Goal: Task Accomplishment & Management: Use online tool/utility

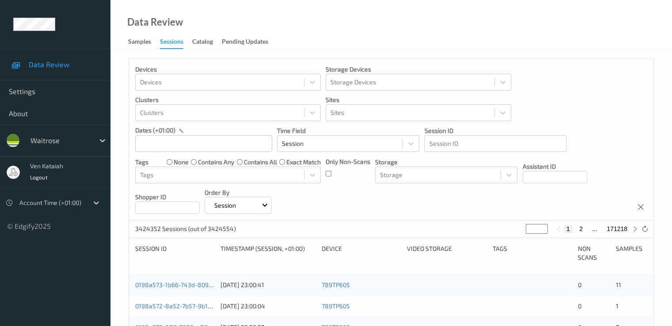
drag, startPoint x: 534, startPoint y: 228, endPoint x: 514, endPoint y: 236, distance: 21.4
click at [452, 236] on div "3424352 Sessions (out of 3424554) * 1 2 ... 171218" at bounding box center [391, 230] width 525 height 18
type input "*"
type input "**"
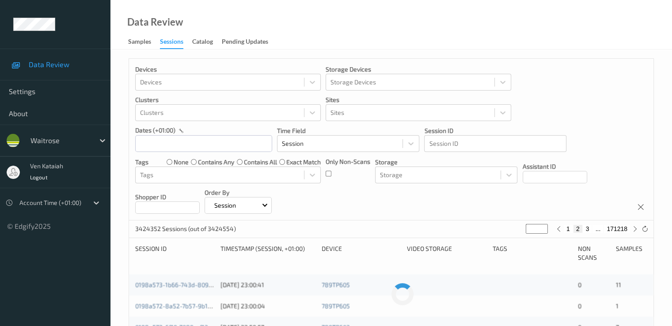
type input "**"
click at [452, 226] on button "24" at bounding box center [575, 229] width 12 height 8
click at [167, 143] on input "text" at bounding box center [203, 143] width 137 height 17
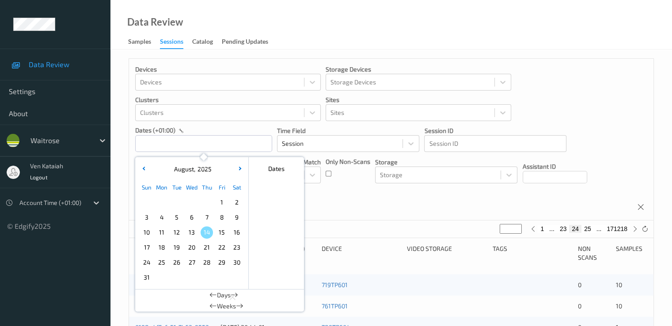
click at [177, 236] on span "12" at bounding box center [177, 232] width 12 height 12
type input "12/08/2025 00:00"
type input "*"
click at [177, 236] on span "12" at bounding box center [177, 232] width 12 height 12
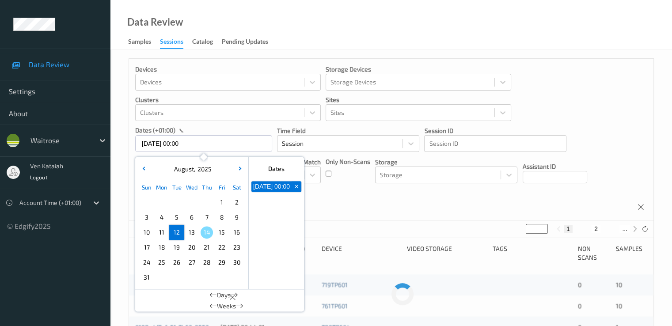
type input "12/08/2025 00:00 -> 12/08/2025 23:59"
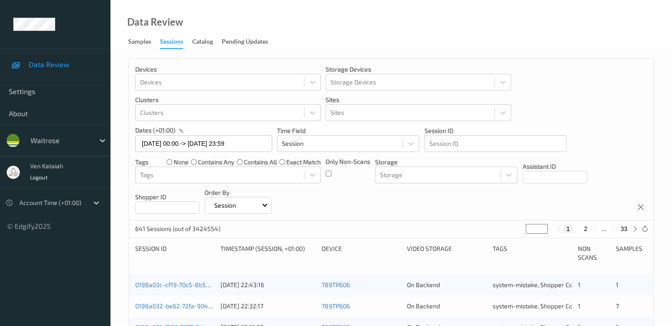
scroll to position [88, 0]
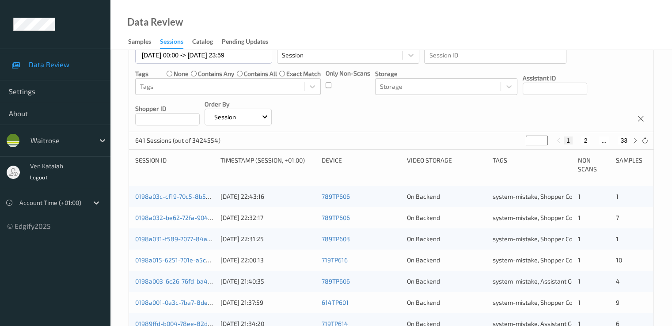
drag, startPoint x: 528, startPoint y: 139, endPoint x: 516, endPoint y: 142, distance: 12.2
click at [452, 142] on div "641 Sessions (out of 3424554) * 1 2 ... 33" at bounding box center [391, 141] width 525 height 18
drag, startPoint x: 531, startPoint y: 136, endPoint x: 525, endPoint y: 145, distance: 9.9
click at [452, 145] on input "*" at bounding box center [537, 141] width 22 height 10
type input "*"
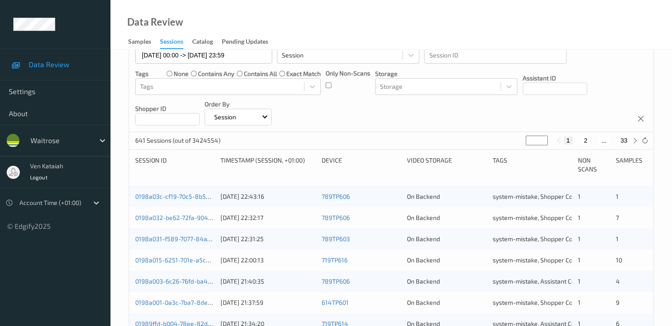
type input "*"
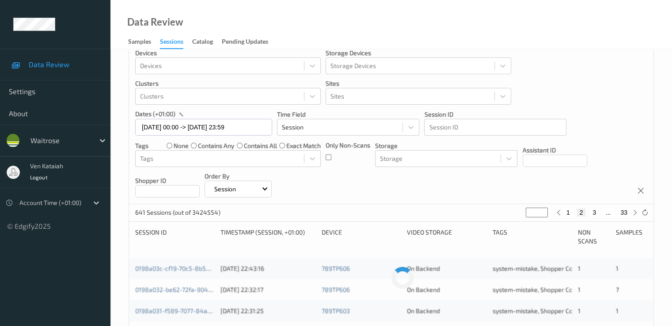
type input "**"
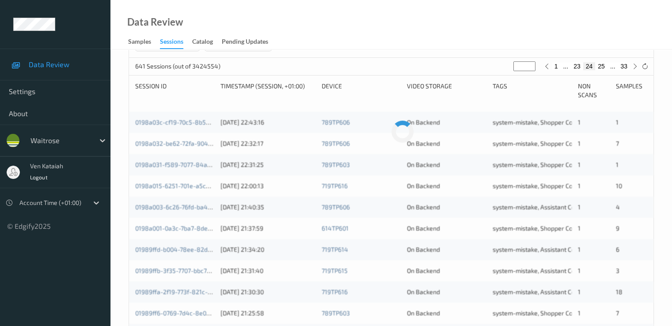
scroll to position [177, 0]
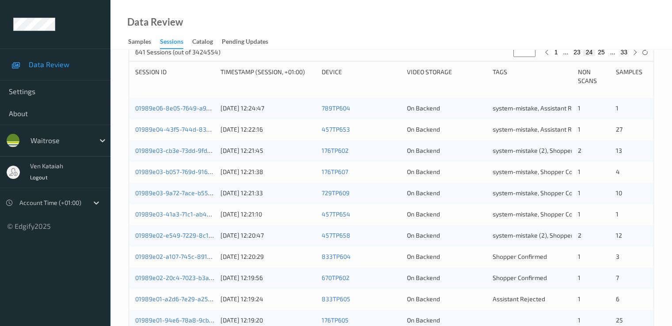
type input "**"
drag, startPoint x: 529, startPoint y: 225, endPoint x: 527, endPoint y: 219, distance: 6.2
click at [452, 221] on div "01989e06-8e05-7649-a92e-1f83576df144 12/08/2025 12:24:47 789TP604 On Backend sy…" at bounding box center [391, 310] width 525 height 424
click at [452, 267] on div "01989e02-20c4-7023-b3a8-d98d95a47a7e 12/08/2025 12:19:56 670TP602 On Backend Sh…" at bounding box center [391, 277] width 525 height 21
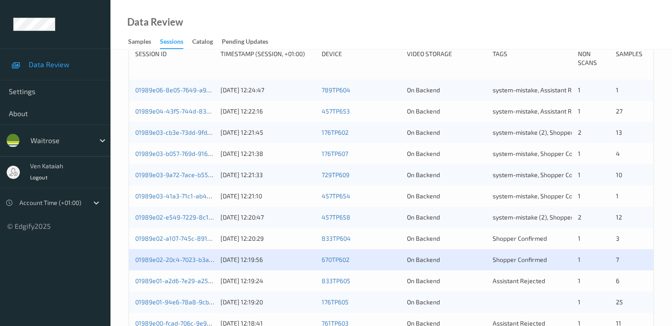
scroll to position [265, 0]
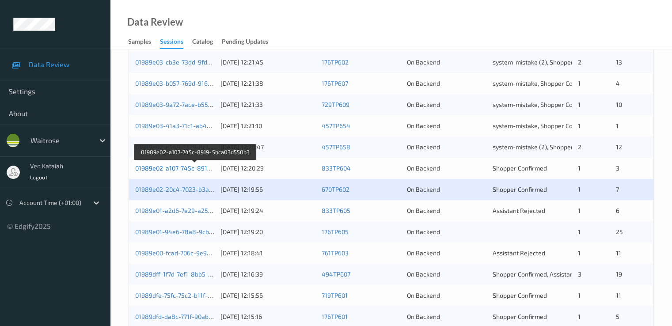
click at [180, 167] on link "01989e02-a107-745c-8919-5bca03d550b3" at bounding box center [195, 168] width 120 height 8
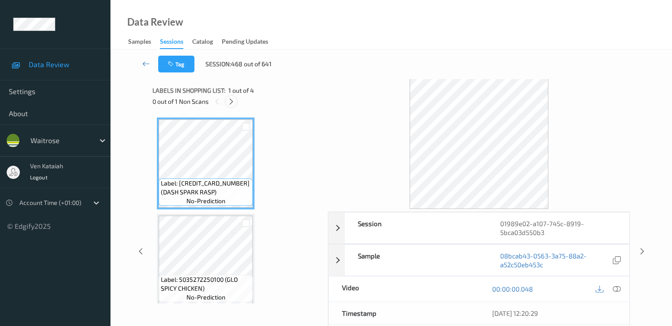
click at [229, 98] on icon at bounding box center [232, 102] width 8 height 8
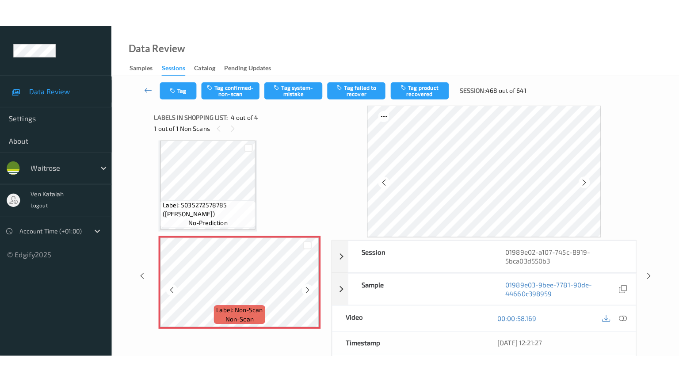
scroll to position [199, 0]
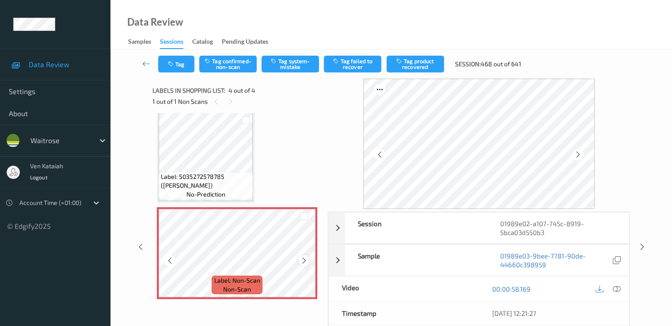
click at [302, 263] on icon at bounding box center [305, 261] width 8 height 8
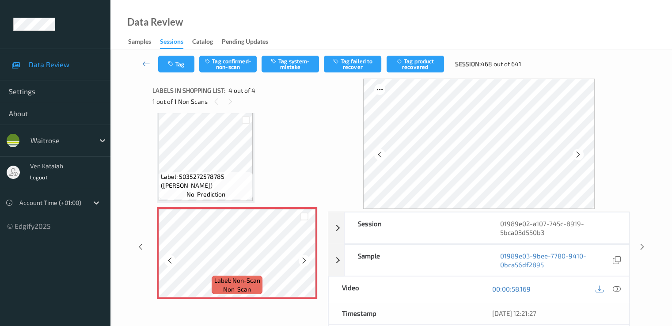
click at [302, 263] on icon at bounding box center [305, 261] width 8 height 8
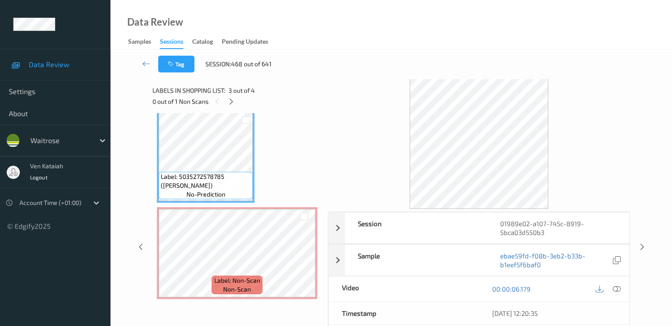
click at [452, 317] on div "12/08/2025 12:20:35" at bounding box center [554, 313] width 150 height 22
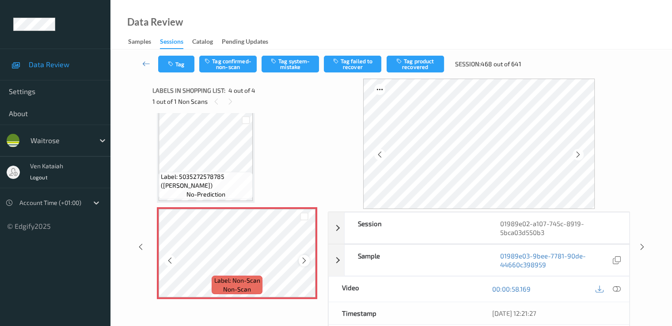
click at [306, 261] on icon at bounding box center [305, 261] width 8 height 8
click at [452, 289] on icon at bounding box center [617, 289] width 8 height 8
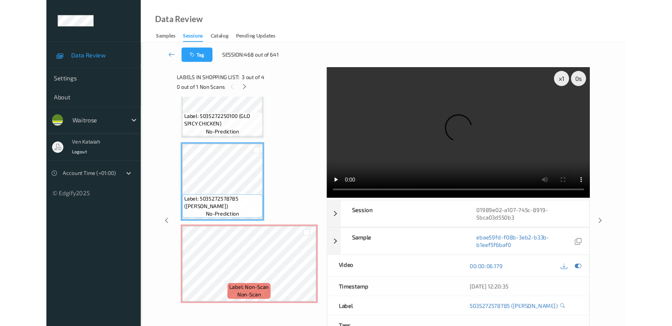
scroll to position [144, 0]
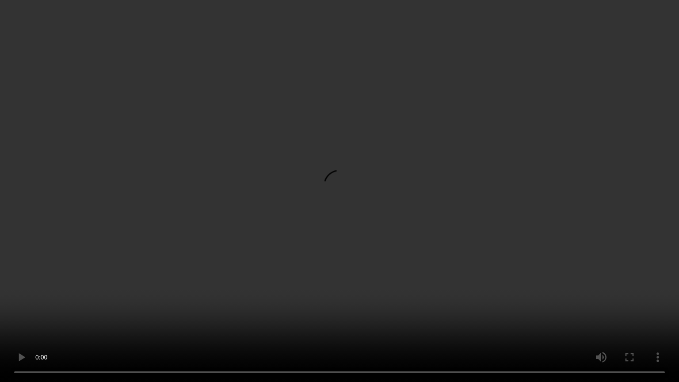
click at [141, 301] on video at bounding box center [339, 191] width 679 height 382
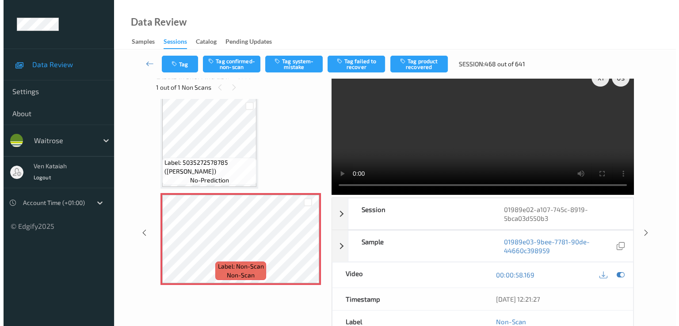
scroll to position [0, 0]
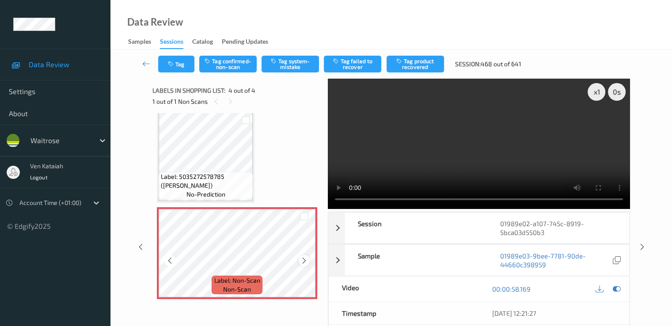
click at [308, 260] on icon at bounding box center [305, 261] width 8 height 8
click at [289, 60] on button "Tag system-mistake" at bounding box center [290, 64] width 57 height 17
click at [180, 68] on button "Tag" at bounding box center [176, 64] width 36 height 17
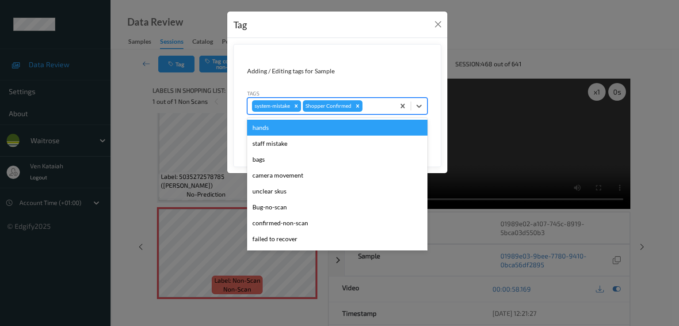
click at [375, 110] on div at bounding box center [377, 106] width 26 height 11
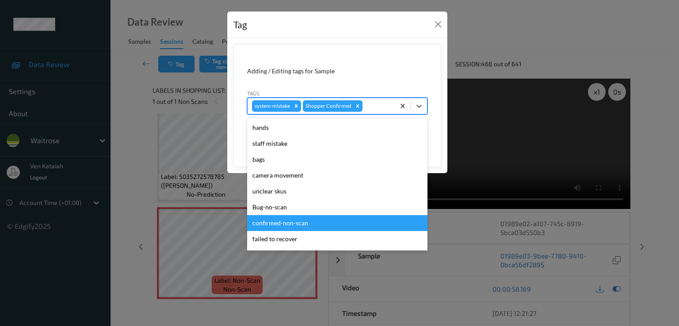
scroll to position [173, 0]
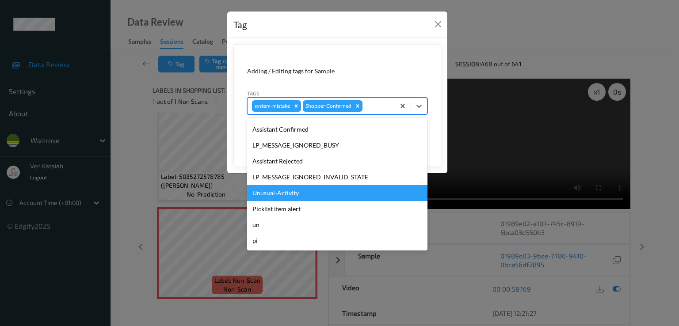
click at [279, 191] on div "Unusual-Activity" at bounding box center [337, 193] width 180 height 16
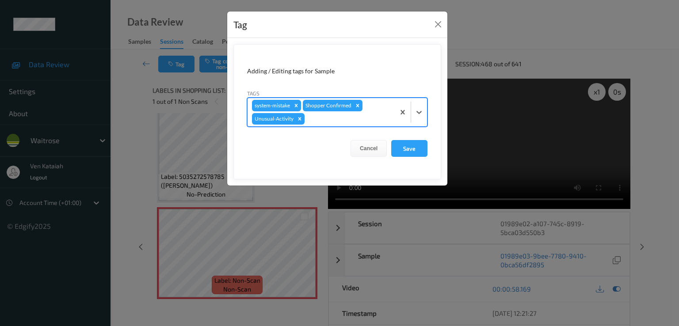
click at [322, 119] on div at bounding box center [348, 119] width 84 height 11
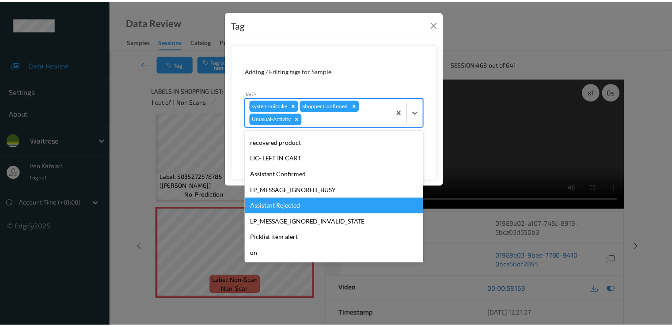
scroll to position [157, 0]
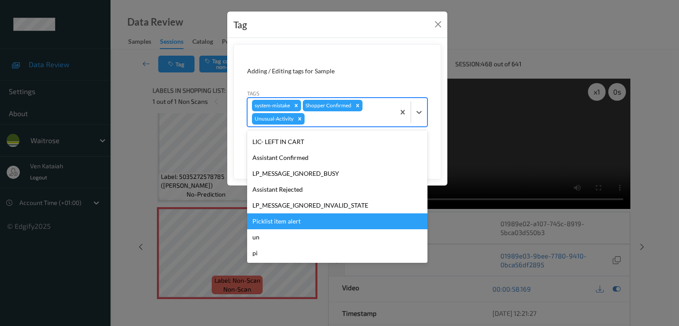
click at [269, 215] on div "Picklist item alert" at bounding box center [337, 221] width 180 height 16
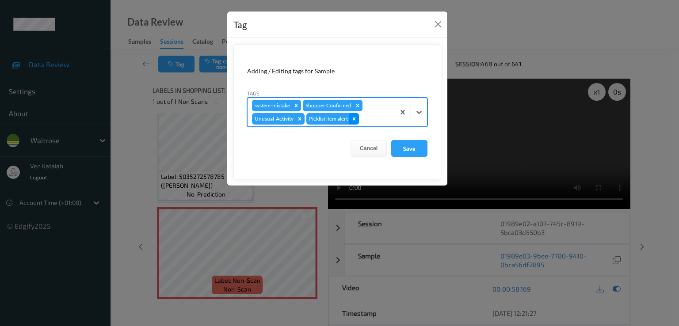
click at [356, 119] on icon "Remove Picklist item alert" at bounding box center [354, 119] width 6 height 6
click at [405, 148] on button "Save" at bounding box center [409, 148] width 36 height 17
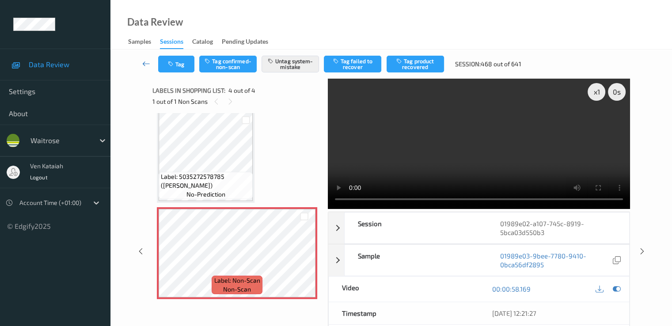
click at [139, 61] on link at bounding box center [146, 64] width 23 height 17
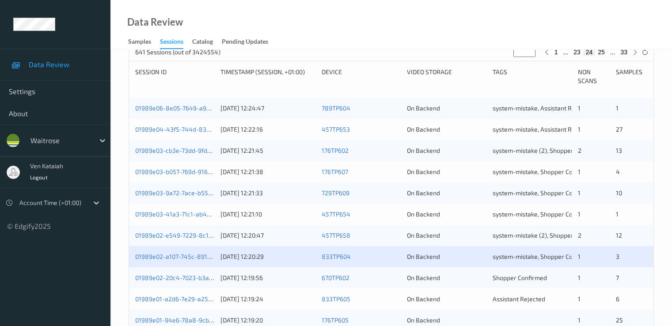
scroll to position [265, 0]
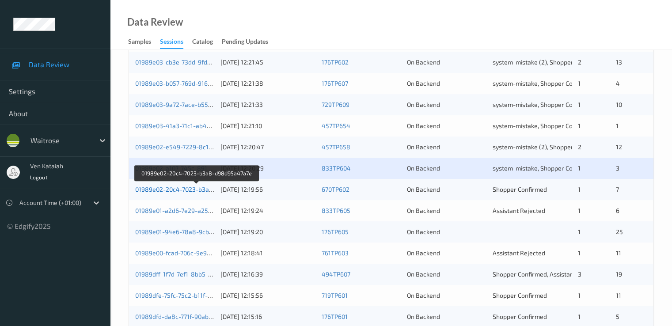
click at [186, 187] on link "01989e02-20c4-7023-b3a8-d98d95a47a7e" at bounding box center [196, 190] width 123 height 8
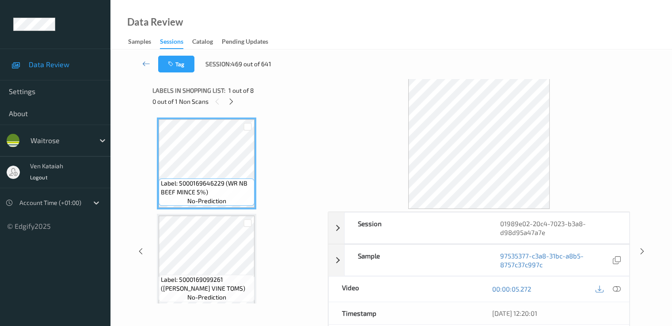
click at [233, 108] on div "Labels in shopping list: 1 out of 8 0 out of 1 Non Scans" at bounding box center [236, 96] width 169 height 34
click at [232, 102] on icon at bounding box center [232, 102] width 8 height 8
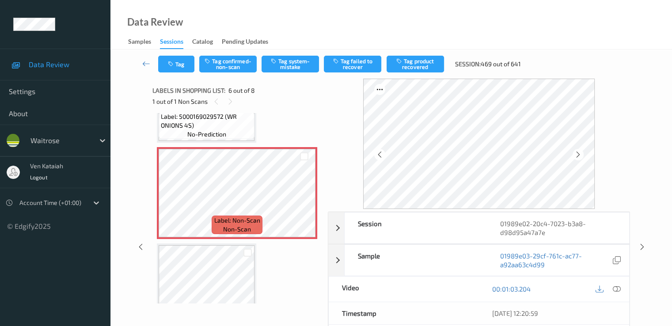
scroll to position [478, 0]
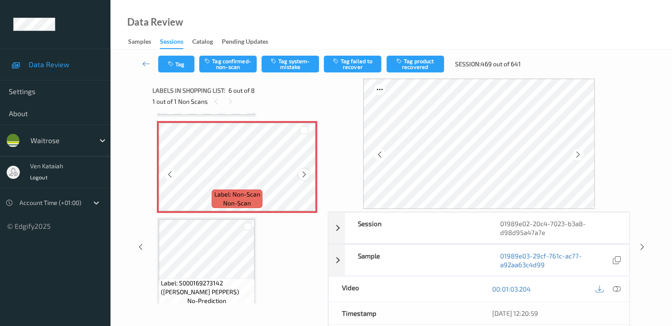
click at [303, 176] on icon at bounding box center [305, 175] width 8 height 8
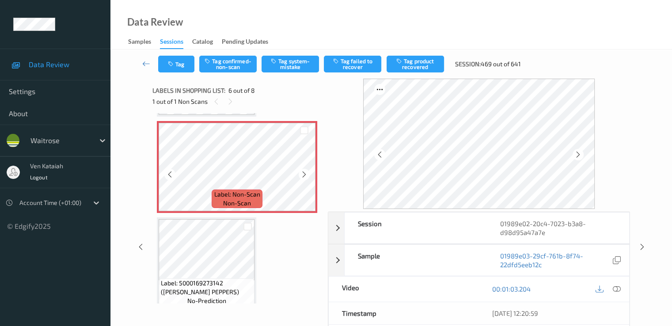
click at [303, 176] on icon at bounding box center [305, 175] width 8 height 8
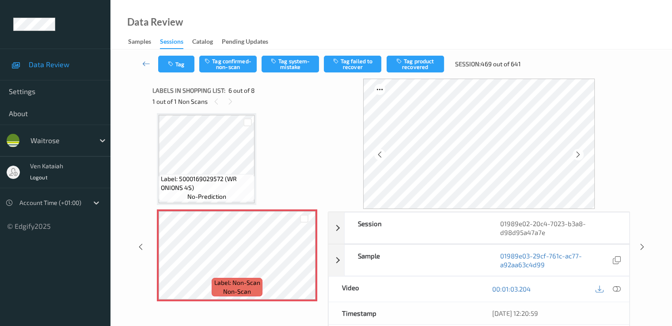
scroll to position [301, 0]
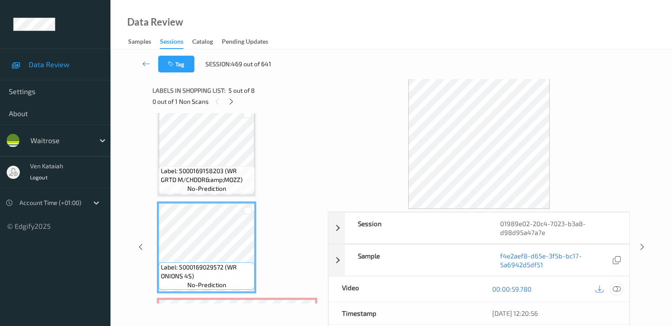
click at [452, 289] on icon at bounding box center [617, 289] width 8 height 8
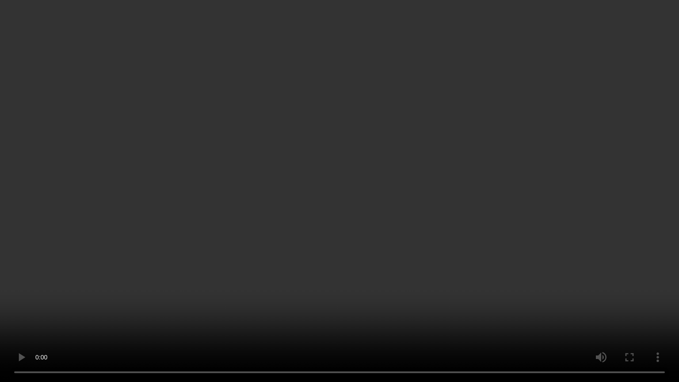
click at [299, 276] on video at bounding box center [339, 191] width 679 height 382
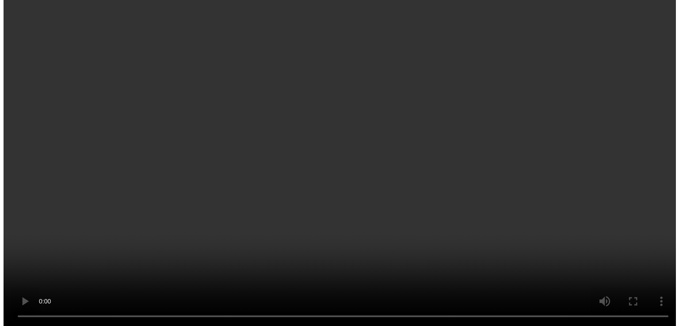
scroll to position [390, 0]
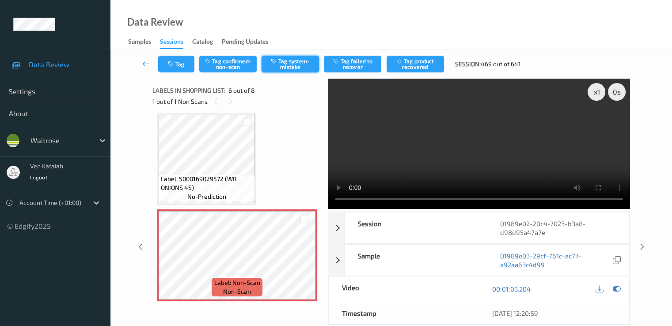
click at [284, 60] on button "Tag system-mistake" at bounding box center [290, 64] width 57 height 17
click at [177, 77] on div "Tag Tag confirmed-non-scan Untag system-mistake Tag failed to recover Tag produ…" at bounding box center [391, 63] width 525 height 29
click at [177, 67] on button "Tag" at bounding box center [176, 64] width 36 height 17
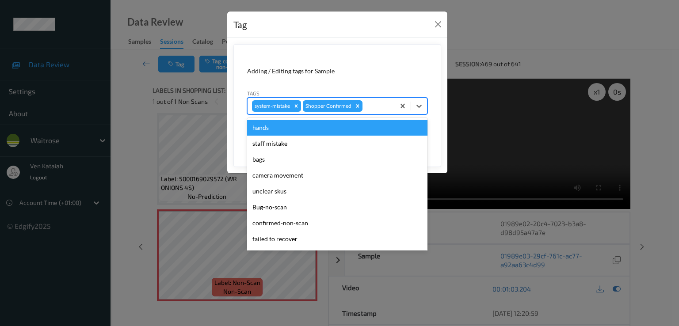
drag, startPoint x: 375, startPoint y: 105, endPoint x: 306, endPoint y: 165, distance: 92.1
click at [375, 105] on div at bounding box center [377, 106] width 26 height 11
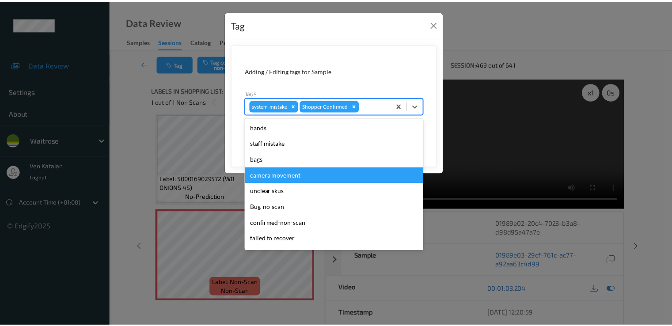
scroll to position [173, 0]
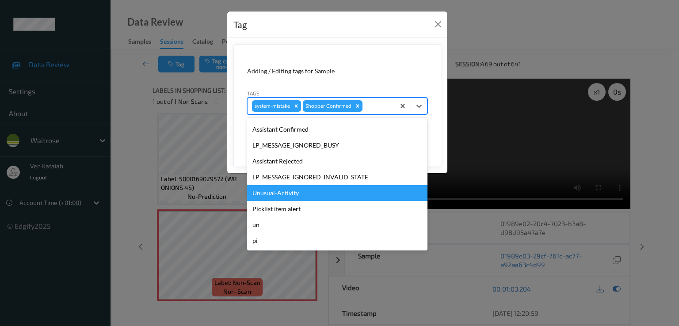
click at [281, 191] on div "Unusual-Activity" at bounding box center [337, 193] width 180 height 16
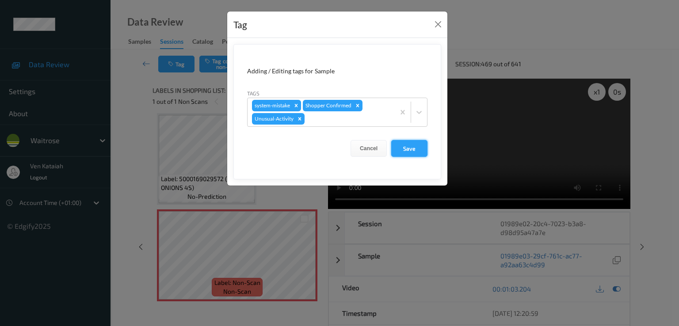
click at [401, 149] on button "Save" at bounding box center [409, 148] width 36 height 17
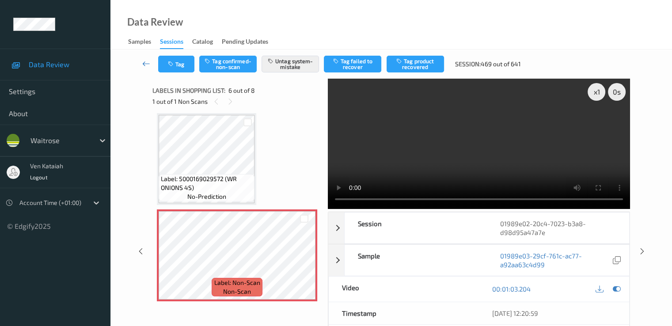
click at [140, 61] on link at bounding box center [146, 64] width 23 height 17
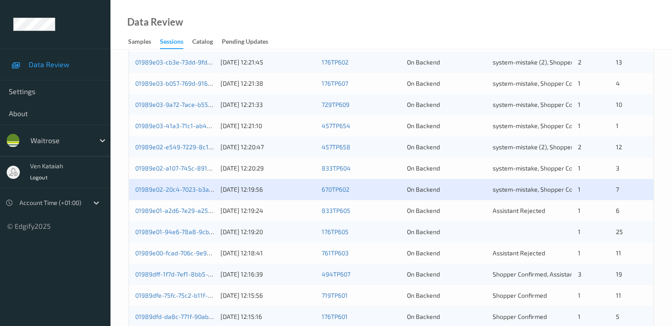
scroll to position [354, 0]
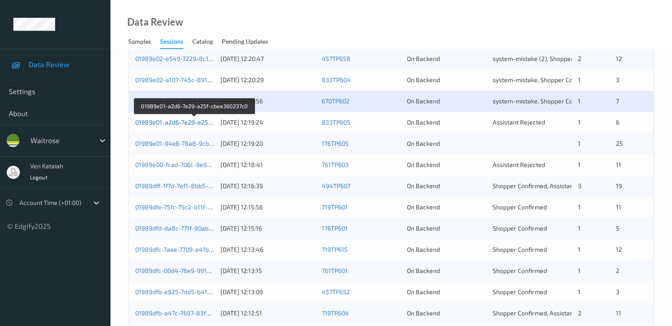
click at [180, 123] on link "01989e01-a2d6-7e29-a25f-cbee360237c0" at bounding box center [194, 122] width 119 height 8
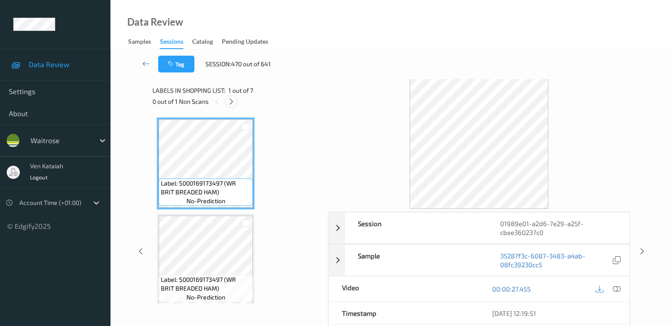
click at [231, 102] on icon at bounding box center [232, 102] width 8 height 8
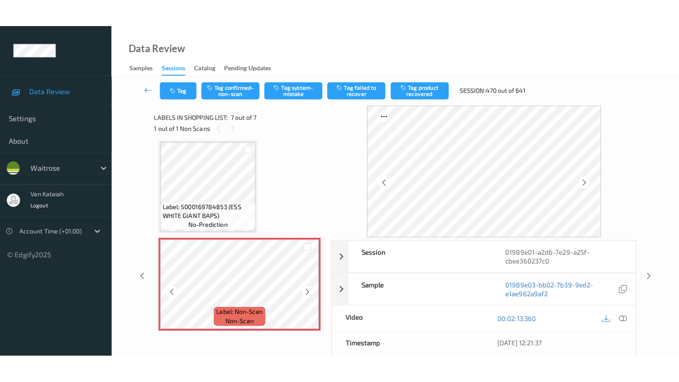
scroll to position [488, 0]
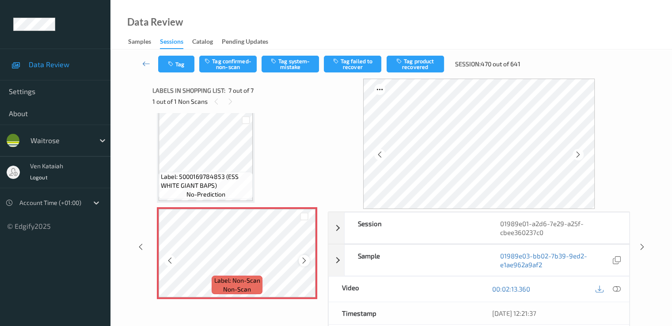
click at [306, 259] on icon at bounding box center [305, 261] width 8 height 8
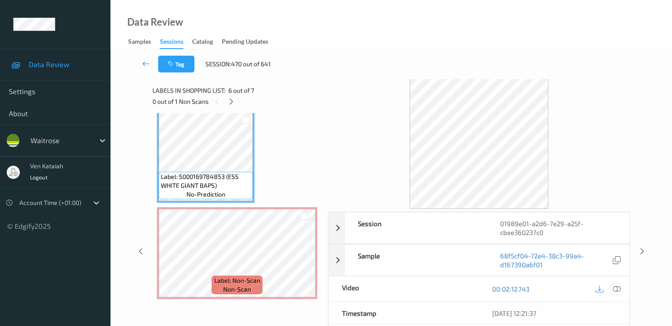
click at [452, 285] on icon at bounding box center [617, 289] width 8 height 8
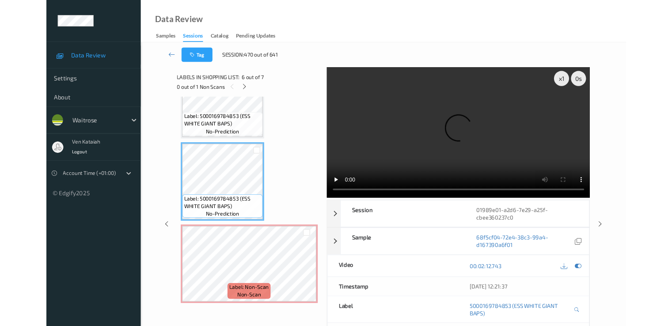
scroll to position [433, 0]
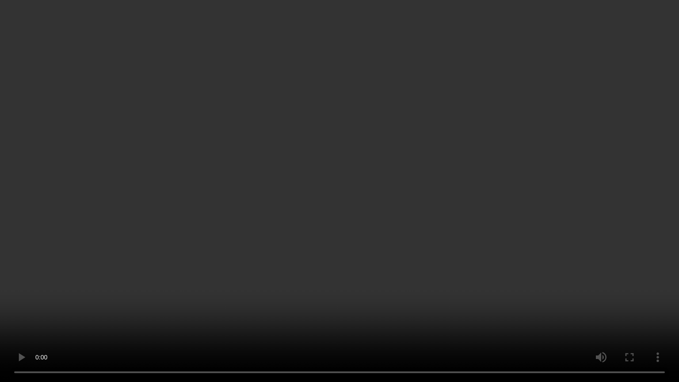
click at [225, 251] on video at bounding box center [339, 191] width 679 height 382
click at [39, 231] on video at bounding box center [339, 191] width 679 height 382
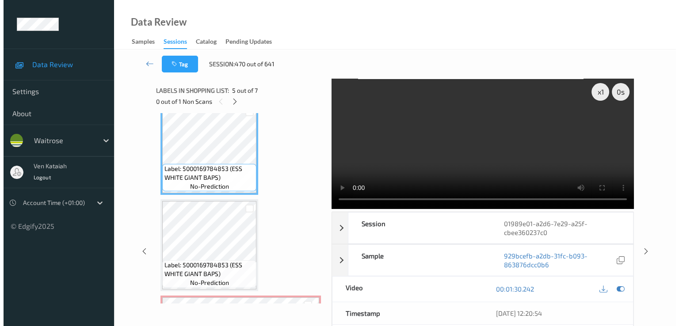
scroll to position [488, 0]
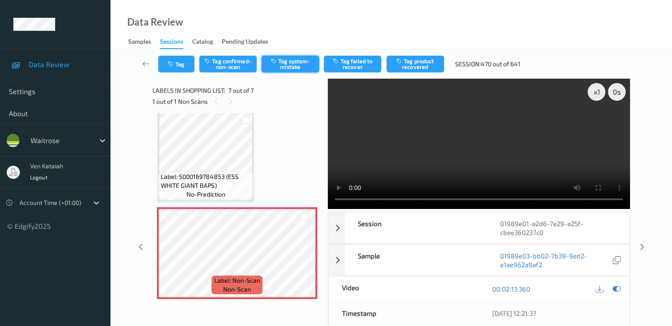
click at [273, 65] on button "Tag system-mistake" at bounding box center [290, 64] width 57 height 17
click at [171, 66] on icon "button" at bounding box center [172, 64] width 8 height 6
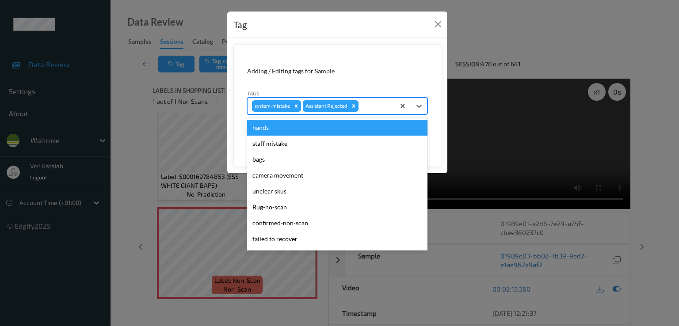
click at [366, 107] on div at bounding box center [375, 106] width 30 height 11
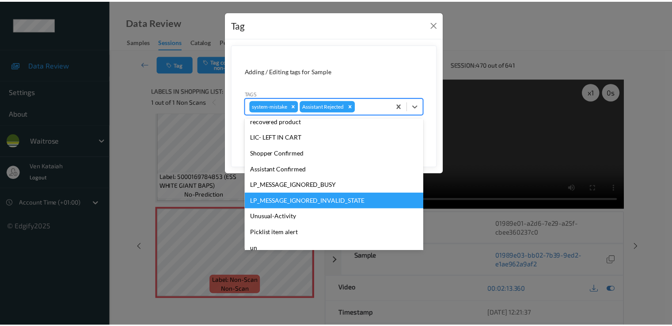
scroll to position [173, 0]
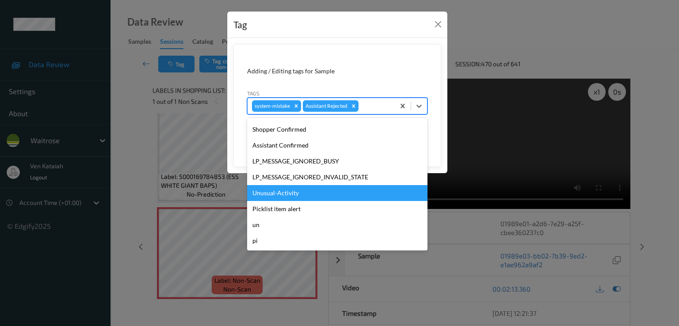
click at [298, 193] on div "Unusual-Activity" at bounding box center [337, 193] width 180 height 16
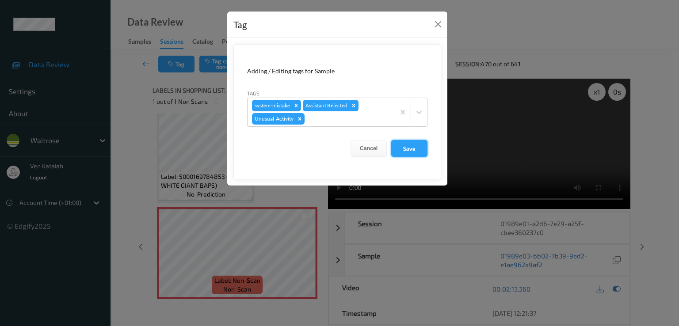
click at [403, 151] on button "Save" at bounding box center [409, 148] width 36 height 17
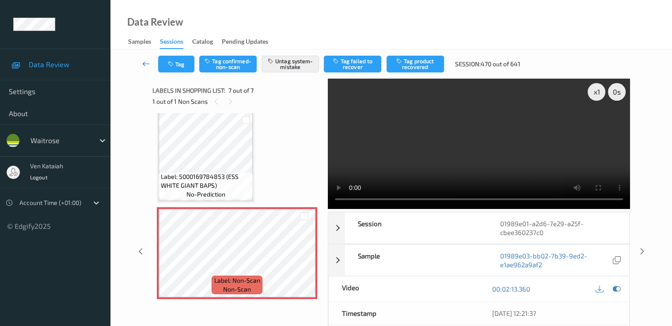
click at [140, 62] on link at bounding box center [146, 64] width 23 height 17
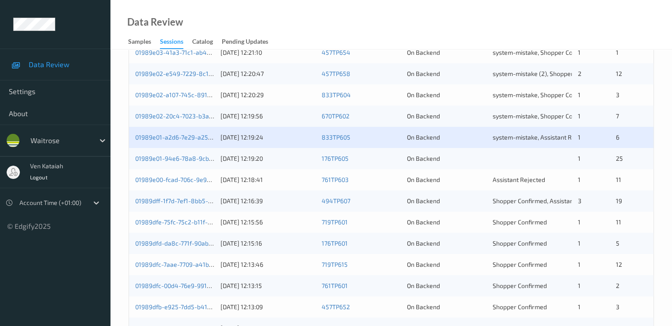
scroll to position [354, 0]
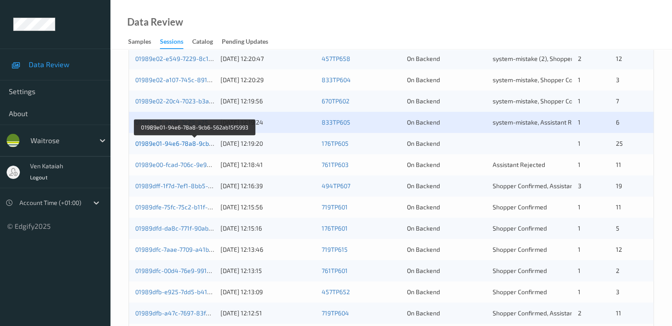
click at [204, 147] on link "01989e01-94e6-78a8-9cb6-562ab15f5993" at bounding box center [195, 144] width 120 height 8
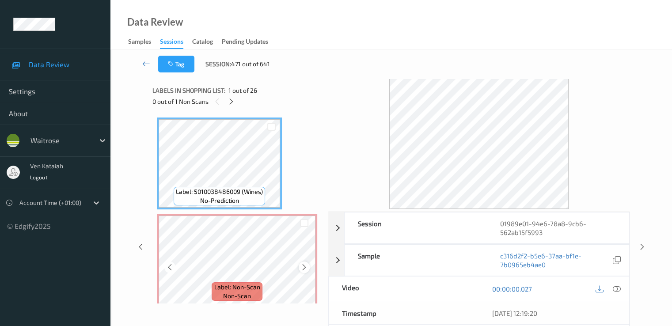
click at [305, 268] on icon at bounding box center [305, 267] width 8 height 8
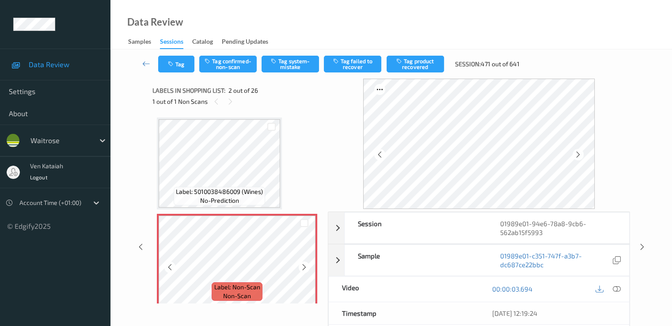
click at [305, 268] on icon at bounding box center [305, 267] width 8 height 8
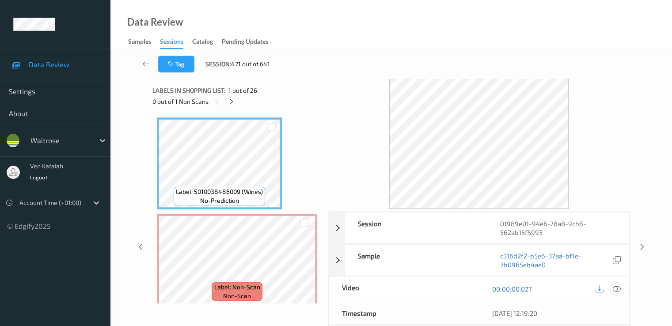
click at [452, 286] on icon at bounding box center [617, 289] width 8 height 8
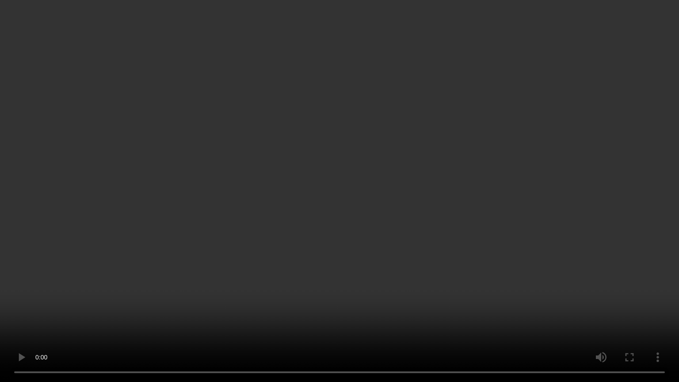
click at [231, 240] on video at bounding box center [339, 191] width 679 height 382
click at [452, 282] on video at bounding box center [339, 191] width 679 height 382
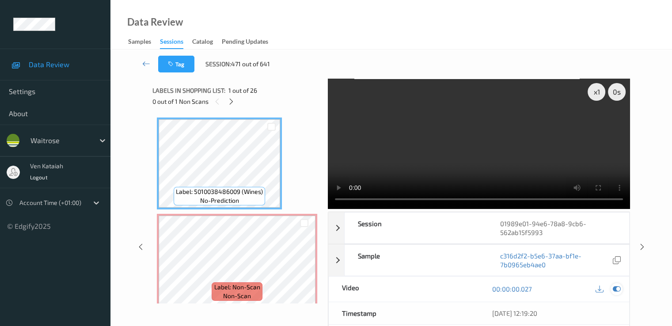
click at [452, 289] on icon at bounding box center [617, 289] width 8 height 8
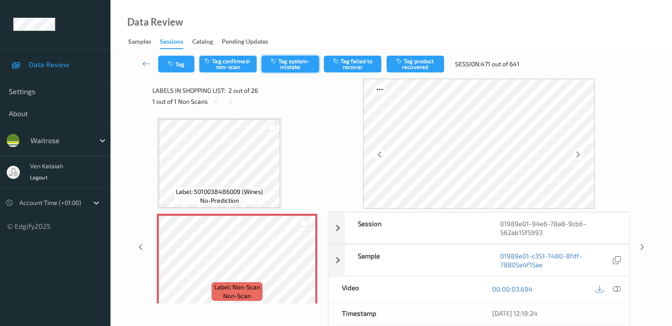
click at [295, 59] on button "Tag system-mistake" at bounding box center [290, 64] width 57 height 17
click at [179, 60] on button "Tag" at bounding box center [176, 64] width 36 height 17
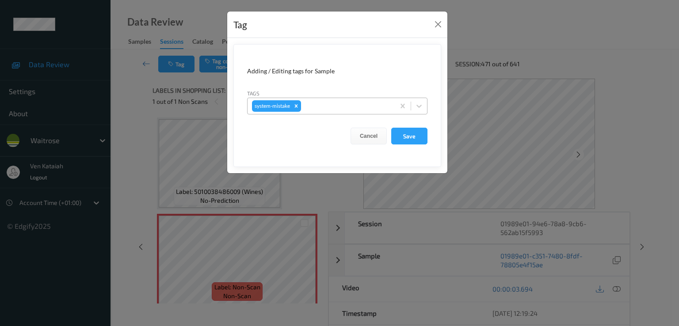
click at [321, 101] on div at bounding box center [347, 106] width 88 height 11
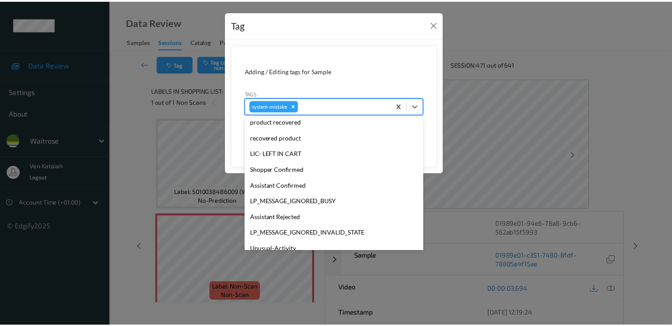
scroll to position [189, 0]
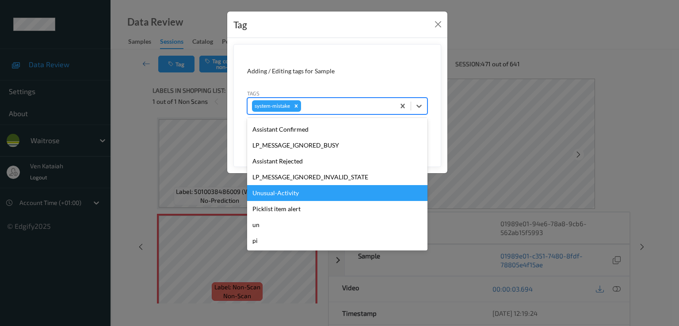
click at [279, 194] on div "Unusual-Activity" at bounding box center [337, 193] width 180 height 16
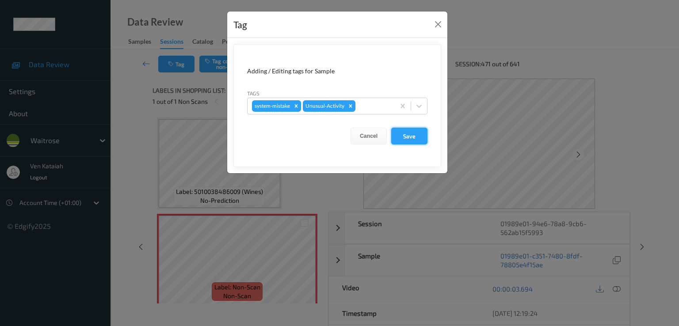
click at [397, 132] on button "Save" at bounding box center [409, 136] width 36 height 17
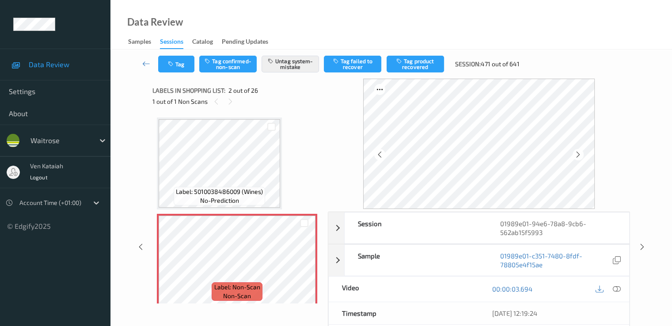
scroll to position [88, 0]
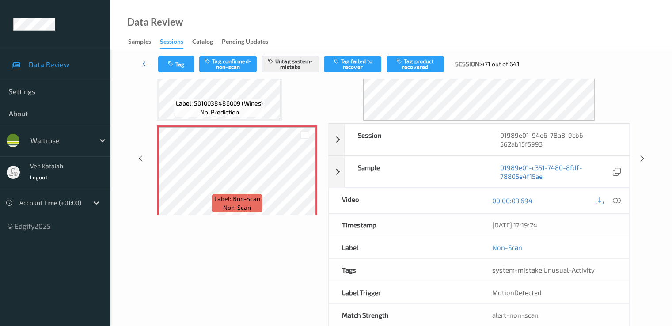
click at [143, 67] on icon at bounding box center [146, 63] width 8 height 9
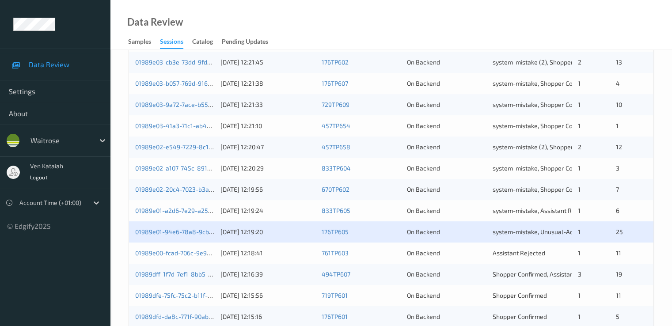
scroll to position [354, 0]
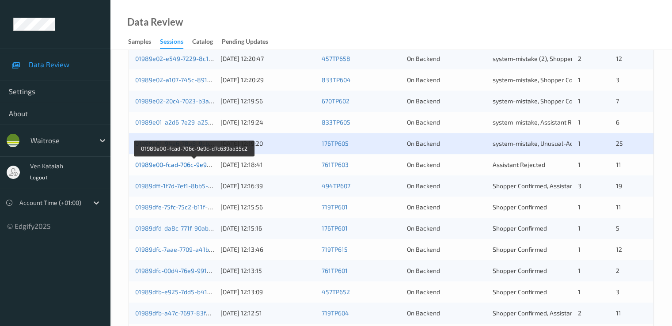
click at [173, 165] on link "01989e00-fcad-706c-9e9c-d7c639aa35c2" at bounding box center [194, 165] width 118 height 8
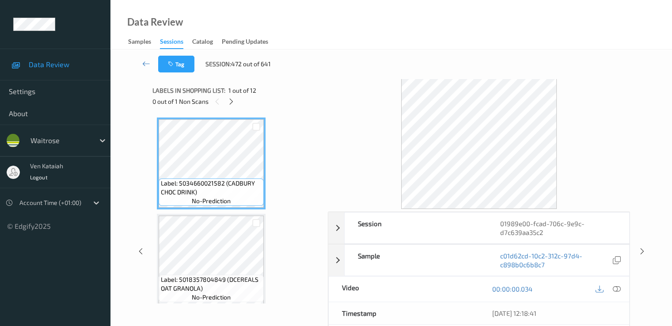
click at [236, 106] on div "0 out of 1 Non Scans" at bounding box center [236, 101] width 169 height 11
click at [233, 102] on icon at bounding box center [232, 102] width 8 height 8
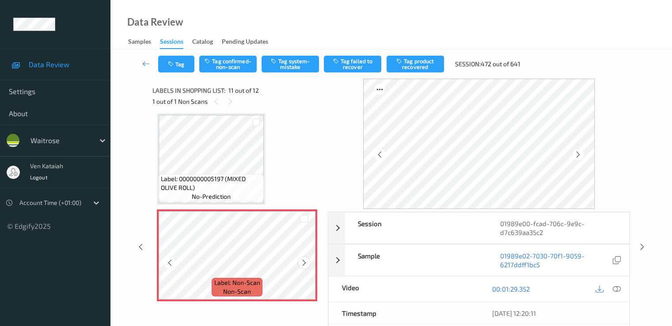
click at [303, 263] on icon at bounding box center [305, 263] width 8 height 8
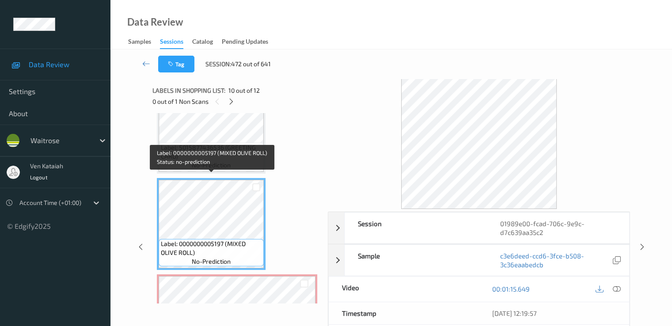
scroll to position [783, 0]
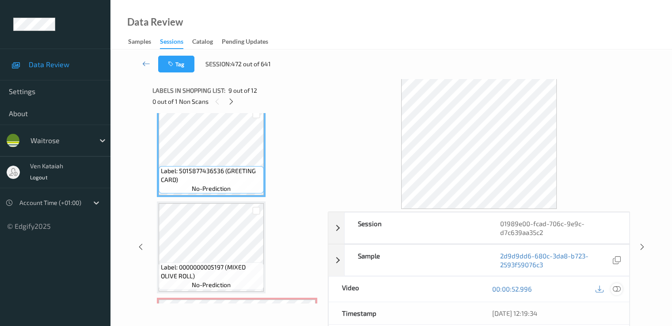
click at [452, 289] on icon at bounding box center [617, 289] width 8 height 8
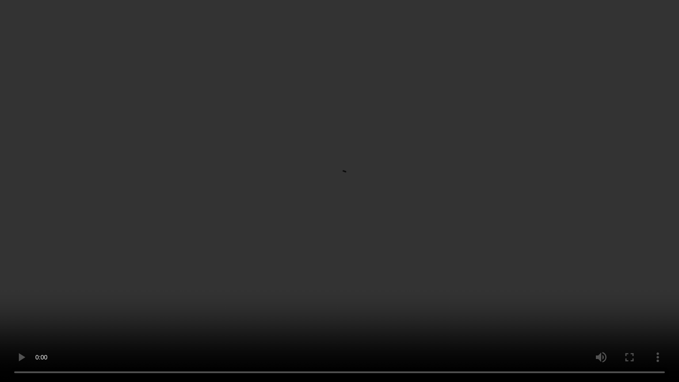
click at [305, 235] on video at bounding box center [339, 191] width 679 height 382
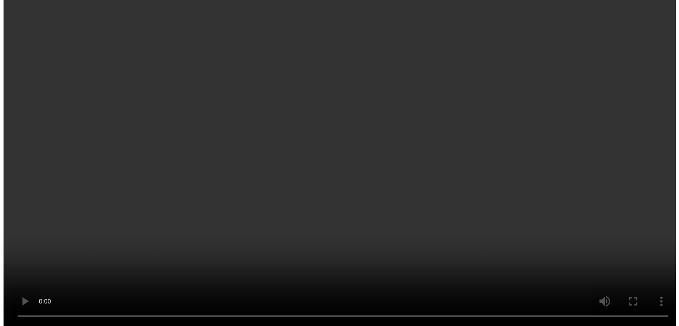
scroll to position [871, 0]
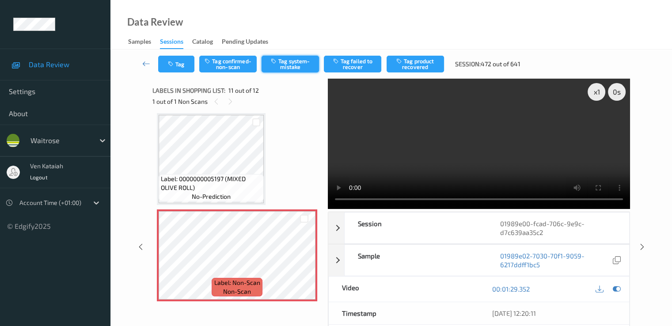
click at [286, 57] on div "Tag Tag confirmed-non-scan Tag system-mistake Tag failed to recover Tag product…" at bounding box center [391, 63] width 525 height 29
click at [285, 64] on button "Tag system-mistake" at bounding box center [290, 64] width 57 height 17
click at [173, 70] on button "Tag" at bounding box center [176, 64] width 36 height 17
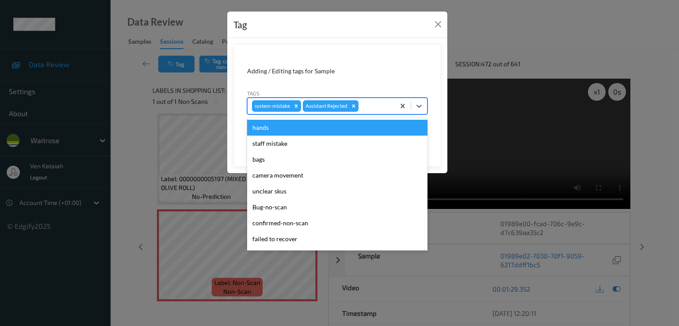
click at [381, 99] on div "system-mistake Assistant Rejected" at bounding box center [320, 106] width 147 height 15
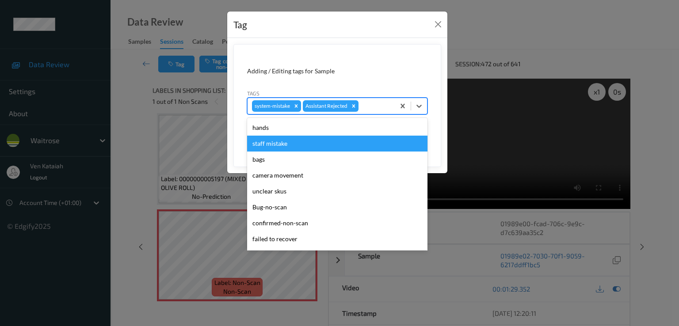
scroll to position [173, 0]
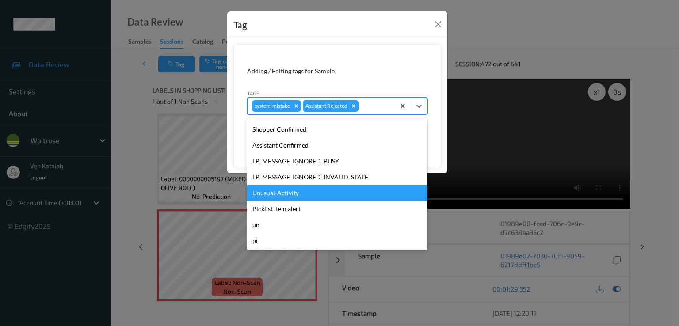
click at [277, 193] on div "Unusual-Activity" at bounding box center [337, 193] width 180 height 16
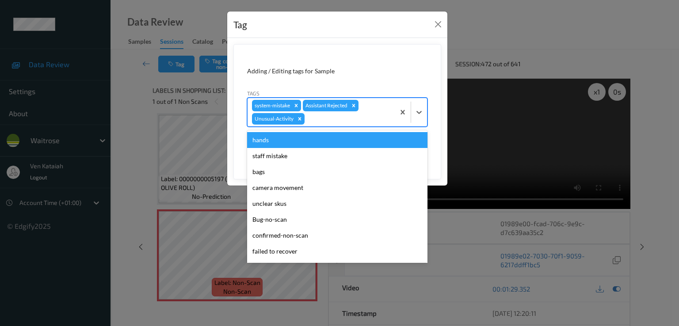
click at [352, 114] on div at bounding box center [348, 119] width 84 height 11
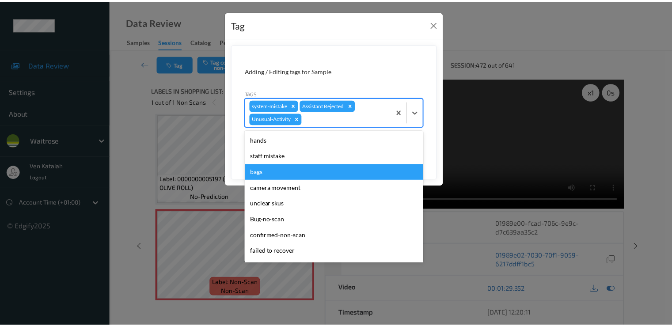
scroll to position [157, 0]
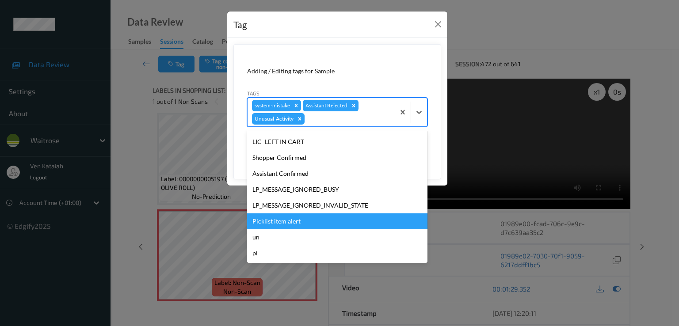
click at [278, 220] on div "Picklist item alert" at bounding box center [337, 221] width 180 height 16
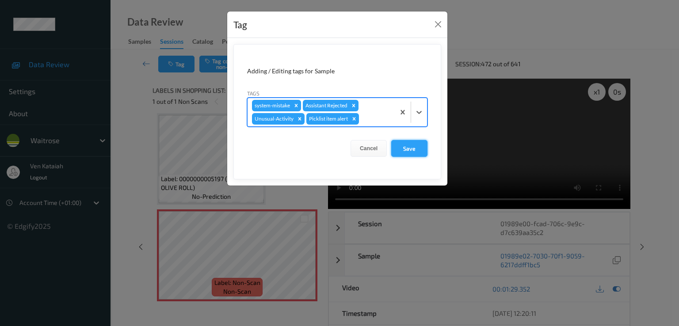
click at [403, 147] on button "Save" at bounding box center [409, 148] width 36 height 17
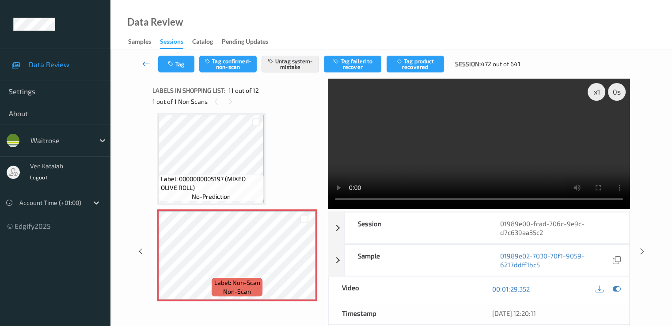
click at [147, 65] on icon at bounding box center [146, 63] width 8 height 9
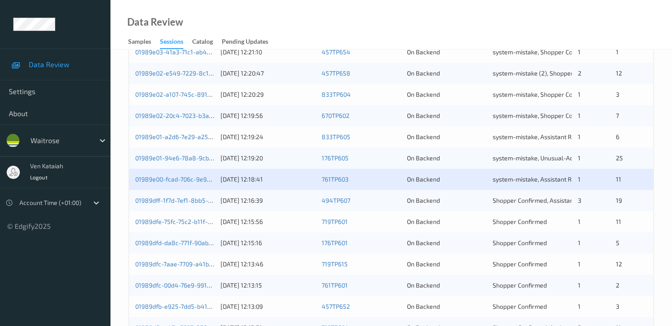
scroll to position [354, 0]
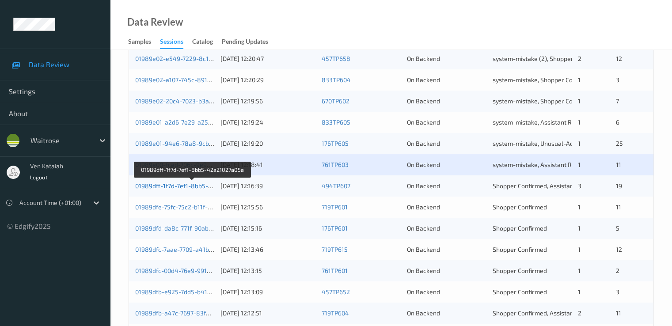
click at [192, 186] on link "01989dff-1f7d-7ef1-8bb5-42a21027a05a" at bounding box center [192, 186] width 114 height 8
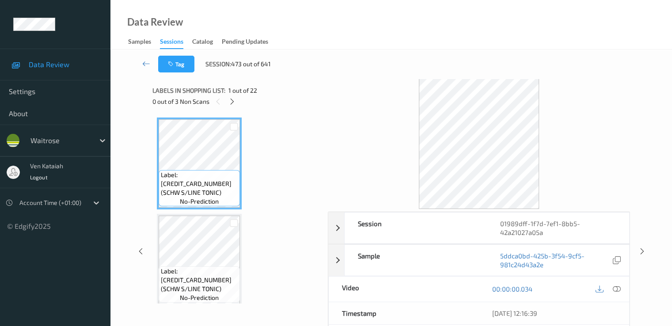
click at [235, 107] on div "Labels in shopping list: 1 out of 22 0 out of 3 Non Scans" at bounding box center [236, 96] width 169 height 34
click at [235, 101] on icon at bounding box center [232, 102] width 8 height 8
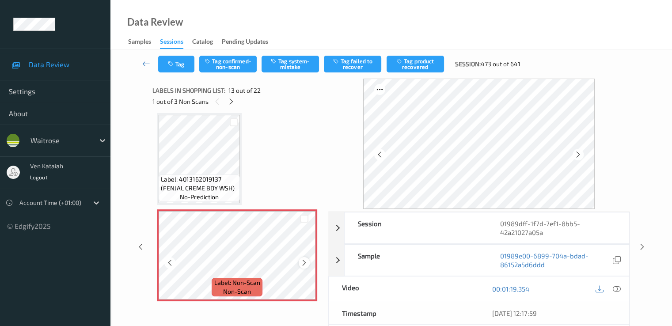
click at [303, 264] on icon at bounding box center [305, 263] width 8 height 8
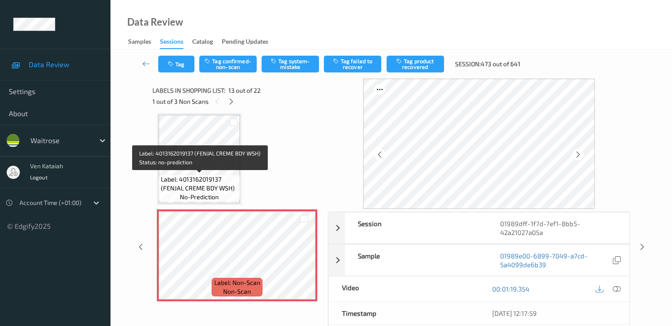
click at [202, 175] on span "Label: 4013162019137 (FENJAL CREME BDY WSH)" at bounding box center [199, 184] width 77 height 18
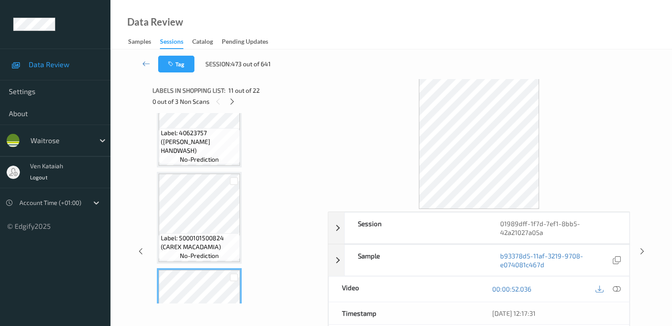
scroll to position [799, 0]
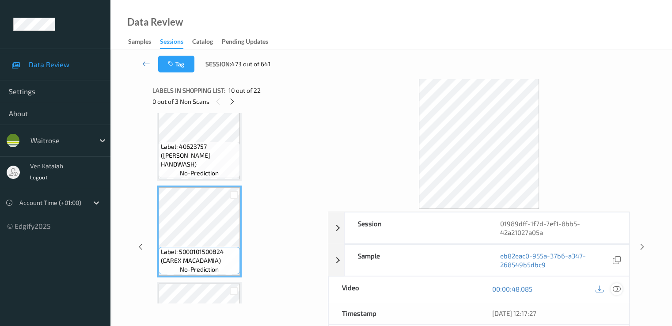
click at [452, 290] on icon at bounding box center [617, 289] width 8 height 8
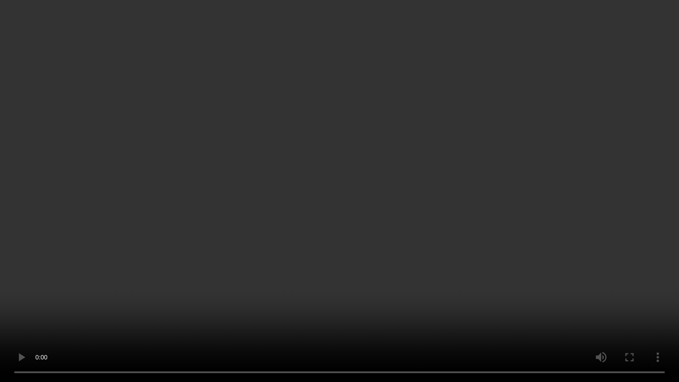
click at [81, 161] on video at bounding box center [339, 191] width 679 height 382
click at [267, 250] on video at bounding box center [339, 191] width 679 height 382
click at [262, 285] on video at bounding box center [339, 191] width 679 height 382
click at [260, 283] on video at bounding box center [339, 191] width 679 height 382
click at [276, 184] on video at bounding box center [339, 191] width 679 height 382
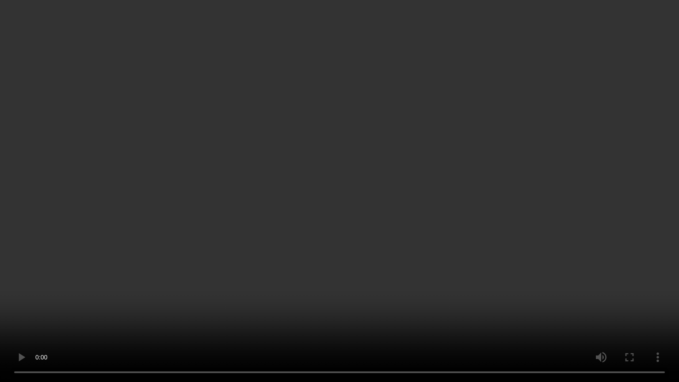
click at [343, 243] on video at bounding box center [339, 191] width 679 height 382
click at [255, 290] on video at bounding box center [339, 191] width 679 height 382
click at [302, 218] on video at bounding box center [339, 191] width 679 height 382
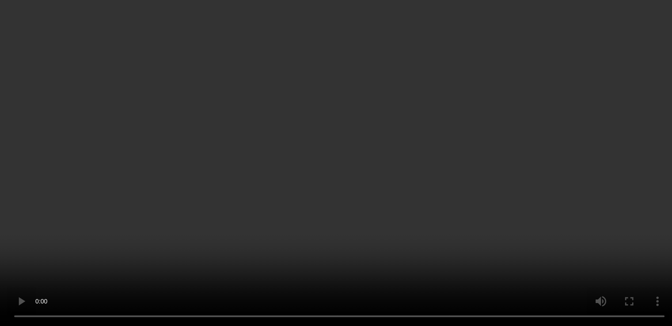
scroll to position [887, 0]
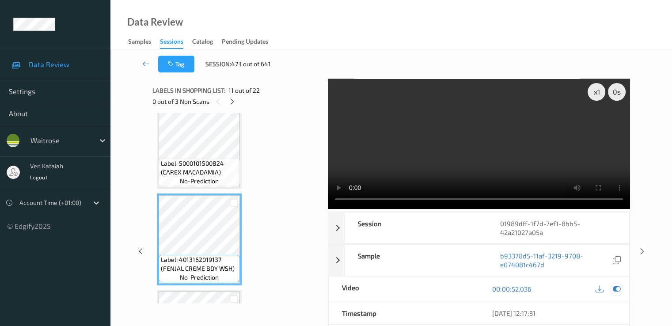
click at [452, 291] on div at bounding box center [617, 289] width 12 height 12
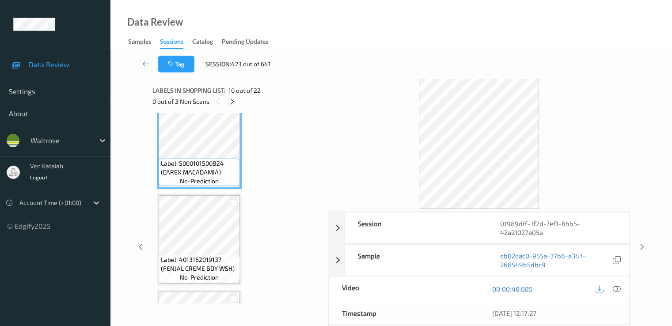
click at [193, 188] on div "Label: 5000101500824 (CAREX MACADAMIA) no-prediction" at bounding box center [199, 143] width 85 height 92
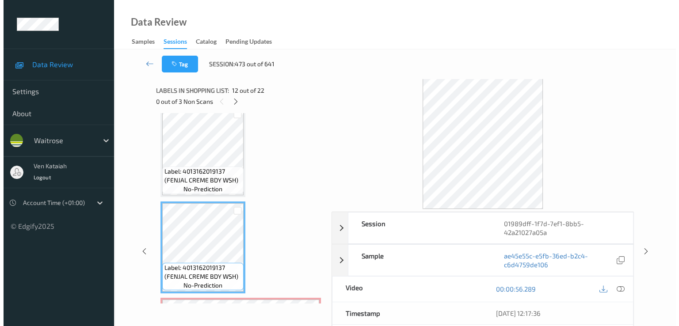
scroll to position [1064, 0]
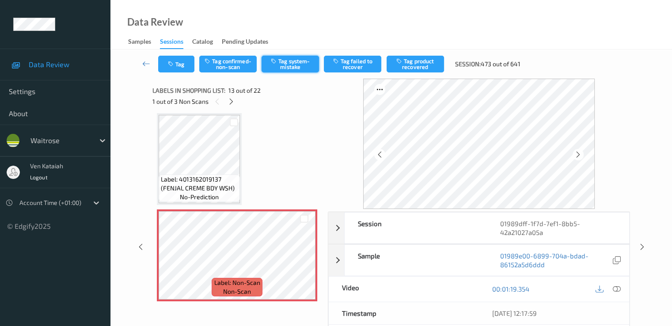
click at [293, 59] on button "Tag system-mistake" at bounding box center [290, 64] width 57 height 17
click at [187, 68] on button "Tag" at bounding box center [176, 64] width 36 height 17
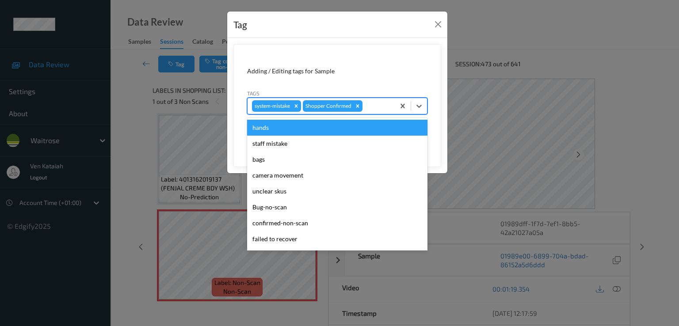
click at [372, 106] on div at bounding box center [377, 106] width 26 height 11
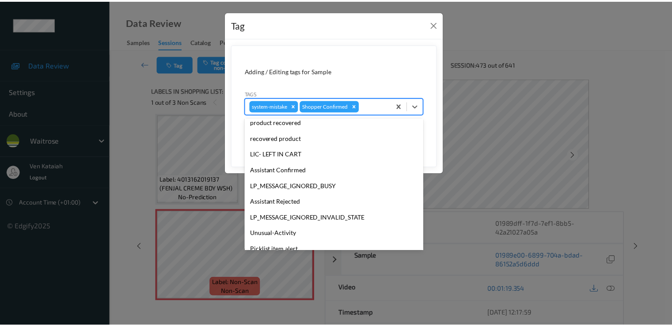
scroll to position [173, 0]
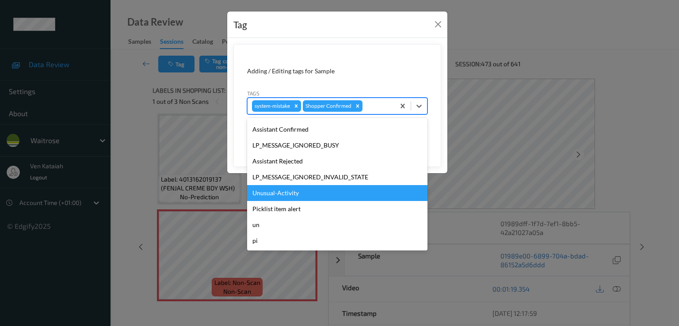
click at [281, 189] on div "Unusual-Activity" at bounding box center [337, 193] width 180 height 16
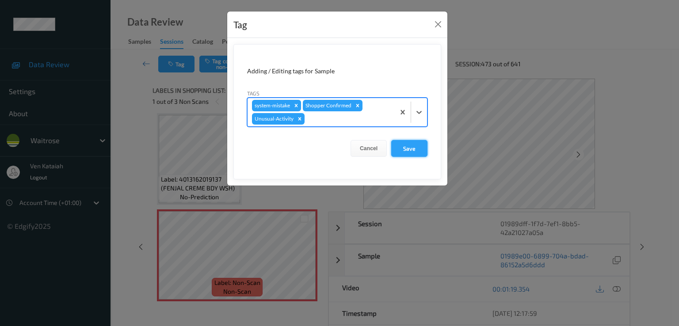
click at [394, 146] on button "Save" at bounding box center [409, 148] width 36 height 17
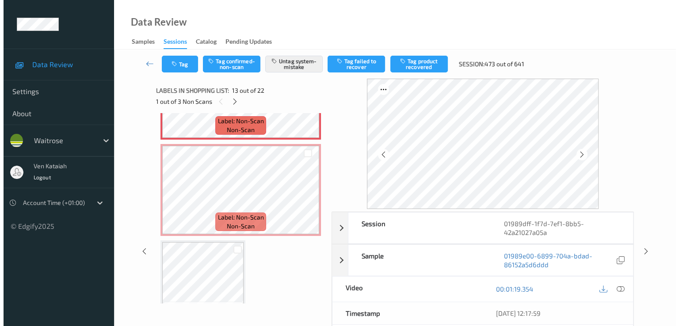
scroll to position [1241, 0]
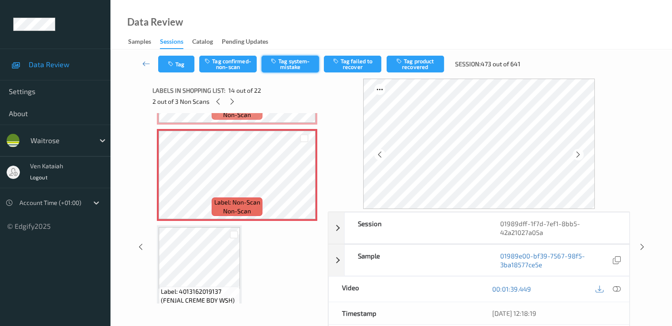
click at [291, 61] on button "Tag system-mistake" at bounding box center [290, 64] width 57 height 17
click at [177, 58] on button "Tag" at bounding box center [176, 64] width 36 height 17
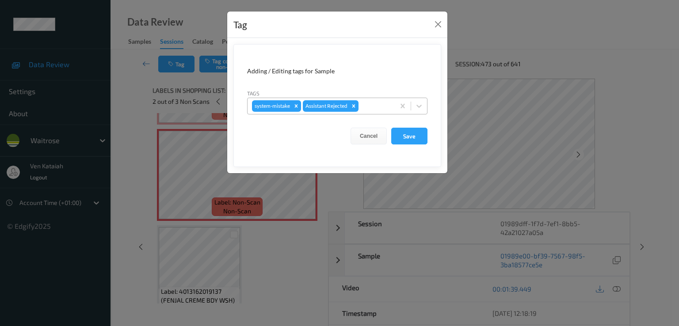
click at [365, 103] on div at bounding box center [375, 106] width 30 height 11
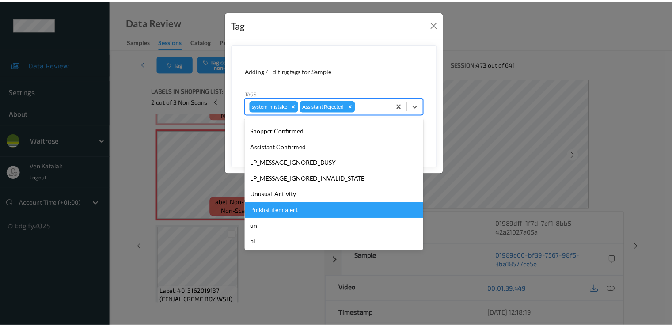
scroll to position [173, 0]
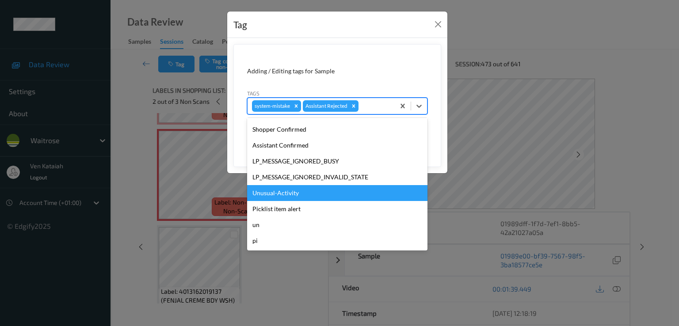
click at [270, 194] on div "Unusual-Activity" at bounding box center [337, 193] width 180 height 16
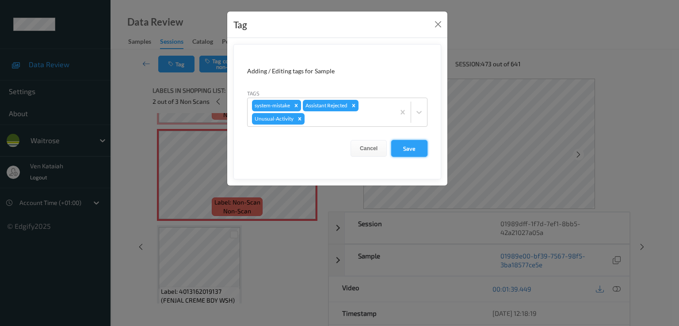
click at [402, 147] on button "Save" at bounding box center [409, 148] width 36 height 17
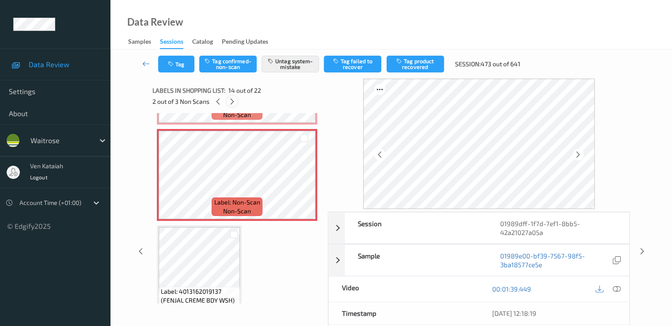
click at [228, 103] on icon at bounding box center [232, 102] width 8 height 8
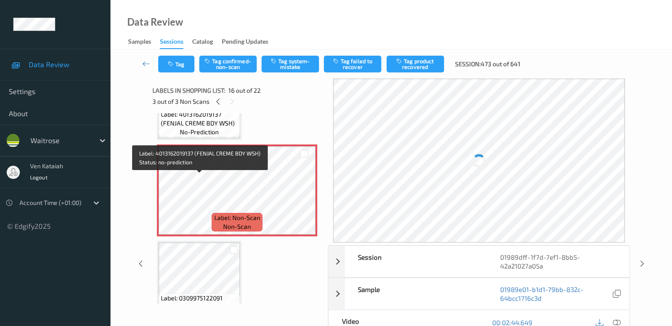
scroll to position [1442, 0]
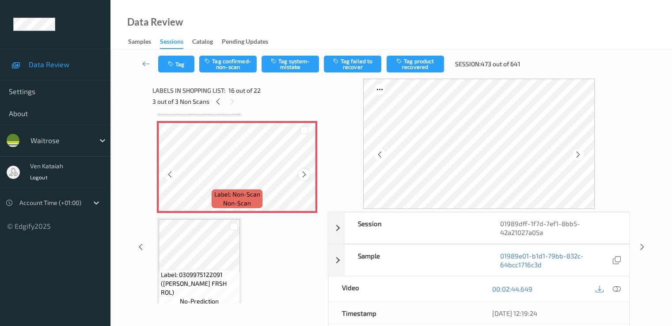
click at [301, 176] on icon at bounding box center [305, 175] width 8 height 8
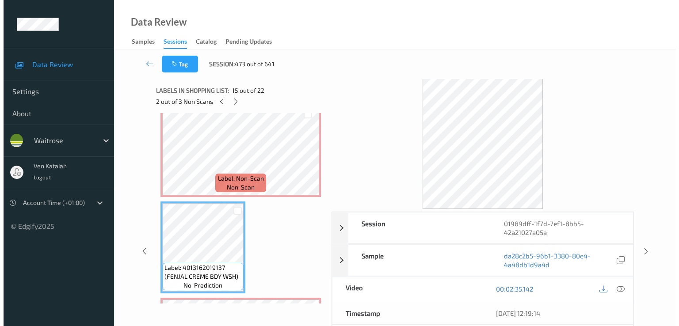
scroll to position [1353, 0]
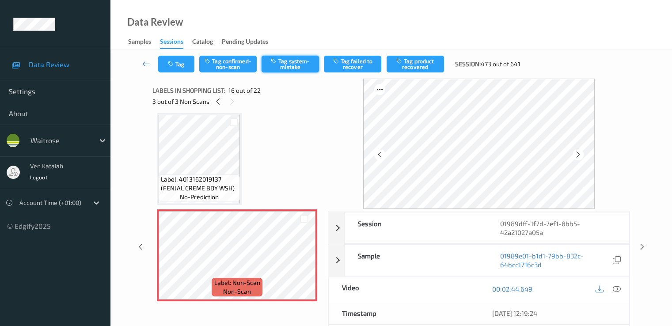
click at [294, 68] on button "Tag system-mistake" at bounding box center [290, 64] width 57 height 17
click at [181, 71] on button "Tag" at bounding box center [176, 64] width 36 height 17
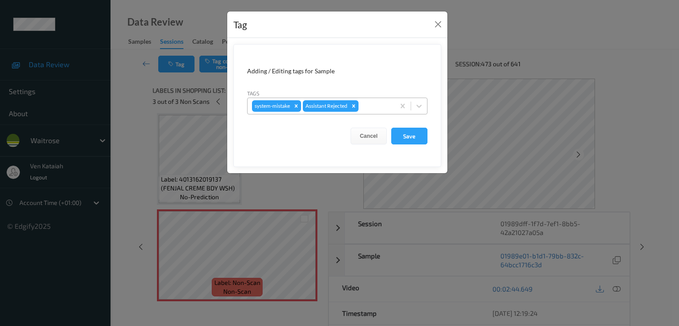
click at [376, 110] on div at bounding box center [375, 106] width 30 height 11
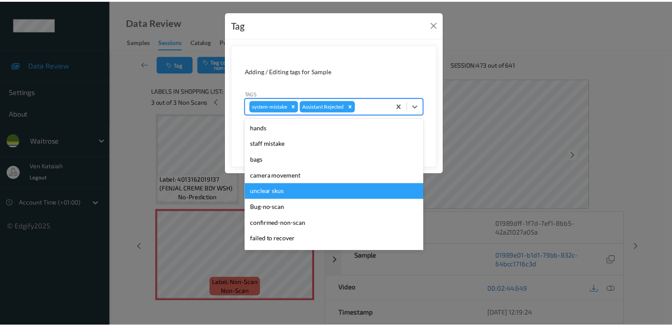
scroll to position [173, 0]
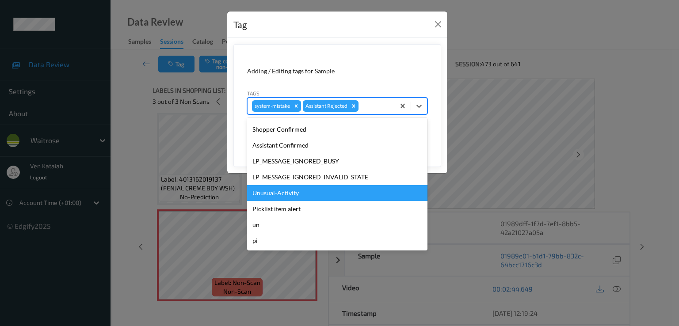
click at [291, 194] on div "Unusual-Activity" at bounding box center [337, 193] width 180 height 16
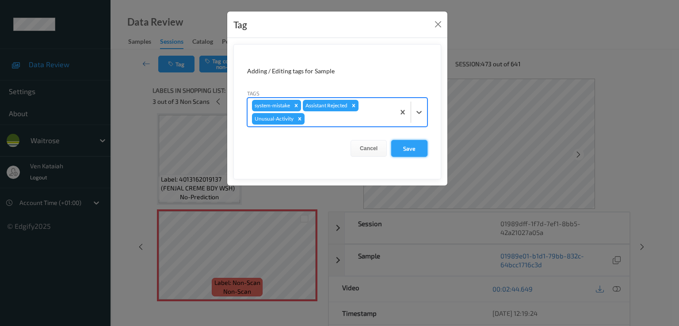
click at [398, 147] on button "Save" at bounding box center [409, 148] width 36 height 17
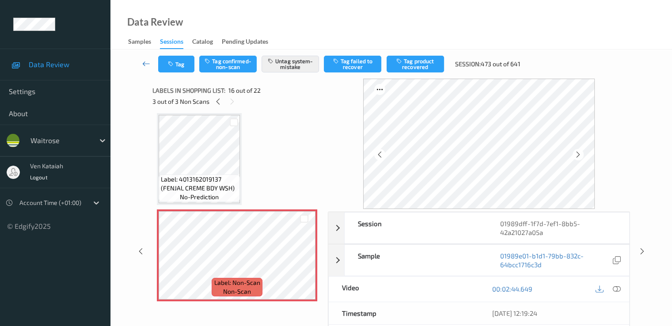
click at [146, 62] on icon at bounding box center [146, 63] width 8 height 9
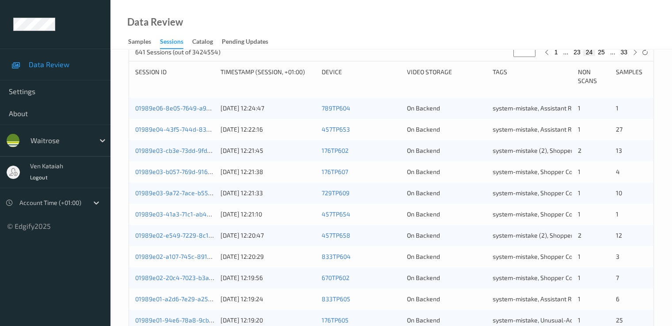
scroll to position [408, 0]
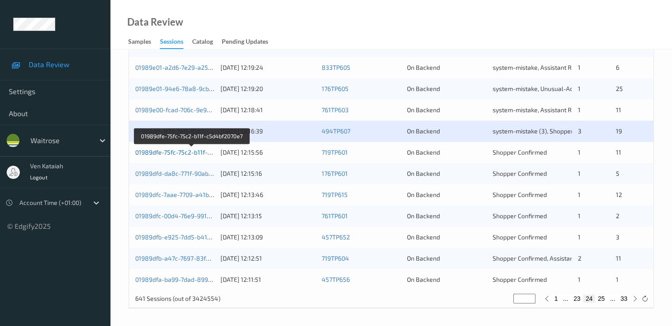
click at [193, 154] on link "01989dfe-75fc-75c2-b11f-c5d4bf2070e7" at bounding box center [191, 152] width 113 height 8
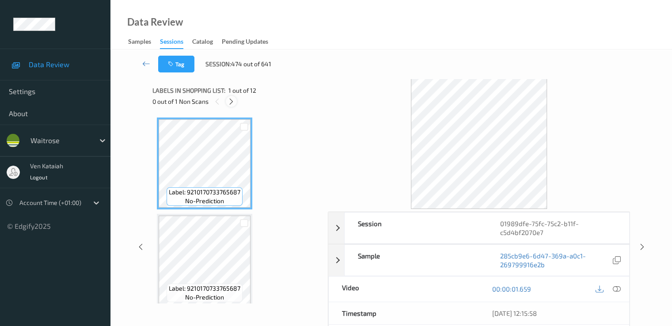
click at [227, 99] on div at bounding box center [231, 101] width 11 height 11
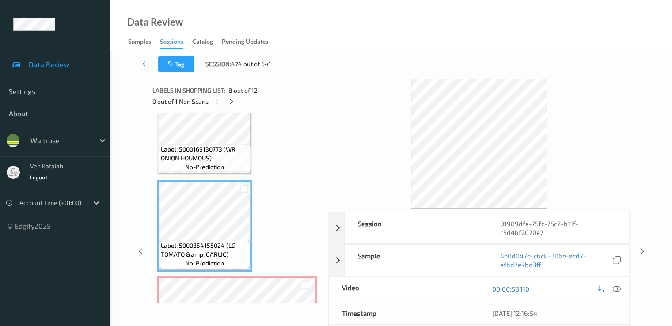
scroll to position [590, 0]
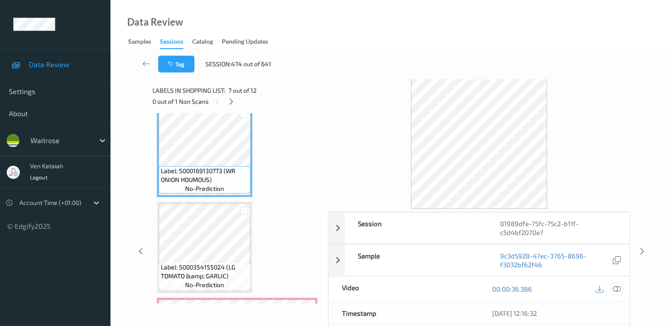
click at [452, 290] on icon at bounding box center [617, 289] width 8 height 8
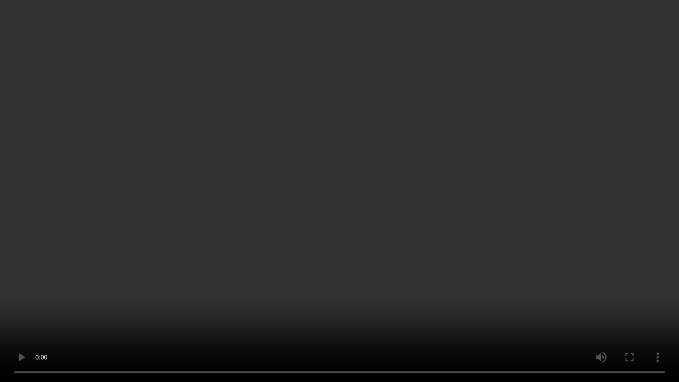
click at [71, 272] on video at bounding box center [339, 191] width 679 height 382
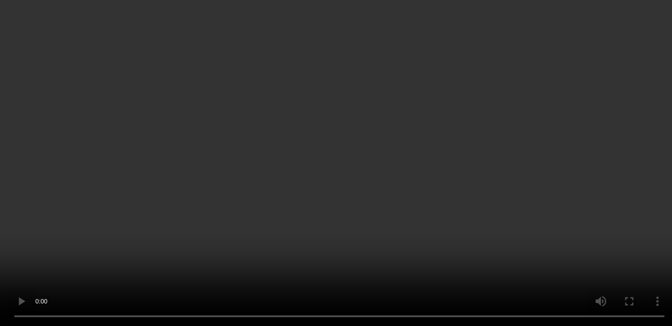
scroll to position [767, 0]
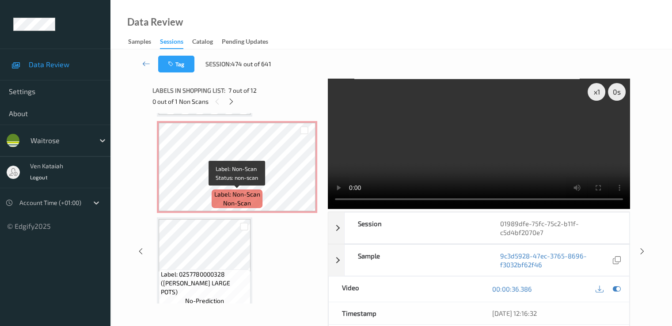
click at [236, 190] on span "Label: Non-Scan" at bounding box center [237, 194] width 46 height 9
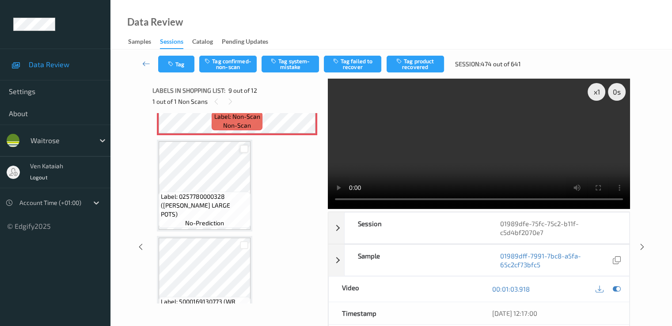
scroll to position [856, 0]
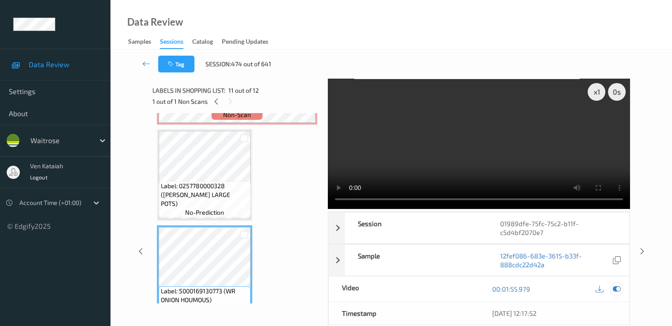
click at [452, 288] on icon at bounding box center [617, 289] width 8 height 8
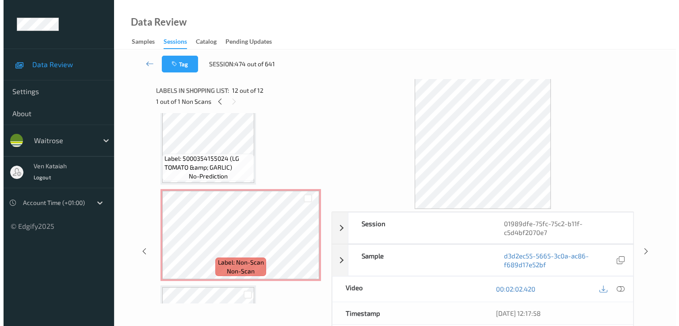
scroll to position [679, 0]
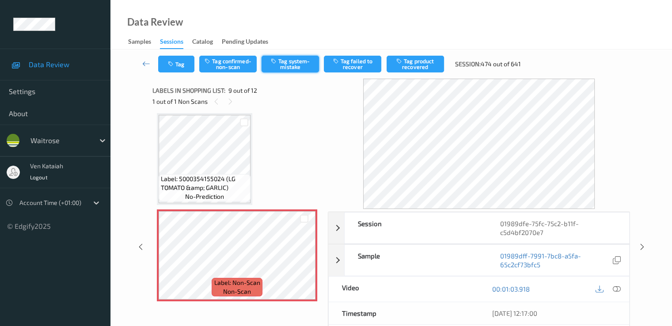
click at [283, 62] on button "Tag system-mistake" at bounding box center [290, 64] width 57 height 17
click at [179, 70] on button "Tag" at bounding box center [176, 64] width 36 height 17
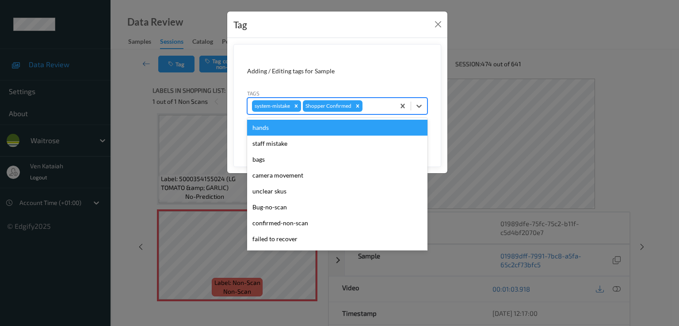
click at [384, 110] on div at bounding box center [377, 106] width 26 height 11
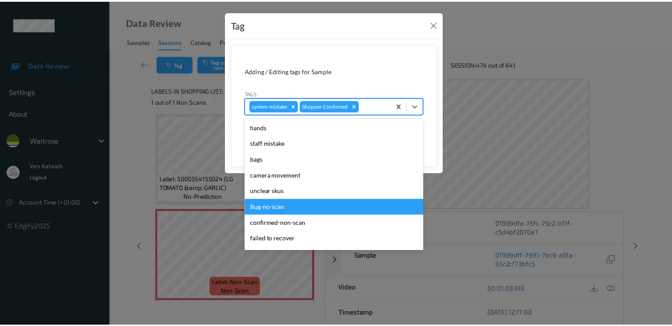
scroll to position [173, 0]
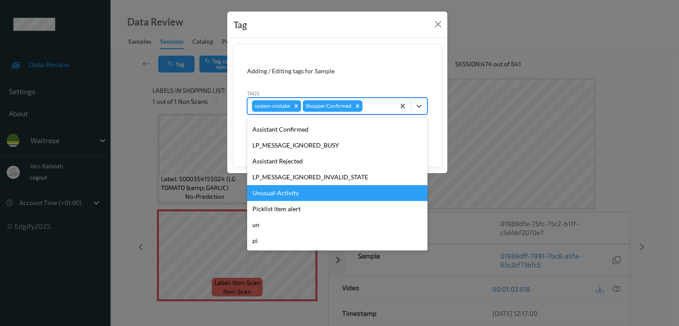
click at [283, 195] on div "Unusual-Activity" at bounding box center [337, 193] width 180 height 16
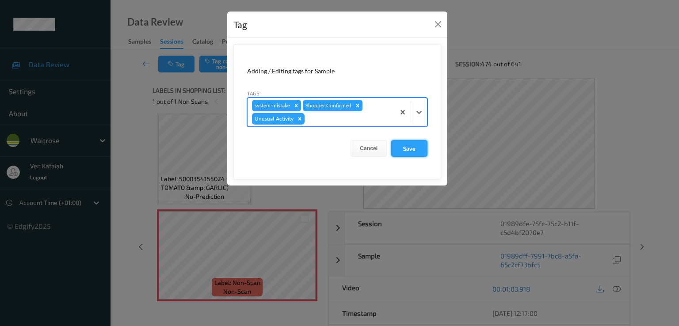
click at [403, 142] on button "Save" at bounding box center [409, 148] width 36 height 17
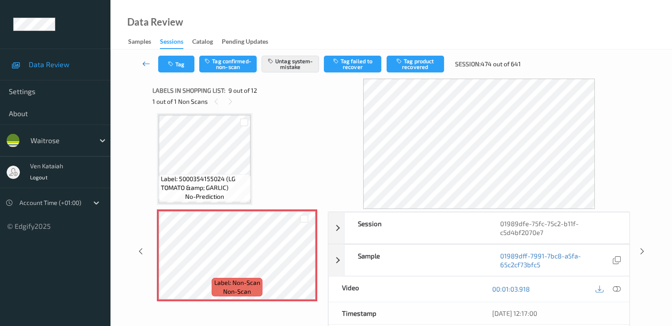
click at [135, 63] on link at bounding box center [146, 64] width 23 height 17
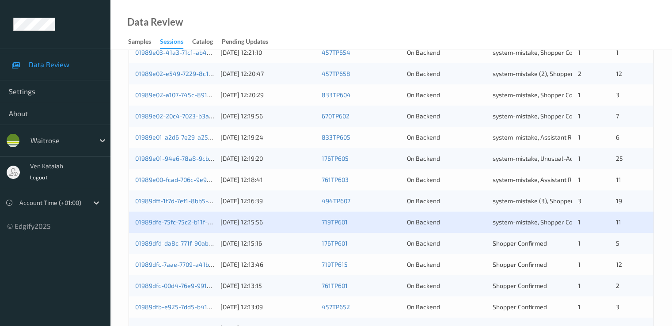
scroll to position [354, 0]
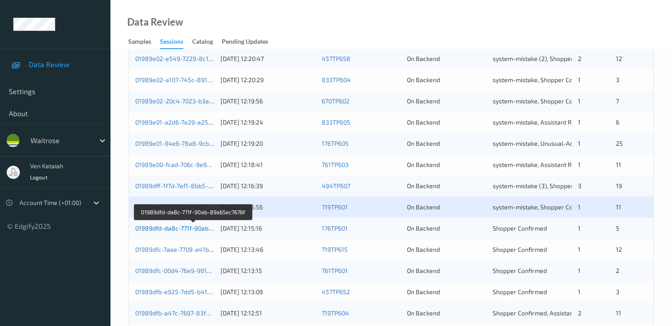
click at [188, 225] on link "01989dfd-da8c-771f-90ab-89a65ec7676f" at bounding box center [193, 229] width 116 height 8
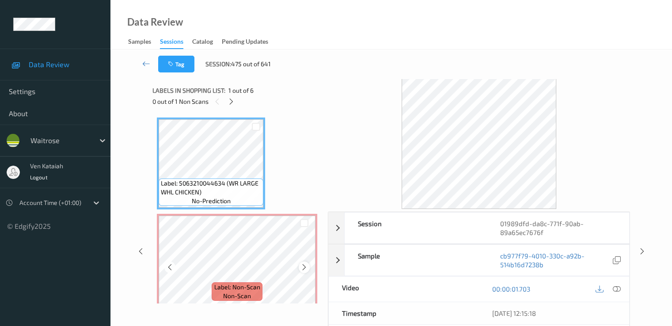
click at [307, 267] on icon at bounding box center [305, 267] width 8 height 8
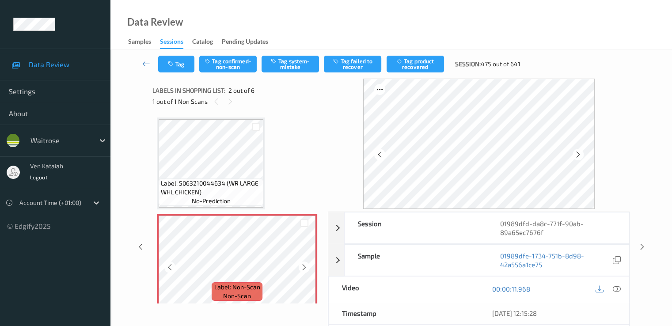
click at [307, 267] on icon at bounding box center [305, 267] width 8 height 8
click at [304, 269] on icon at bounding box center [305, 267] width 8 height 8
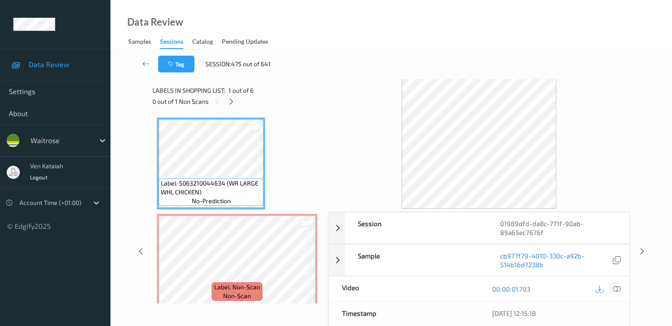
click at [452, 287] on div at bounding box center [617, 289] width 12 height 12
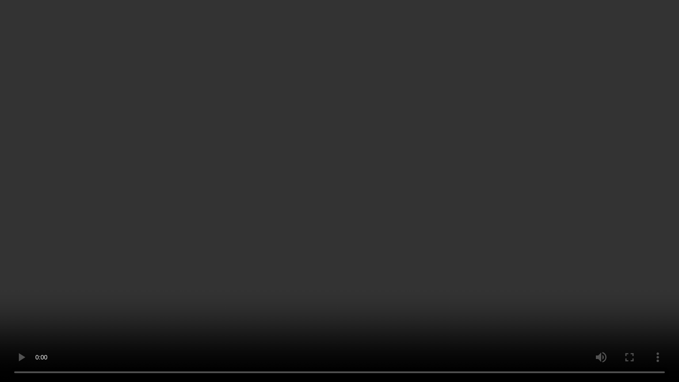
click at [394, 201] on video at bounding box center [339, 191] width 679 height 382
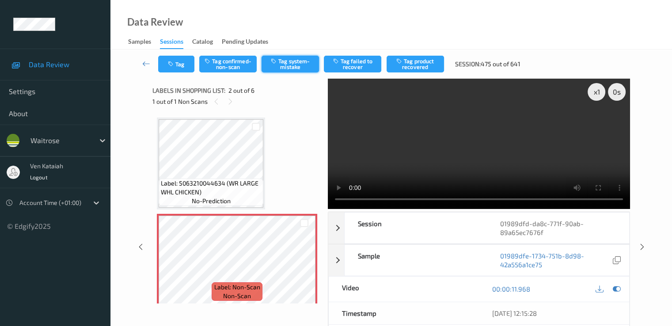
click at [285, 66] on button "Tag system-mistake" at bounding box center [290, 64] width 57 height 17
click at [174, 67] on button "Tag" at bounding box center [176, 64] width 36 height 17
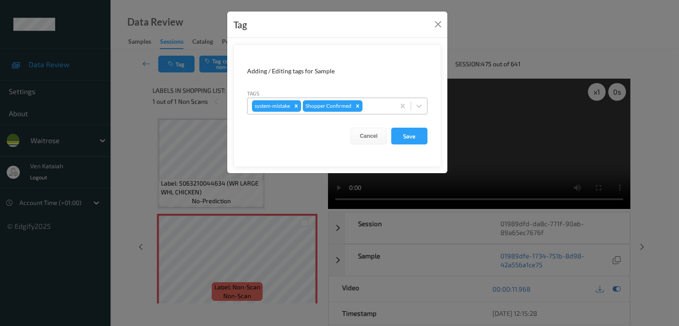
click at [387, 110] on div at bounding box center [377, 106] width 26 height 11
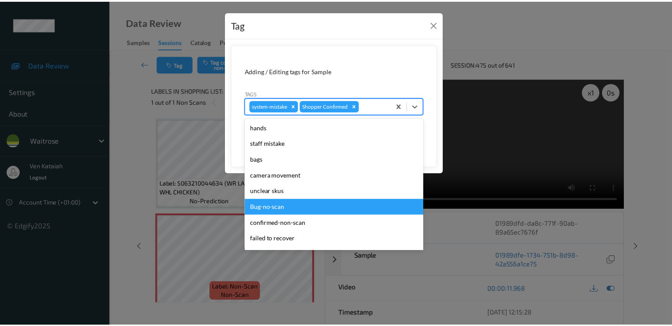
scroll to position [173, 0]
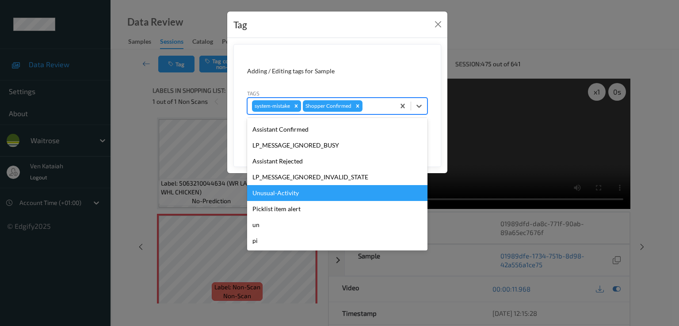
click at [291, 196] on div "Unusual-Activity" at bounding box center [337, 193] width 180 height 16
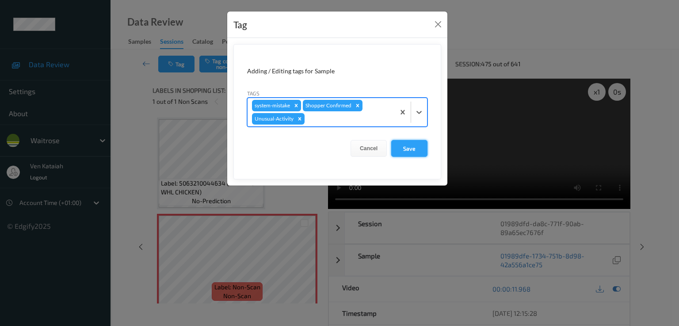
click at [401, 151] on button "Save" at bounding box center [409, 148] width 36 height 17
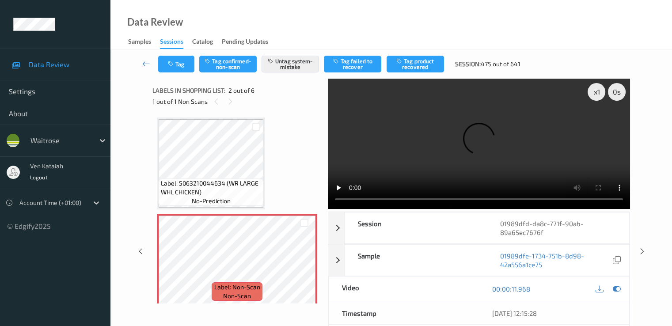
scroll to position [115, 0]
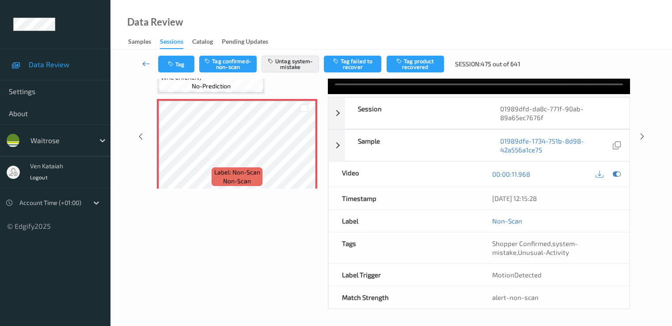
click at [146, 61] on icon at bounding box center [146, 63] width 8 height 9
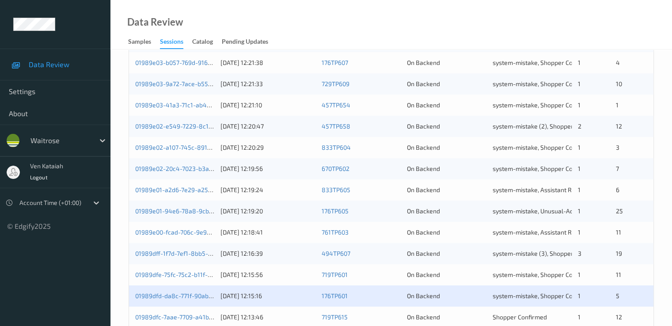
scroll to position [408, 0]
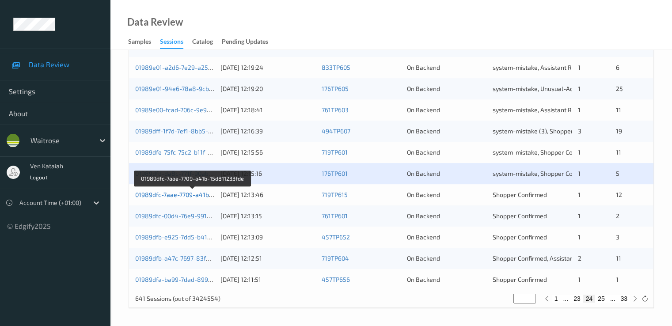
click at [189, 194] on link "01989dfc-7aae-7709-a41b-15d811233fde" at bounding box center [192, 195] width 115 height 8
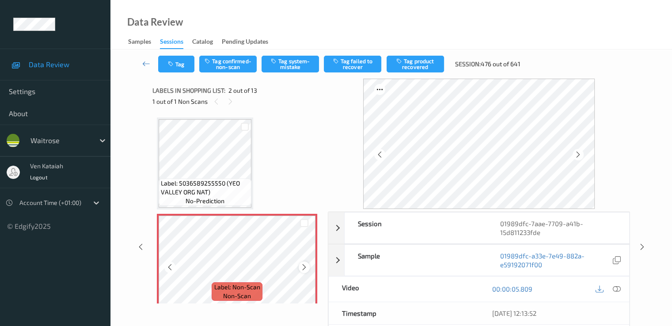
click at [302, 265] on icon at bounding box center [305, 267] width 8 height 8
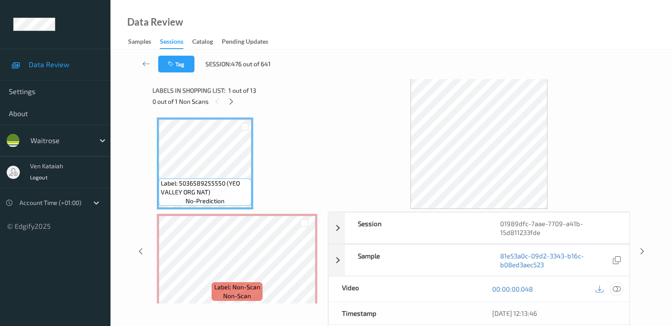
click at [452, 287] on icon at bounding box center [617, 289] width 8 height 8
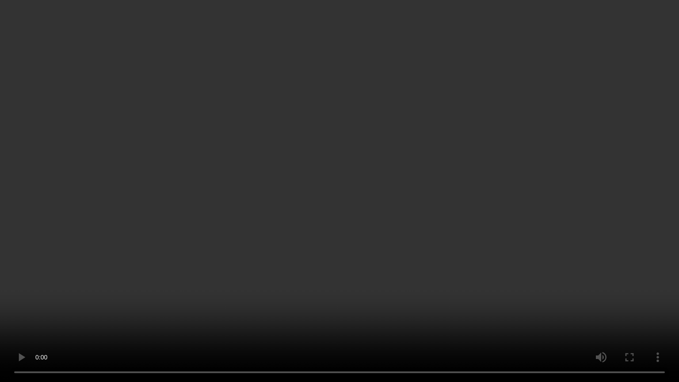
click at [53, 303] on video at bounding box center [339, 191] width 679 height 382
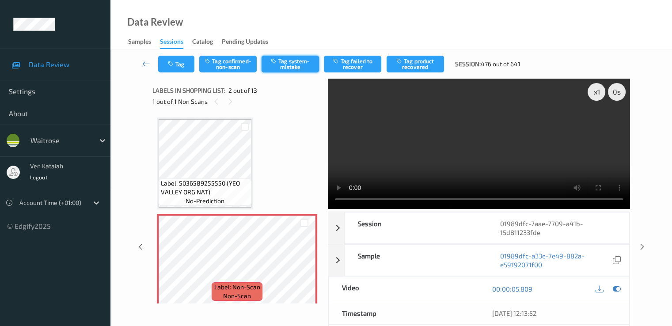
click at [285, 65] on button "Tag system-mistake" at bounding box center [290, 64] width 57 height 17
click at [173, 69] on button "Tag" at bounding box center [176, 64] width 36 height 17
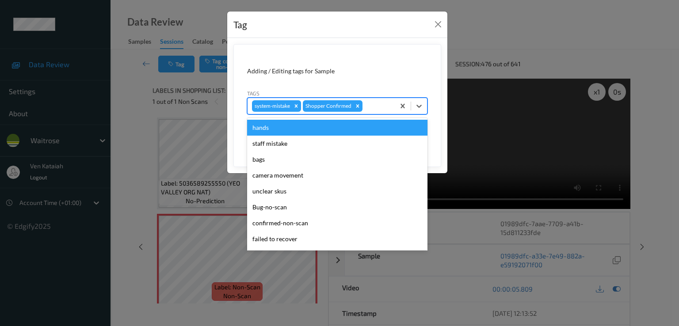
click at [371, 108] on div at bounding box center [377, 106] width 26 height 11
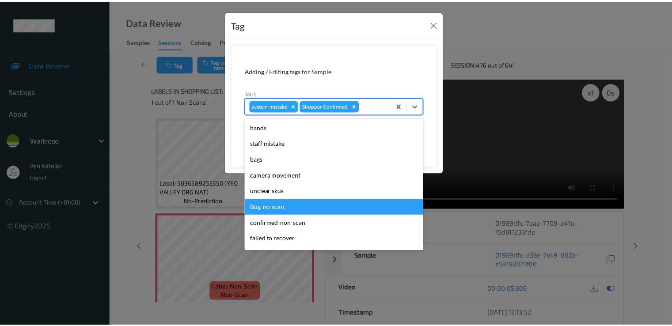
scroll to position [173, 0]
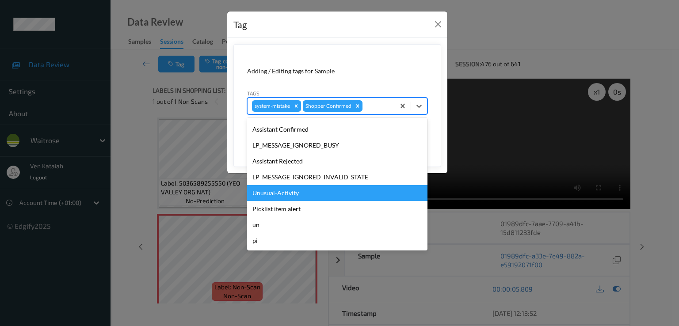
click at [285, 193] on div "Unusual-Activity" at bounding box center [337, 193] width 180 height 16
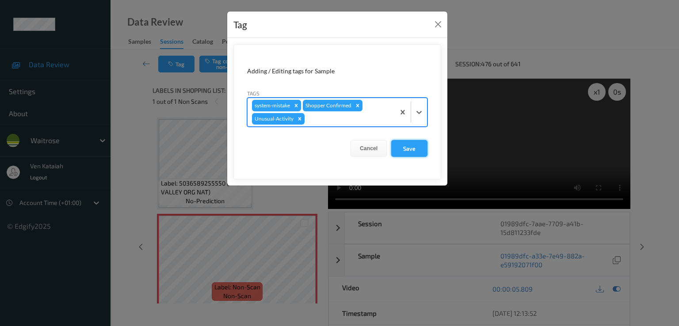
click at [422, 152] on button "Save" at bounding box center [409, 148] width 36 height 17
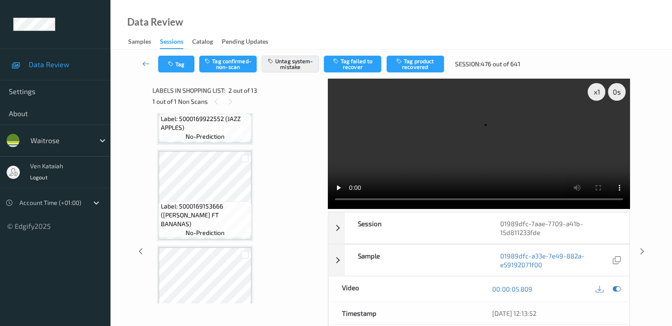
scroll to position [177, 0]
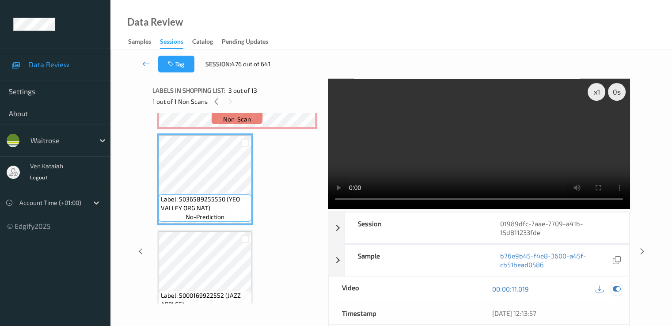
click at [452, 287] on icon at bounding box center [617, 289] width 8 height 8
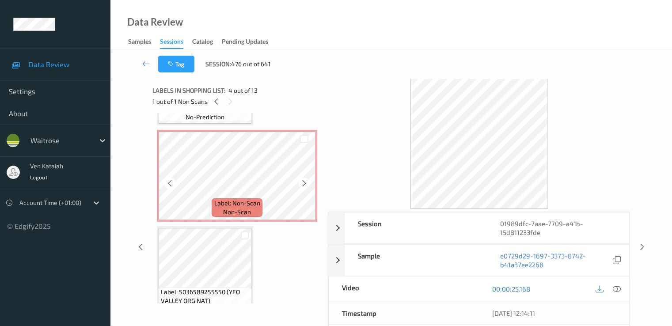
scroll to position [88, 0]
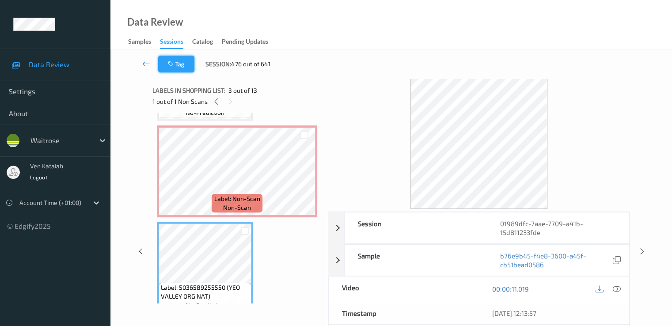
click at [162, 66] on button "Tag" at bounding box center [176, 64] width 36 height 17
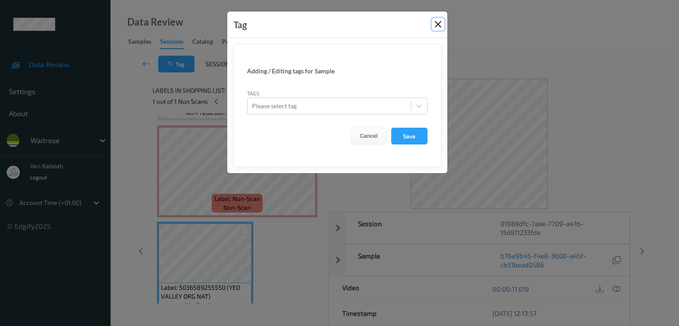
click at [434, 24] on button "Close" at bounding box center [438, 24] width 12 height 12
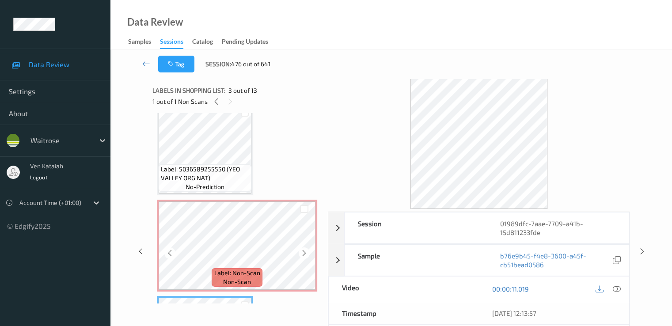
scroll to position [0, 0]
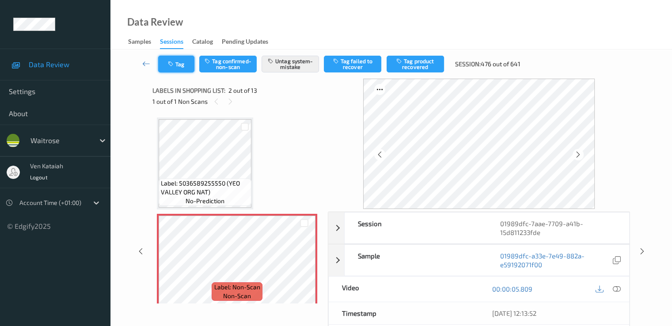
click at [184, 64] on button "Tag" at bounding box center [176, 64] width 36 height 17
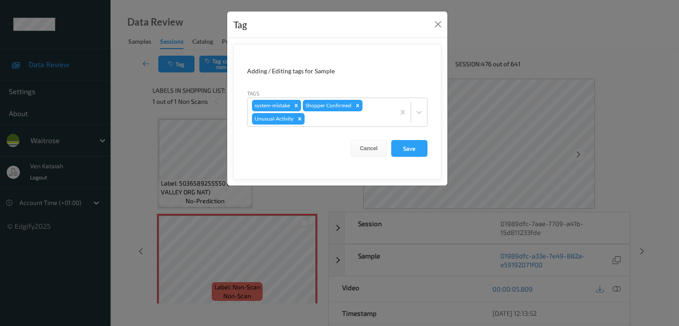
click at [145, 64] on div "Tag Adding / Editing tags for Sample Tags system-mistake Shopper Confirmed Unus…" at bounding box center [339, 163] width 679 height 326
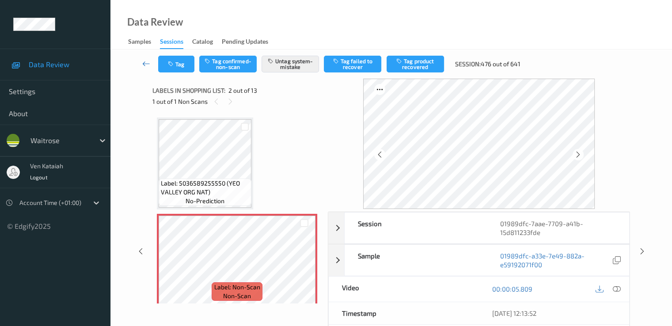
click at [145, 67] on icon at bounding box center [146, 63] width 8 height 9
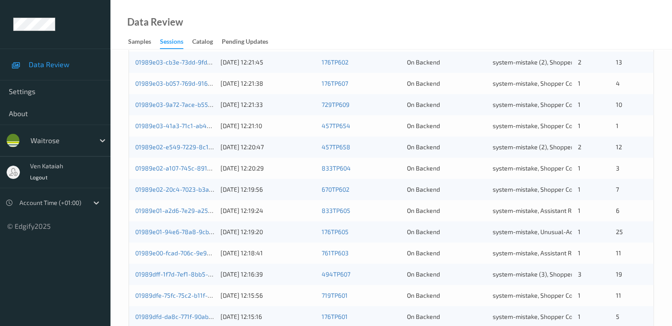
scroll to position [408, 0]
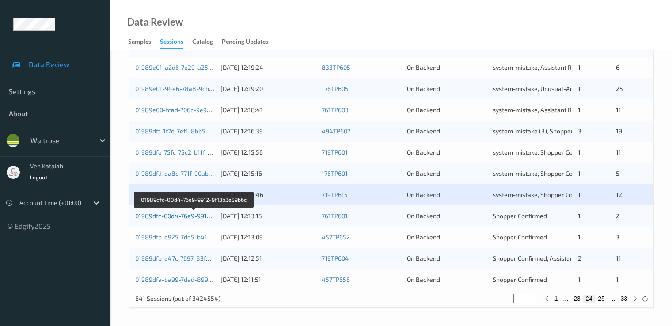
click at [187, 213] on link "01989dfc-00d4-76e9-9912-9f13b3e59b6c" at bounding box center [194, 216] width 118 height 8
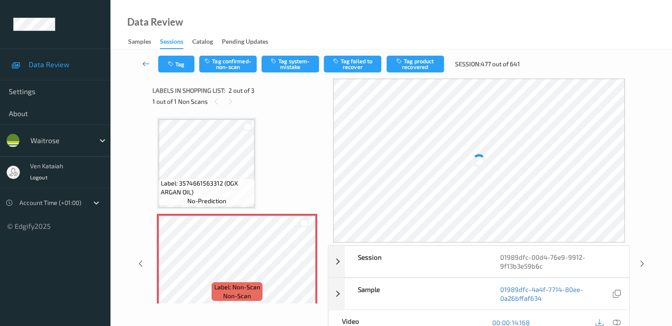
click at [144, 59] on link at bounding box center [146, 64] width 23 height 17
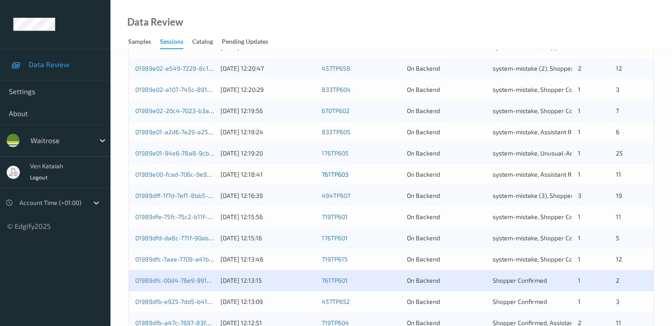
scroll to position [408, 0]
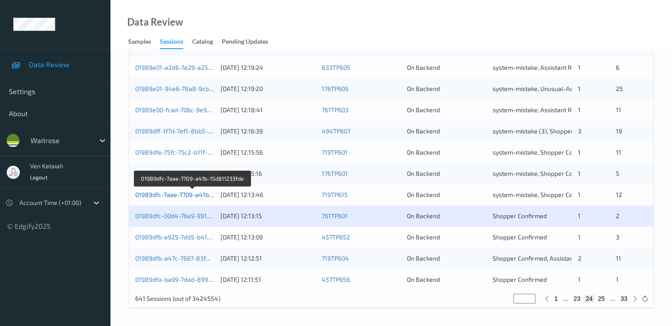
click at [182, 197] on link "01989dfc-7aae-7709-a41b-15d811233fde" at bounding box center [192, 195] width 115 height 8
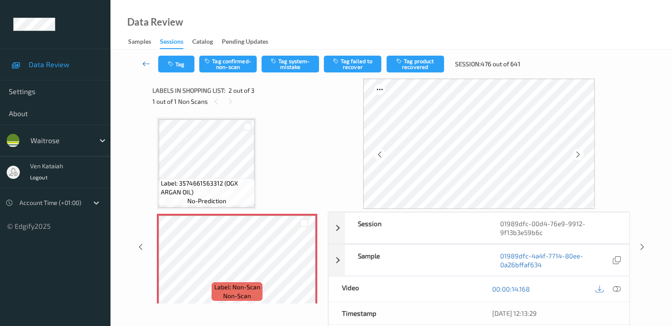
click at [142, 60] on icon at bounding box center [146, 63] width 8 height 9
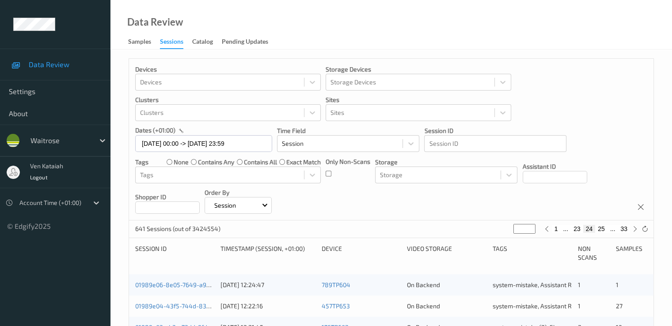
scroll to position [408, 0]
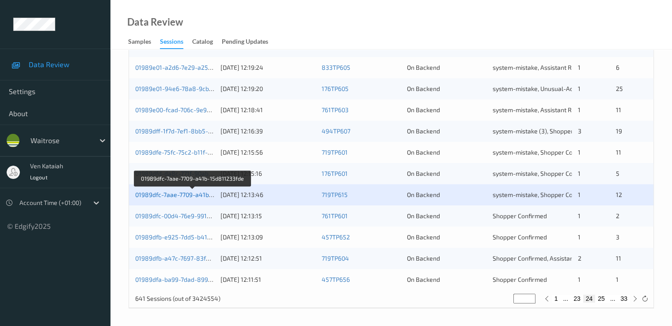
click at [193, 195] on link "01989dfc-7aae-7709-a41b-15d811233fde" at bounding box center [192, 195] width 115 height 8
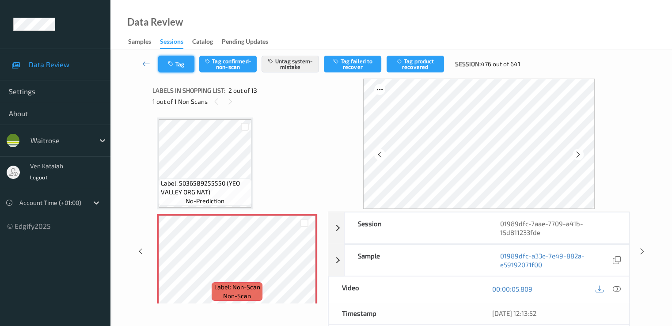
click at [164, 63] on button "Tag" at bounding box center [176, 64] width 36 height 17
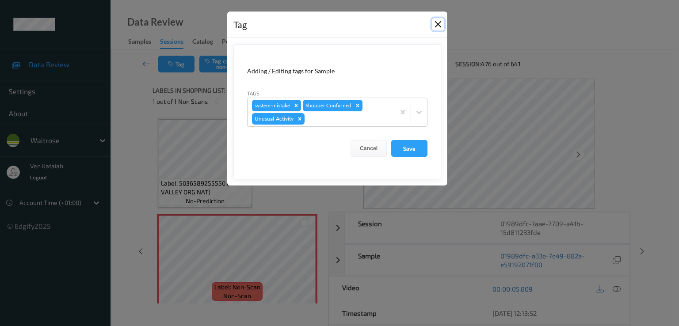
click at [440, 23] on button "Close" at bounding box center [438, 24] width 12 height 12
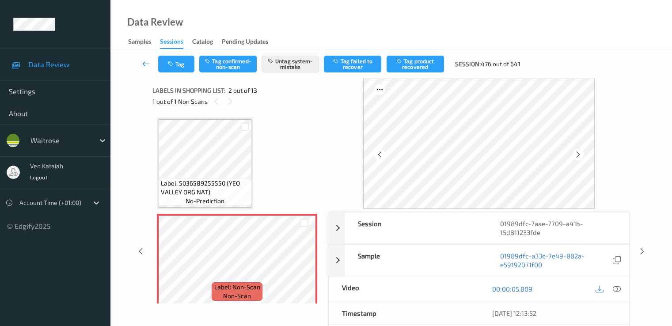
click at [140, 64] on link at bounding box center [146, 64] width 23 height 17
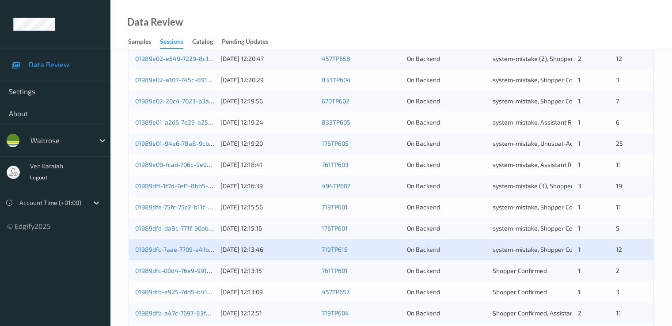
scroll to position [408, 0]
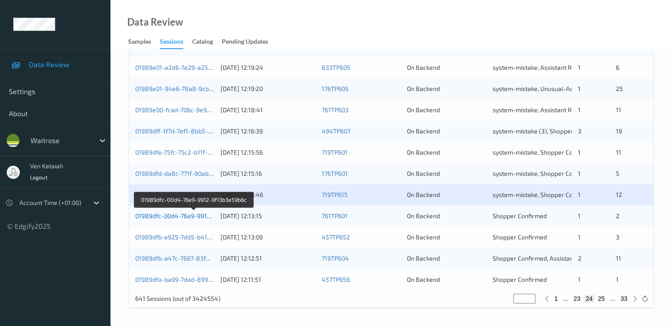
click at [185, 215] on link "01989dfc-00d4-76e9-9912-9f13b3e59b6c" at bounding box center [194, 216] width 118 height 8
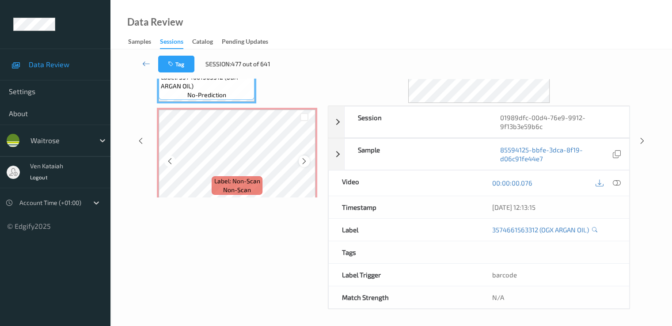
click at [303, 159] on icon at bounding box center [305, 161] width 8 height 8
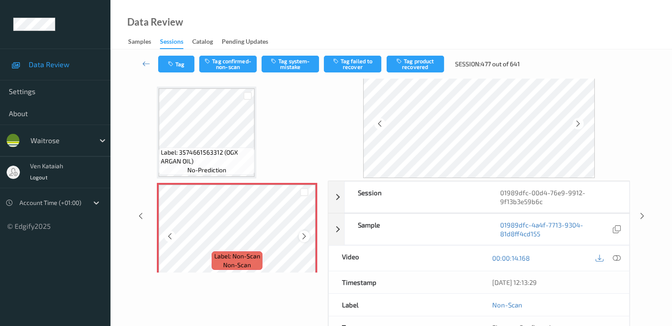
scroll to position [18, 0]
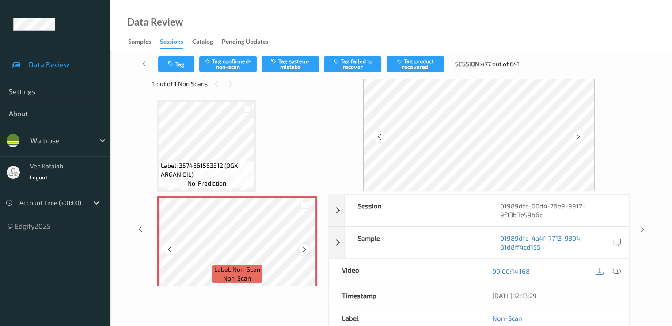
click at [302, 249] on icon at bounding box center [305, 250] width 8 height 8
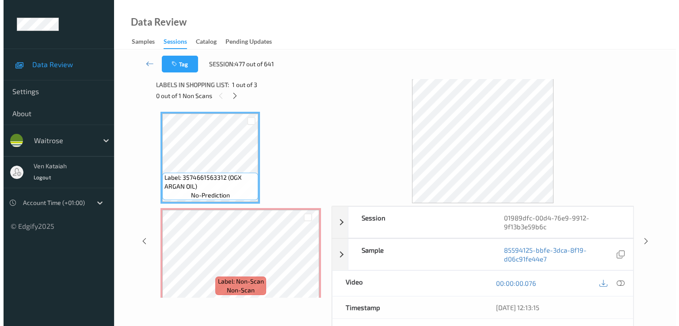
scroll to position [0, 0]
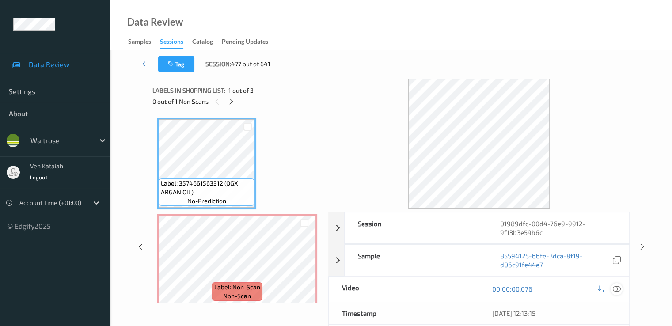
click at [452, 286] on icon at bounding box center [617, 289] width 8 height 8
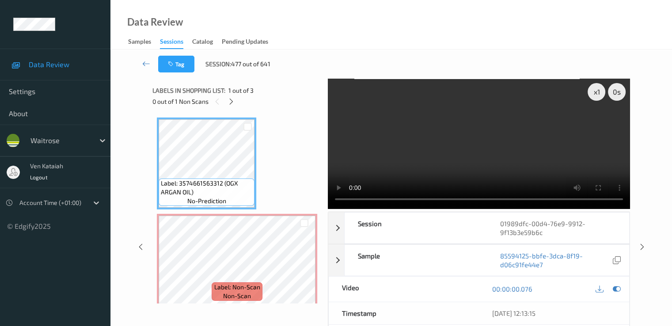
click at [383, 157] on video at bounding box center [479, 144] width 302 height 130
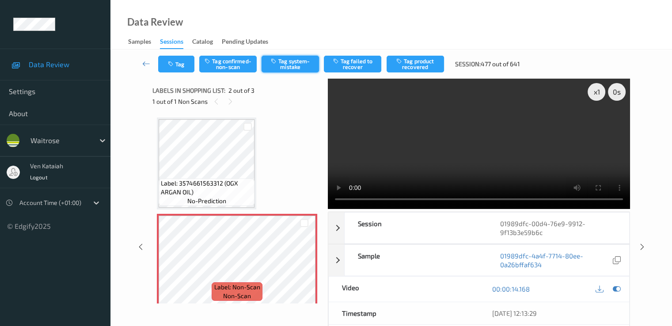
click at [283, 69] on button "Tag system-mistake" at bounding box center [290, 64] width 57 height 17
click at [175, 64] on icon "button" at bounding box center [172, 64] width 8 height 6
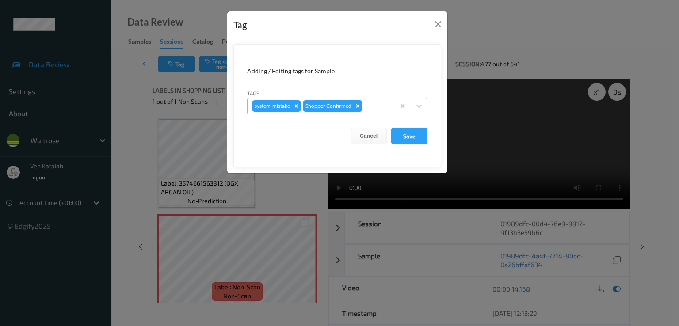
click at [385, 105] on div at bounding box center [377, 106] width 26 height 11
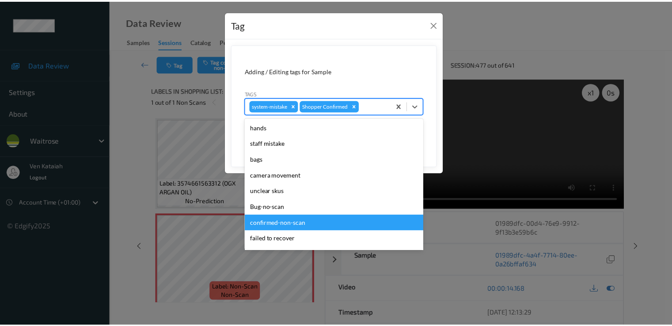
scroll to position [173, 0]
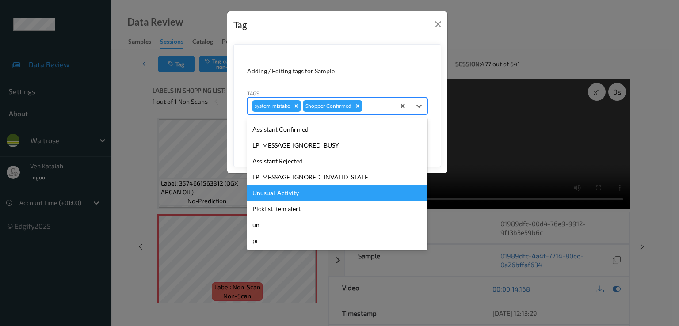
click at [281, 200] on div "Unusual-Activity" at bounding box center [337, 193] width 180 height 16
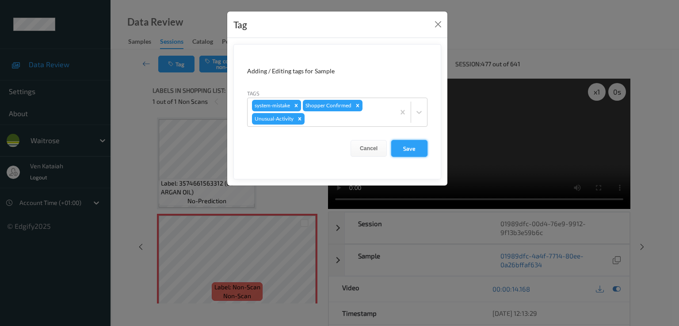
click at [411, 149] on button "Save" at bounding box center [409, 148] width 36 height 17
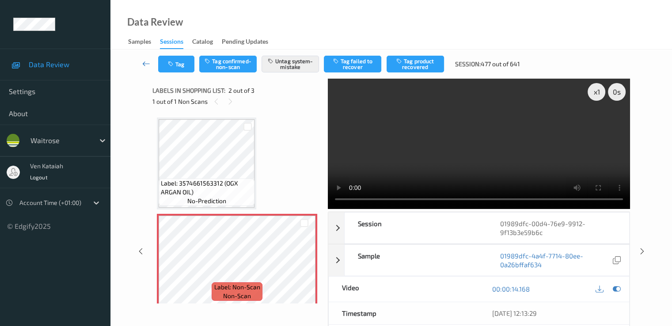
click at [147, 64] on icon at bounding box center [146, 63] width 8 height 9
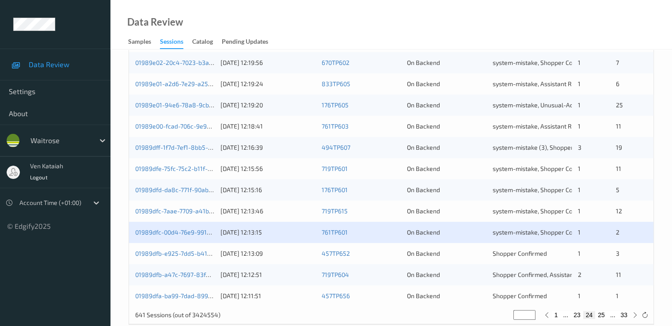
scroll to position [408, 0]
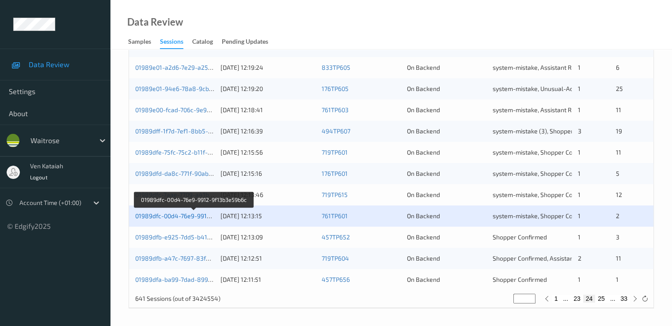
click at [190, 217] on link "01989dfc-00d4-76e9-9912-9f13b3e59b6c" at bounding box center [194, 216] width 118 height 8
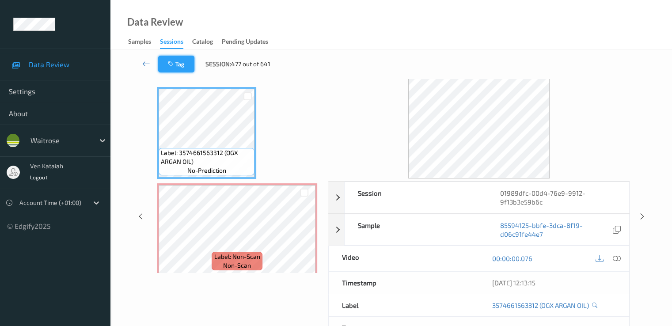
scroll to position [18, 0]
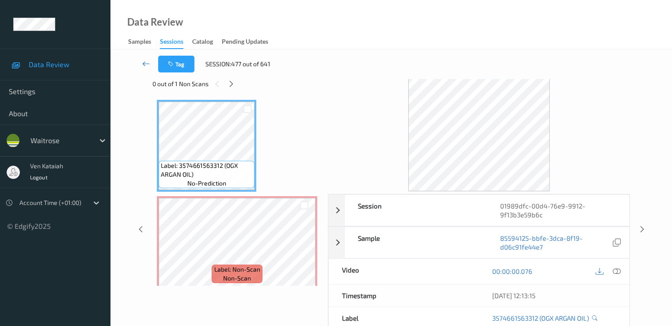
click at [147, 65] on icon at bounding box center [146, 63] width 8 height 9
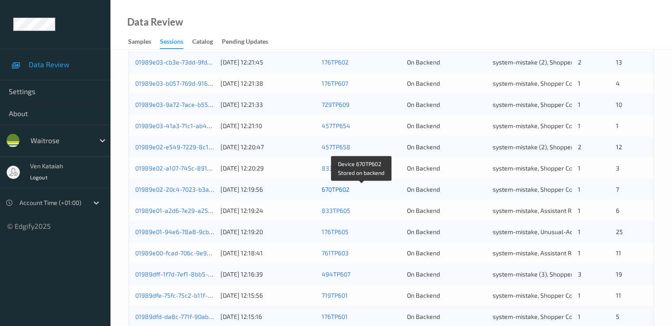
scroll to position [408, 0]
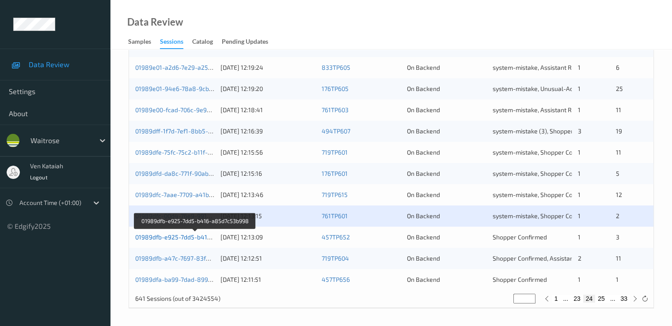
click at [188, 236] on link "01989dfb-e925-7dd5-b416-a85d7c53b998" at bounding box center [195, 237] width 121 height 8
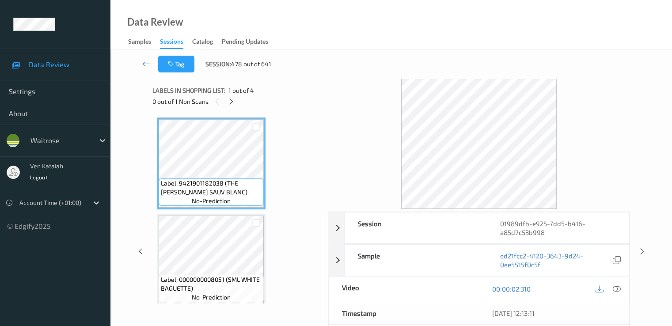
click at [225, 95] on div "Labels in shopping list: 1 out of 4" at bounding box center [236, 90] width 169 height 11
click at [231, 104] on icon at bounding box center [232, 102] width 8 height 8
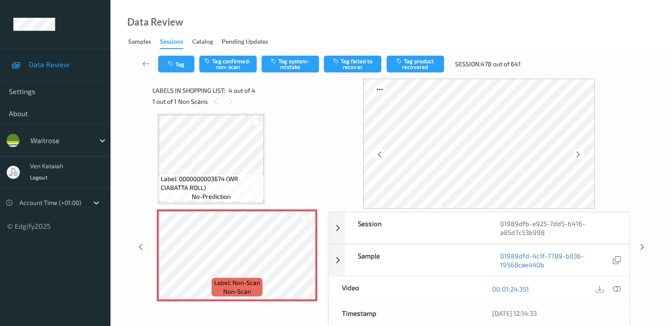
scroll to position [199, 0]
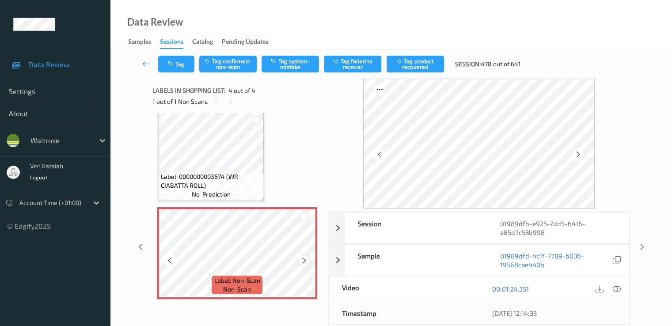
click at [304, 263] on icon at bounding box center [305, 261] width 8 height 8
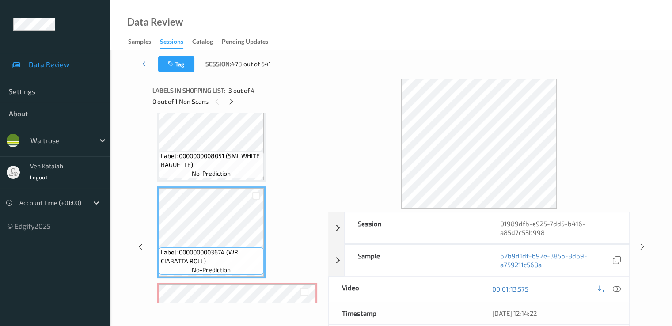
scroll to position [111, 0]
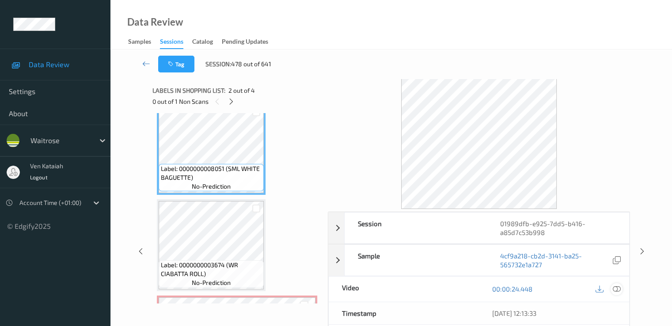
click at [452, 286] on icon at bounding box center [617, 289] width 8 height 8
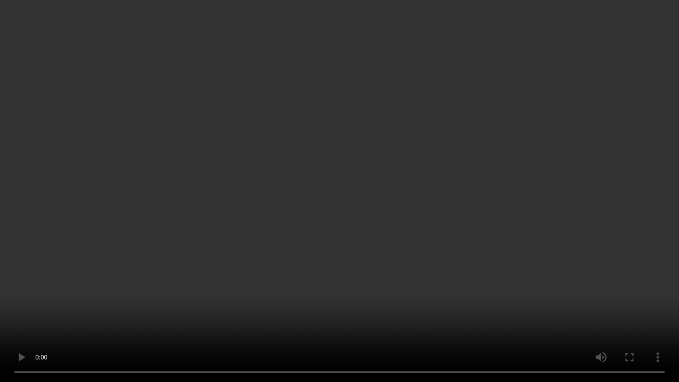
click at [167, 293] on video at bounding box center [339, 191] width 679 height 382
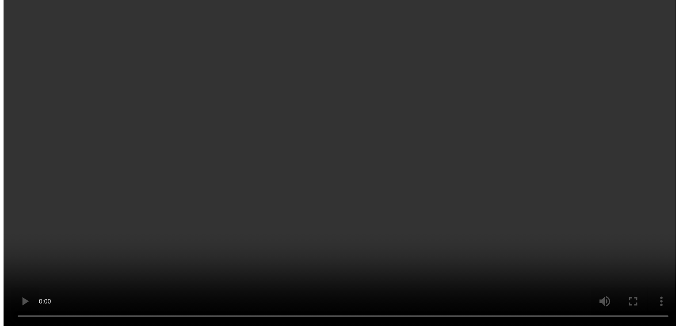
scroll to position [199, 0]
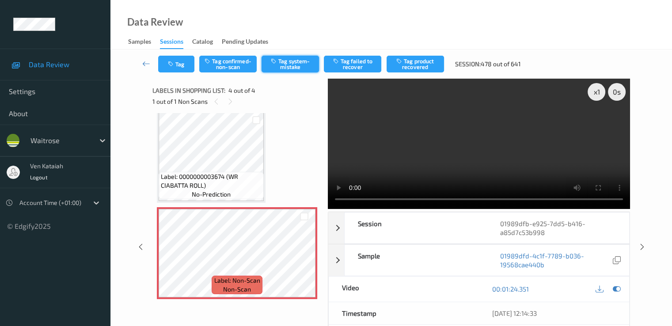
click at [293, 61] on button "Tag system-mistake" at bounding box center [290, 64] width 57 height 17
click at [190, 65] on button "Tag" at bounding box center [176, 64] width 36 height 17
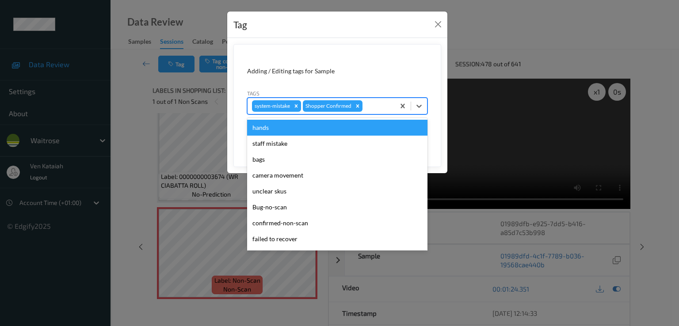
click at [377, 101] on div at bounding box center [377, 106] width 26 height 11
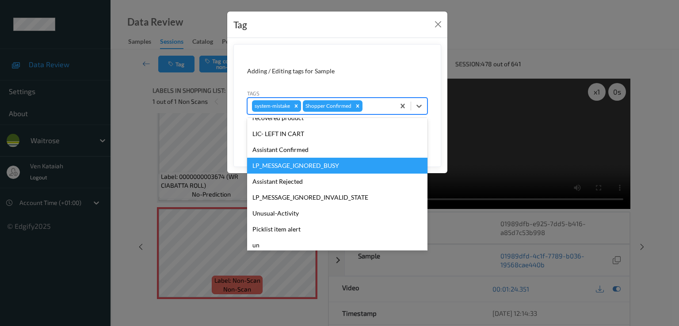
scroll to position [173, 0]
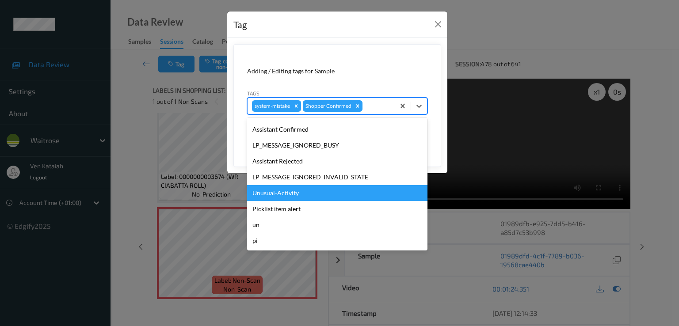
click at [293, 189] on div "Unusual-Activity" at bounding box center [337, 193] width 180 height 16
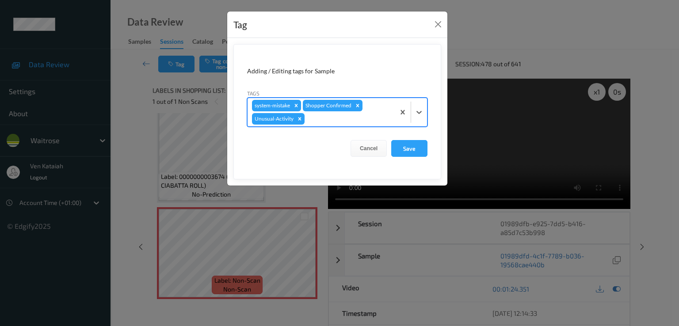
drag, startPoint x: 372, startPoint y: 115, endPoint x: 352, endPoint y: 127, distance: 23.2
click at [372, 115] on div at bounding box center [348, 119] width 84 height 11
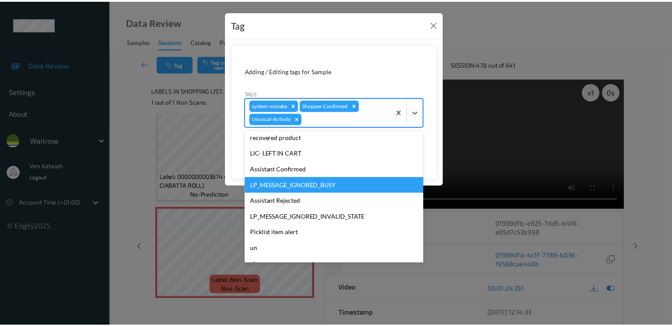
scroll to position [157, 0]
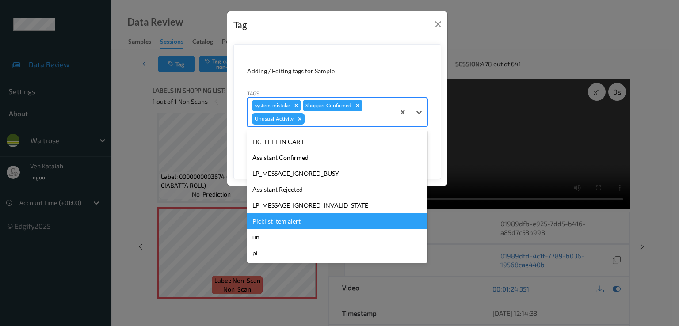
click at [285, 215] on div "Picklist item alert" at bounding box center [337, 221] width 180 height 16
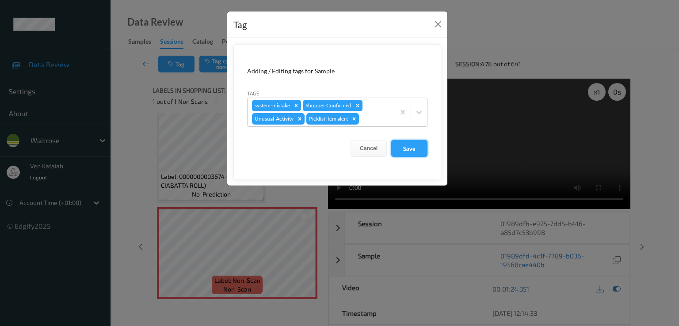
click at [410, 148] on button "Save" at bounding box center [409, 148] width 36 height 17
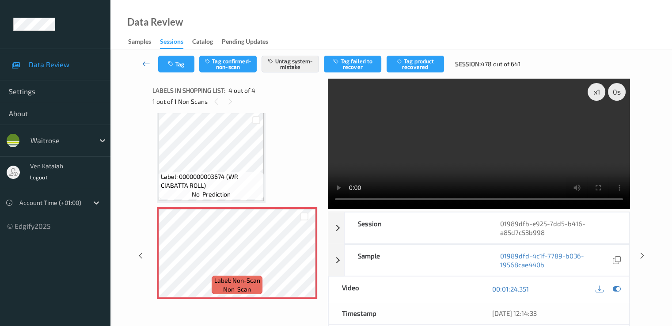
click at [148, 65] on icon at bounding box center [146, 63] width 8 height 9
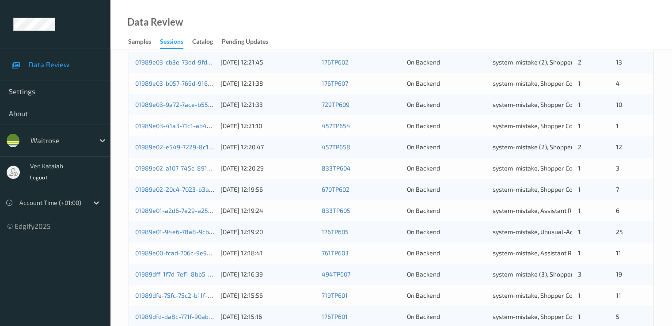
scroll to position [408, 0]
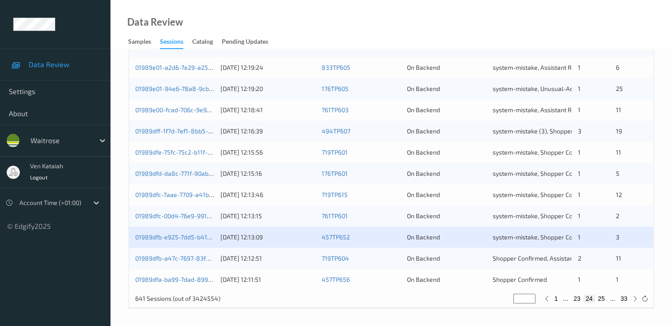
click at [186, 254] on div "01989dfb-a47c-7697-83f0-556efd3e7aa1" at bounding box center [174, 258] width 79 height 9
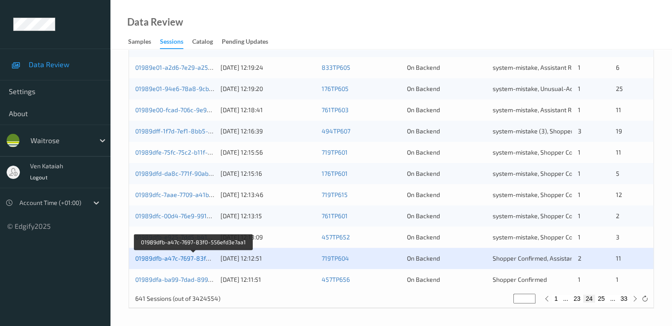
click at [189, 259] on link "01989dfb-a47c-7697-83f0-556efd3e7aa1" at bounding box center [193, 259] width 117 height 8
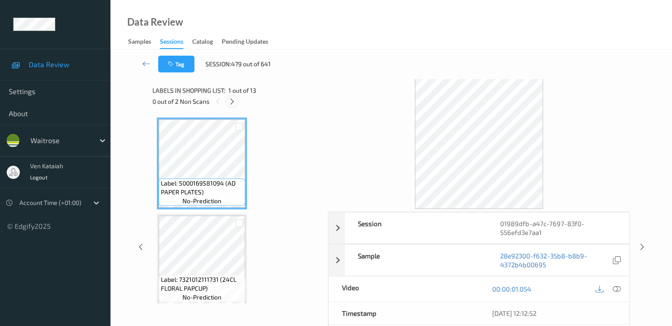
click at [234, 100] on icon at bounding box center [232, 102] width 8 height 8
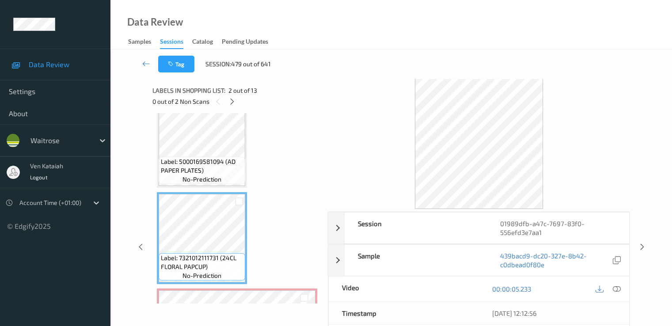
scroll to position [12, 0]
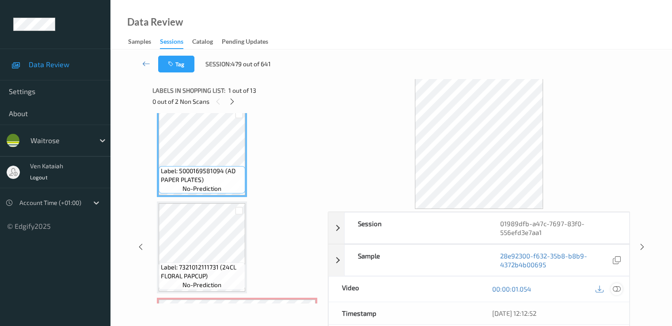
click at [452, 287] on icon at bounding box center [617, 289] width 8 height 8
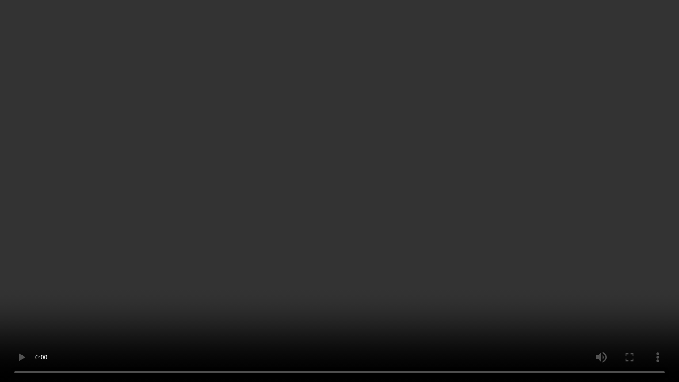
click at [248, 242] on video at bounding box center [339, 191] width 679 height 382
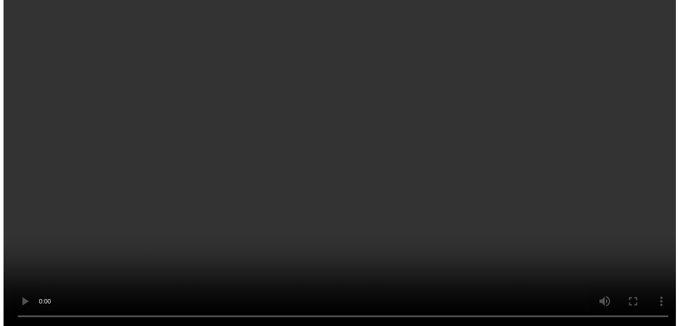
scroll to position [101, 0]
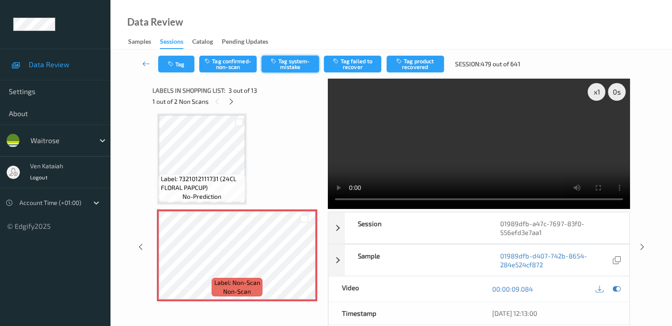
click at [291, 68] on button "Tag system-mistake" at bounding box center [290, 64] width 57 height 17
click at [176, 72] on div "Tag Tag confirmed-non-scan Untag system-mistake Tag failed to recover Tag produ…" at bounding box center [391, 63] width 525 height 29
click at [179, 69] on button "Tag" at bounding box center [176, 64] width 36 height 17
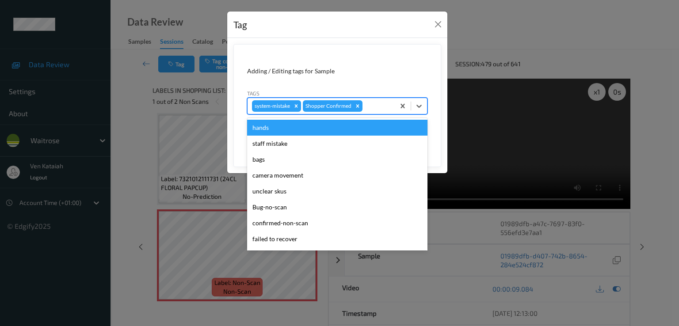
click at [378, 107] on div at bounding box center [377, 106] width 26 height 11
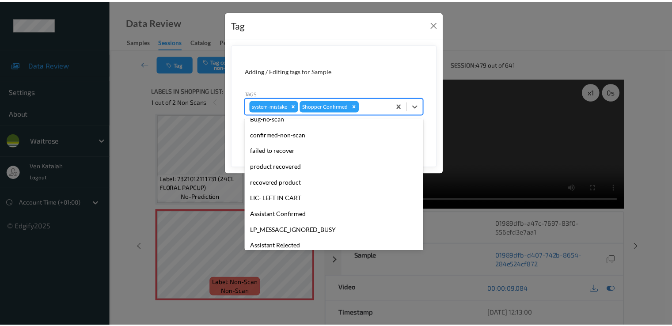
scroll to position [173, 0]
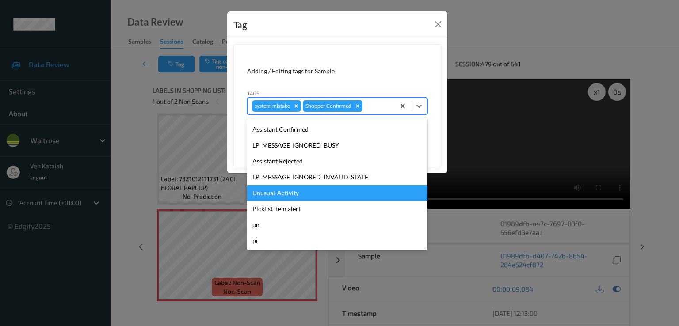
click at [282, 193] on div "Unusual-Activity" at bounding box center [337, 193] width 180 height 16
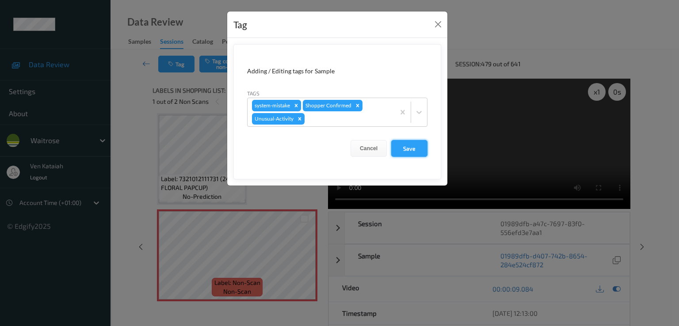
click at [415, 151] on button "Save" at bounding box center [409, 148] width 36 height 17
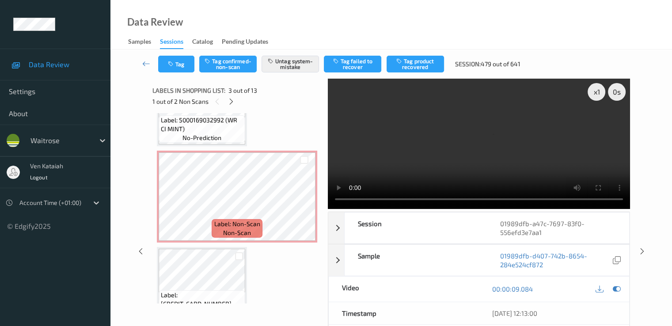
scroll to position [366, 0]
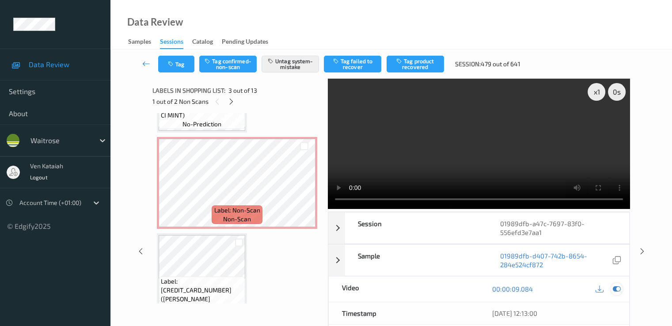
click at [452, 289] on icon at bounding box center [617, 289] width 8 height 8
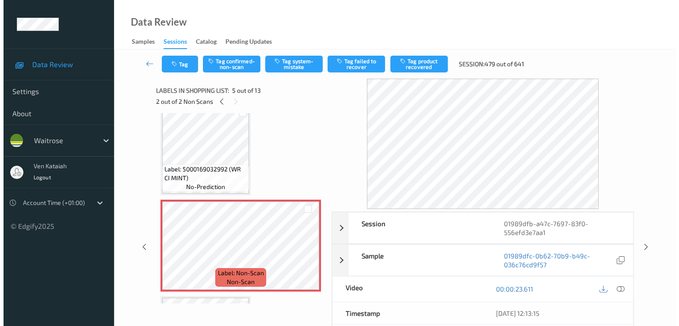
scroll to position [278, 0]
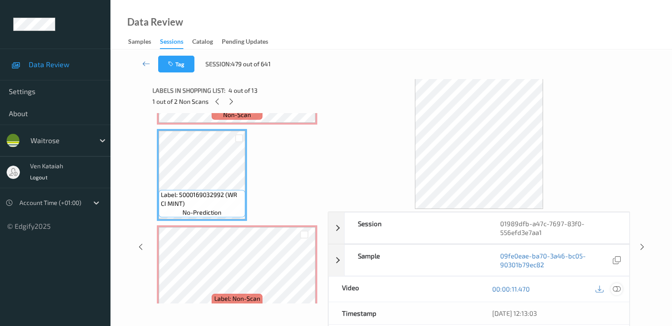
click at [452, 289] on div at bounding box center [617, 289] width 12 height 12
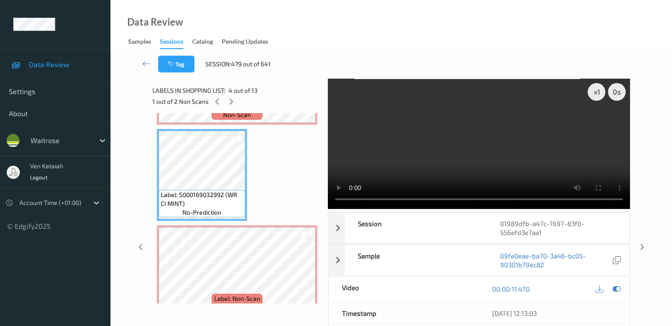
click at [420, 167] on video at bounding box center [479, 144] width 302 height 130
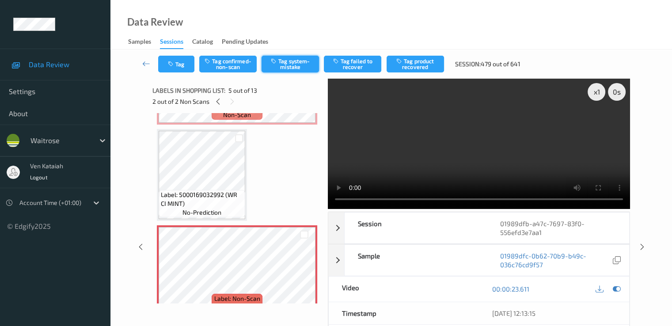
click at [307, 68] on button "Tag system-mistake" at bounding box center [290, 64] width 57 height 17
click at [177, 68] on button "Tag" at bounding box center [176, 64] width 36 height 17
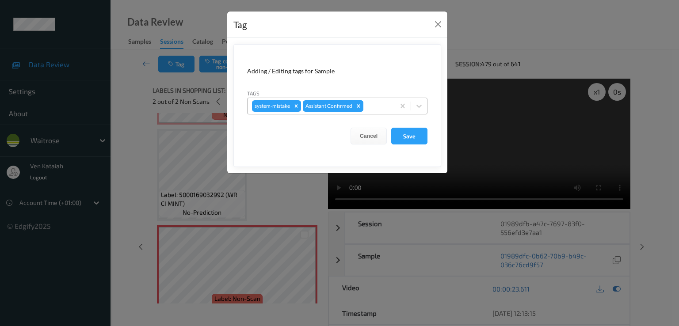
click at [362, 108] on div "Remove Assistant Confirmed" at bounding box center [359, 105] width 10 height 11
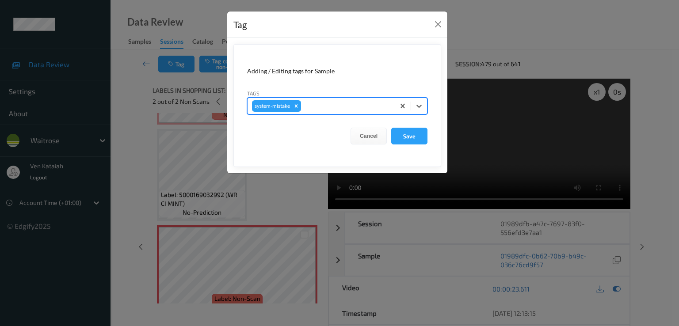
click at [438, 14] on div "Tag" at bounding box center [337, 24] width 220 height 27
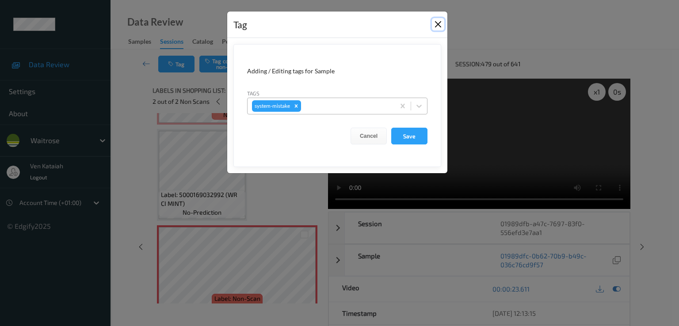
click at [433, 29] on button "Close" at bounding box center [438, 24] width 12 height 12
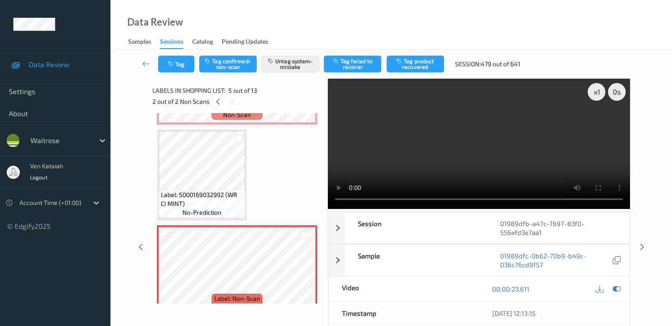
click at [171, 73] on div "Tag Tag confirmed-non-scan Untag system-mistake Tag failed to recover Tag produ…" at bounding box center [391, 63] width 525 height 29
click at [181, 65] on button "Tag" at bounding box center [176, 64] width 36 height 17
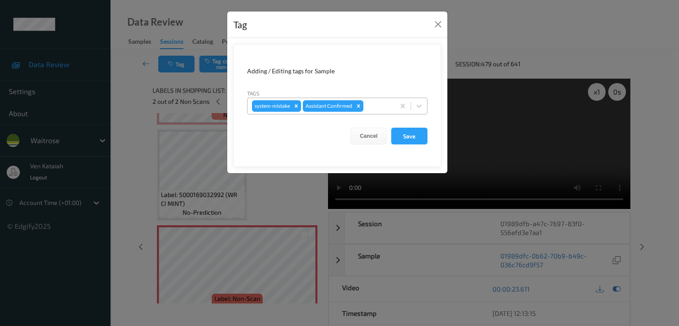
click at [376, 110] on div at bounding box center [377, 106] width 25 height 11
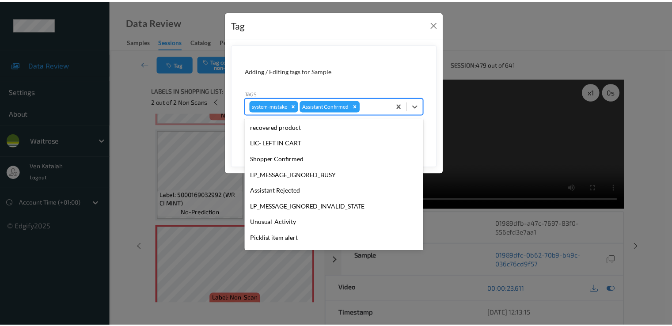
scroll to position [173, 0]
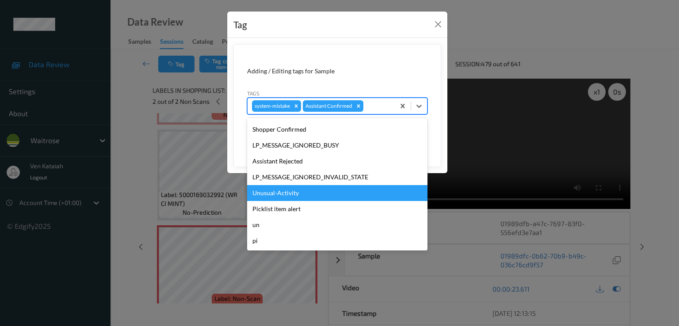
click at [306, 192] on div "Unusual-Activity" at bounding box center [337, 193] width 180 height 16
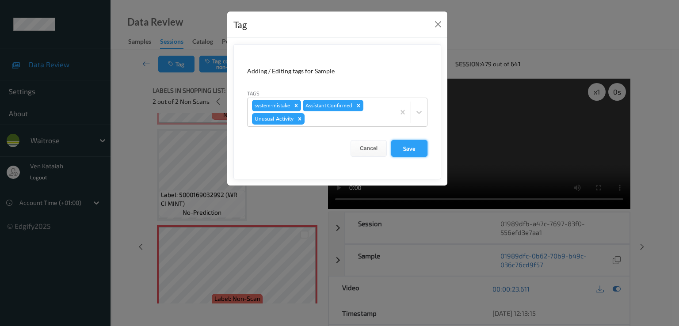
click at [410, 151] on button "Save" at bounding box center [409, 148] width 36 height 17
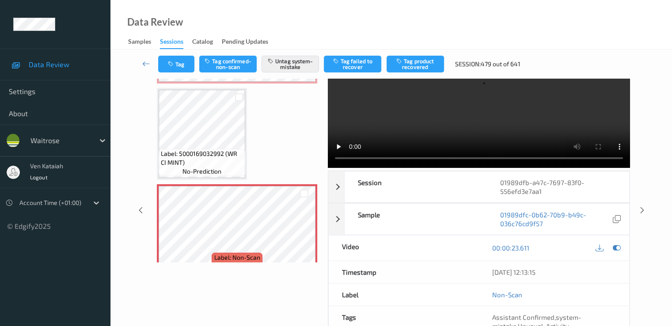
scroll to position [27, 0]
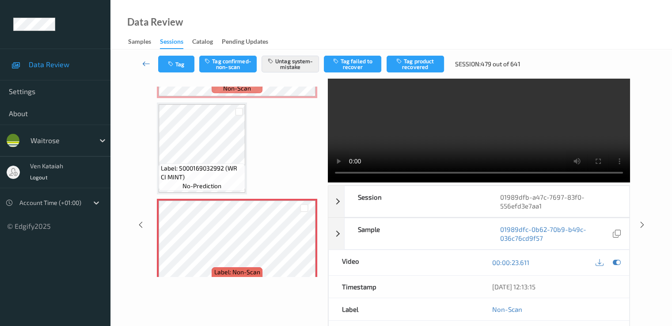
click at [141, 64] on link at bounding box center [146, 64] width 23 height 17
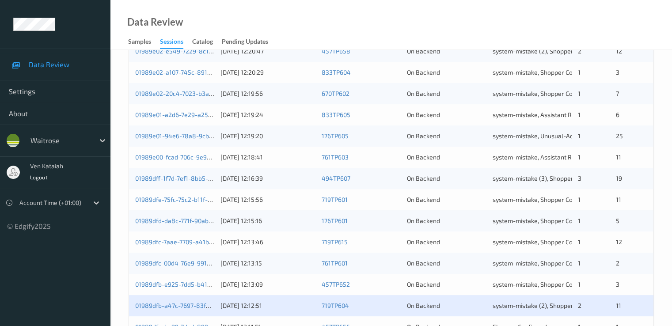
scroll to position [408, 0]
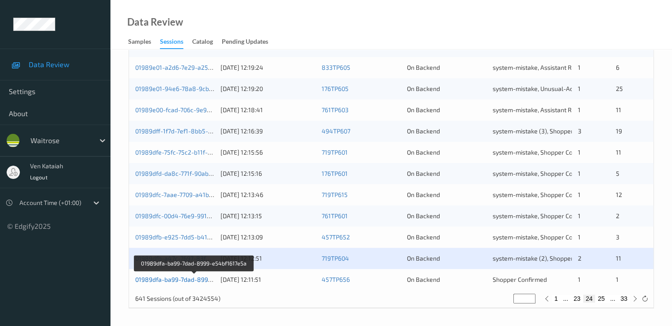
click at [198, 280] on link "01989dfa-ba99-7dad-8999-e54bf1617e5a" at bounding box center [194, 280] width 118 height 8
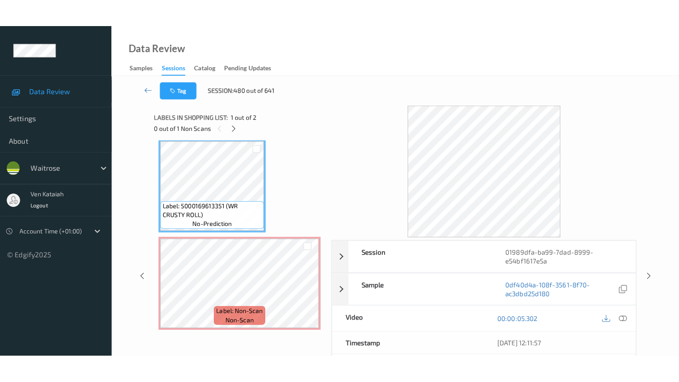
scroll to position [7, 0]
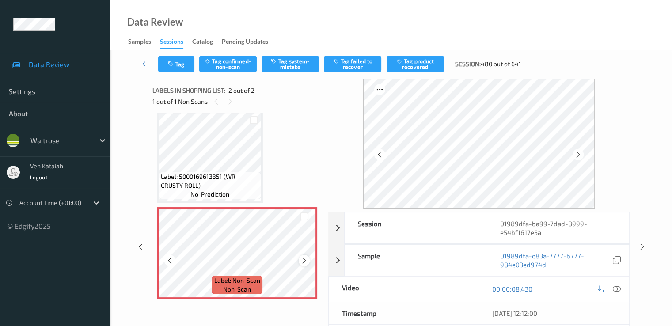
click at [304, 259] on icon at bounding box center [305, 261] width 8 height 8
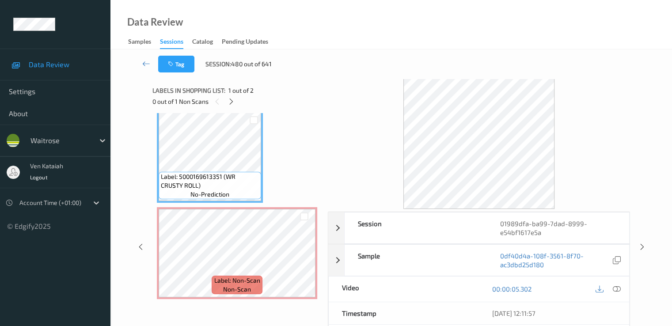
click at [452, 287] on div at bounding box center [608, 289] width 29 height 12
click at [452, 288] on icon at bounding box center [617, 289] width 8 height 8
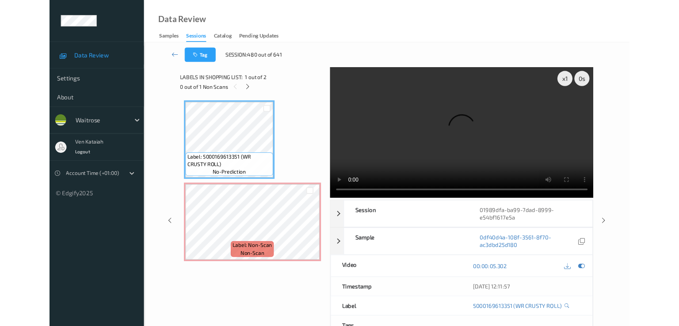
scroll to position [0, 0]
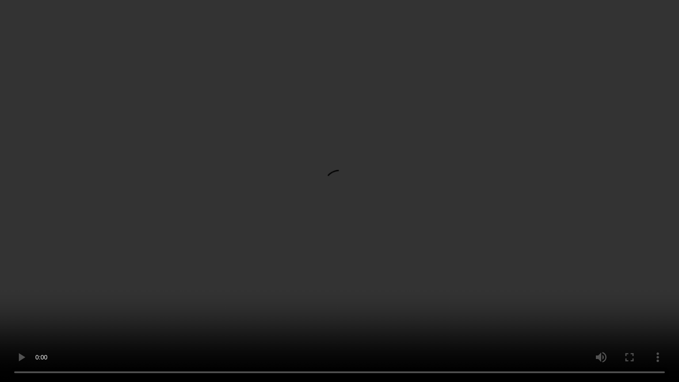
click at [452, 217] on video at bounding box center [339, 191] width 679 height 382
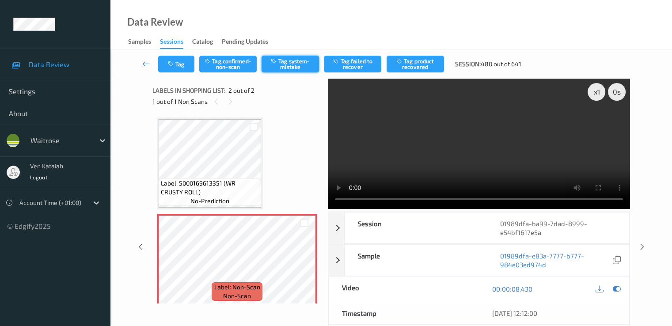
click at [273, 59] on icon "button" at bounding box center [275, 61] width 8 height 6
click at [177, 63] on button "Tag" at bounding box center [176, 64] width 36 height 17
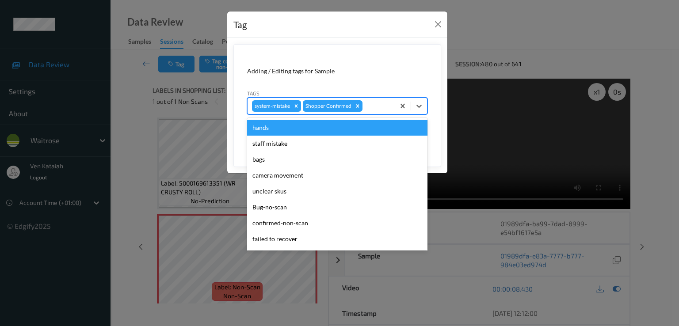
drag, startPoint x: 385, startPoint y: 104, endPoint x: 319, endPoint y: 165, distance: 90.1
click at [385, 105] on div at bounding box center [377, 106] width 26 height 11
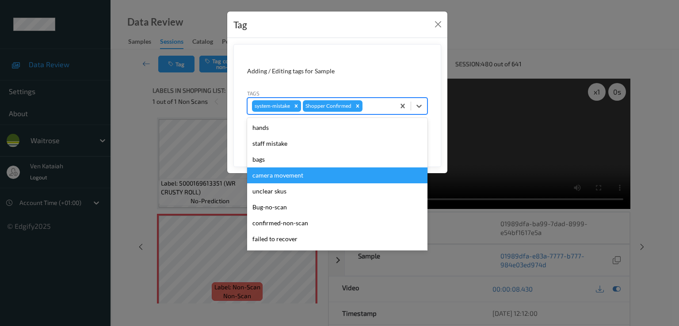
scroll to position [173, 0]
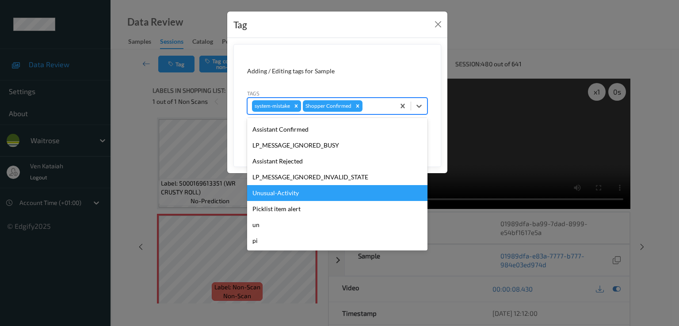
click at [285, 194] on div "Unusual-Activity" at bounding box center [337, 193] width 180 height 16
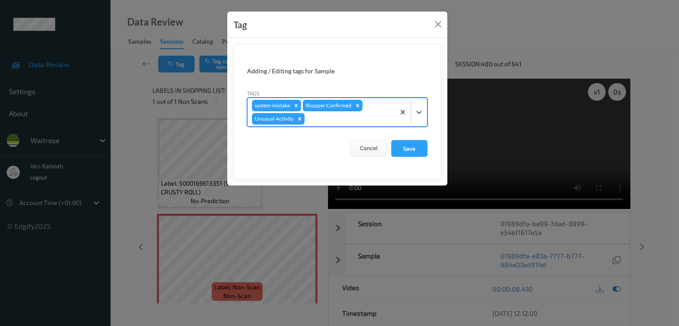
click at [362, 124] on div "system-mistake Shopper Confirmed Unusual-Activity" at bounding box center [320, 112] width 147 height 28
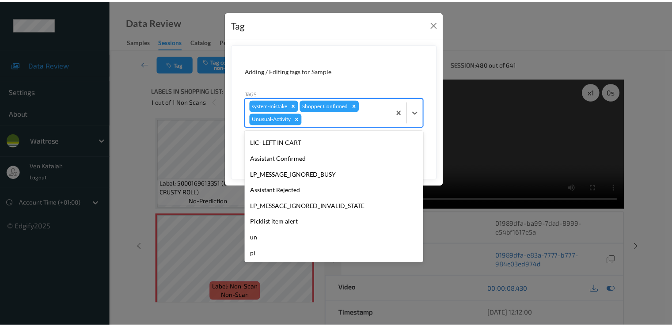
scroll to position [157, 0]
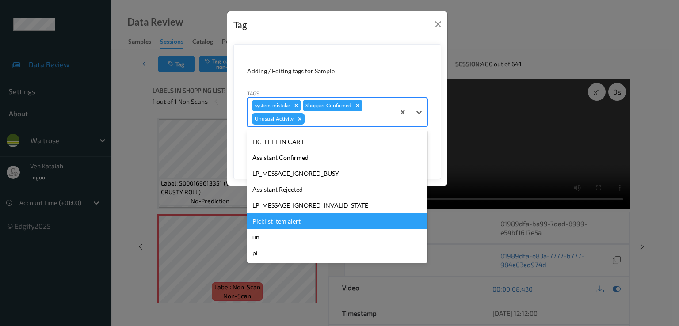
click at [277, 220] on div "Picklist item alert" at bounding box center [337, 221] width 180 height 16
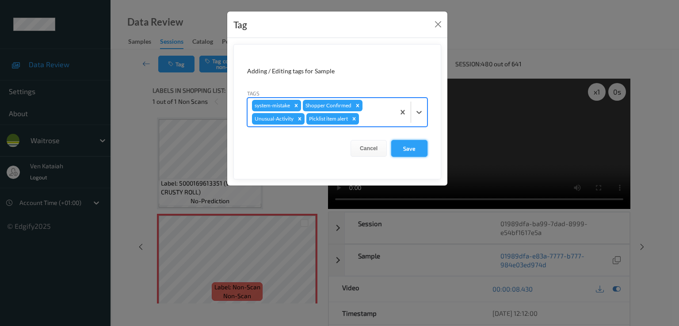
click at [403, 148] on button "Save" at bounding box center [409, 148] width 36 height 17
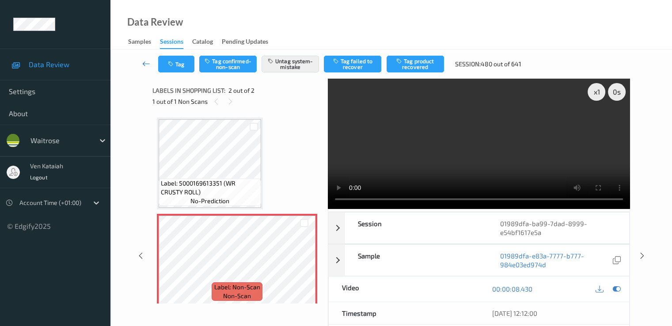
click at [145, 64] on icon at bounding box center [146, 63] width 8 height 9
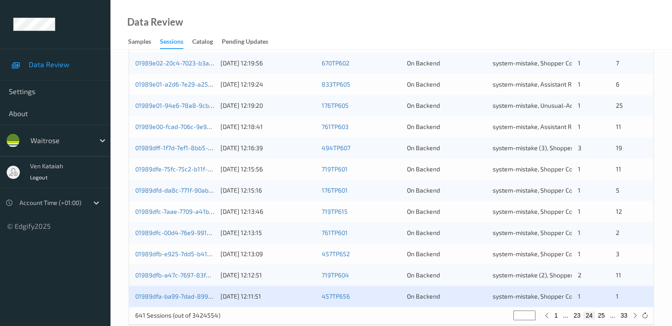
scroll to position [408, 0]
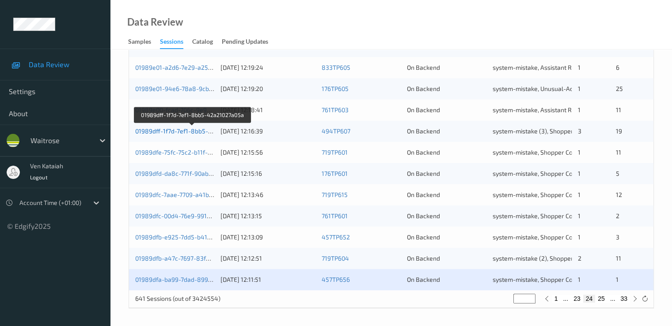
click at [151, 131] on link "01989dff-1f7d-7ef1-8bb5-42a21027a05a" at bounding box center [192, 131] width 114 height 8
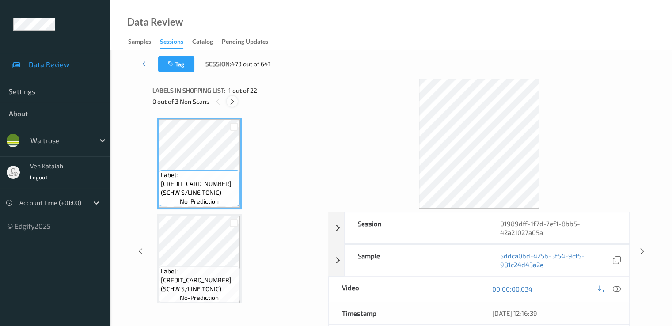
click at [232, 101] on icon at bounding box center [232, 102] width 8 height 8
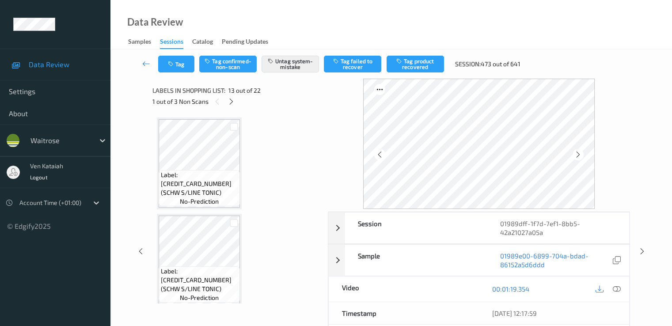
scroll to position [1064, 0]
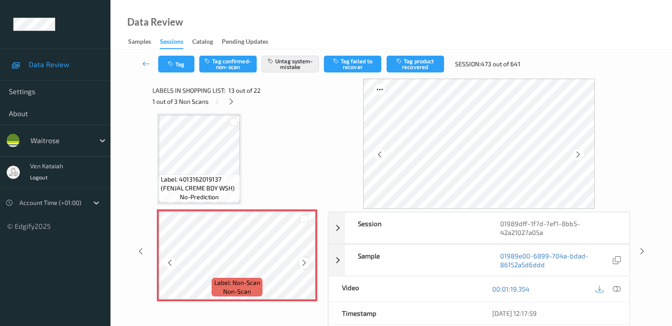
click at [303, 261] on icon at bounding box center [305, 263] width 8 height 8
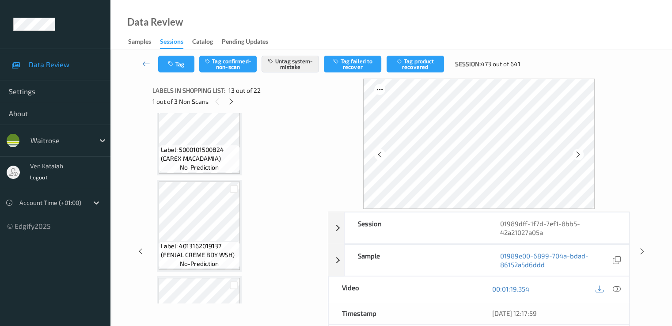
scroll to position [887, 0]
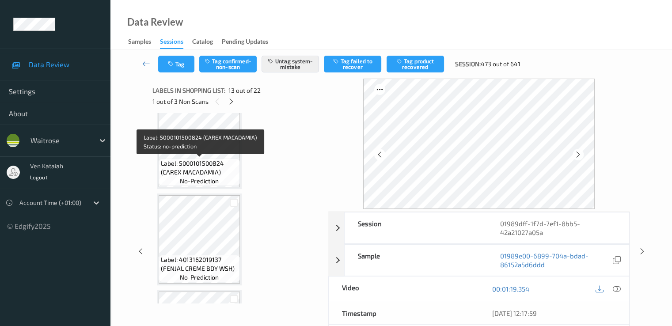
click at [219, 159] on span "Label: 5000101500824 (CAREX MACADAMIA)" at bounding box center [199, 168] width 77 height 18
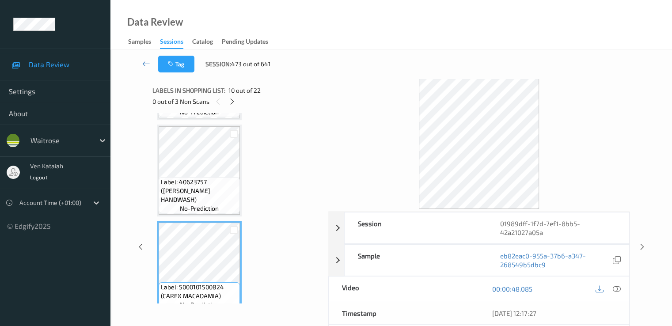
scroll to position [711, 0]
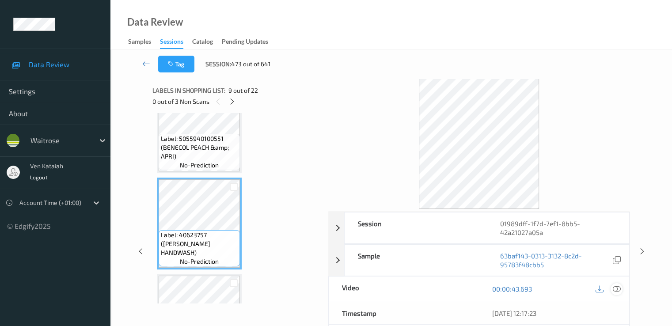
click at [452, 288] on icon at bounding box center [617, 289] width 8 height 8
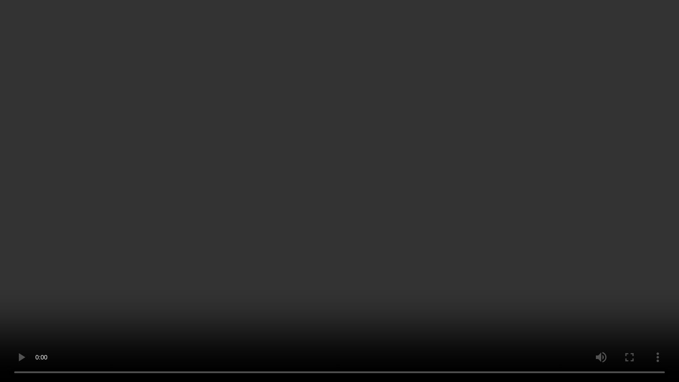
click at [293, 246] on video at bounding box center [339, 191] width 679 height 382
click at [67, 296] on video at bounding box center [339, 191] width 679 height 382
click at [114, 285] on video at bounding box center [339, 191] width 679 height 382
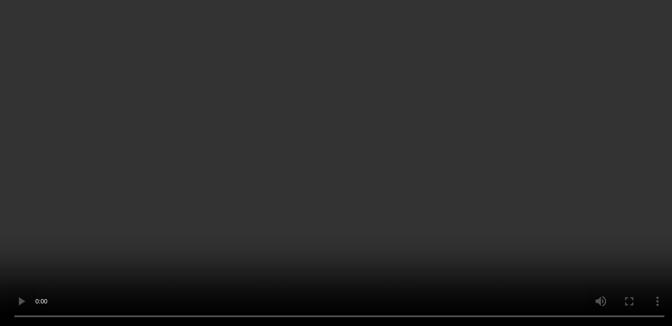
scroll to position [1153, 0]
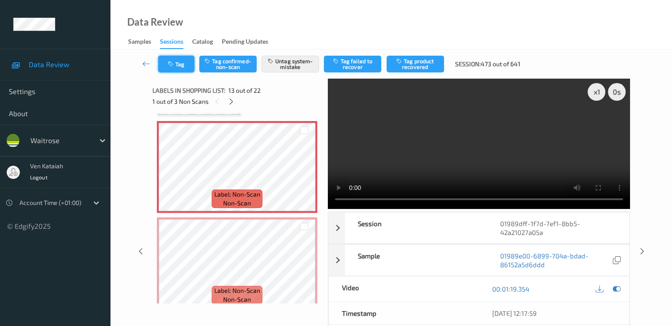
click at [165, 57] on button "Tag" at bounding box center [176, 64] width 36 height 17
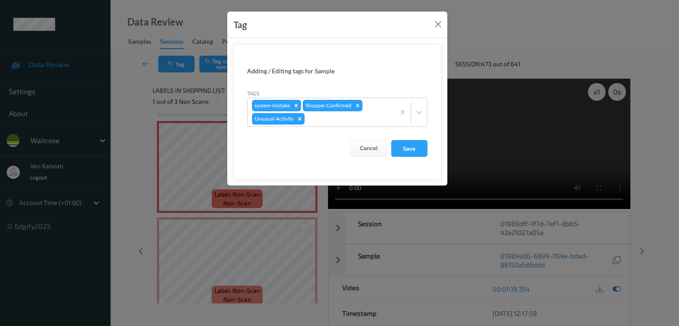
click at [248, 267] on div "Tag Adding / Editing tags for Sample Tags system-mistake Shopper Confirmed Unus…" at bounding box center [339, 163] width 679 height 326
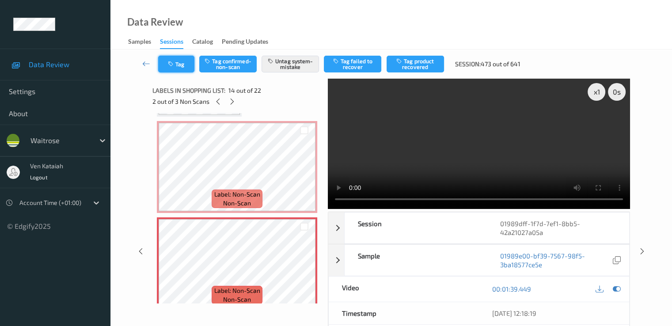
click at [164, 71] on button "Tag" at bounding box center [176, 64] width 36 height 17
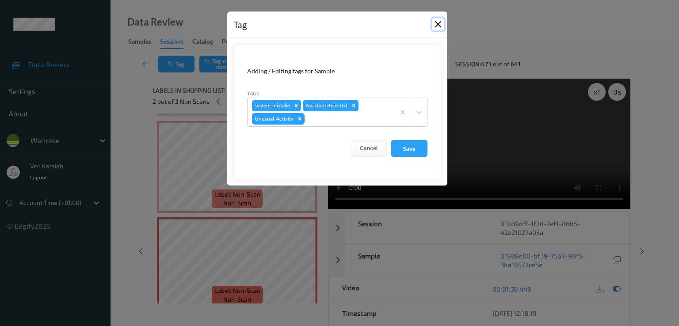
click at [438, 23] on button "Close" at bounding box center [438, 24] width 12 height 12
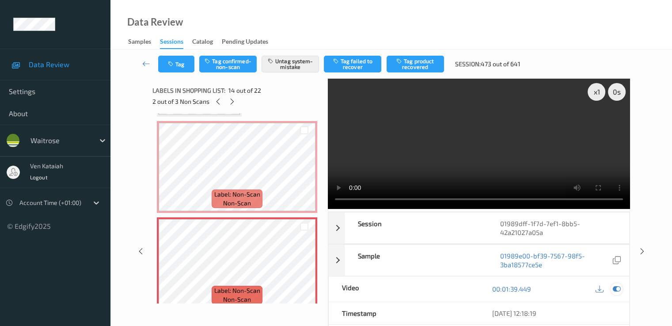
click at [452, 283] on div at bounding box center [617, 289] width 12 height 12
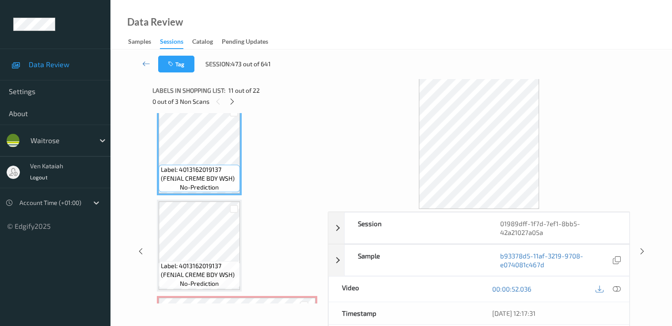
scroll to position [1064, 0]
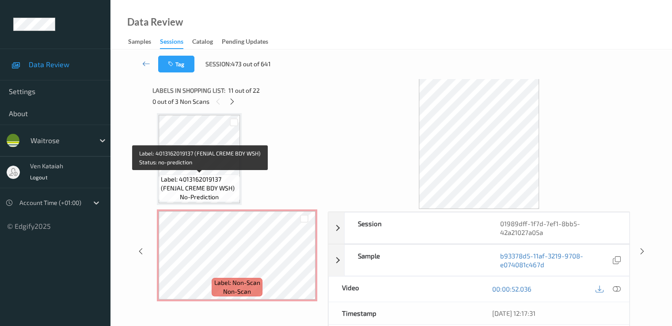
click at [212, 182] on span "Label: 4013162019137 (FENJAL CREME BDY WSH)" at bounding box center [199, 184] width 77 height 18
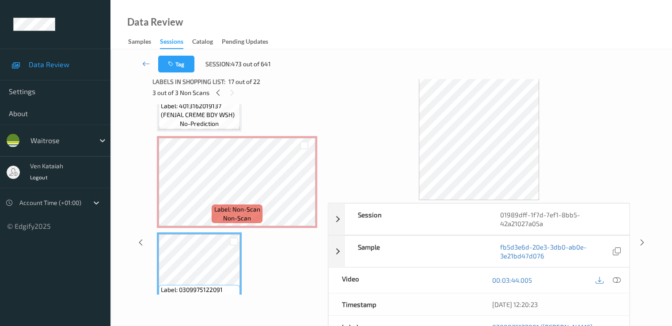
scroll to position [0, 0]
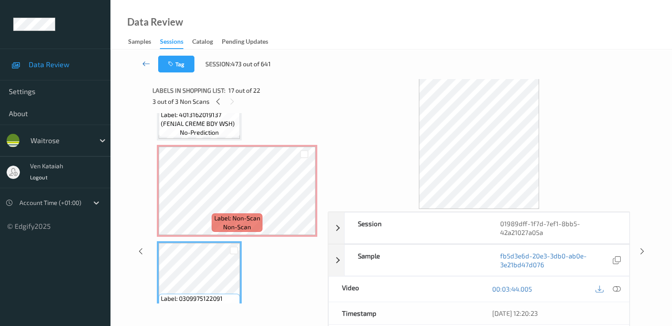
click at [143, 59] on icon at bounding box center [146, 63] width 8 height 9
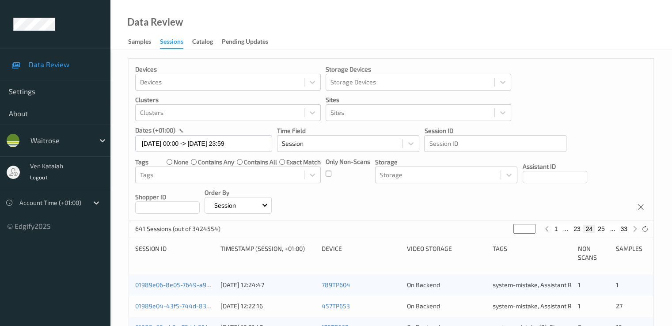
drag, startPoint x: 525, startPoint y: 230, endPoint x: 509, endPoint y: 236, distance: 17.5
click at [452, 236] on div "641 Sessions (out of 3424554) ** 1 ... 23 24 25 ... 33" at bounding box center [391, 230] width 525 height 18
type input "*"
type input "**"
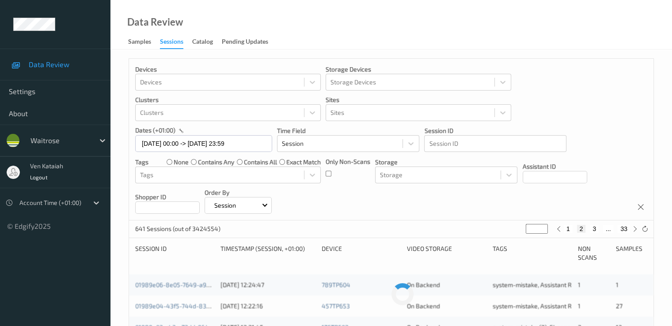
type input "**"
click at [452, 228] on button "27" at bounding box center [577, 229] width 12 height 8
type input "**"
click at [452, 229] on button "28" at bounding box center [601, 229] width 12 height 8
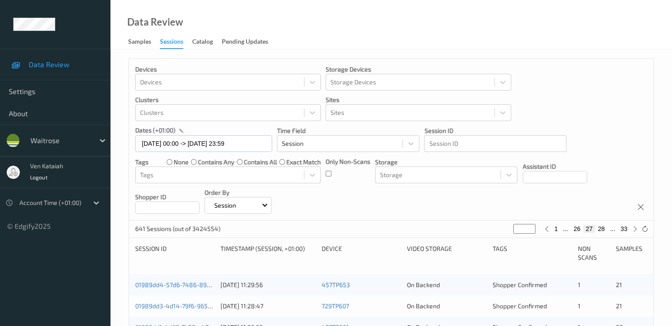
type input "**"
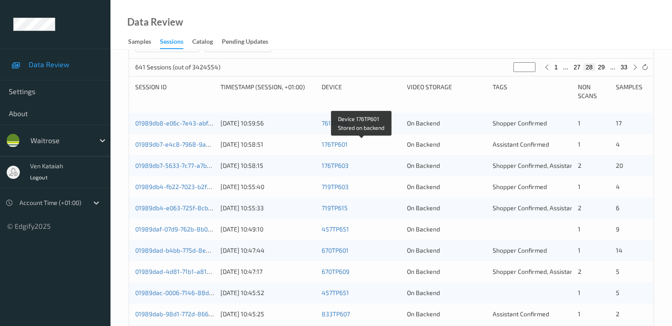
scroll to position [177, 0]
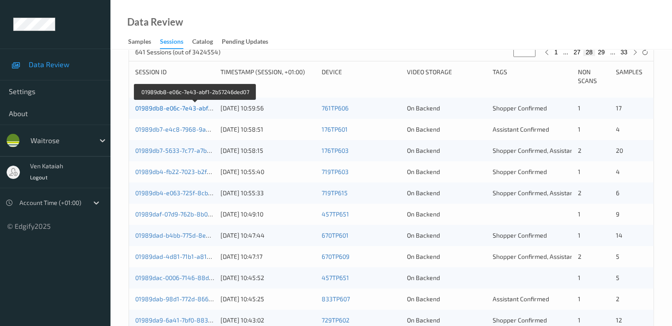
click at [160, 107] on link "01989db8-e06c-7e43-abf1-2b57246ded07" at bounding box center [195, 108] width 120 height 8
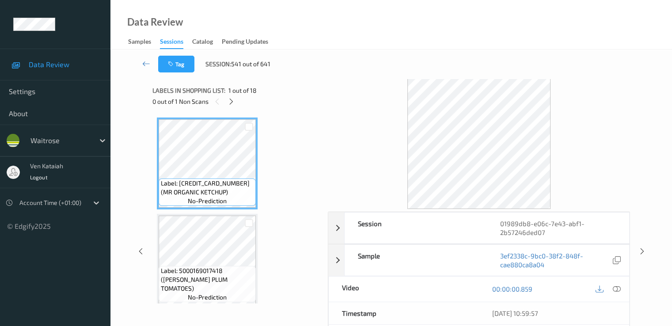
click at [239, 101] on div "0 out of 1 Non Scans" at bounding box center [236, 101] width 169 height 11
click at [239, 102] on div "0 out of 1 Non Scans" at bounding box center [236, 101] width 169 height 11
click at [233, 104] on icon at bounding box center [232, 102] width 8 height 8
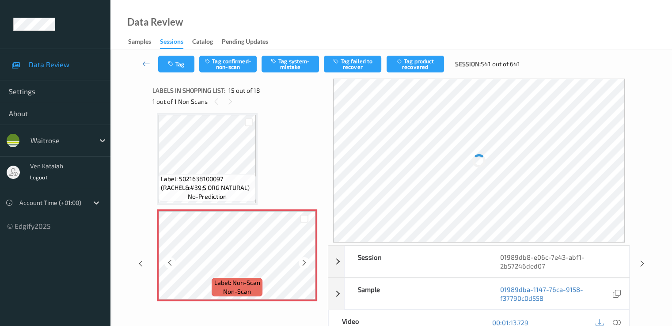
scroll to position [1345, 0]
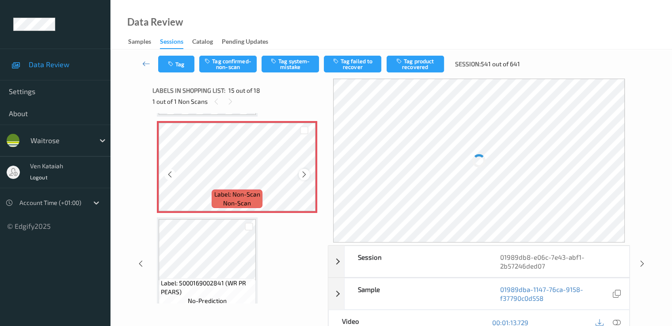
click at [300, 173] on div at bounding box center [304, 174] width 11 height 11
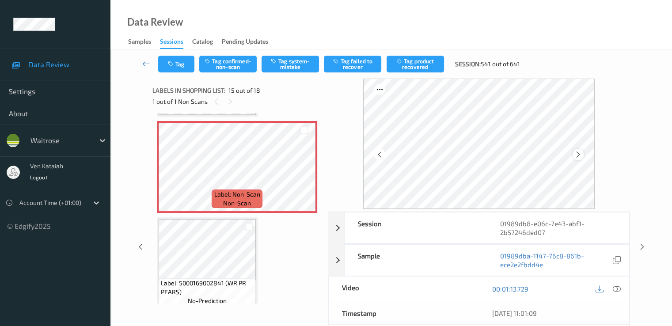
click at [452, 154] on icon at bounding box center [579, 155] width 8 height 8
click at [306, 174] on icon at bounding box center [305, 175] width 8 height 8
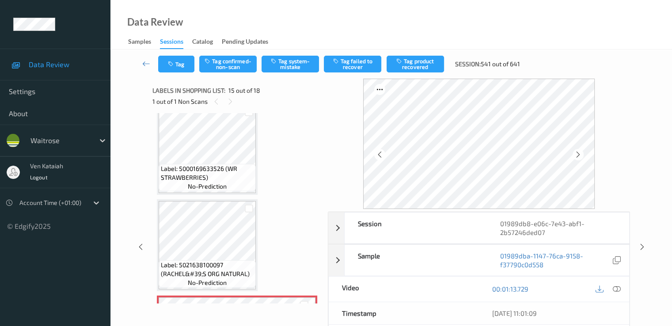
scroll to position [1168, 0]
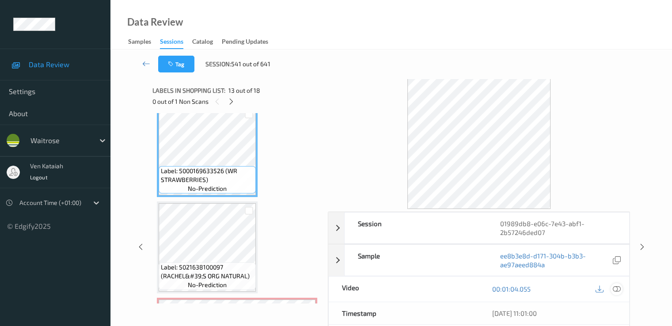
click at [452, 290] on icon at bounding box center [617, 289] width 8 height 8
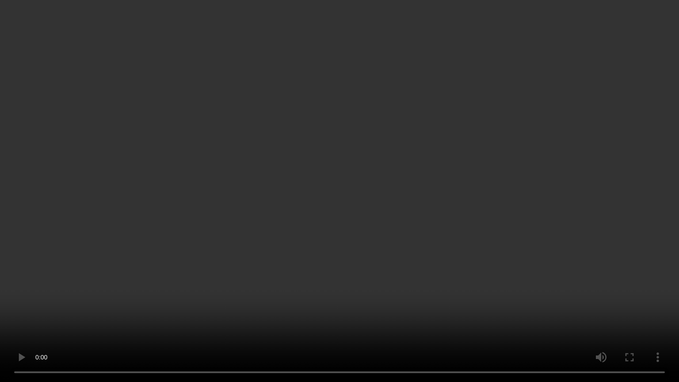
click at [316, 255] on video at bounding box center [339, 191] width 679 height 382
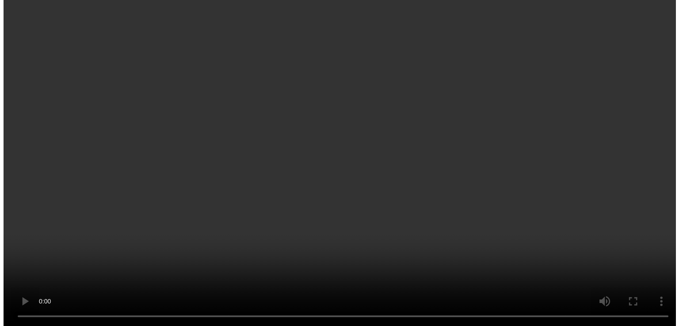
scroll to position [1257, 0]
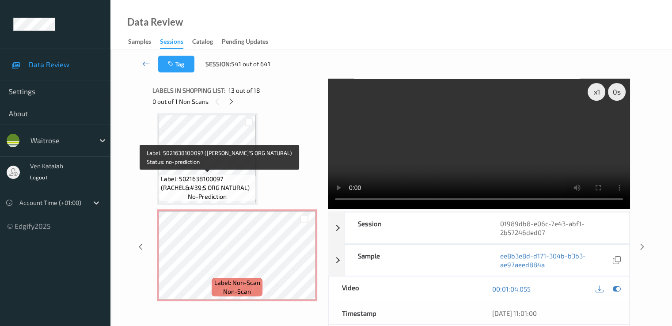
click at [217, 175] on span "Label: 5021638100097 (RACHEL&#39;S ORG NATURAL)" at bounding box center [207, 184] width 93 height 18
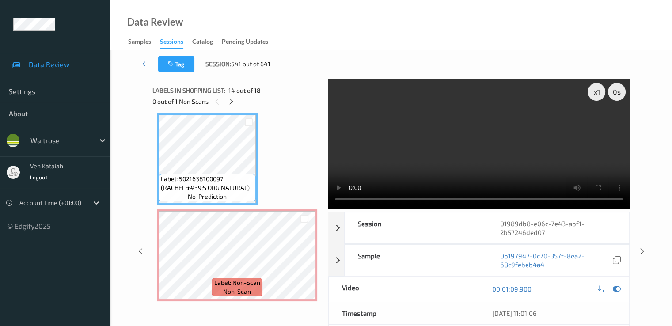
click at [452, 293] on div at bounding box center [608, 289] width 29 height 12
click at [452, 291] on icon at bounding box center [617, 289] width 8 height 8
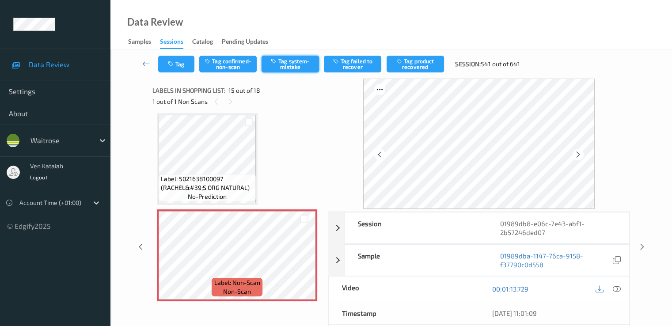
click at [287, 69] on button "Tag system-mistake" at bounding box center [290, 64] width 57 height 17
click at [292, 68] on button "Tag system-mistake" at bounding box center [290, 64] width 57 height 17
click at [181, 61] on button "Tag" at bounding box center [176, 64] width 36 height 17
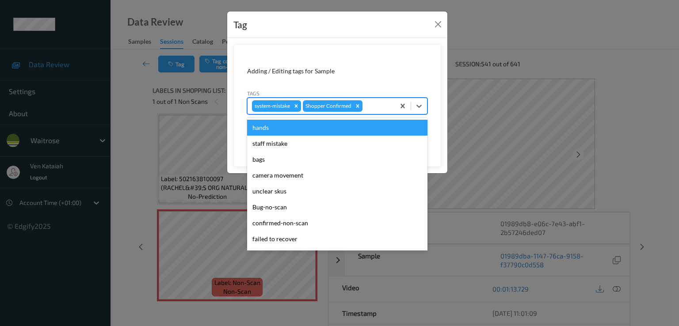
click at [364, 102] on input "text" at bounding box center [364, 106] width 1 height 9
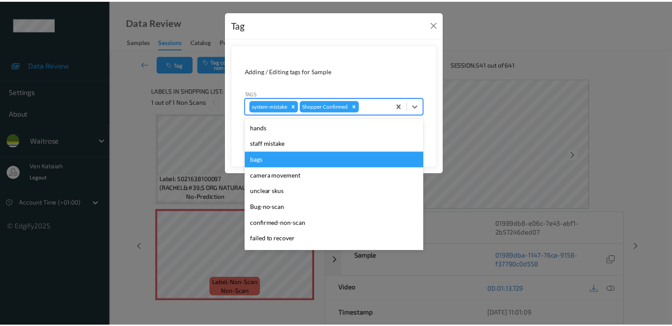
scroll to position [173, 0]
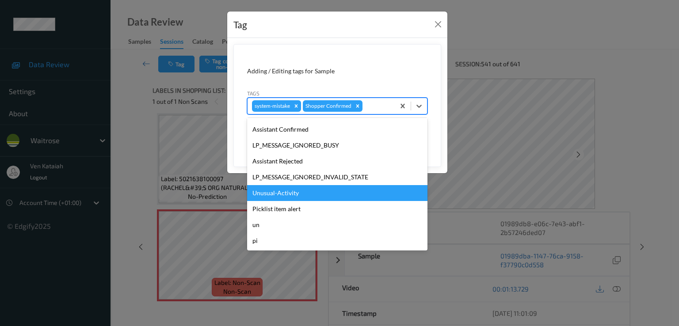
click at [286, 190] on div "Unusual-Activity" at bounding box center [337, 193] width 180 height 16
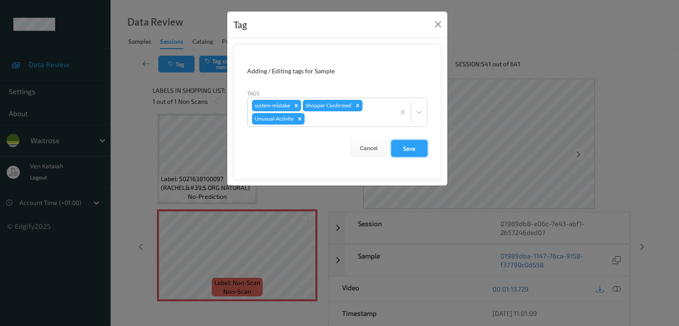
click at [402, 152] on button "Save" at bounding box center [409, 148] width 36 height 17
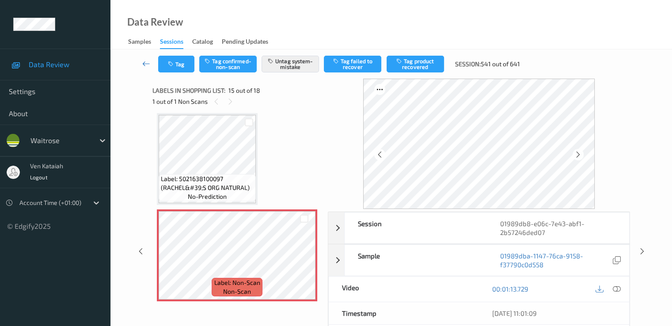
click at [143, 64] on icon at bounding box center [146, 63] width 8 height 9
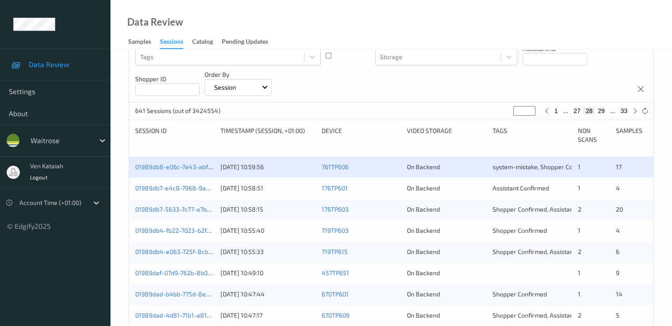
scroll to position [177, 0]
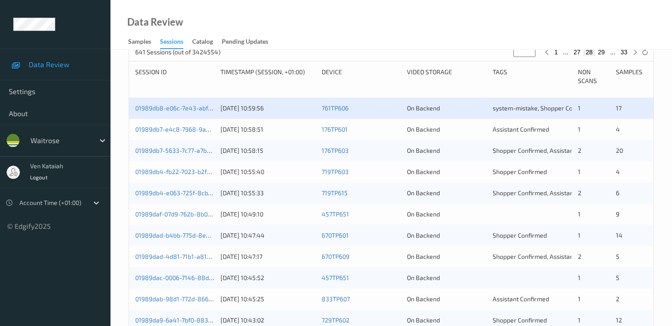
click at [156, 133] on div "01989db7-e4c8-7968-9ad0-350aff73133d" at bounding box center [174, 129] width 79 height 9
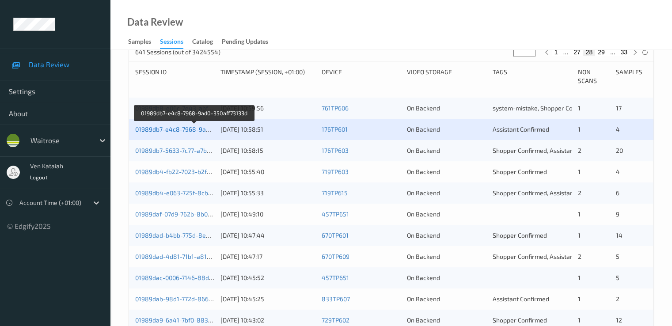
click at [171, 130] on link "01989db7-e4c8-7968-9ad0-350aff73133d" at bounding box center [194, 130] width 119 height 8
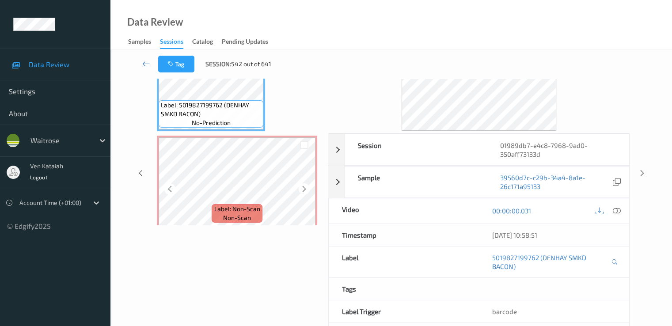
scroll to position [88, 0]
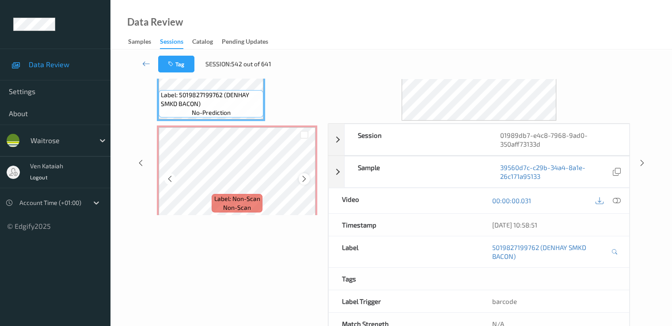
click at [306, 180] on icon at bounding box center [305, 179] width 8 height 8
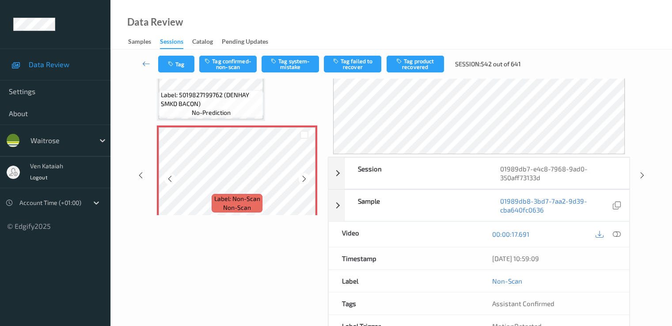
click at [306, 180] on icon at bounding box center [305, 179] width 8 height 8
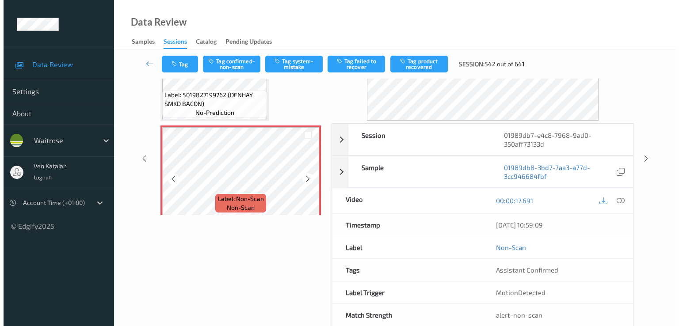
scroll to position [0, 0]
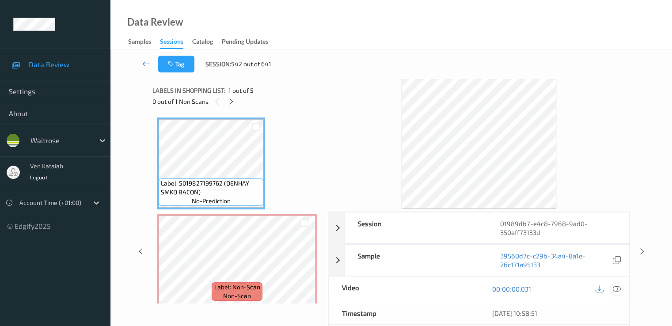
click at [452, 289] on icon at bounding box center [617, 289] width 8 height 8
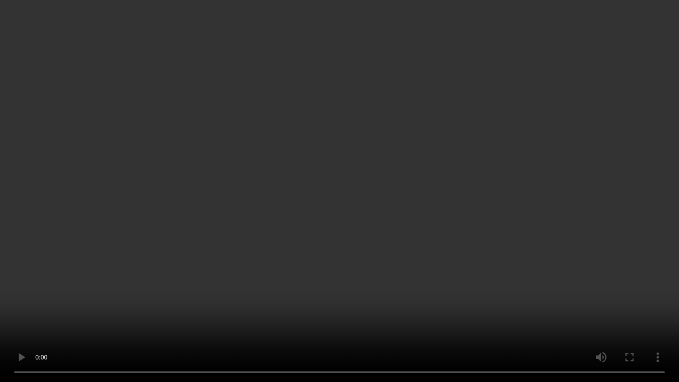
click at [85, 249] on video at bounding box center [339, 191] width 679 height 382
click at [3, 317] on video at bounding box center [339, 191] width 679 height 382
click at [0, 317] on video at bounding box center [339, 191] width 679 height 382
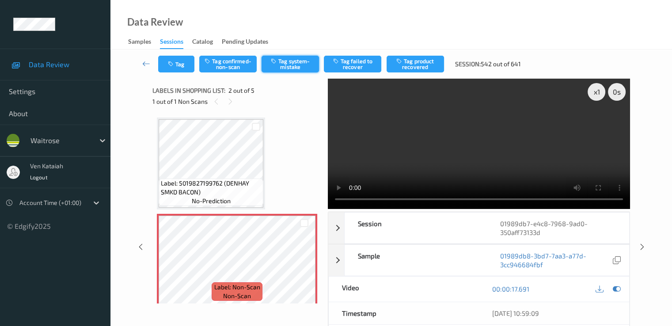
click at [285, 64] on button "Tag system-mistake" at bounding box center [290, 64] width 57 height 17
click at [179, 73] on div "Tag Tag confirmed-non-scan Untag system-mistake Tag failed to recover Tag produ…" at bounding box center [391, 63] width 525 height 29
click at [183, 68] on button "Tag" at bounding box center [176, 64] width 36 height 17
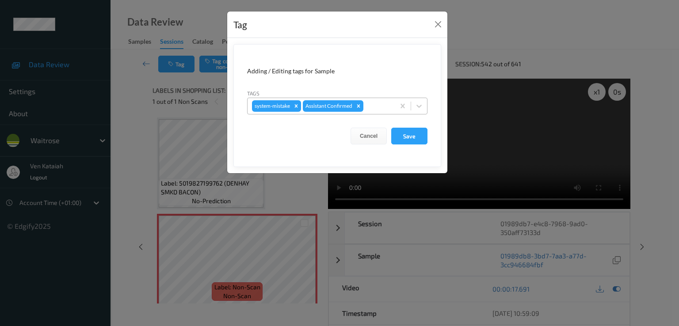
click at [378, 107] on div at bounding box center [377, 106] width 25 height 11
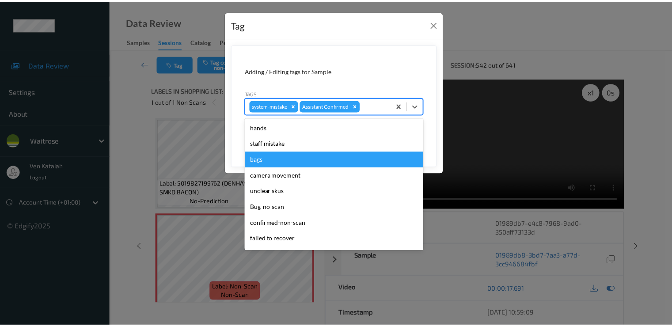
scroll to position [173, 0]
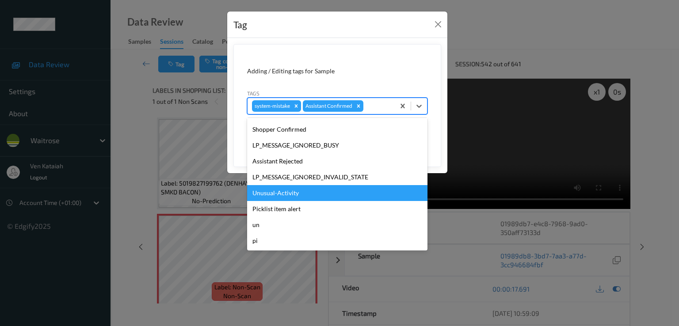
click at [301, 194] on div "Unusual-Activity" at bounding box center [337, 193] width 180 height 16
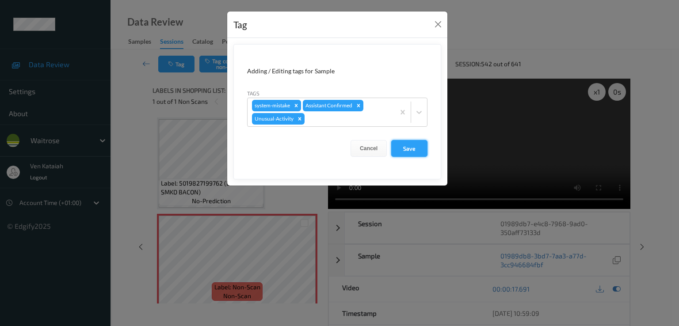
click at [421, 140] on button "Save" at bounding box center [409, 148] width 36 height 17
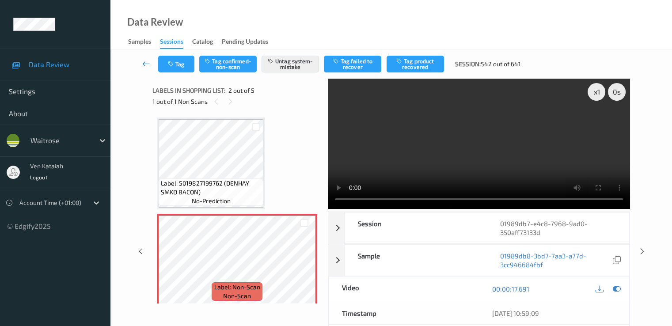
click at [146, 65] on icon at bounding box center [146, 63] width 8 height 9
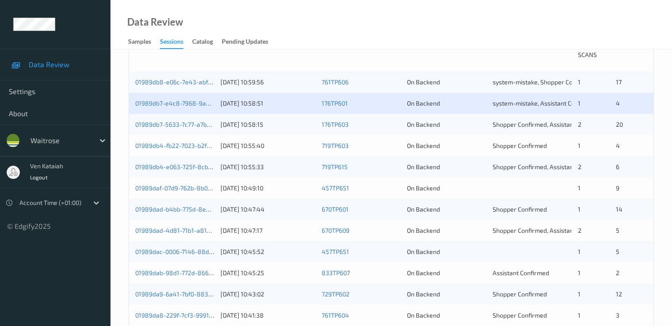
scroll to position [177, 0]
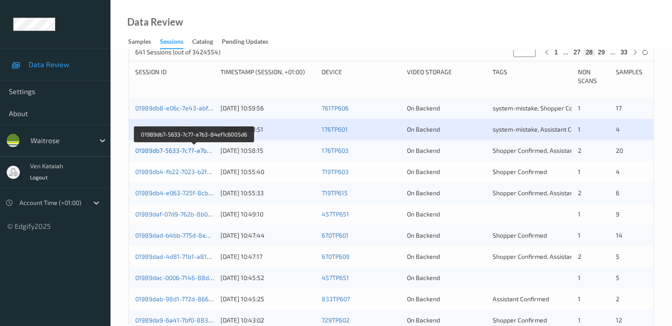
click at [186, 148] on link "01989db7-5633-7c77-a7b3-84ef1c6005d6" at bounding box center [194, 151] width 118 height 8
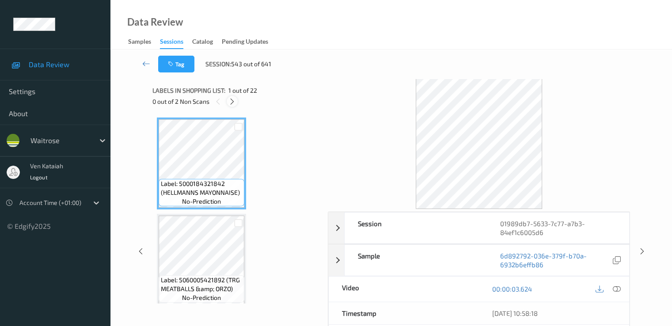
click at [230, 103] on icon at bounding box center [232, 102] width 8 height 8
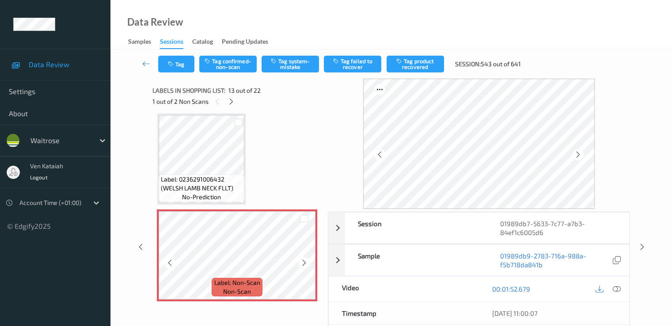
scroll to position [1153, 0]
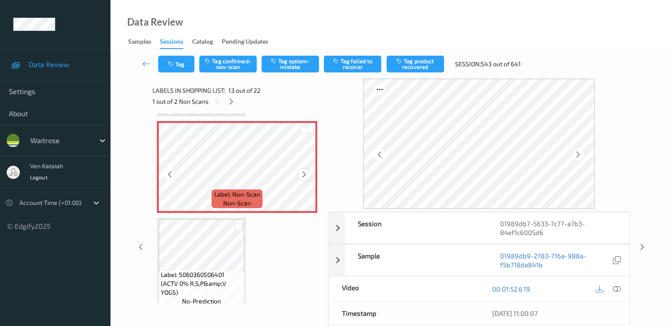
click at [304, 175] on icon at bounding box center [305, 175] width 8 height 8
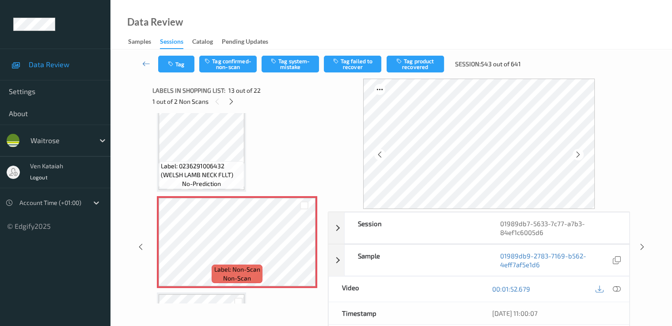
scroll to position [1064, 0]
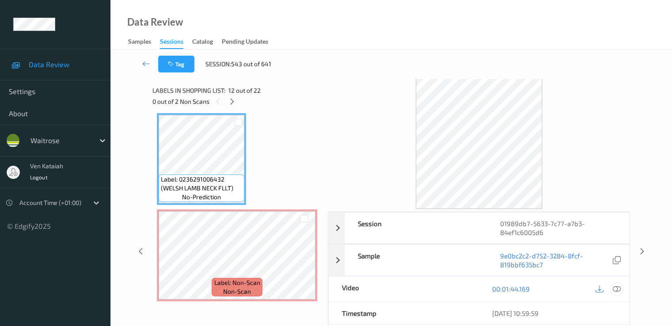
click at [452, 285] on div at bounding box center [617, 289] width 12 height 12
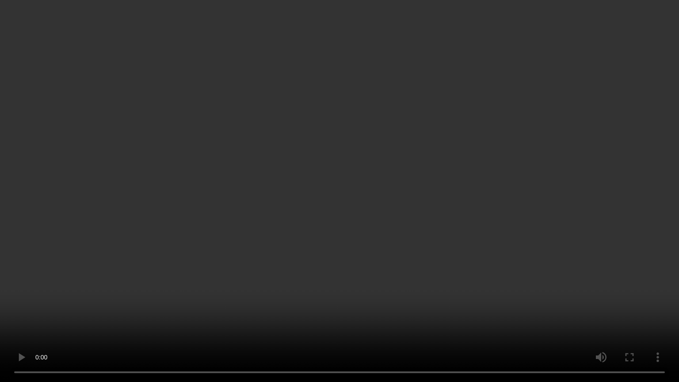
click at [53, 238] on video at bounding box center [339, 191] width 679 height 382
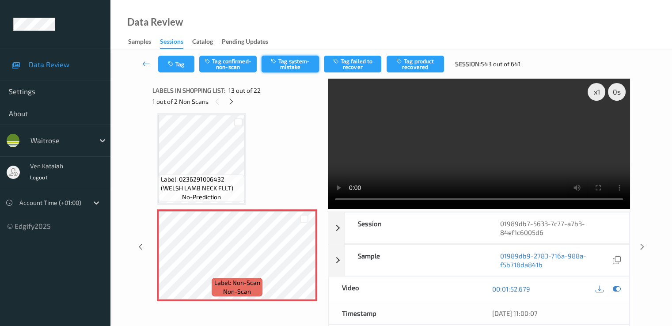
click at [282, 63] on button "Tag system-mistake" at bounding box center [290, 64] width 57 height 17
click at [145, 61] on icon at bounding box center [146, 63] width 8 height 9
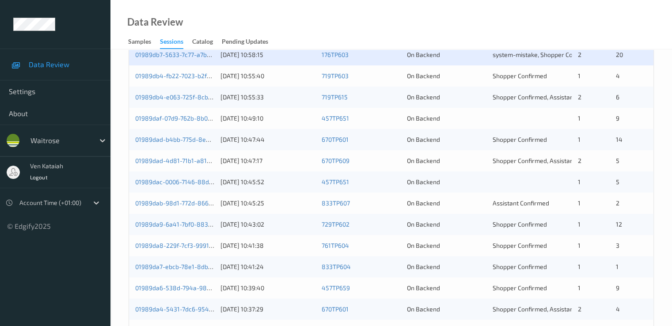
scroll to position [177, 0]
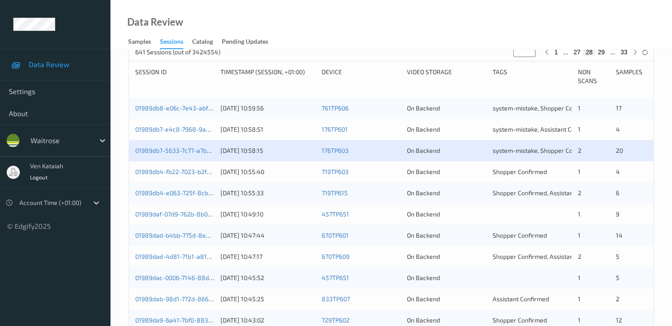
click at [190, 154] on div "01989db7-5633-7c77-a7b3-84ef1c6005d6" at bounding box center [174, 150] width 79 height 9
click at [200, 150] on link "01989db7-5633-7c77-a7b3-84ef1c6005d6" at bounding box center [194, 151] width 118 height 8
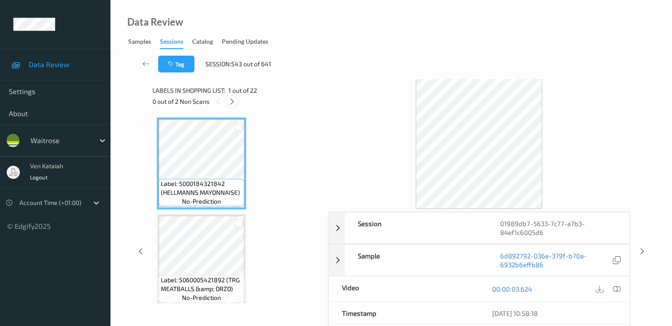
click at [232, 99] on icon at bounding box center [232, 102] width 8 height 8
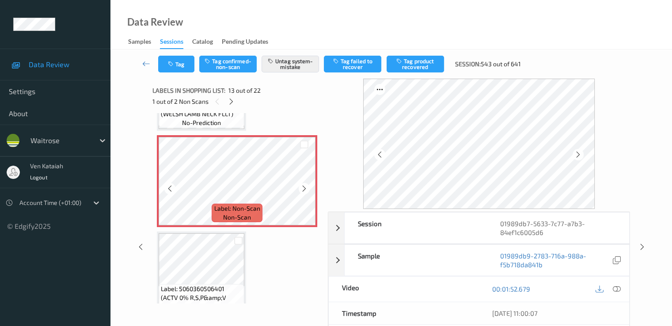
scroll to position [1153, 0]
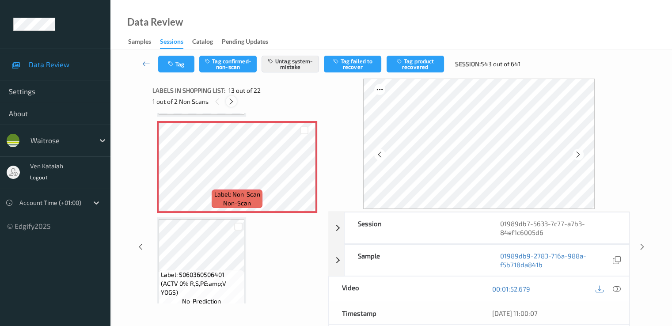
click at [234, 101] on icon at bounding box center [232, 102] width 8 height 8
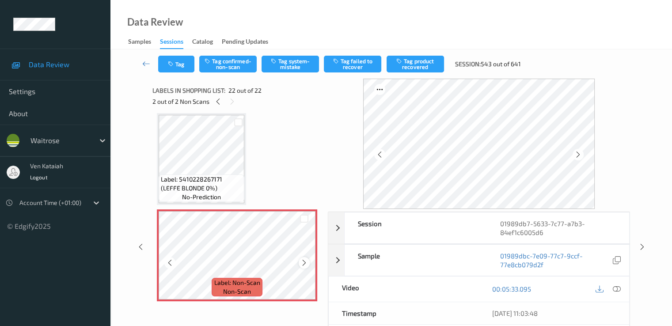
click at [304, 266] on icon at bounding box center [305, 263] width 8 height 8
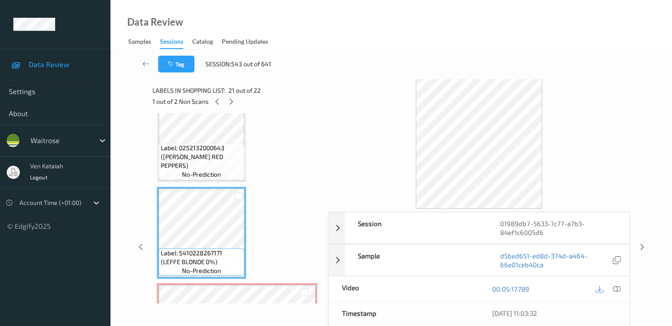
scroll to position [1843, 0]
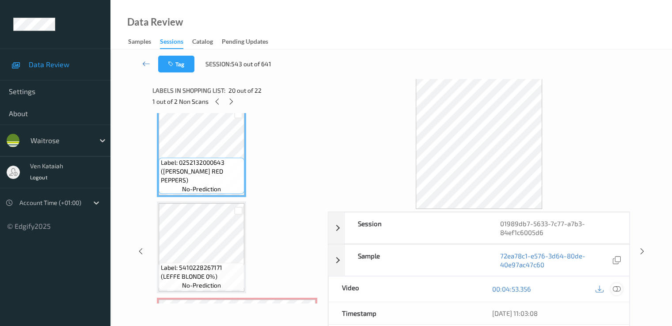
click at [452, 292] on icon at bounding box center [617, 289] width 8 height 8
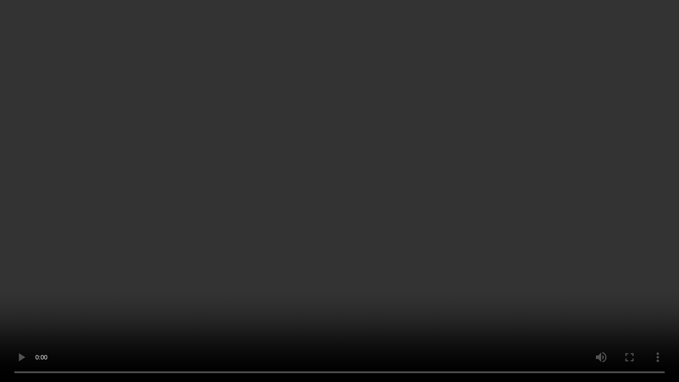
click at [339, 317] on video at bounding box center [339, 191] width 679 height 382
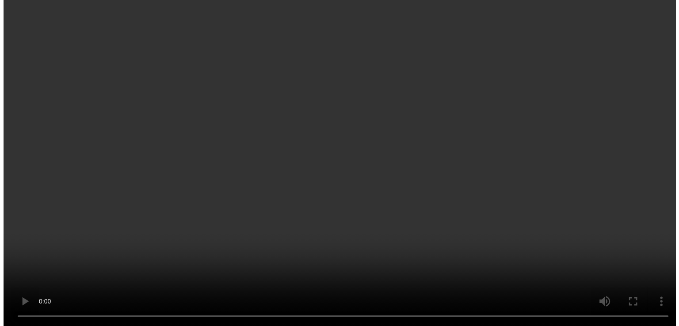
scroll to position [1933, 0]
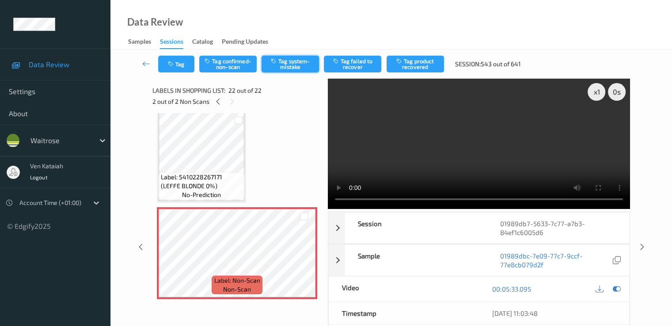
click at [278, 68] on button "Tag system-mistake" at bounding box center [290, 64] width 57 height 17
click at [180, 71] on button "Tag" at bounding box center [176, 64] width 36 height 17
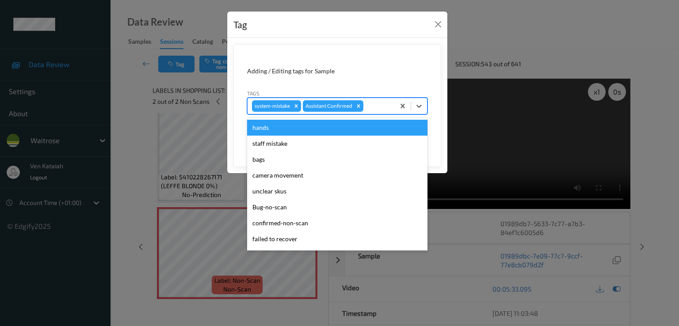
click at [392, 112] on div "system-mistake Assistant Confirmed" at bounding box center [320, 106] width 147 height 15
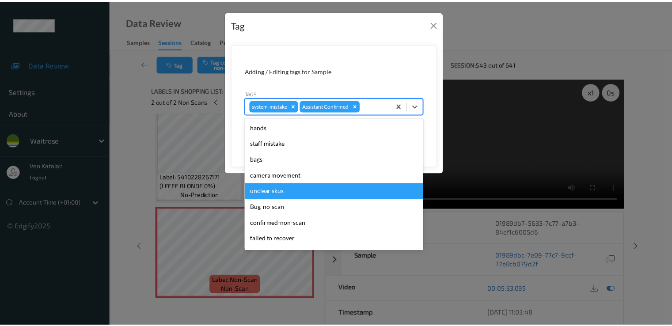
scroll to position [173, 0]
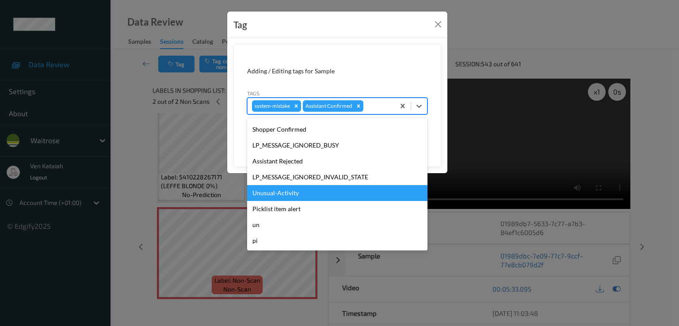
click at [319, 196] on div "Unusual-Activity" at bounding box center [337, 193] width 180 height 16
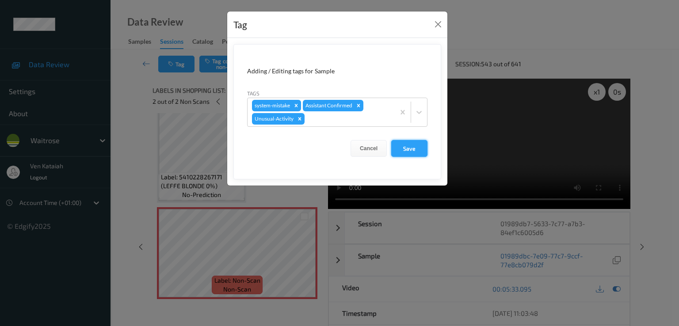
click at [419, 150] on button "Save" at bounding box center [409, 148] width 36 height 17
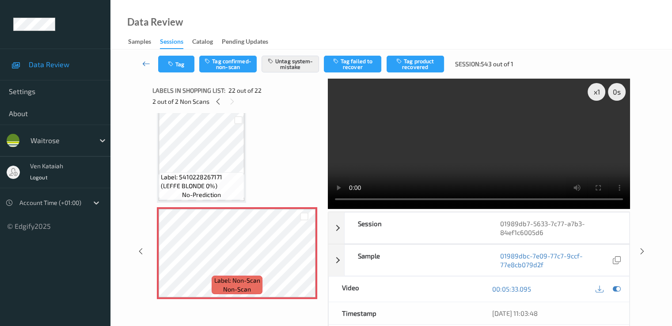
click at [154, 66] on link at bounding box center [146, 64] width 23 height 17
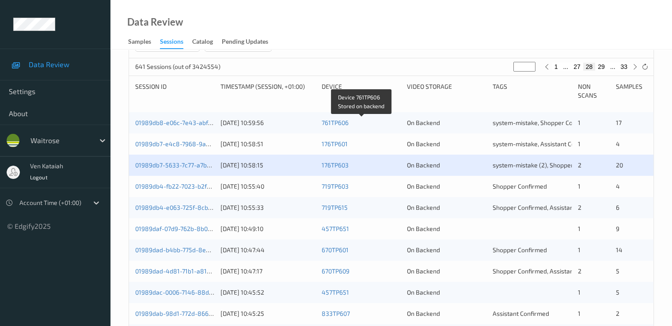
scroll to position [177, 0]
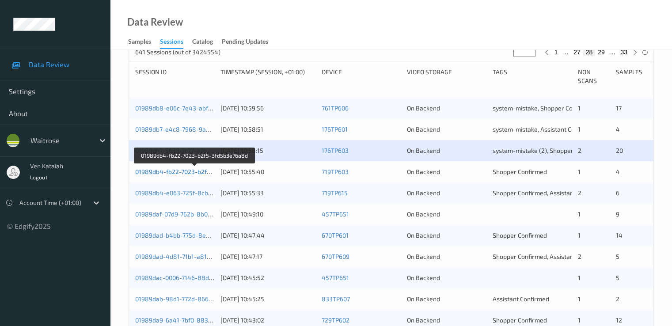
click at [180, 171] on link "01989db4-fb22-7023-b2f5-3fd5b3e76a8d" at bounding box center [194, 172] width 119 height 8
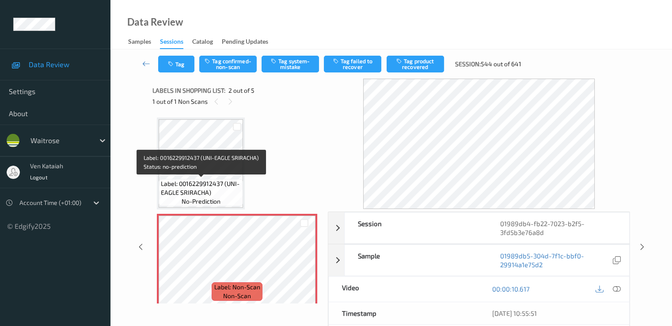
click at [205, 183] on span "Label: 0016229912437 (UNI-EAGLE SRIRACHA)" at bounding box center [201, 188] width 80 height 18
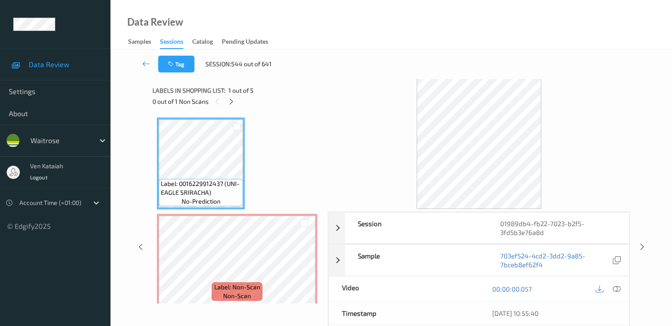
click at [452, 289] on div at bounding box center [608, 289] width 29 height 12
click at [452, 290] on div at bounding box center [617, 289] width 12 height 12
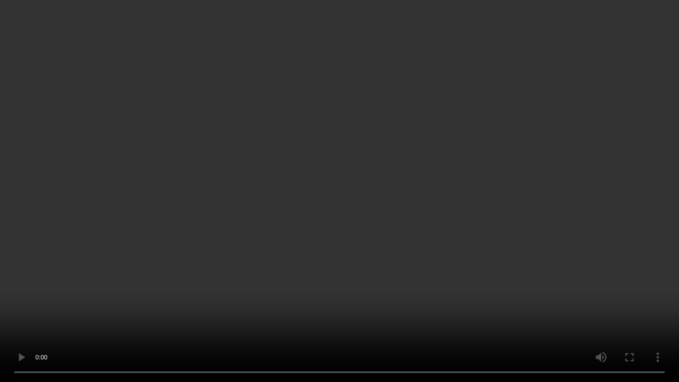
click at [276, 262] on video at bounding box center [339, 191] width 679 height 382
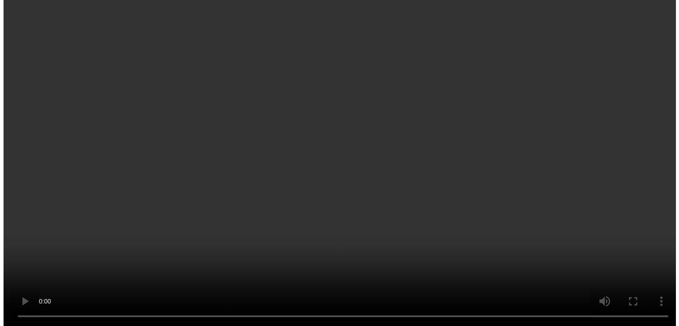
scroll to position [88, 0]
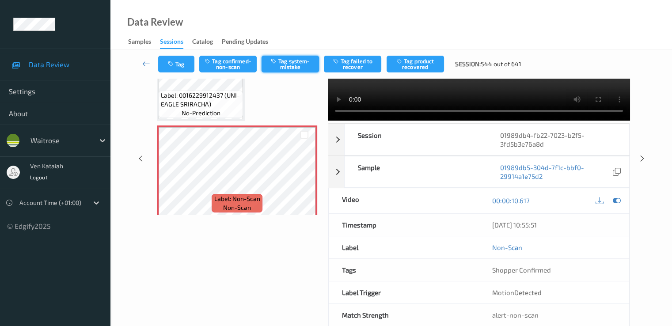
click at [293, 64] on button "Tag system-mistake" at bounding box center [290, 64] width 57 height 17
click at [168, 66] on icon "button" at bounding box center [172, 64] width 8 height 6
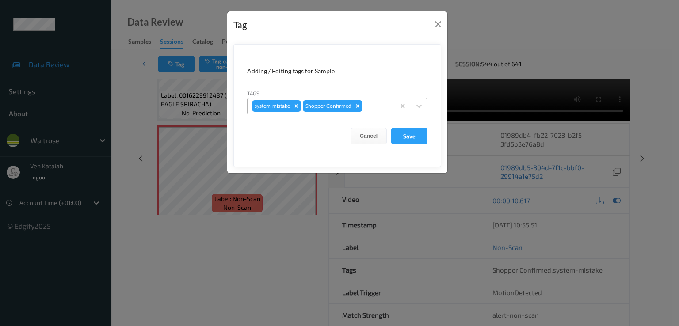
click at [384, 105] on div at bounding box center [377, 106] width 26 height 11
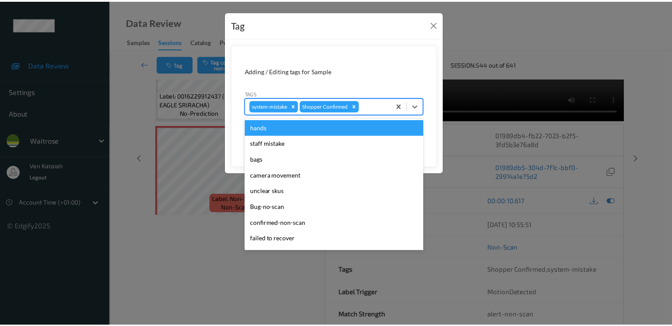
scroll to position [173, 0]
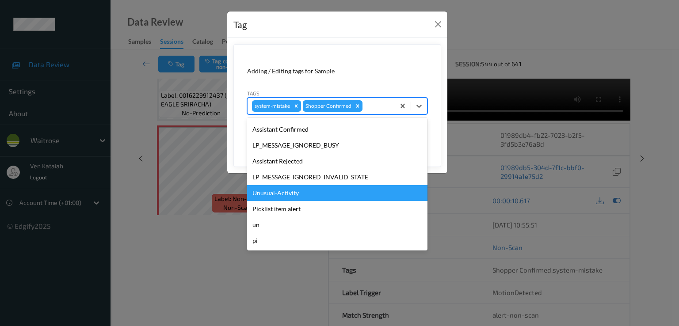
click at [285, 198] on div "Unusual-Activity" at bounding box center [337, 193] width 180 height 16
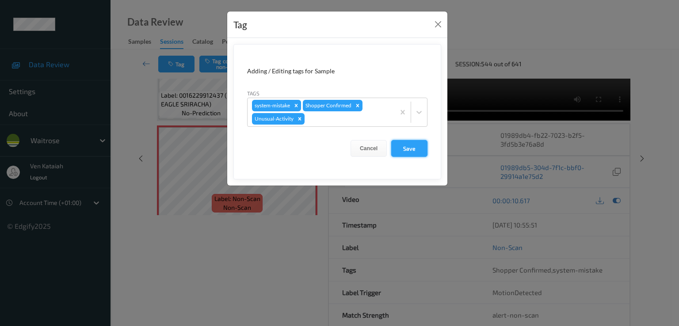
click at [396, 152] on button "Save" at bounding box center [409, 148] width 36 height 17
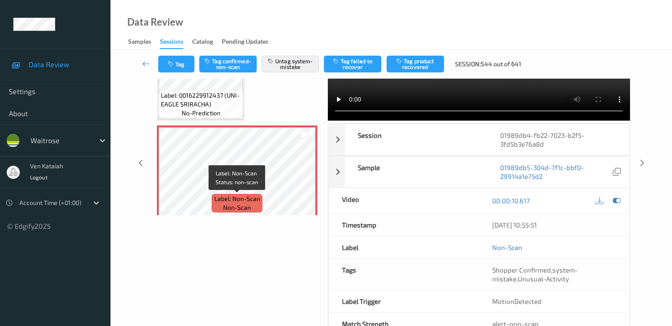
scroll to position [0, 0]
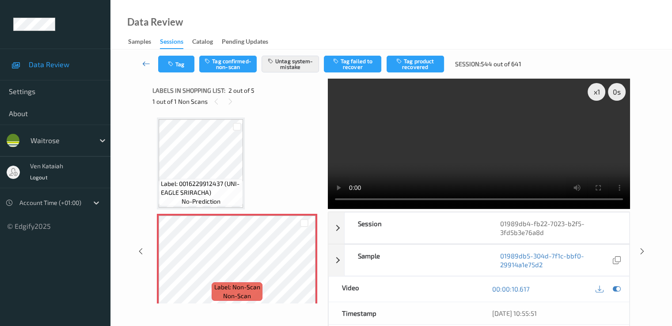
click at [145, 68] on icon at bounding box center [146, 63] width 8 height 9
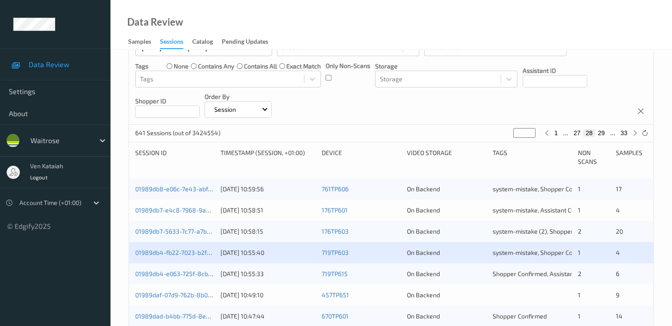
scroll to position [177, 0]
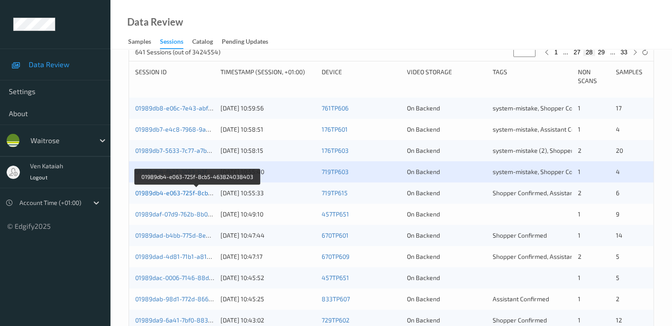
click at [193, 194] on link "01989db4-e063-725f-8cb5-463824038403" at bounding box center [197, 193] width 124 height 8
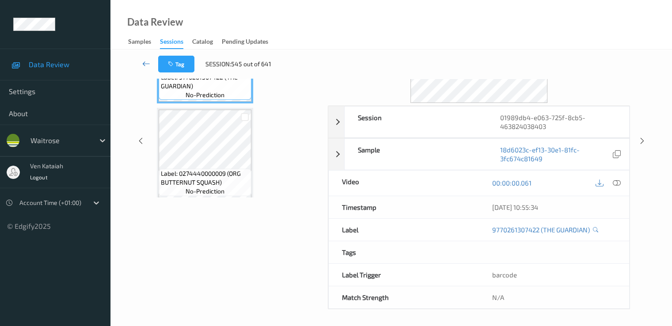
click at [148, 67] on icon at bounding box center [146, 63] width 8 height 9
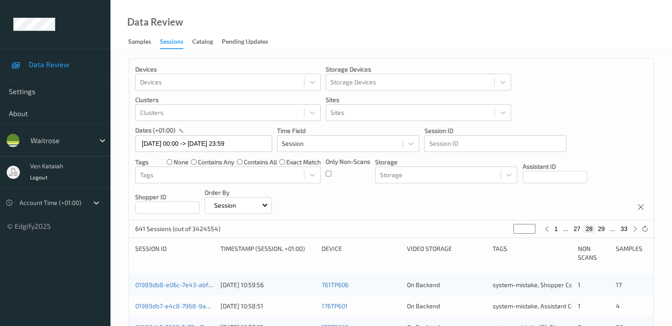
scroll to position [177, 0]
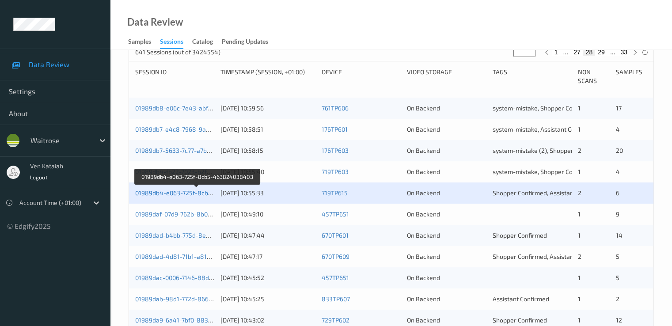
click at [186, 193] on link "01989db4-e063-725f-8cb5-463824038403" at bounding box center [197, 193] width 124 height 8
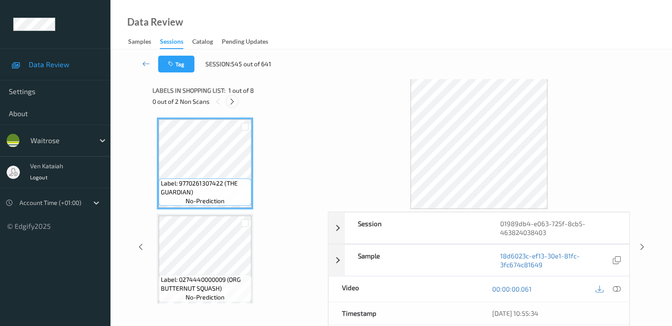
click at [233, 105] on icon at bounding box center [232, 102] width 8 height 8
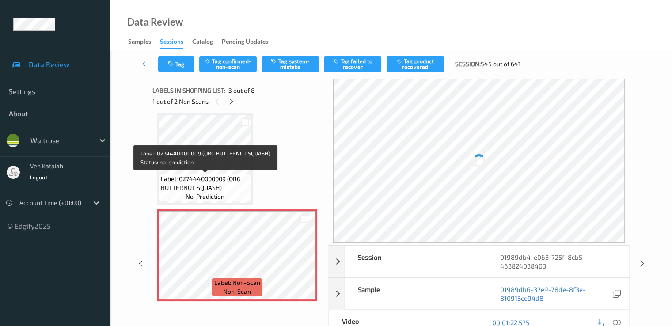
scroll to position [189, 0]
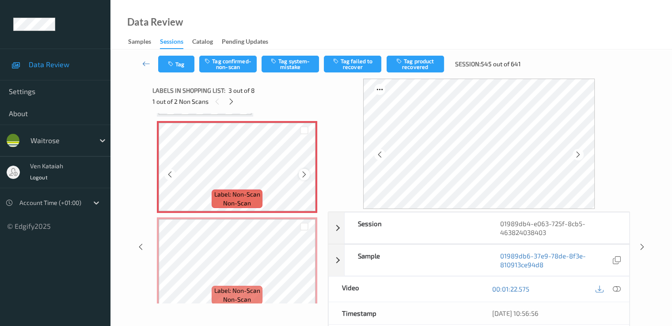
click at [307, 173] on icon at bounding box center [305, 175] width 8 height 8
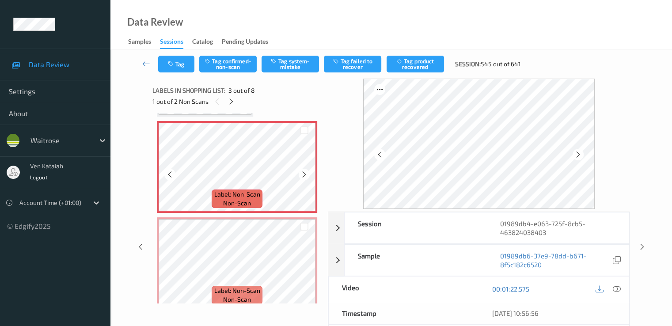
click at [307, 173] on icon at bounding box center [305, 175] width 8 height 8
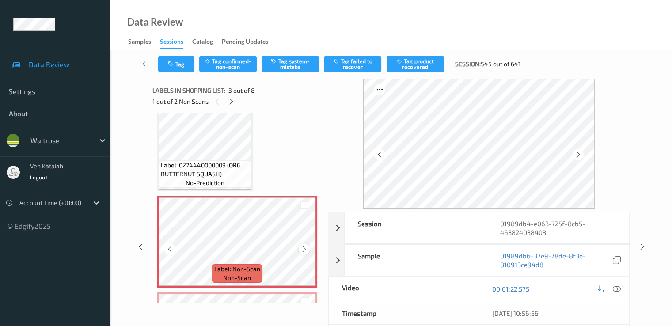
scroll to position [101, 0]
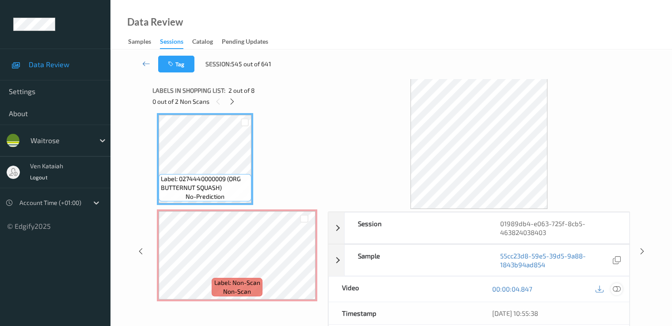
click at [452, 285] on icon at bounding box center [617, 289] width 8 height 8
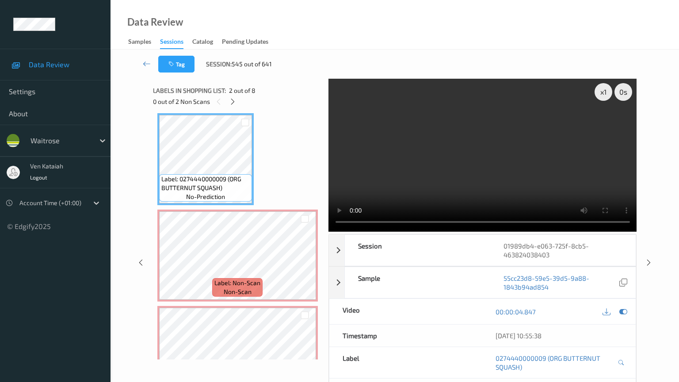
click at [328, 232] on video at bounding box center [482, 155] width 308 height 153
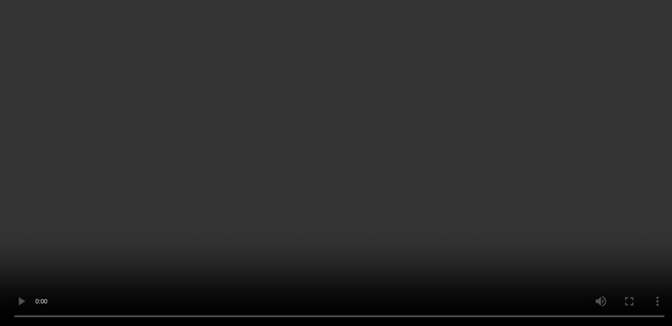
scroll to position [189, 0]
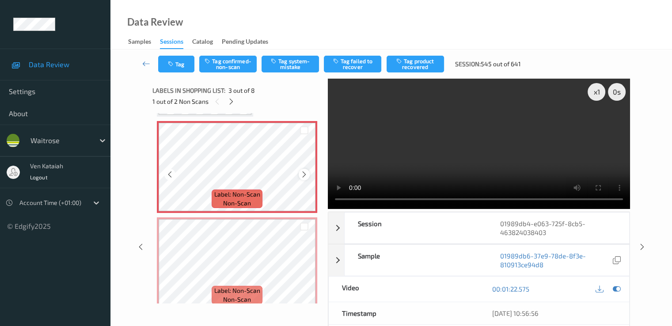
click at [302, 171] on icon at bounding box center [305, 175] width 8 height 8
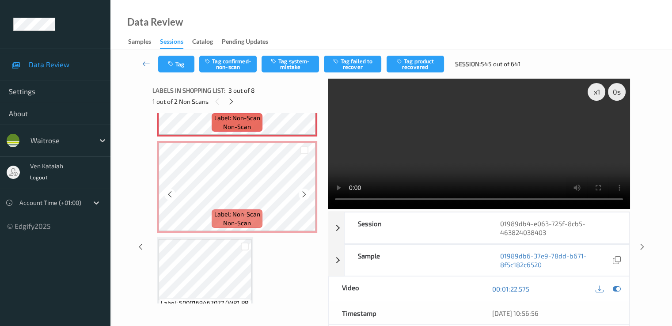
scroll to position [278, 0]
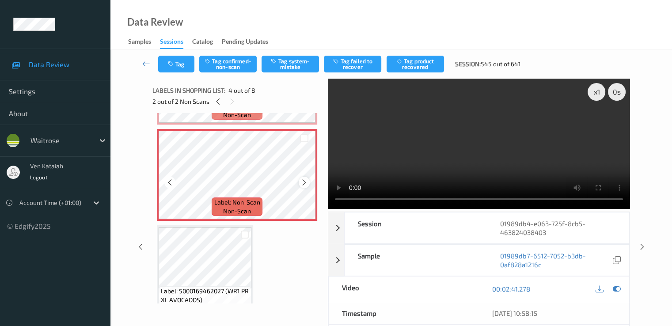
click at [301, 182] on icon at bounding box center [305, 183] width 8 height 8
click at [452, 286] on icon at bounding box center [617, 289] width 8 height 8
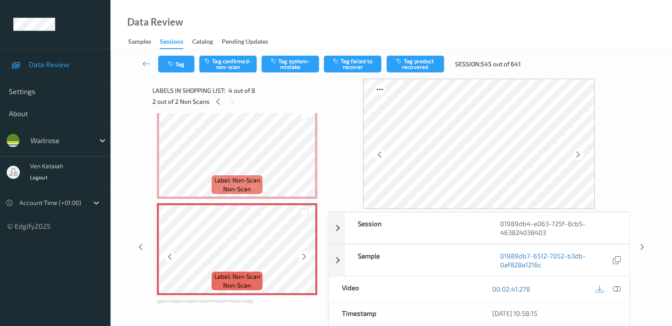
scroll to position [189, 0]
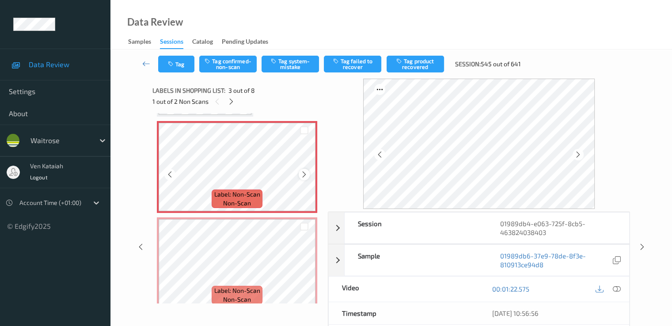
click at [309, 171] on div at bounding box center [304, 174] width 11 height 11
click at [307, 171] on icon at bounding box center [305, 175] width 8 height 8
click at [243, 58] on button "Tag confirmed-non-scan" at bounding box center [227, 64] width 57 height 17
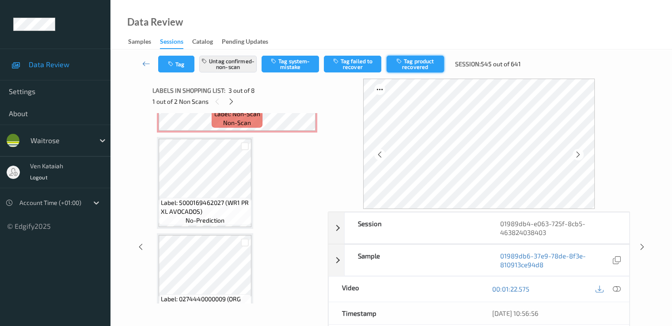
click at [418, 57] on button "Tag product recovered" at bounding box center [415, 64] width 57 height 17
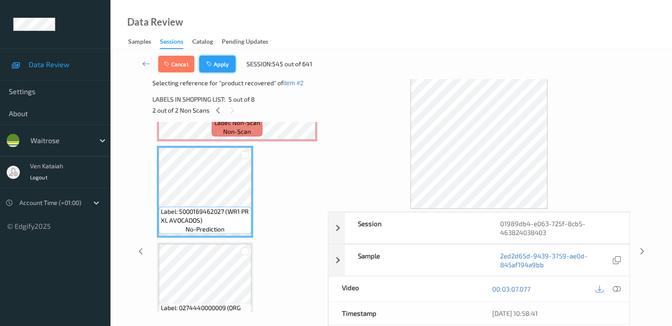
click at [207, 71] on button "Apply" at bounding box center [217, 64] width 36 height 17
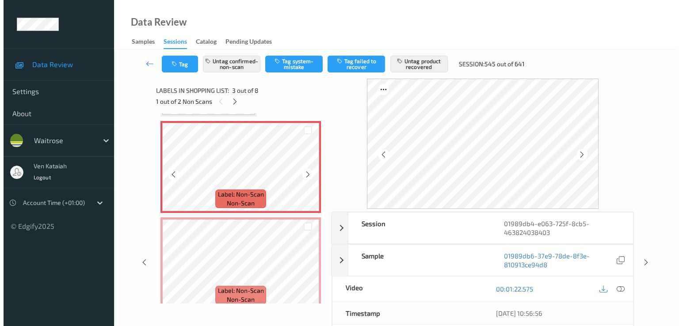
scroll to position [278, 0]
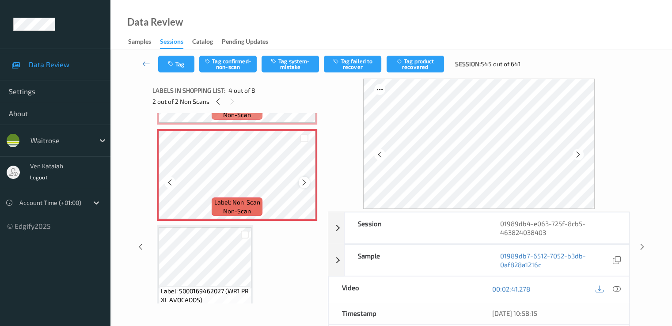
click at [301, 183] on icon at bounding box center [305, 183] width 8 height 8
click at [299, 59] on button "Tag system-mistake" at bounding box center [290, 64] width 57 height 17
click at [177, 65] on button "Tag" at bounding box center [176, 64] width 36 height 17
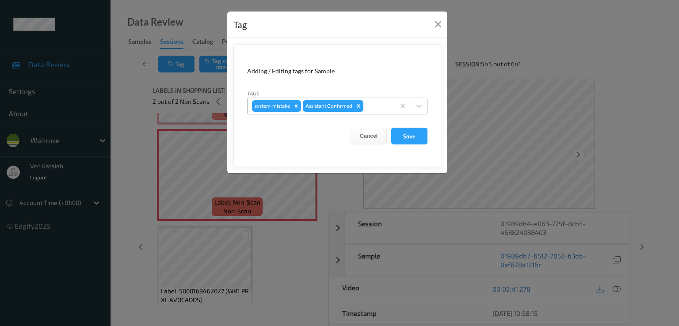
click at [377, 110] on div at bounding box center [377, 106] width 25 height 11
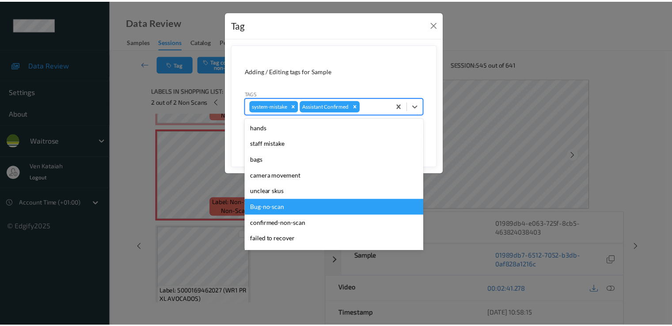
scroll to position [173, 0]
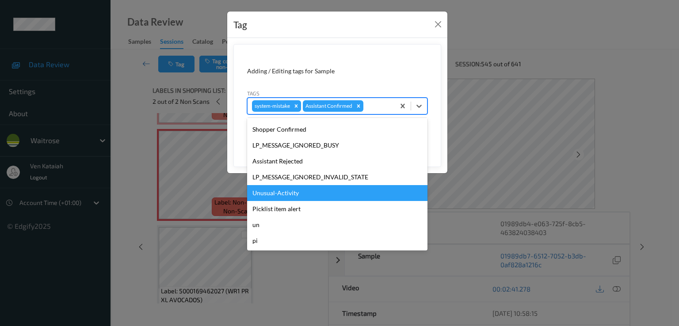
drag, startPoint x: 279, startPoint y: 183, endPoint x: 276, endPoint y: 193, distance: 10.9
click at [276, 193] on div "hands staff mistake bags camera movement unclear skus Bug-no-scan confirmed-non…" at bounding box center [337, 184] width 180 height 133
click at [276, 193] on div "Unusual-Activity" at bounding box center [337, 193] width 180 height 16
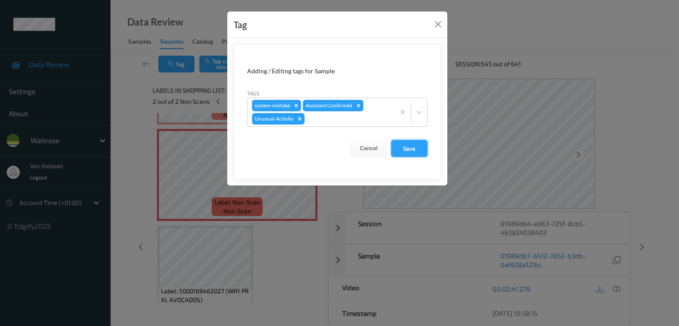
click at [400, 147] on button "Save" at bounding box center [409, 148] width 36 height 17
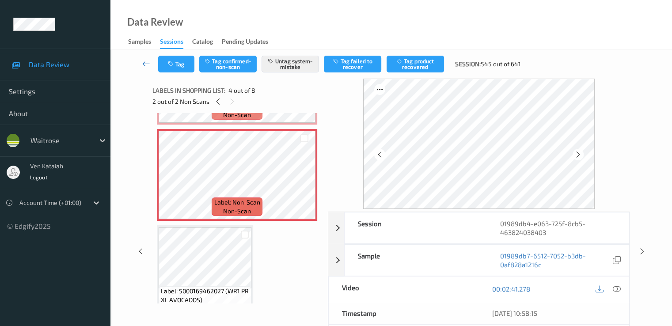
click at [157, 65] on link at bounding box center [146, 64] width 23 height 17
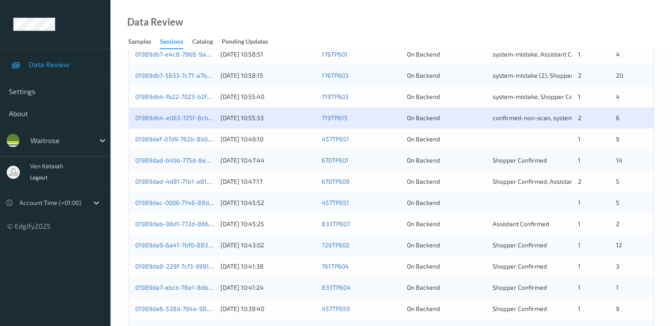
scroll to position [265, 0]
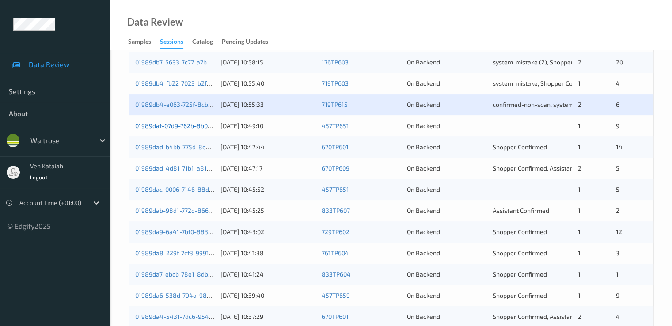
click at [187, 125] on link "01989daf-07d9-762b-8b0e-3b8b1c2ad8e6" at bounding box center [195, 126] width 121 height 8
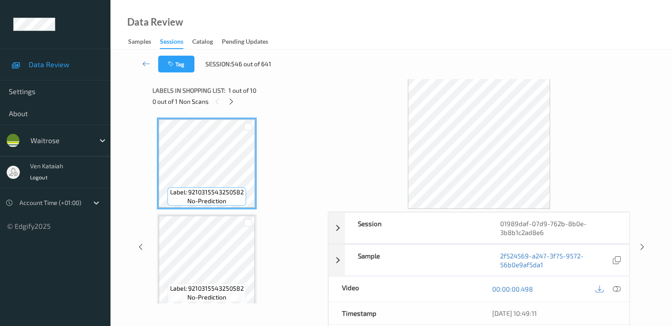
click at [230, 95] on div "Labels in shopping list: 1 out of 10" at bounding box center [236, 90] width 169 height 11
click at [233, 103] on icon at bounding box center [232, 102] width 8 height 8
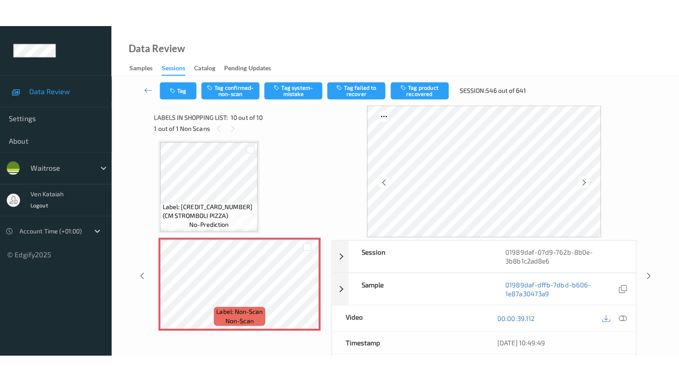
scroll to position [777, 0]
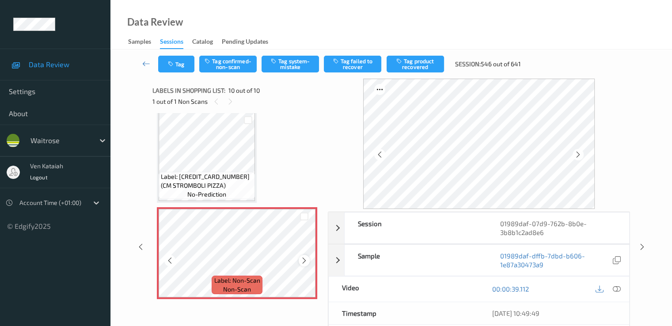
click at [306, 262] on icon at bounding box center [305, 261] width 8 height 8
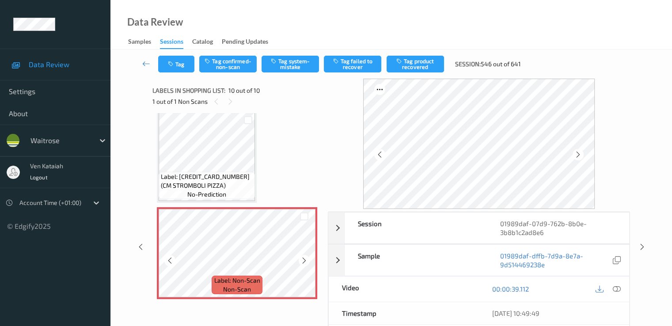
click at [306, 262] on icon at bounding box center [305, 261] width 8 height 8
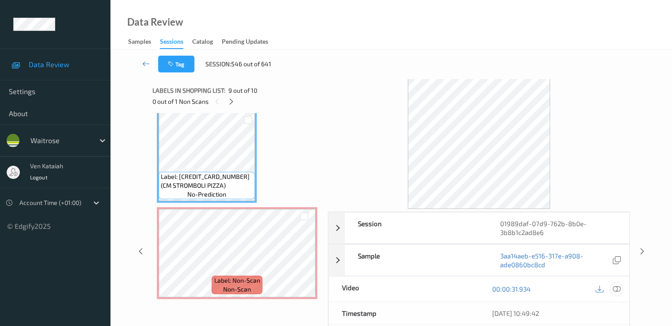
click at [452, 287] on icon at bounding box center [617, 289] width 8 height 8
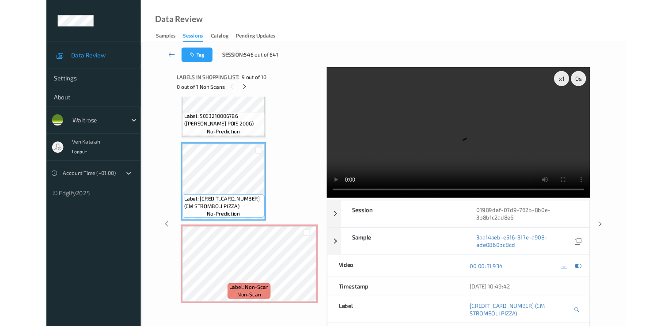
scroll to position [722, 0]
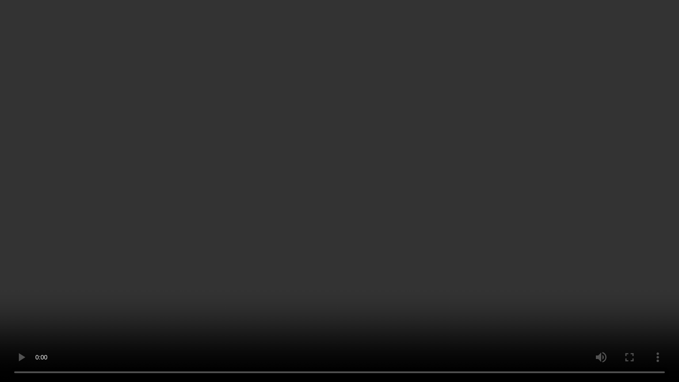
click at [143, 298] on video at bounding box center [339, 191] width 679 height 382
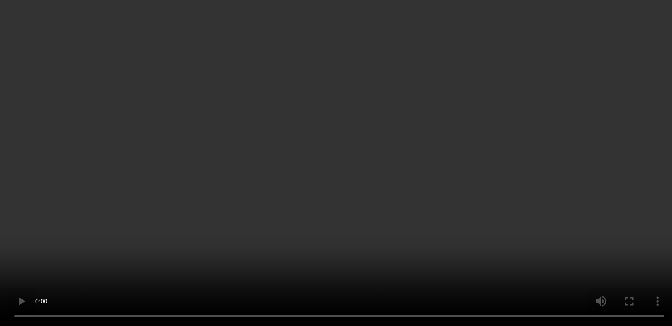
scroll to position [0, 0]
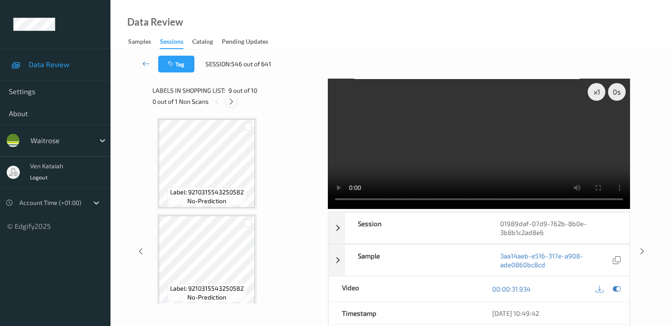
click at [230, 103] on icon at bounding box center [232, 102] width 8 height 8
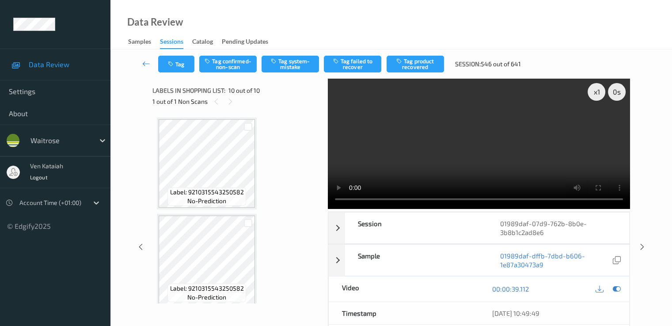
scroll to position [775, 0]
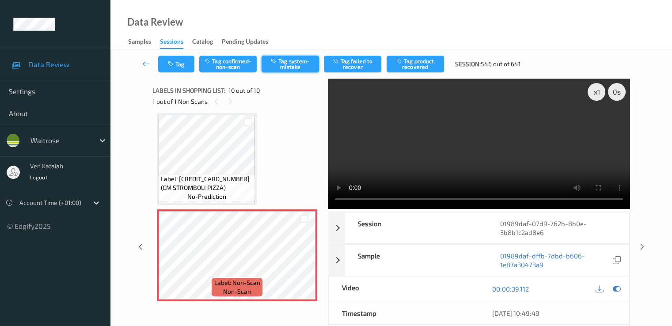
click at [285, 64] on button "Tag system-mistake" at bounding box center [290, 64] width 57 height 17
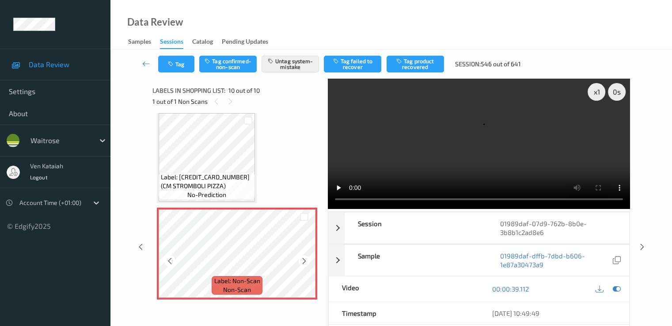
scroll to position [777, 0]
click at [171, 65] on icon "button" at bounding box center [172, 64] width 8 height 6
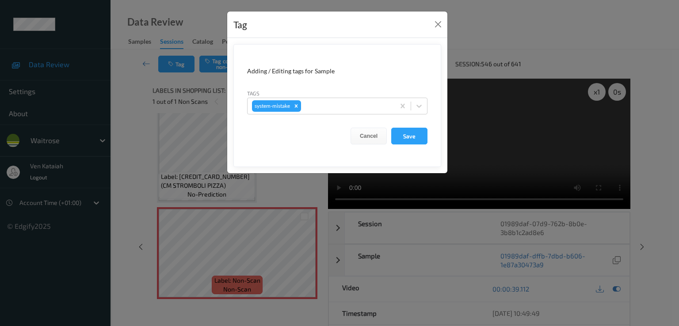
click at [431, 22] on div "Tag" at bounding box center [337, 24] width 220 height 27
click at [435, 27] on button "Close" at bounding box center [438, 24] width 12 height 12
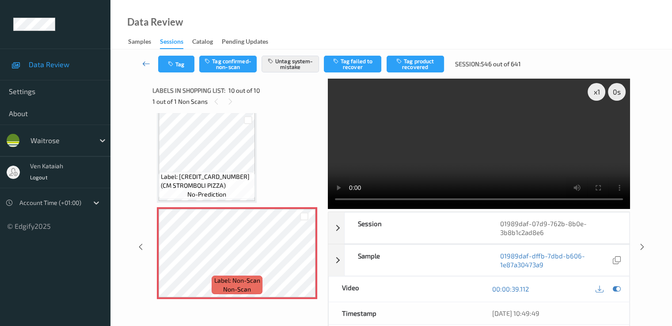
click at [146, 67] on icon at bounding box center [146, 63] width 8 height 9
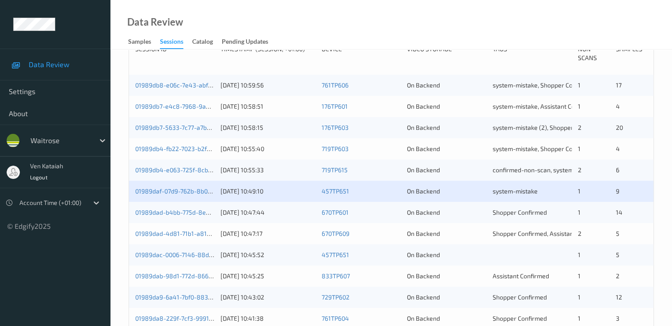
scroll to position [265, 0]
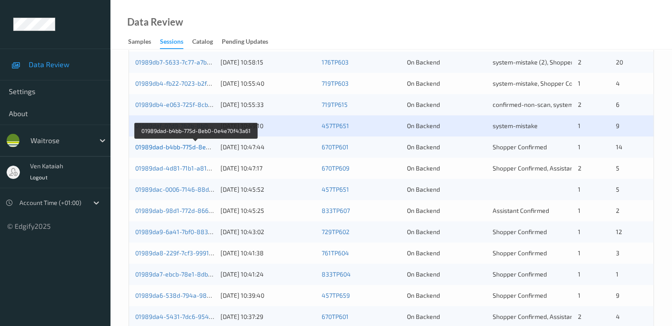
click at [197, 147] on link "01989dad-b4bb-775d-8eb0-0e4e70f43a61" at bounding box center [195, 147] width 121 height 8
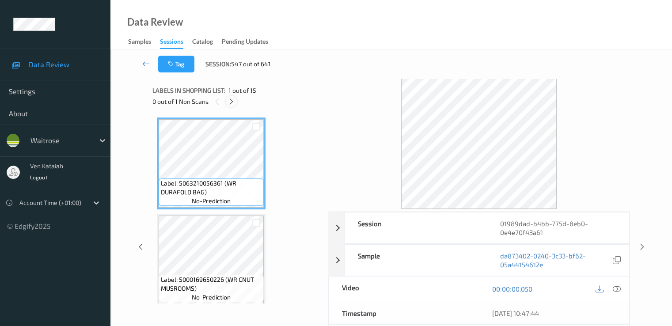
click at [233, 106] on div at bounding box center [231, 101] width 11 height 11
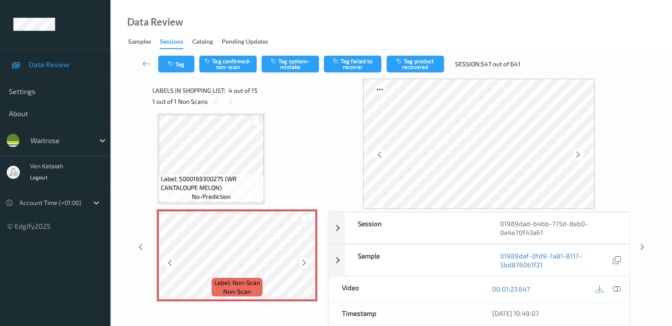
click at [303, 267] on div at bounding box center [304, 262] width 11 height 11
click at [303, 266] on icon at bounding box center [305, 263] width 8 height 8
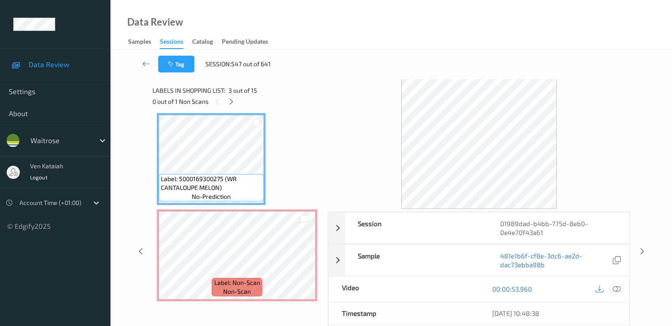
click at [452, 287] on icon at bounding box center [617, 289] width 8 height 8
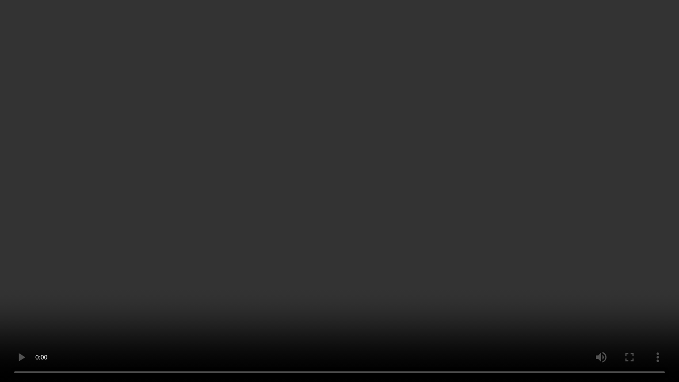
click at [277, 236] on video at bounding box center [339, 191] width 679 height 382
click at [57, 242] on video at bounding box center [339, 191] width 679 height 382
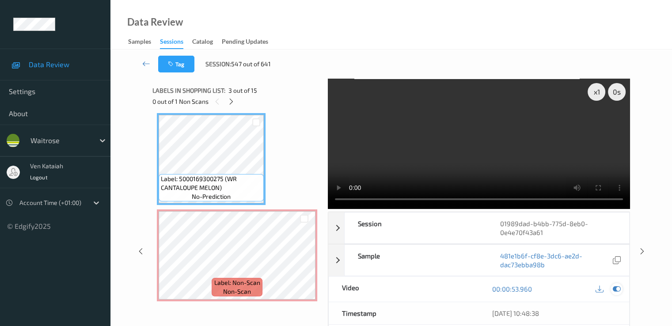
click at [452, 290] on icon at bounding box center [617, 289] width 8 height 8
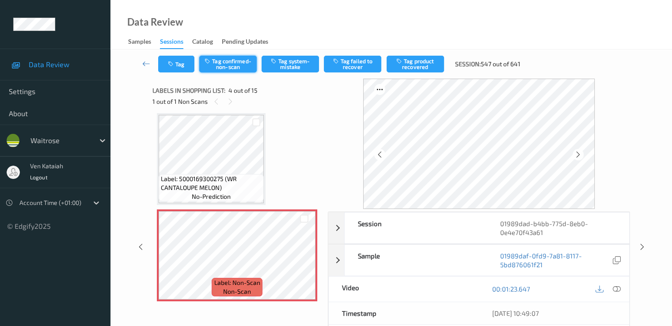
click at [221, 62] on button "Tag confirmed-non-scan" at bounding box center [227, 64] width 57 height 17
click at [359, 69] on button "Tag failed to recover" at bounding box center [352, 64] width 57 height 17
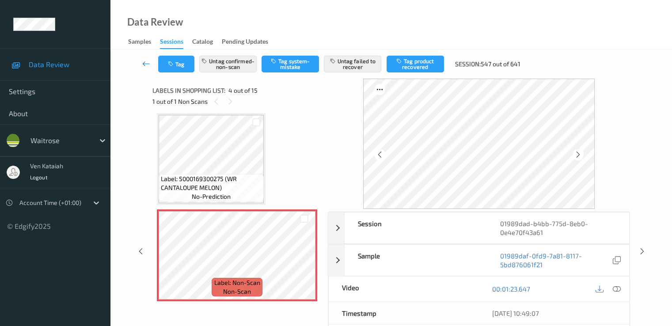
click at [147, 67] on icon at bounding box center [146, 63] width 8 height 9
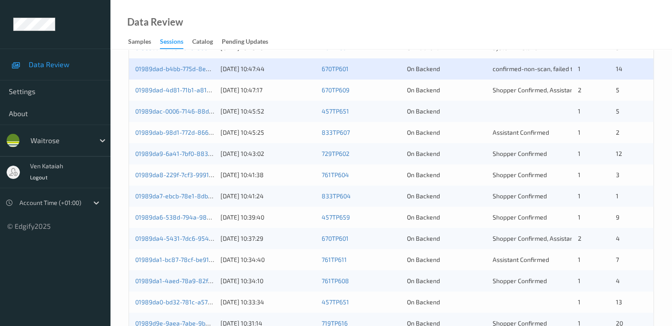
scroll to position [354, 0]
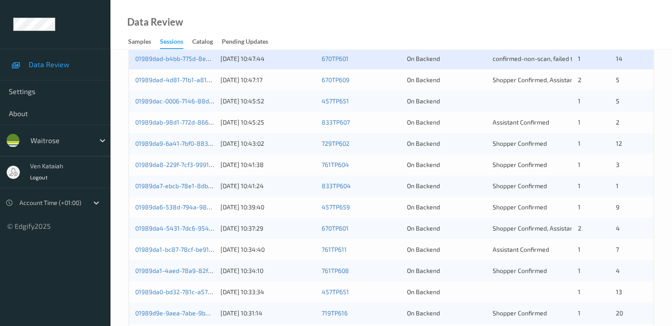
click at [198, 76] on div "01989dad-4d81-71b1-a819-0d270b1e337b" at bounding box center [174, 80] width 79 height 9
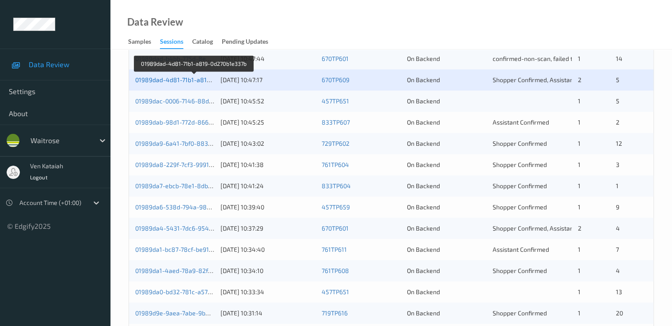
click at [197, 80] on link "01989dad-4d81-71b1-a819-0d270b1e337b" at bounding box center [194, 80] width 118 height 8
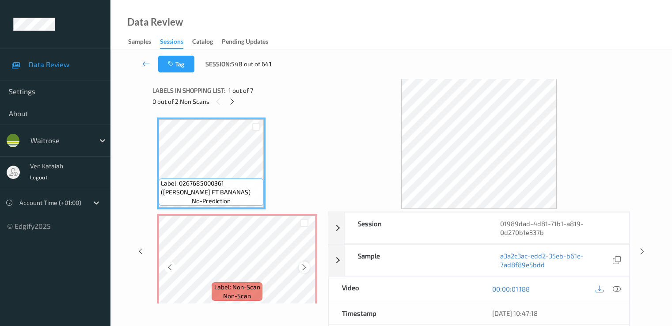
click at [302, 264] on icon at bounding box center [305, 267] width 8 height 8
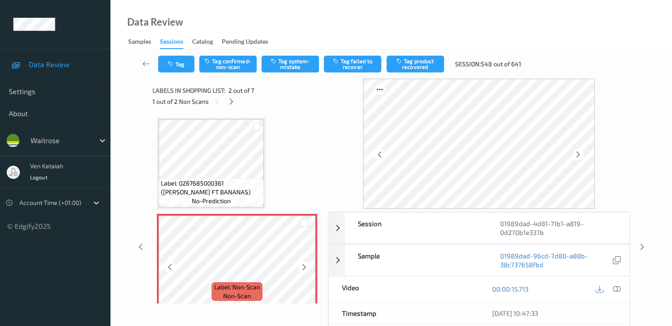
click at [302, 264] on icon at bounding box center [305, 267] width 8 height 8
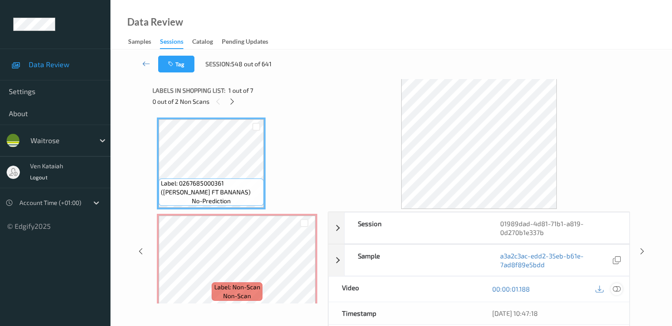
click at [452, 285] on icon at bounding box center [617, 289] width 8 height 8
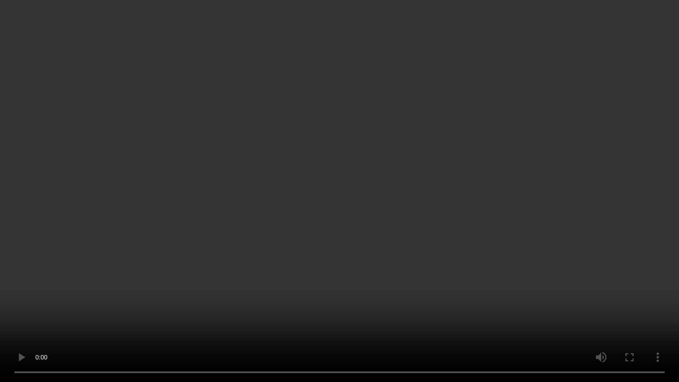
click at [230, 219] on video at bounding box center [339, 191] width 679 height 382
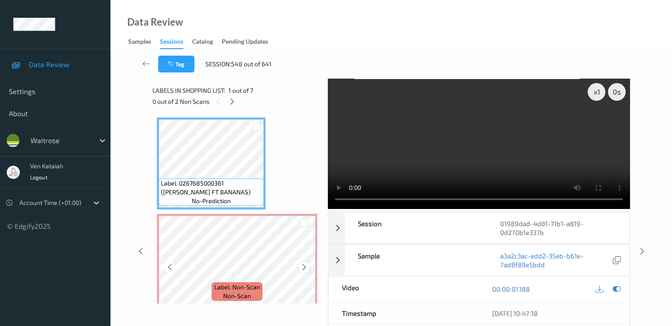
click at [301, 267] on icon at bounding box center [305, 267] width 8 height 8
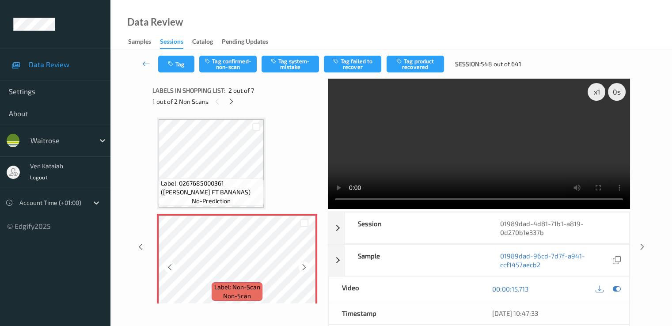
click at [301, 267] on icon at bounding box center [305, 267] width 8 height 8
click at [286, 56] on button "Tag system-mistake" at bounding box center [290, 64] width 57 height 17
click at [181, 62] on button "Tag" at bounding box center [176, 64] width 36 height 17
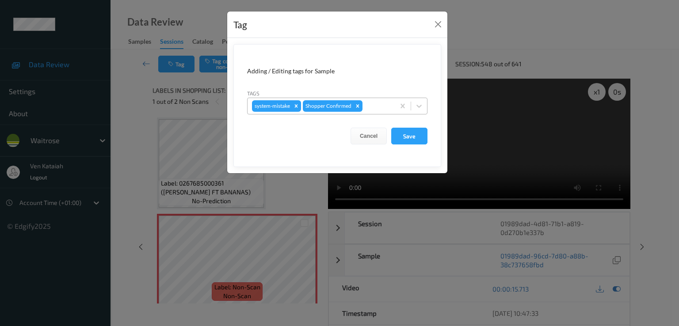
click at [386, 112] on div "system-mistake Shopper Confirmed" at bounding box center [320, 106] width 147 height 15
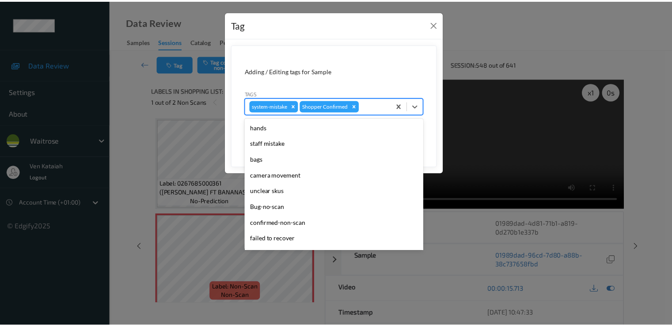
scroll to position [173, 0]
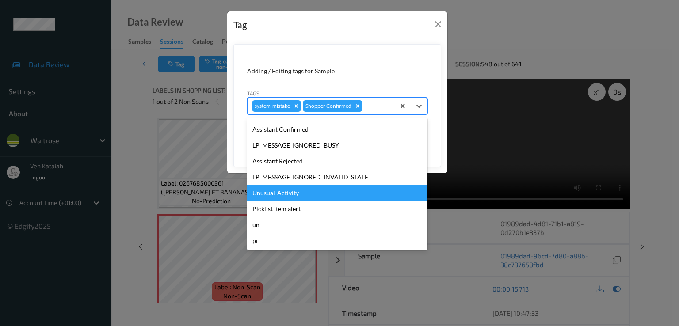
click at [299, 193] on div "Unusual-Activity" at bounding box center [337, 193] width 180 height 16
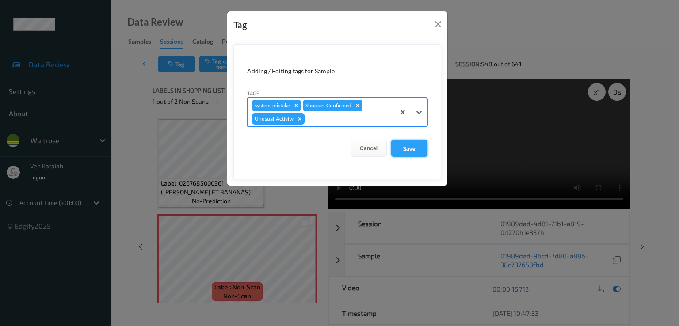
click at [412, 148] on button "Save" at bounding box center [409, 148] width 36 height 17
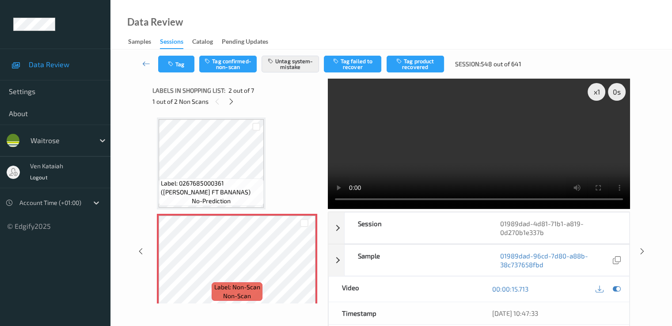
click at [239, 103] on div "1 out of 2 Non Scans" at bounding box center [236, 101] width 169 height 11
click at [235, 103] on icon at bounding box center [232, 102] width 8 height 8
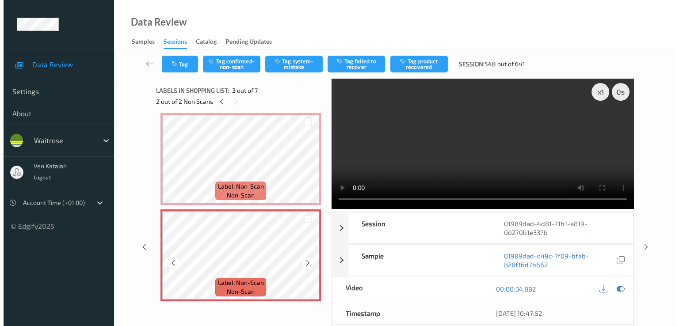
scroll to position [189, 0]
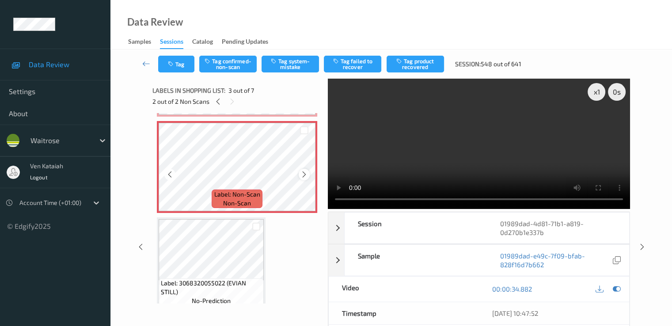
click at [301, 175] on icon at bounding box center [305, 175] width 8 height 8
click at [284, 65] on button "Tag system-mistake" at bounding box center [290, 64] width 57 height 17
click at [175, 69] on button "Tag" at bounding box center [176, 64] width 36 height 17
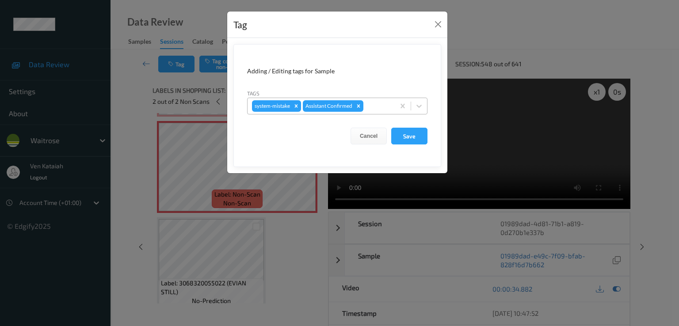
click at [370, 106] on div at bounding box center [377, 106] width 25 height 11
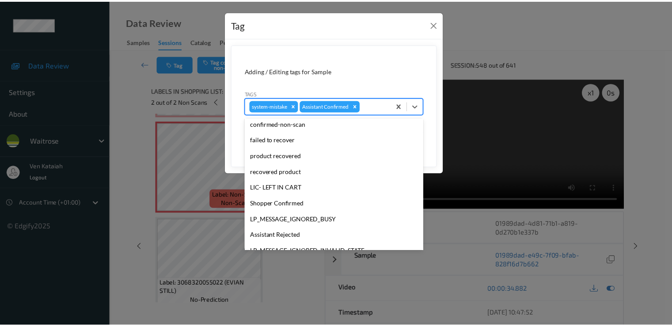
scroll to position [173, 0]
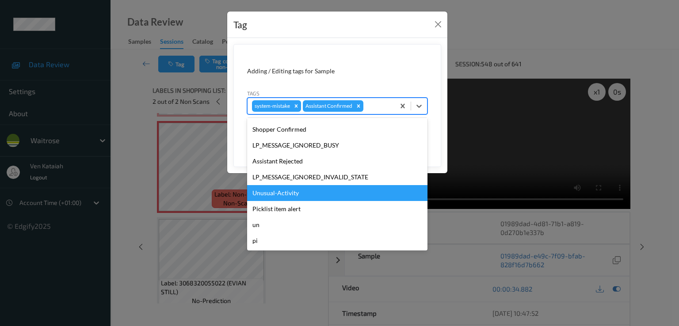
click at [297, 195] on div "Unusual-Activity" at bounding box center [337, 193] width 180 height 16
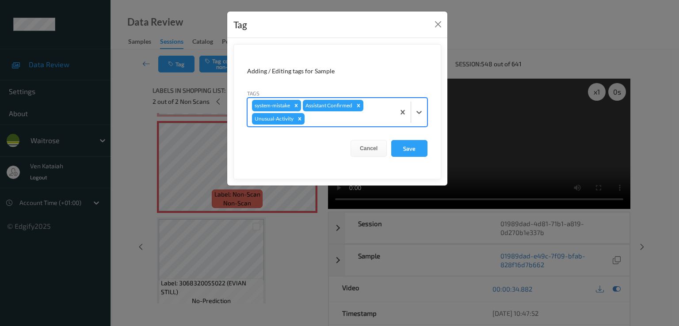
click at [428, 144] on form "Adding / Editing tags for Sample Tags option Unusual-Activity, selected. Select…" at bounding box center [337, 111] width 208 height 135
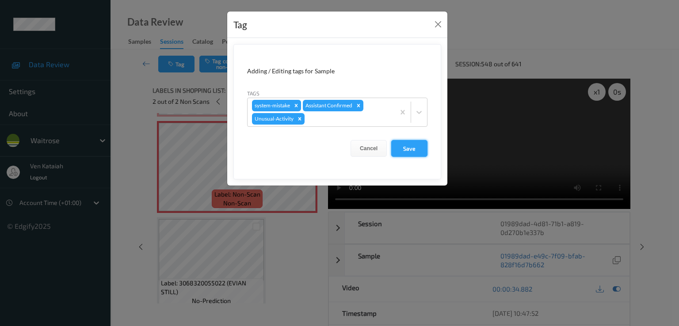
click at [413, 143] on button "Save" at bounding box center [409, 148] width 36 height 17
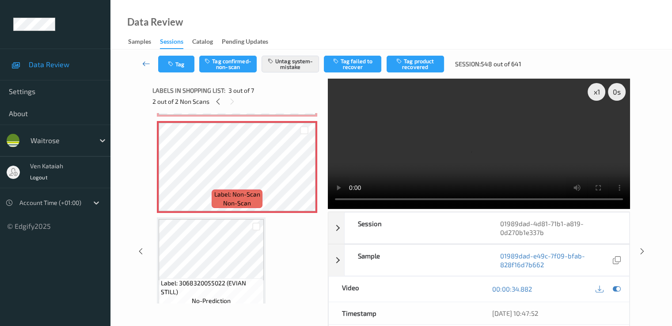
click at [140, 65] on link at bounding box center [146, 64] width 23 height 17
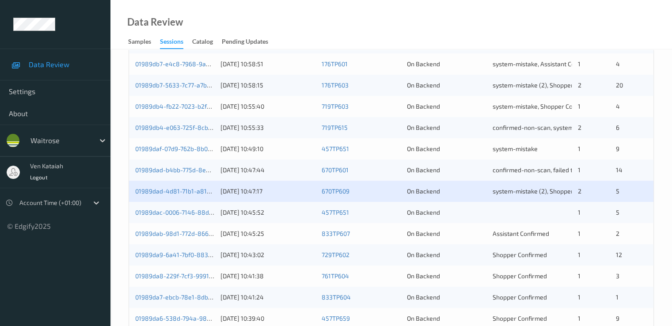
scroll to position [265, 0]
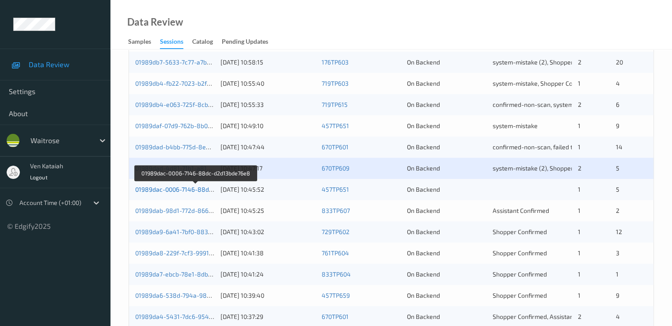
click at [191, 190] on link "01989dac-0006-7146-88dc-d2d13bde76e8" at bounding box center [195, 190] width 121 height 8
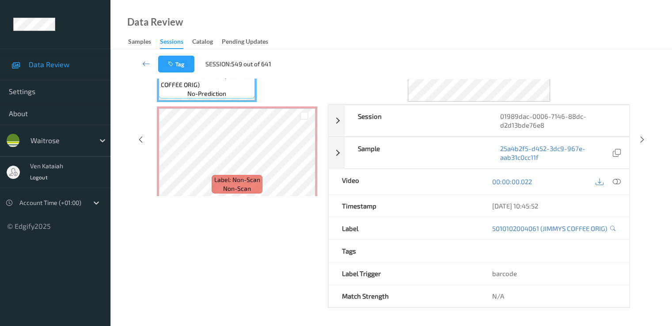
scroll to position [115, 0]
click at [137, 59] on link at bounding box center [146, 64] width 23 height 17
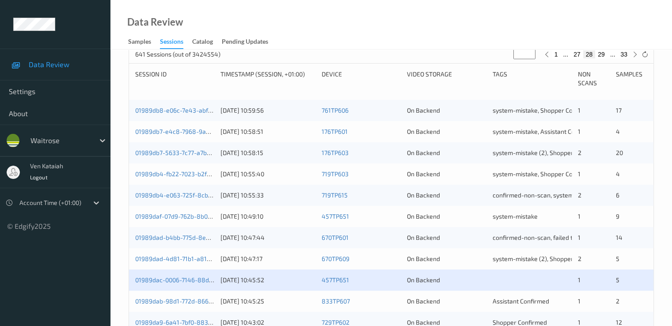
scroll to position [265, 0]
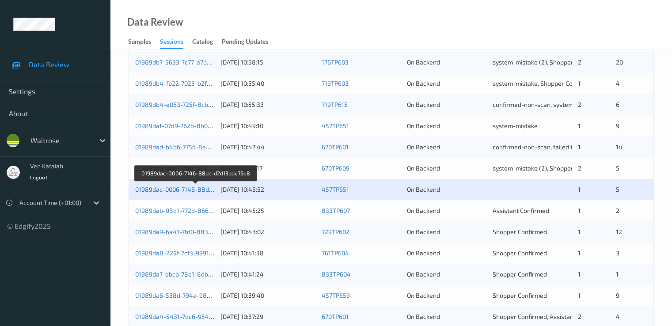
click at [203, 191] on link "01989dac-0006-7146-88dc-d2d13bde76e8" at bounding box center [195, 190] width 121 height 8
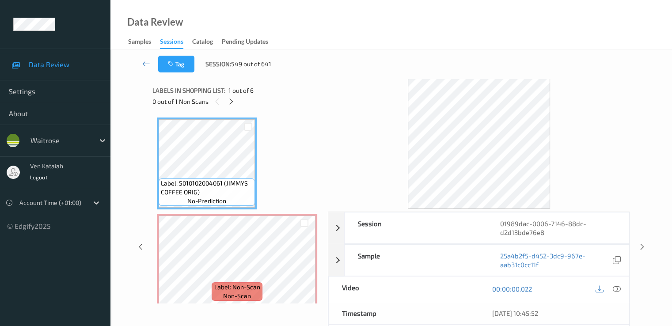
click at [237, 104] on div "0 out of 1 Non Scans" at bounding box center [236, 101] width 169 height 11
click at [232, 101] on icon at bounding box center [232, 102] width 8 height 8
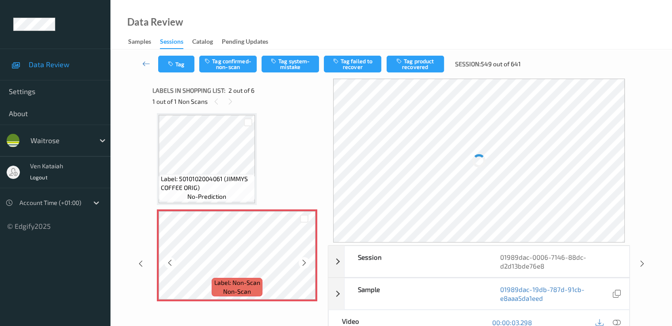
scroll to position [93, 0]
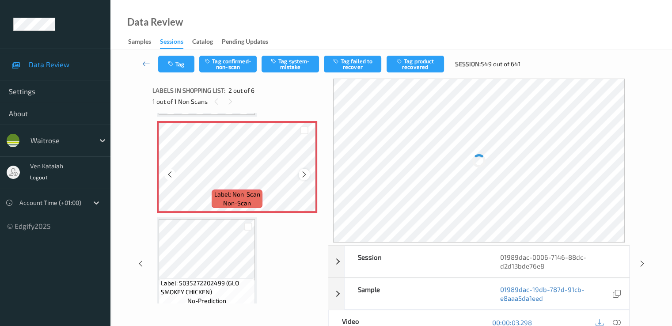
click at [306, 172] on icon at bounding box center [305, 175] width 8 height 8
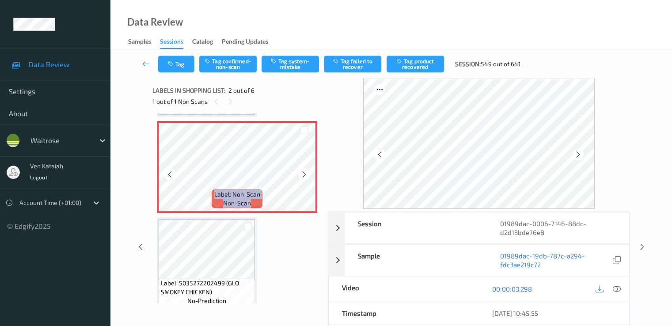
click at [306, 172] on icon at bounding box center [305, 175] width 8 height 8
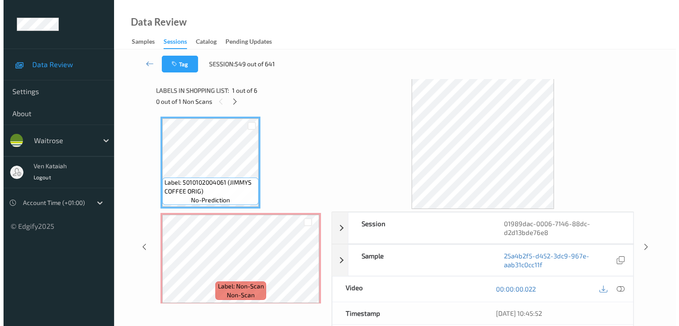
scroll to position [0, 0]
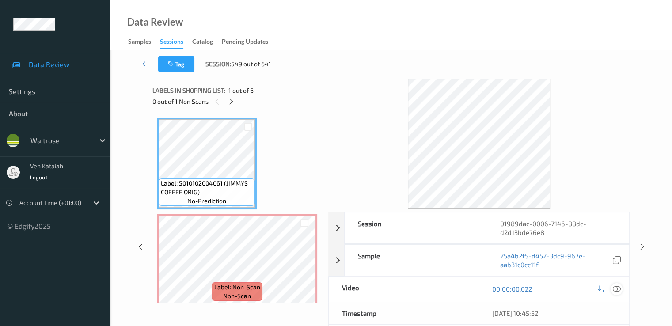
click at [452, 286] on icon at bounding box center [617, 289] width 8 height 8
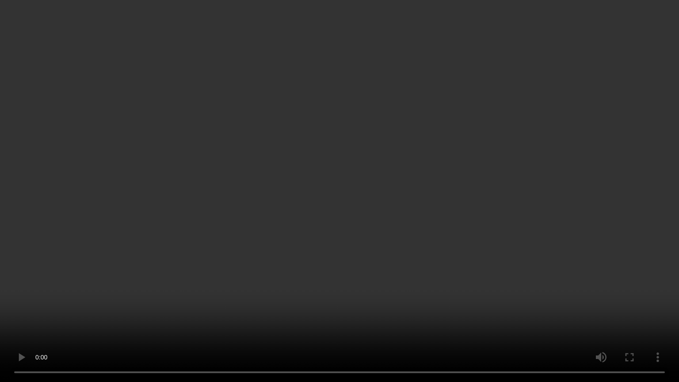
click at [171, 221] on video at bounding box center [339, 191] width 679 height 382
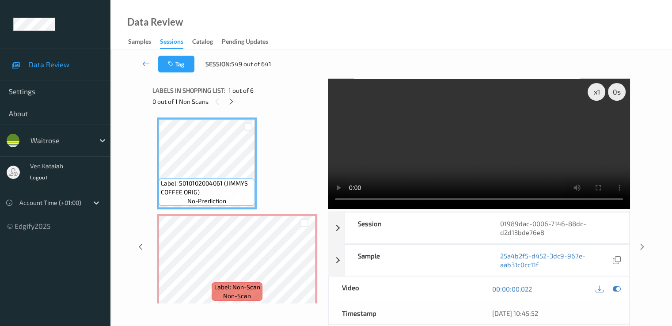
click at [326, 239] on div "x 1 0 s Session 01989dac-0006-7146-88dc-d2d13bde76e8 Session ID 01989dac-0006-7…" at bounding box center [391, 247] width 478 height 337
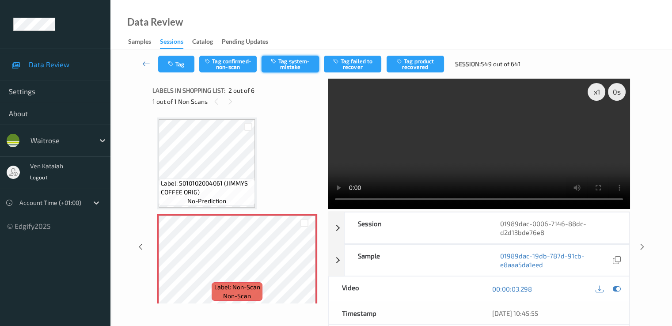
click at [279, 68] on button "Tag system-mistake" at bounding box center [290, 64] width 57 height 17
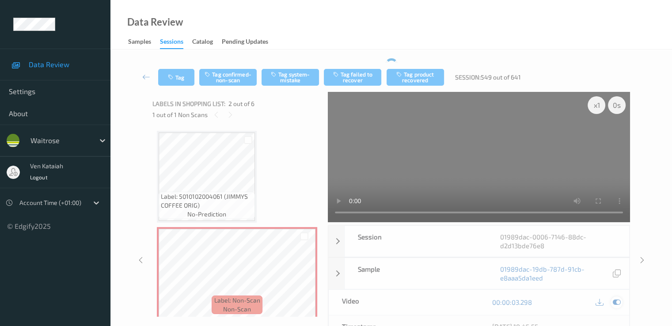
click at [452, 301] on icon at bounding box center [617, 302] width 8 height 8
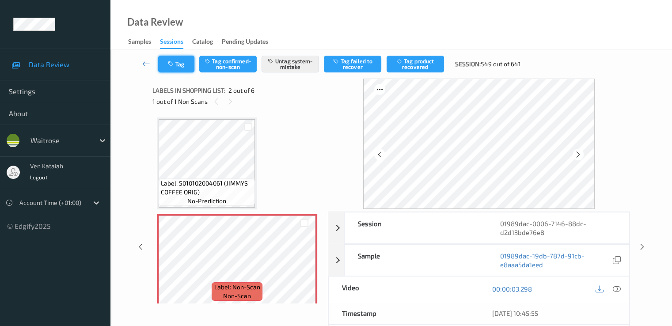
click at [171, 66] on icon "button" at bounding box center [172, 64] width 8 height 6
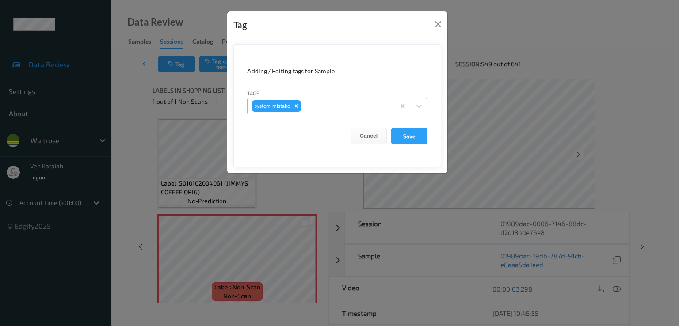
click at [334, 106] on div at bounding box center [347, 106] width 88 height 11
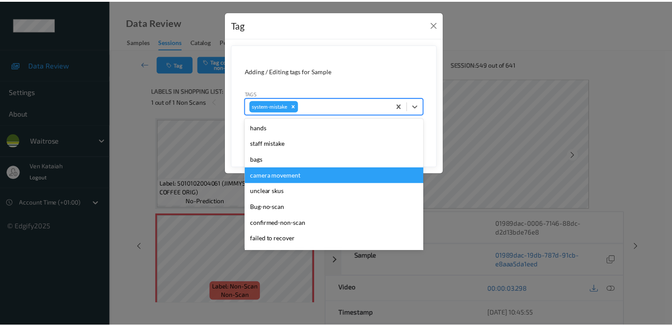
scroll to position [189, 0]
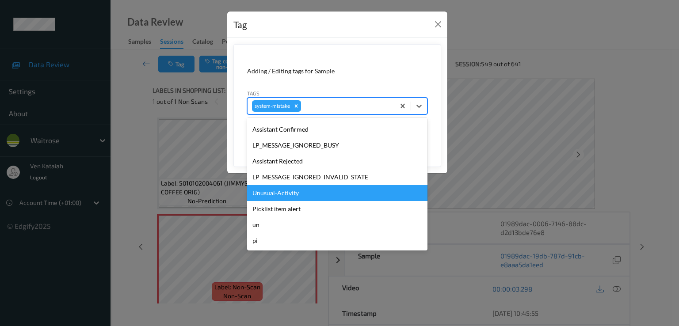
click at [278, 200] on div "Unusual-Activity" at bounding box center [337, 193] width 180 height 16
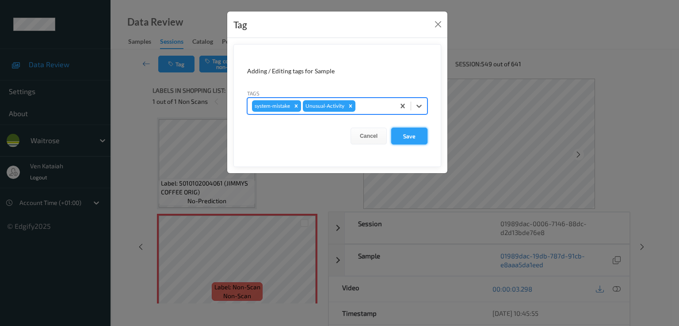
click at [421, 136] on button "Save" at bounding box center [409, 136] width 36 height 17
click at [402, 133] on button "Save" at bounding box center [409, 136] width 36 height 17
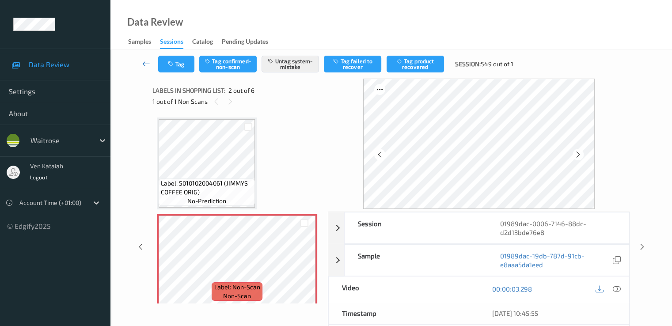
click at [147, 62] on icon at bounding box center [146, 63] width 8 height 9
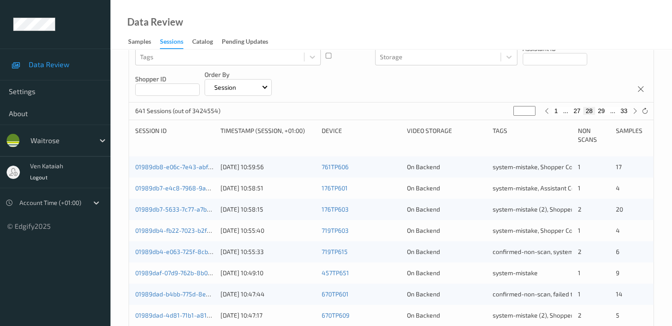
scroll to position [265, 0]
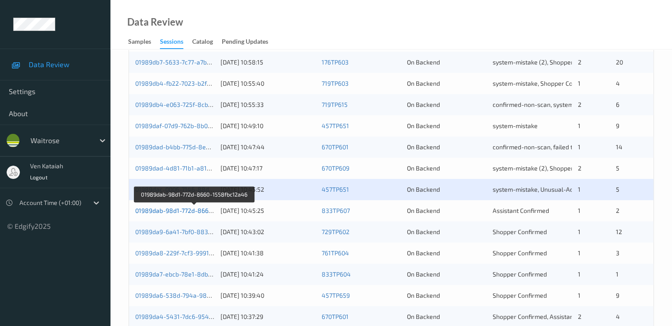
click at [177, 209] on link "01989dab-98d1-772d-8660-1558fbc12a46" at bounding box center [194, 211] width 119 height 8
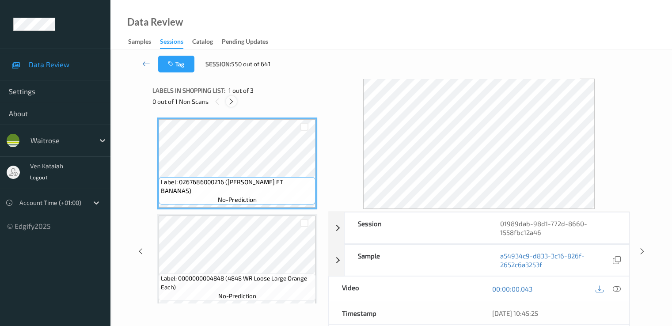
click at [236, 101] on div at bounding box center [231, 101] width 11 height 11
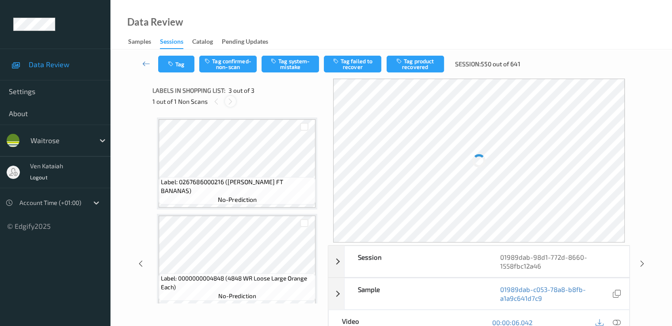
scroll to position [101, 0]
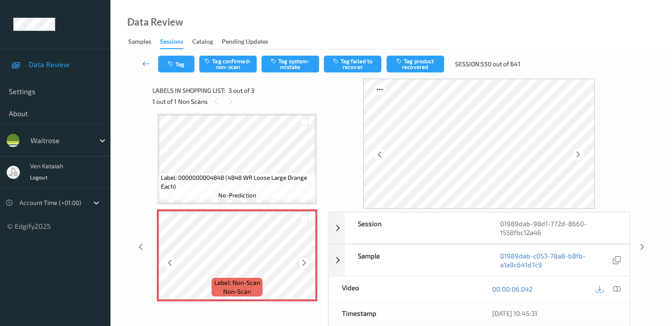
click at [304, 260] on icon at bounding box center [305, 263] width 8 height 8
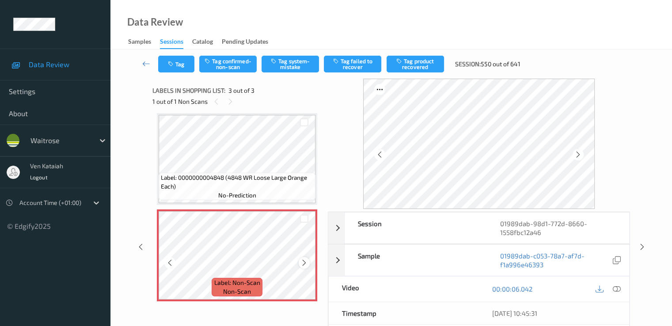
click at [304, 263] on icon at bounding box center [305, 263] width 8 height 8
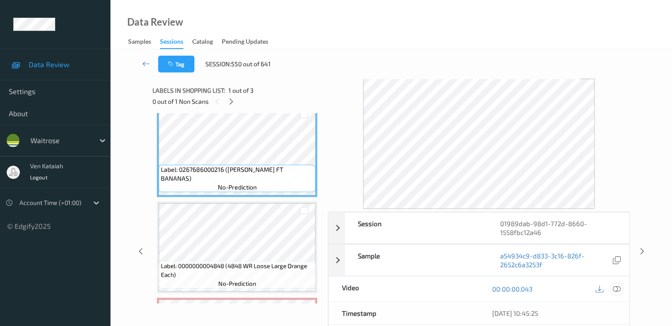
click at [452, 286] on icon at bounding box center [617, 289] width 8 height 8
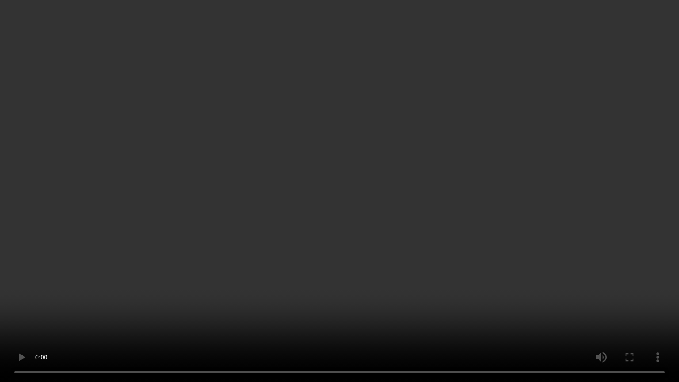
click at [316, 220] on video at bounding box center [339, 191] width 679 height 382
click at [5, 317] on video at bounding box center [339, 191] width 679 height 382
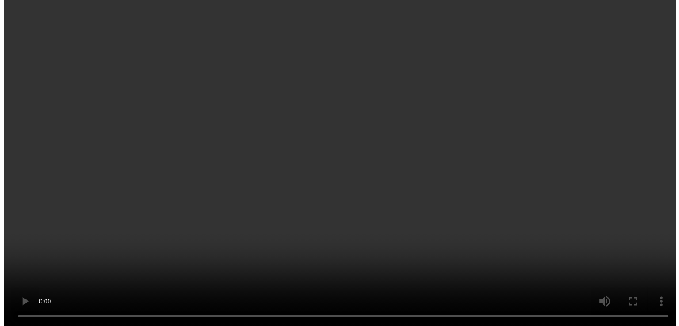
scroll to position [103, 0]
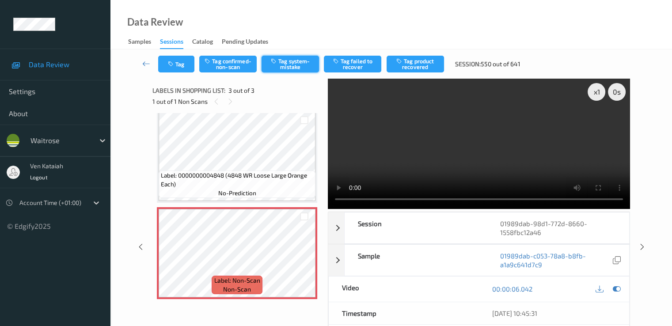
click at [281, 64] on button "Tag system-mistake" at bounding box center [290, 64] width 57 height 17
click at [166, 64] on button "Tag" at bounding box center [176, 64] width 36 height 17
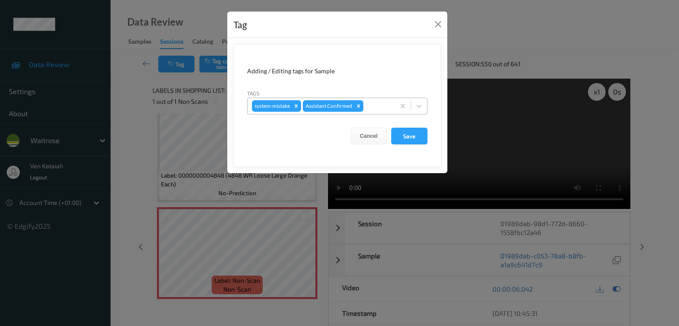
drag, startPoint x: 387, startPoint y: 108, endPoint x: 367, endPoint y: 114, distance: 21.0
click at [386, 108] on div at bounding box center [377, 106] width 25 height 11
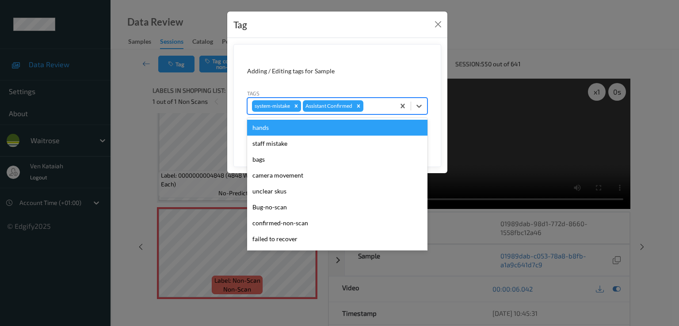
scroll to position [173, 0]
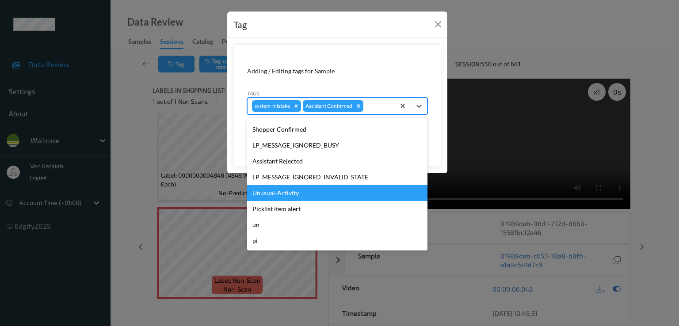
click at [285, 195] on div "Unusual-Activity" at bounding box center [337, 193] width 180 height 16
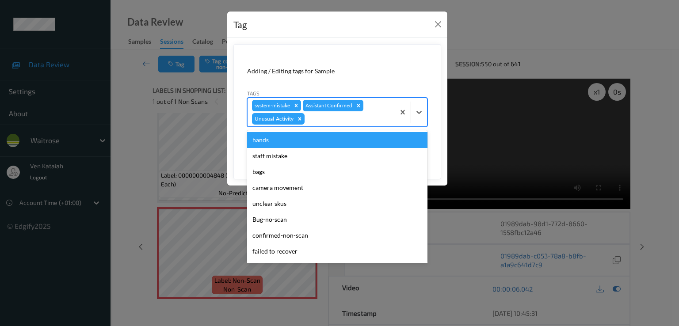
click at [345, 125] on div "system-mistake Assistant Confirmed Unusual-Activity" at bounding box center [320, 112] width 147 height 28
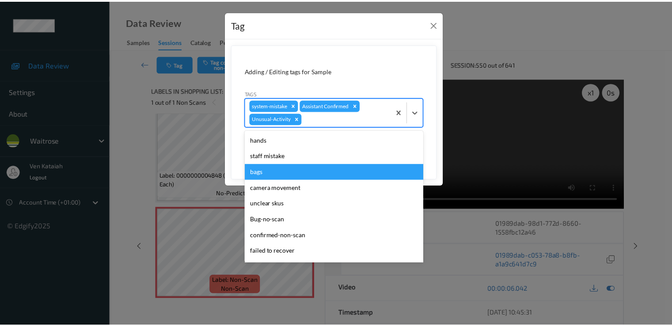
scroll to position [157, 0]
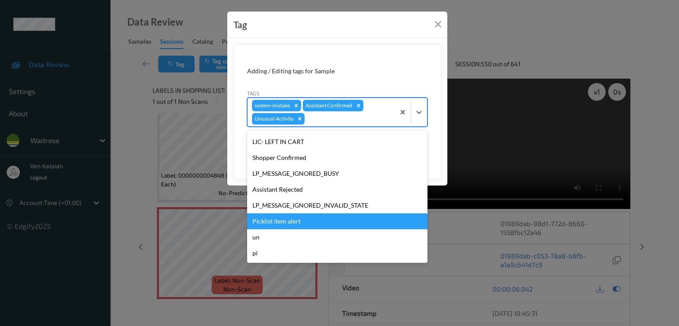
click at [281, 221] on div "Picklist item alert" at bounding box center [337, 221] width 180 height 16
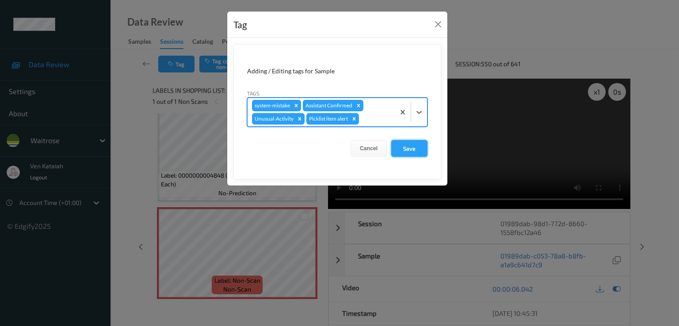
click at [396, 149] on button "Save" at bounding box center [409, 148] width 36 height 17
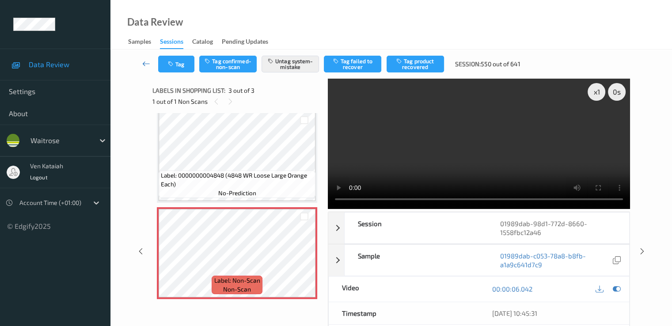
click at [145, 66] on icon at bounding box center [146, 63] width 8 height 9
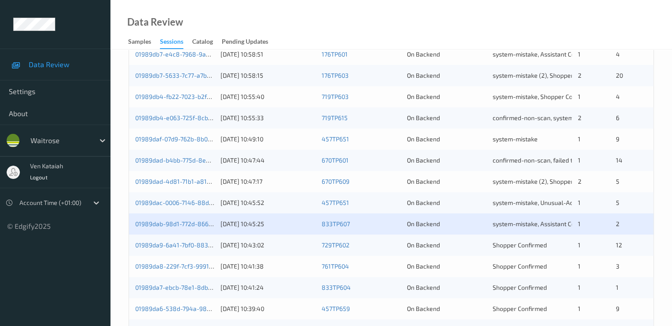
scroll to position [265, 0]
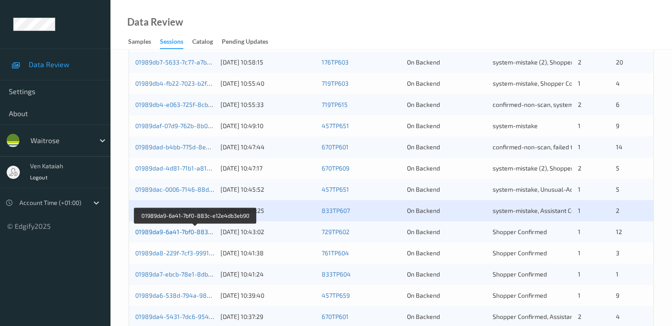
click at [170, 231] on link "01989da9-6a41-7bf0-883c-e12e4db3eb90" at bounding box center [195, 232] width 121 height 8
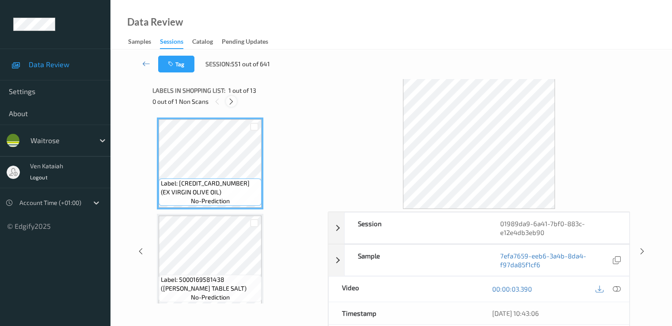
click at [229, 97] on div at bounding box center [231, 101] width 11 height 11
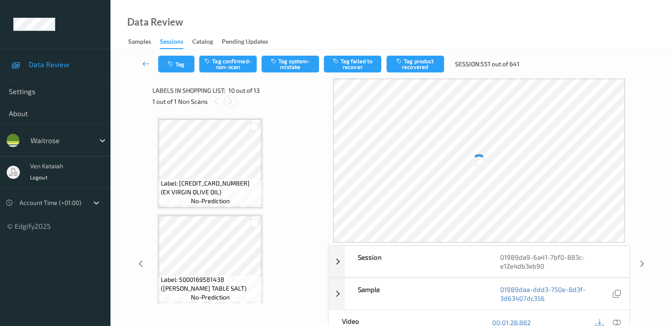
scroll to position [775, 0]
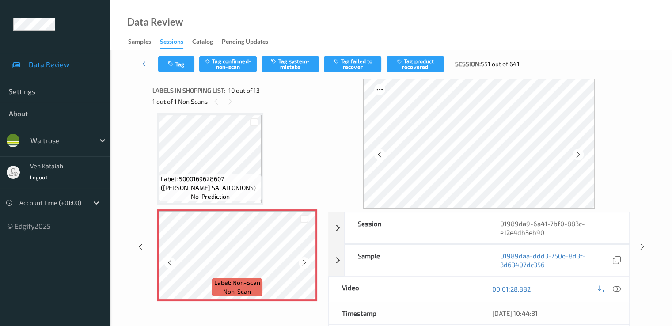
click at [302, 266] on icon at bounding box center [305, 263] width 8 height 8
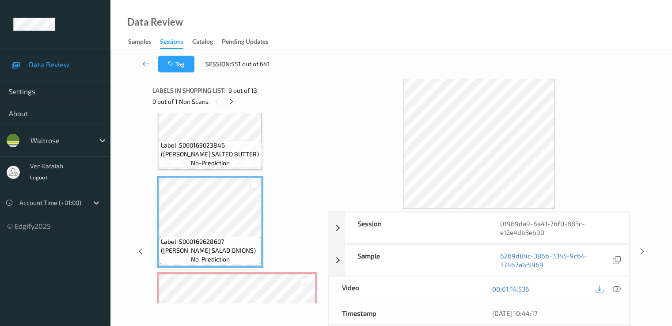
scroll to position [687, 0]
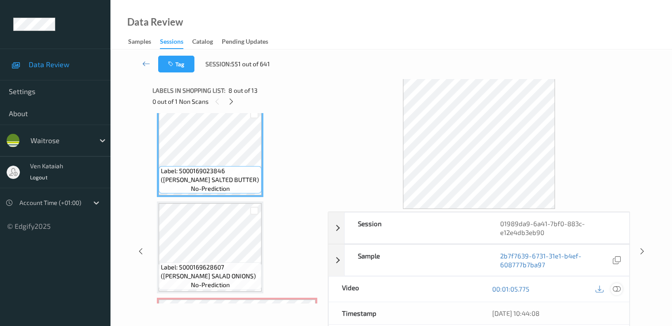
click at [452, 289] on icon at bounding box center [617, 289] width 8 height 8
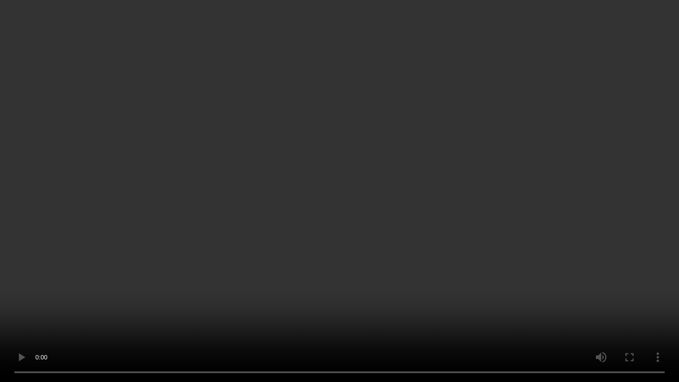
click at [225, 274] on video at bounding box center [339, 191] width 679 height 382
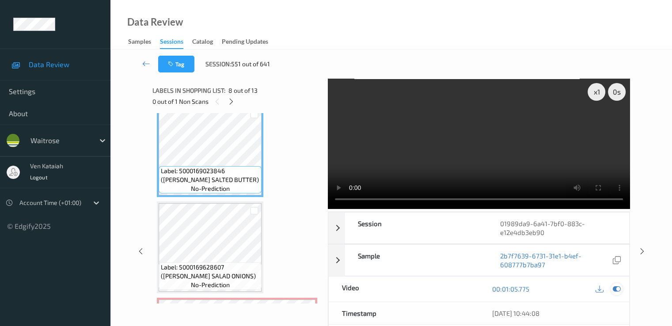
click at [452, 288] on icon at bounding box center [617, 289] width 8 height 8
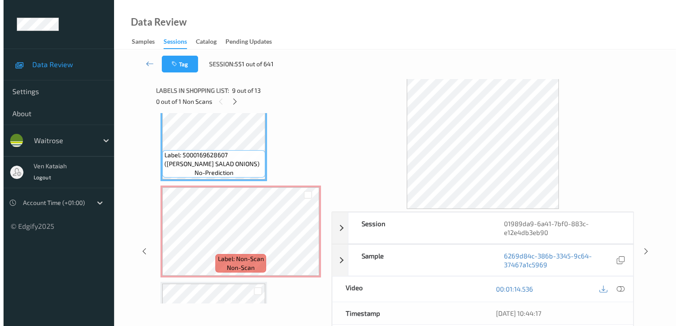
scroll to position [775, 0]
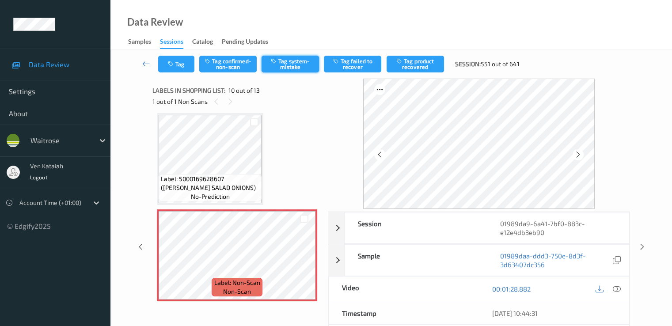
click at [283, 61] on button "Tag system-mistake" at bounding box center [290, 64] width 57 height 17
click at [173, 64] on icon "button" at bounding box center [172, 64] width 8 height 6
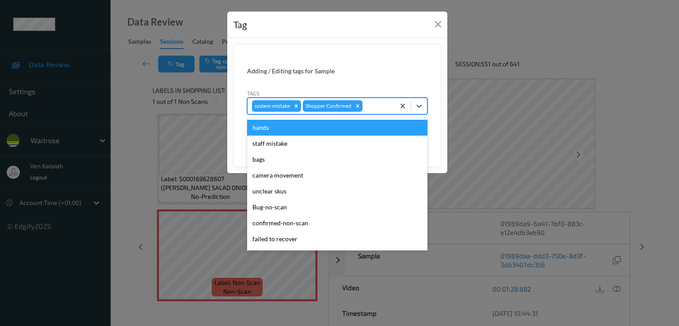
click at [381, 106] on div at bounding box center [377, 106] width 26 height 11
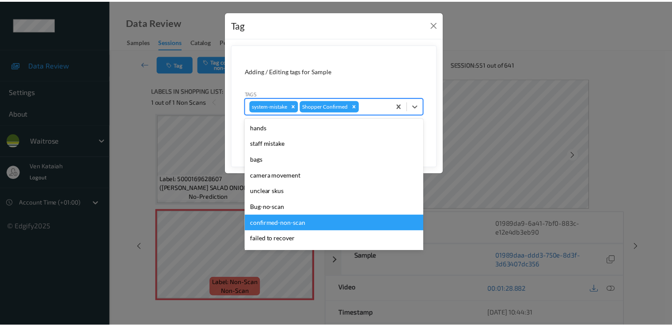
scroll to position [173, 0]
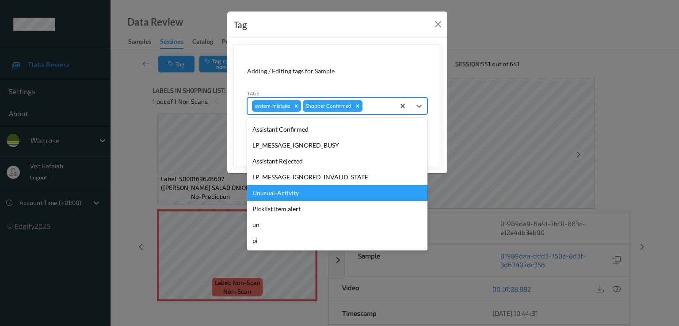
click at [297, 198] on div "Unusual-Activity" at bounding box center [337, 193] width 180 height 16
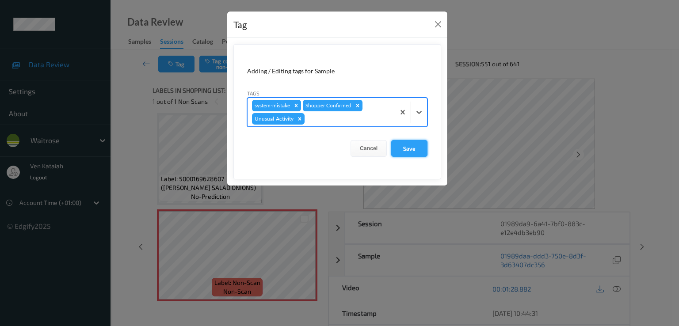
click at [399, 147] on button "Save" at bounding box center [409, 148] width 36 height 17
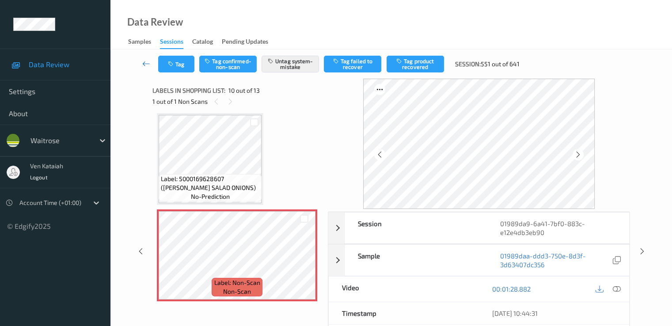
click at [148, 61] on icon at bounding box center [146, 63] width 8 height 9
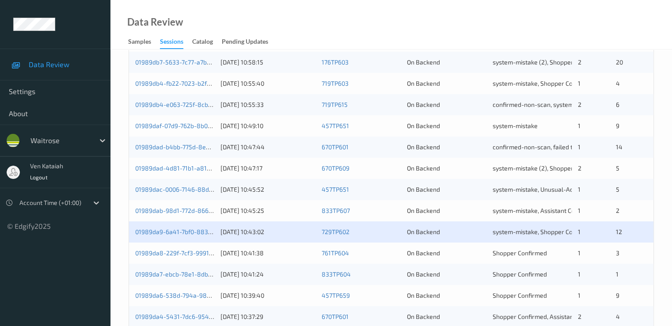
scroll to position [408, 0]
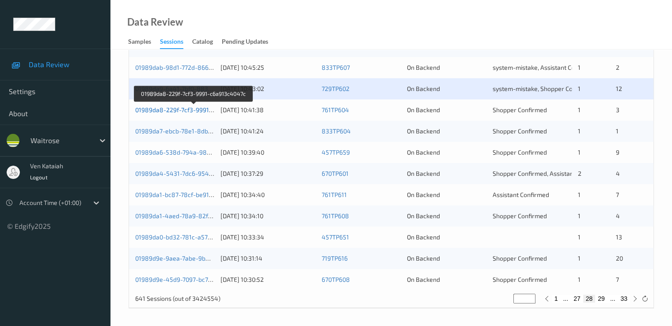
click at [174, 108] on link "01989da8-229f-7cf3-9991-c6a913c4047c" at bounding box center [193, 110] width 117 height 8
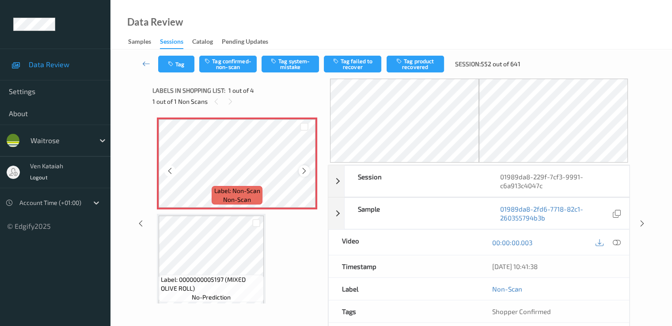
click at [303, 169] on icon at bounding box center [305, 171] width 8 height 8
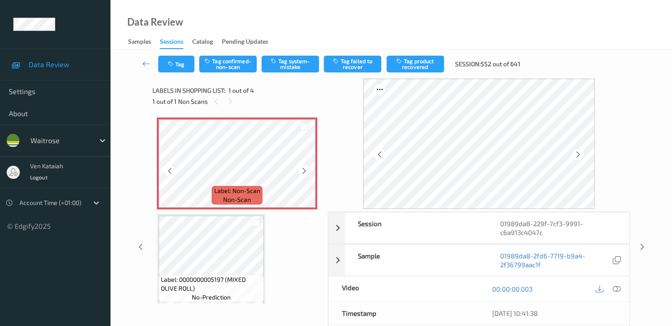
click at [303, 169] on icon at bounding box center [305, 171] width 8 height 8
click at [452, 283] on div at bounding box center [617, 289] width 12 height 12
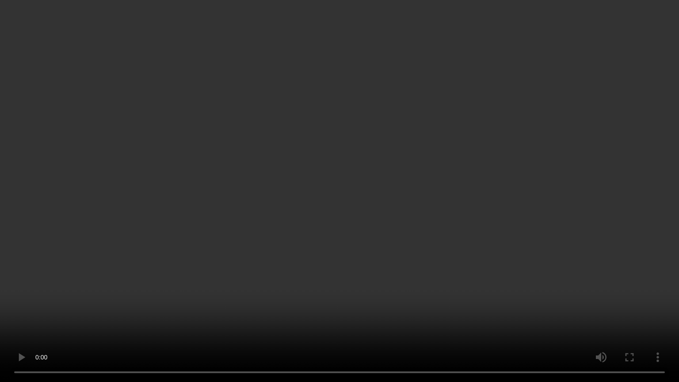
click at [120, 263] on video at bounding box center [339, 191] width 679 height 382
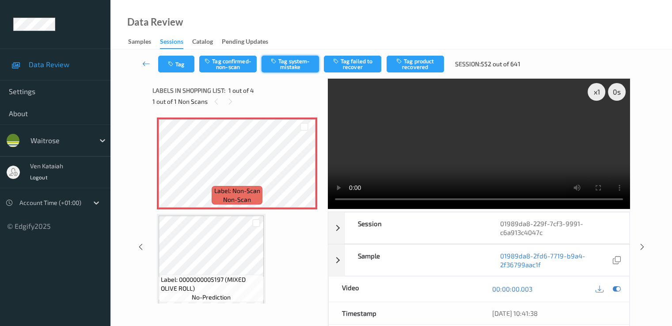
click at [304, 66] on button "Tag system-mistake" at bounding box center [290, 64] width 57 height 17
click at [190, 64] on button "Tag" at bounding box center [176, 64] width 36 height 17
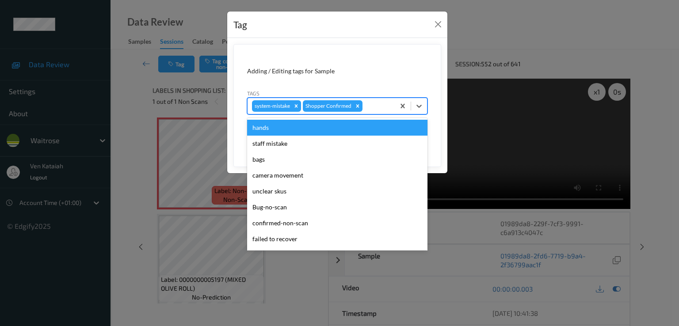
drag, startPoint x: 381, startPoint y: 99, endPoint x: 375, endPoint y: 135, distance: 36.3
click at [381, 101] on div "system-mistake Shopper Confirmed" at bounding box center [320, 106] width 147 height 15
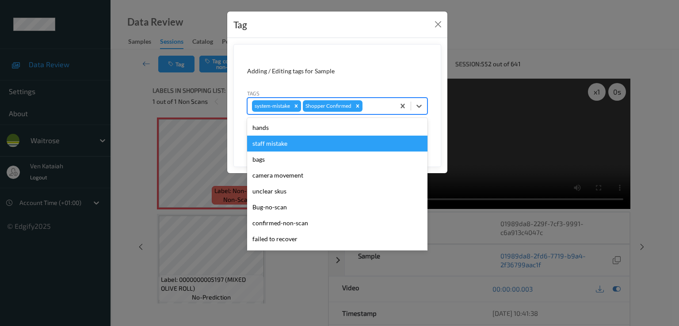
scroll to position [173, 0]
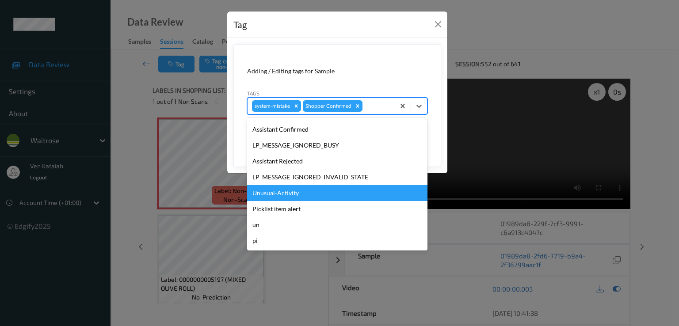
click at [291, 188] on div "Unusual-Activity" at bounding box center [337, 193] width 180 height 16
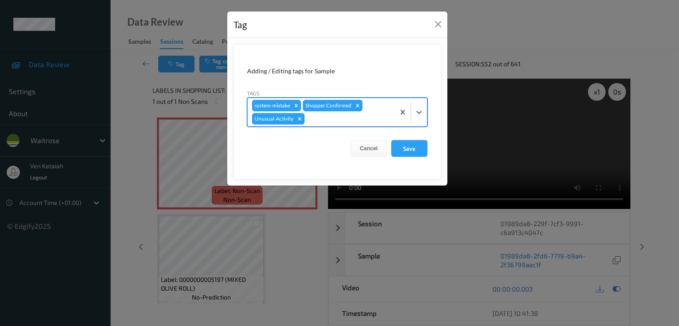
click at [373, 113] on div "system-mistake Shopper Confirmed Unusual-Activity" at bounding box center [320, 112] width 147 height 28
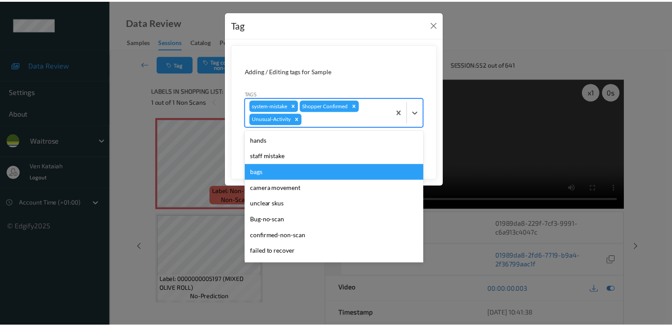
scroll to position [157, 0]
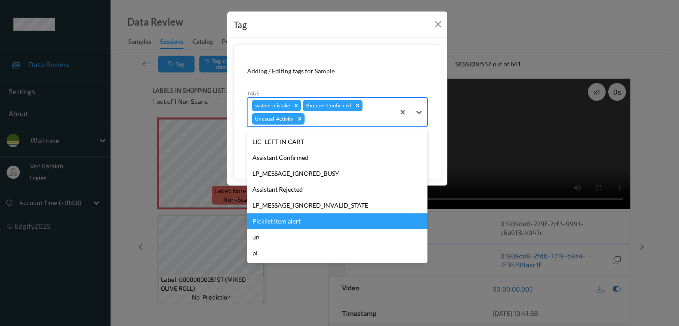
click at [280, 220] on div "Picklist item alert" at bounding box center [337, 221] width 180 height 16
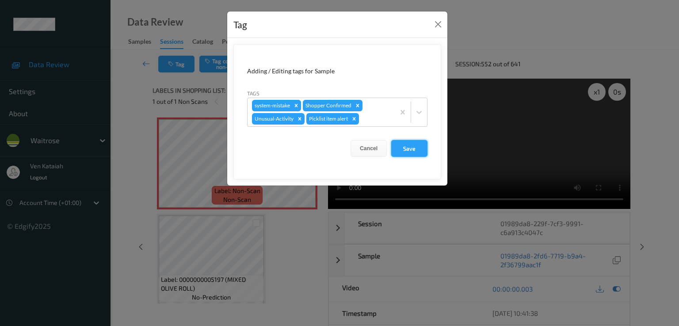
click at [397, 147] on button "Save" at bounding box center [409, 148] width 36 height 17
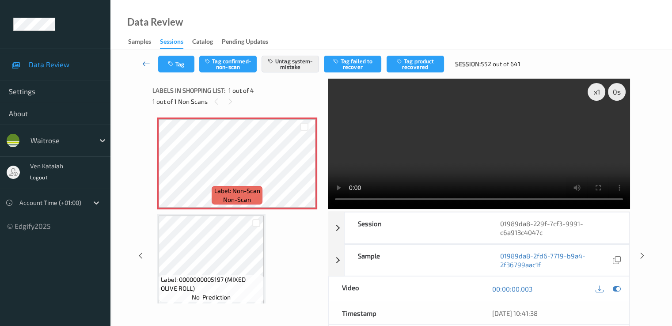
click at [144, 66] on icon at bounding box center [146, 63] width 8 height 9
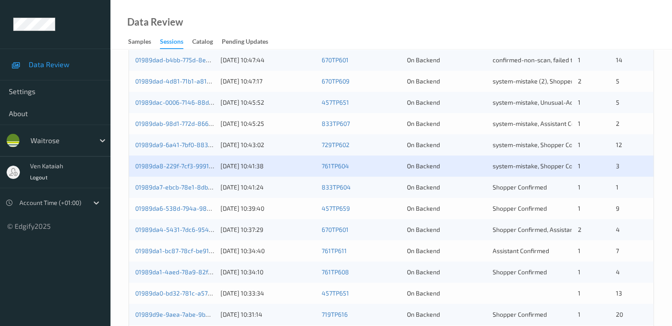
scroll to position [354, 0]
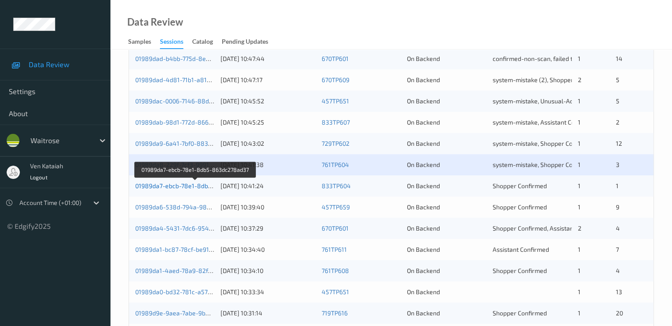
click at [187, 183] on link "01989da7-ebcb-78e1-8db5-863dc278ad37" at bounding box center [195, 186] width 121 height 8
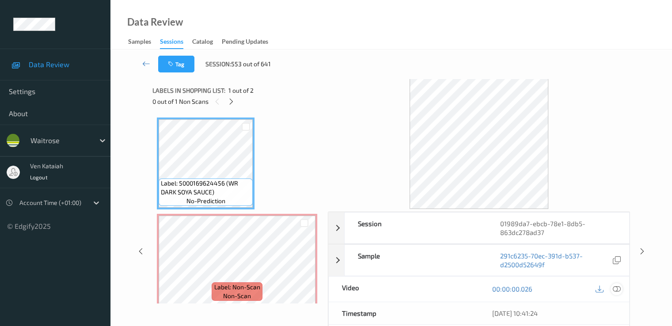
click at [452, 289] on icon at bounding box center [617, 289] width 8 height 8
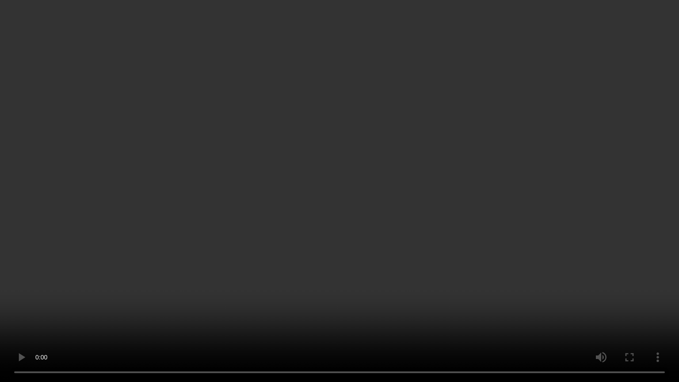
click at [384, 308] on video at bounding box center [339, 191] width 679 height 382
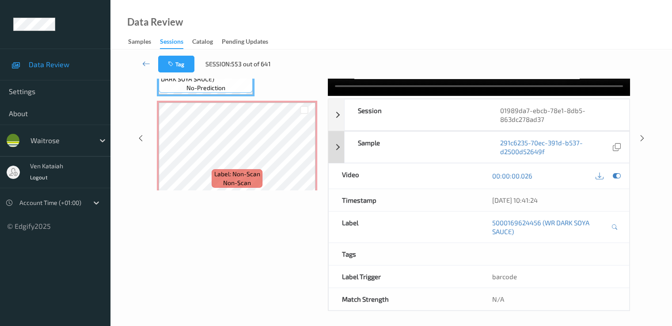
scroll to position [115, 0]
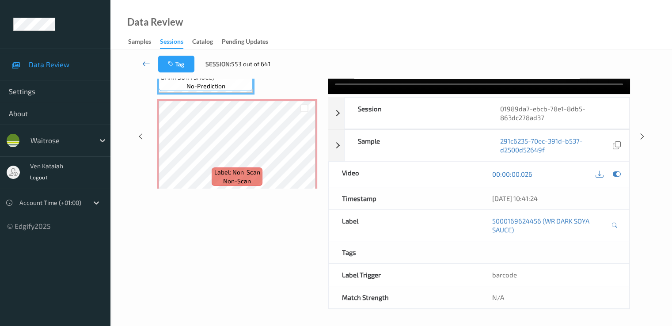
click at [146, 65] on icon at bounding box center [146, 63] width 8 height 9
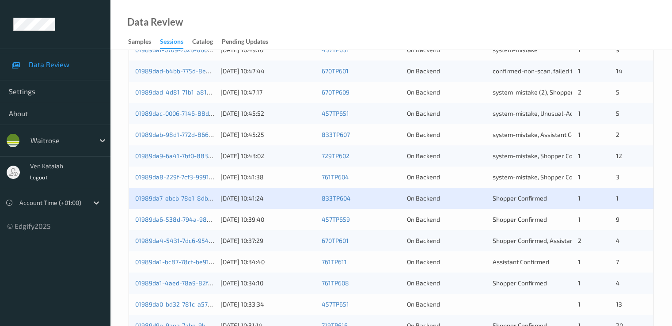
scroll to position [354, 0]
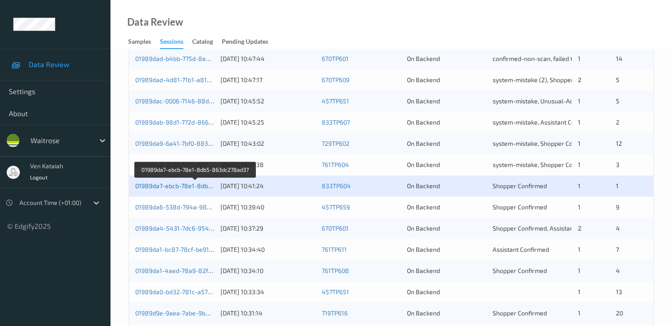
click at [177, 183] on link "01989da7-ebcb-78e1-8db5-863dc278ad37" at bounding box center [195, 186] width 121 height 8
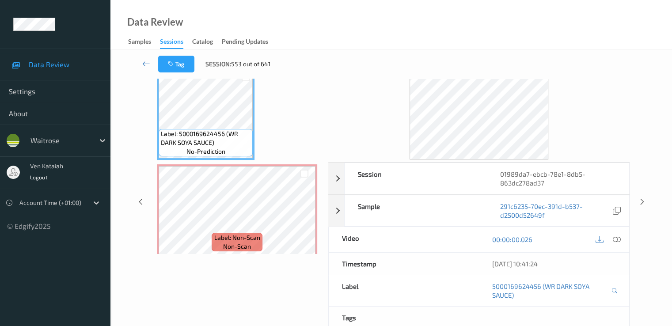
scroll to position [27, 0]
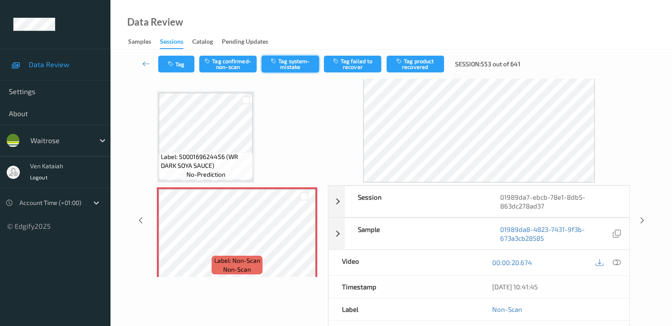
click at [277, 70] on button "Tag system-mistake" at bounding box center [290, 64] width 57 height 17
click at [143, 67] on icon at bounding box center [146, 63] width 8 height 9
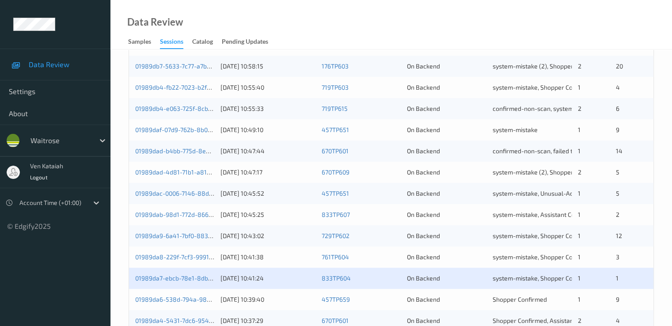
scroll to position [408, 0]
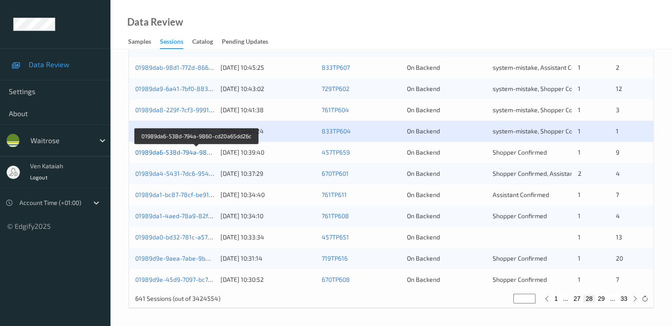
click at [176, 154] on link "01989da6-538d-794a-9860-cd20a65dd26c" at bounding box center [196, 152] width 123 height 8
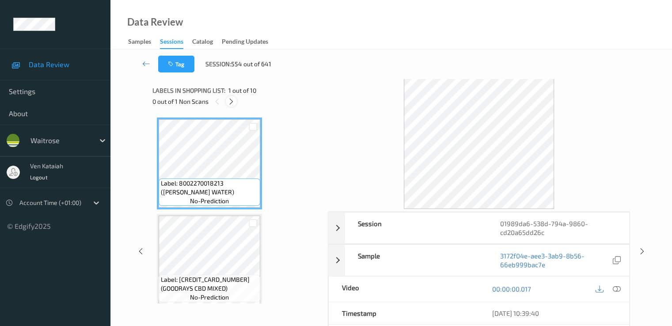
click at [235, 103] on icon at bounding box center [232, 102] width 8 height 8
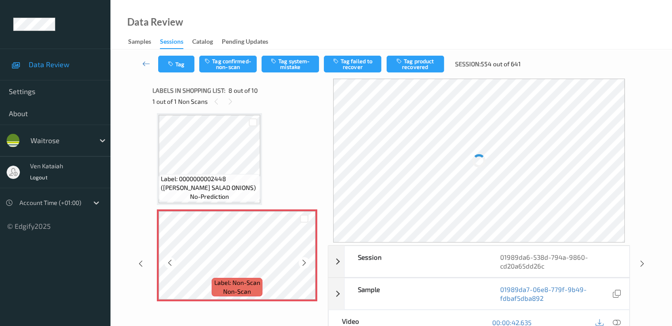
scroll to position [671, 0]
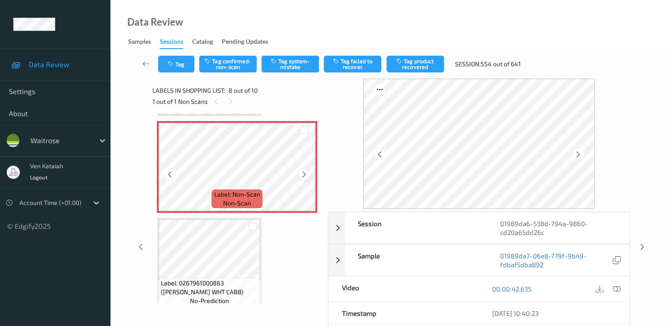
click at [304, 174] on icon at bounding box center [305, 175] width 8 height 8
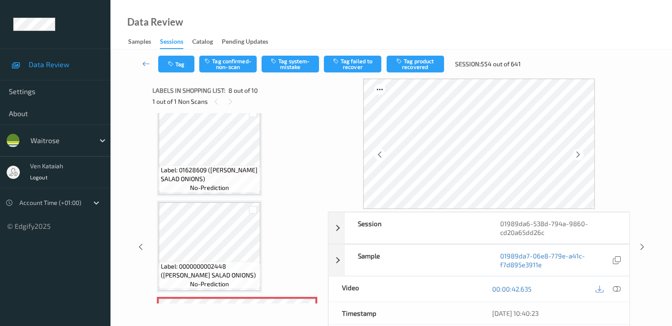
scroll to position [494, 0]
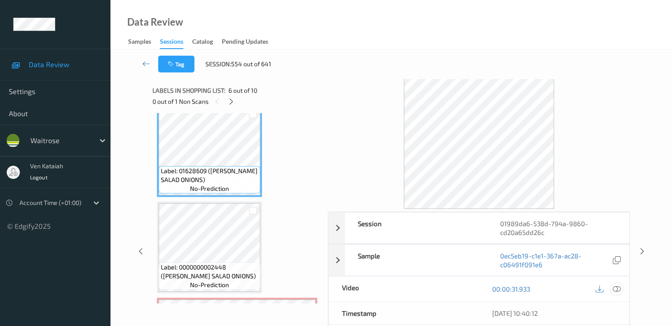
click at [452, 287] on icon at bounding box center [617, 289] width 8 height 8
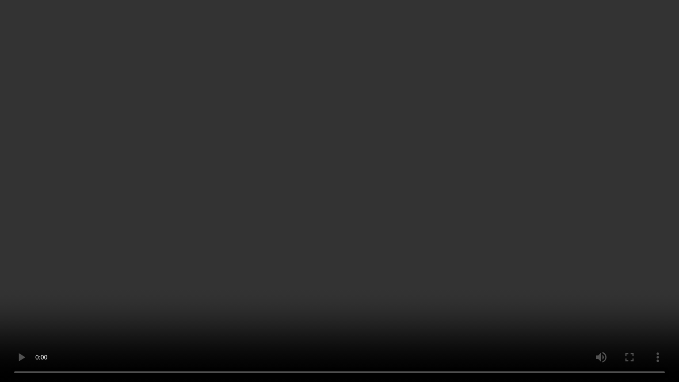
click at [204, 269] on video at bounding box center [339, 191] width 679 height 382
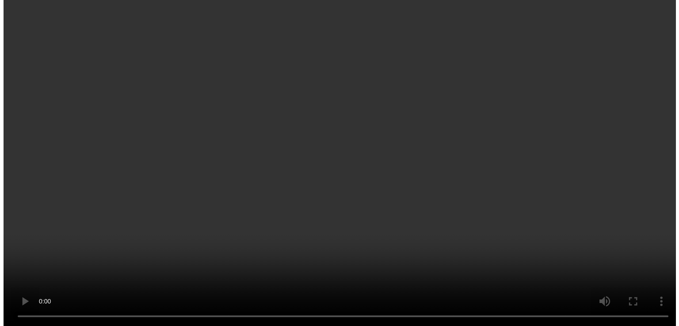
scroll to position [671, 0]
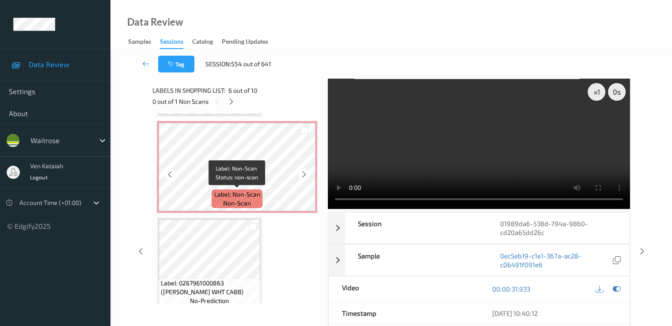
click at [217, 191] on span "Label: Non-Scan" at bounding box center [237, 194] width 46 height 9
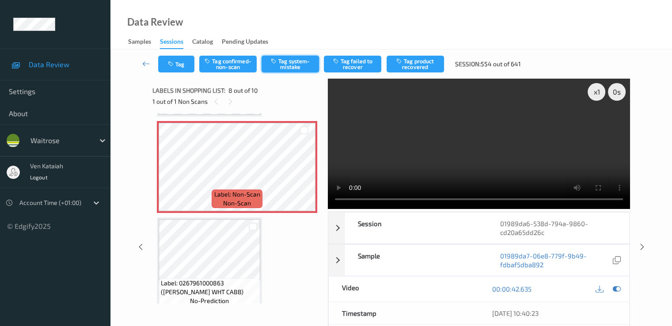
click at [281, 71] on button "Tag system-mistake" at bounding box center [290, 64] width 57 height 17
click at [171, 61] on div "Tag Tag confirmed-non-scan Untag system-mistake Tag failed to recover Tag produ…" at bounding box center [391, 63] width 525 height 29
click at [171, 61] on icon "button" at bounding box center [172, 64] width 8 height 6
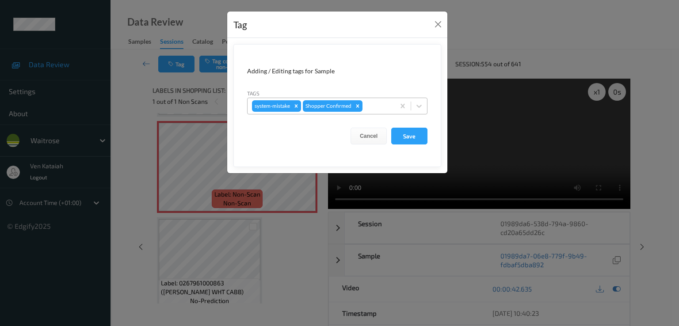
click at [383, 108] on div at bounding box center [377, 106] width 26 height 11
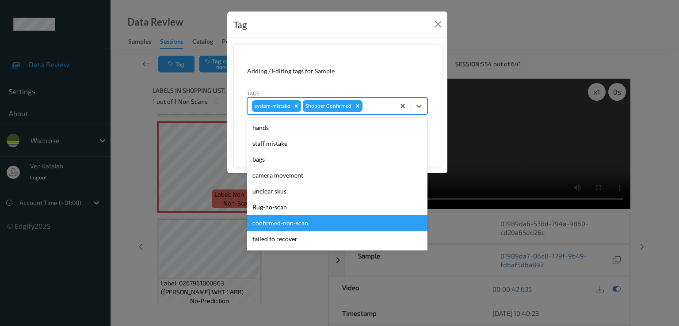
scroll to position [173, 0]
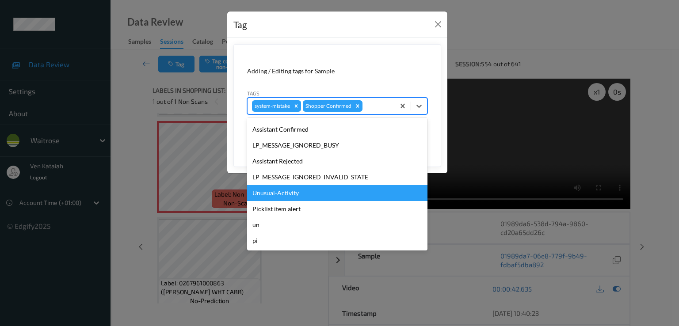
click at [261, 190] on div "Unusual-Activity" at bounding box center [337, 193] width 180 height 16
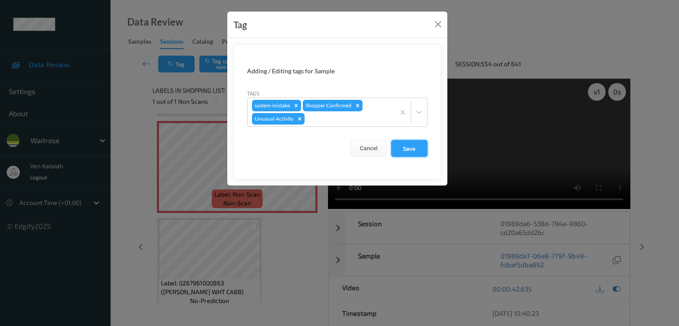
click at [400, 154] on button "Save" at bounding box center [409, 148] width 36 height 17
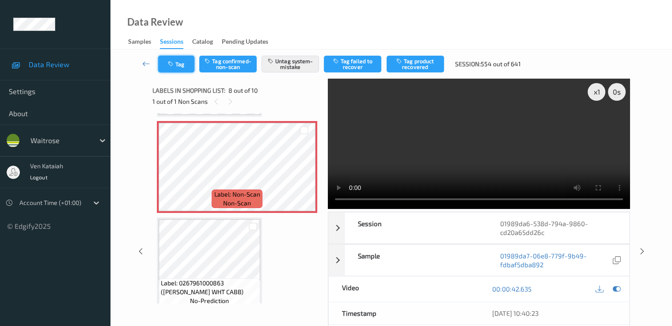
click at [176, 68] on button "Tag" at bounding box center [176, 64] width 36 height 17
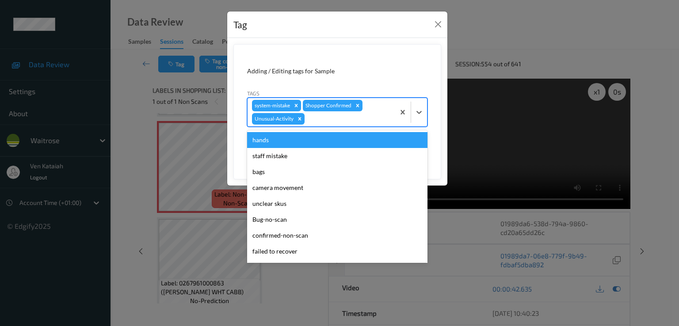
click at [349, 116] on div at bounding box center [348, 119] width 84 height 11
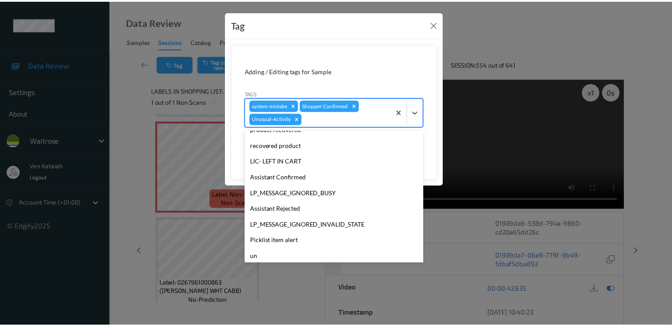
scroll to position [157, 0]
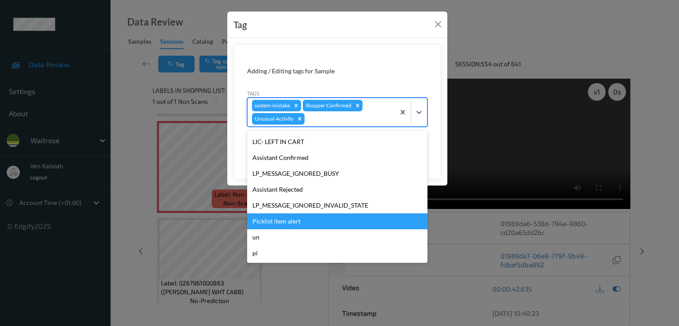
click at [279, 223] on div "Picklist item alert" at bounding box center [337, 221] width 180 height 16
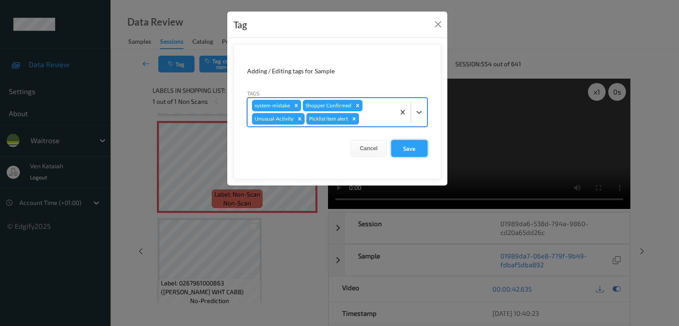
click at [394, 141] on button "Save" at bounding box center [409, 148] width 36 height 17
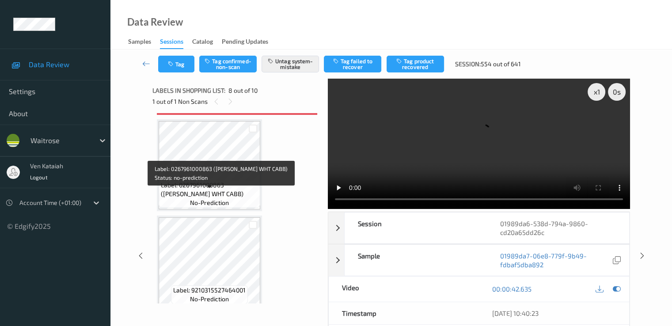
scroll to position [777, 0]
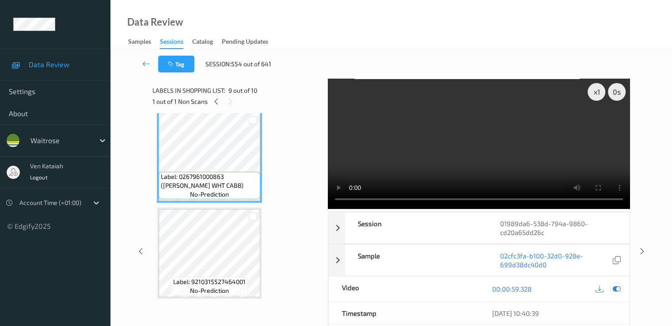
click at [452, 288] on icon at bounding box center [617, 289] width 8 height 8
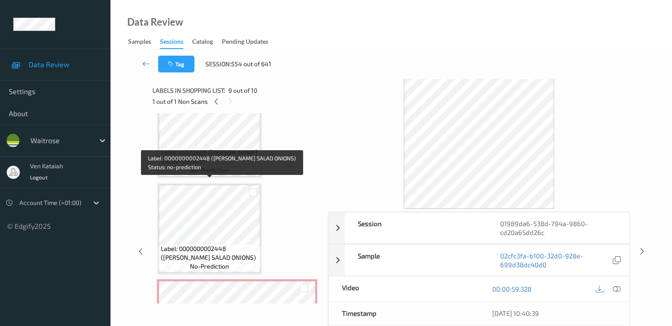
scroll to position [512, 0]
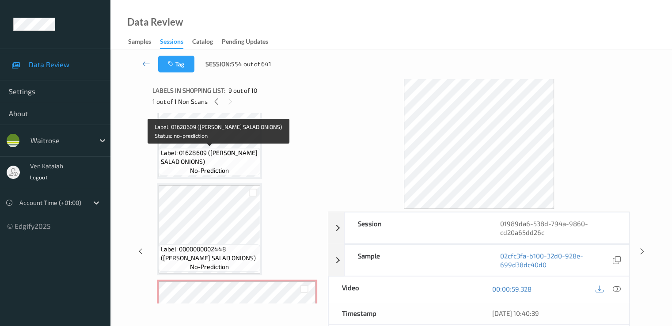
click at [226, 149] on span "Label: 01628609 (WR DORG SALAD ONIONS)" at bounding box center [209, 157] width 97 height 18
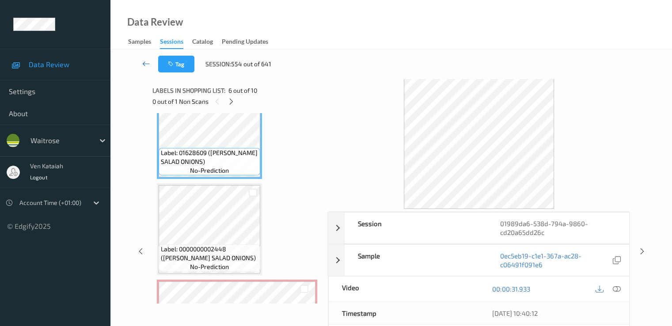
click at [144, 69] on link at bounding box center [146, 64] width 23 height 17
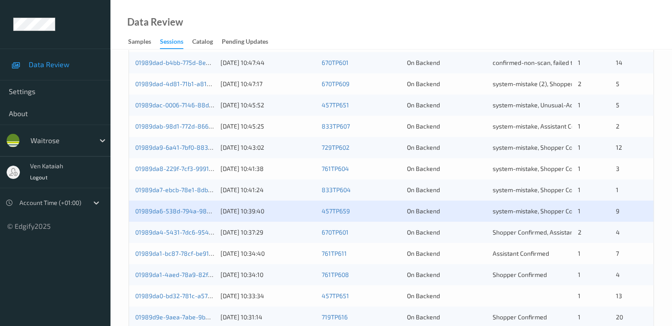
scroll to position [408, 0]
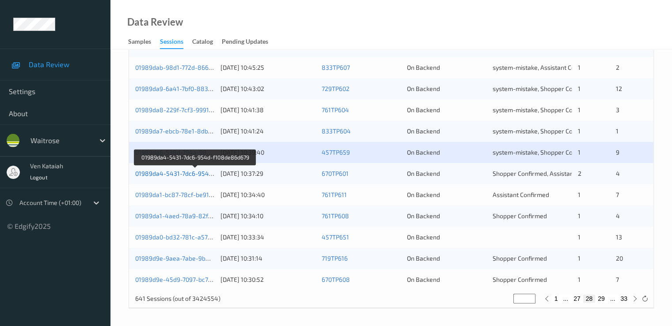
click at [191, 173] on link "01989da4-5431-7dc6-954d-f108de86d679" at bounding box center [195, 174] width 121 height 8
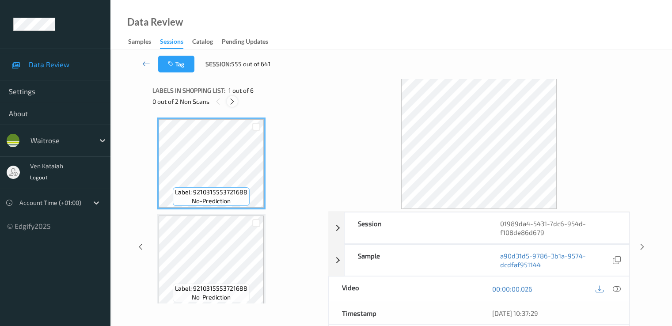
click at [232, 105] on icon at bounding box center [232, 102] width 8 height 8
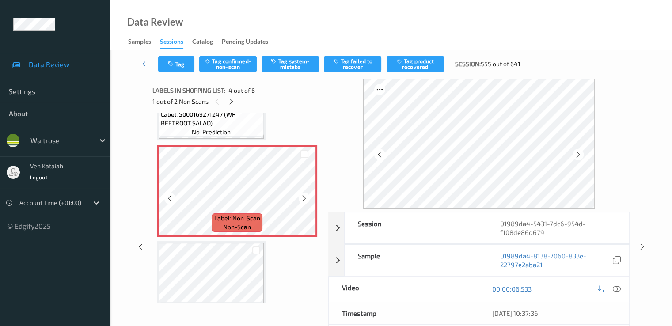
scroll to position [285, 0]
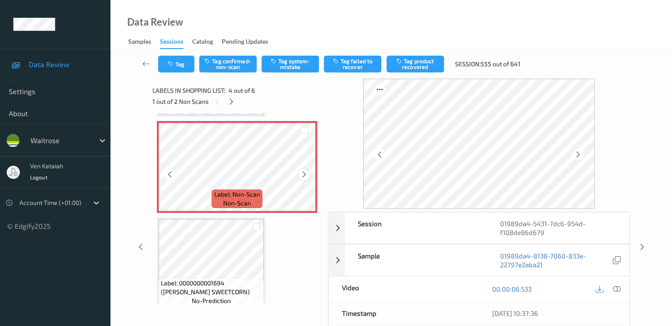
click at [308, 174] on icon at bounding box center [305, 175] width 8 height 8
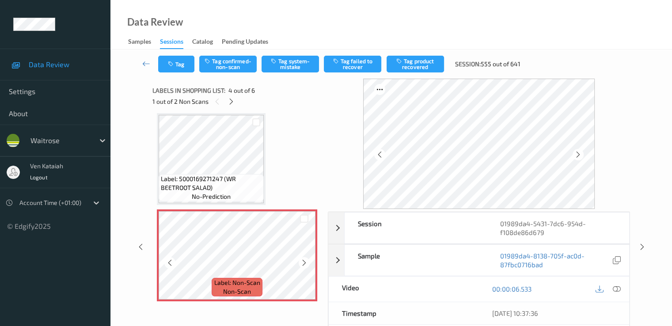
scroll to position [109, 0]
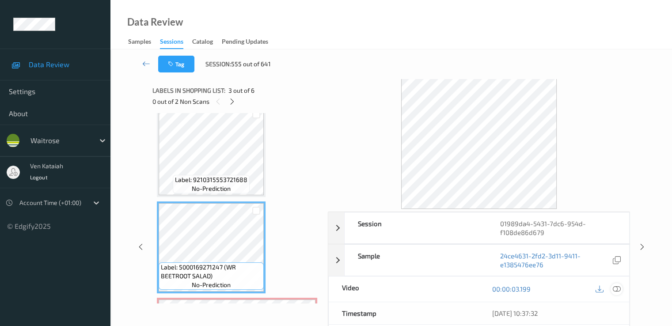
click at [452, 290] on div at bounding box center [617, 289] width 12 height 12
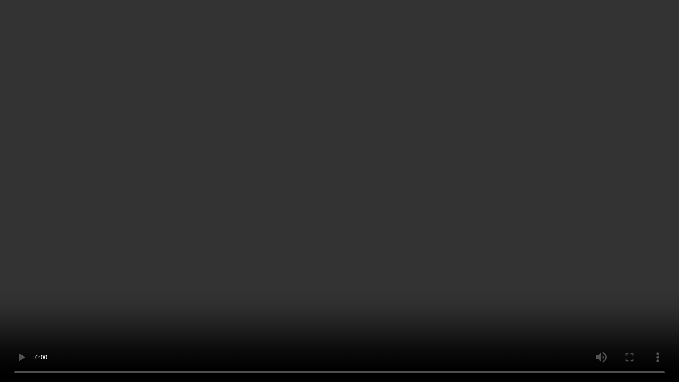
click at [254, 219] on video at bounding box center [339, 191] width 679 height 382
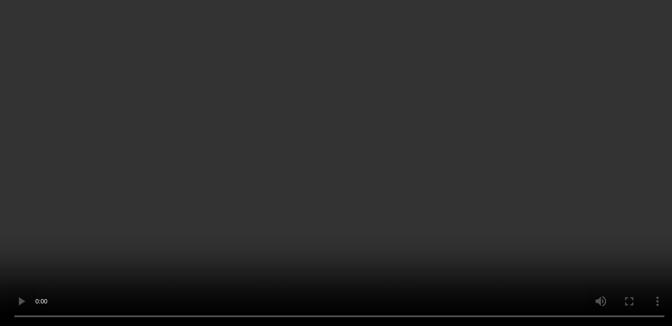
scroll to position [197, 0]
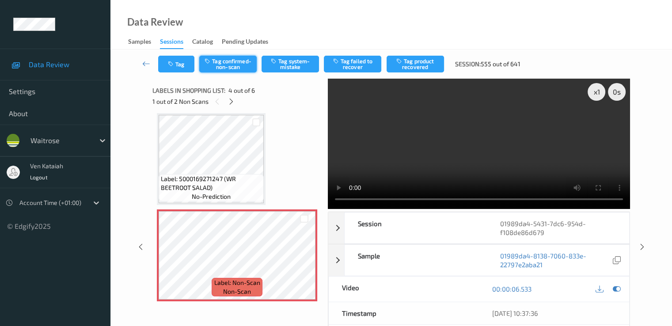
click at [234, 63] on button "Tag confirmed-non-scan" at bounding box center [227, 64] width 57 height 17
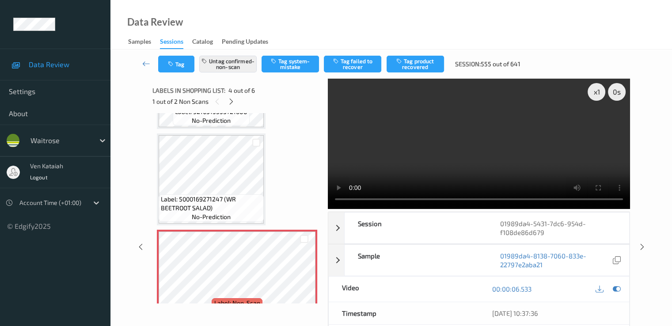
scroll to position [88, 0]
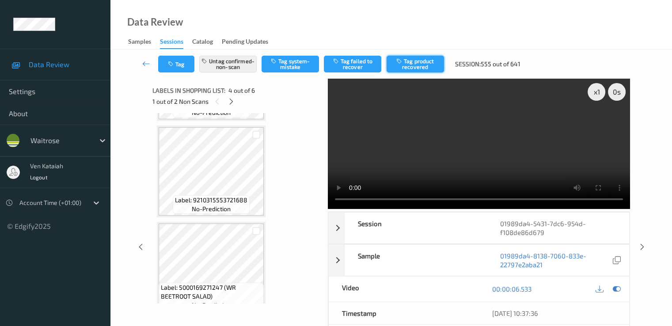
click at [406, 64] on button "Tag product recovered" at bounding box center [415, 64] width 57 height 17
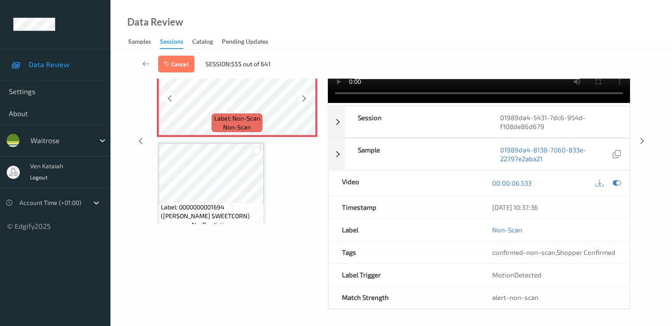
scroll to position [304, 0]
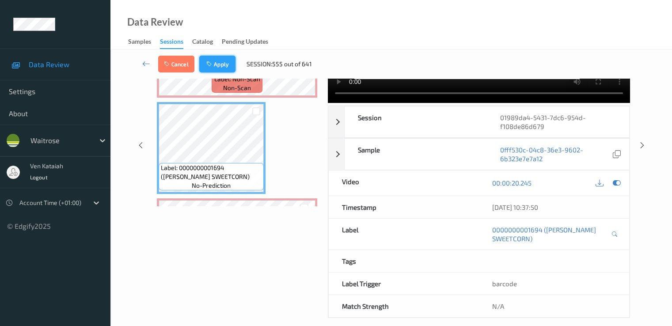
click at [220, 61] on button "Apply" at bounding box center [217, 64] width 36 height 17
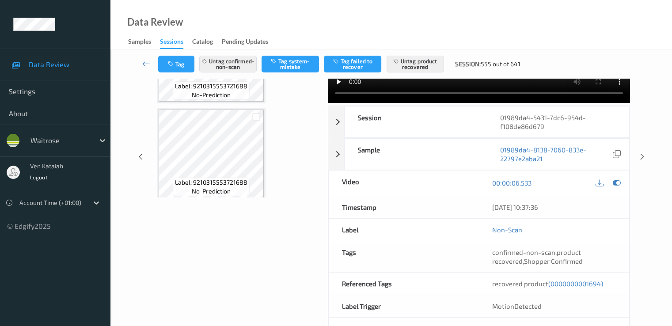
scroll to position [0, 0]
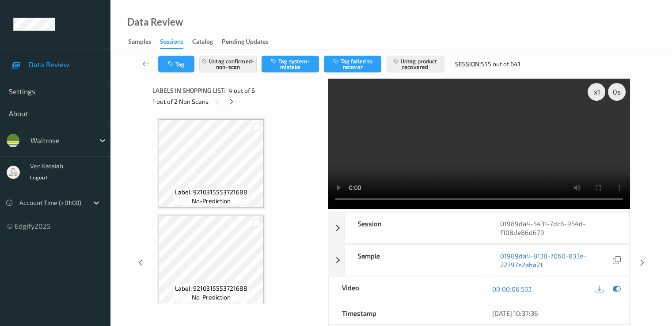
click at [235, 106] on div "1 out of 2 Non Scans" at bounding box center [236, 101] width 169 height 11
click at [233, 93] on span "4 out of 6" at bounding box center [241, 90] width 27 height 9
click at [231, 105] on icon at bounding box center [232, 102] width 8 height 8
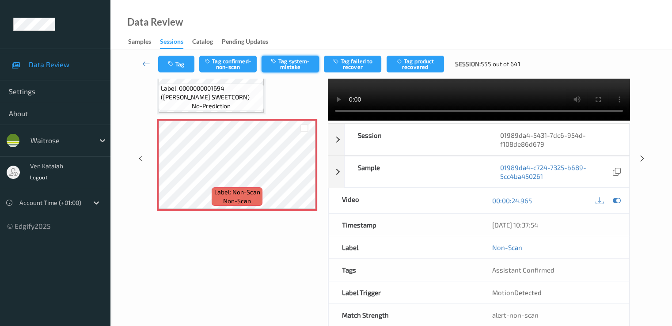
click at [297, 62] on button "Tag system-mistake" at bounding box center [290, 64] width 57 height 17
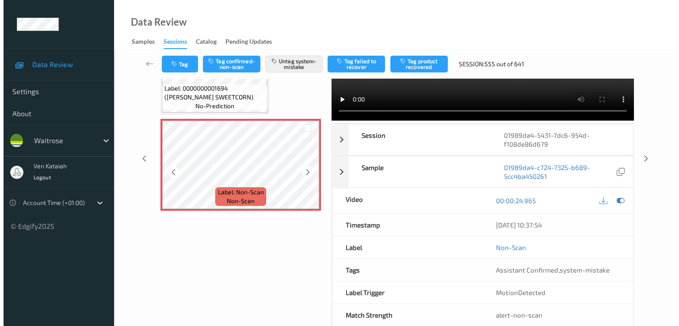
scroll to position [304, 0]
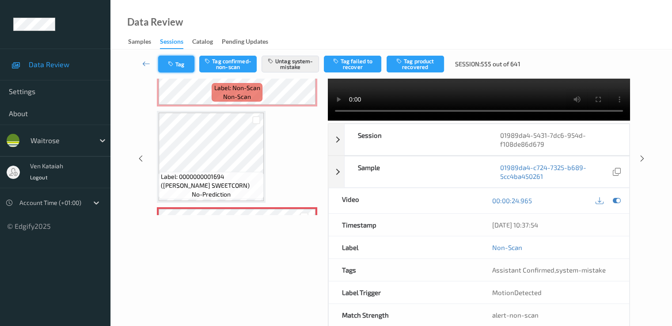
click at [175, 61] on button "Tag" at bounding box center [176, 64] width 36 height 17
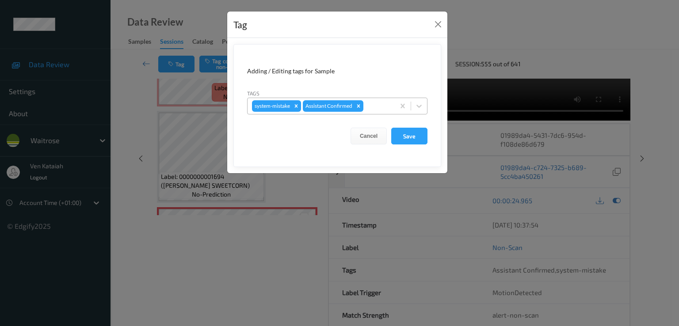
click at [374, 108] on div at bounding box center [377, 106] width 25 height 11
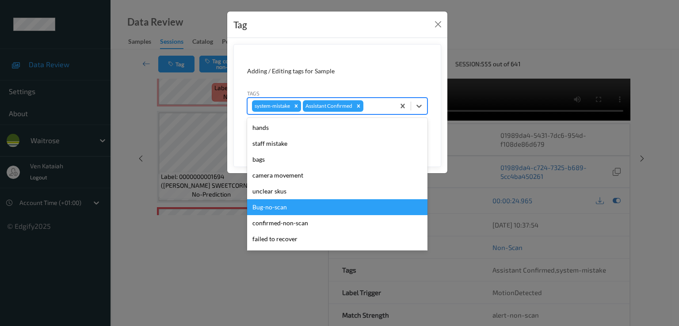
scroll to position [173, 0]
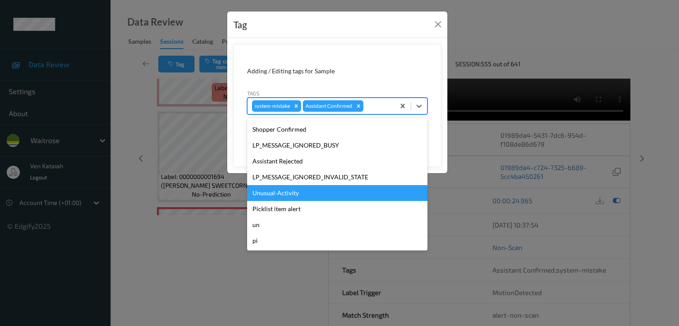
click at [278, 198] on div "Unusual-Activity" at bounding box center [337, 193] width 180 height 16
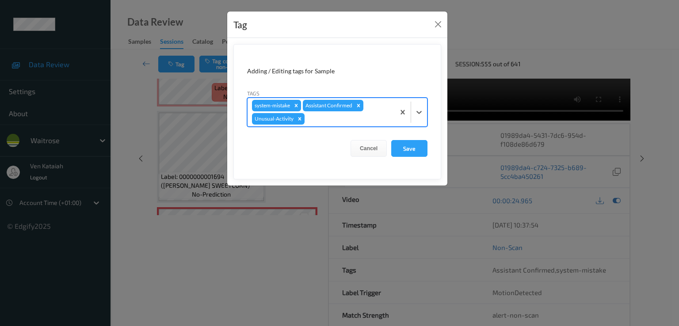
click at [341, 118] on div at bounding box center [348, 119] width 84 height 11
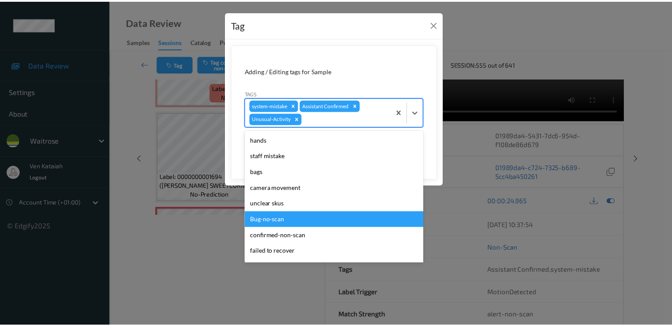
scroll to position [157, 0]
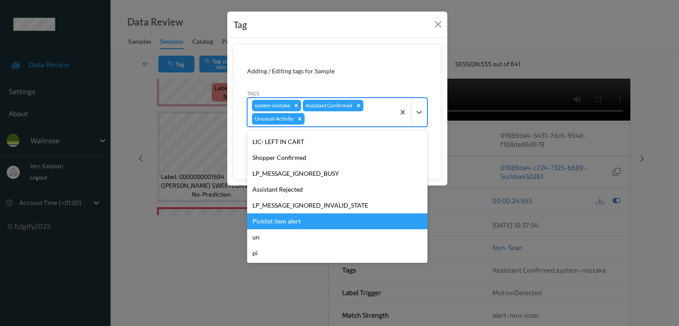
click at [286, 214] on div "Picklist item alert" at bounding box center [337, 221] width 180 height 16
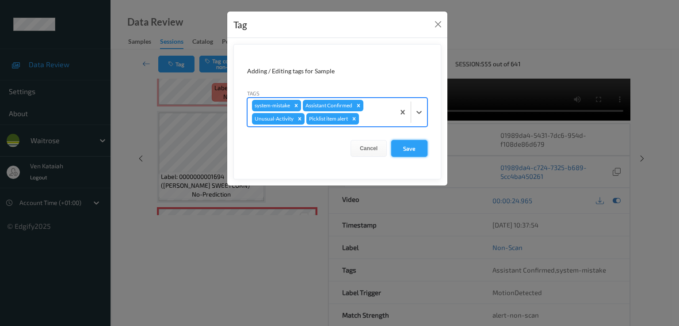
click at [413, 142] on button "Save" at bounding box center [409, 148] width 36 height 17
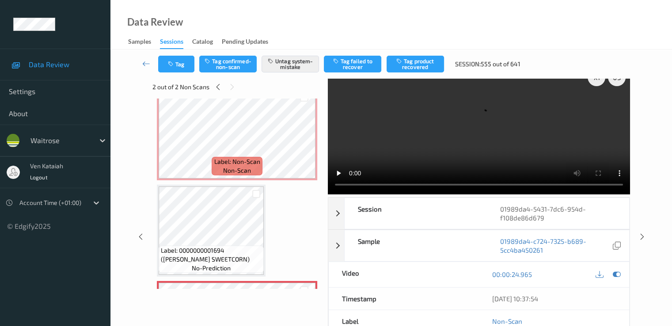
scroll to position [0, 0]
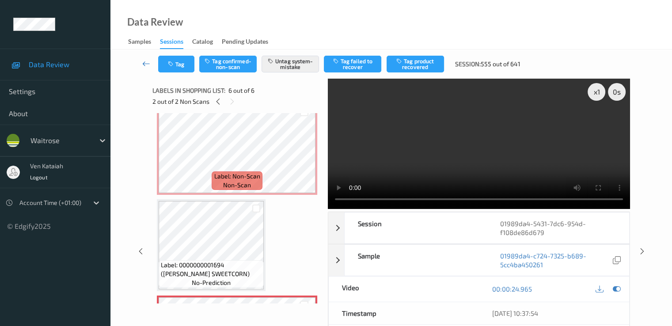
click at [150, 68] on icon at bounding box center [146, 63] width 8 height 9
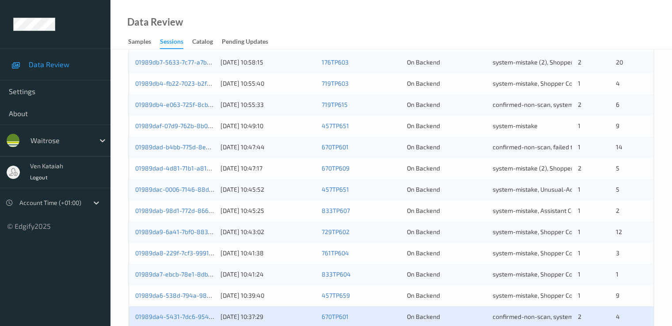
scroll to position [354, 0]
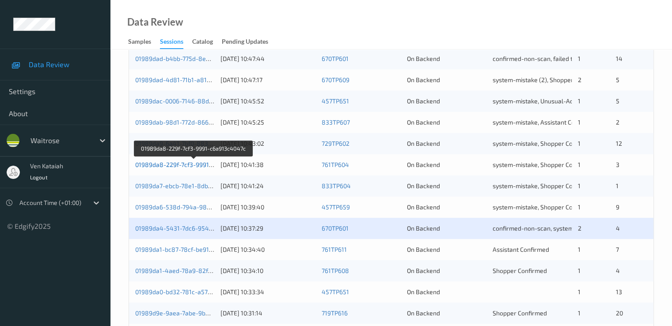
click at [189, 163] on link "01989da8-229f-7cf3-9991-c6a913c4047c" at bounding box center [193, 165] width 117 height 8
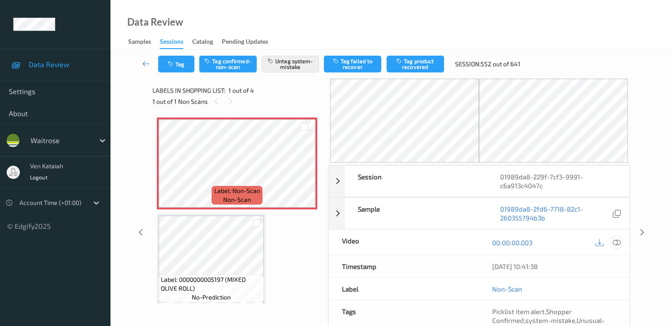
click at [452, 244] on icon at bounding box center [617, 243] width 8 height 8
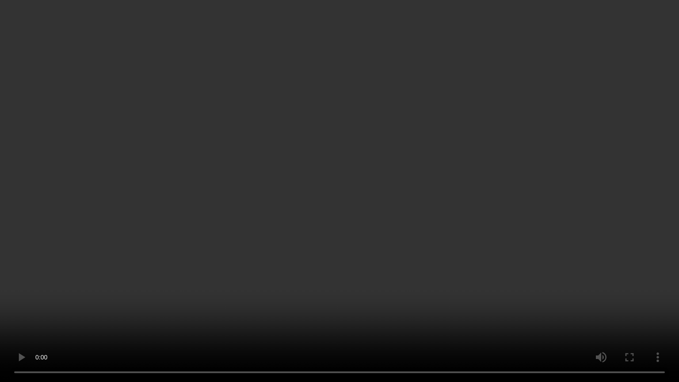
click at [34, 301] on video at bounding box center [339, 191] width 679 height 382
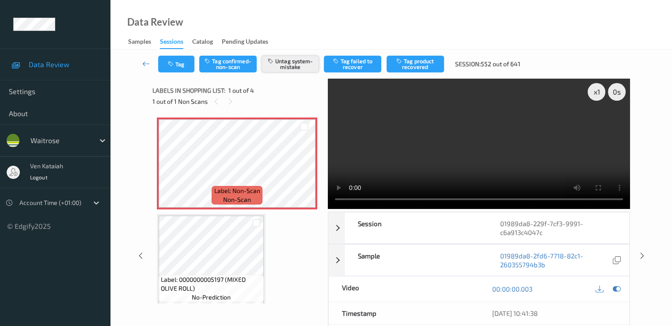
click at [289, 64] on button "Untag system-mistake" at bounding box center [290, 64] width 57 height 17
click at [240, 62] on button "Tag confirmed-non-scan" at bounding box center [227, 64] width 57 height 17
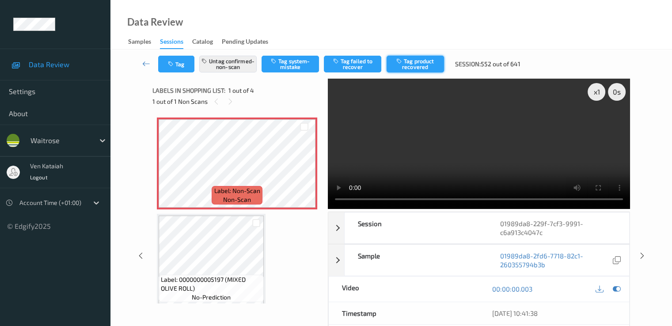
click at [419, 68] on button "Tag product recovered" at bounding box center [415, 64] width 57 height 17
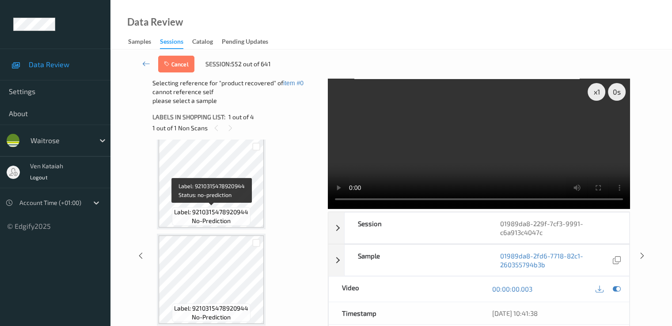
scroll to position [111, 0]
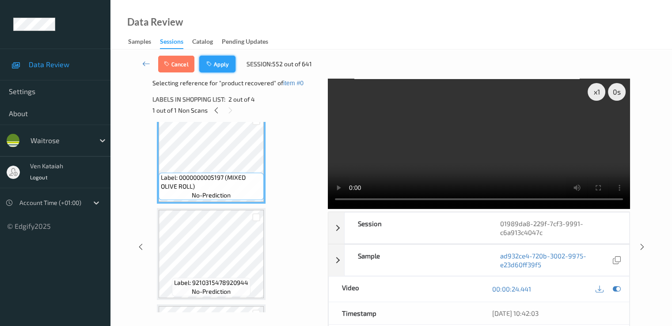
click at [223, 67] on button "Apply" at bounding box center [217, 64] width 36 height 17
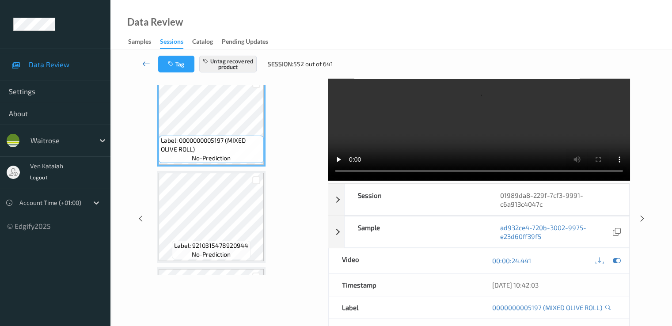
scroll to position [18, 0]
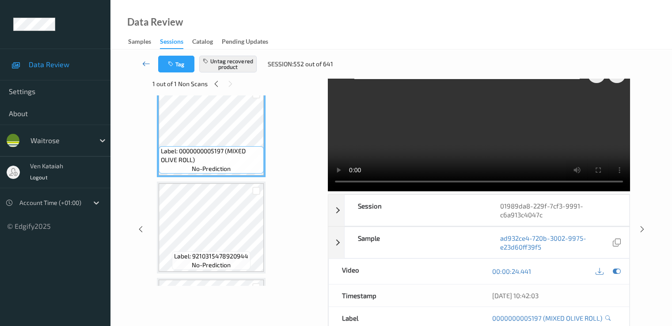
click at [143, 61] on icon at bounding box center [146, 63] width 8 height 9
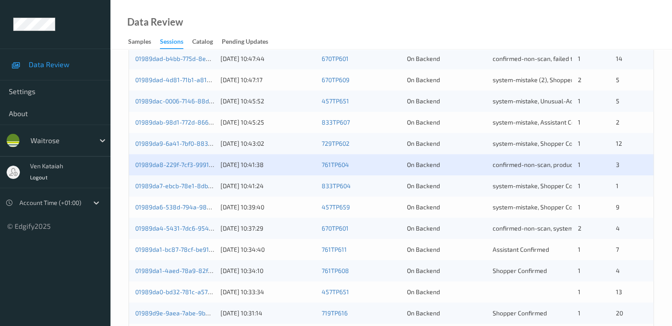
scroll to position [408, 0]
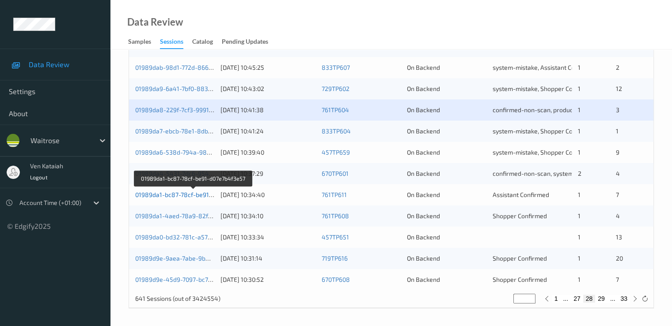
click at [179, 197] on link "01989da1-bc87-78cf-be91-d07e7b4f3e57" at bounding box center [193, 195] width 117 height 8
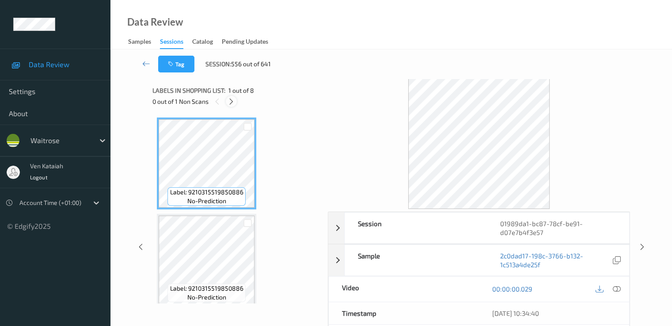
click at [232, 103] on icon at bounding box center [232, 102] width 8 height 8
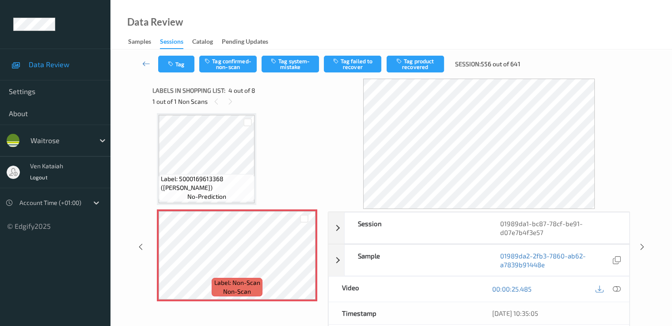
scroll to position [109, 0]
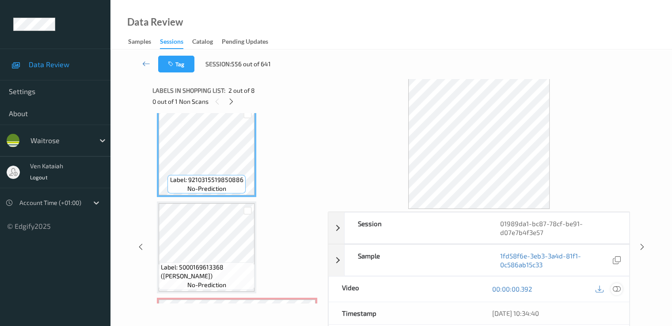
click at [452, 291] on icon at bounding box center [617, 289] width 8 height 8
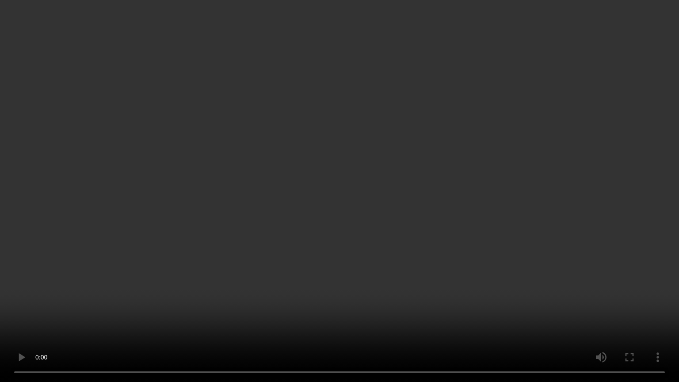
click at [198, 288] on video at bounding box center [339, 191] width 679 height 382
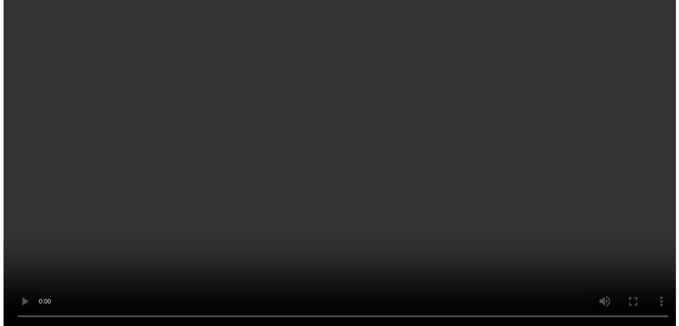
scroll to position [285, 0]
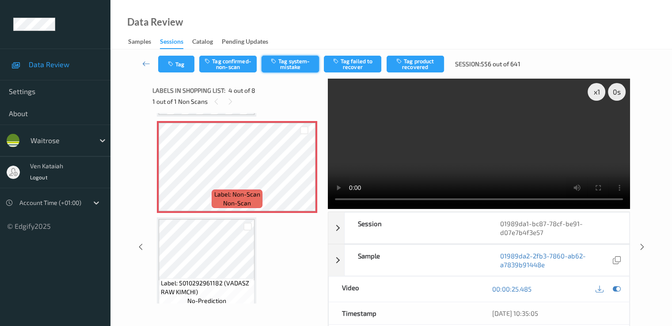
click at [282, 66] on button "Tag system-mistake" at bounding box center [290, 64] width 57 height 17
click at [185, 65] on button "Tag" at bounding box center [176, 64] width 36 height 17
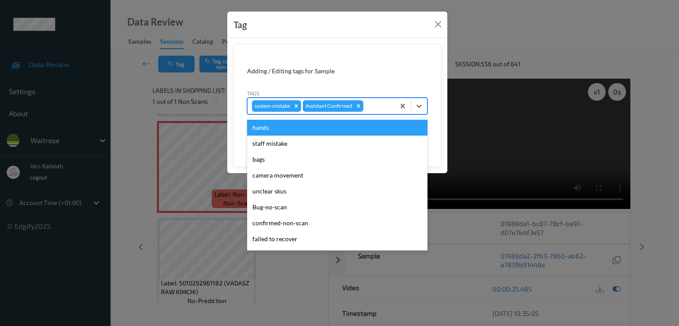
click at [389, 114] on div "system-mistake Assistant Confirmed" at bounding box center [337, 106] width 180 height 17
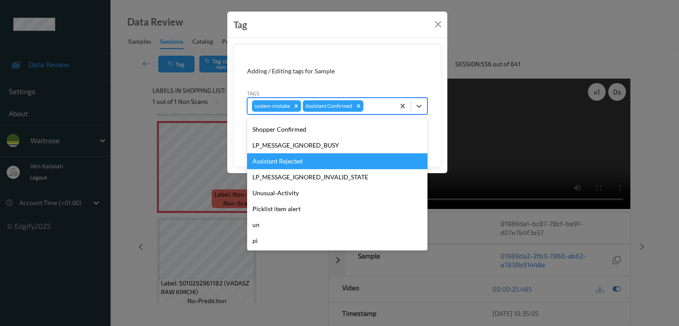
scroll to position [173, 0]
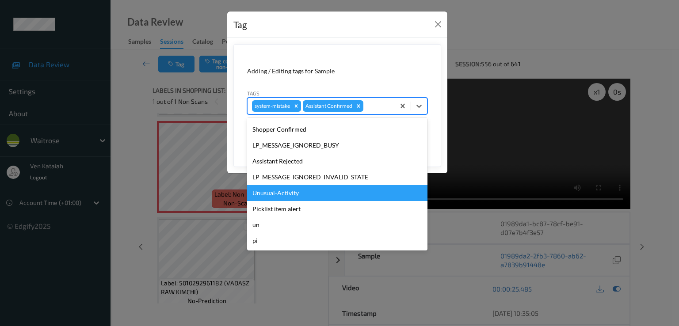
click at [295, 190] on div "Unusual-Activity" at bounding box center [337, 193] width 180 height 16
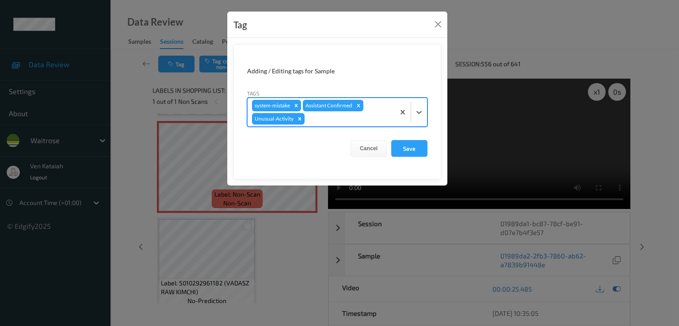
click at [371, 113] on div "system-mistake Assistant Confirmed Unusual-Activity" at bounding box center [320, 112] width 147 height 28
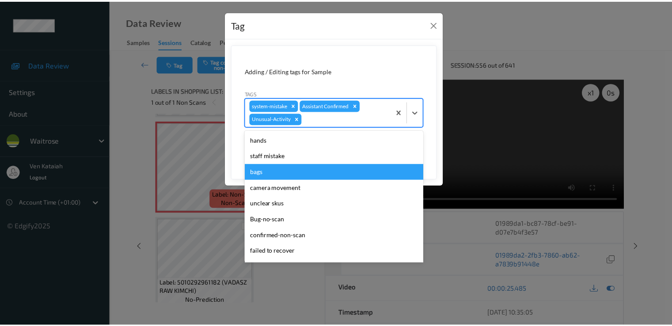
scroll to position [157, 0]
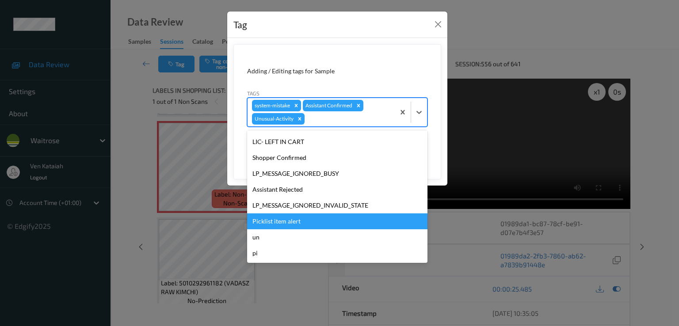
click at [272, 225] on div "Picklist item alert" at bounding box center [337, 221] width 180 height 16
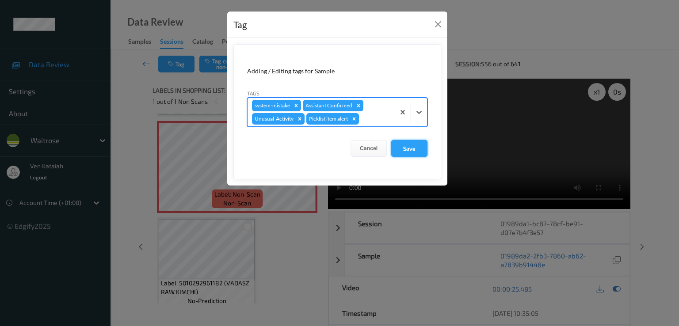
click at [413, 154] on button "Save" at bounding box center [409, 148] width 36 height 17
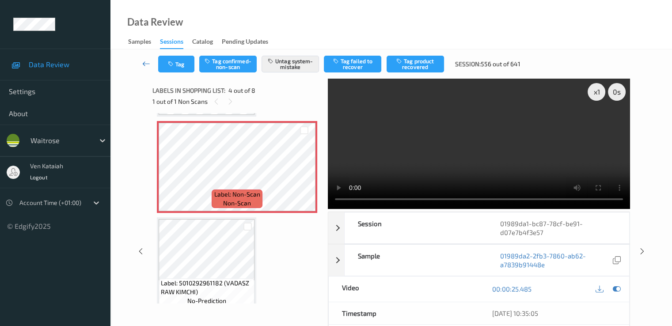
click at [148, 61] on icon at bounding box center [146, 63] width 8 height 9
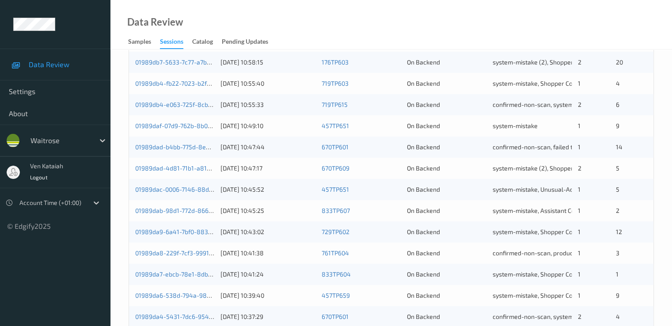
scroll to position [408, 0]
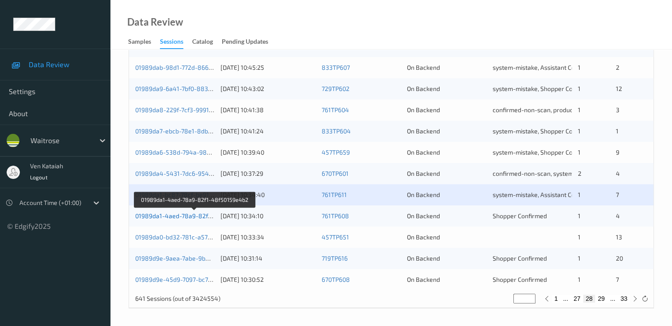
click at [202, 217] on link "01989da1-4aed-78a9-82f1-48f50159e4b2" at bounding box center [195, 216] width 120 height 8
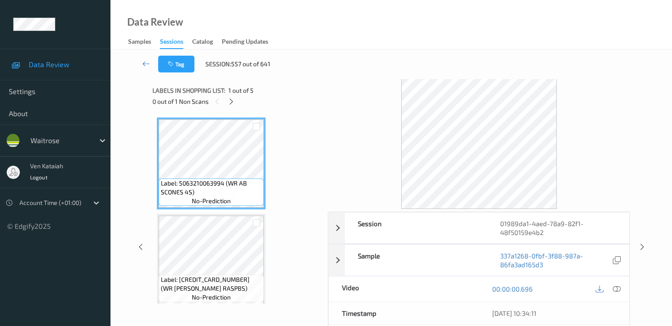
click at [232, 107] on div "Labels in shopping list: 1 out of 5 0 out of 1 Non Scans" at bounding box center [236, 96] width 169 height 34
click at [229, 108] on div "Labels in shopping list: 1 out of 5 0 out of 1 Non Scans" at bounding box center [236, 96] width 169 height 34
click at [235, 107] on div "0 out of 1 Non Scans" at bounding box center [236, 101] width 169 height 11
click at [235, 104] on icon at bounding box center [232, 102] width 8 height 8
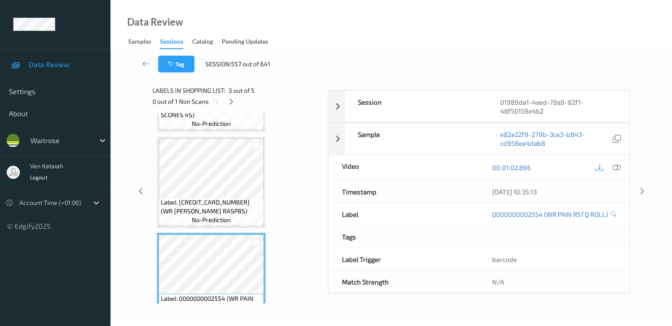
scroll to position [20, 0]
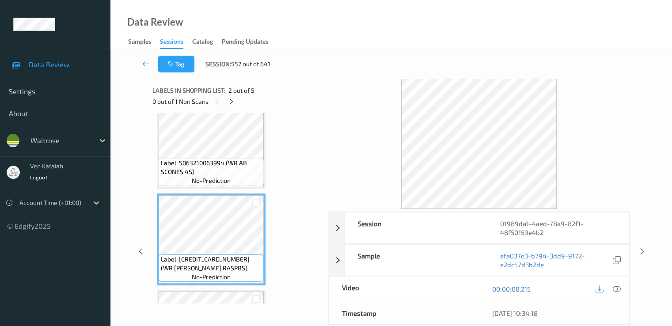
click at [452, 288] on div at bounding box center [608, 289] width 29 height 12
click at [452, 290] on icon at bounding box center [617, 289] width 8 height 8
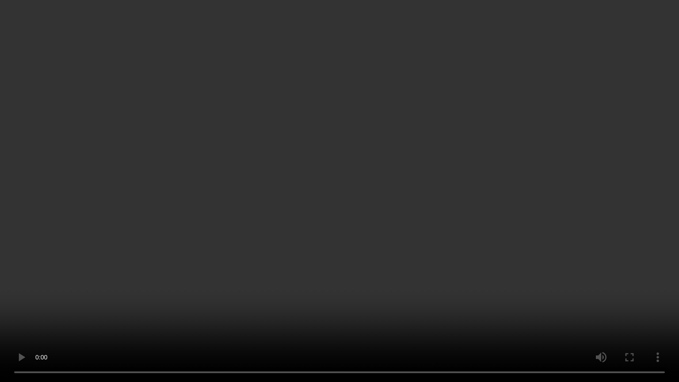
click at [260, 191] on video at bounding box center [339, 191] width 679 height 382
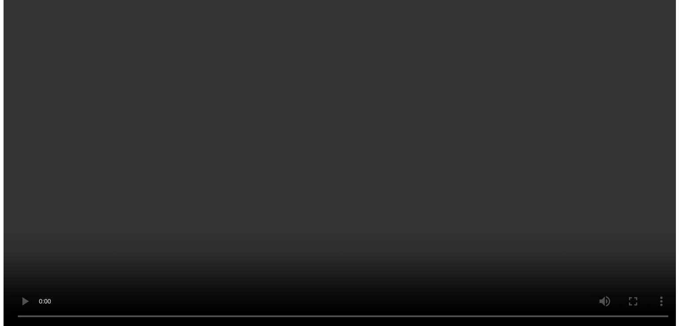
scroll to position [197, 0]
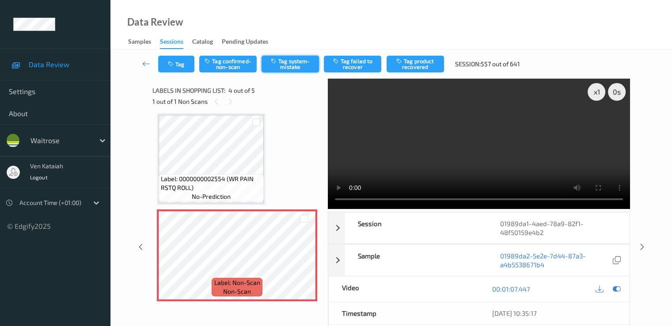
click at [304, 56] on button "Tag system-mistake" at bounding box center [290, 64] width 57 height 17
click at [305, 63] on button "Tag system-mistake" at bounding box center [290, 64] width 57 height 17
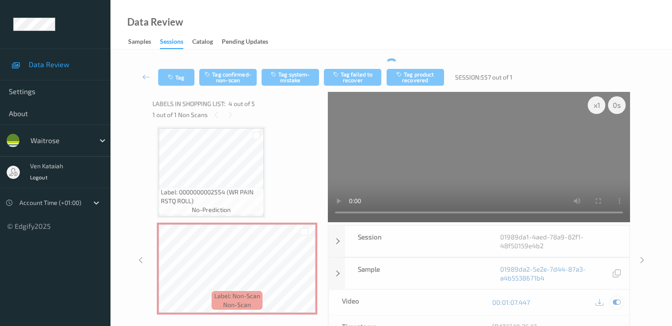
click at [452, 298] on icon at bounding box center [617, 302] width 8 height 8
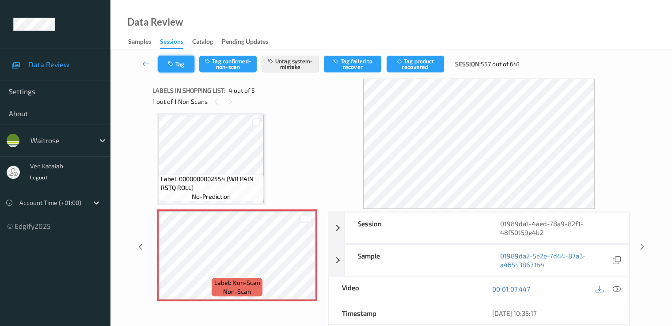
click at [178, 70] on button "Tag" at bounding box center [176, 64] width 36 height 17
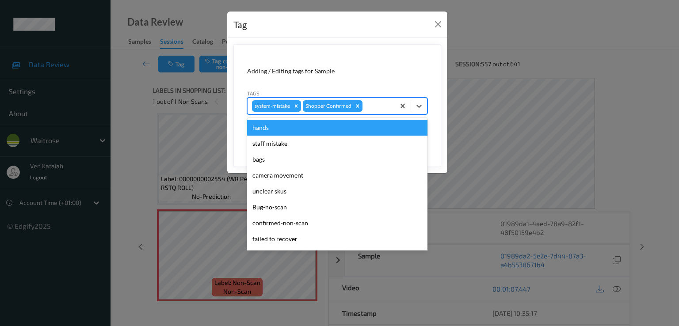
click at [377, 107] on div at bounding box center [377, 106] width 26 height 11
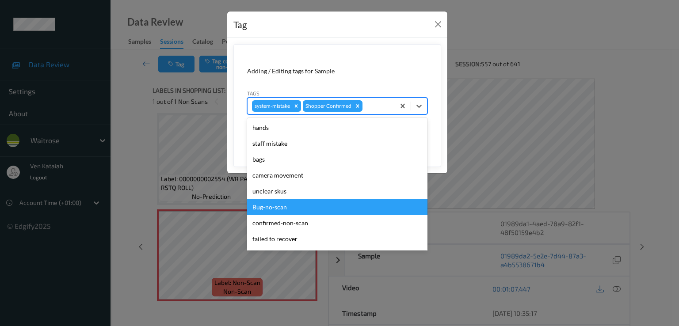
scroll to position [173, 0]
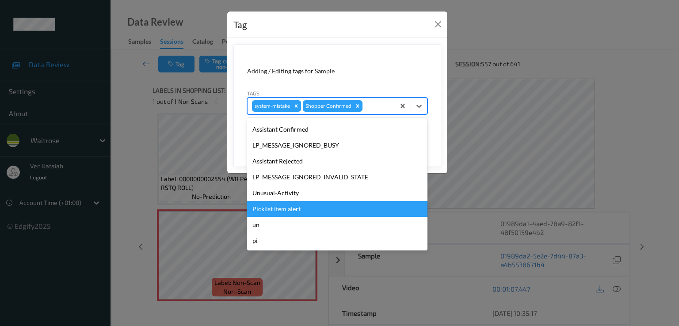
click at [275, 205] on div "Picklist item alert" at bounding box center [337, 209] width 180 height 16
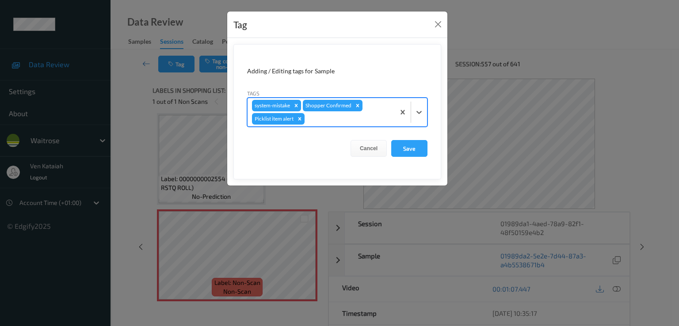
click at [359, 118] on div at bounding box center [348, 119] width 84 height 11
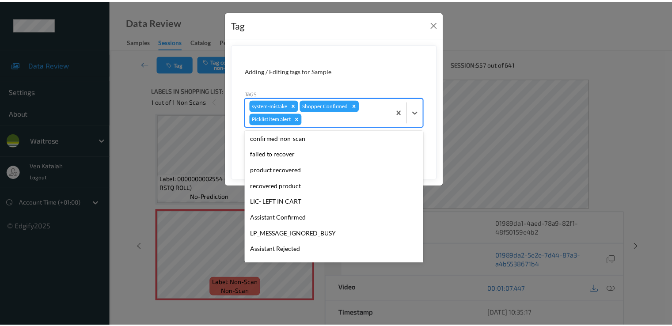
scroll to position [157, 0]
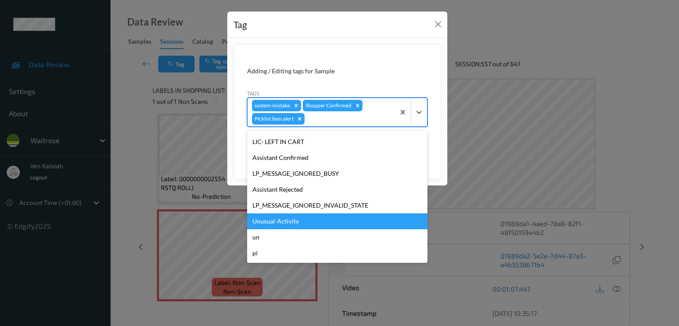
click at [284, 219] on div "Unusual-Activity" at bounding box center [337, 221] width 180 height 16
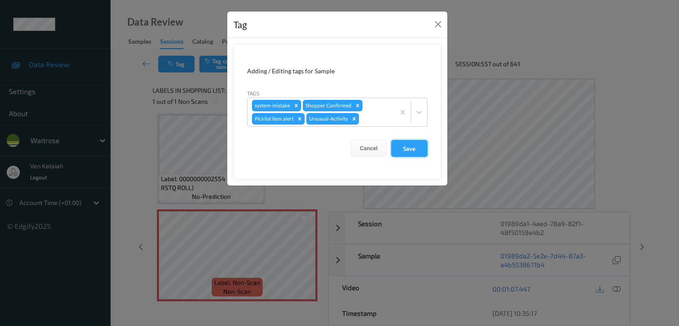
click at [399, 151] on button "Save" at bounding box center [409, 148] width 36 height 17
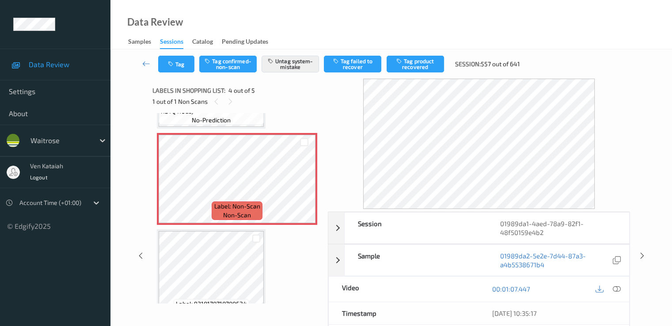
scroll to position [296, 0]
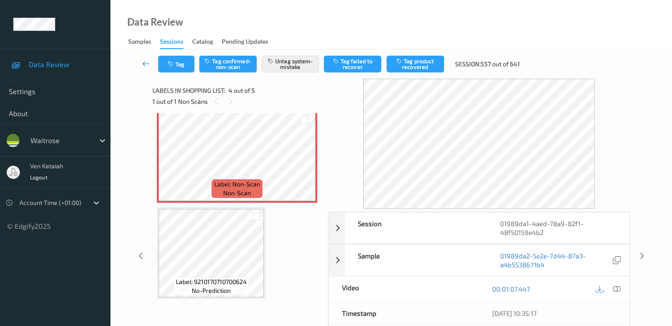
click at [144, 61] on icon at bounding box center [146, 63] width 8 height 9
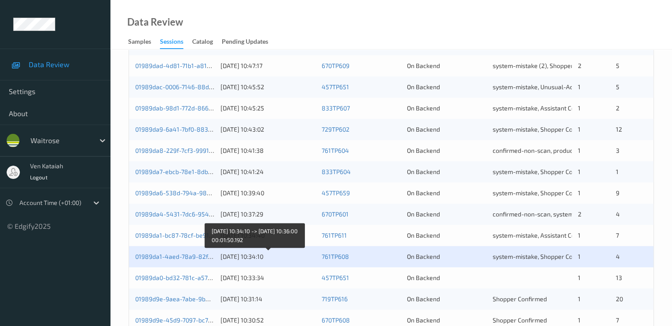
scroll to position [408, 0]
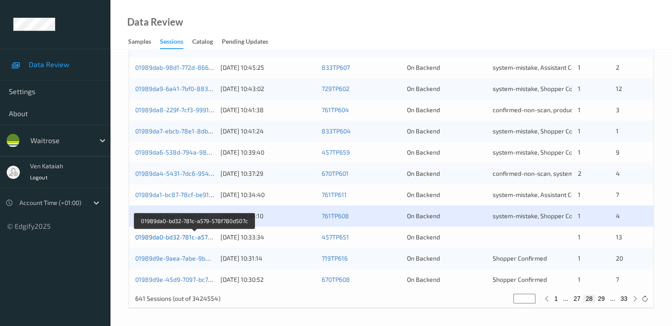
click at [207, 236] on link "01989da0-bd32-781c-a579-578f780d507c" at bounding box center [194, 237] width 119 height 8
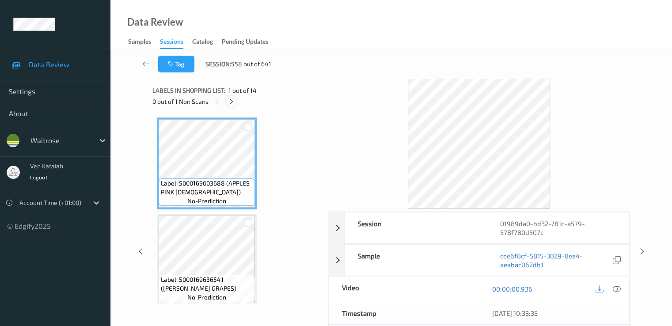
click at [236, 99] on div at bounding box center [231, 101] width 11 height 11
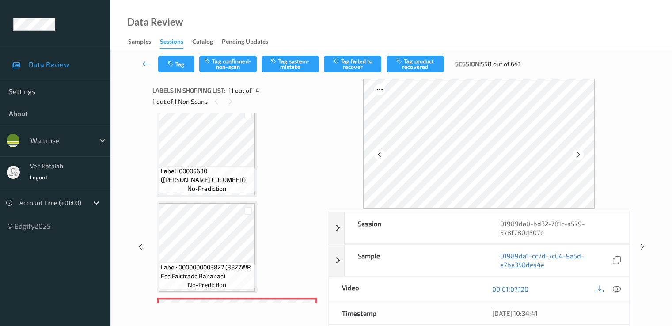
scroll to position [960, 0]
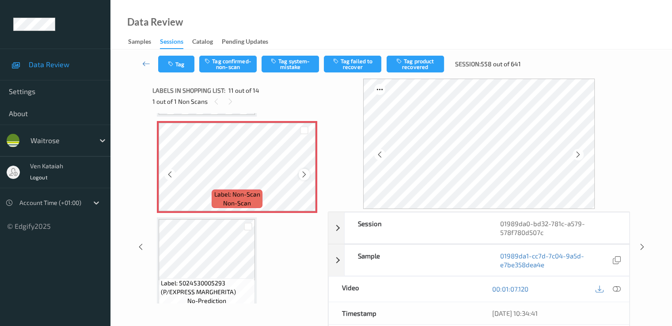
click at [304, 177] on icon at bounding box center [305, 175] width 8 height 8
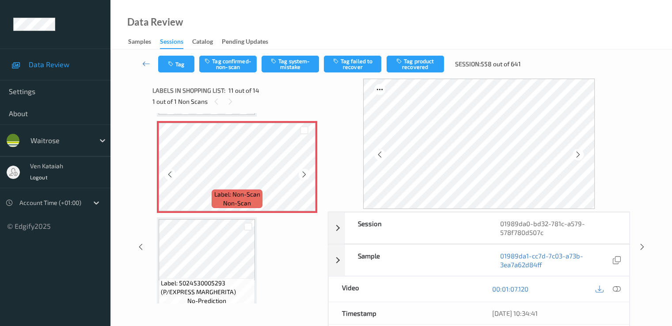
click at [304, 177] on icon at bounding box center [305, 175] width 8 height 8
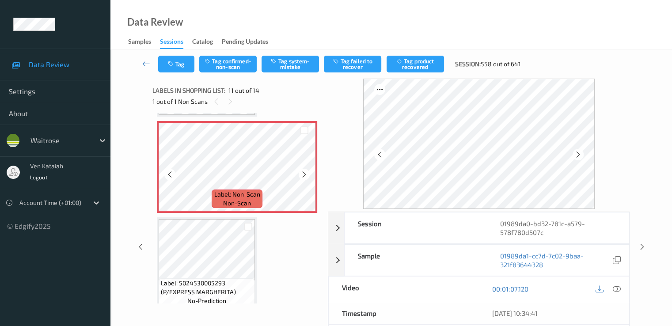
click at [304, 177] on icon at bounding box center [305, 175] width 8 height 8
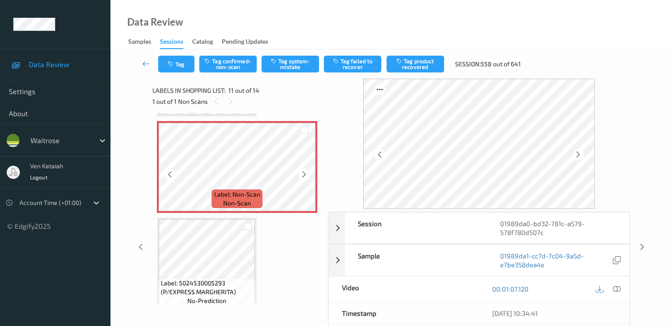
click at [304, 177] on icon at bounding box center [305, 175] width 8 height 8
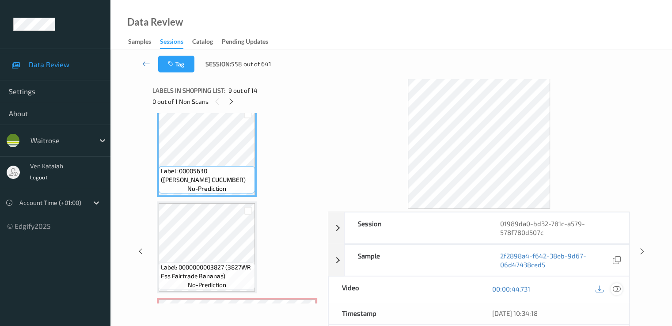
click at [452, 285] on icon at bounding box center [617, 289] width 8 height 8
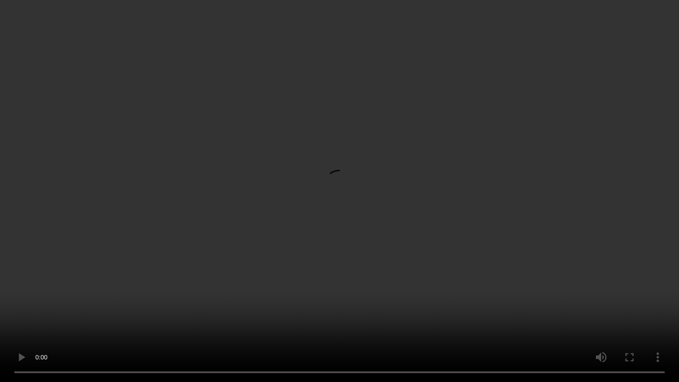
click at [252, 276] on video at bounding box center [339, 191] width 679 height 382
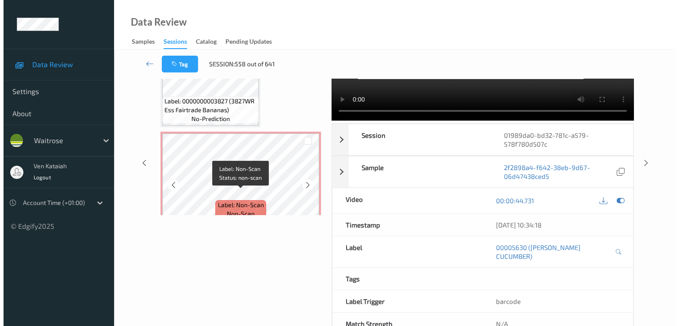
scroll to position [871, 0]
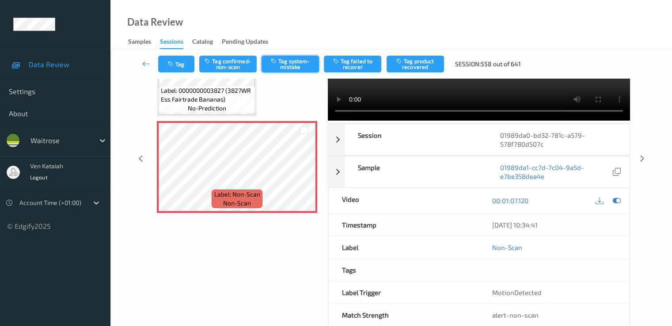
click at [293, 65] on button "Tag system-mistake" at bounding box center [290, 64] width 57 height 17
click at [182, 64] on button "Tag" at bounding box center [176, 64] width 36 height 17
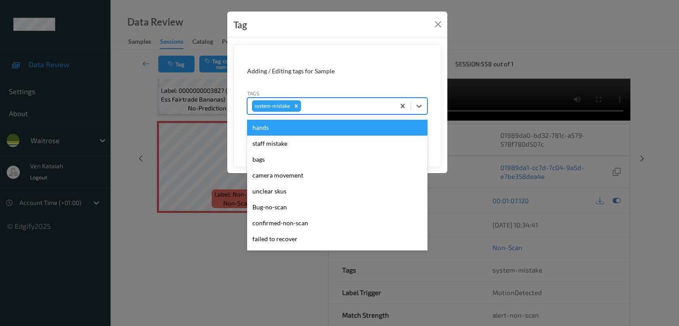
click at [339, 107] on div at bounding box center [347, 106] width 88 height 11
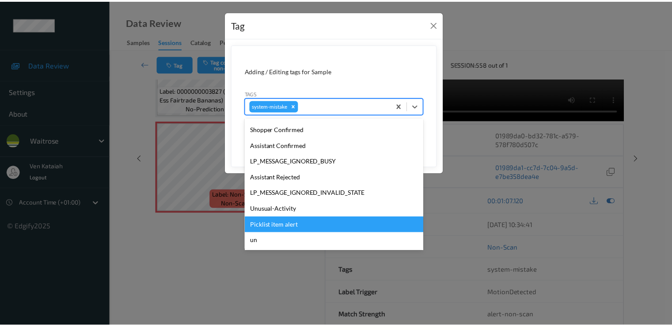
scroll to position [189, 0]
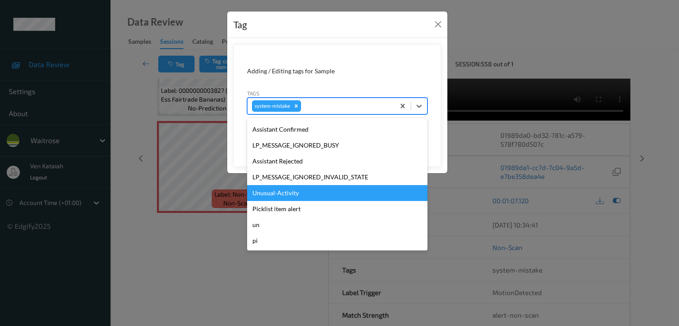
drag, startPoint x: 287, startPoint y: 201, endPoint x: 284, endPoint y: 196, distance: 5.5
click at [284, 196] on div "hands staff mistake bags camera movement unclear skus Bug-no-scan confirmed-non…" at bounding box center [337, 184] width 180 height 133
click at [284, 196] on div "Unusual-Activity" at bounding box center [337, 193] width 180 height 16
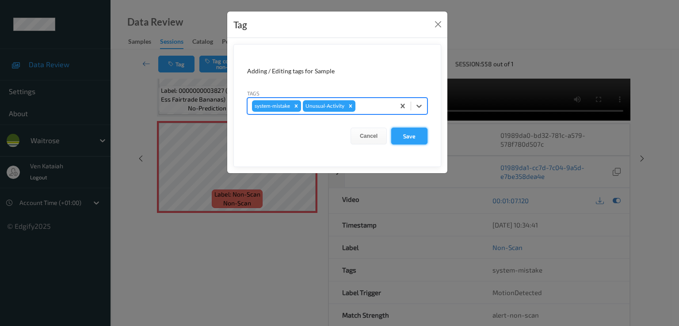
click at [410, 131] on button "Save" at bounding box center [409, 136] width 36 height 17
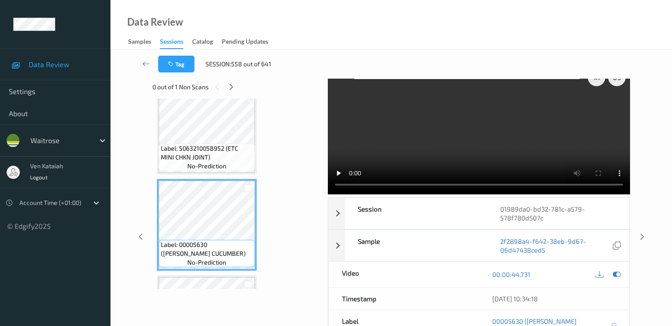
scroll to position [0, 0]
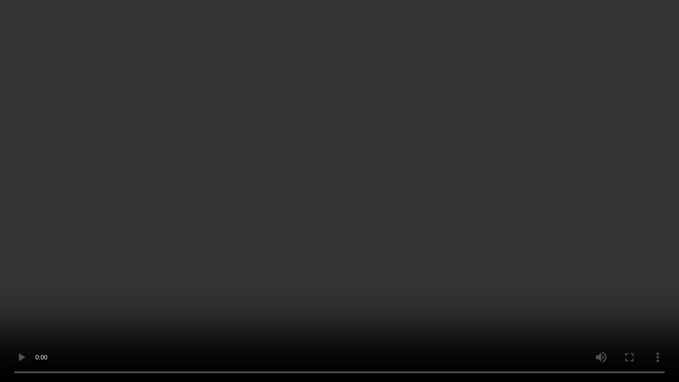
click at [452, 237] on video at bounding box center [339, 191] width 679 height 382
click at [34, 221] on video at bounding box center [339, 191] width 679 height 382
click at [50, 232] on video at bounding box center [339, 191] width 679 height 382
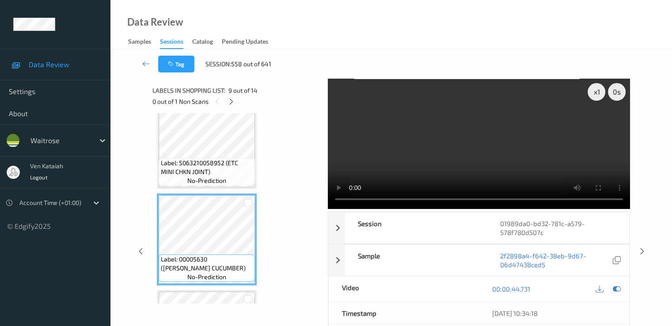
click at [452, 288] on icon at bounding box center [617, 289] width 8 height 8
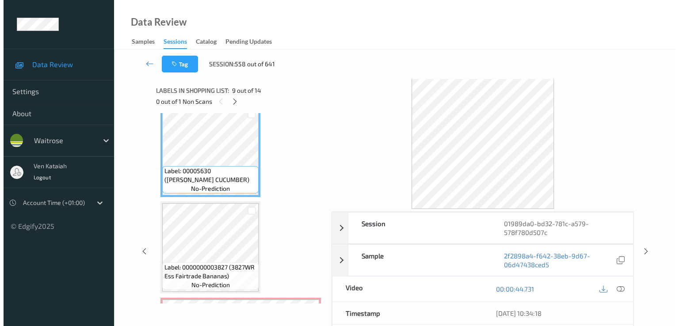
scroll to position [960, 0]
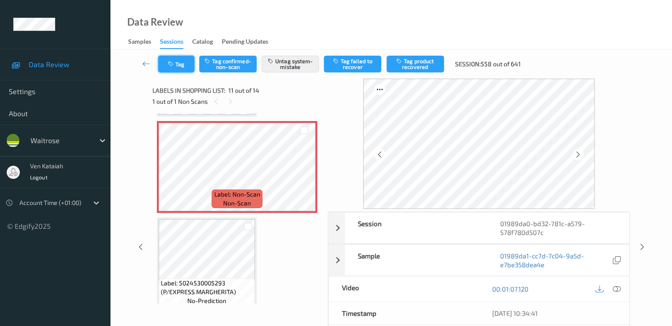
click at [179, 63] on button "Tag" at bounding box center [176, 64] width 36 height 17
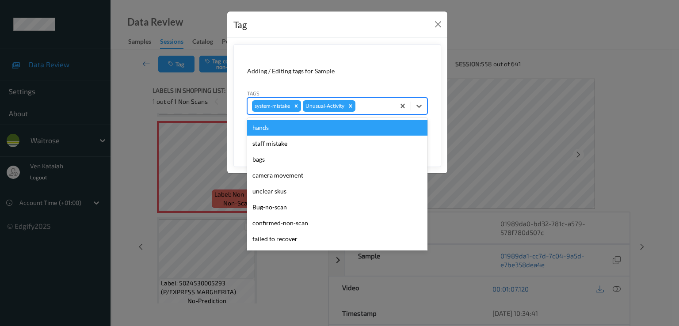
click at [361, 113] on div "system-mistake Unusual-Activity" at bounding box center [320, 106] width 147 height 15
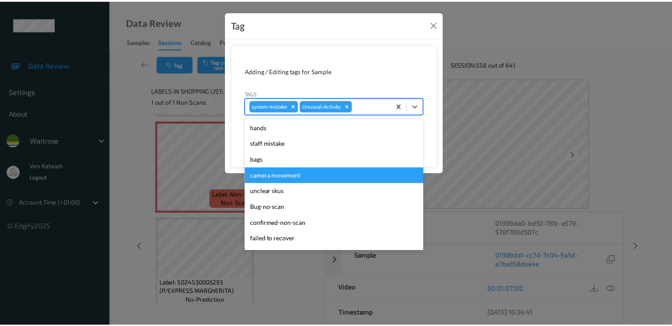
scroll to position [173, 0]
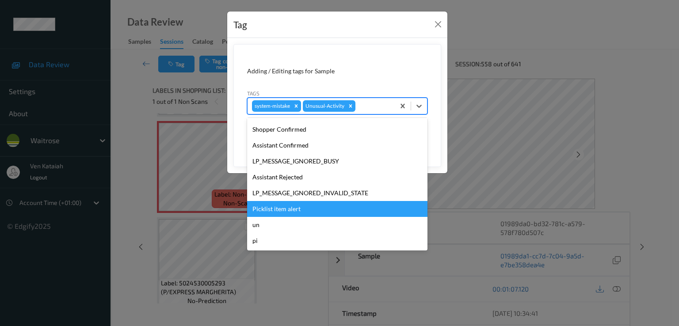
click at [284, 202] on div "Picklist item alert" at bounding box center [337, 209] width 180 height 16
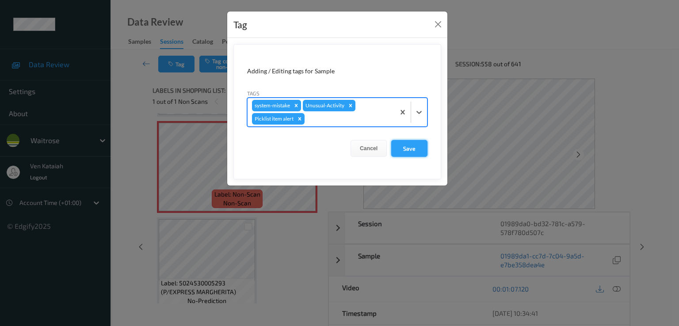
click at [404, 147] on button "Save" at bounding box center [409, 148] width 36 height 17
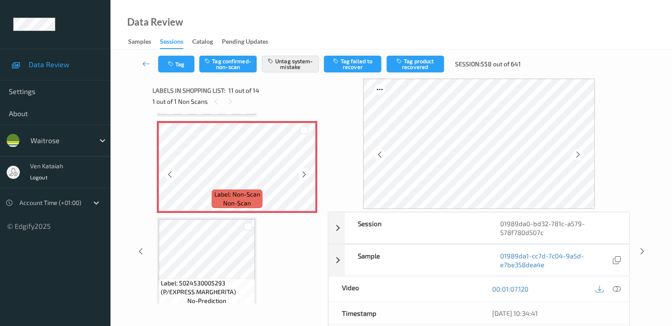
scroll to position [783, 0]
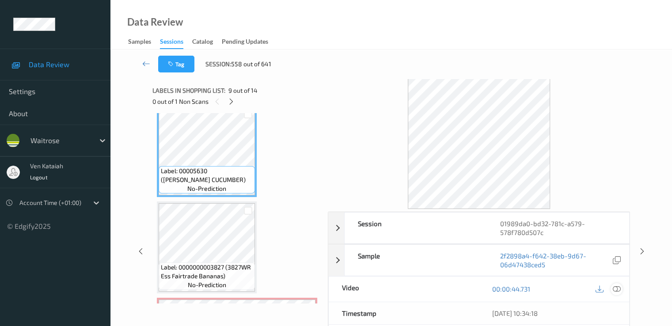
click at [452, 289] on icon at bounding box center [617, 289] width 8 height 8
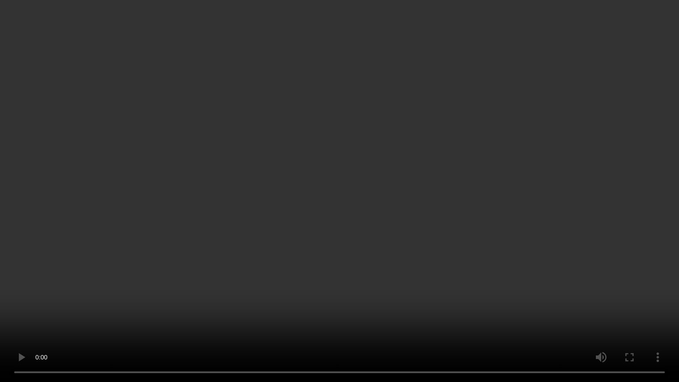
click at [110, 242] on video at bounding box center [339, 191] width 679 height 382
click at [120, 282] on video at bounding box center [339, 191] width 679 height 382
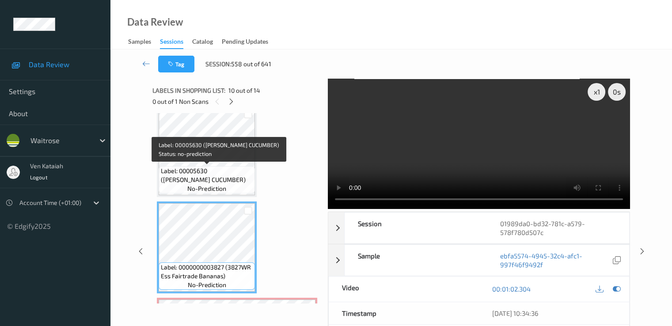
click at [206, 172] on span "Label: 00005630 (WR ESS CUCUMBER)" at bounding box center [207, 176] width 92 height 18
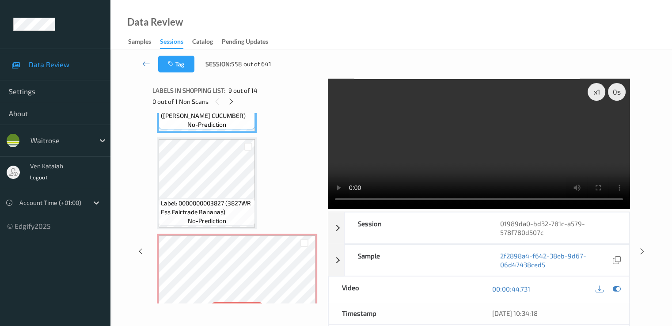
scroll to position [871, 0]
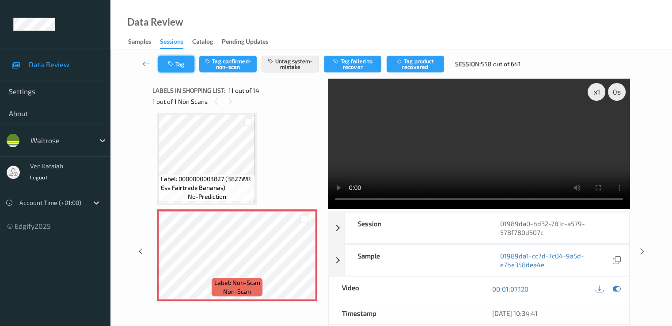
click at [169, 62] on icon "button" at bounding box center [172, 64] width 8 height 6
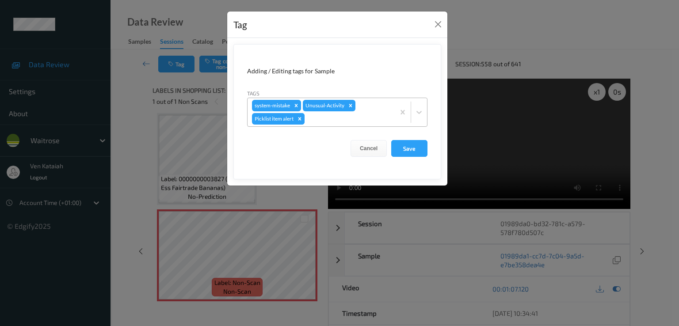
click at [298, 122] on div "Remove Picklist item alert" at bounding box center [300, 118] width 10 height 11
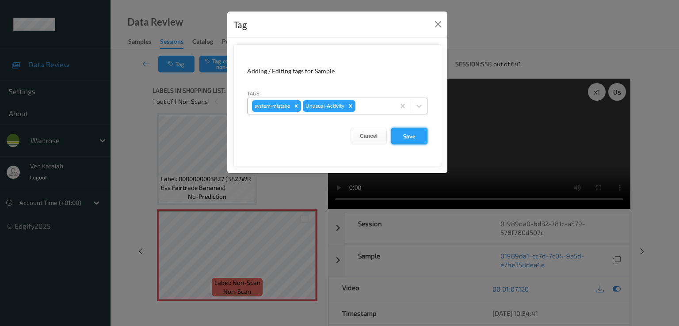
click at [410, 136] on button "Save" at bounding box center [409, 136] width 36 height 17
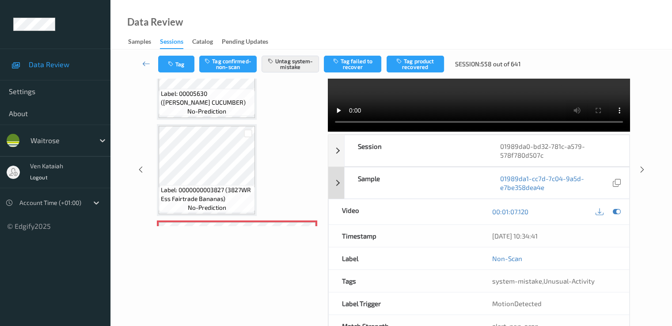
scroll to position [88, 0]
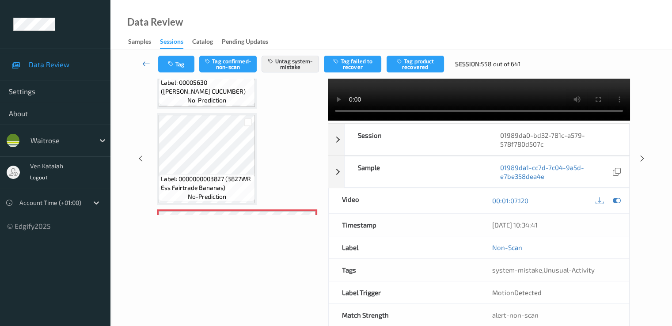
click at [147, 61] on icon at bounding box center [146, 63] width 8 height 9
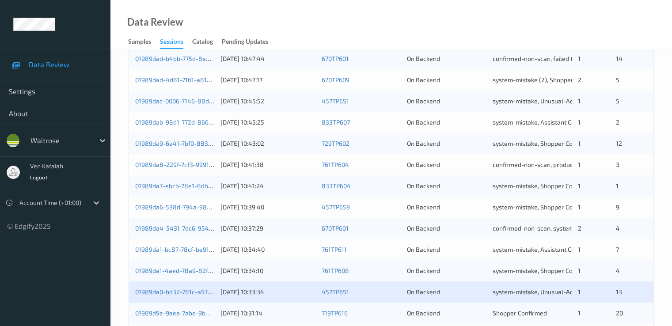
scroll to position [408, 0]
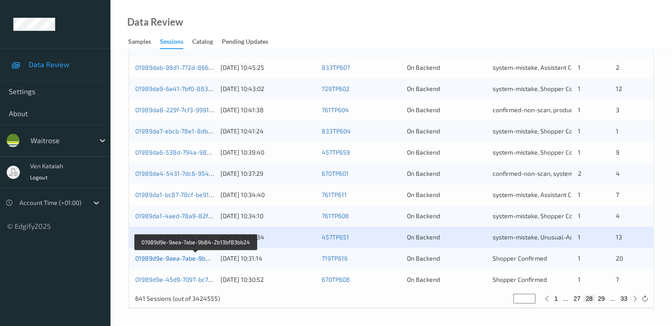
click at [191, 259] on link "01989d9e-9aea-7abe-9b84-2b13bf83bb24" at bounding box center [196, 259] width 122 height 8
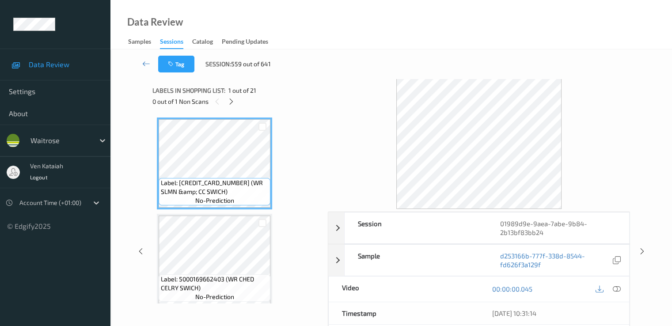
click at [223, 93] on span "Labels in shopping list:" at bounding box center [188, 90] width 73 height 9
click at [226, 101] on div at bounding box center [231, 101] width 11 height 11
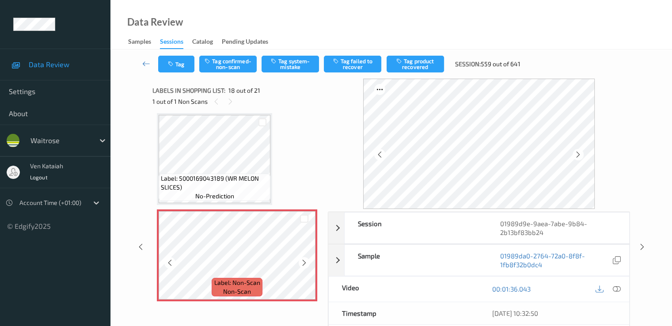
click at [301, 261] on icon at bounding box center [305, 263] width 8 height 8
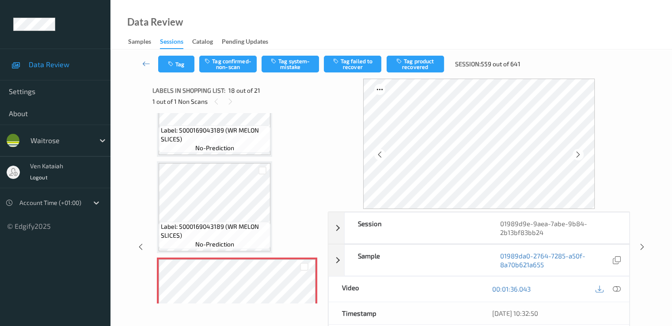
scroll to position [1458, 0]
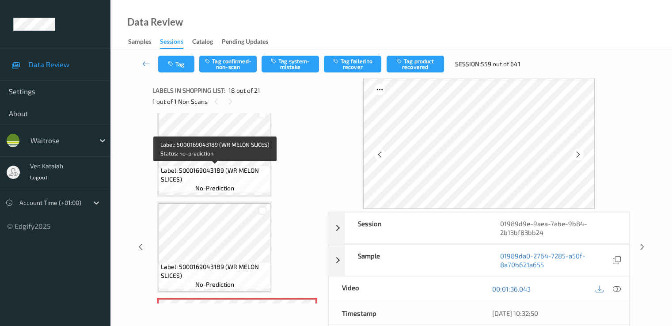
click at [235, 166] on div "Label: 5000169043189 (WR MELON SLICES) no-prediction" at bounding box center [215, 179] width 112 height 27
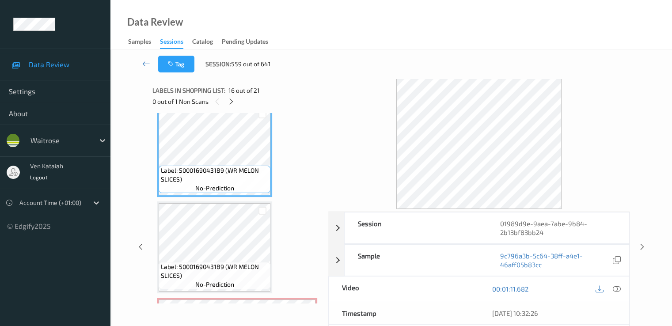
scroll to position [1369, 0]
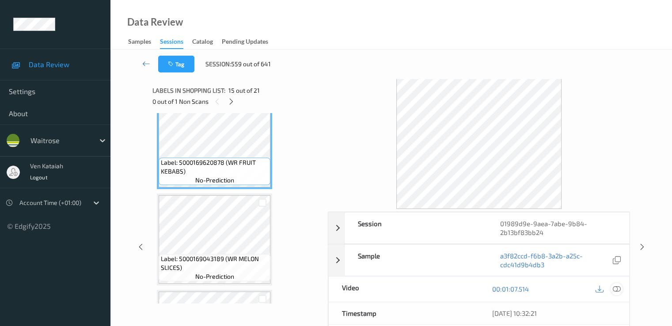
click at [452, 288] on div at bounding box center [617, 289] width 12 height 12
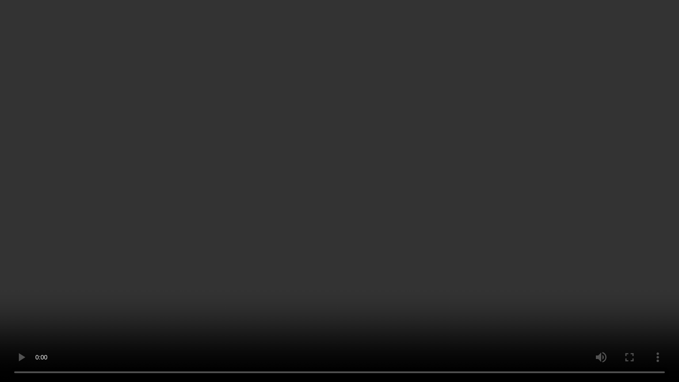
click at [308, 317] on video at bounding box center [339, 191] width 679 height 382
click at [201, 266] on video at bounding box center [339, 191] width 679 height 382
click at [374, 208] on video at bounding box center [339, 191] width 679 height 382
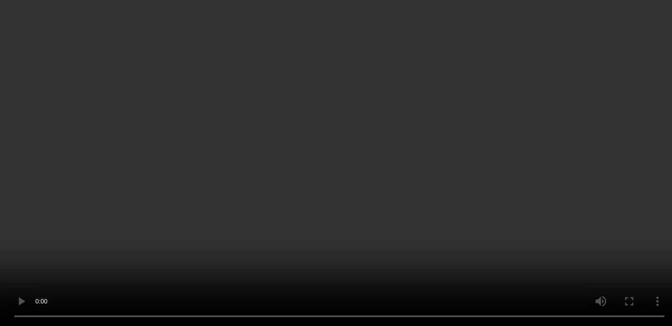
scroll to position [1634, 0]
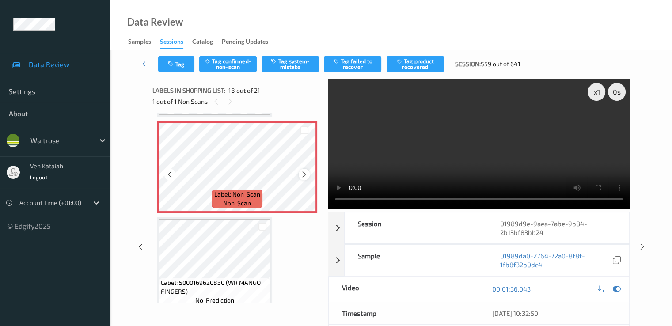
click at [306, 177] on icon at bounding box center [305, 175] width 8 height 8
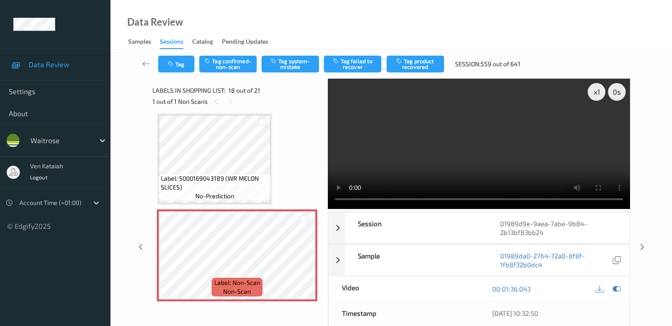
scroll to position [1458, 0]
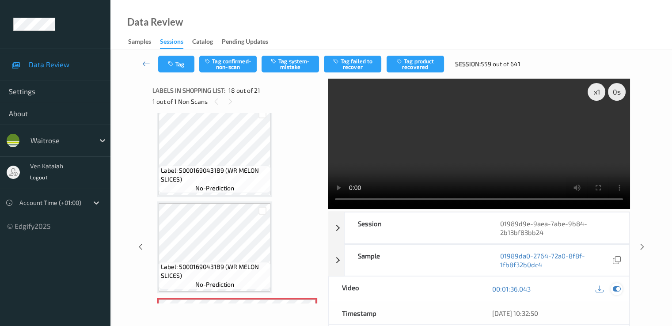
click at [452, 287] on icon at bounding box center [617, 289] width 8 height 8
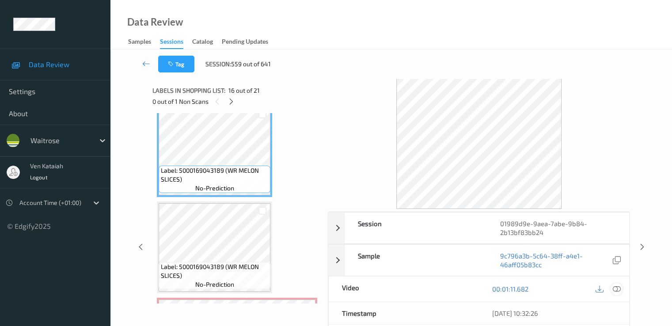
click at [452, 289] on icon at bounding box center [617, 289] width 8 height 8
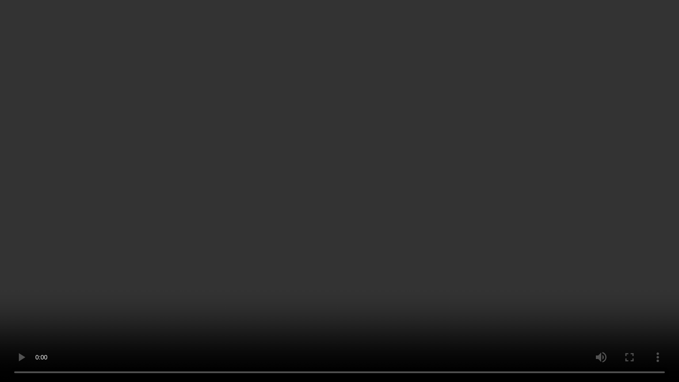
click at [297, 259] on video at bounding box center [339, 191] width 679 height 382
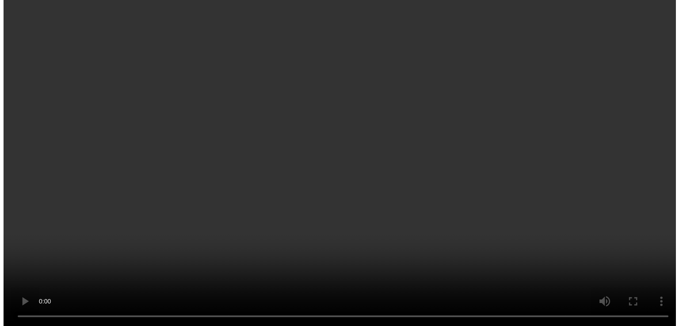
scroll to position [1546, 0]
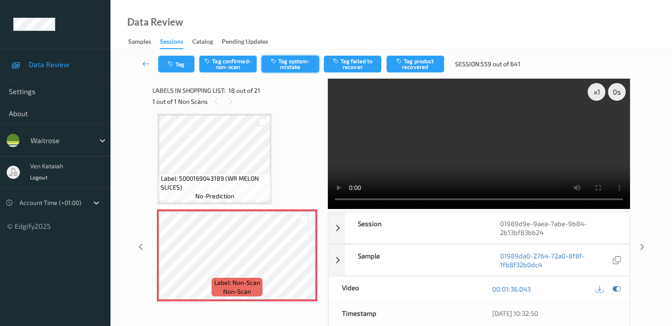
click at [276, 72] on div "Tag Tag confirmed-non-scan Tag system-mistake Tag failed to recover Tag product…" at bounding box center [391, 63] width 525 height 29
click at [280, 66] on button "Tag system-mistake" at bounding box center [290, 64] width 57 height 17
click at [205, 75] on div "Tag Tag confirmed-non-scan Untag system-mistake Tag failed to recover Tag produ…" at bounding box center [391, 63] width 525 height 29
click at [165, 64] on button "Tag" at bounding box center [176, 64] width 36 height 17
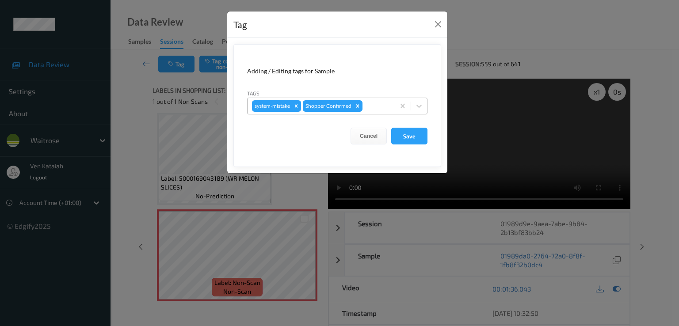
click at [363, 103] on div "system-mistake Shopper Confirmed" at bounding box center [320, 106] width 147 height 15
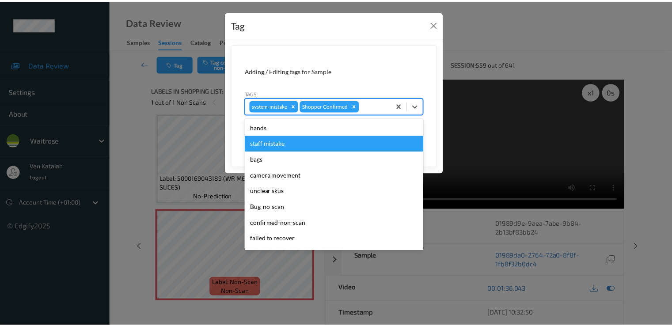
scroll to position [173, 0]
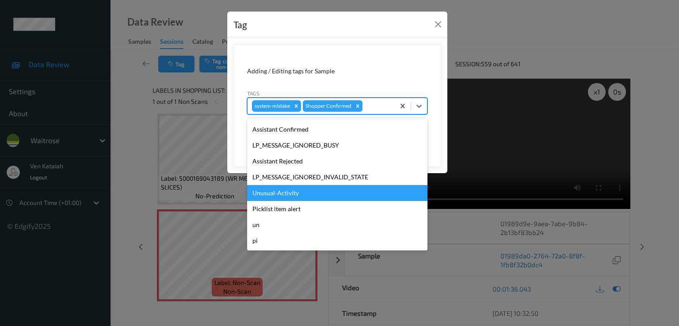
click at [279, 190] on div "Unusual-Activity" at bounding box center [337, 193] width 180 height 16
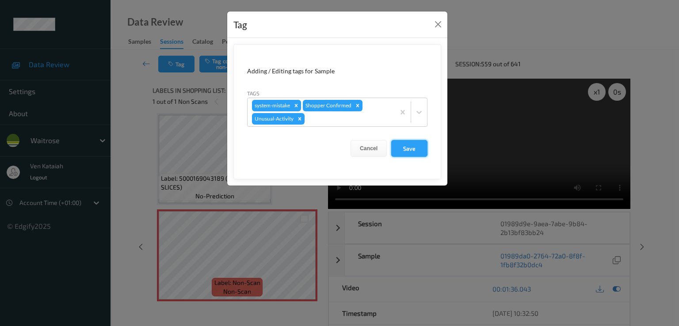
click at [404, 147] on button "Save" at bounding box center [409, 148] width 36 height 17
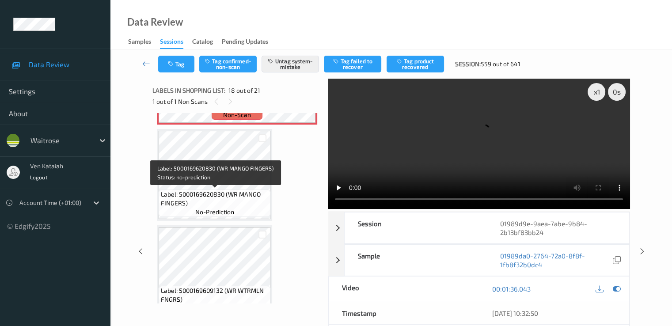
scroll to position [1811, 0]
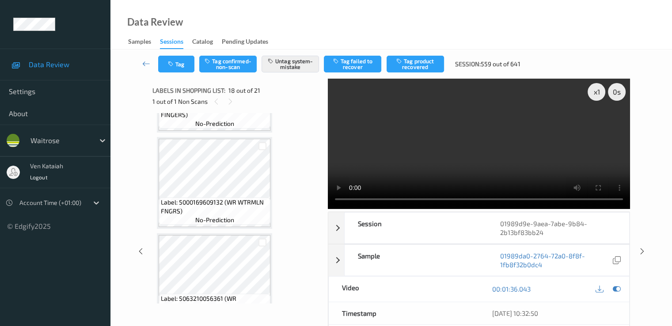
click at [154, 76] on div "Tag Tag confirmed-non-scan Untag system-mistake Tag failed to recover Tag produ…" at bounding box center [391, 63] width 525 height 29
click at [148, 62] on icon at bounding box center [146, 63] width 8 height 9
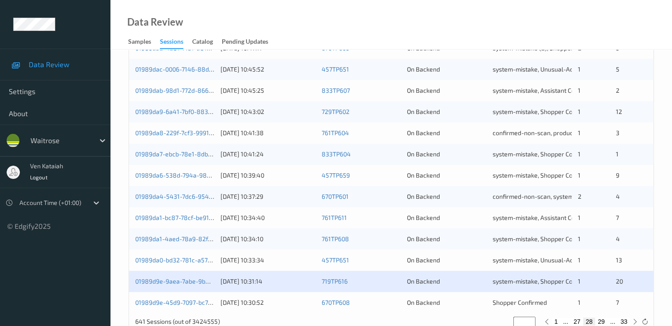
scroll to position [408, 0]
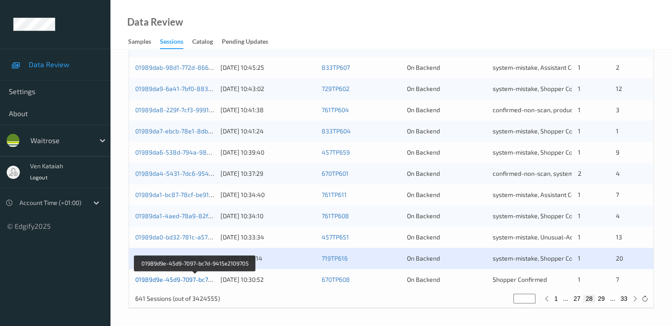
click at [174, 280] on link "01989d9e-45d9-7097-bc7d-9415e2109705" at bounding box center [195, 280] width 120 height 8
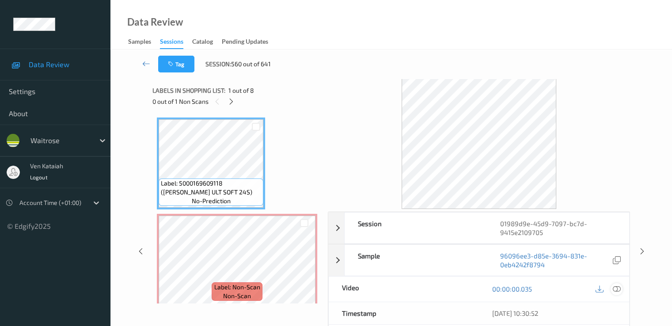
click at [452, 288] on icon at bounding box center [617, 289] width 8 height 8
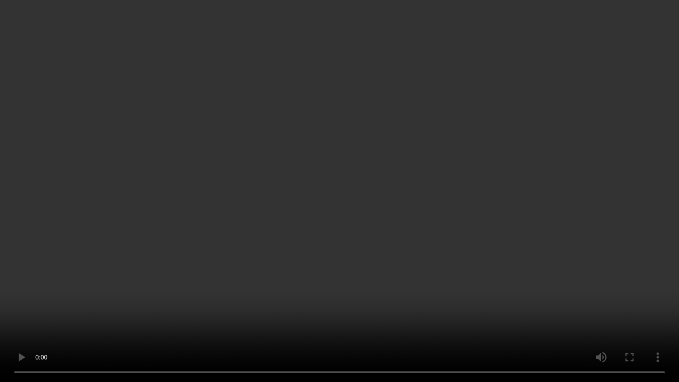
click at [72, 268] on video at bounding box center [339, 191] width 679 height 382
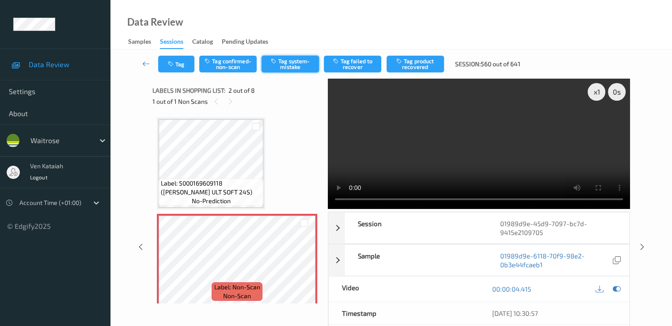
click at [272, 60] on icon "button" at bounding box center [275, 61] width 8 height 6
click at [178, 68] on button "Tag" at bounding box center [176, 64] width 36 height 17
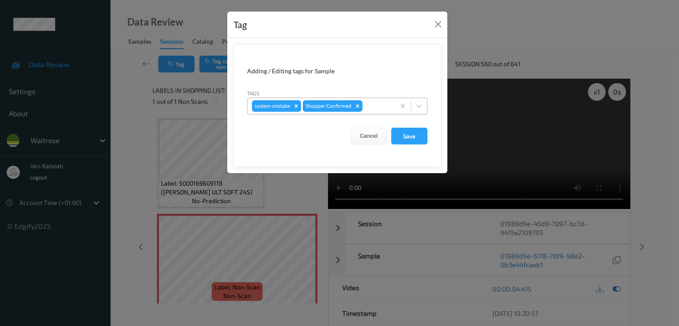
click at [377, 105] on div at bounding box center [377, 106] width 26 height 11
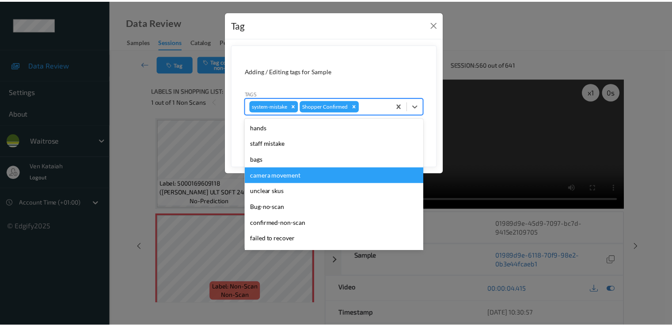
scroll to position [173, 0]
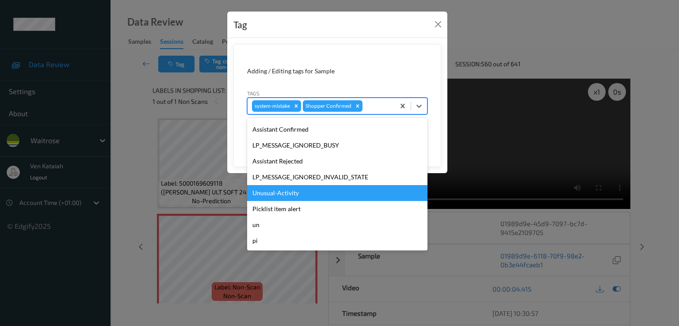
click at [274, 198] on div "Unusual-Activity" at bounding box center [337, 193] width 180 height 16
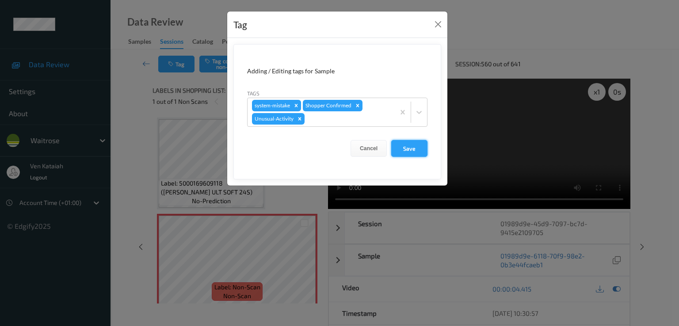
click at [415, 151] on button "Save" at bounding box center [409, 148] width 36 height 17
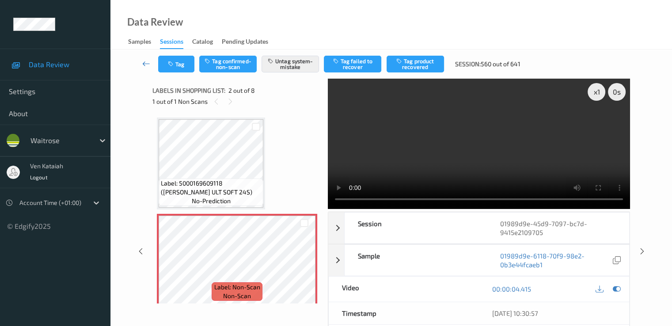
click at [147, 65] on icon at bounding box center [146, 63] width 8 height 9
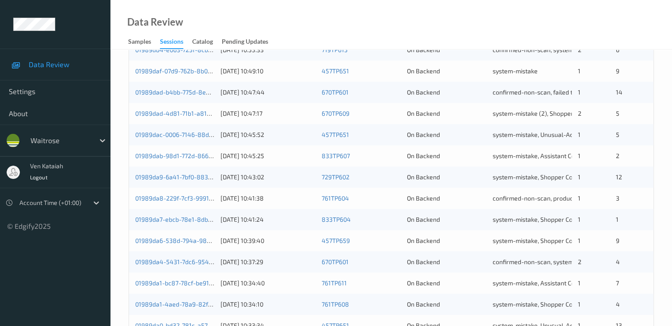
scroll to position [408, 0]
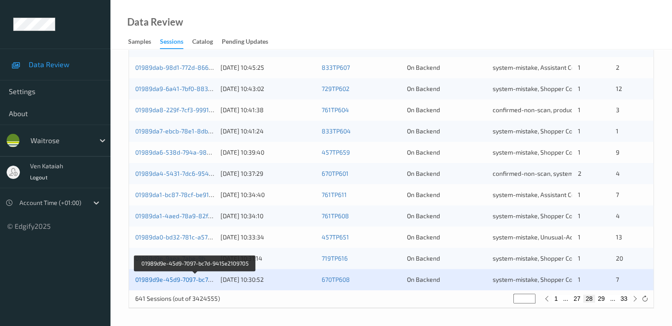
click at [194, 279] on link "01989d9e-45d9-7097-bc7d-9415e2109705" at bounding box center [195, 280] width 120 height 8
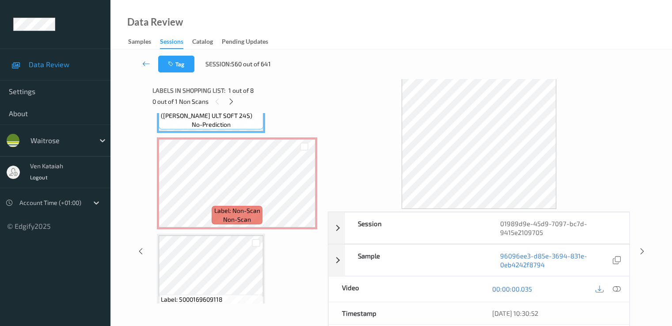
scroll to position [88, 0]
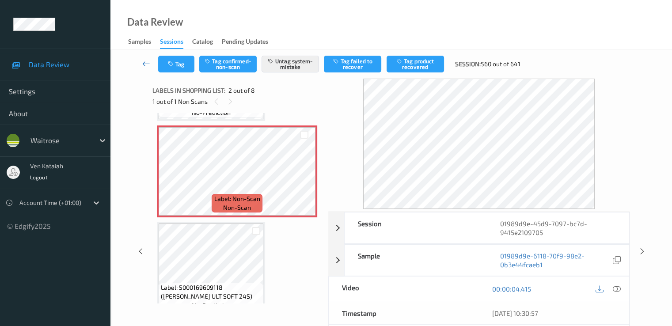
click at [153, 61] on link at bounding box center [146, 64] width 23 height 17
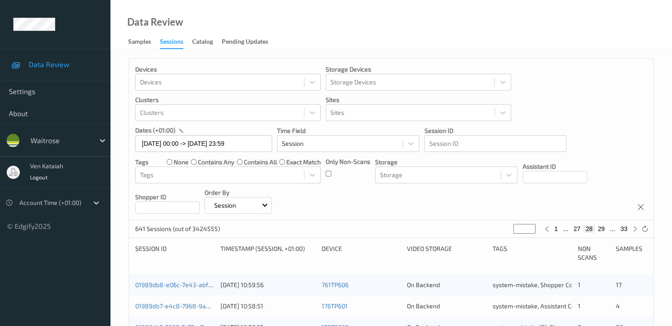
click at [452, 227] on button "29" at bounding box center [601, 229] width 12 height 8
type input "**"
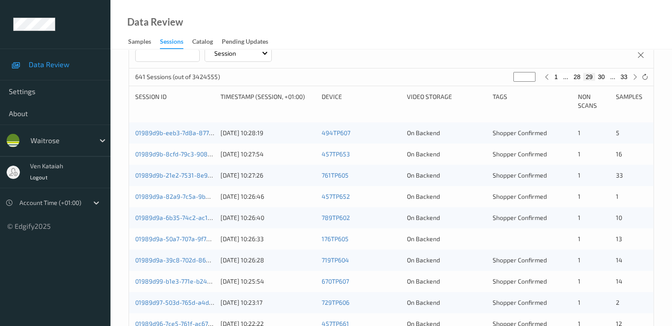
scroll to position [177, 0]
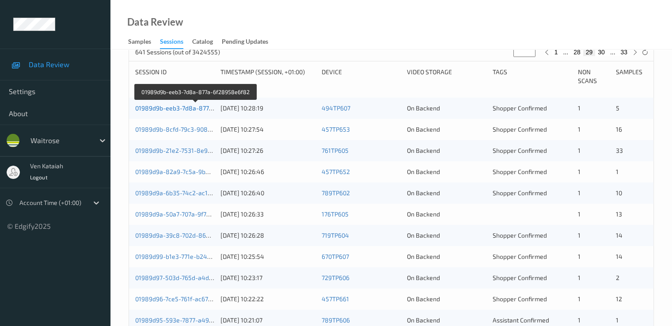
click at [181, 107] on link "01989d9b-eeb3-7d8a-877a-6f28958e6f82" at bounding box center [195, 108] width 121 height 8
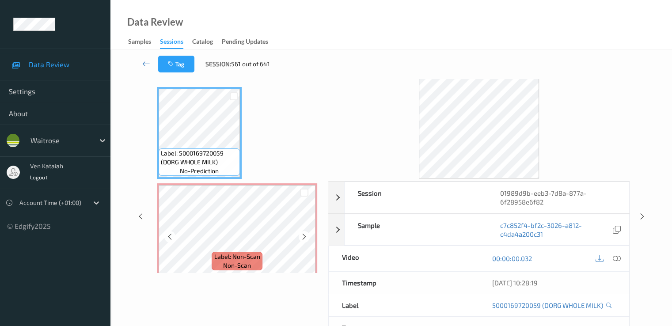
scroll to position [18, 0]
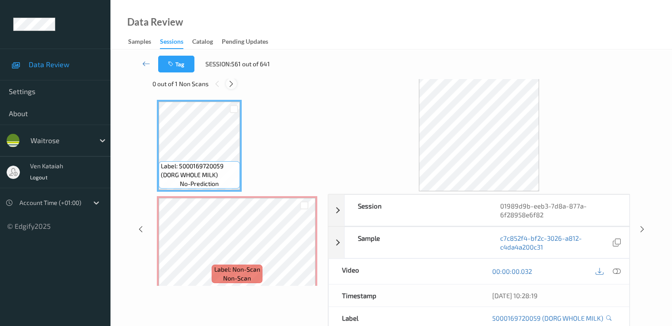
click at [228, 80] on icon at bounding box center [232, 84] width 8 height 8
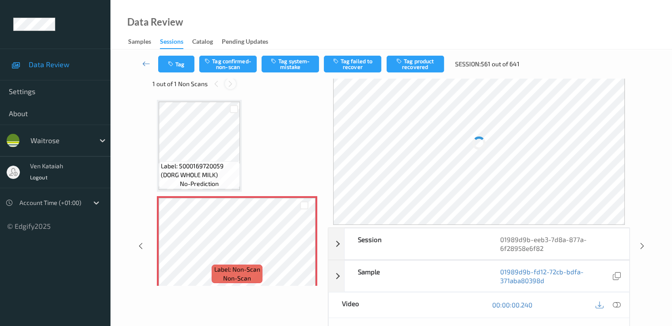
scroll to position [4, 0]
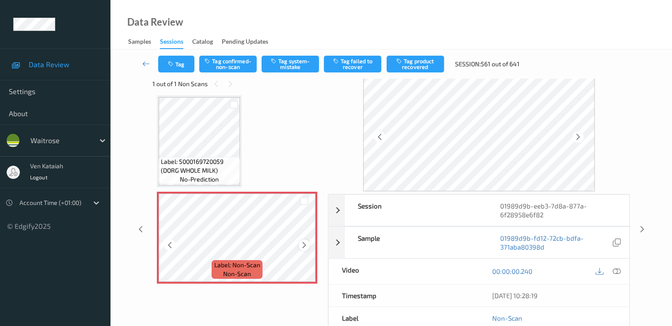
click at [305, 243] on icon at bounding box center [305, 245] width 8 height 8
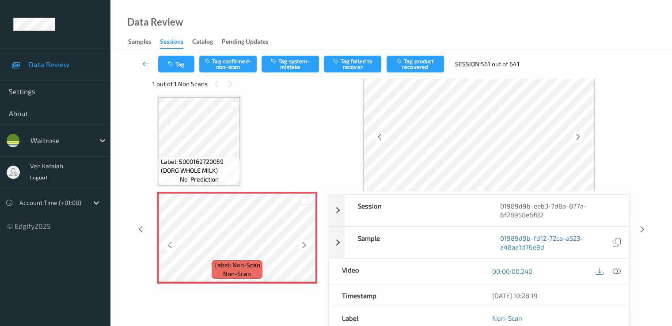
click at [305, 243] on icon at bounding box center [305, 245] width 8 height 8
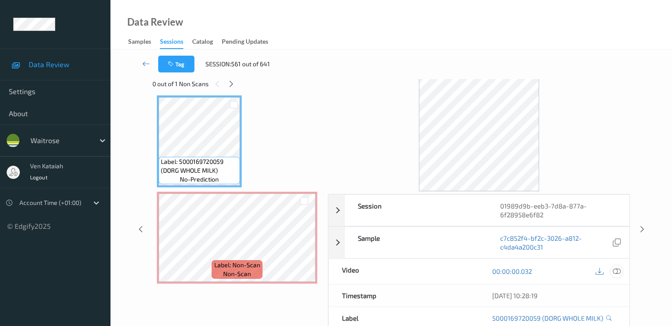
click at [452, 274] on icon at bounding box center [617, 271] width 8 height 8
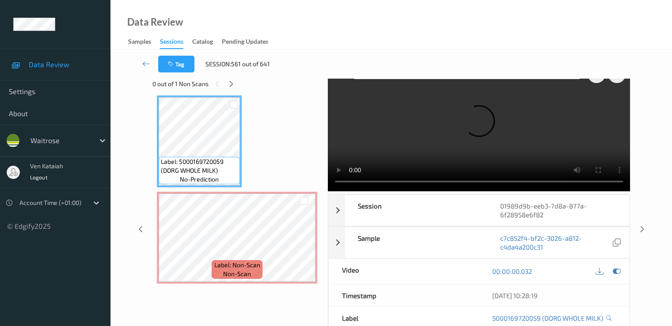
scroll to position [0, 0]
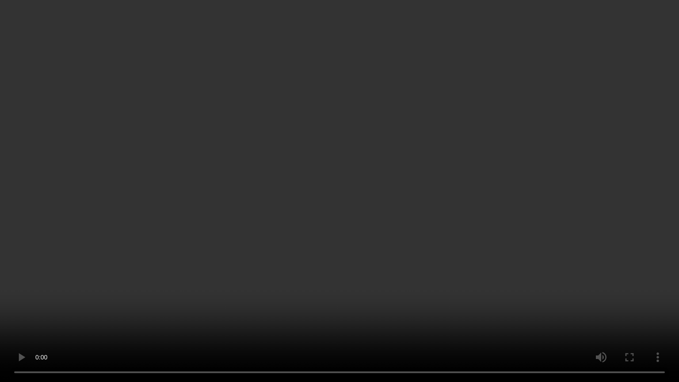
click at [298, 242] on video at bounding box center [339, 191] width 679 height 382
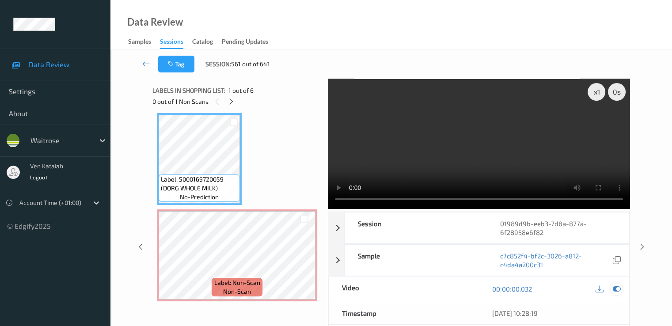
click at [452, 289] on icon at bounding box center [617, 289] width 8 height 8
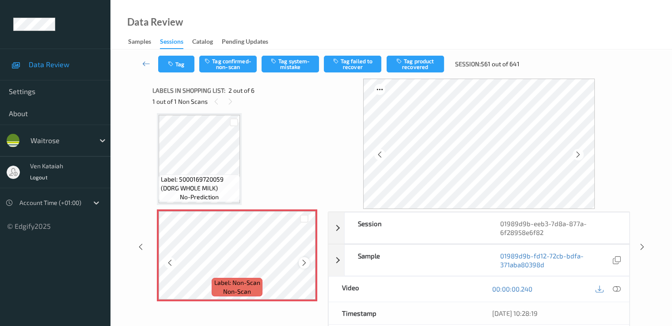
click at [304, 260] on icon at bounding box center [305, 263] width 8 height 8
click at [244, 62] on button "Tag confirmed-non-scan" at bounding box center [227, 64] width 57 height 17
drag, startPoint x: 418, startPoint y: 68, endPoint x: 413, endPoint y: 74, distance: 7.9
click at [416, 68] on button "Tag product recovered" at bounding box center [415, 64] width 57 height 17
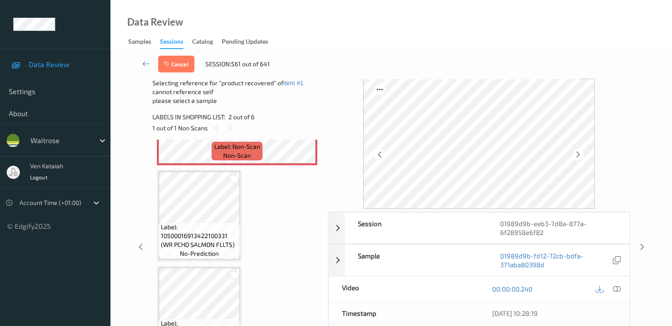
scroll to position [181, 0]
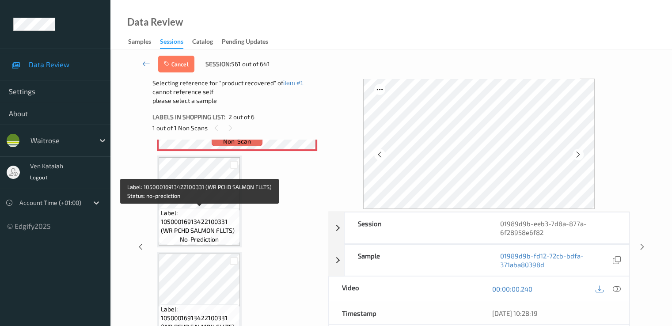
click at [225, 218] on span "Label: 10500016913422100331 (WR PCHD SALMON FLLTS)" at bounding box center [199, 222] width 77 height 27
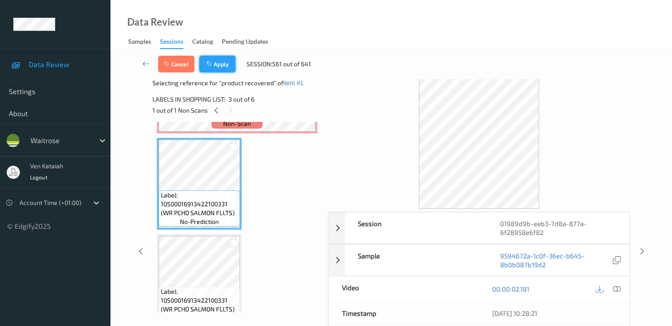
click at [205, 59] on button "Apply" at bounding box center [217, 64] width 36 height 17
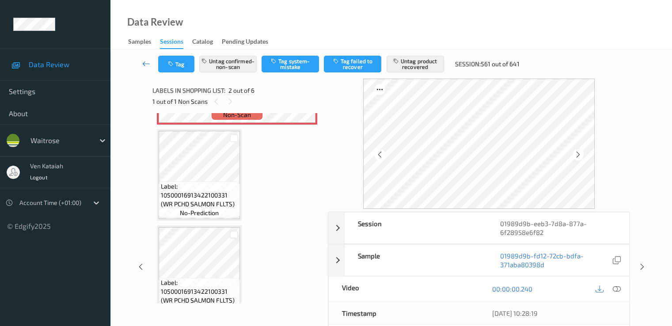
click at [147, 58] on link at bounding box center [146, 64] width 23 height 17
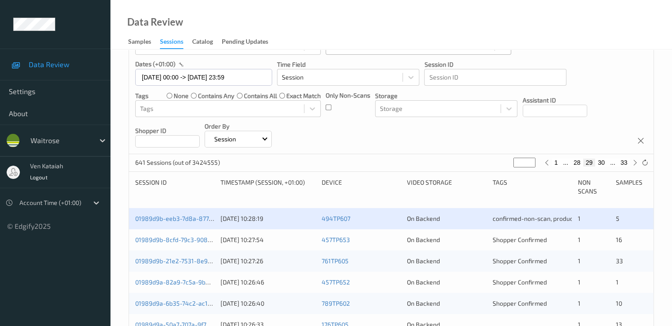
scroll to position [88, 0]
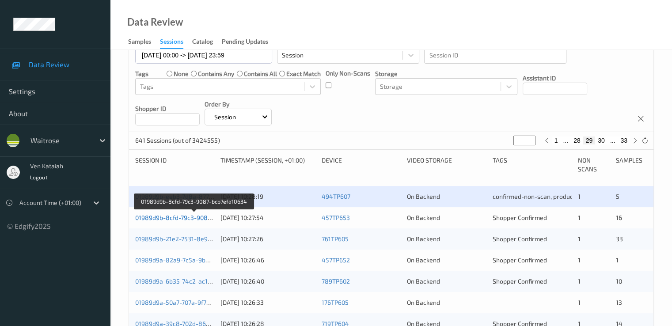
click at [182, 218] on link "01989d9b-8cfd-79c3-9087-bcb7efa10634" at bounding box center [194, 218] width 118 height 8
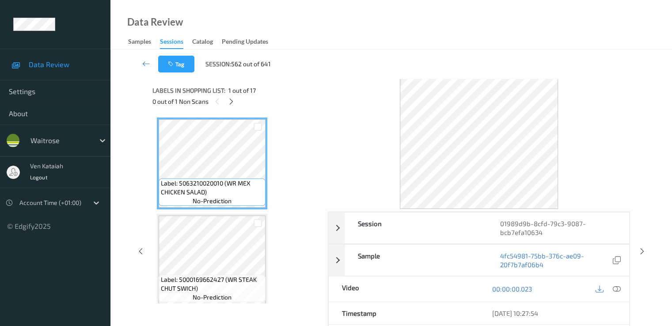
click at [233, 107] on div "Labels in shopping list: 1 out of 17 0 out of 1 Non Scans" at bounding box center [236, 96] width 169 height 34
click at [231, 103] on icon at bounding box center [232, 102] width 8 height 8
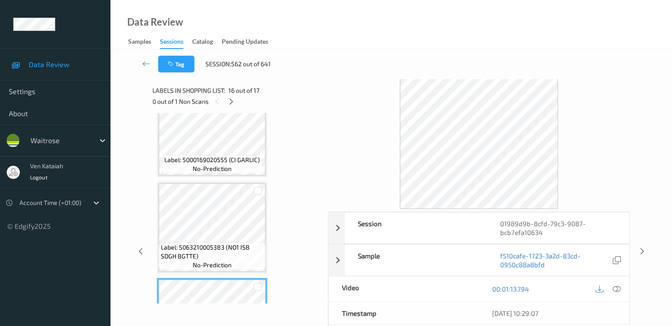
scroll to position [1273, 0]
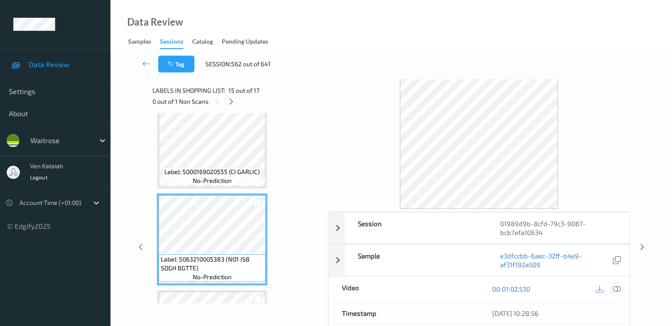
click at [452, 289] on icon at bounding box center [617, 289] width 8 height 8
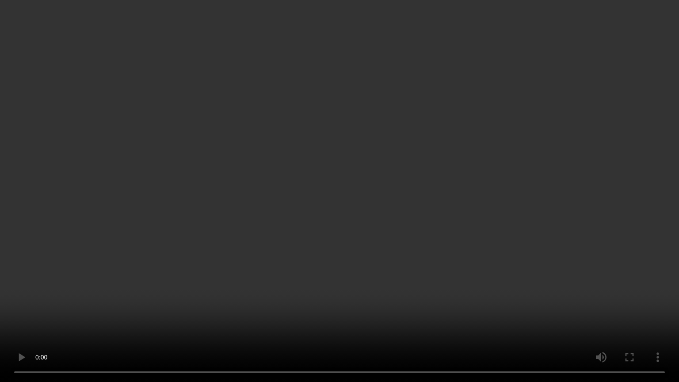
click at [148, 316] on video at bounding box center [339, 191] width 679 height 382
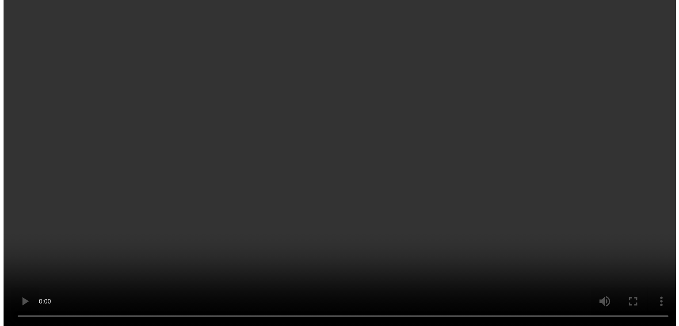
scroll to position [1452, 0]
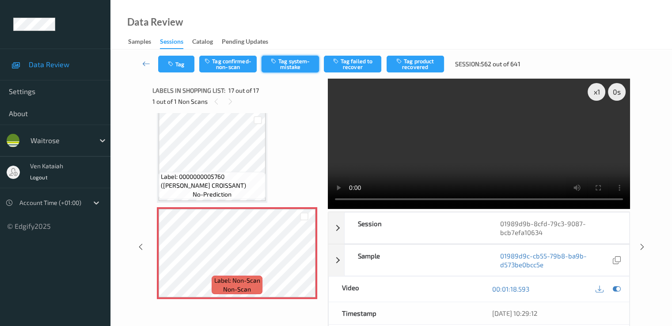
click at [287, 65] on button "Tag system-mistake" at bounding box center [290, 64] width 57 height 17
click at [171, 63] on icon "button" at bounding box center [172, 64] width 8 height 6
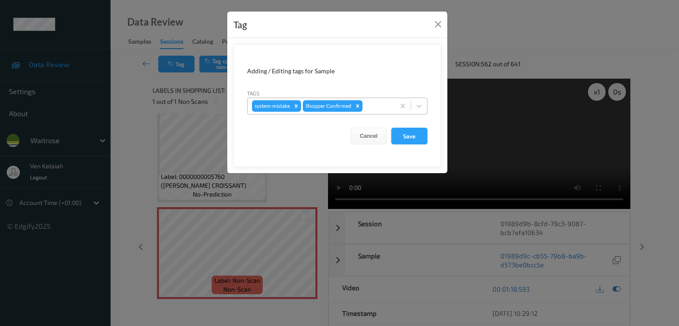
click at [368, 103] on div at bounding box center [377, 106] width 26 height 11
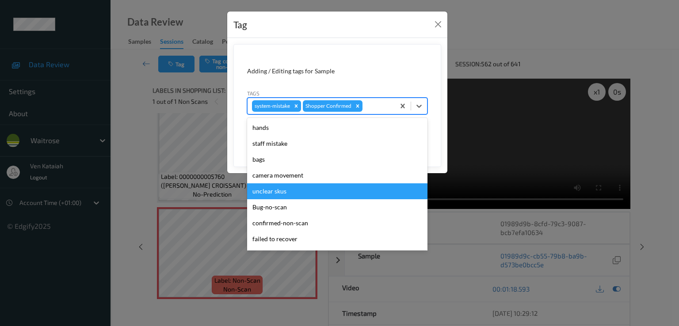
scroll to position [173, 0]
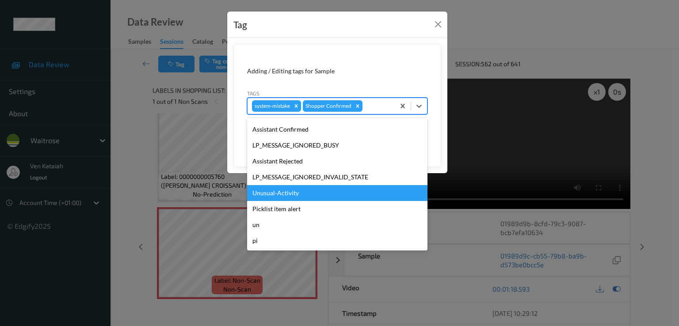
click at [276, 190] on div "Unusual-Activity" at bounding box center [337, 193] width 180 height 16
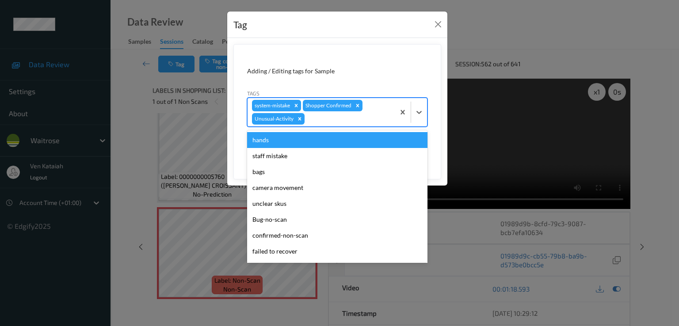
click at [352, 119] on div at bounding box center [348, 119] width 84 height 11
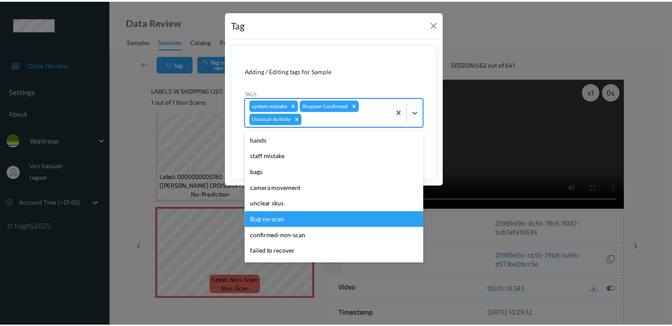
scroll to position [157, 0]
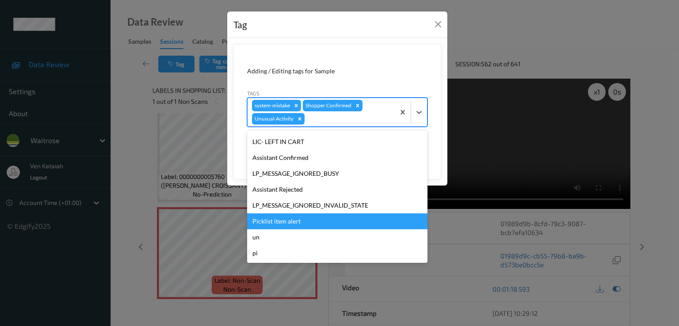
click at [297, 221] on div "Picklist item alert" at bounding box center [337, 221] width 180 height 16
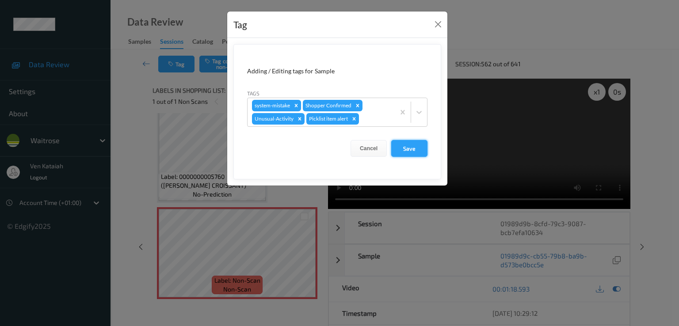
click at [407, 140] on button "Save" at bounding box center [409, 148] width 36 height 17
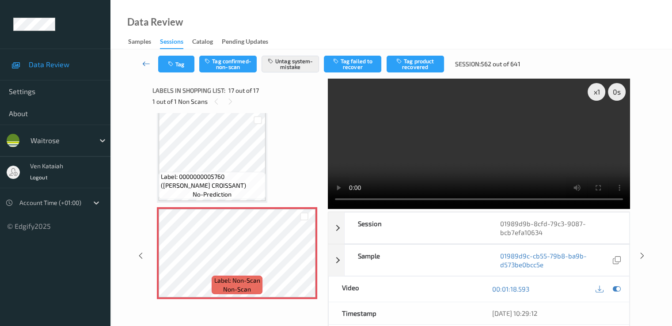
click at [146, 62] on icon at bounding box center [146, 63] width 8 height 9
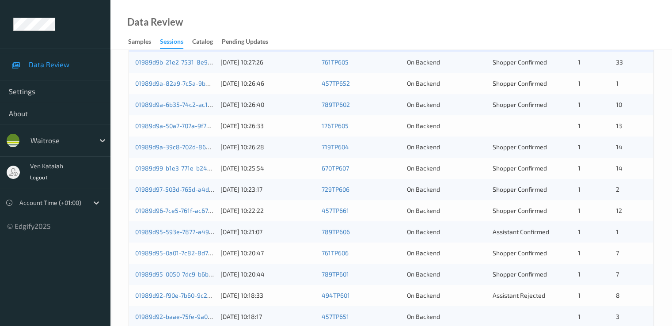
scroll to position [177, 0]
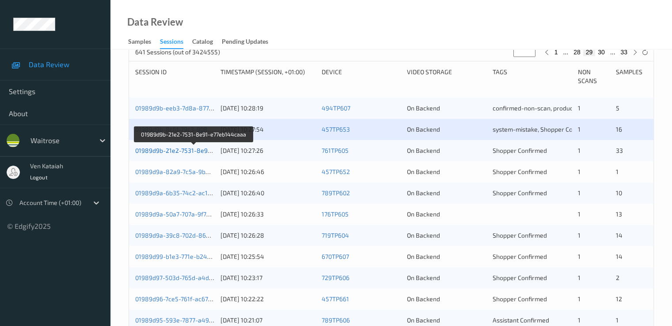
click at [198, 153] on link "01989d9b-21e2-7531-8e91-e77eb144caaa" at bounding box center [194, 151] width 119 height 8
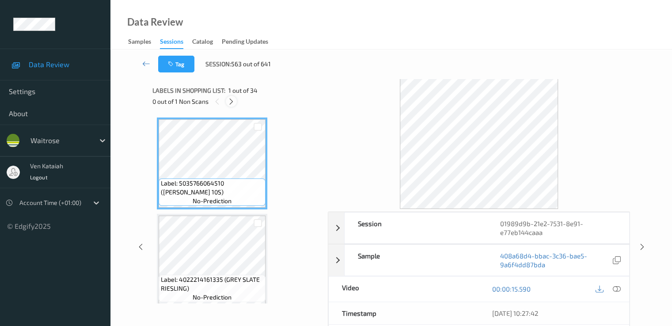
click at [232, 103] on icon at bounding box center [232, 102] width 8 height 8
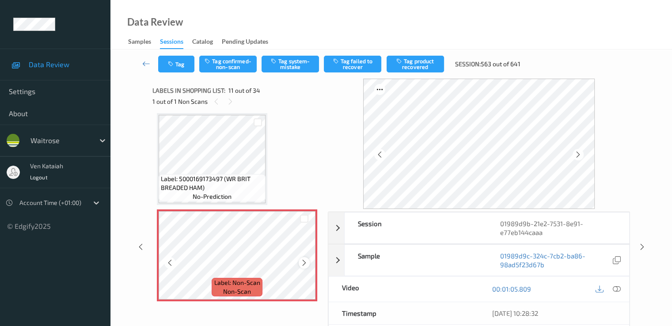
click at [303, 264] on icon at bounding box center [305, 263] width 8 height 8
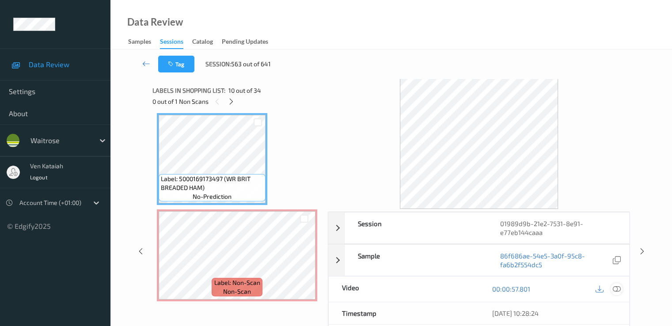
click at [452, 287] on icon at bounding box center [617, 289] width 8 height 8
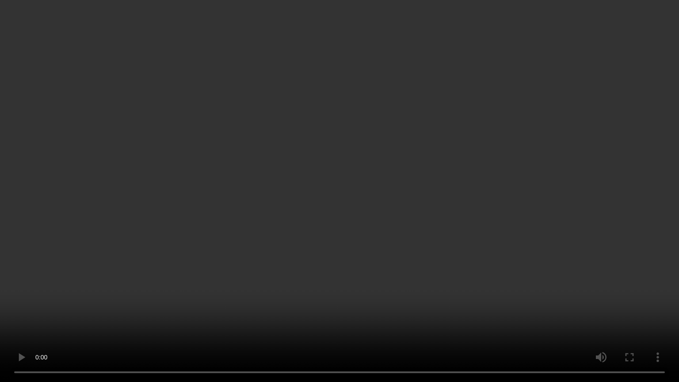
click at [130, 253] on video at bounding box center [339, 191] width 679 height 382
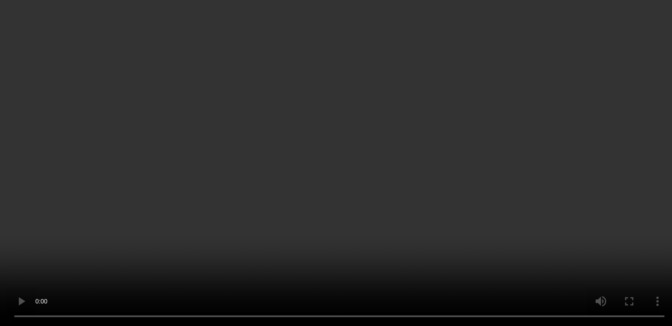
scroll to position [960, 0]
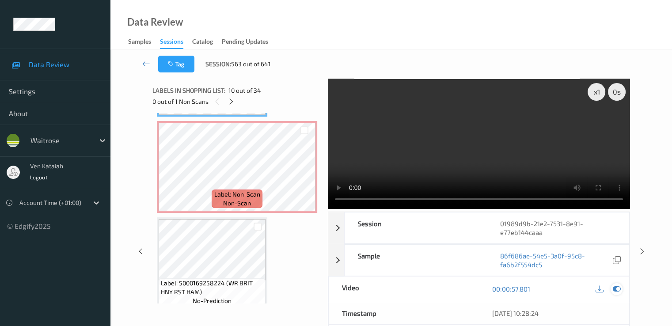
click at [452, 293] on div at bounding box center [617, 289] width 12 height 12
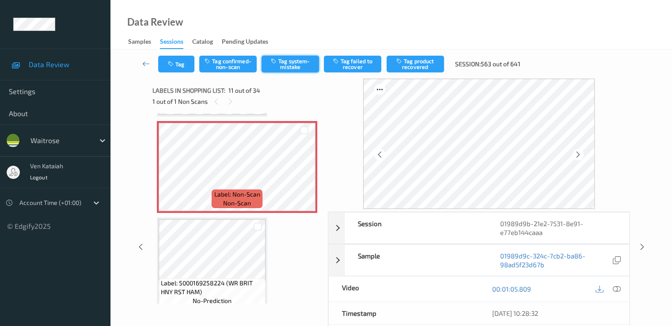
click at [308, 61] on button "Tag system-mistake" at bounding box center [290, 64] width 57 height 17
click at [286, 61] on button "Tag system-mistake" at bounding box center [290, 64] width 57 height 17
click at [170, 74] on div "Tag Tag confirmed-non-scan Untag system-mistake Tag failed to recover Tag produ…" at bounding box center [391, 63] width 525 height 29
click at [171, 61] on icon "button" at bounding box center [172, 64] width 8 height 6
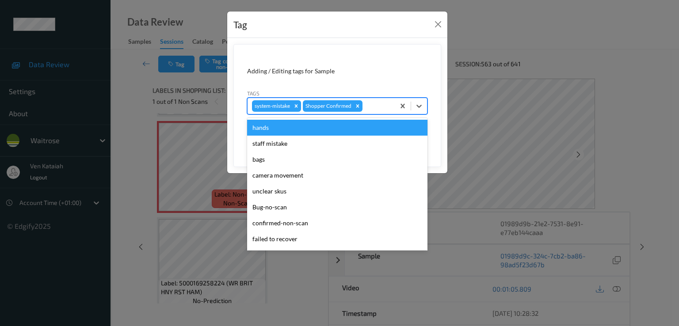
click at [377, 105] on div at bounding box center [377, 106] width 26 height 11
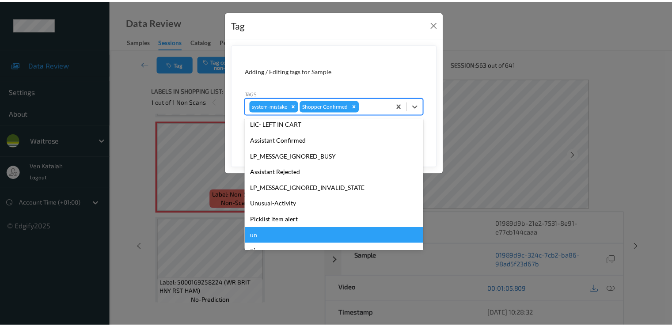
scroll to position [173, 0]
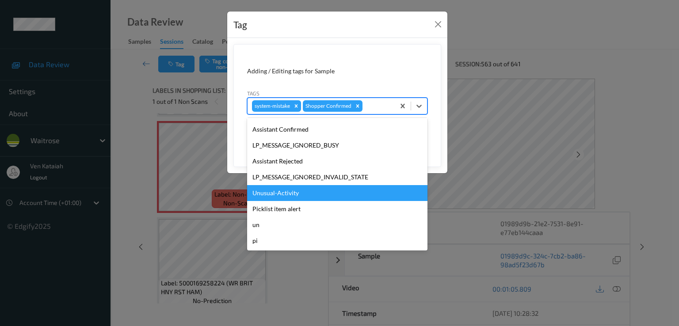
click at [286, 198] on div "Unusual-Activity" at bounding box center [337, 193] width 180 height 16
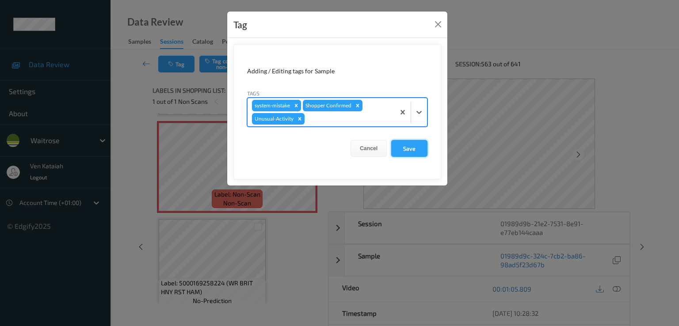
click at [405, 145] on button "Save" at bounding box center [409, 148] width 36 height 17
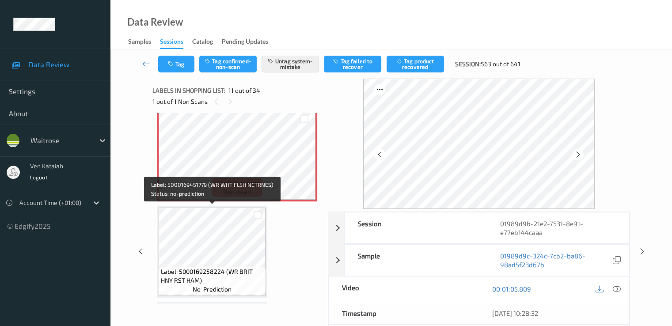
scroll to position [960, 0]
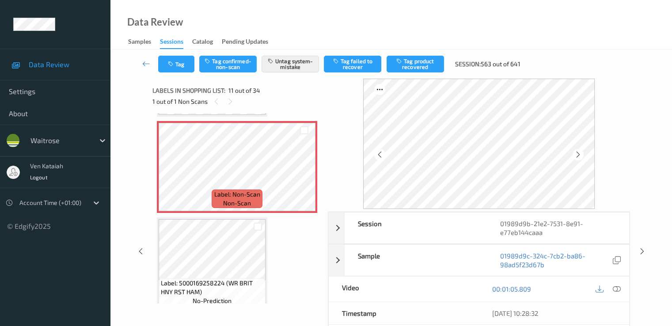
click at [233, 107] on div "1 out of 1 Non Scans" at bounding box center [236, 101] width 169 height 11
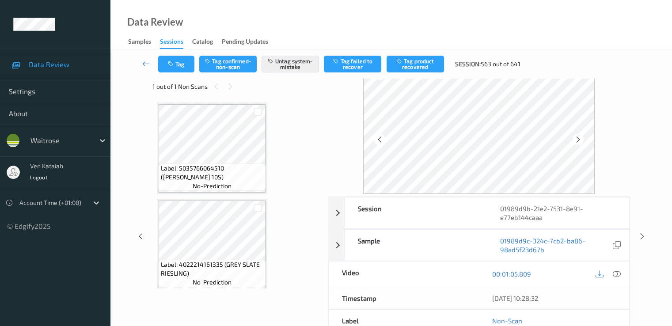
scroll to position [0, 0]
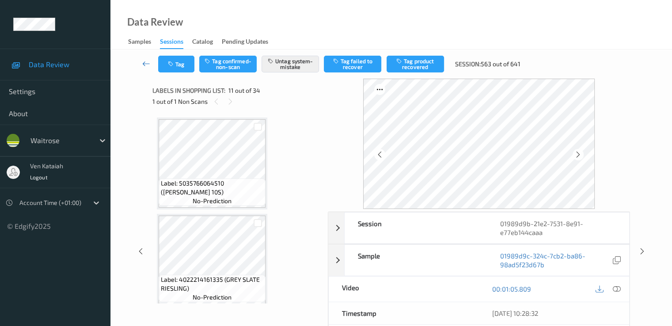
click at [145, 62] on icon at bounding box center [146, 63] width 8 height 9
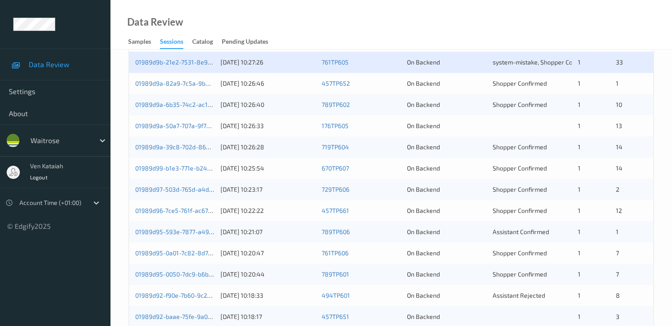
scroll to position [177, 0]
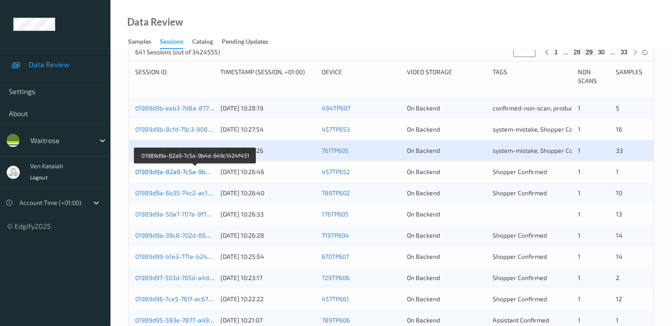
click at [195, 170] on link "01989d9a-82a9-7c5a-9b4d-649c1424f451" at bounding box center [195, 172] width 121 height 8
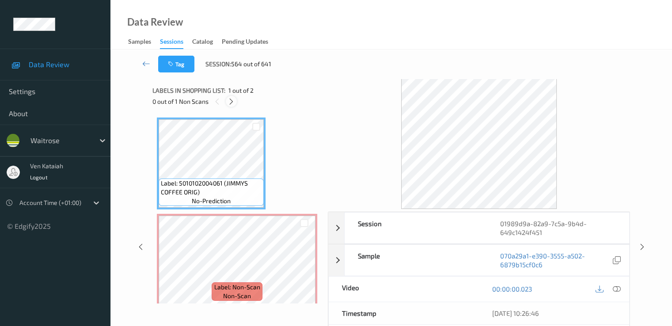
click at [235, 102] on icon at bounding box center [232, 102] width 8 height 8
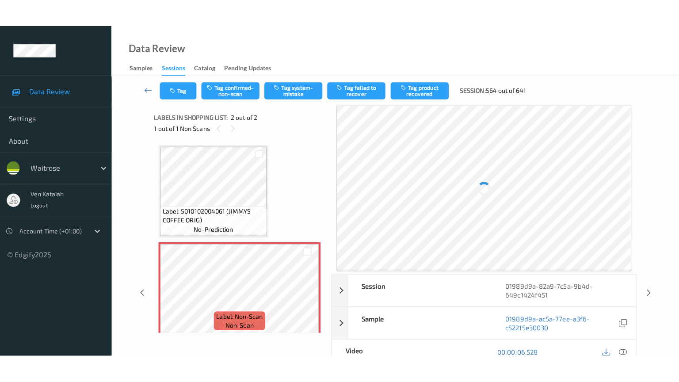
scroll to position [4, 0]
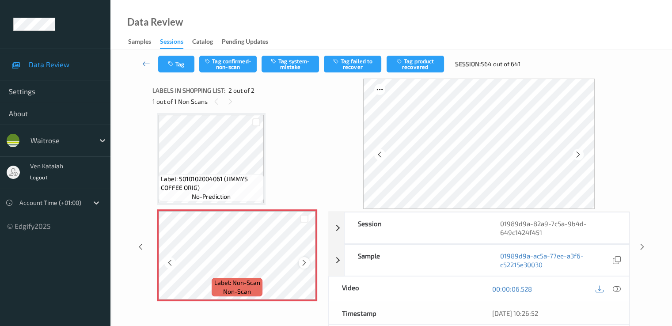
click at [304, 263] on icon at bounding box center [305, 263] width 8 height 8
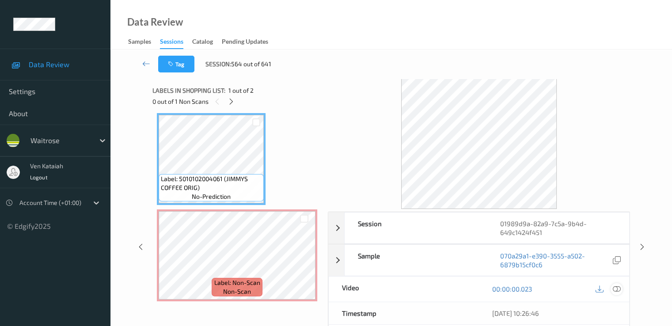
click at [452, 289] on div at bounding box center [617, 289] width 12 height 12
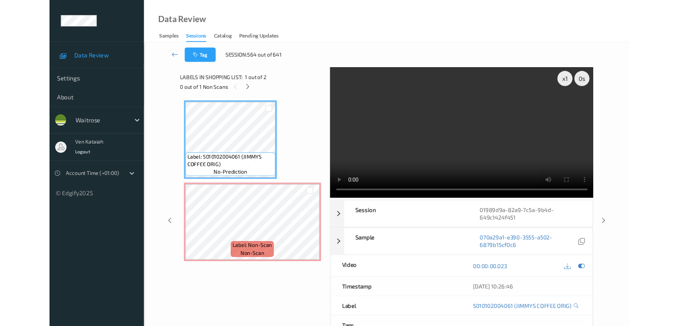
scroll to position [0, 0]
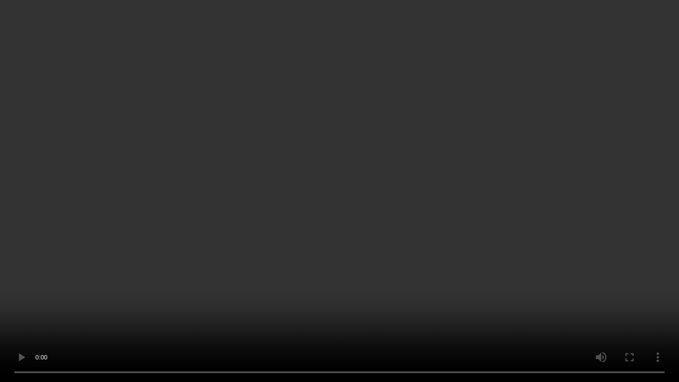
click at [68, 308] on video at bounding box center [339, 191] width 679 height 382
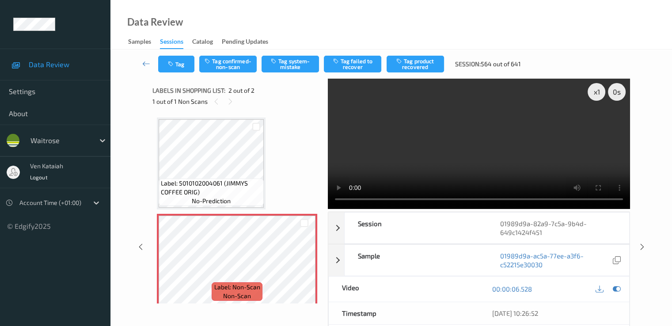
click at [278, 74] on div "Tag Tag confirmed-non-scan Tag system-mistake Tag failed to recover Tag product…" at bounding box center [391, 63] width 525 height 29
click at [278, 72] on button "Tag system-mistake" at bounding box center [290, 64] width 57 height 17
click at [175, 61] on button "Tag" at bounding box center [176, 64] width 36 height 17
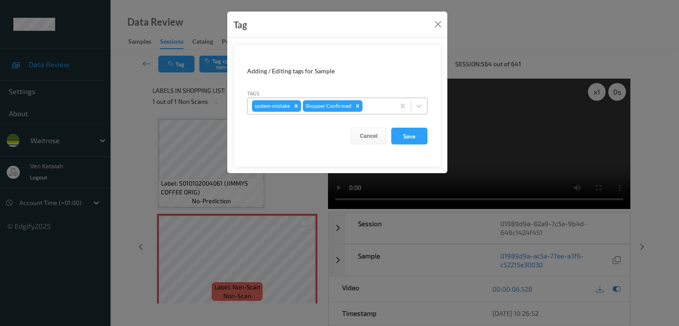
click at [387, 107] on div at bounding box center [377, 106] width 26 height 11
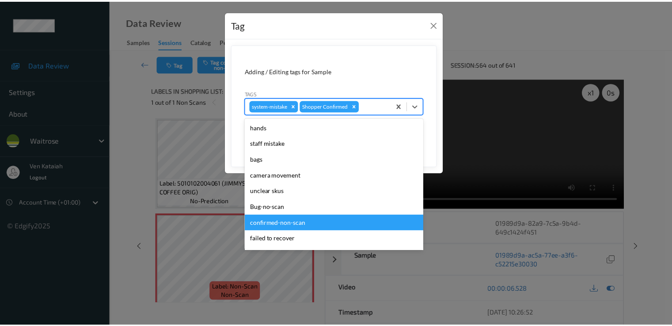
scroll to position [173, 0]
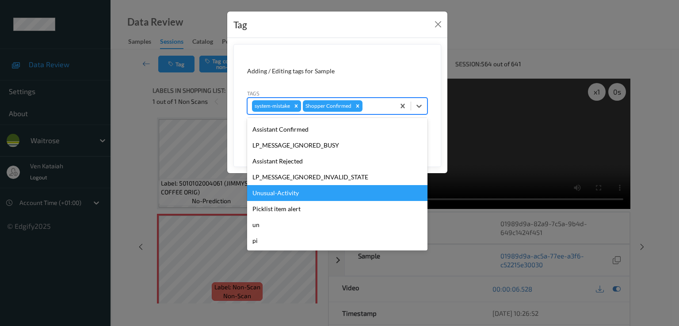
click at [281, 194] on div "Unusual-Activity" at bounding box center [337, 193] width 180 height 16
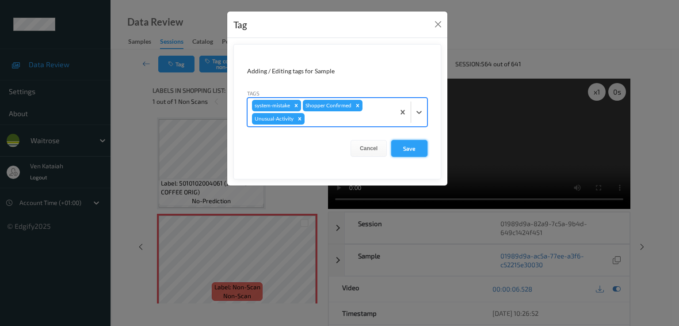
click at [403, 146] on button "Save" at bounding box center [409, 148] width 36 height 17
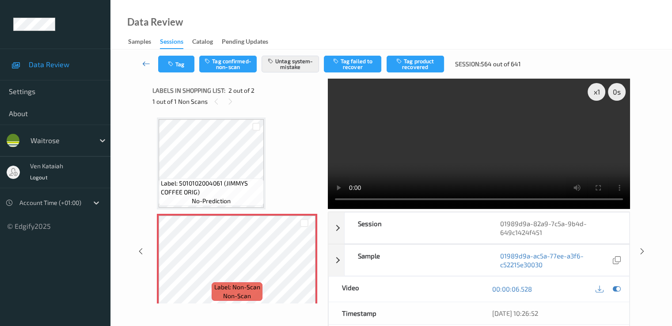
click at [145, 64] on icon at bounding box center [146, 63] width 8 height 9
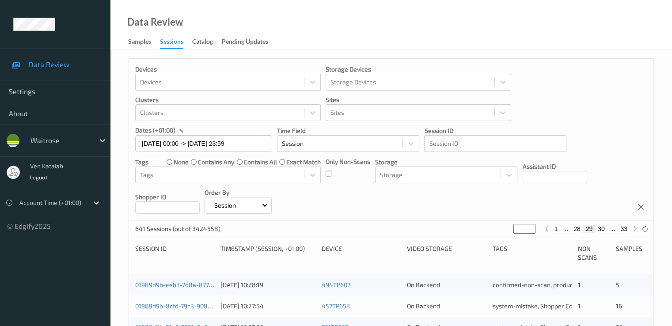
scroll to position [177, 0]
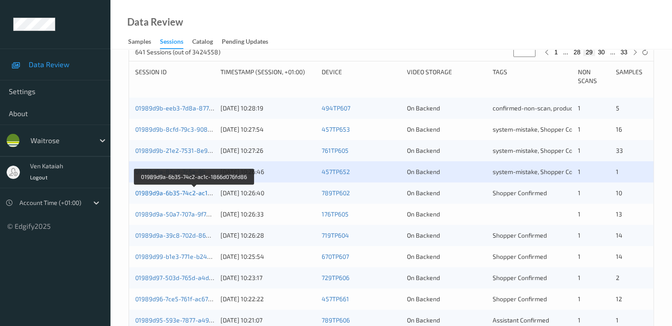
click at [165, 193] on link "01989d9a-6b35-74c2-ac1c-1866d076fd86" at bounding box center [194, 193] width 119 height 8
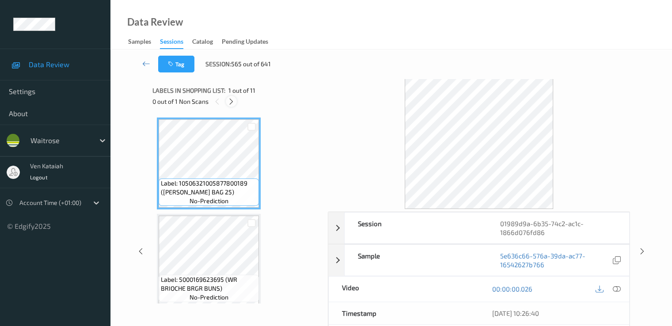
click at [229, 101] on icon at bounding box center [232, 102] width 8 height 8
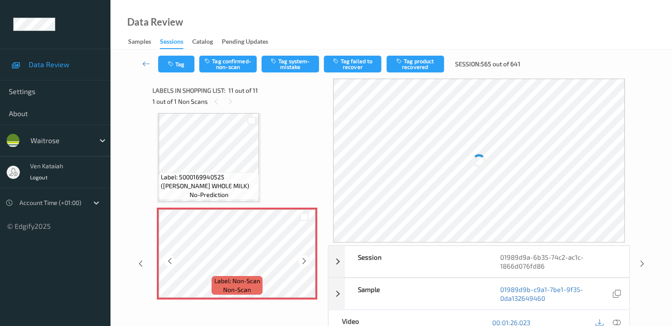
scroll to position [874, 0]
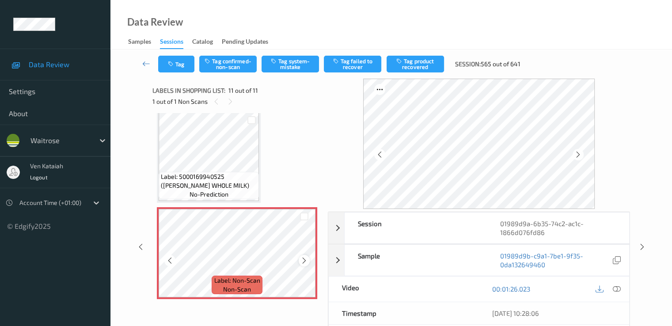
click at [304, 261] on icon at bounding box center [305, 261] width 8 height 8
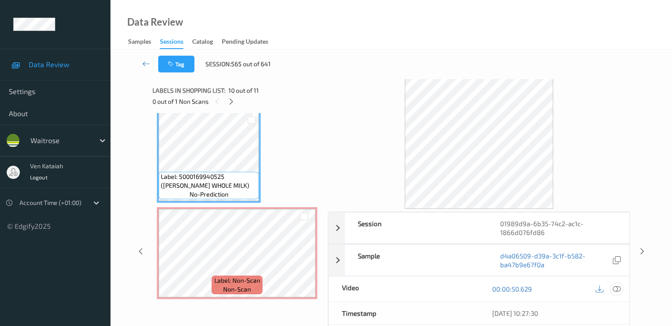
click at [452, 286] on div at bounding box center [617, 289] width 12 height 12
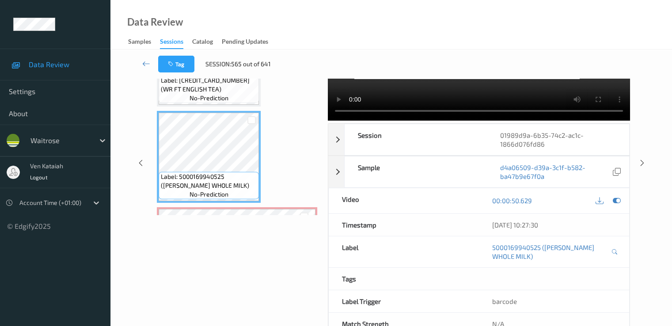
scroll to position [0, 0]
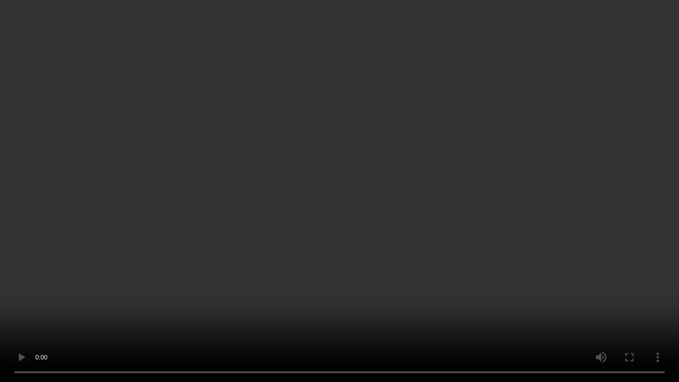
click at [48, 278] on video at bounding box center [339, 191] width 679 height 382
click at [419, 187] on video at bounding box center [339, 191] width 679 height 382
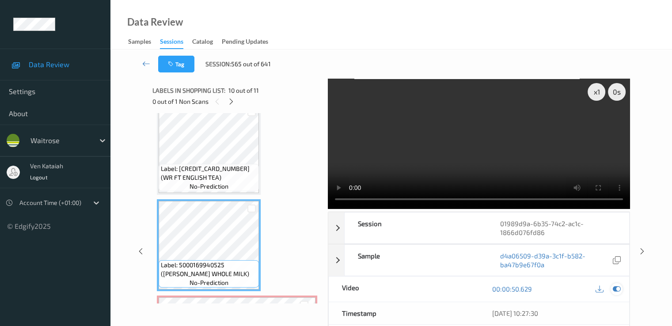
click at [452, 290] on icon at bounding box center [617, 289] width 8 height 8
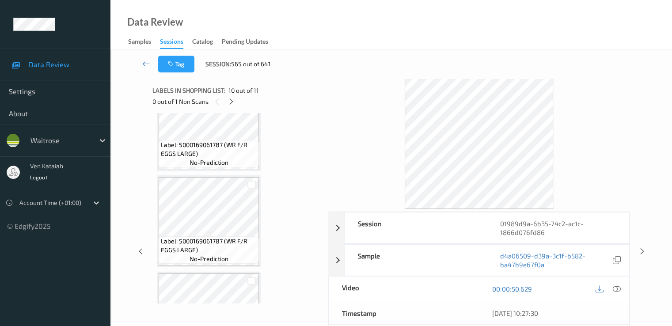
click at [228, 107] on div "Labels in shopping list: 10 out of 11 0 out of 1 Non Scans" at bounding box center [236, 96] width 169 height 34
click at [231, 103] on icon at bounding box center [232, 102] width 8 height 8
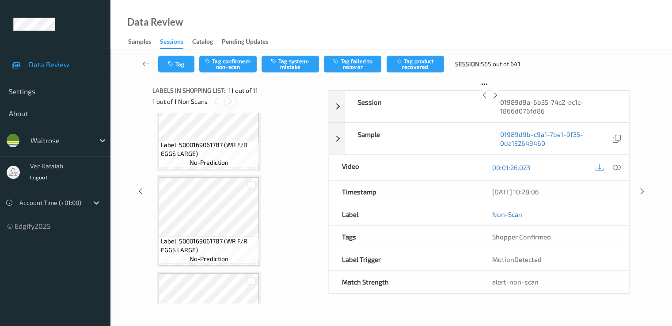
scroll to position [871, 0]
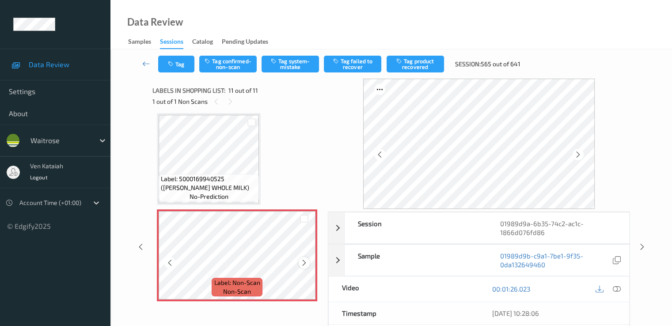
click at [307, 263] on icon at bounding box center [305, 263] width 8 height 8
click at [308, 262] on div at bounding box center [304, 262] width 11 height 11
click at [452, 156] on div at bounding box center [578, 154] width 11 height 11
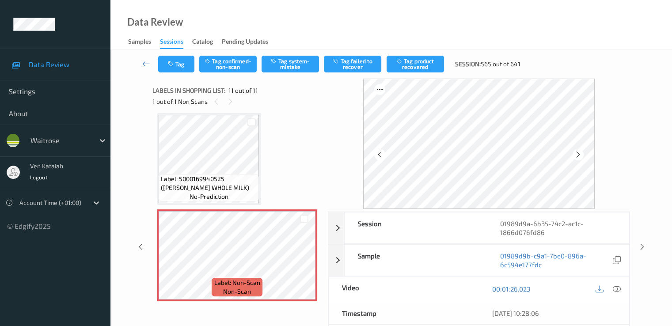
click at [452, 156] on div at bounding box center [578, 154] width 11 height 11
click at [452, 156] on icon at bounding box center [579, 155] width 8 height 8
click at [308, 264] on div at bounding box center [304, 262] width 11 height 11
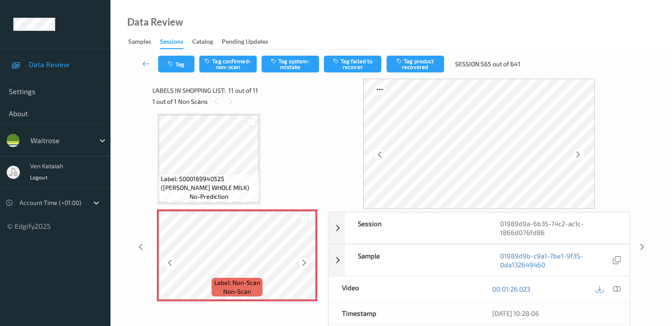
click at [306, 263] on icon at bounding box center [305, 263] width 8 height 8
click at [304, 262] on icon at bounding box center [305, 263] width 8 height 8
click at [302, 261] on icon at bounding box center [305, 263] width 8 height 8
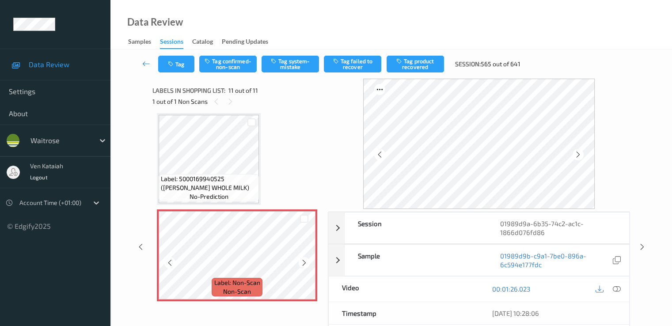
click at [302, 261] on icon at bounding box center [305, 263] width 8 height 8
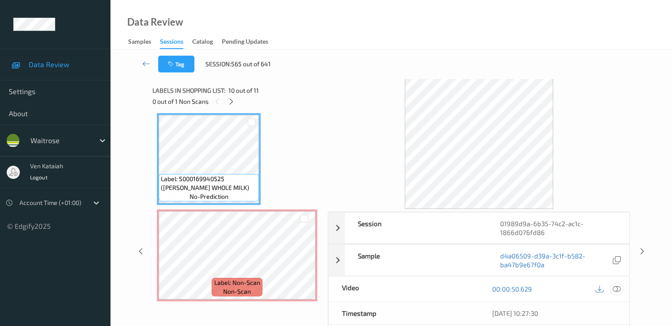
click at [452, 290] on icon at bounding box center [617, 289] width 8 height 8
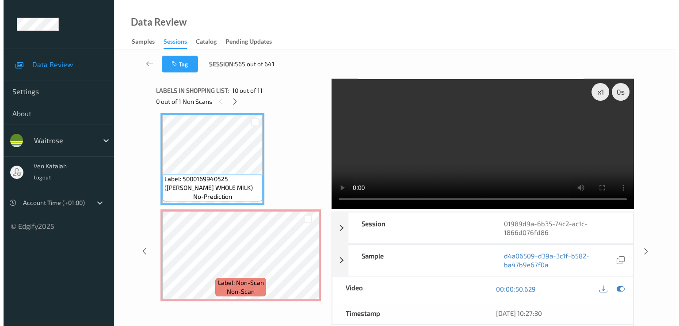
scroll to position [818, 0]
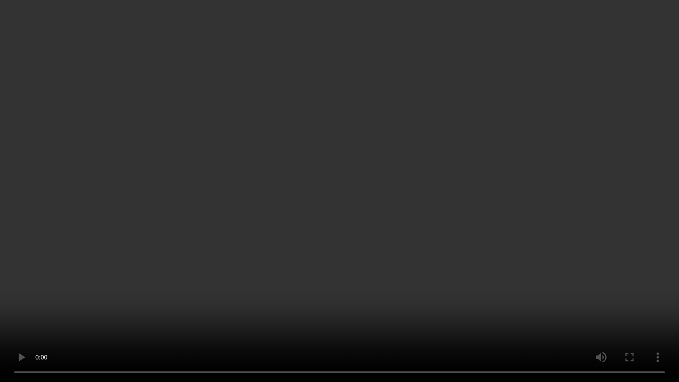
click at [194, 272] on video at bounding box center [339, 191] width 679 height 382
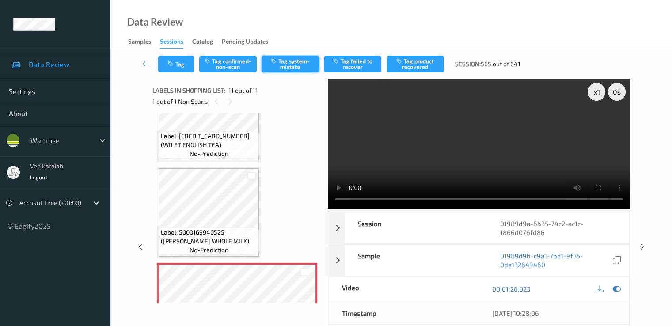
click at [290, 66] on button "Tag system-mistake" at bounding box center [290, 64] width 57 height 17
click at [171, 65] on icon "button" at bounding box center [172, 64] width 8 height 6
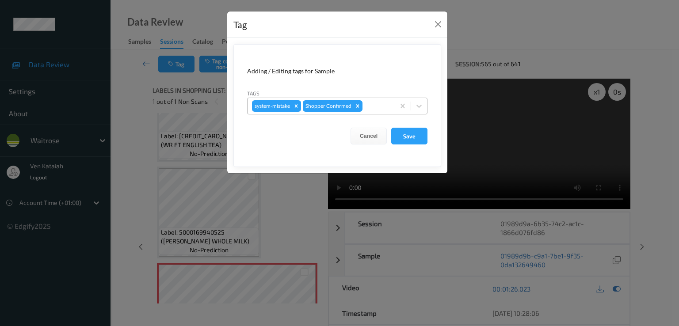
click at [390, 105] on div at bounding box center [377, 106] width 26 height 11
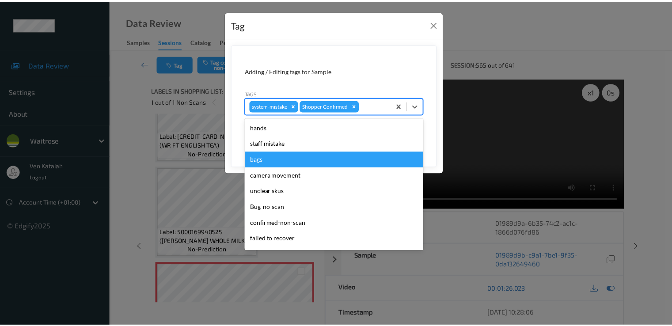
scroll to position [173, 0]
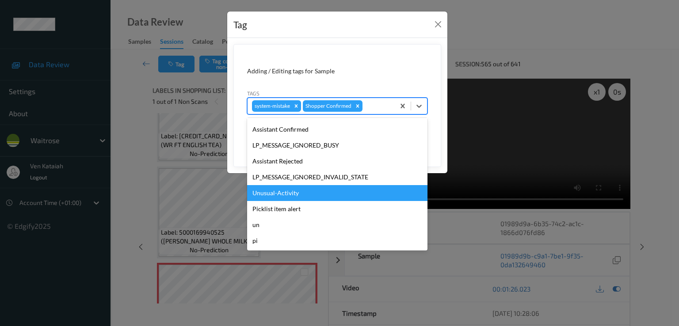
click at [270, 194] on div "Unusual-Activity" at bounding box center [337, 193] width 180 height 16
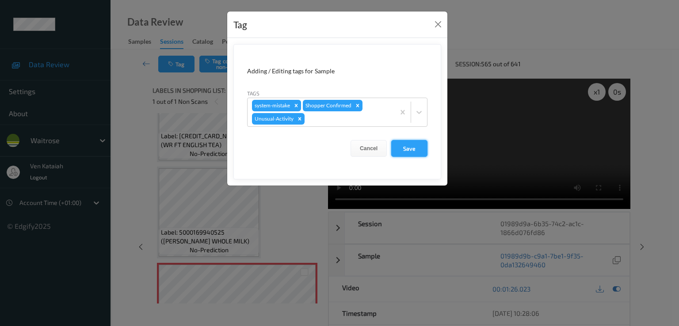
click at [409, 151] on button "Save" at bounding box center [409, 148] width 36 height 17
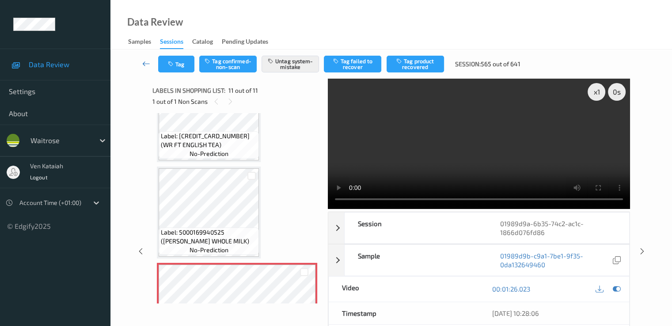
click at [145, 64] on icon at bounding box center [146, 63] width 8 height 9
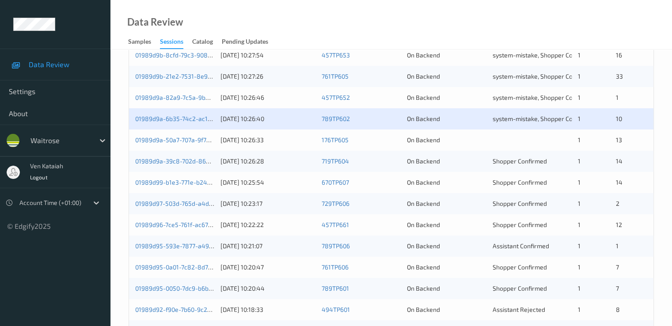
scroll to position [265, 0]
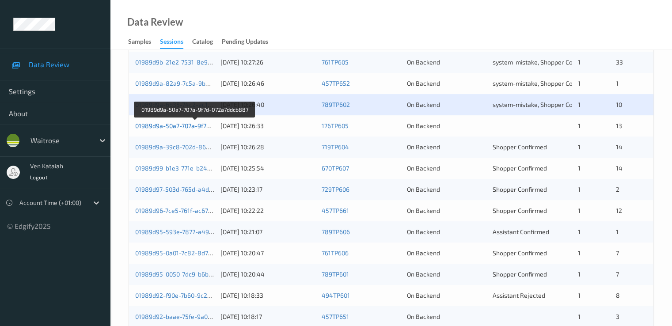
click at [145, 129] on link "01989d9a-50a7-707a-9f7d-072a7ddcb887" at bounding box center [194, 126] width 119 height 8
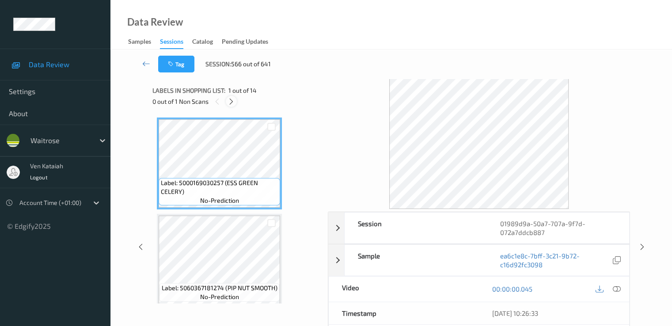
click at [230, 102] on icon at bounding box center [232, 102] width 8 height 8
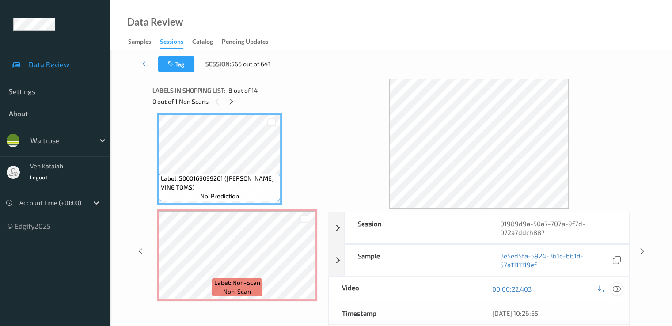
click at [452, 289] on icon at bounding box center [617, 289] width 8 height 8
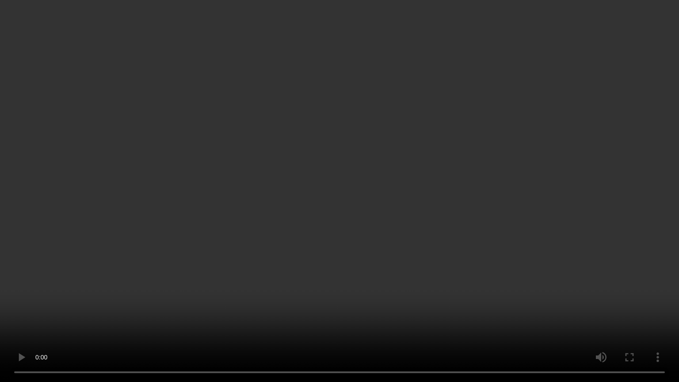
click at [345, 248] on video at bounding box center [339, 191] width 679 height 382
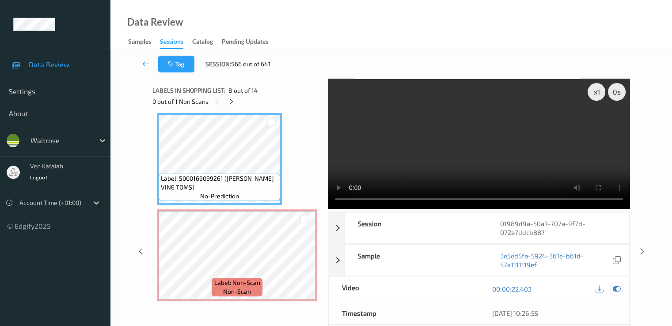
click at [452, 291] on icon at bounding box center [617, 289] width 8 height 8
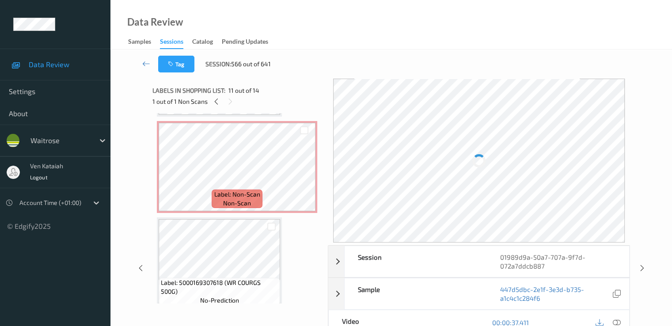
scroll to position [679, 0]
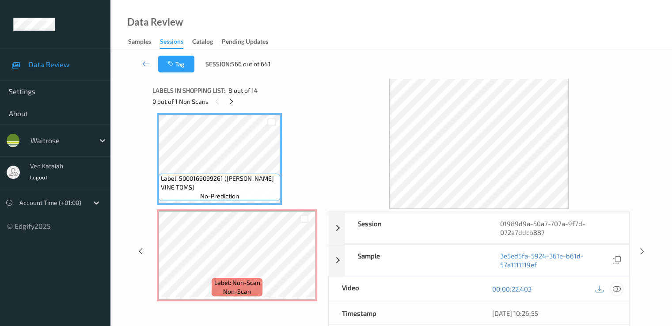
click at [452, 287] on icon at bounding box center [617, 289] width 8 height 8
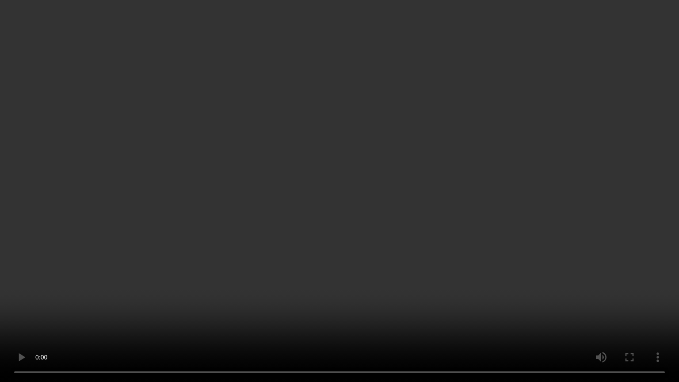
click at [326, 246] on video at bounding box center [339, 191] width 679 height 382
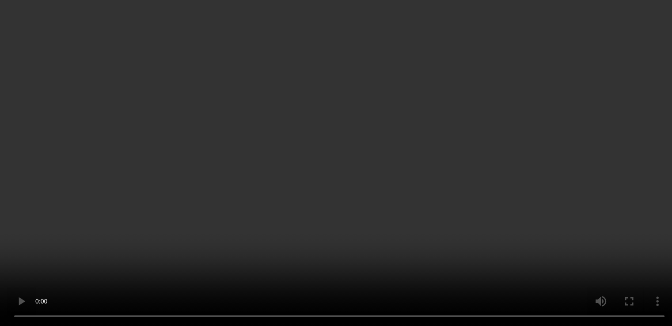
scroll to position [767, 0]
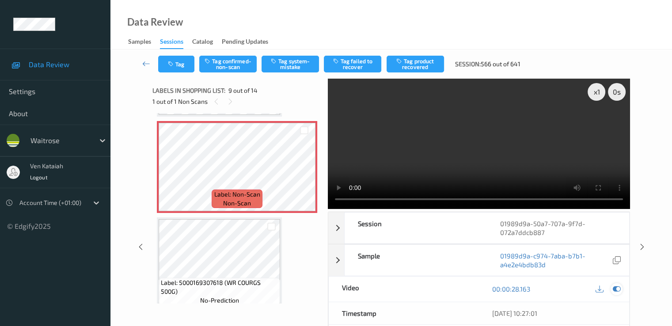
click at [452, 289] on icon at bounding box center [617, 289] width 8 height 8
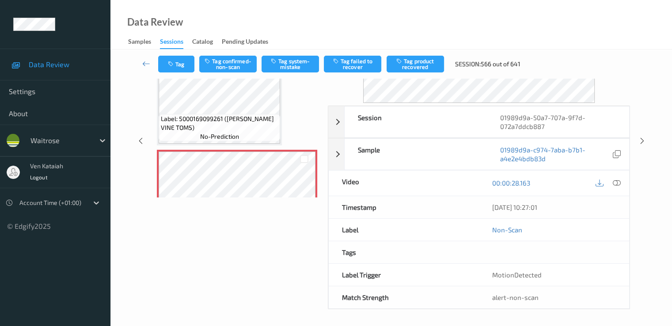
scroll to position [0, 0]
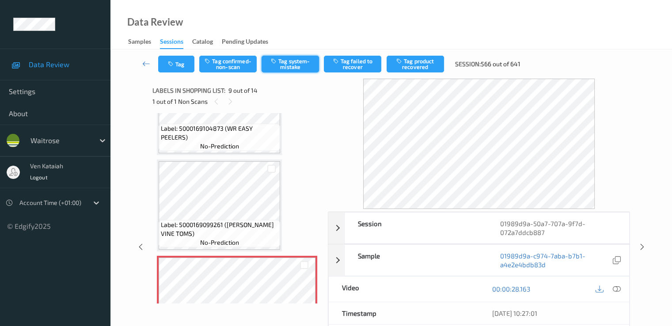
click at [295, 67] on button "Tag system-mistake" at bounding box center [290, 64] width 57 height 17
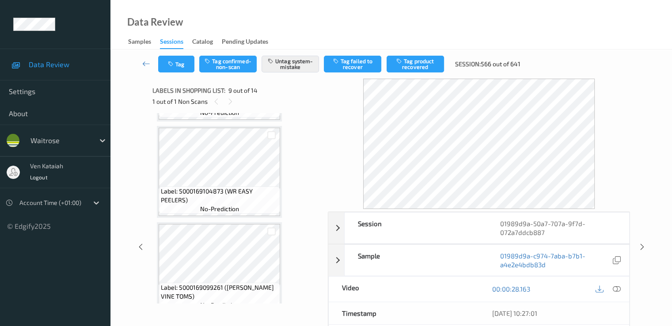
scroll to position [544, 0]
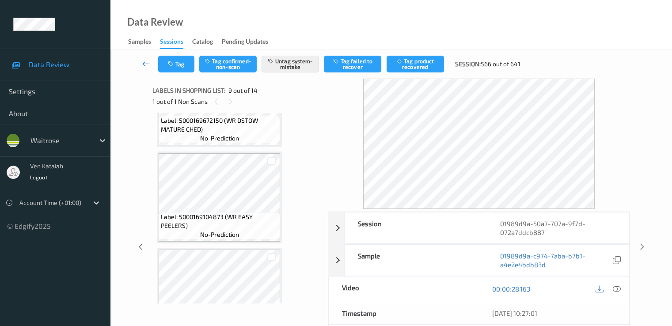
click at [148, 62] on icon at bounding box center [146, 63] width 8 height 9
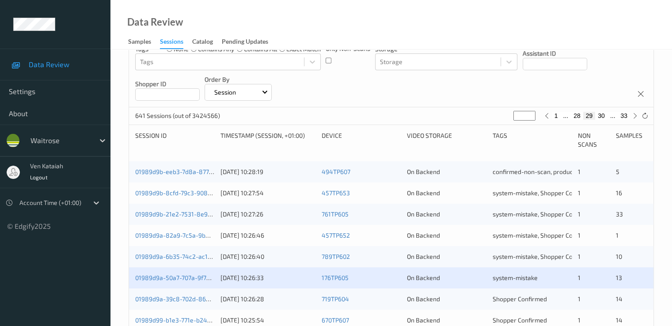
scroll to position [177, 0]
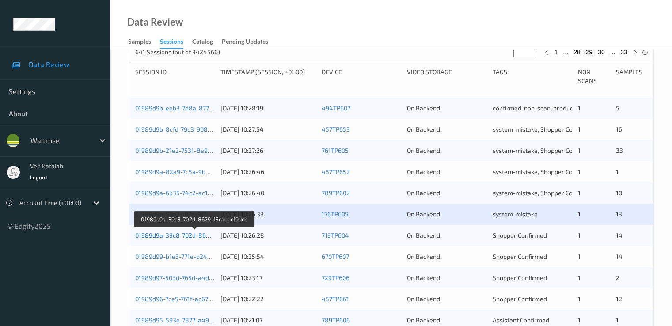
click at [168, 233] on link "01989d9a-39c8-702d-8629-13caeec19dcb" at bounding box center [195, 236] width 120 height 8
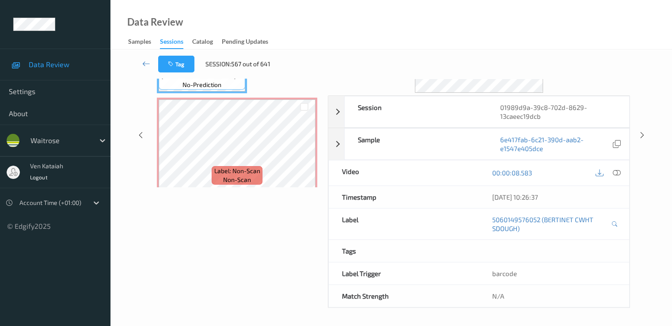
scroll to position [115, 0]
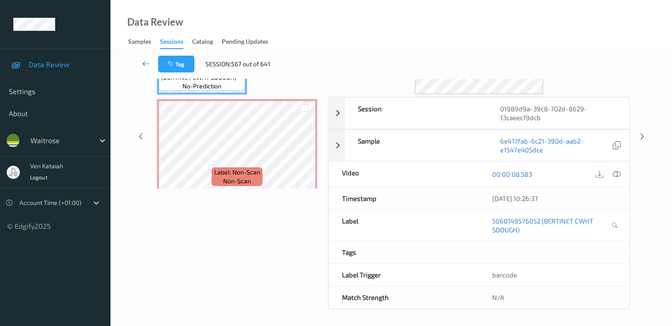
click at [144, 61] on icon at bounding box center [146, 63] width 8 height 9
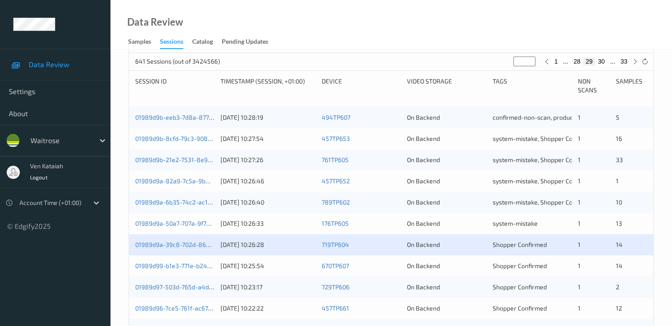
scroll to position [177, 0]
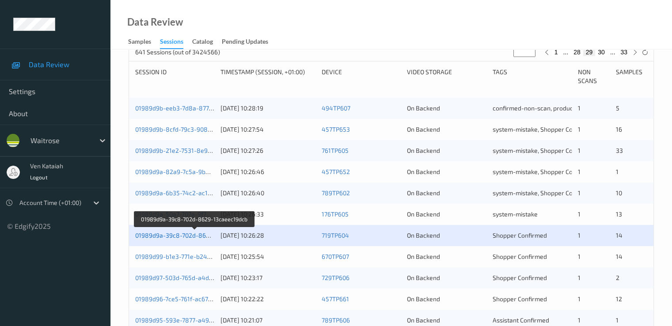
click at [185, 234] on link "01989d9a-39c8-702d-8629-13caeec19dcb" at bounding box center [195, 236] width 120 height 8
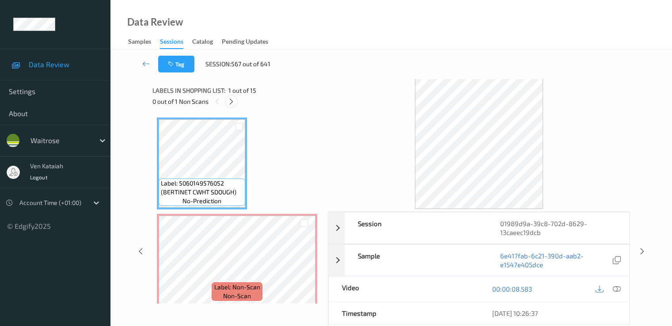
click at [228, 97] on div at bounding box center [231, 101] width 11 height 11
click at [452, 289] on icon at bounding box center [617, 289] width 8 height 8
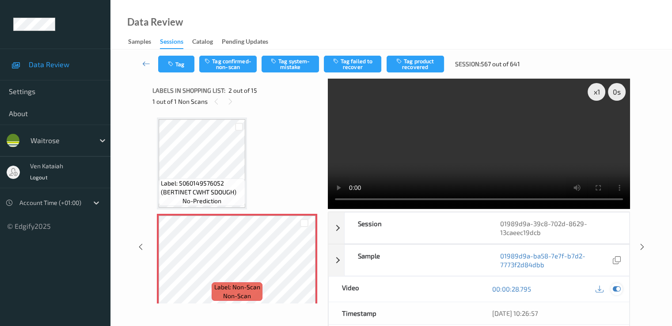
click at [452, 288] on icon at bounding box center [617, 289] width 8 height 8
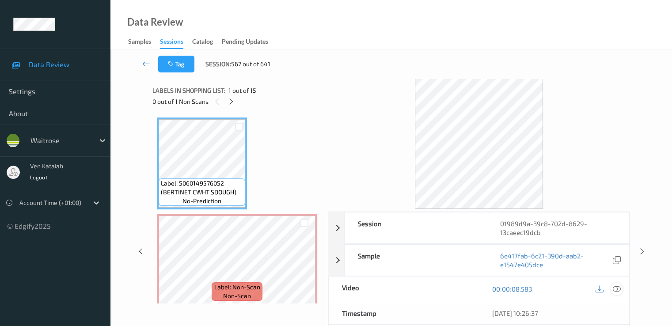
click at [452, 290] on icon at bounding box center [617, 289] width 8 height 8
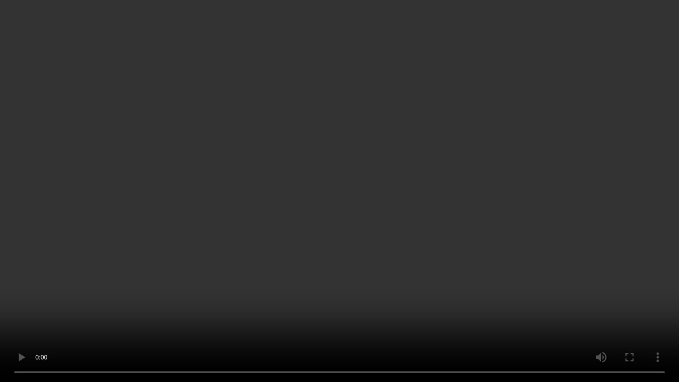
click at [110, 290] on video at bounding box center [339, 191] width 679 height 382
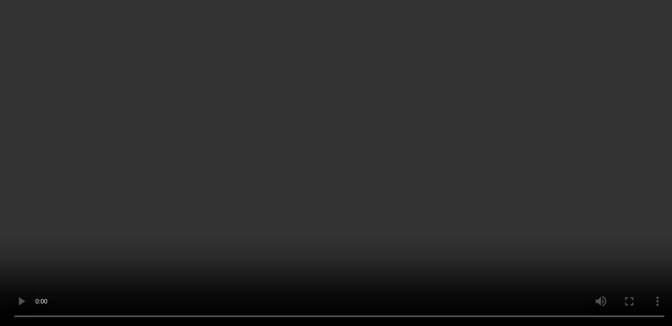
scroll to position [177, 0]
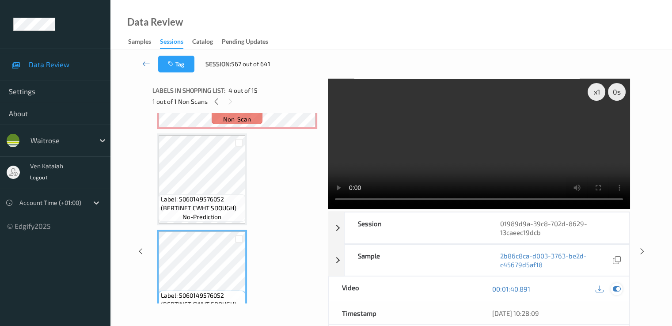
click at [452, 292] on icon at bounding box center [617, 289] width 8 height 8
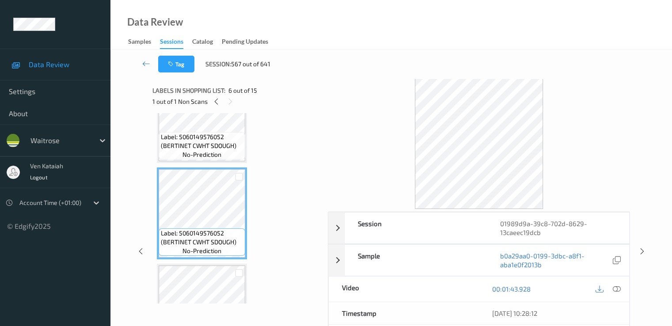
scroll to position [442, 0]
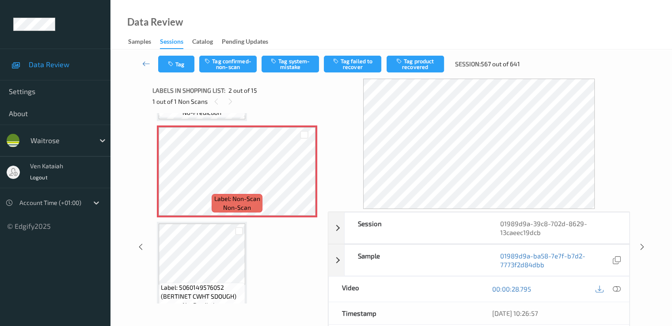
scroll to position [177, 0]
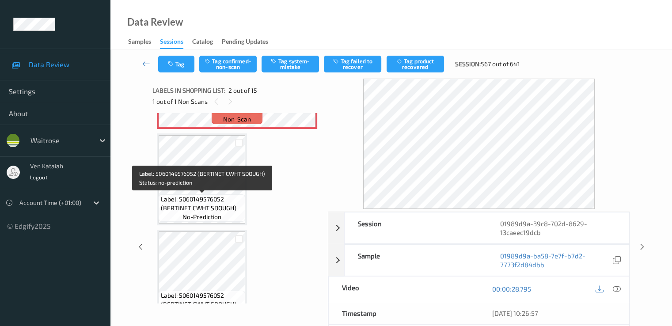
click at [205, 199] on span "Label: 5060149576052 (BERTINET CWHT SDOUGH)" at bounding box center [202, 204] width 82 height 18
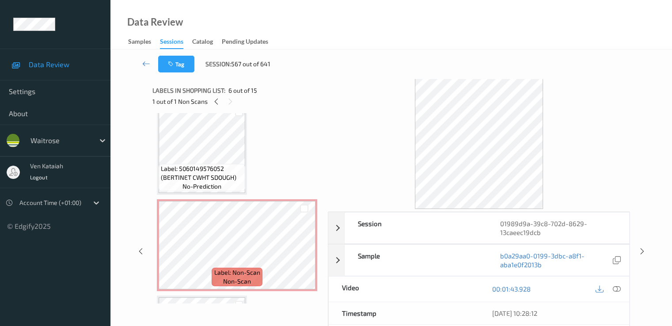
scroll to position [0, 0]
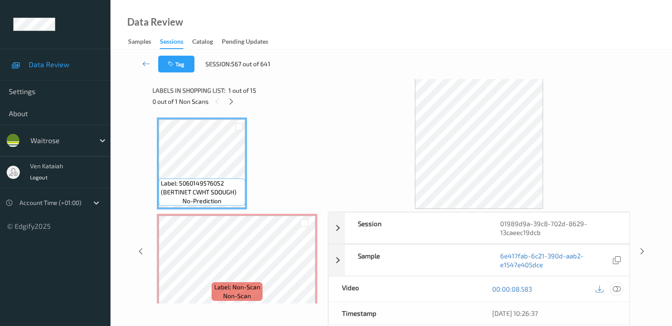
click at [452, 290] on icon at bounding box center [617, 289] width 8 height 8
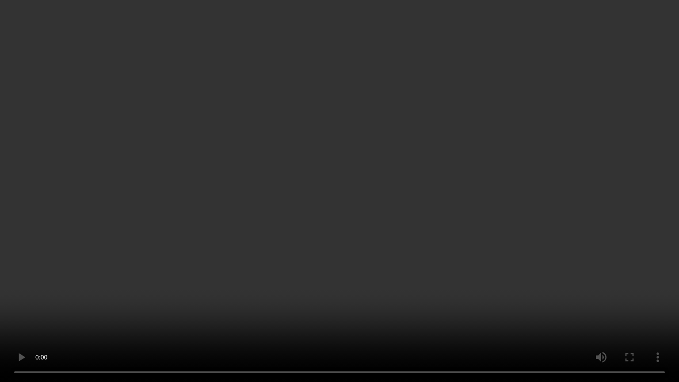
click at [381, 279] on video at bounding box center [339, 191] width 679 height 382
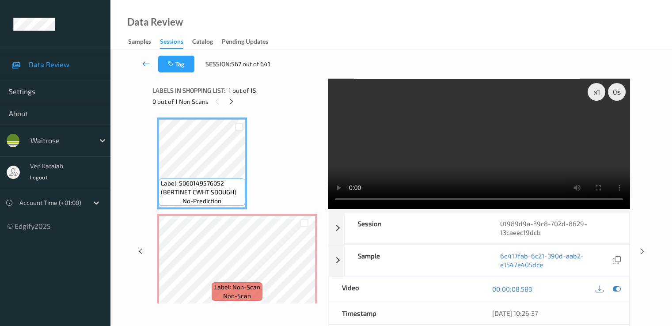
click at [144, 64] on icon at bounding box center [146, 63] width 8 height 9
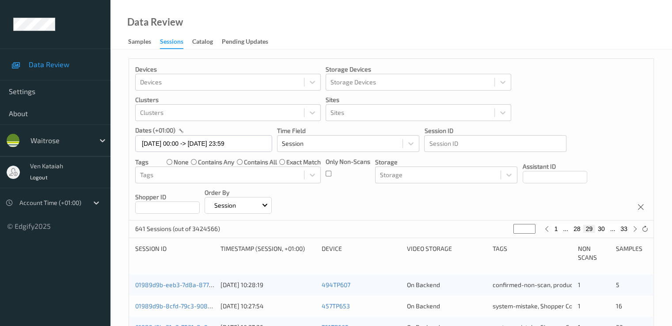
scroll to position [177, 0]
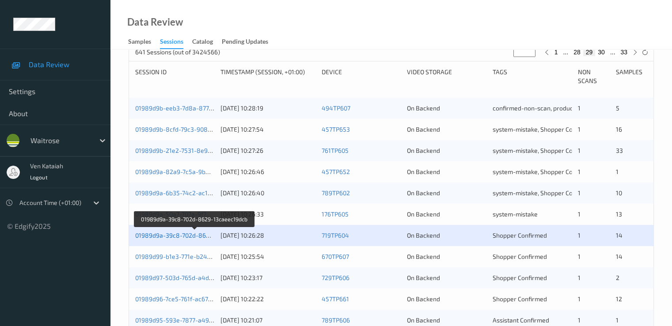
click at [184, 233] on link "01989d9a-39c8-702d-8629-13caeec19dcb" at bounding box center [195, 236] width 120 height 8
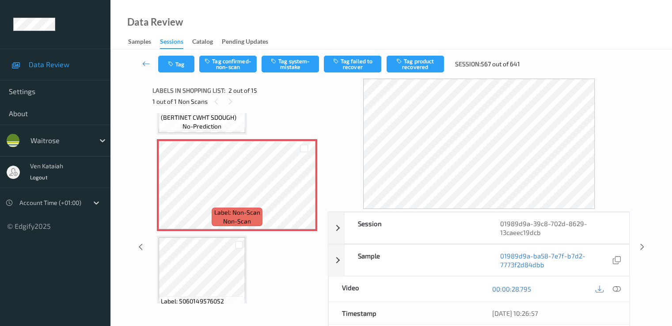
scroll to position [88, 0]
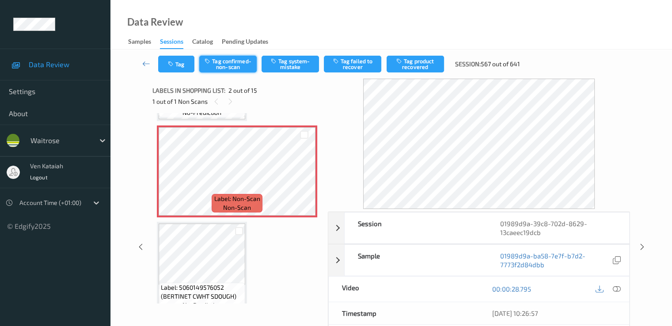
click at [226, 61] on button "Tag confirmed-non-scan" at bounding box center [227, 64] width 57 height 17
click at [427, 56] on button "Tag product recovered" at bounding box center [415, 64] width 57 height 17
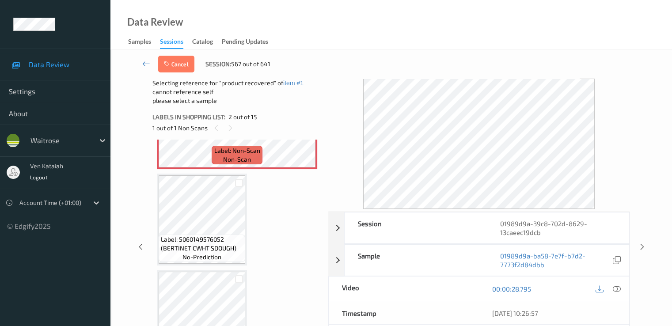
scroll to position [177, 0]
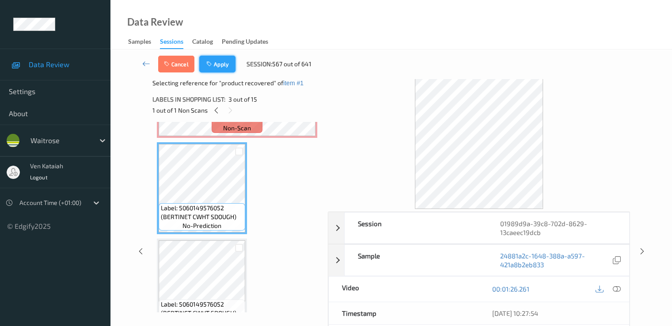
click at [210, 61] on icon "button" at bounding box center [210, 64] width 8 height 6
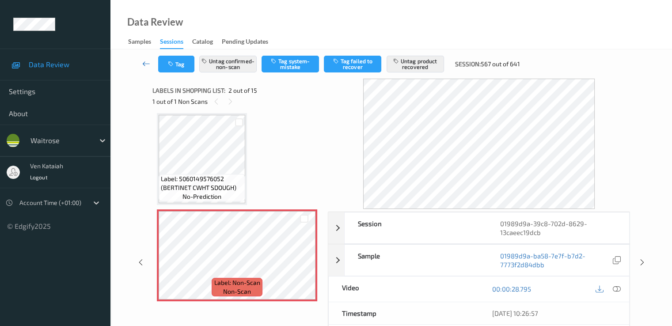
click at [146, 62] on icon at bounding box center [146, 63] width 8 height 9
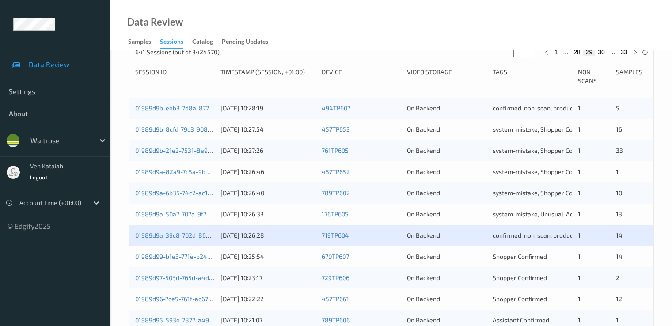
scroll to position [265, 0]
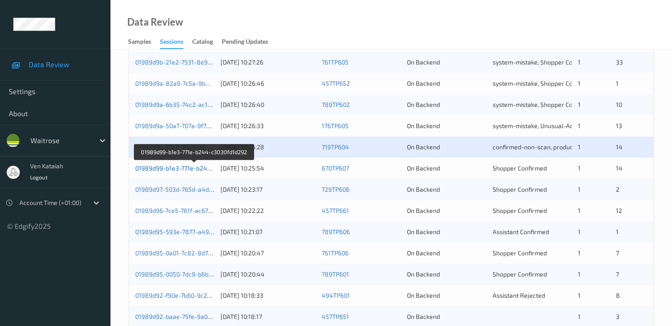
click at [187, 168] on link "01989d99-b1e3-771e-b244-c3030fd1d292" at bounding box center [194, 168] width 118 height 8
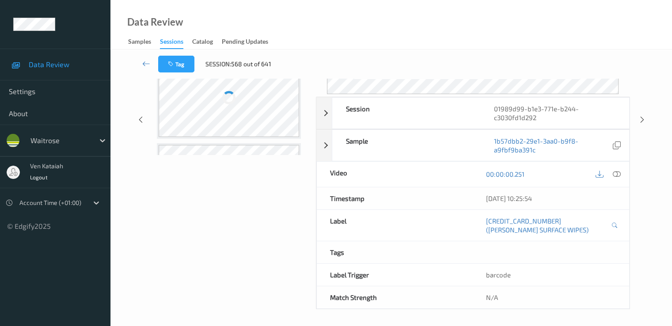
scroll to position [115, 0]
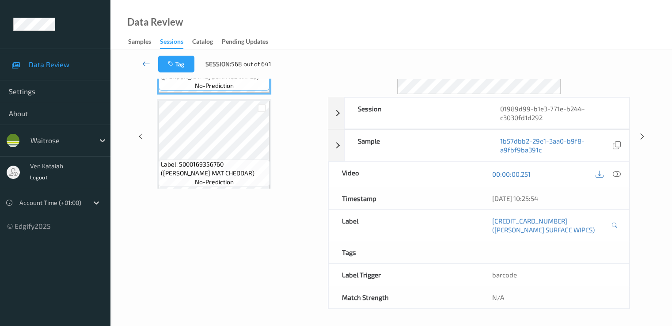
click at [145, 66] on icon at bounding box center [146, 63] width 8 height 9
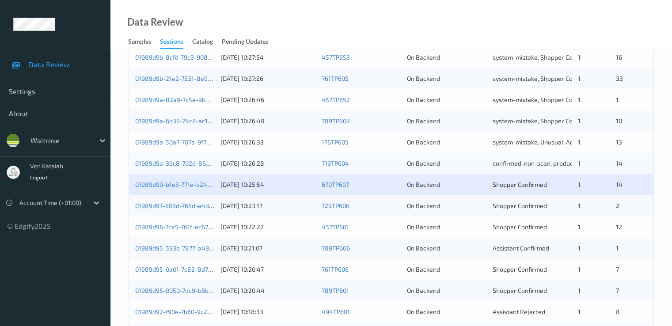
scroll to position [266, 0]
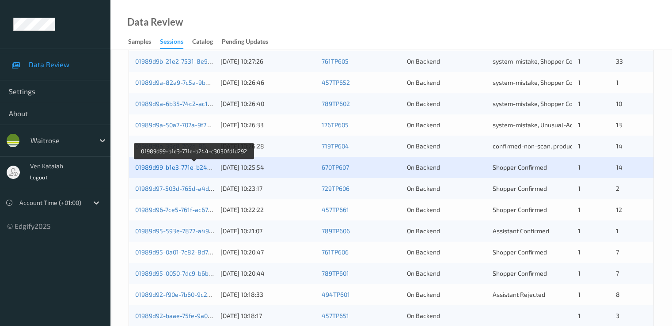
click at [169, 167] on link "01989d99-b1e3-771e-b244-c3030fd1d292" at bounding box center [194, 168] width 118 height 8
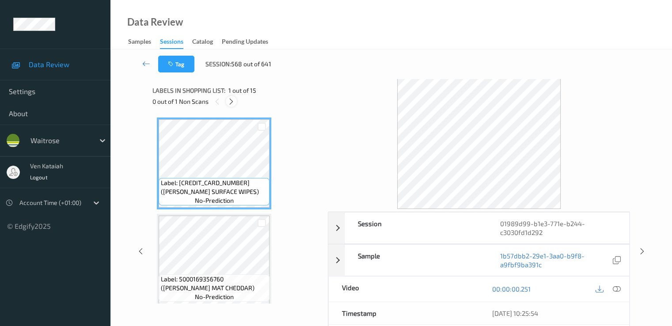
click at [232, 100] on icon at bounding box center [232, 102] width 8 height 8
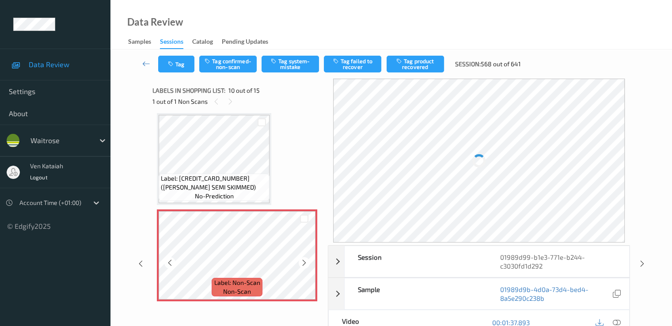
scroll to position [864, 0]
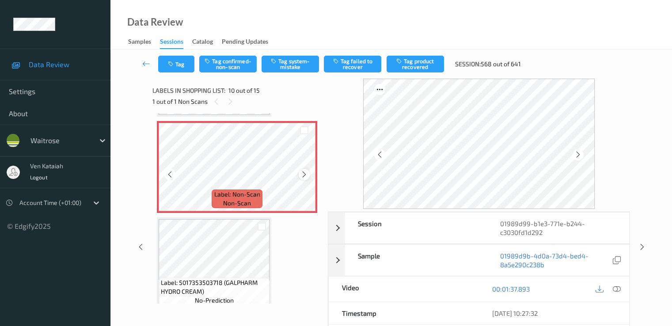
click at [304, 175] on icon at bounding box center [305, 175] width 8 height 8
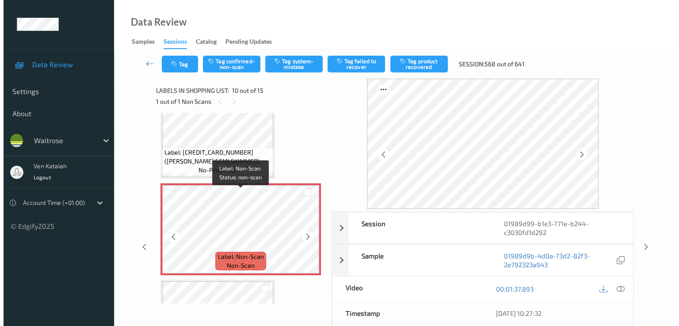
scroll to position [775, 0]
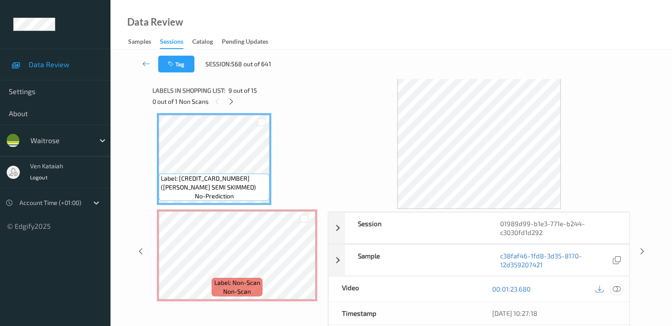
click at [452, 289] on icon at bounding box center [617, 289] width 8 height 8
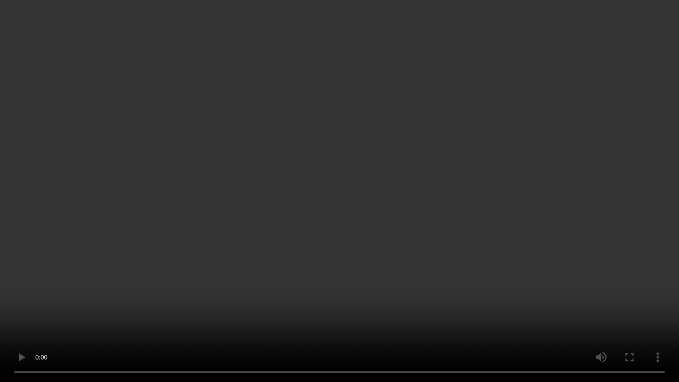
click at [267, 256] on video at bounding box center [339, 191] width 679 height 382
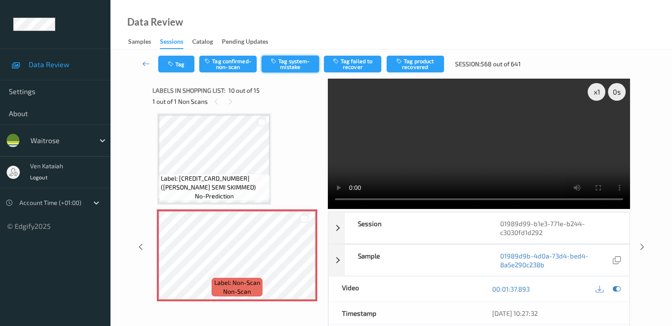
click at [298, 62] on button "Tag system-mistake" at bounding box center [290, 64] width 57 height 17
click at [189, 55] on div "Tag Tag confirmed-non-scan Untag system-mistake Tag failed to recover Tag produ…" at bounding box center [391, 63] width 525 height 29
click at [180, 65] on button "Tag" at bounding box center [176, 64] width 36 height 17
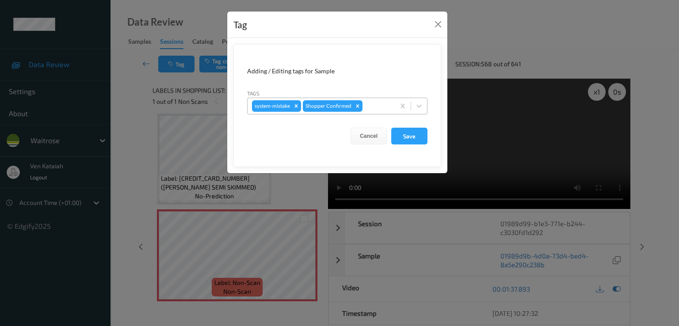
click at [376, 106] on div at bounding box center [377, 106] width 26 height 11
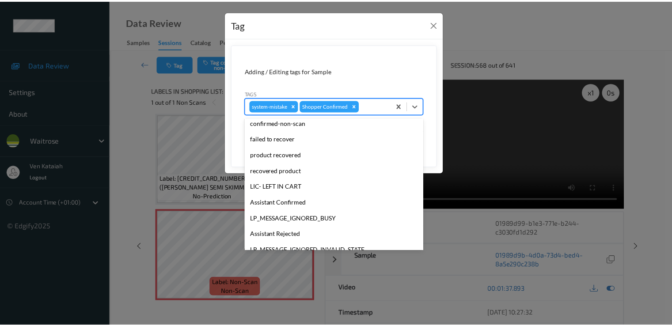
scroll to position [173, 0]
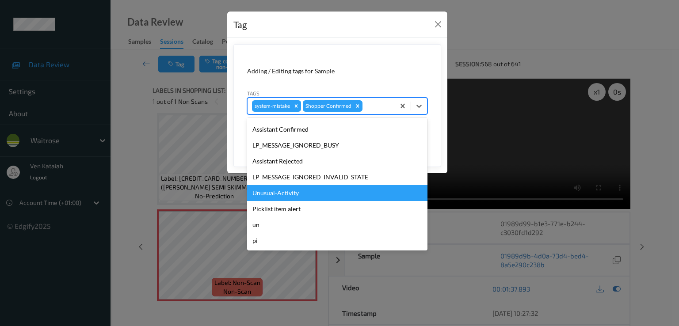
click at [266, 187] on div "Unusual-Activity" at bounding box center [337, 193] width 180 height 16
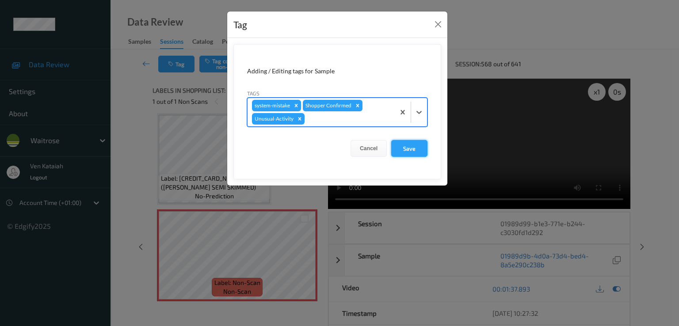
click at [405, 155] on button "Save" at bounding box center [409, 148] width 36 height 17
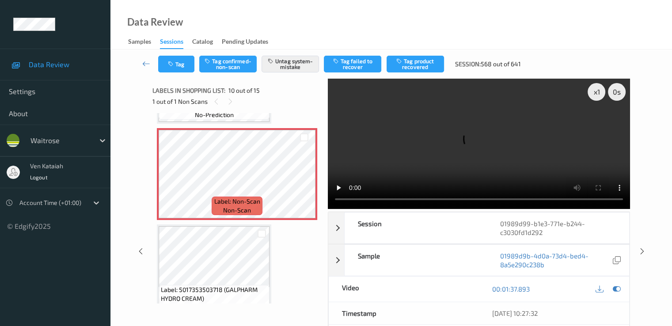
scroll to position [952, 0]
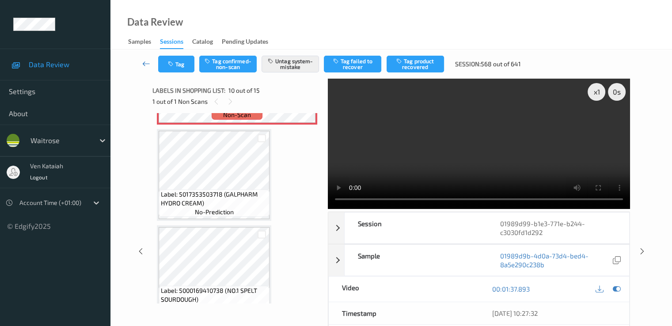
click at [143, 64] on icon at bounding box center [146, 63] width 8 height 9
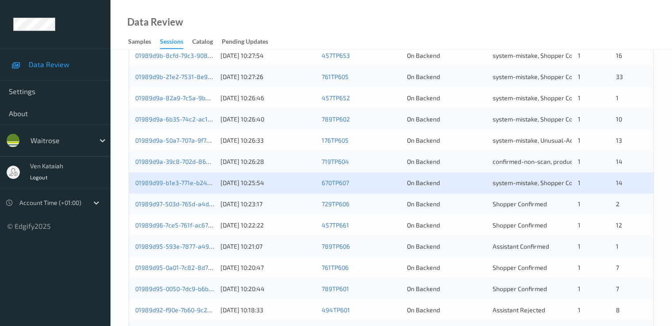
scroll to position [265, 0]
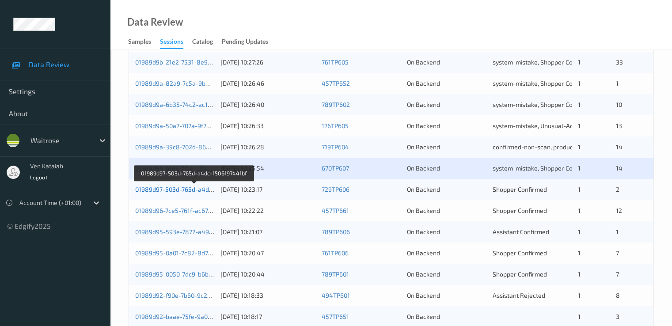
click at [178, 189] on link "01989d97-503d-765d-a4dc-1506197441bf" at bounding box center [194, 190] width 118 height 8
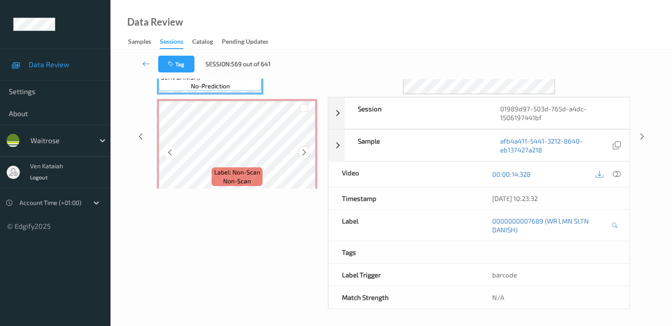
click at [300, 152] on div at bounding box center [304, 152] width 11 height 11
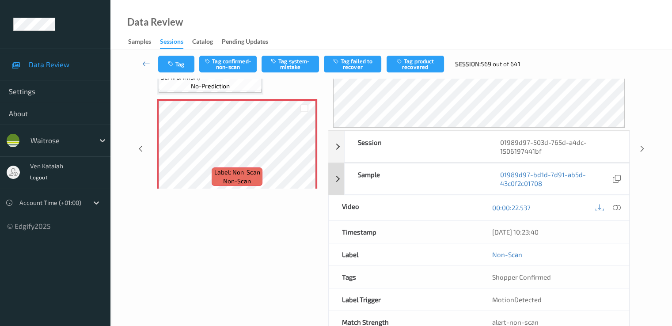
scroll to position [27, 0]
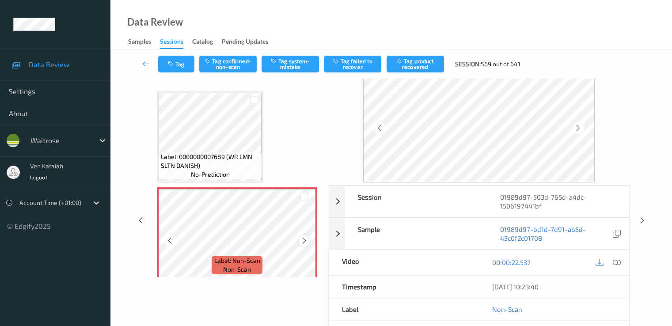
click at [306, 242] on icon at bounding box center [305, 241] width 8 height 8
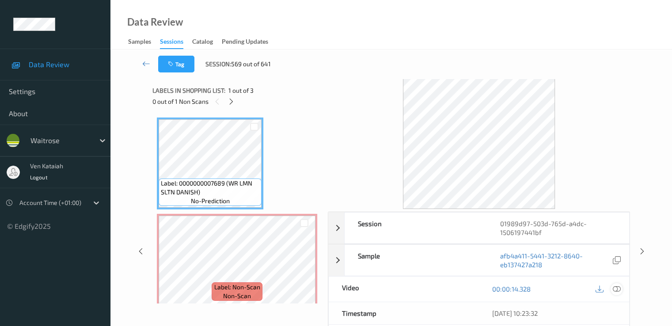
click at [452, 287] on icon at bounding box center [617, 289] width 8 height 8
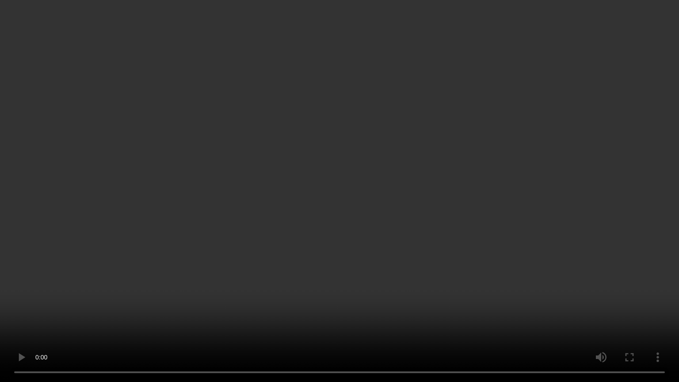
click at [156, 253] on video at bounding box center [339, 191] width 679 height 382
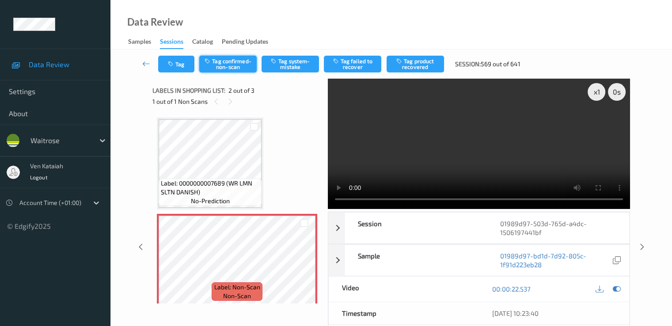
click at [233, 61] on button "Tag confirmed-non-scan" at bounding box center [227, 64] width 57 height 17
click at [408, 65] on button "Tag product recovered" at bounding box center [415, 64] width 57 height 17
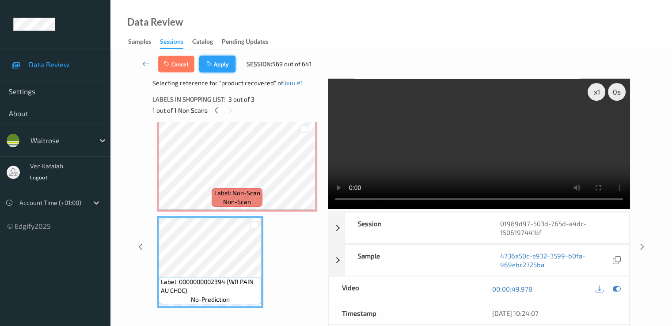
click at [220, 61] on button "Apply" at bounding box center [217, 64] width 36 height 17
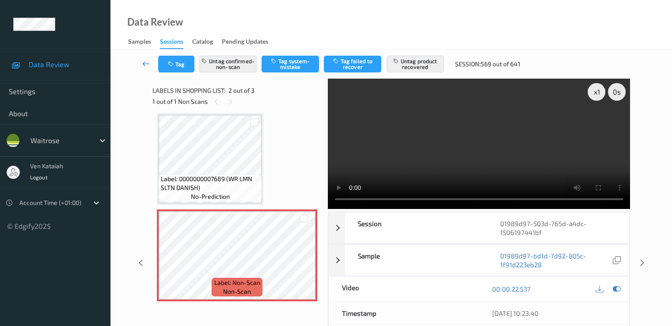
click at [141, 63] on link at bounding box center [146, 64] width 23 height 17
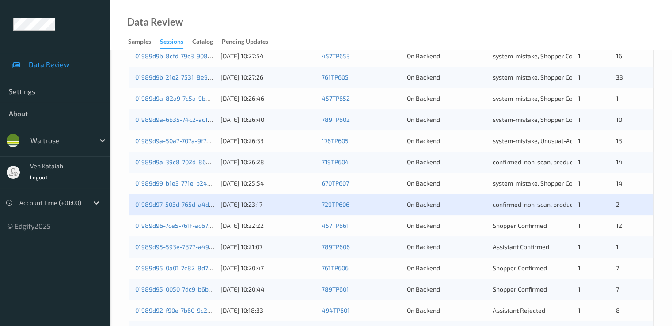
scroll to position [265, 0]
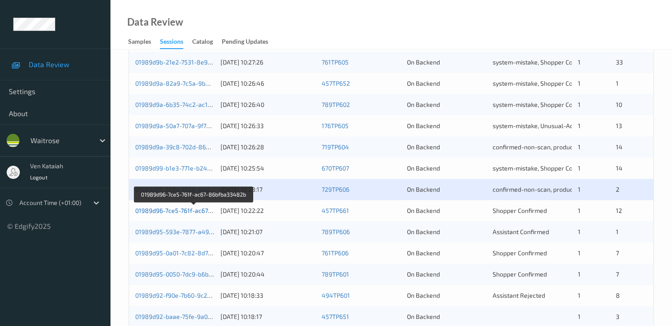
click at [166, 210] on link "01989d96-7ce5-761f-ac67-86bfba33482b" at bounding box center [194, 211] width 118 height 8
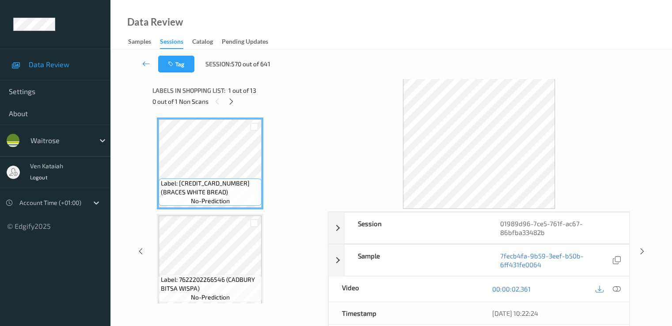
click at [226, 98] on div "0 out of 1 Non Scans" at bounding box center [236, 101] width 169 height 11
click at [230, 101] on icon at bounding box center [232, 102] width 8 height 8
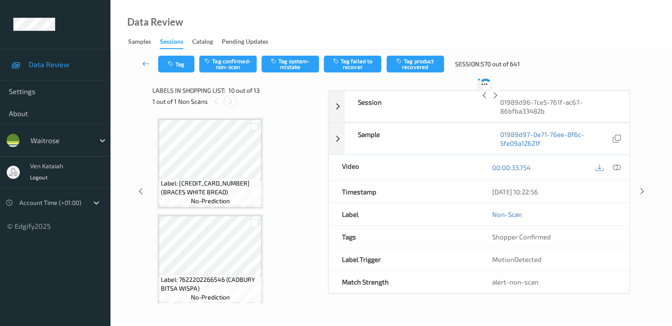
scroll to position [775, 0]
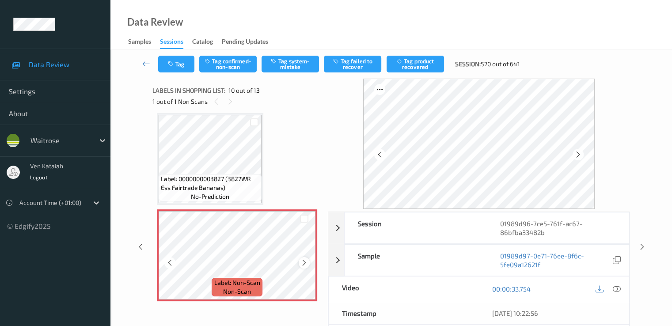
click at [302, 260] on icon at bounding box center [305, 263] width 8 height 8
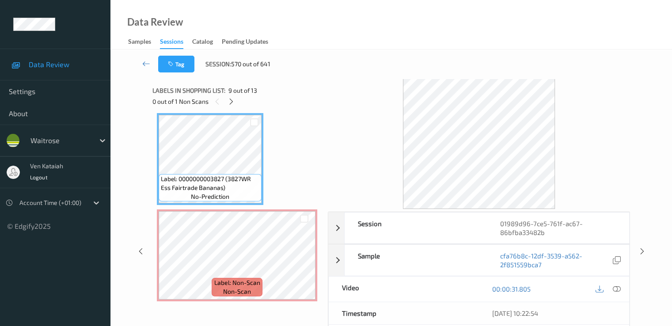
scroll to position [687, 0]
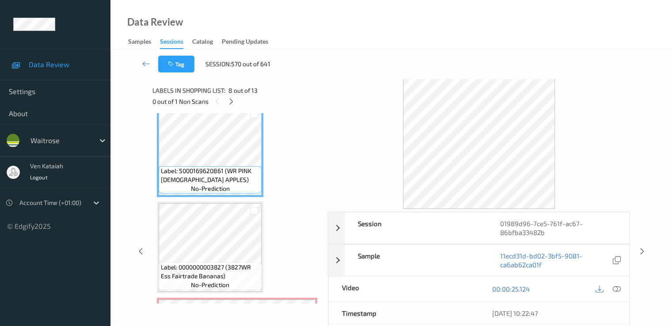
click at [452, 279] on div "00:00:25.124" at bounding box center [554, 289] width 150 height 25
click at [452, 285] on icon at bounding box center [617, 289] width 8 height 8
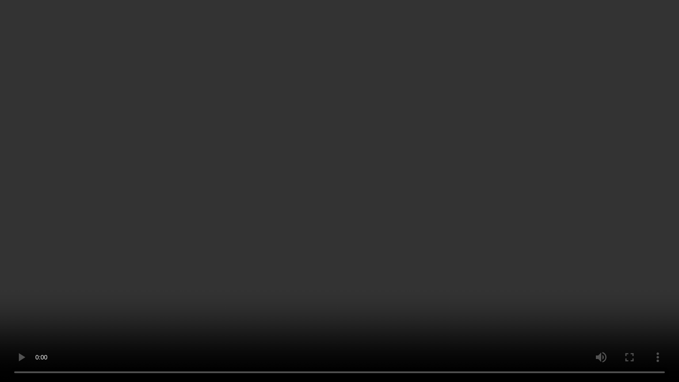
click at [180, 297] on video at bounding box center [339, 191] width 679 height 382
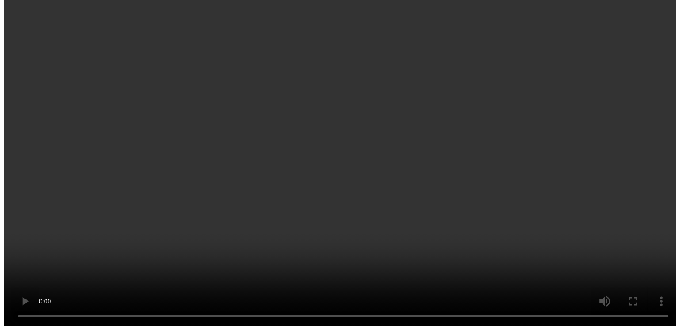
scroll to position [775, 0]
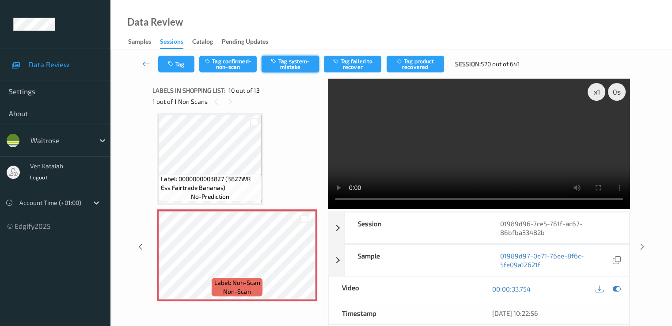
click at [281, 63] on button "Tag system-mistake" at bounding box center [290, 64] width 57 height 17
click at [171, 66] on icon "button" at bounding box center [172, 64] width 8 height 6
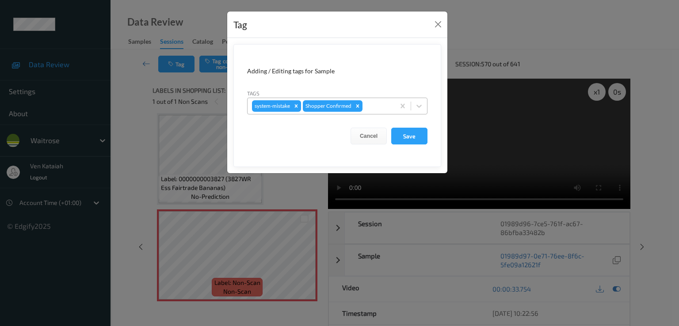
click at [383, 108] on div at bounding box center [377, 106] width 26 height 11
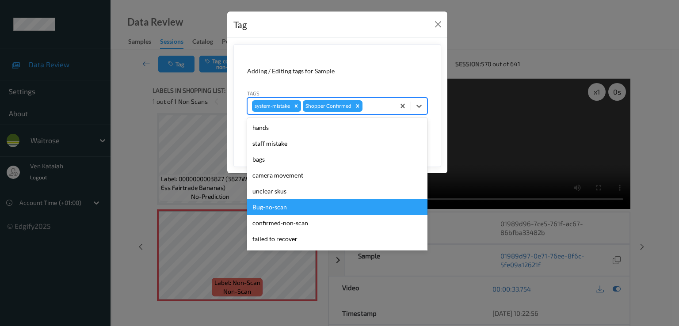
scroll to position [173, 0]
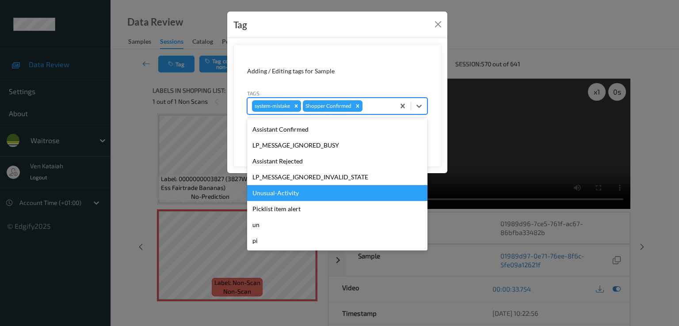
click at [282, 192] on div "Unusual-Activity" at bounding box center [337, 193] width 180 height 16
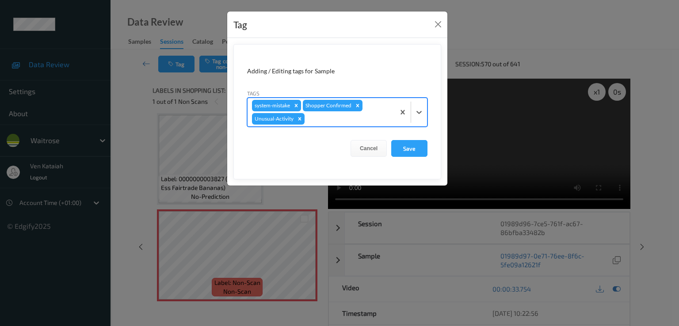
click at [339, 119] on div at bounding box center [348, 119] width 84 height 11
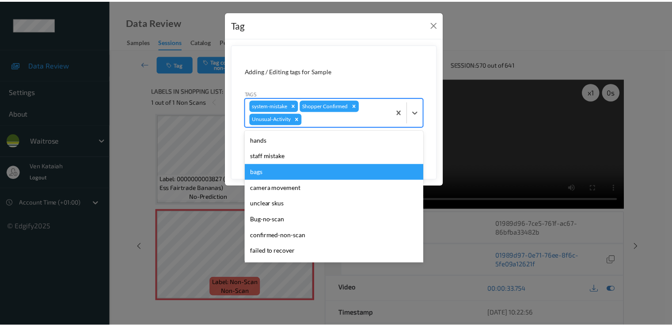
scroll to position [157, 0]
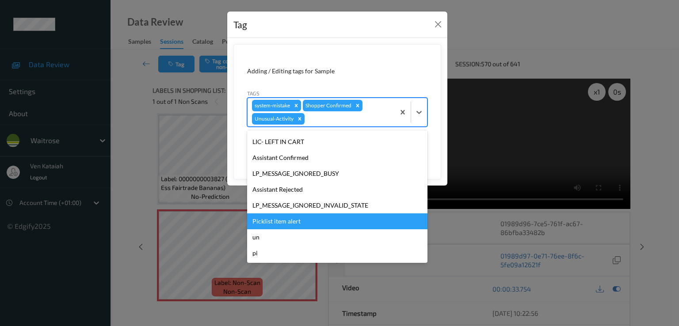
click at [265, 224] on div "Picklist item alert" at bounding box center [337, 221] width 180 height 16
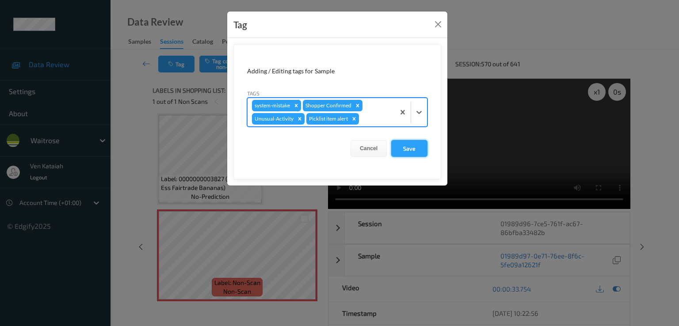
click at [424, 141] on button "Save" at bounding box center [409, 148] width 36 height 17
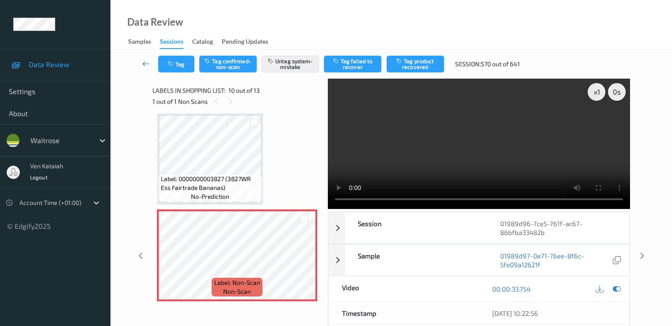
click at [141, 65] on link at bounding box center [146, 64] width 23 height 17
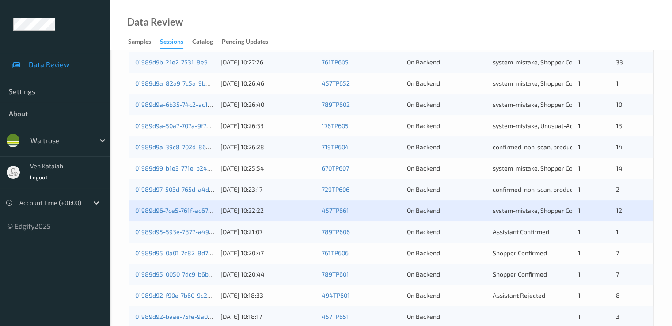
scroll to position [408, 0]
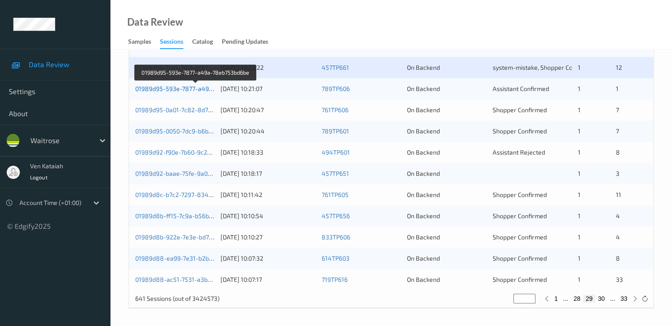
click at [164, 89] on link "01989d95-593e-7877-a49a-78eb753bd6be" at bounding box center [196, 89] width 122 height 8
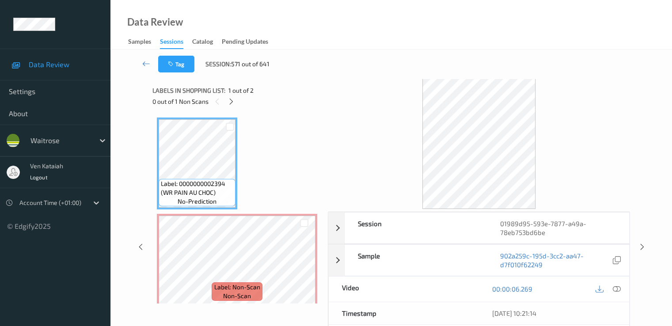
click at [226, 94] on div "Labels in shopping list: 1 out of 2" at bounding box center [236, 90] width 169 height 11
click at [229, 103] on icon at bounding box center [232, 102] width 8 height 8
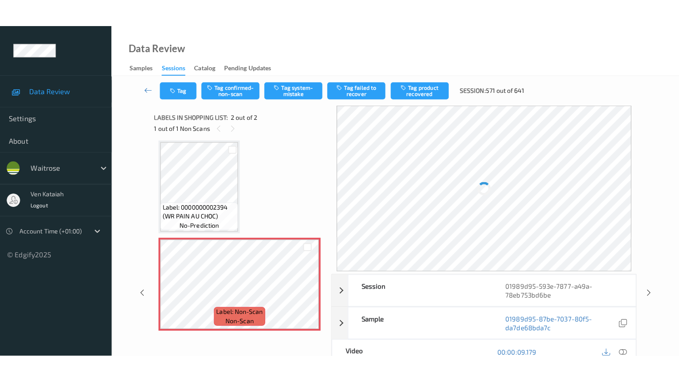
scroll to position [7, 0]
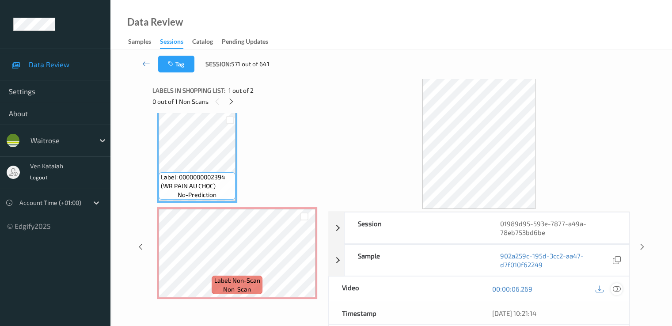
click at [452, 292] on icon at bounding box center [617, 289] width 8 height 8
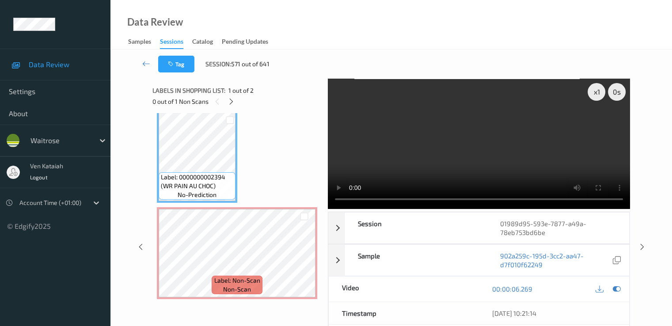
scroll to position [0, 0]
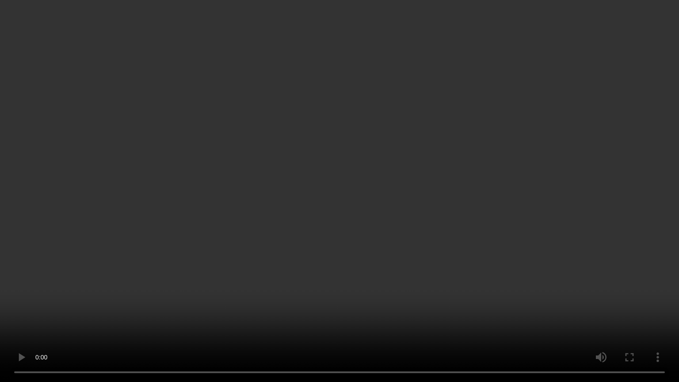
click at [386, 226] on video at bounding box center [339, 191] width 679 height 382
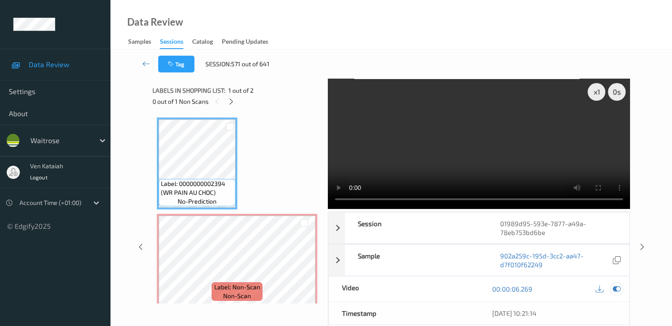
click at [452, 289] on icon at bounding box center [617, 289] width 8 height 8
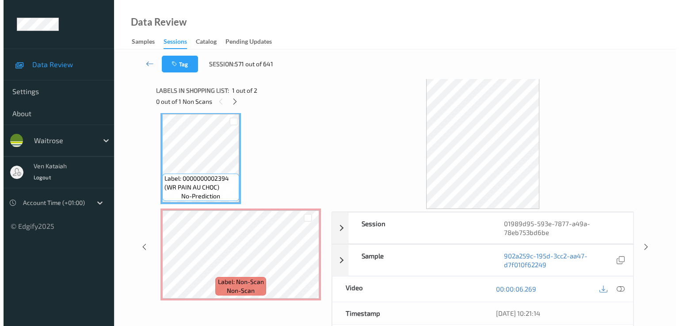
scroll to position [7, 0]
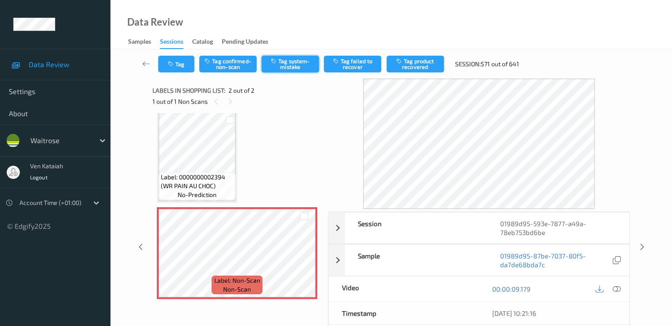
click at [292, 67] on button "Tag system-mistake" at bounding box center [290, 64] width 57 height 17
click at [186, 65] on button "Tag" at bounding box center [176, 64] width 36 height 17
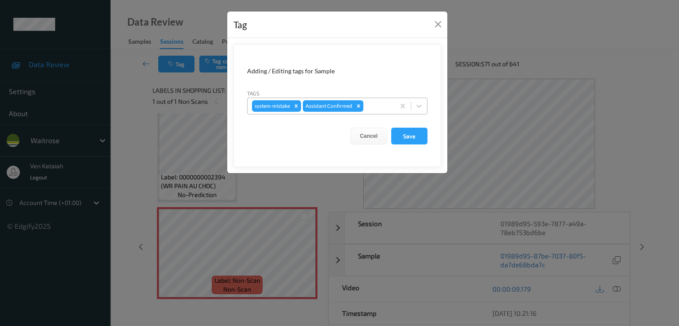
click at [371, 109] on div at bounding box center [377, 106] width 25 height 11
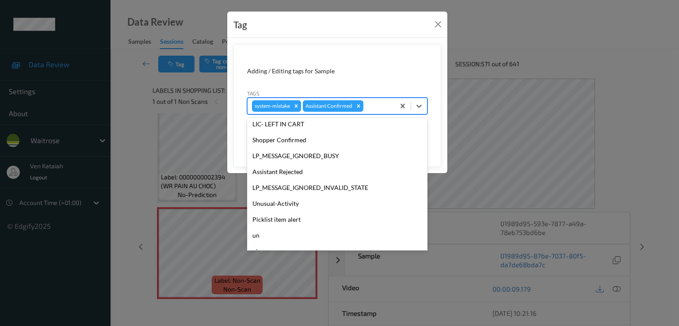
scroll to position [173, 0]
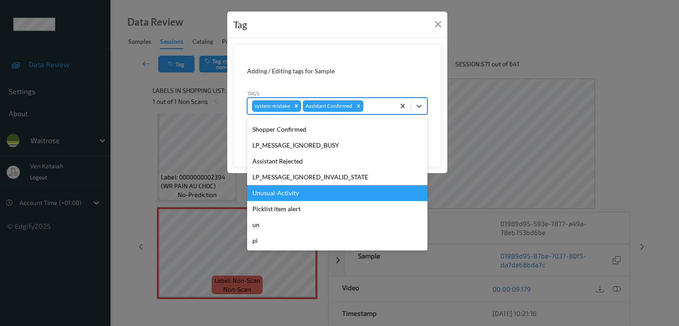
click at [278, 195] on div "Unusual-Activity" at bounding box center [337, 193] width 180 height 16
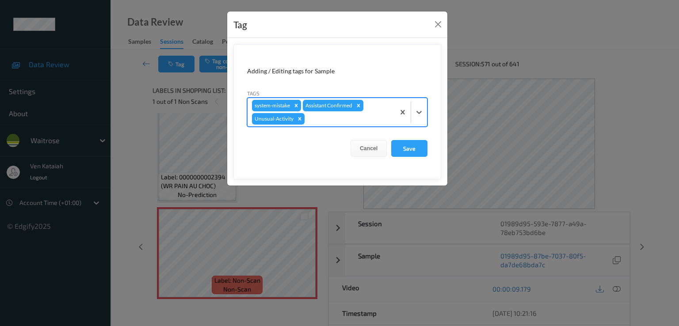
click at [336, 119] on div at bounding box center [348, 119] width 84 height 11
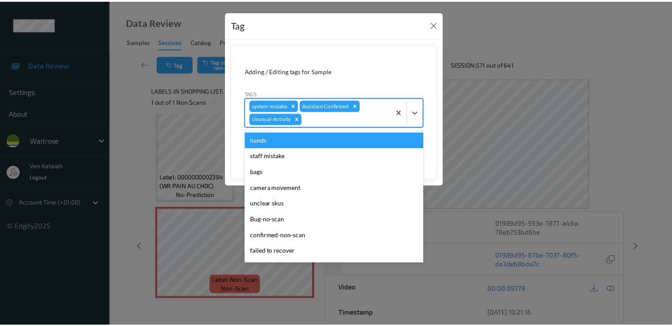
scroll to position [157, 0]
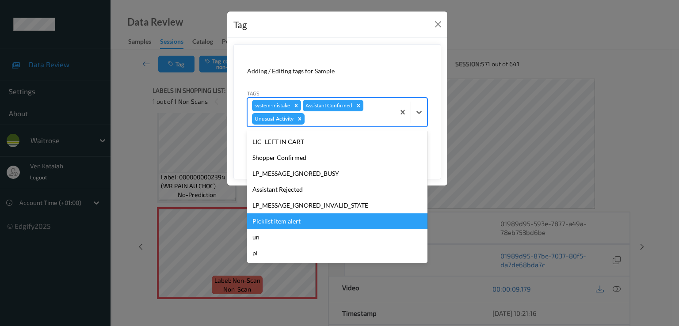
click at [273, 225] on div "Picklist item alert" at bounding box center [337, 221] width 180 height 16
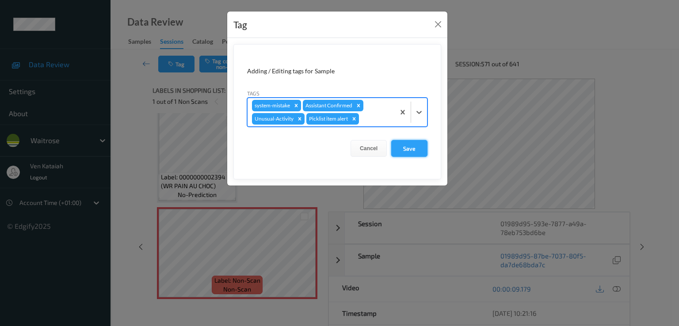
click at [408, 152] on button "Save" at bounding box center [409, 148] width 36 height 17
click at [401, 151] on button "Save" at bounding box center [409, 148] width 36 height 17
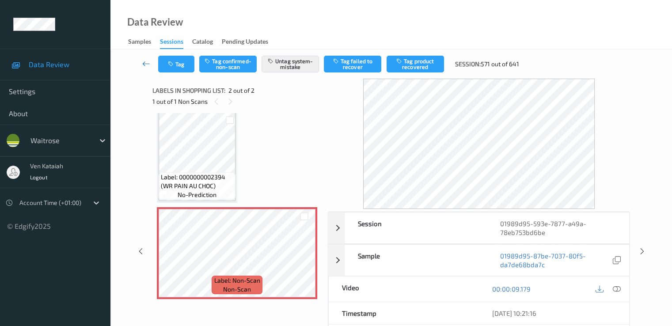
click at [146, 62] on icon at bounding box center [146, 63] width 8 height 9
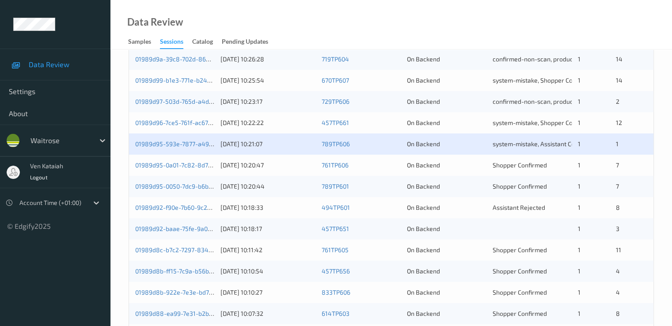
scroll to position [354, 0]
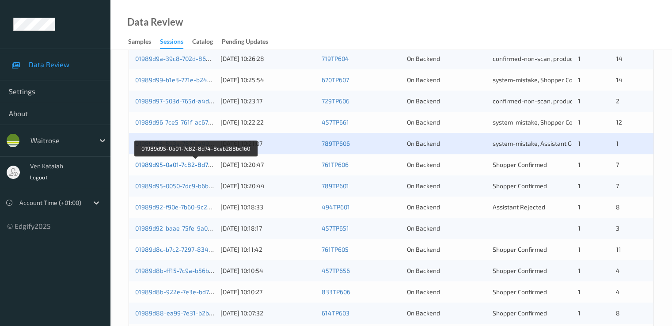
click at [175, 164] on link "01989d95-0a01-7c82-8d74-8ceb288bc160" at bounding box center [196, 165] width 122 height 8
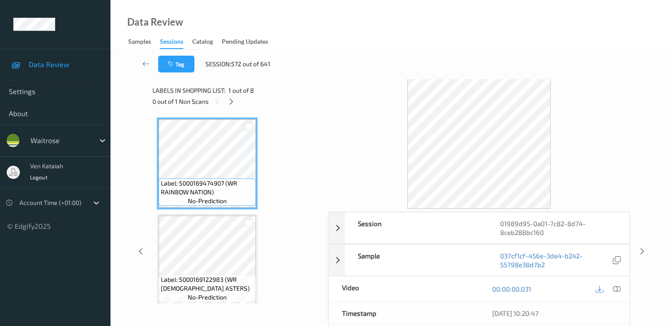
click at [237, 105] on div "0 out of 1 Non Scans" at bounding box center [236, 101] width 169 height 11
click at [227, 103] on div at bounding box center [231, 101] width 11 height 11
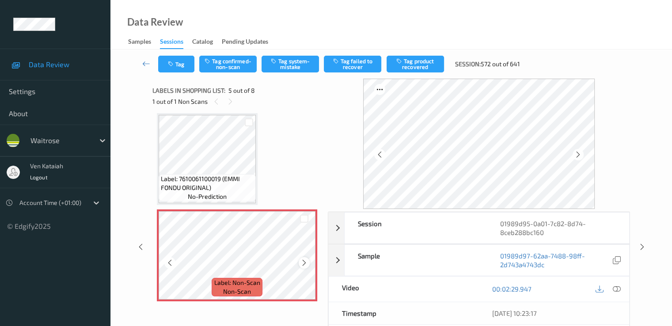
click at [302, 261] on icon at bounding box center [305, 263] width 8 height 8
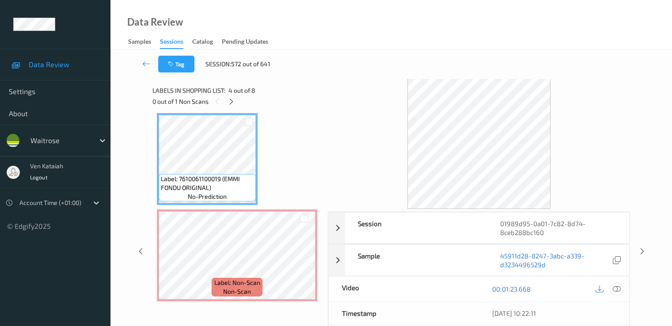
click at [452, 285] on icon at bounding box center [617, 289] width 8 height 8
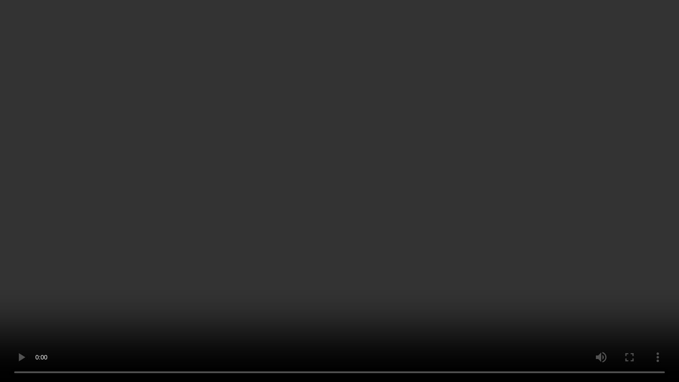
click at [276, 249] on video at bounding box center [339, 191] width 679 height 382
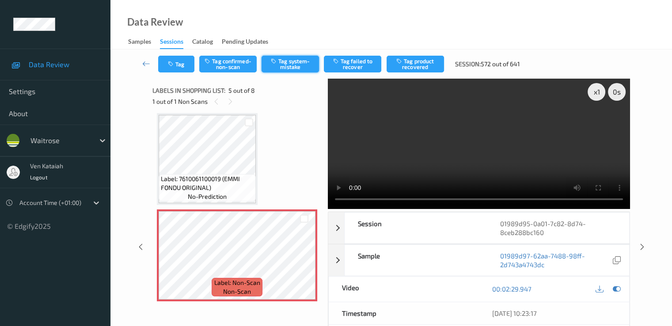
click at [306, 59] on button "Tag system-mistake" at bounding box center [290, 64] width 57 height 17
click at [148, 65] on icon at bounding box center [146, 63] width 8 height 9
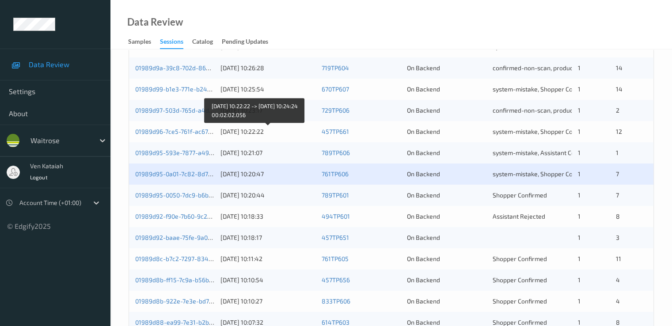
scroll to position [354, 0]
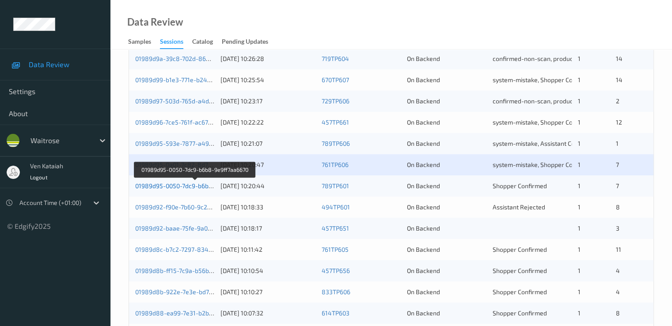
click at [173, 186] on link "01989d95-0050-7dc9-b6b8-9e9ff7aa6670" at bounding box center [194, 186] width 119 height 8
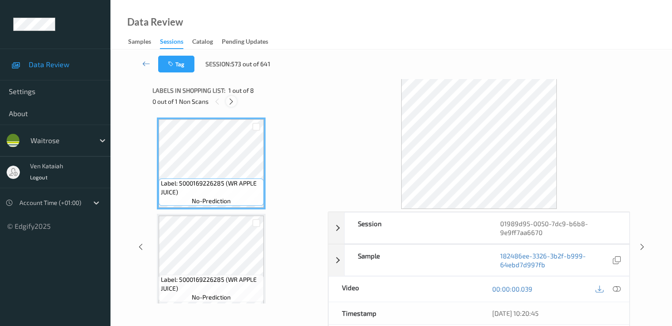
click at [233, 98] on icon at bounding box center [232, 102] width 8 height 8
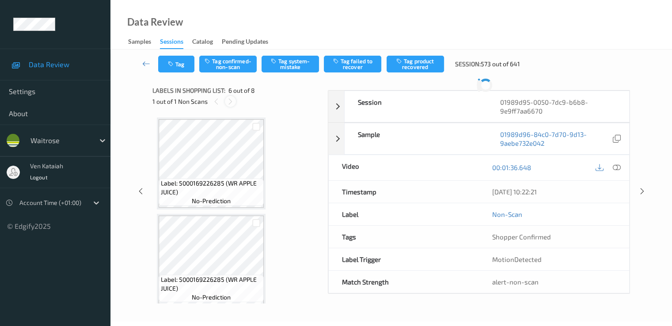
scroll to position [390, 0]
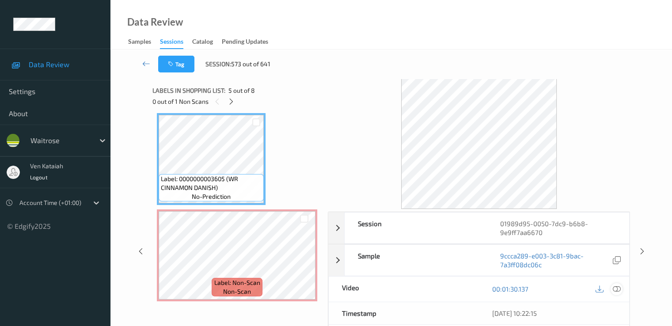
click at [452, 287] on div at bounding box center [617, 289] width 12 height 12
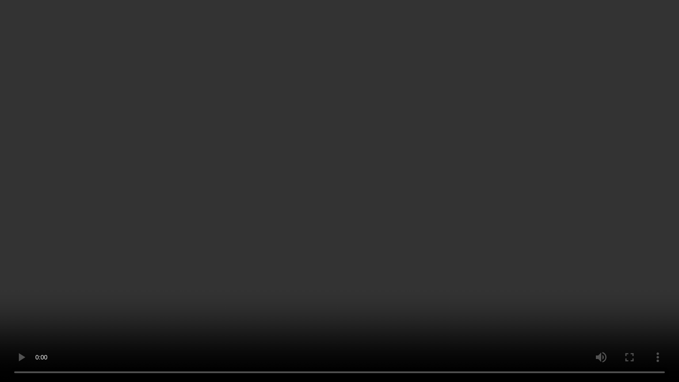
click at [180, 252] on video at bounding box center [339, 191] width 679 height 382
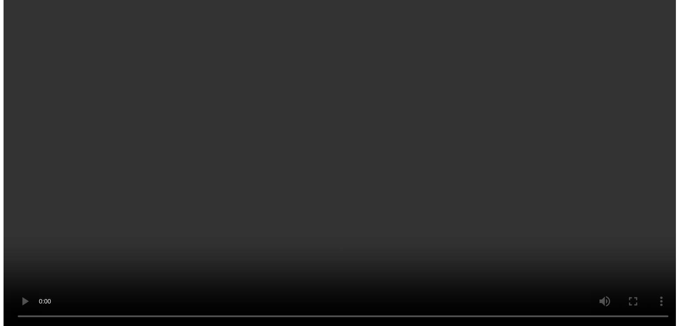
scroll to position [301, 0]
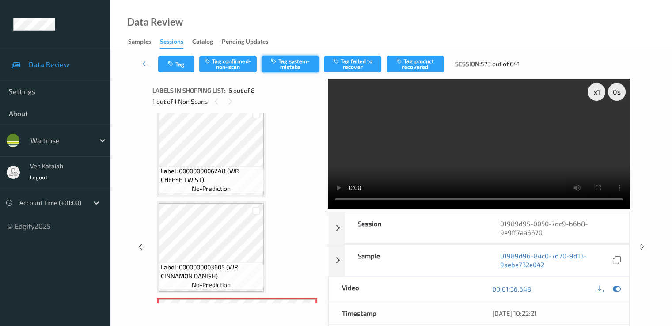
click at [301, 67] on button "Tag system-mistake" at bounding box center [290, 64] width 57 height 17
click at [183, 68] on button "Tag" at bounding box center [176, 64] width 36 height 17
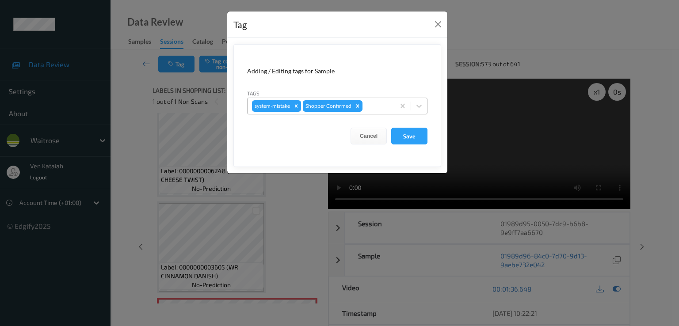
click at [380, 103] on div at bounding box center [377, 106] width 26 height 11
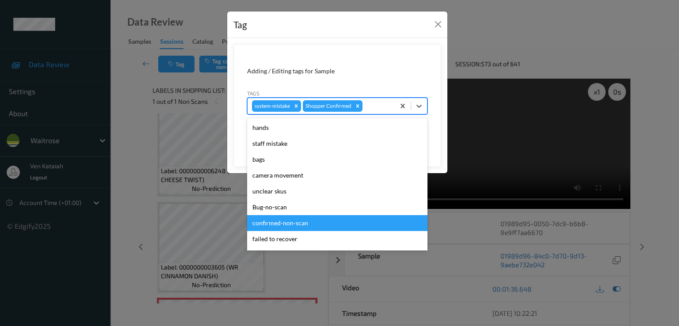
scroll to position [173, 0]
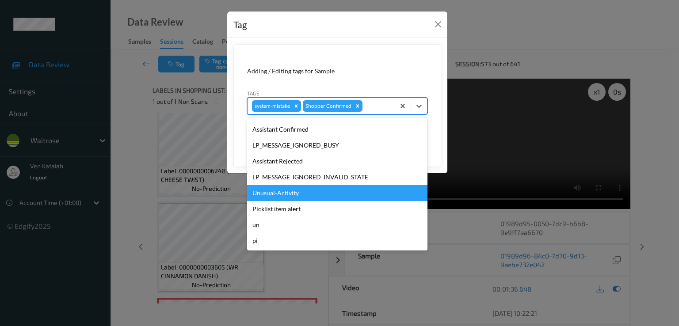
drag, startPoint x: 273, startPoint y: 205, endPoint x: 277, endPoint y: 199, distance: 8.0
click at [277, 199] on div "hands staff mistake bags camera movement unclear skus Bug-no-scan confirmed-non…" at bounding box center [337, 184] width 180 height 133
click at [278, 197] on div "Unusual-Activity" at bounding box center [337, 193] width 180 height 16
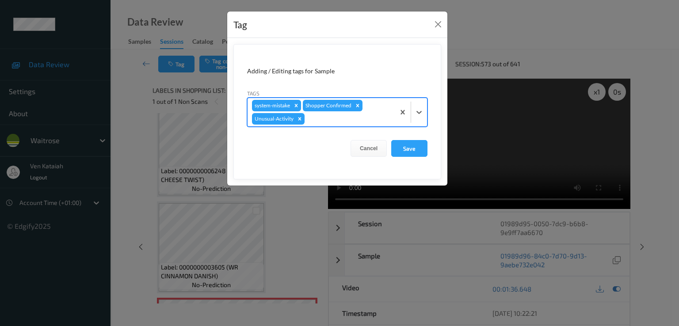
click at [383, 119] on div at bounding box center [348, 119] width 84 height 11
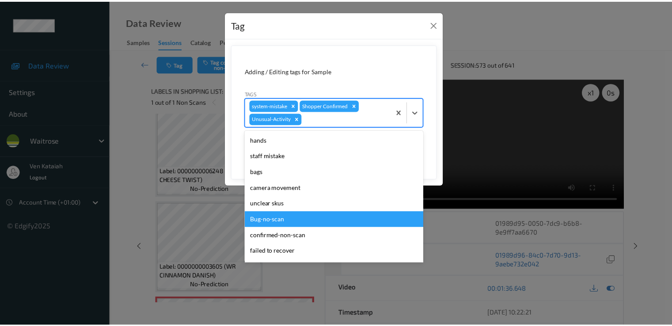
scroll to position [157, 0]
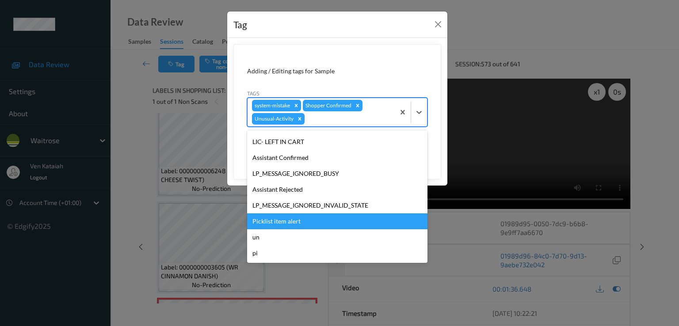
click at [277, 225] on div "Picklist item alert" at bounding box center [337, 221] width 180 height 16
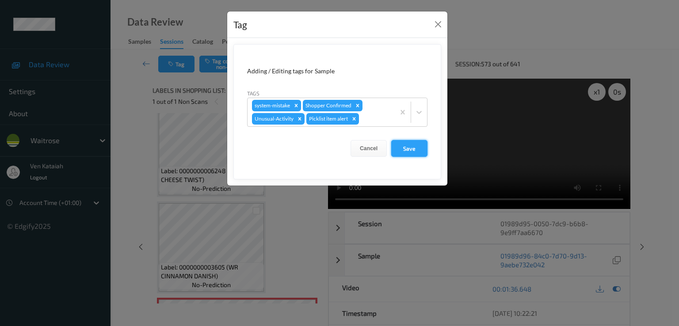
click at [420, 145] on button "Save" at bounding box center [409, 148] width 36 height 17
click at [418, 147] on button "Save" at bounding box center [409, 148] width 36 height 17
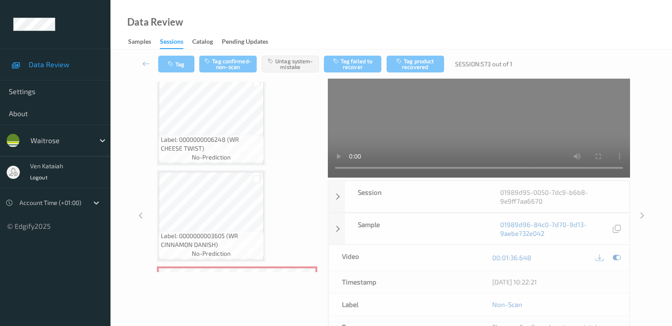
scroll to position [0, 0]
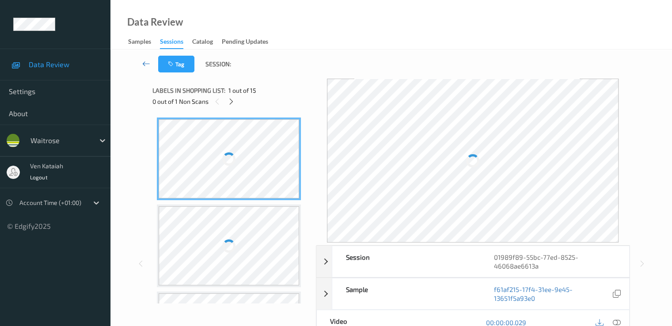
click at [143, 61] on icon at bounding box center [146, 63] width 8 height 9
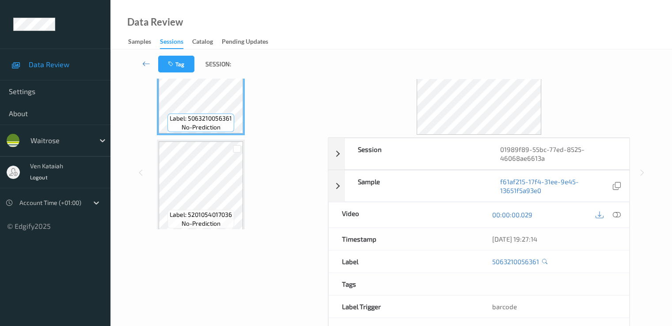
scroll to position [106, 0]
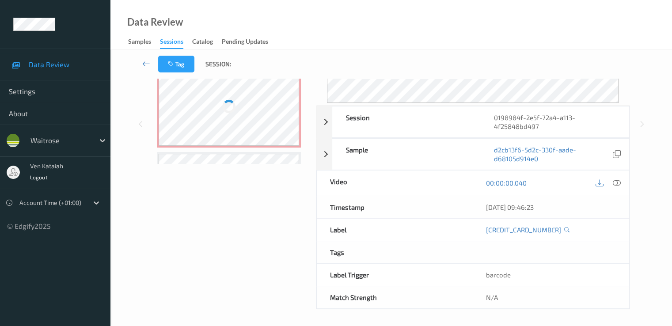
scroll to position [106, 0]
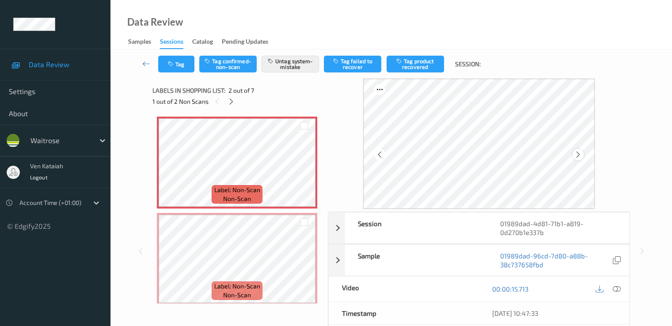
click at [584, 157] on div at bounding box center [578, 154] width 11 height 11
click at [217, 283] on span "Label: Non-Scan" at bounding box center [237, 286] width 46 height 9
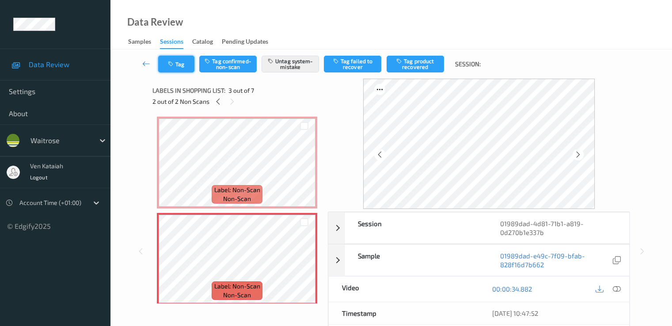
click at [181, 66] on button "Tag" at bounding box center [176, 64] width 36 height 17
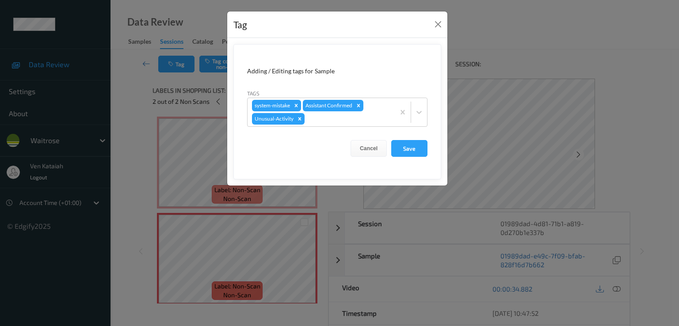
click at [431, 25] on div "Tag" at bounding box center [337, 24] width 220 height 27
click at [440, 25] on button "Close" at bounding box center [438, 24] width 12 height 12
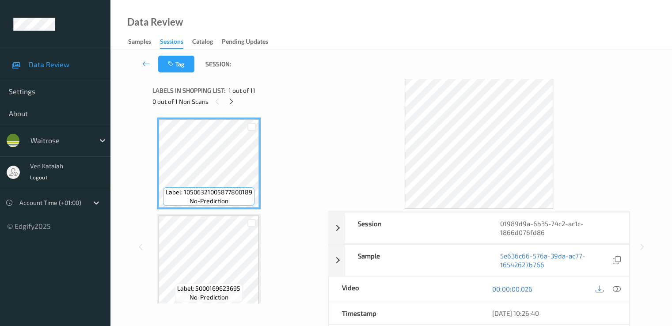
click at [225, 102] on div "0 out of 1 Non Scans" at bounding box center [236, 101] width 169 height 11
click at [226, 101] on div at bounding box center [231, 101] width 11 height 11
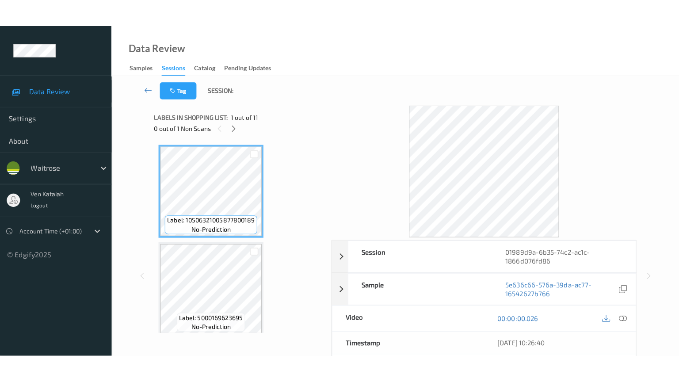
scroll to position [871, 0]
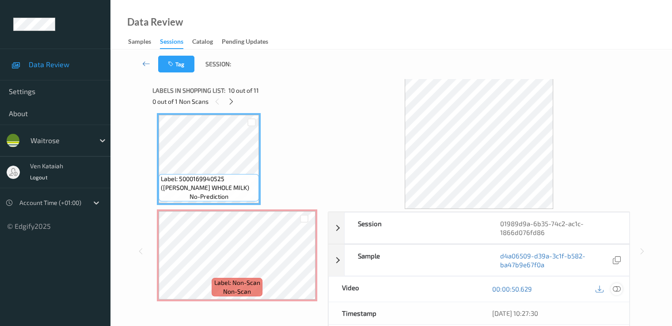
click at [616, 289] on icon at bounding box center [617, 289] width 8 height 8
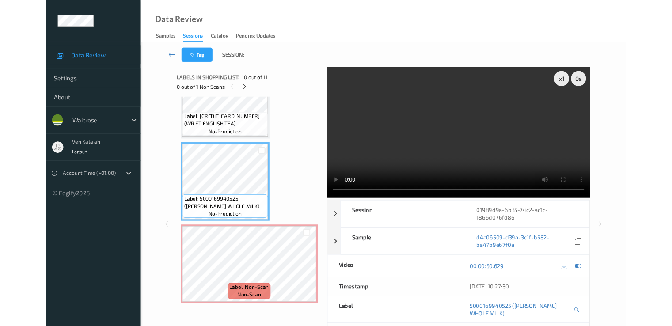
scroll to position [818, 0]
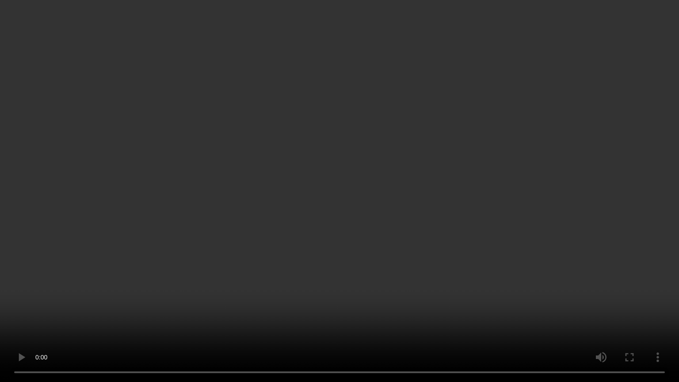
click at [181, 290] on video at bounding box center [339, 191] width 679 height 382
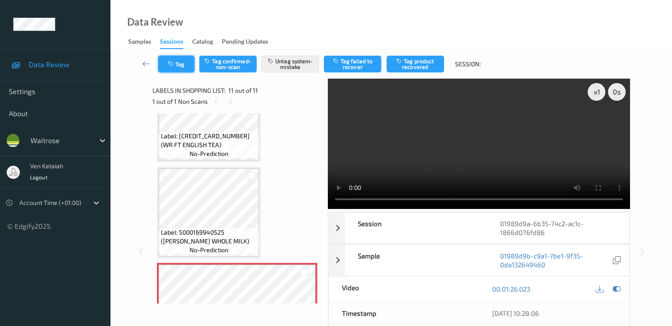
click at [177, 61] on button "Tag" at bounding box center [176, 64] width 36 height 17
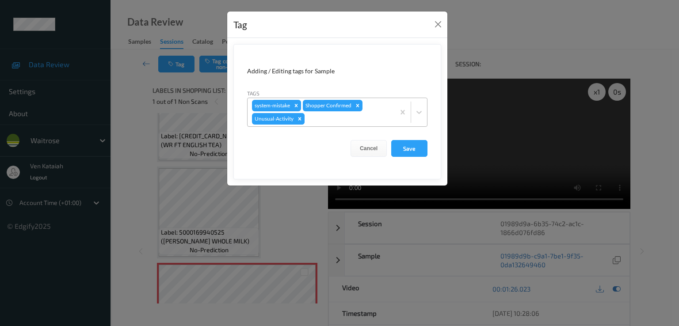
click at [299, 121] on icon "Remove Unusual-Activity" at bounding box center [300, 119] width 6 height 6
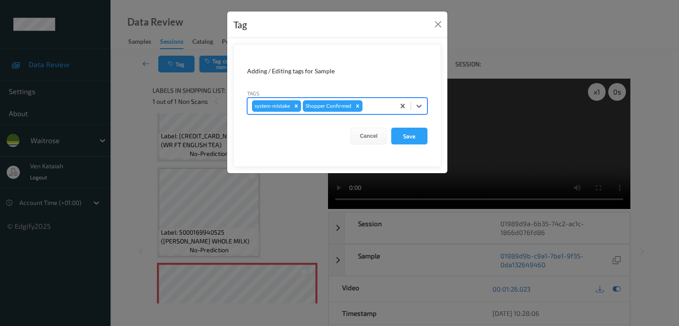
click at [405, 145] on form "Adding / Editing tags for Sample Tags options system-mistake,Shopper Confirmed,…" at bounding box center [337, 105] width 208 height 123
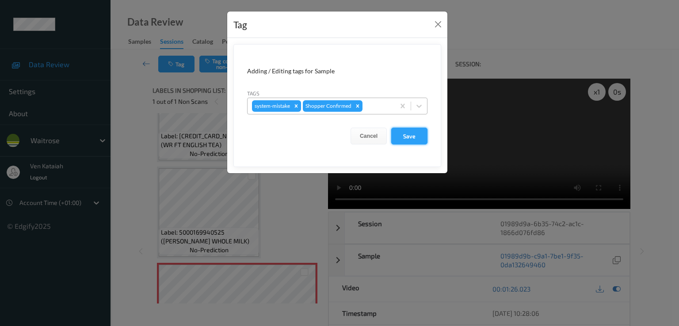
click at [404, 140] on button "Save" at bounding box center [409, 136] width 36 height 17
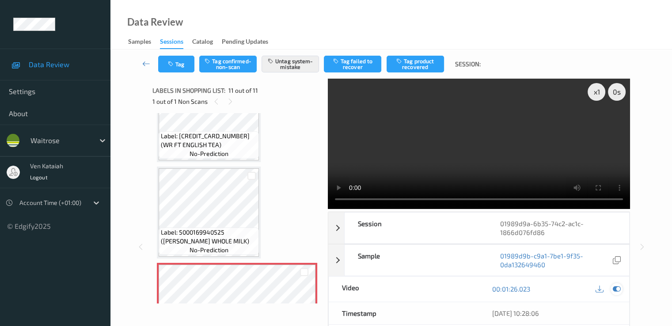
click at [617, 290] on icon at bounding box center [617, 289] width 8 height 8
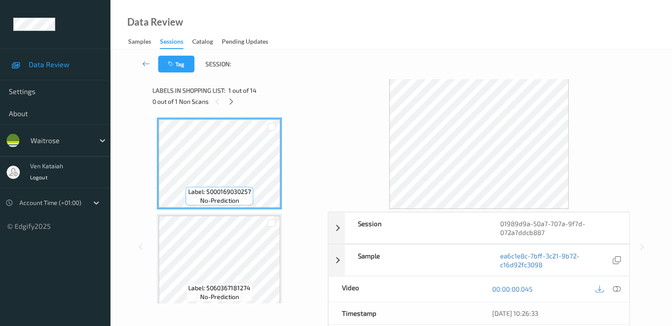
click at [237, 105] on div "0 out of 1 Non Scans" at bounding box center [236, 101] width 169 height 11
click at [235, 103] on div at bounding box center [231, 101] width 11 height 11
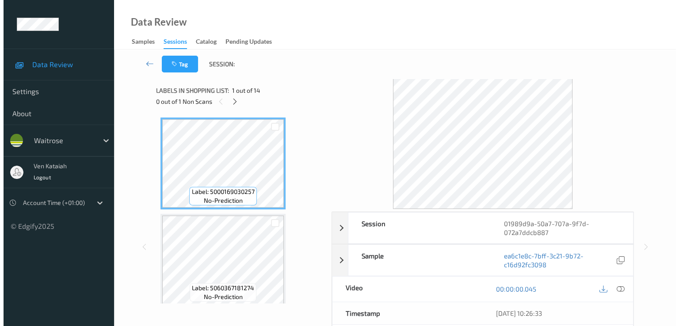
scroll to position [679, 0]
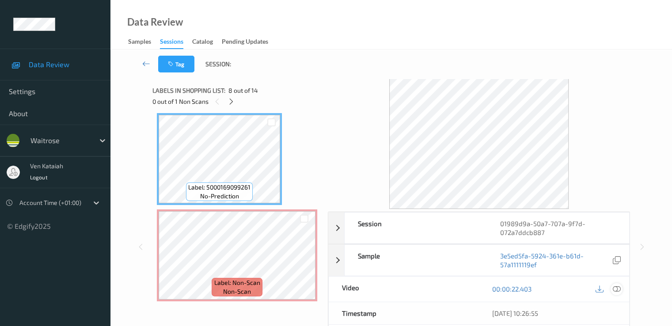
click at [619, 287] on icon at bounding box center [617, 289] width 8 height 8
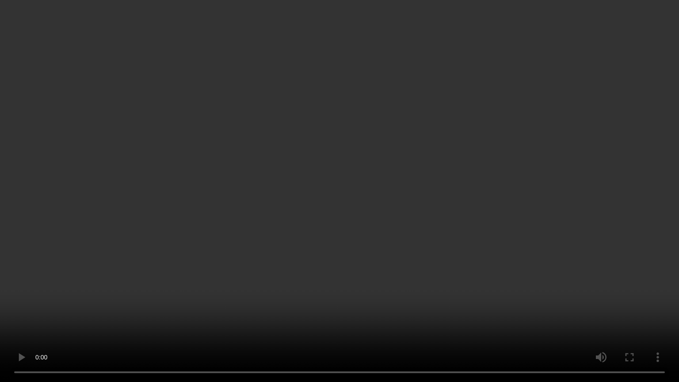
click at [202, 234] on video at bounding box center [339, 191] width 679 height 382
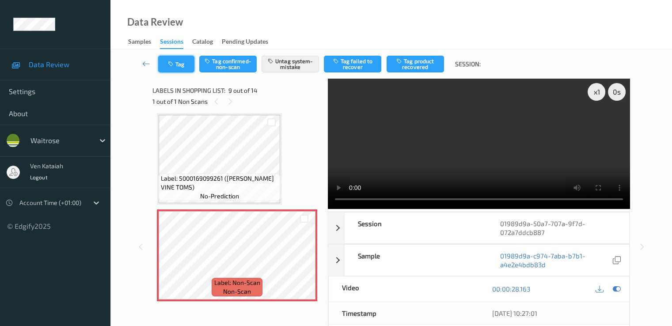
click at [178, 64] on button "Tag" at bounding box center [176, 64] width 36 height 17
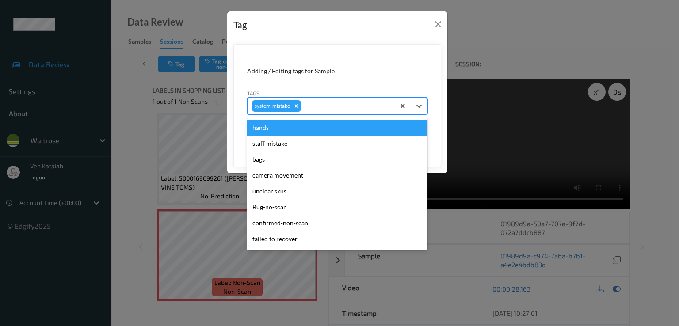
click at [331, 109] on div at bounding box center [347, 106] width 88 height 11
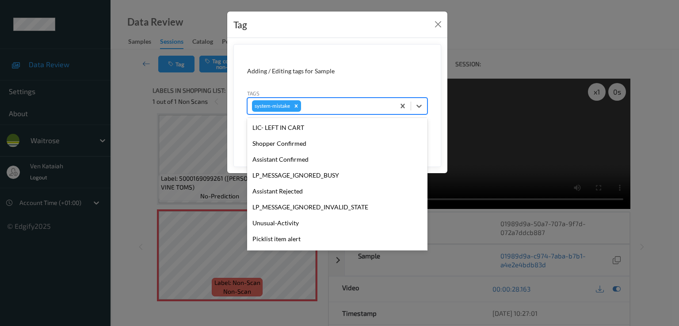
scroll to position [189, 0]
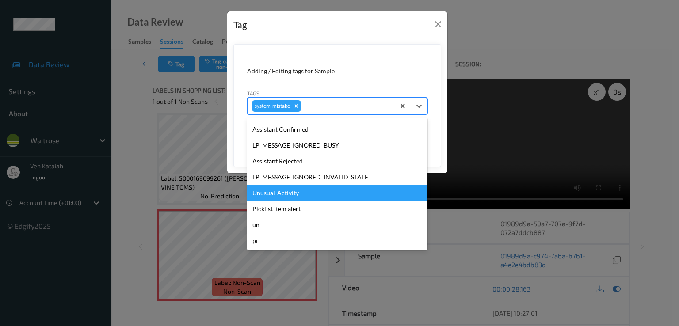
click at [282, 193] on div "Unusual-Activity" at bounding box center [337, 193] width 180 height 16
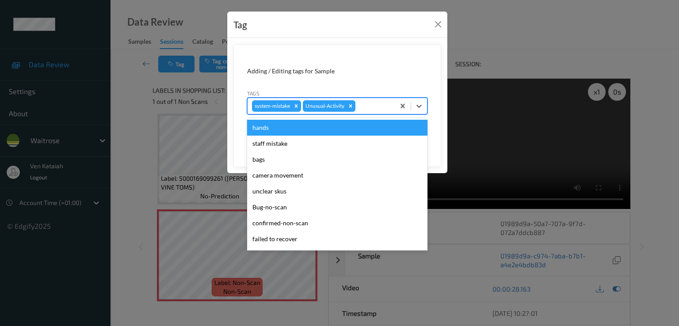
click at [366, 107] on div at bounding box center [373, 106] width 33 height 11
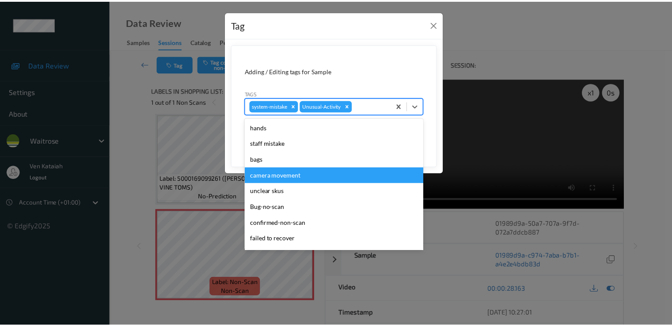
scroll to position [173, 0]
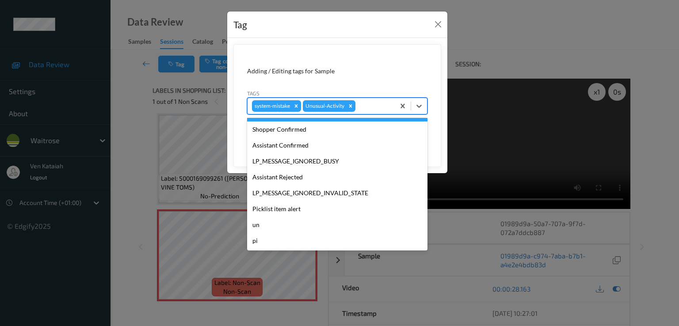
click at [435, 141] on form "Adding / Editing tags for Sample Tags option Unusual-Activity, selected. option…" at bounding box center [337, 105] width 208 height 123
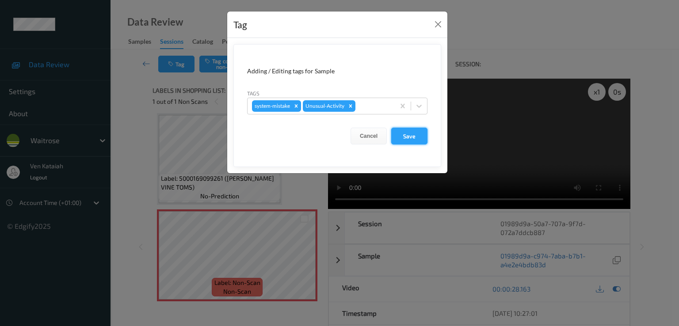
click at [418, 131] on button "Save" at bounding box center [409, 136] width 36 height 17
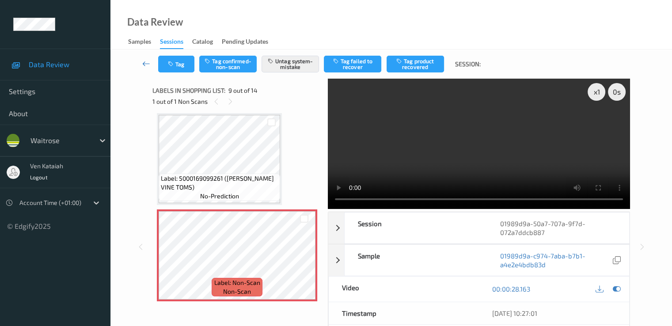
click at [140, 60] on link at bounding box center [146, 64] width 23 height 17
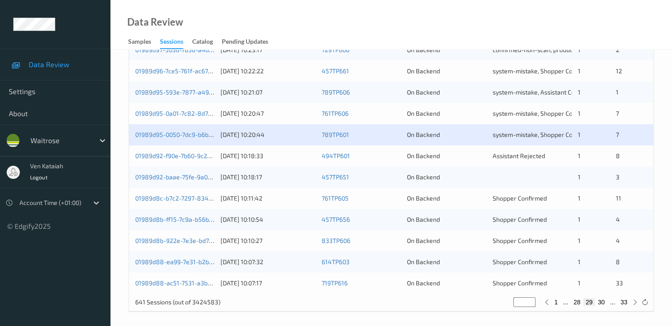
scroll to position [408, 0]
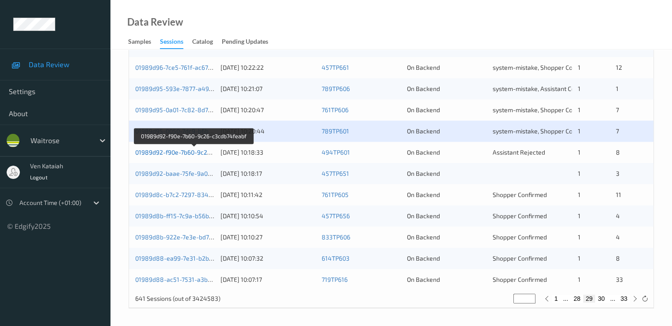
click at [196, 152] on link "01989d92-f90e-7b60-9c26-c3cdb74feabf" at bounding box center [193, 152] width 117 height 8
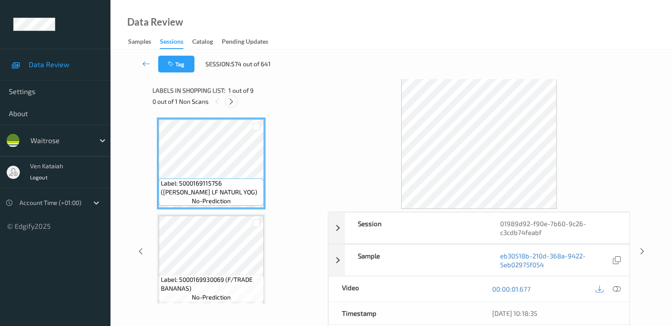
click at [228, 100] on icon at bounding box center [232, 102] width 8 height 8
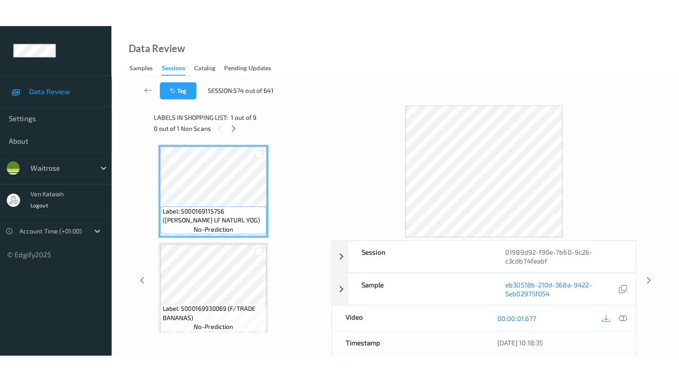
scroll to position [679, 0]
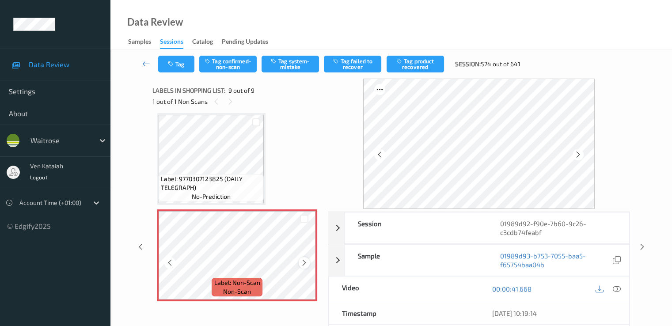
click at [304, 263] on icon at bounding box center [305, 263] width 8 height 8
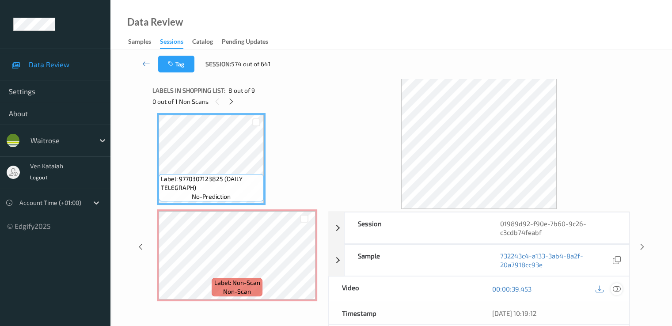
click at [619, 286] on icon at bounding box center [617, 289] width 8 height 8
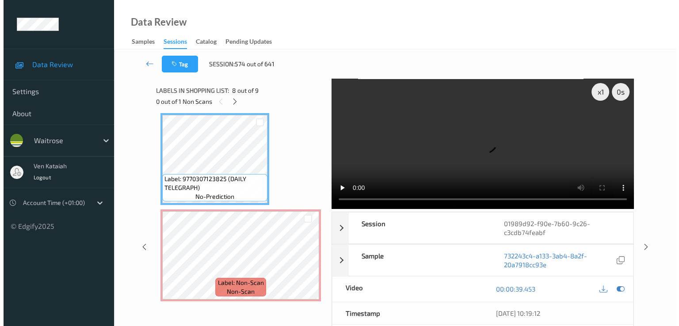
scroll to position [625, 0]
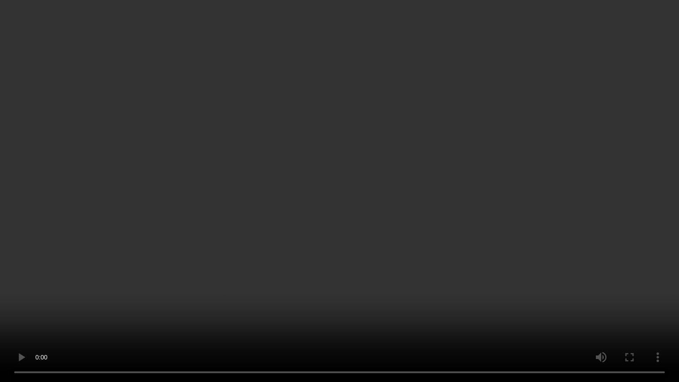
click at [232, 229] on video at bounding box center [339, 191] width 679 height 382
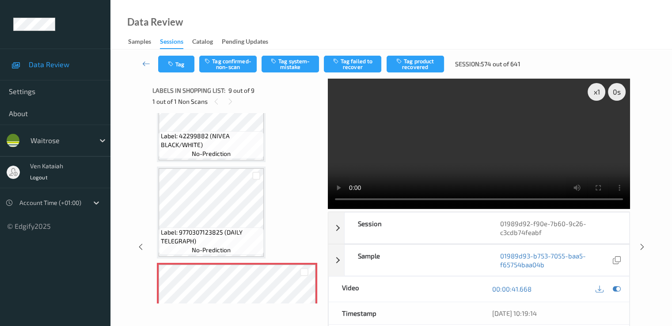
click at [295, 73] on div "Tag Tag confirmed-non-scan Tag system-mistake Tag failed to recover Tag product…" at bounding box center [391, 63] width 525 height 29
click at [295, 68] on button "Tag system-mistake" at bounding box center [290, 64] width 57 height 17
click at [294, 66] on button "Tag system-mistake" at bounding box center [290, 64] width 57 height 17
click at [178, 67] on button "Tag" at bounding box center [176, 64] width 36 height 17
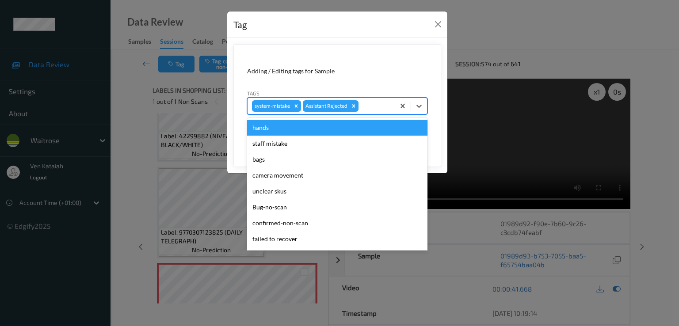
click at [382, 106] on div at bounding box center [375, 106] width 30 height 11
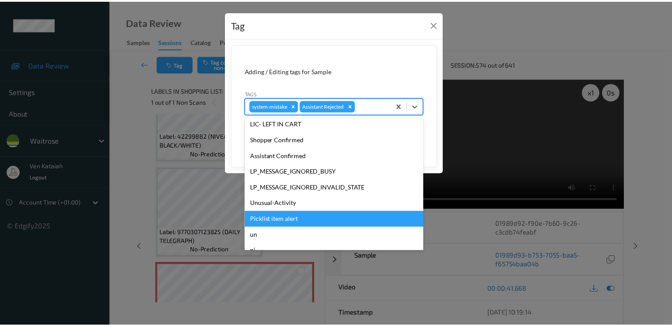
scroll to position [173, 0]
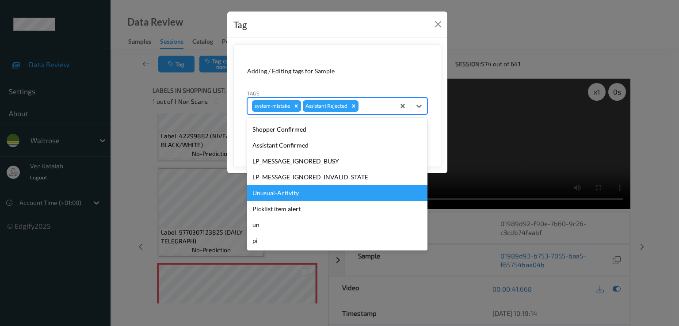
click at [297, 195] on div "Unusual-Activity" at bounding box center [337, 193] width 180 height 16
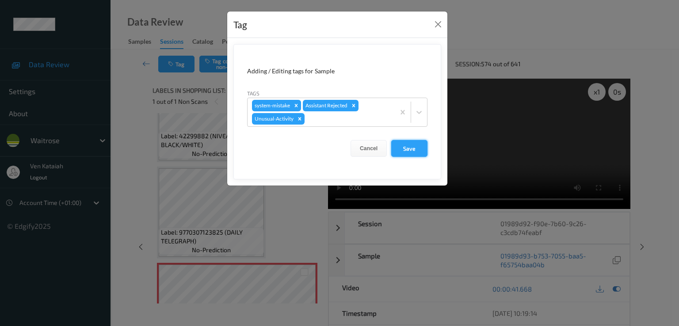
click at [420, 151] on button "Save" at bounding box center [409, 148] width 36 height 17
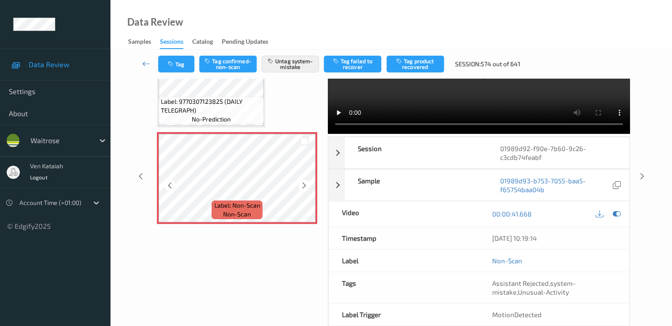
scroll to position [88, 0]
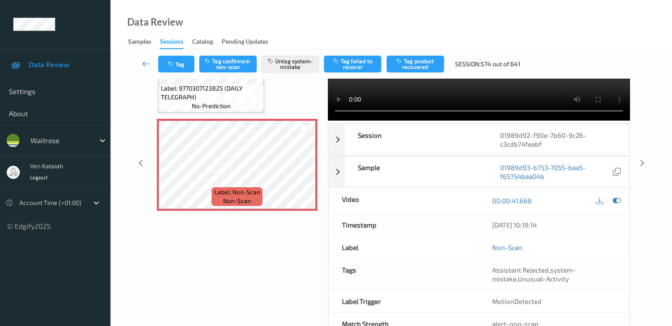
click at [144, 65] on icon at bounding box center [146, 63] width 8 height 9
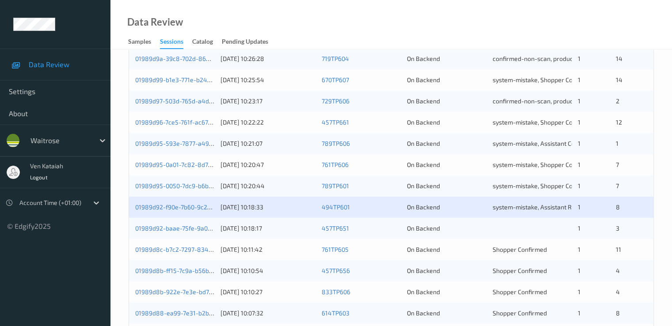
scroll to position [408, 0]
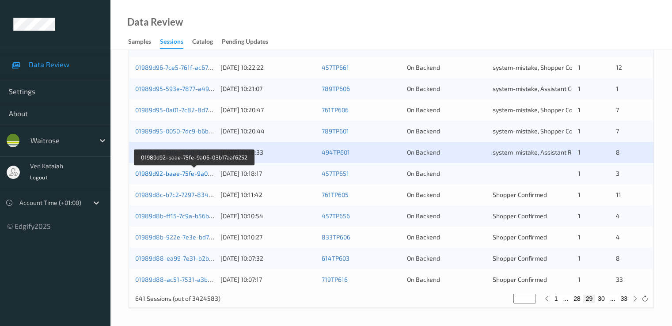
click at [193, 174] on link "01989d92-baae-75fe-9a06-03b17aaf6252" at bounding box center [194, 174] width 118 height 8
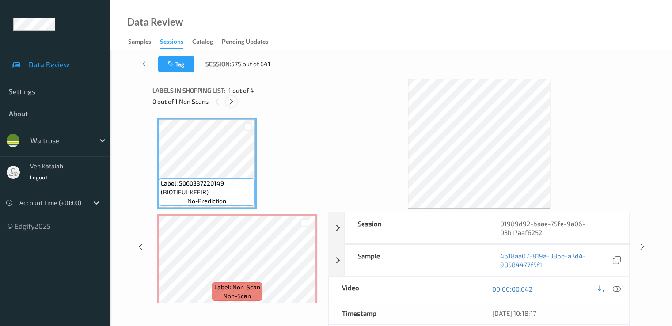
click at [232, 98] on icon at bounding box center [232, 102] width 8 height 8
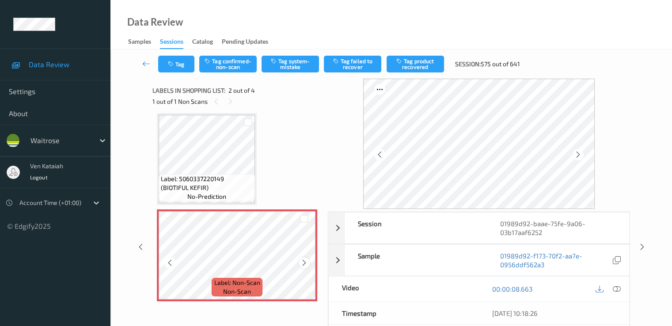
click at [304, 262] on icon at bounding box center [305, 263] width 8 height 8
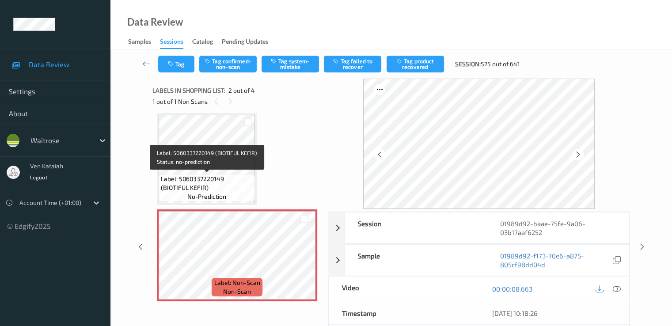
click at [244, 177] on span "Label: 5060337220149 (BIOTIFUL KEFIR)" at bounding box center [207, 184] width 92 height 18
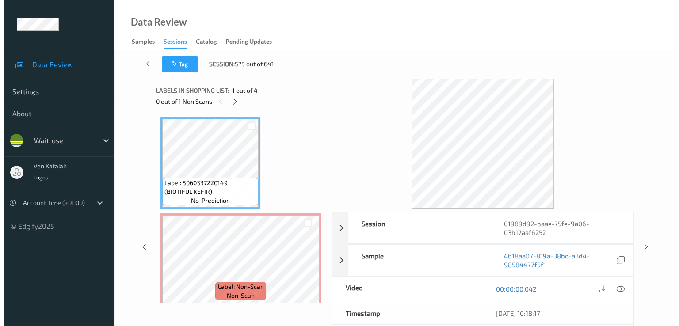
scroll to position [0, 0]
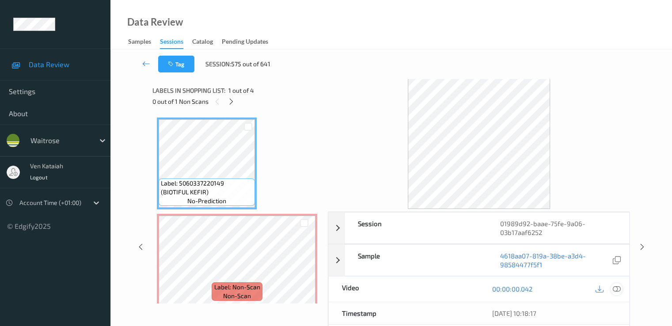
click at [614, 285] on icon at bounding box center [617, 289] width 8 height 8
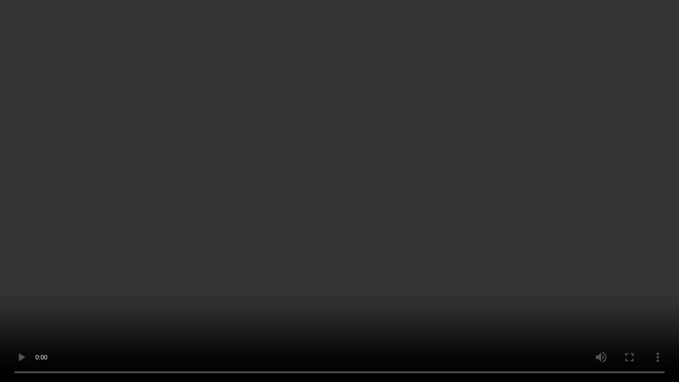
click at [611, 277] on video at bounding box center [339, 191] width 679 height 382
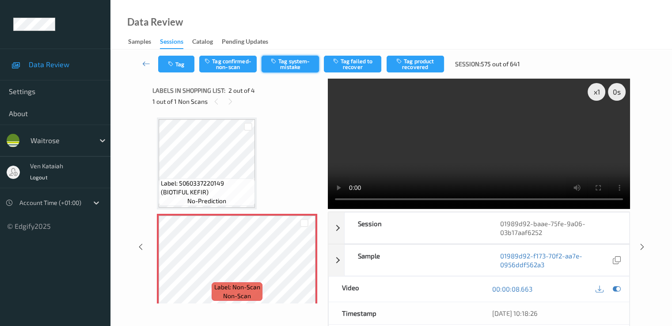
click at [300, 68] on button "Tag system-mistake" at bounding box center [290, 64] width 57 height 17
click at [175, 76] on div "Tag Tag confirmed-non-scan Untag system-mistake Tag failed to recover Tag produ…" at bounding box center [391, 63] width 525 height 29
click at [174, 65] on icon "button" at bounding box center [172, 64] width 8 height 6
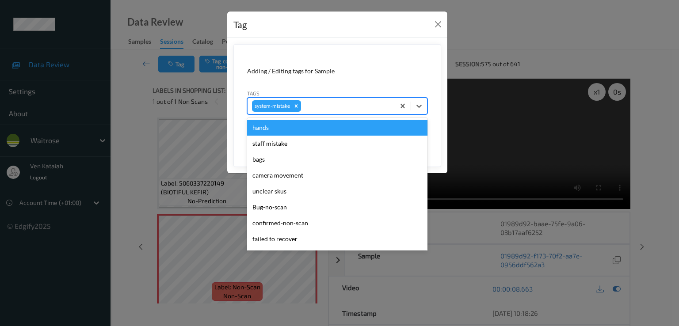
click at [326, 103] on div at bounding box center [347, 106] width 88 height 11
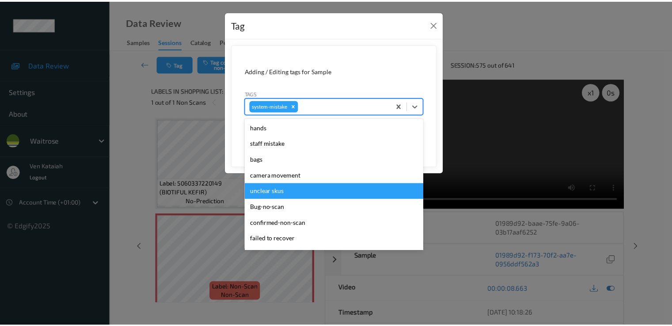
scroll to position [189, 0]
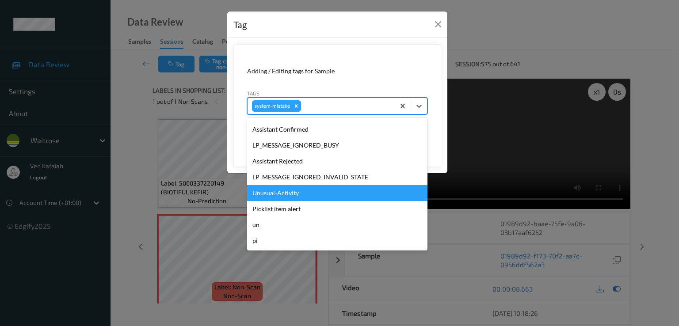
click at [295, 197] on div "Unusual-Activity" at bounding box center [337, 193] width 180 height 16
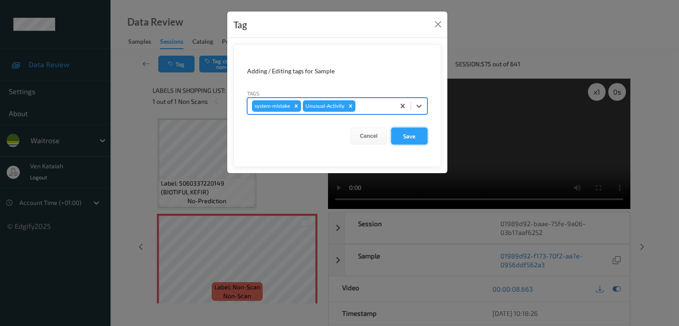
click at [401, 135] on button "Save" at bounding box center [409, 136] width 36 height 17
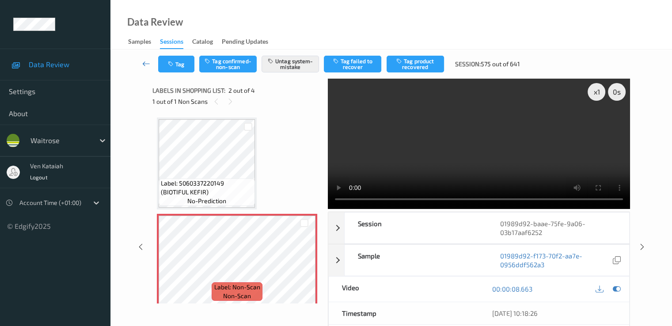
click at [137, 59] on link at bounding box center [146, 64] width 23 height 17
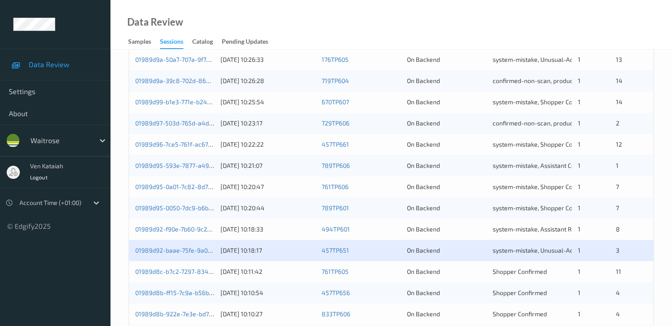
scroll to position [408, 0]
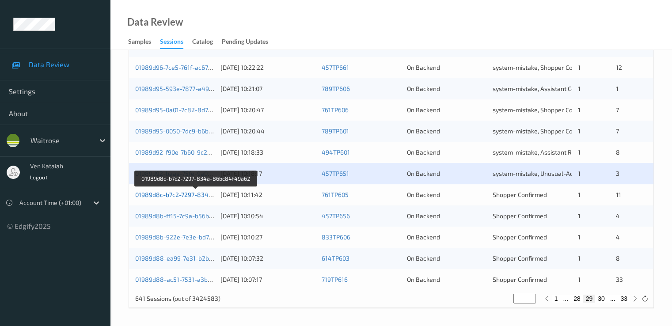
click at [190, 193] on link "01989d8c-b7c2-7297-834a-86bc84f49a62" at bounding box center [196, 195] width 122 height 8
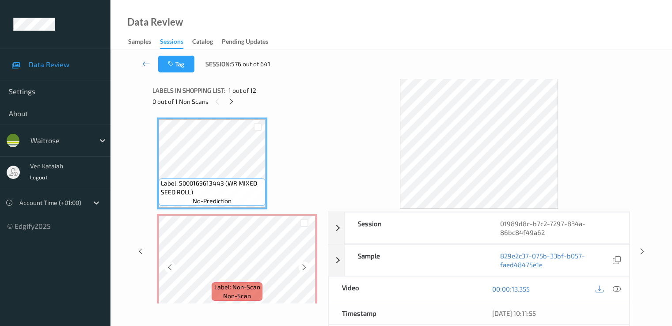
scroll to position [88, 0]
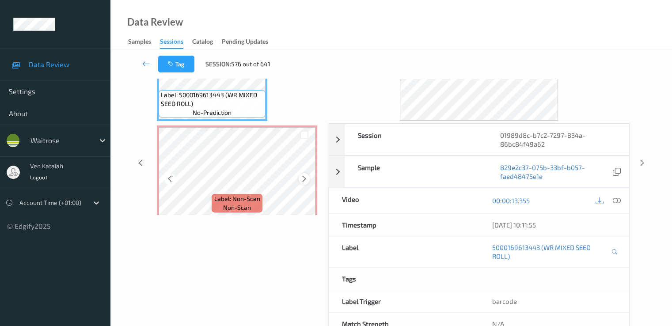
click at [308, 179] on icon at bounding box center [305, 179] width 8 height 8
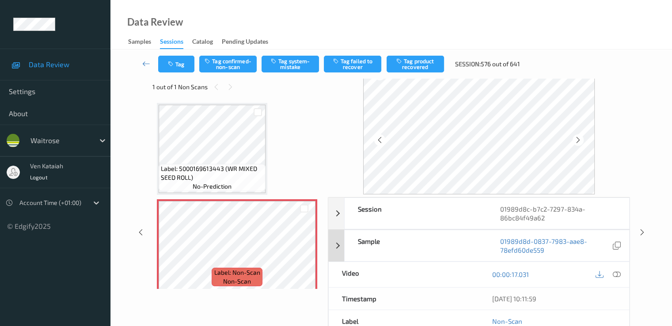
scroll to position [0, 0]
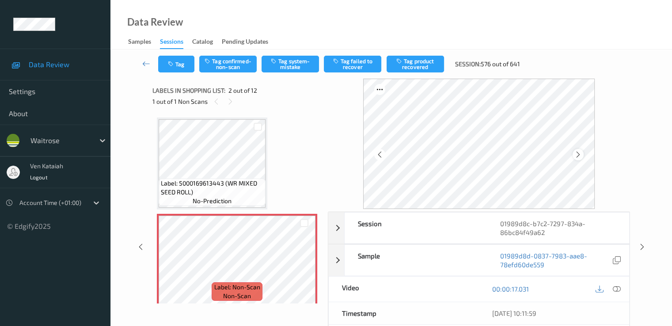
click at [580, 154] on icon at bounding box center [579, 155] width 8 height 8
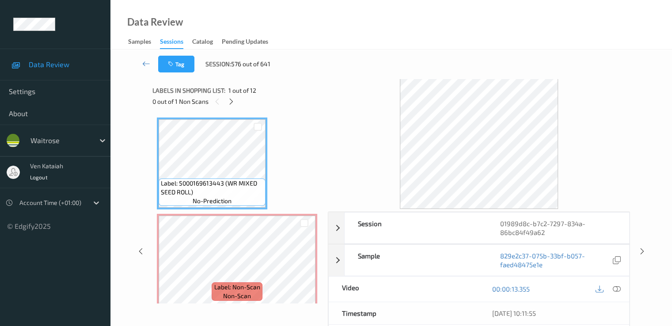
click at [612, 283] on div at bounding box center [608, 289] width 29 height 12
click at [614, 285] on icon at bounding box center [617, 289] width 8 height 8
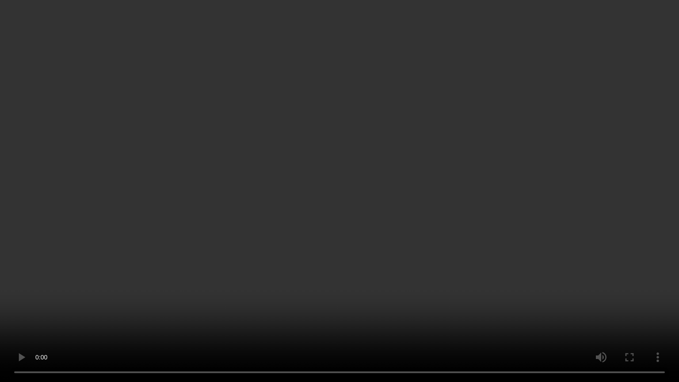
click at [223, 281] on video at bounding box center [339, 191] width 679 height 382
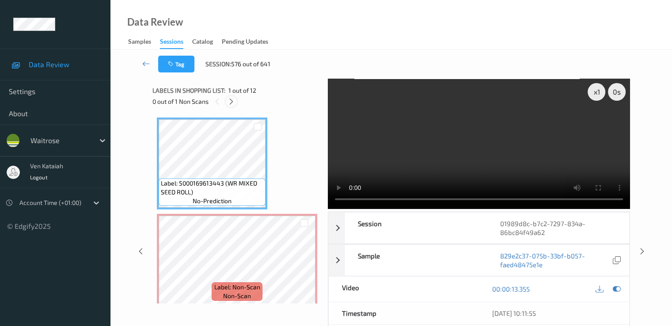
click at [228, 103] on icon at bounding box center [232, 102] width 8 height 8
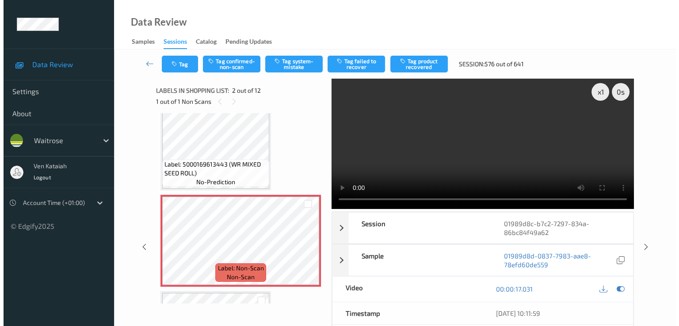
scroll to position [4, 0]
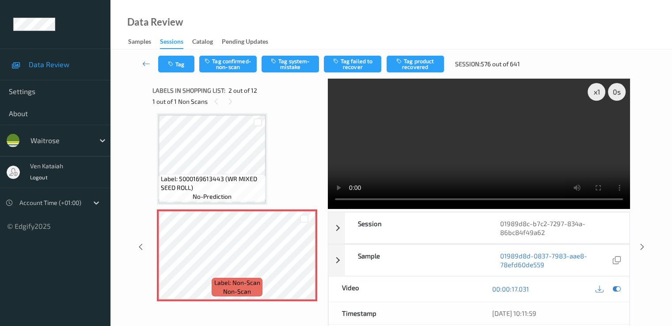
click at [305, 55] on div "Tag Tag confirmed-non-scan Tag system-mistake Tag failed to recover Tag product…" at bounding box center [391, 63] width 525 height 29
click at [295, 63] on button "Tag system-mistake" at bounding box center [290, 64] width 57 height 17
click at [178, 63] on button "Tag" at bounding box center [176, 64] width 36 height 17
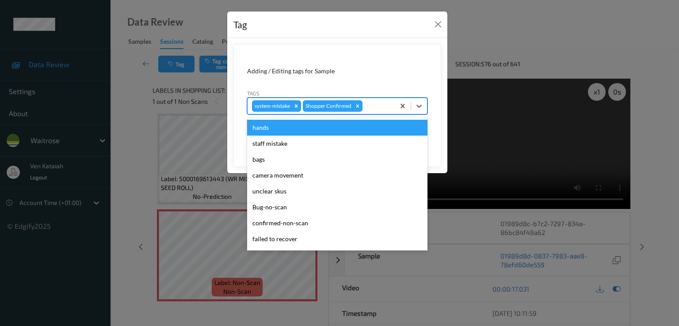
click at [384, 105] on div at bounding box center [377, 106] width 26 height 11
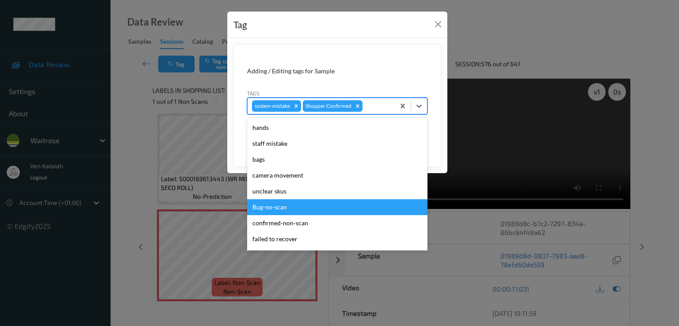
scroll to position [173, 0]
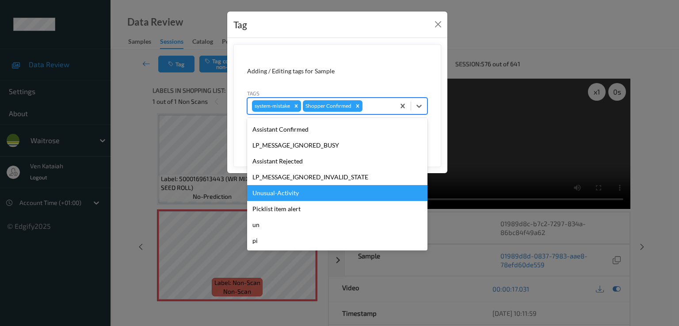
click at [285, 194] on div "Unusual-Activity" at bounding box center [337, 193] width 180 height 16
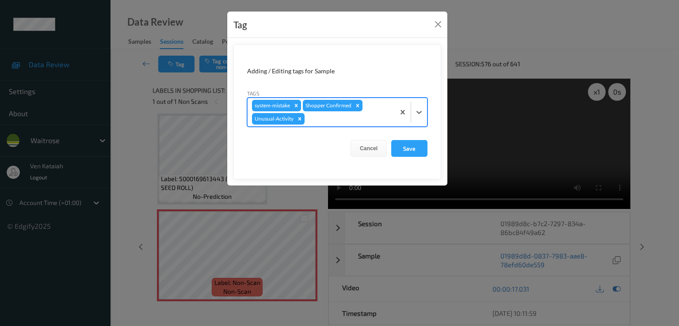
click at [323, 120] on div at bounding box center [348, 119] width 84 height 11
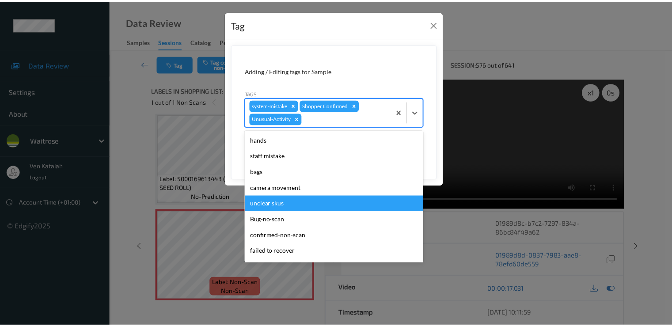
scroll to position [157, 0]
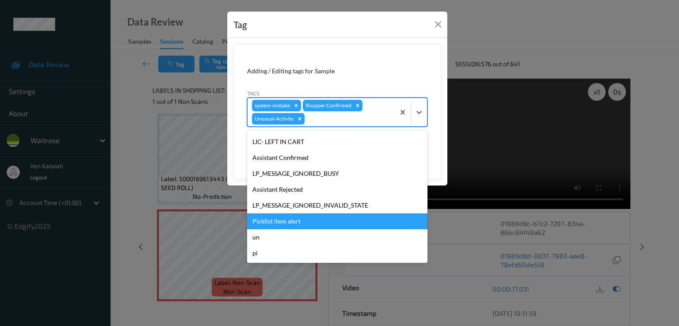
click at [272, 223] on div "Picklist item alert" at bounding box center [337, 221] width 180 height 16
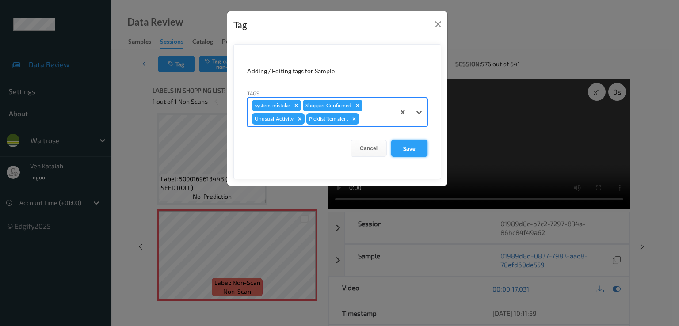
click at [402, 145] on button "Save" at bounding box center [409, 148] width 36 height 17
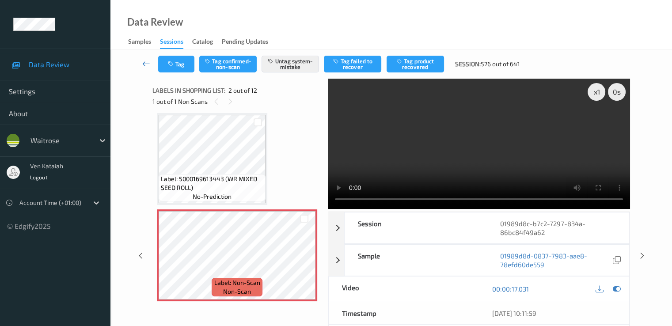
click at [148, 60] on icon at bounding box center [146, 63] width 8 height 9
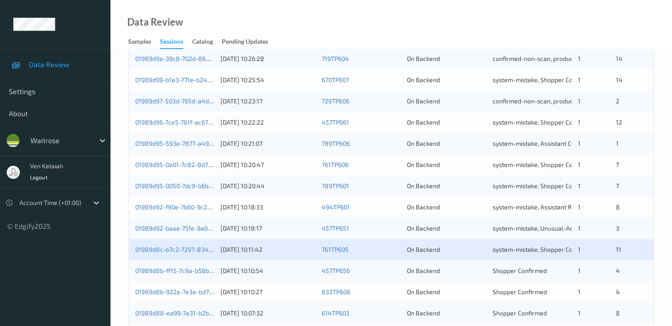
scroll to position [408, 0]
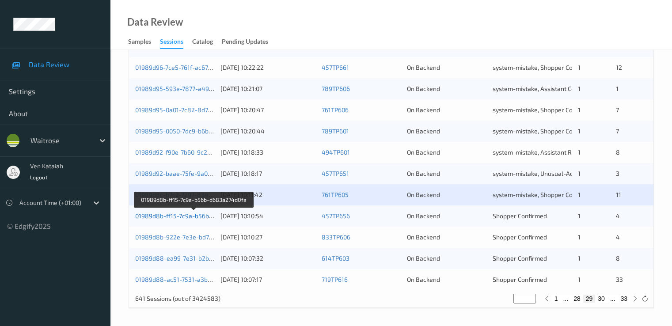
click at [173, 218] on link "01989d8b-ff15-7c9a-b56b-d683a274d0fa" at bounding box center [194, 216] width 118 height 8
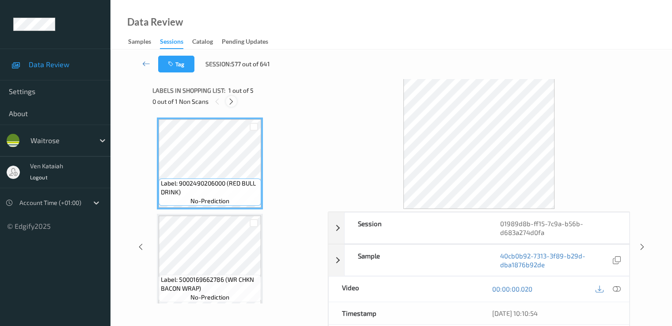
click at [228, 101] on icon at bounding box center [232, 102] width 8 height 8
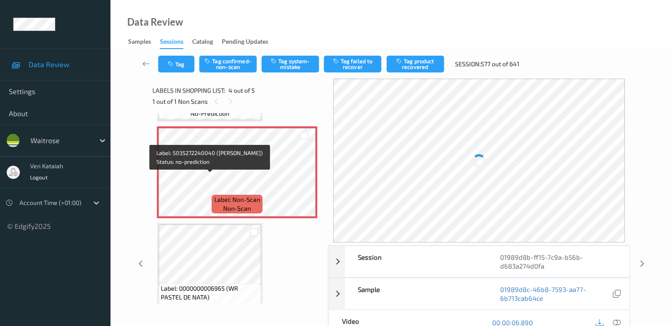
scroll to position [296, 0]
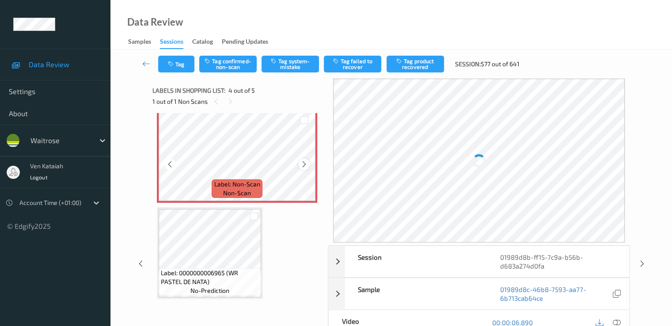
click at [308, 168] on div at bounding box center [304, 164] width 11 height 11
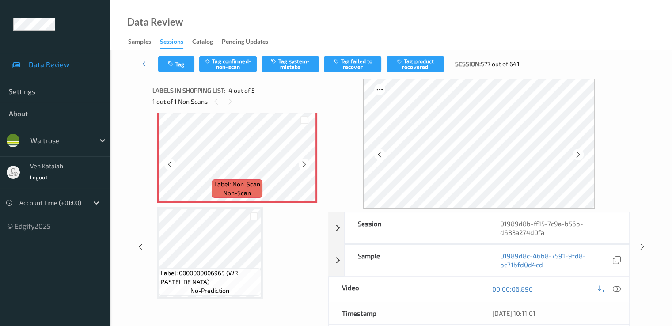
click at [308, 168] on div at bounding box center [304, 164] width 11 height 11
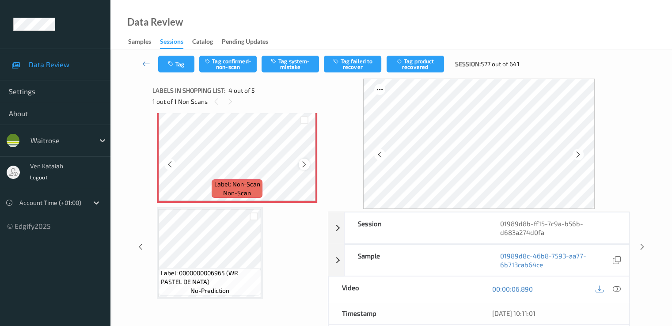
click at [301, 165] on icon at bounding box center [305, 164] width 8 height 8
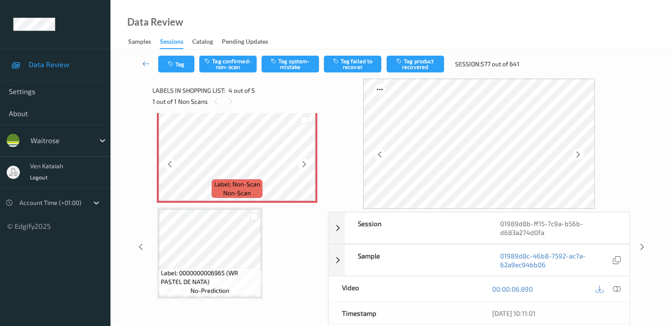
click at [301, 165] on icon at bounding box center [305, 164] width 8 height 8
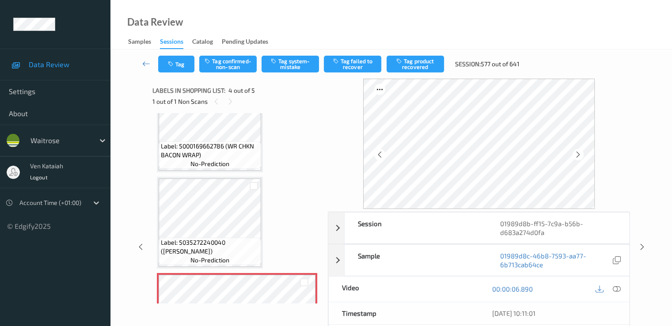
scroll to position [119, 0]
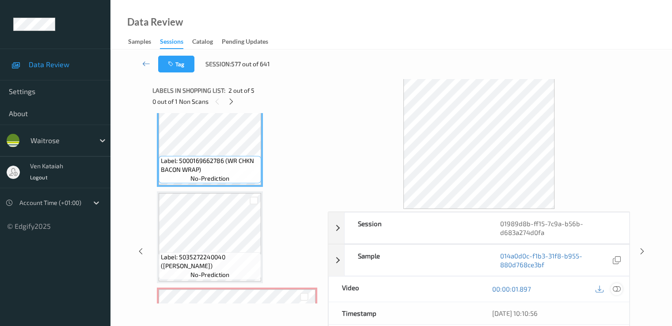
click at [619, 285] on icon at bounding box center [617, 289] width 8 height 8
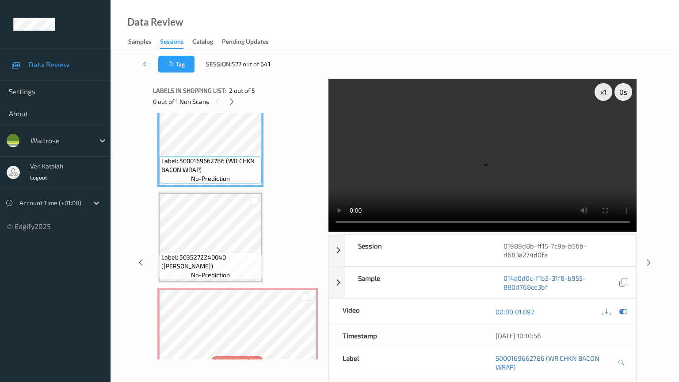
click at [328, 232] on video at bounding box center [482, 155] width 308 height 153
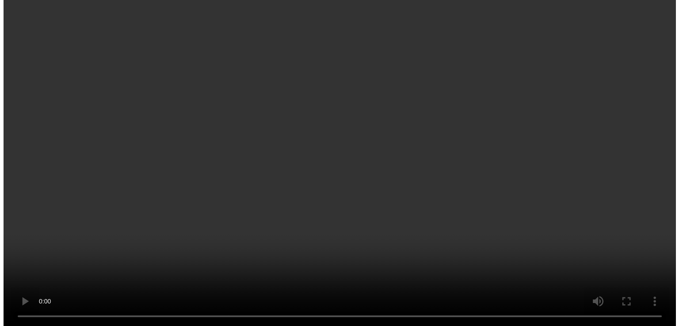
scroll to position [296, 0]
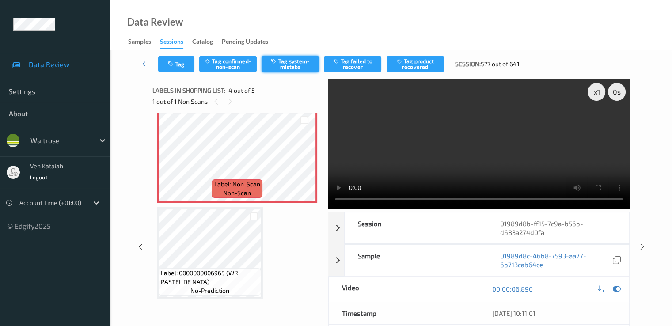
click at [274, 65] on button "Tag system-mistake" at bounding box center [290, 64] width 57 height 17
click at [168, 65] on icon "button" at bounding box center [172, 64] width 8 height 6
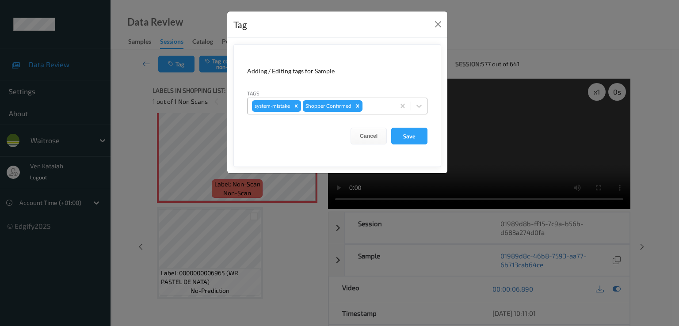
click at [366, 110] on div at bounding box center [377, 106] width 26 height 11
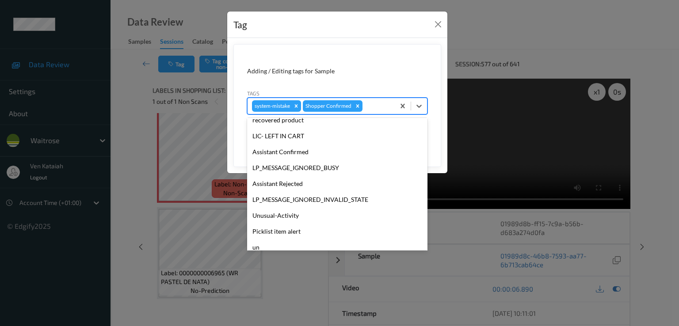
scroll to position [173, 0]
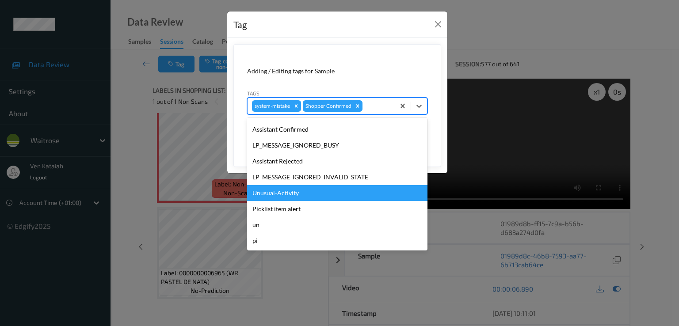
click at [290, 186] on div "Unusual-Activity" at bounding box center [337, 193] width 180 height 16
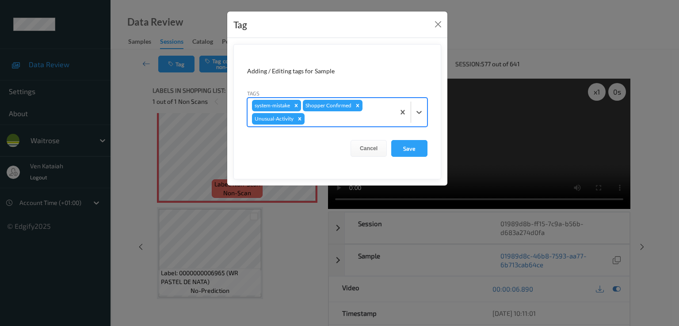
drag, startPoint x: 382, startPoint y: 115, endPoint x: 370, endPoint y: 126, distance: 16.3
click at [374, 122] on div at bounding box center [348, 119] width 84 height 11
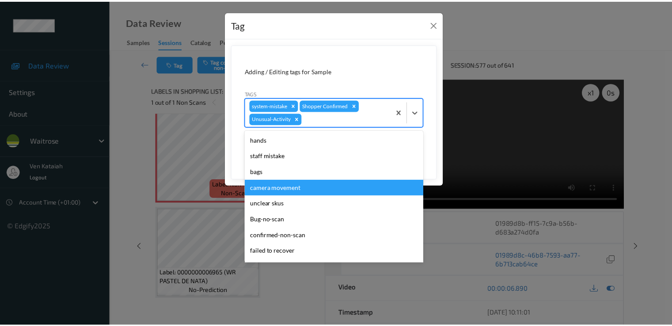
scroll to position [157, 0]
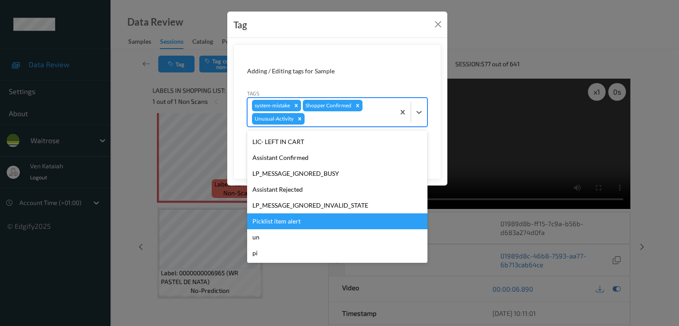
click at [274, 225] on div "Picklist item alert" at bounding box center [337, 221] width 180 height 16
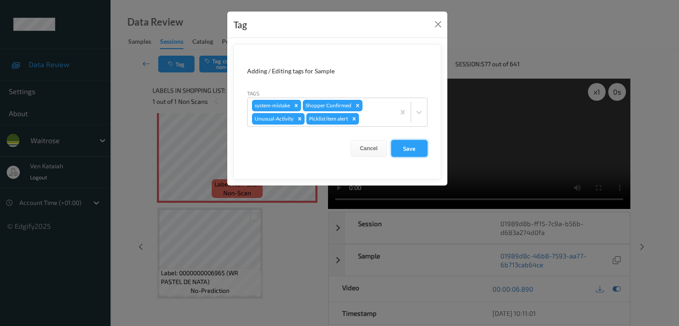
click at [411, 147] on button "Save" at bounding box center [409, 148] width 36 height 17
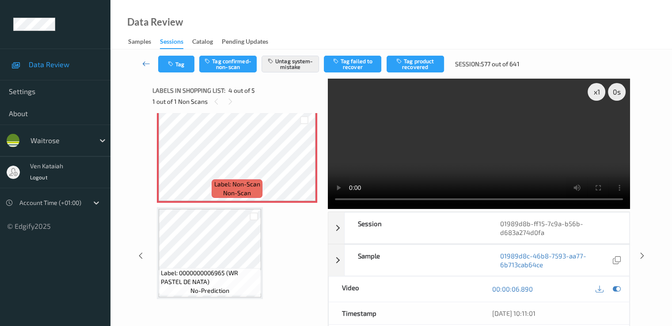
click at [139, 67] on link at bounding box center [146, 64] width 23 height 17
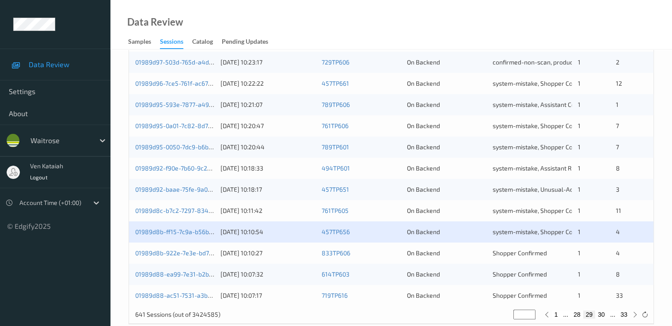
scroll to position [408, 0]
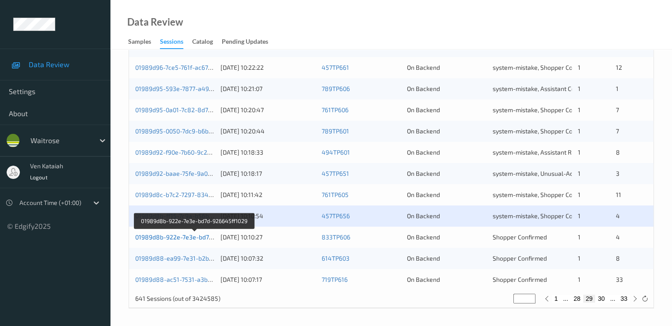
click at [185, 239] on link "01989d8b-922e-7e3e-bd7d-926645ff1029" at bounding box center [194, 237] width 119 height 8
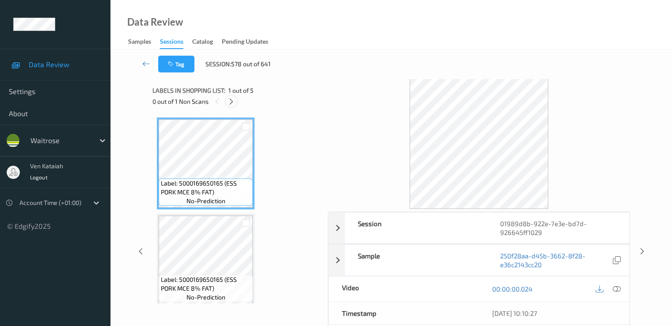
click at [233, 106] on div at bounding box center [231, 101] width 11 height 11
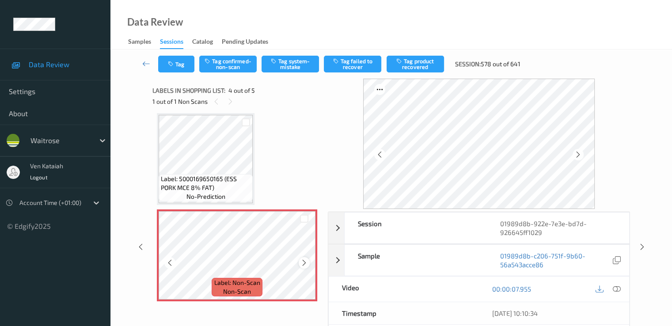
click at [306, 265] on icon at bounding box center [305, 263] width 8 height 8
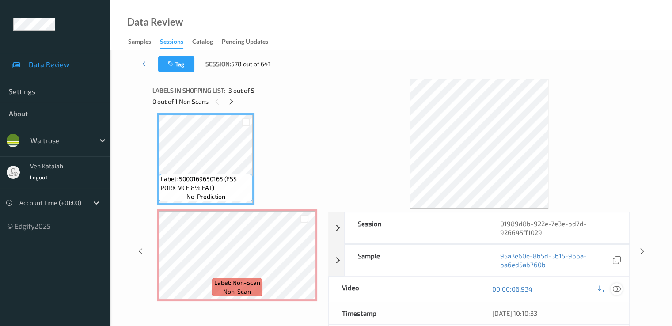
click at [622, 289] on div at bounding box center [617, 289] width 12 height 12
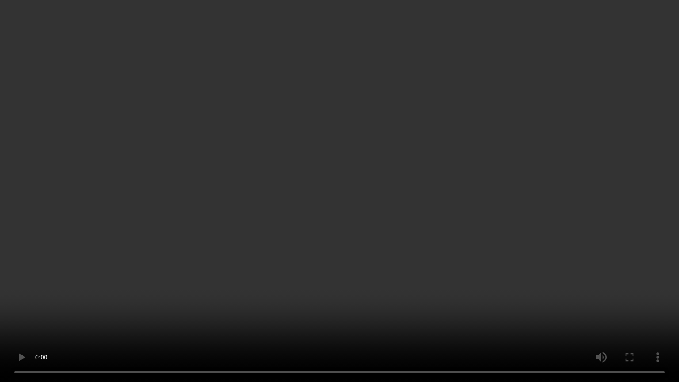
click at [286, 210] on video at bounding box center [339, 191] width 679 height 382
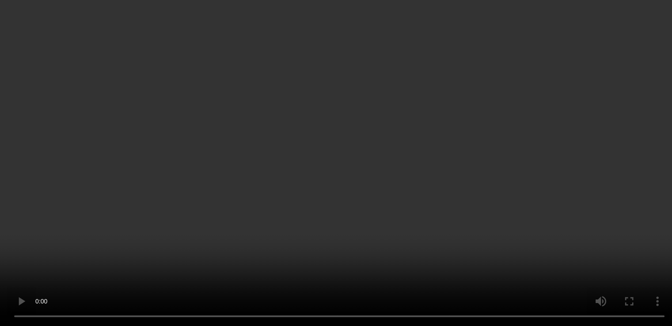
scroll to position [285, 0]
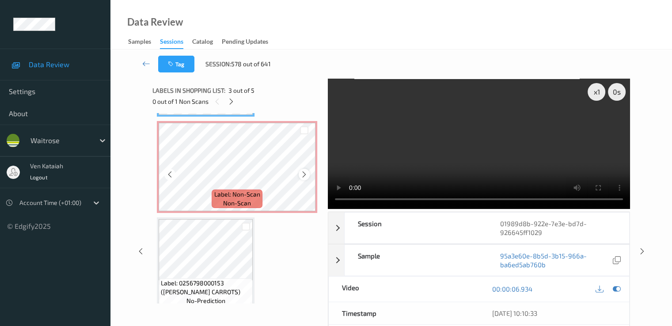
click at [301, 175] on icon at bounding box center [305, 175] width 8 height 8
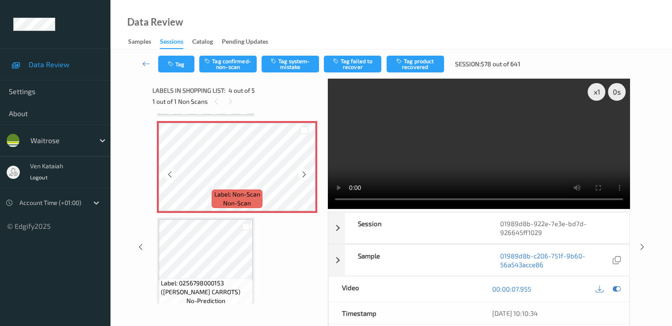
click at [301, 175] on icon at bounding box center [305, 175] width 8 height 8
click at [239, 63] on button "Tag confirmed-non-scan" at bounding box center [227, 64] width 57 height 17
click at [404, 50] on div "Tag Untag confirmed-non-scan Tag system-mistake Tag failed to recover Tag produ…" at bounding box center [391, 63] width 525 height 29
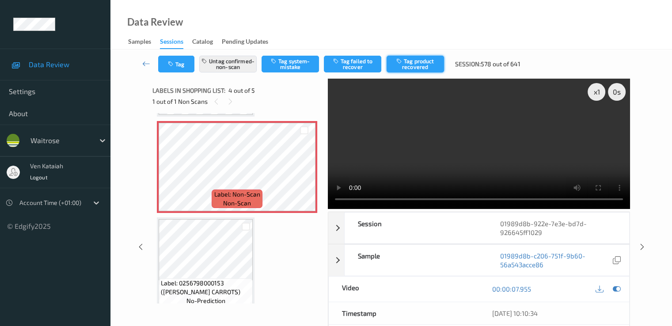
click at [401, 64] on icon "button" at bounding box center [400, 61] width 8 height 6
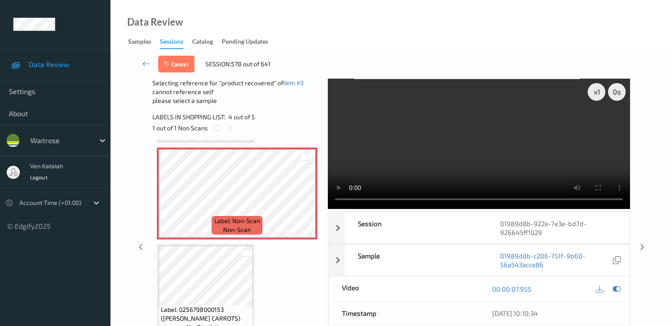
scroll to position [296, 0]
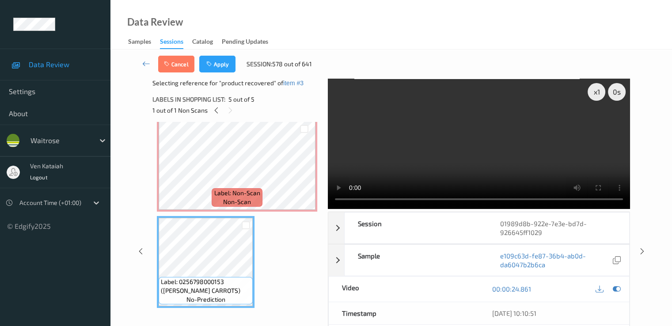
click at [624, 288] on div "00:00:24.861" at bounding box center [554, 289] width 150 height 25
click at [615, 287] on icon at bounding box center [617, 289] width 8 height 8
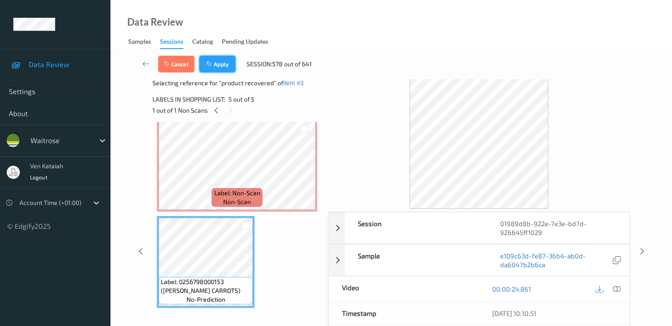
click at [208, 60] on button "Apply" at bounding box center [217, 64] width 36 height 17
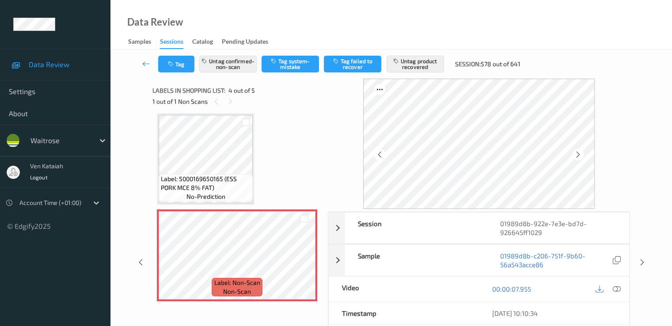
scroll to position [137, 0]
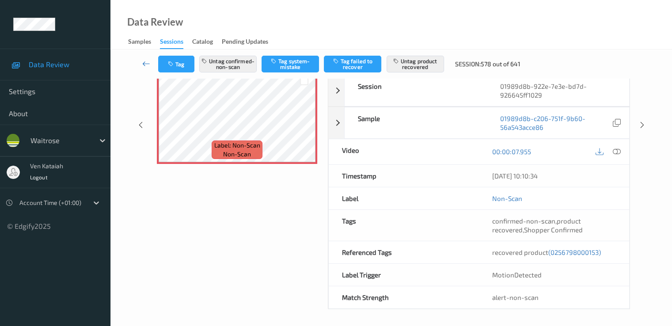
click at [145, 63] on icon at bounding box center [146, 63] width 8 height 9
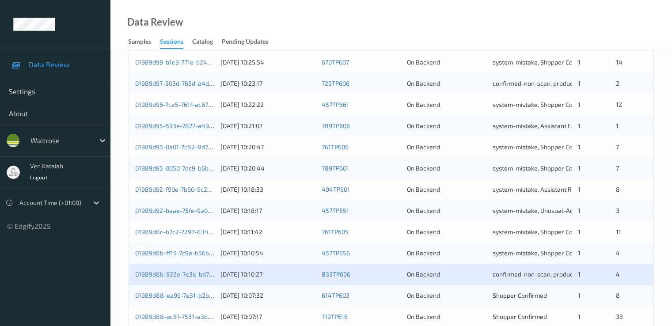
scroll to position [408, 0]
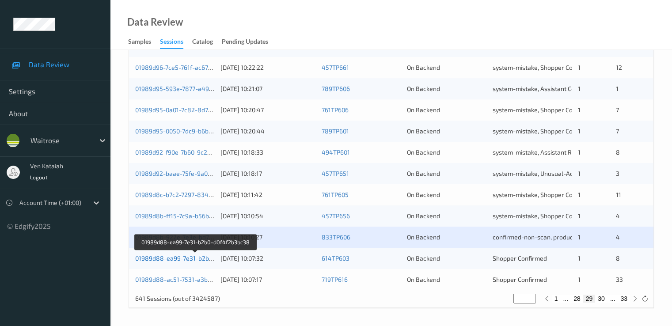
click at [191, 259] on link "01989d88-ea99-7e31-b2b0-d0f4f2b3bc38" at bounding box center [195, 259] width 120 height 8
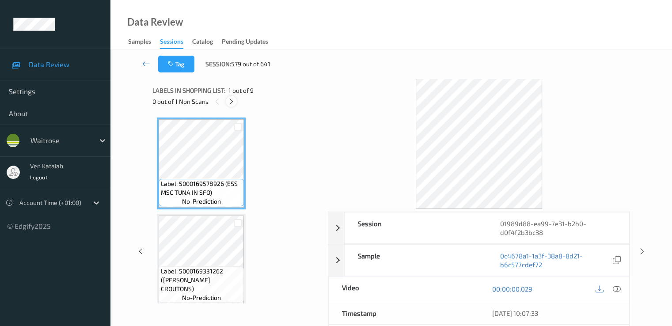
click at [231, 102] on icon at bounding box center [232, 102] width 8 height 8
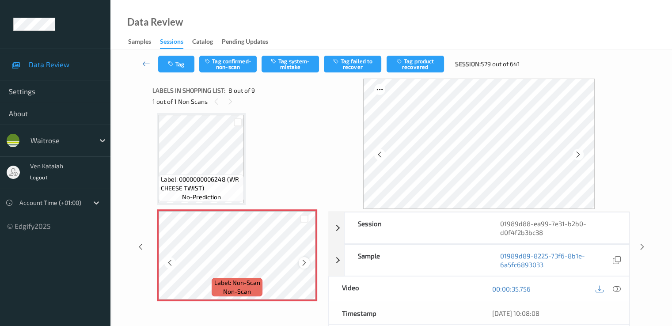
click at [304, 262] on icon at bounding box center [305, 263] width 8 height 8
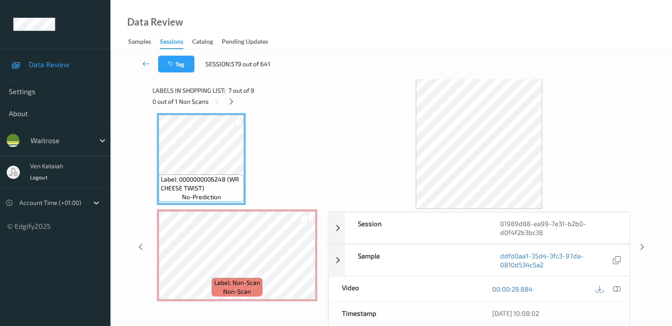
scroll to position [494, 0]
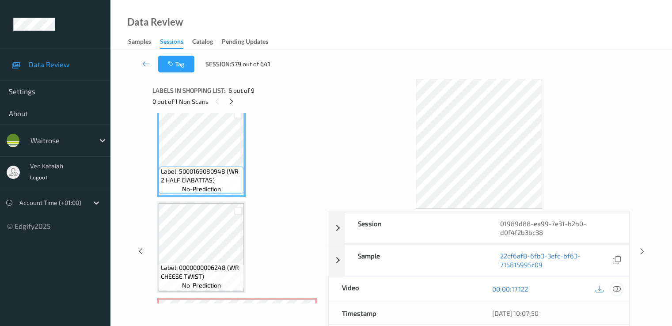
click at [614, 292] on icon at bounding box center [617, 289] width 8 height 8
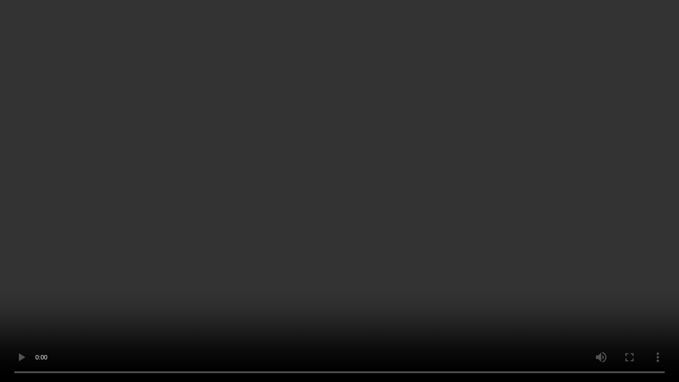
drag, startPoint x: 235, startPoint y: 274, endPoint x: 204, endPoint y: 273, distance: 31.4
click at [235, 274] on video at bounding box center [339, 191] width 679 height 382
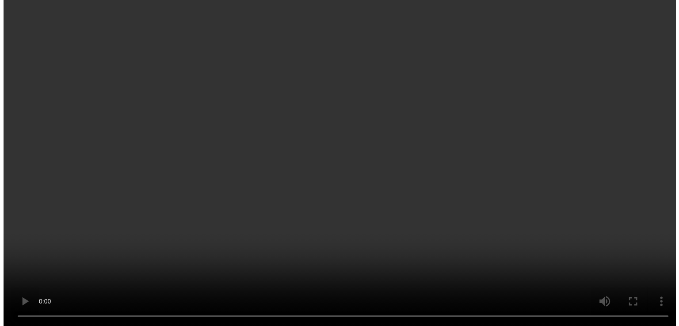
scroll to position [671, 0]
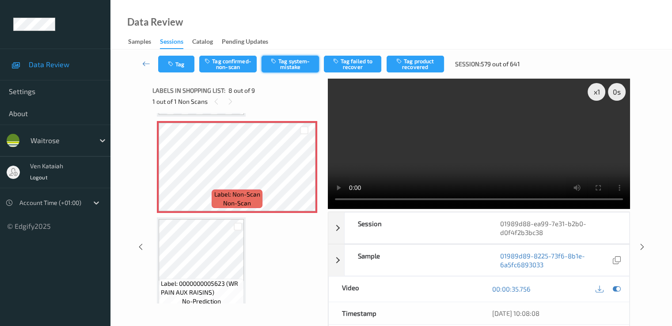
click at [284, 63] on button "Tag system-mistake" at bounding box center [290, 64] width 57 height 17
click at [172, 67] on button "Tag" at bounding box center [176, 64] width 36 height 17
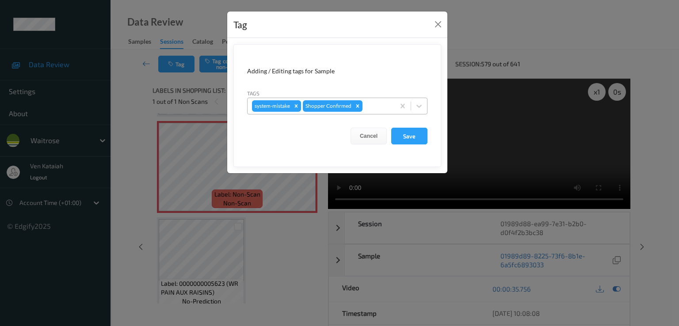
click at [384, 107] on div at bounding box center [377, 106] width 26 height 11
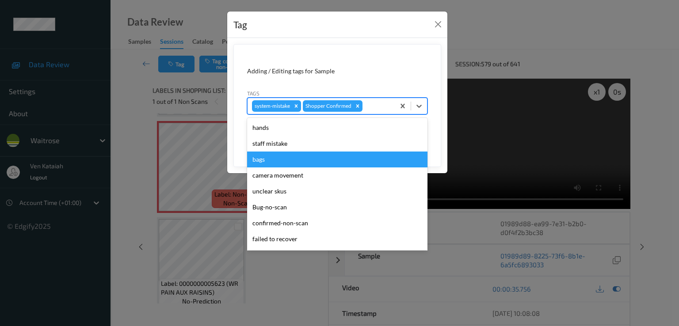
scroll to position [173, 0]
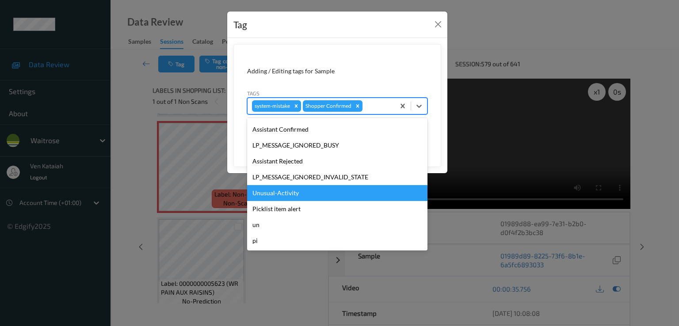
click at [300, 190] on div "Unusual-Activity" at bounding box center [337, 193] width 180 height 16
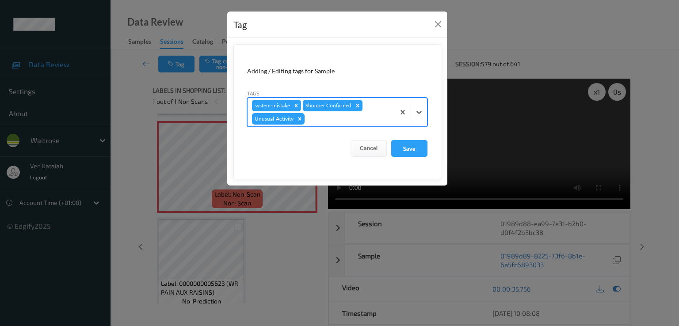
click at [355, 120] on div at bounding box center [348, 119] width 84 height 11
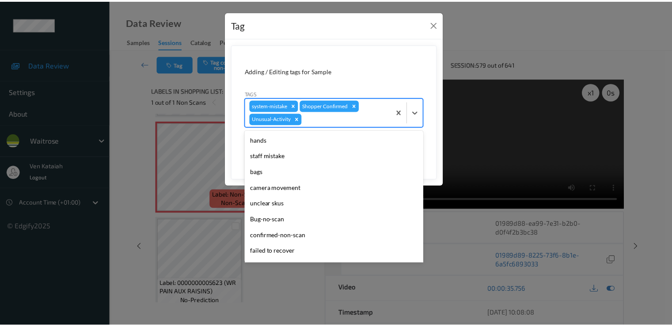
scroll to position [157, 0]
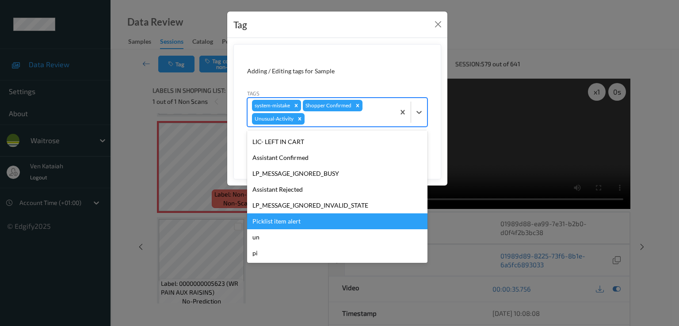
click at [284, 224] on div "Picklist item alert" at bounding box center [337, 221] width 180 height 16
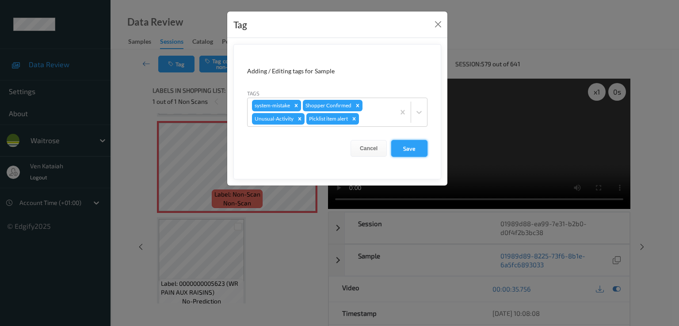
click at [402, 150] on button "Save" at bounding box center [409, 148] width 36 height 17
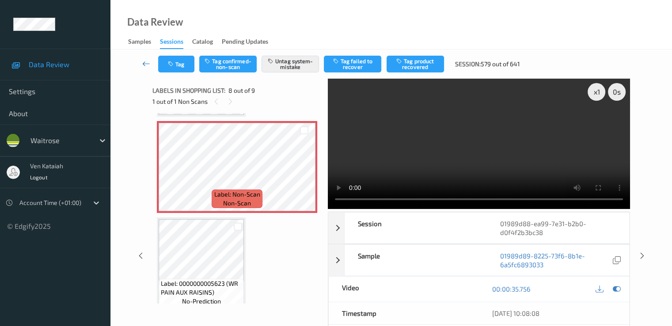
click at [145, 61] on icon at bounding box center [146, 63] width 8 height 9
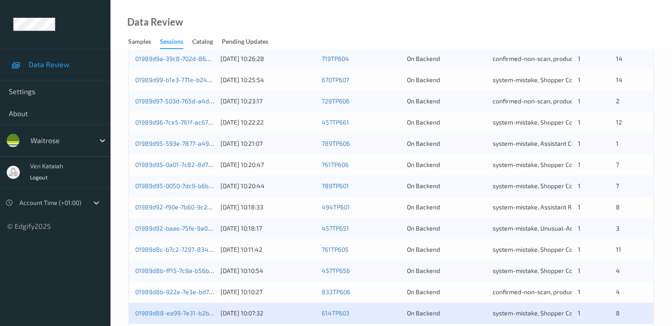
scroll to position [408, 0]
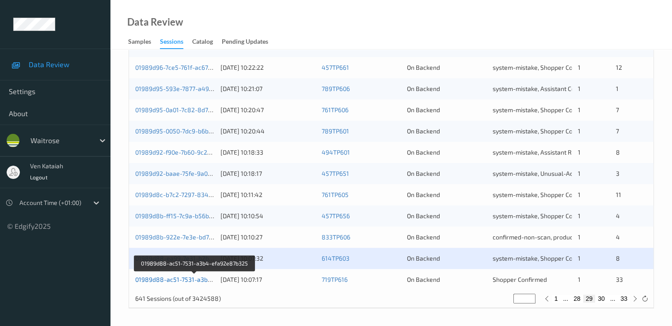
click at [187, 276] on link "01989d88-ac51-7531-a3b4-efa92e87b325" at bounding box center [195, 280] width 120 height 8
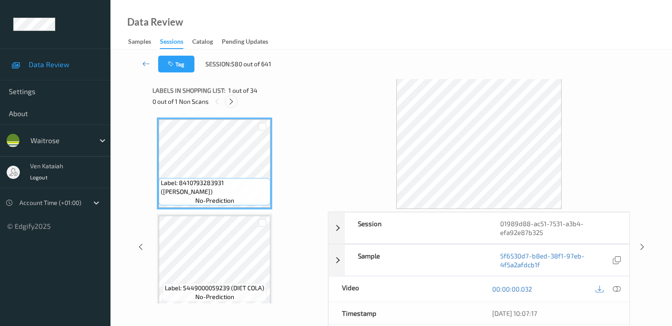
click at [230, 106] on div at bounding box center [231, 101] width 11 height 11
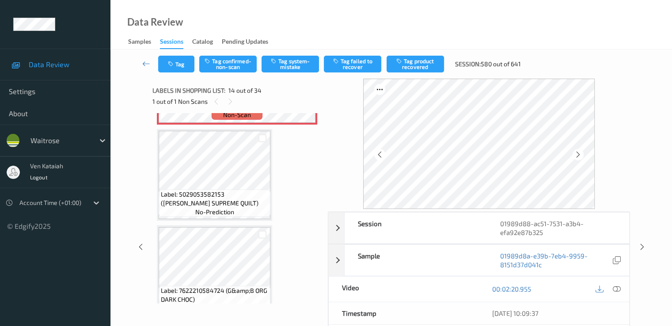
scroll to position [1161, 0]
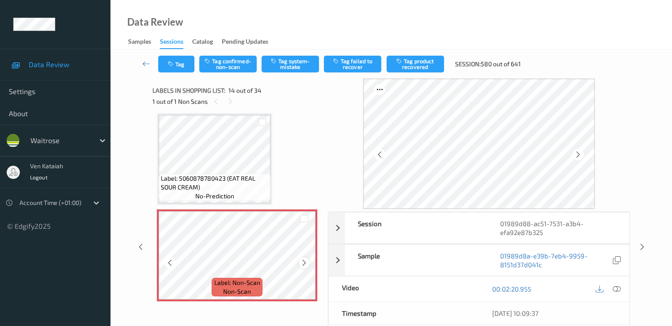
click at [308, 262] on icon at bounding box center [305, 263] width 8 height 8
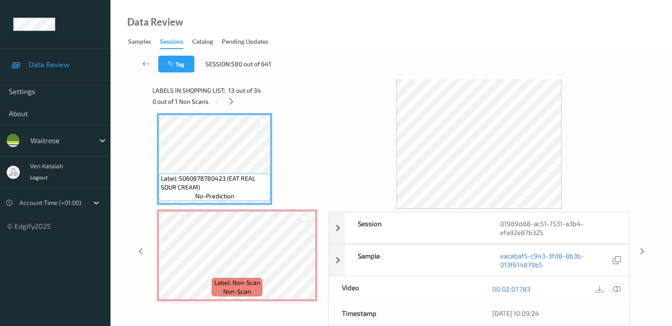
click at [617, 289] on icon at bounding box center [617, 289] width 8 height 8
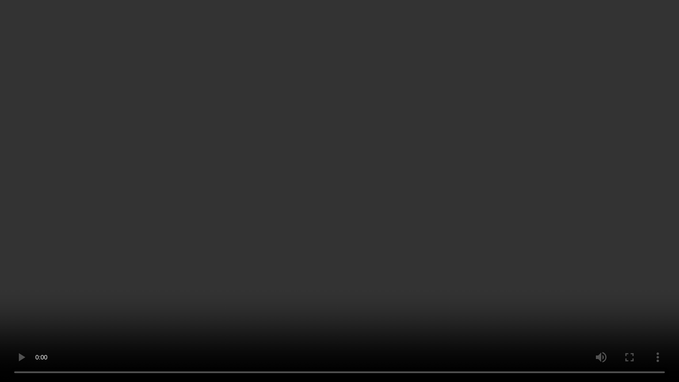
click at [419, 259] on video at bounding box center [339, 191] width 679 height 382
click at [259, 198] on video at bounding box center [339, 191] width 679 height 382
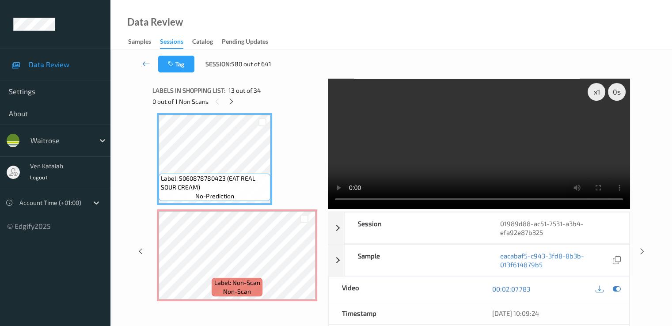
click at [596, 211] on div "x 1 0 s Session 01989d88-ac51-7531-a3b4-efa92e87b325 Session ID 01989d88-ac51-7…" at bounding box center [479, 252] width 302 height 346
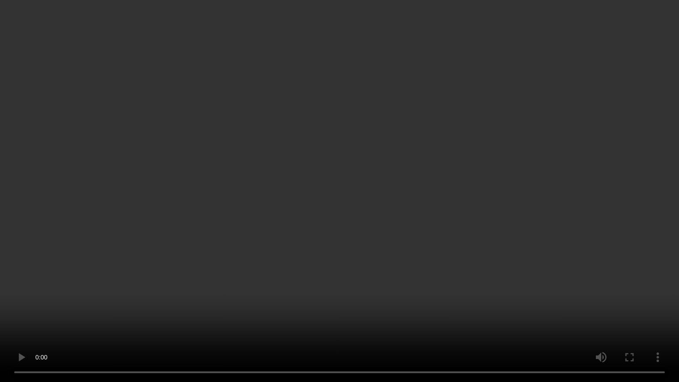
click at [461, 216] on video at bounding box center [339, 191] width 679 height 382
click at [168, 224] on video at bounding box center [339, 191] width 679 height 382
click at [69, 303] on video at bounding box center [339, 191] width 679 height 382
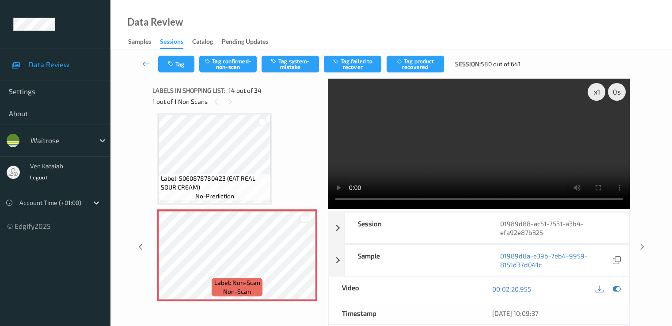
click at [230, 184] on span "Label: 5060878780423 (EAT REAL SOUR CREAM)" at bounding box center [214, 183] width 107 height 18
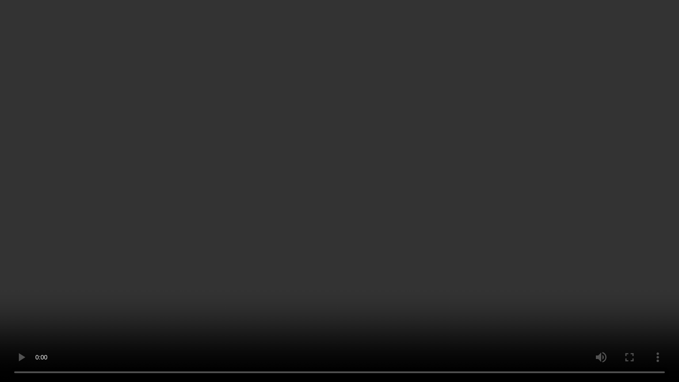
click at [26, 318] on video at bounding box center [339, 191] width 679 height 382
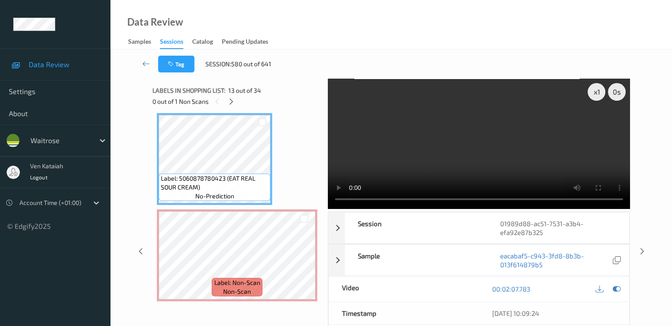
drag, startPoint x: 245, startPoint y: 177, endPoint x: 244, endPoint y: 192, distance: 14.6
click at [245, 179] on span "Label: 5060878780423 (EAT REAL SOUR CREAM)" at bounding box center [214, 183] width 107 height 18
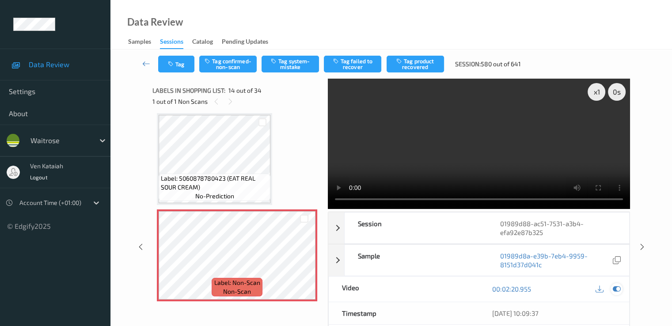
click at [619, 289] on icon at bounding box center [617, 289] width 8 height 8
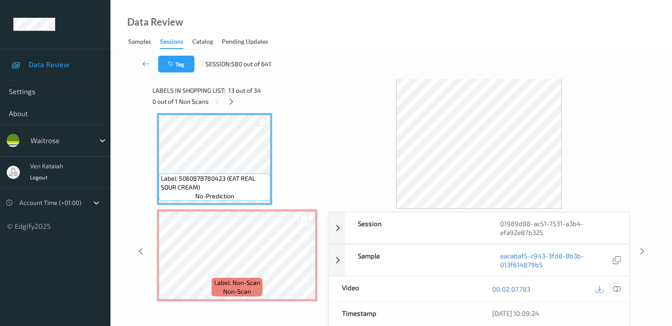
click at [615, 292] on icon at bounding box center [617, 289] width 8 height 8
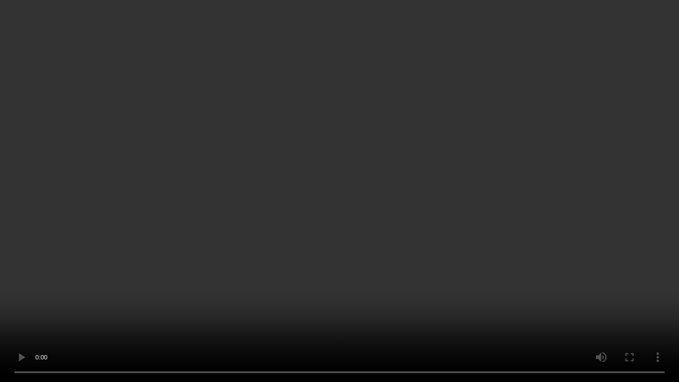
click at [84, 307] on video at bounding box center [339, 191] width 679 height 382
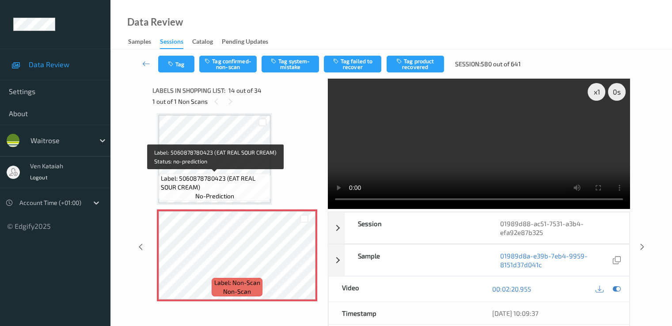
click at [224, 176] on span "Label: 5060878780423 (EAT REAL SOUR CREAM)" at bounding box center [214, 183] width 107 height 18
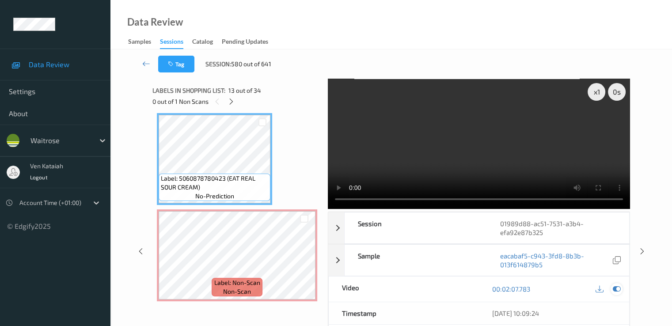
click at [617, 289] on icon at bounding box center [617, 289] width 8 height 8
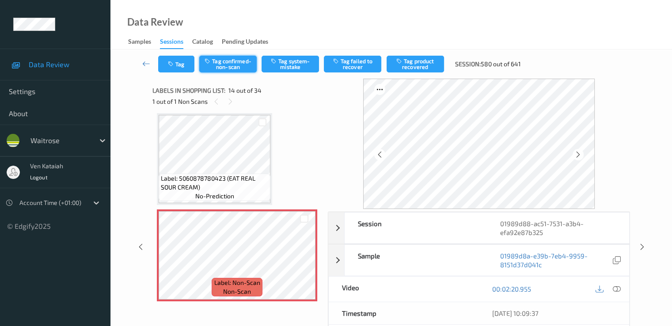
click at [236, 63] on button "Tag confirmed-non-scan" at bounding box center [227, 64] width 57 height 17
click at [421, 65] on button "Tag product recovered" at bounding box center [415, 64] width 57 height 17
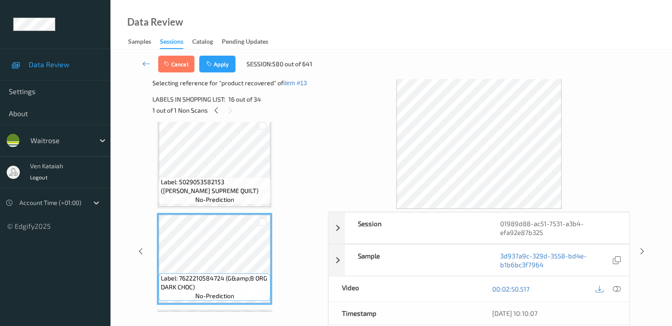
scroll to position [1337, 0]
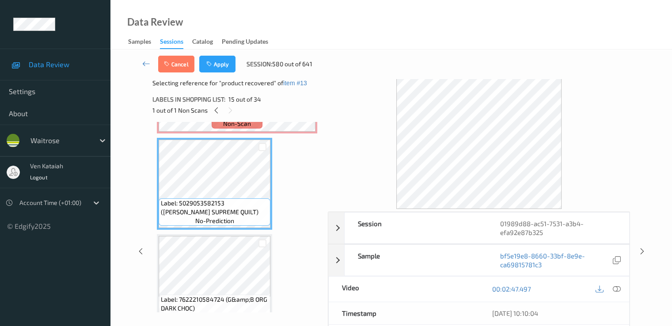
click at [198, 66] on div "Cancel Apply Session: 580 out of 641" at bounding box center [238, 64] width 160 height 17
click at [199, 66] on button "Apply" at bounding box center [217, 64] width 36 height 17
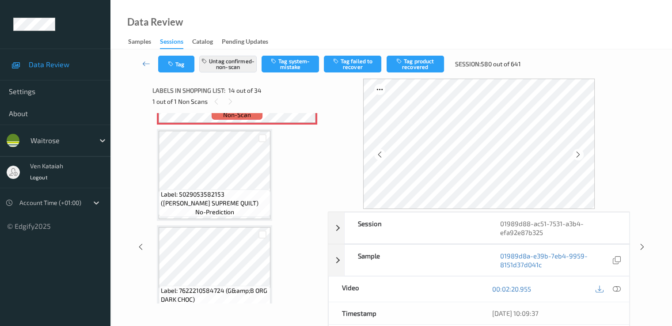
scroll to position [1161, 0]
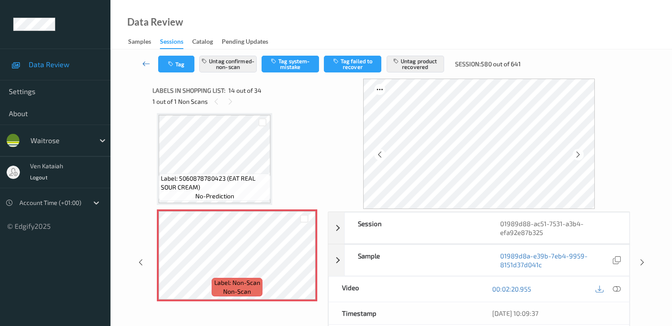
click at [141, 63] on link at bounding box center [146, 64] width 23 height 17
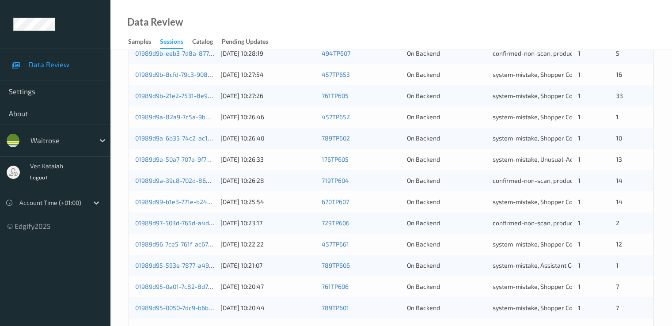
scroll to position [55, 0]
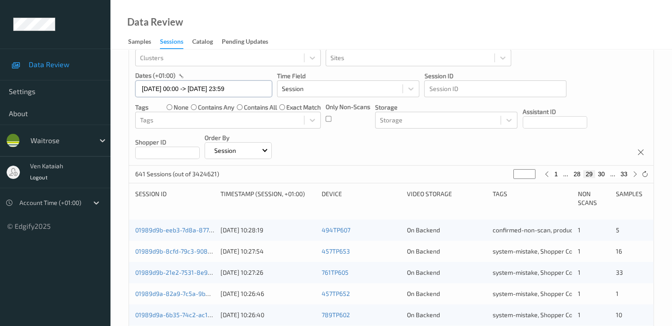
click at [202, 86] on input "12/08/2025 00:00 -> 12/08/2025 23:59" at bounding box center [203, 88] width 137 height 17
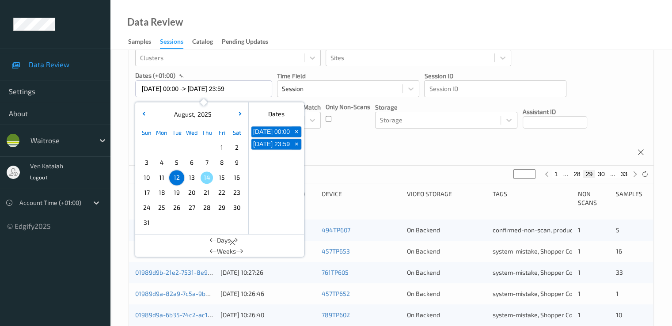
click at [193, 176] on span "13" at bounding box center [192, 177] width 12 height 12
type input "13/08/2025 00:00"
type input "*"
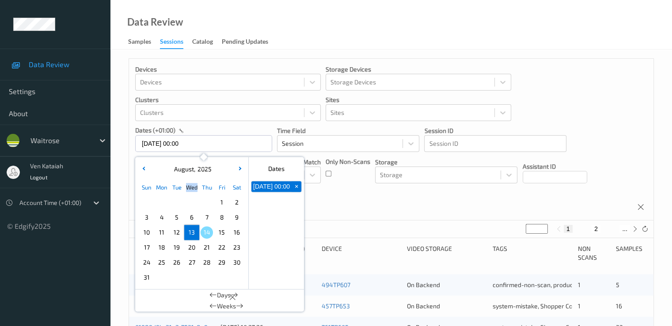
click at [193, 176] on div "August , 2025 Sun Mon Tue Wed Thu Fri Sat 1 2 3 4 5 6 7 8 9 10 11 12 13 14 15 1…" at bounding box center [192, 223] width 114 height 132
click at [188, 230] on span "13" at bounding box center [192, 232] width 12 height 12
click at [340, 174] on div "Only Non-Scans" at bounding box center [348, 170] width 45 height 26
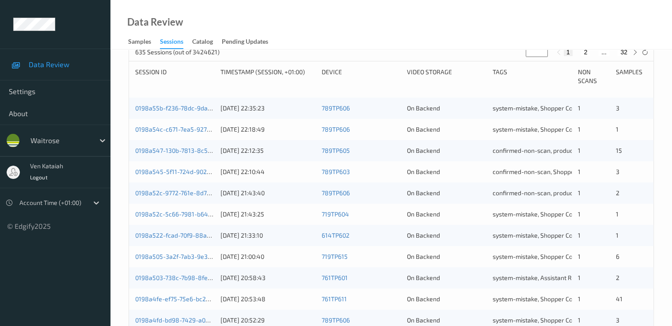
scroll to position [88, 0]
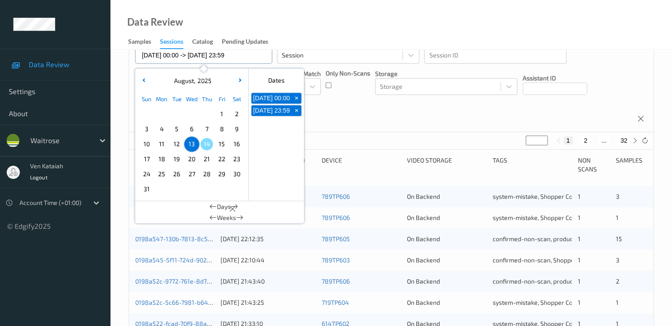
click at [218, 53] on input "13/08/2025 00:00 -> 13/08/2025 23:59" at bounding box center [203, 55] width 137 height 17
click at [196, 144] on span "13" at bounding box center [192, 144] width 12 height 12
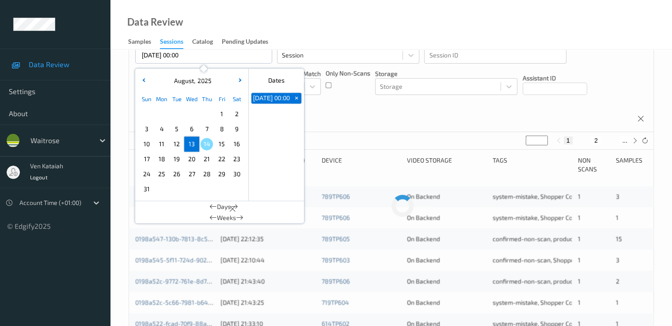
click at [196, 144] on span "13" at bounding box center [192, 144] width 12 height 12
type input "13/08/2025 00:00 -> 13/08/2025 23:59"
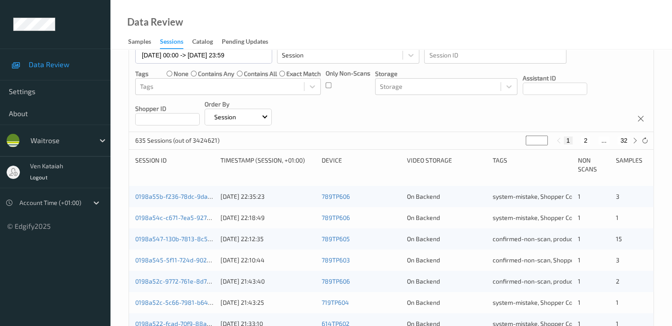
drag, startPoint x: 534, startPoint y: 141, endPoint x: 525, endPoint y: 144, distance: 8.8
click at [526, 144] on input "*" at bounding box center [537, 141] width 22 height 10
type input "**"
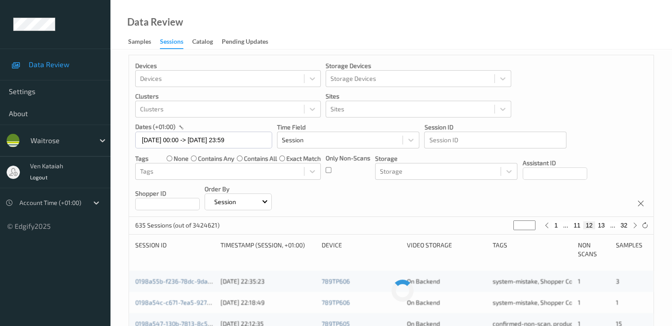
scroll to position [0, 0]
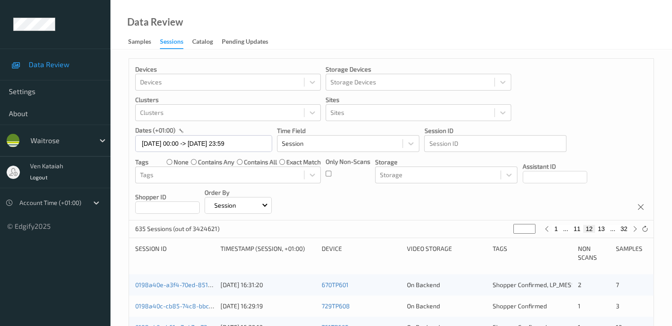
click at [597, 227] on button "13" at bounding box center [601, 229] width 12 height 8
type input "**"
click at [581, 231] on button "12" at bounding box center [577, 229] width 12 height 8
type input "**"
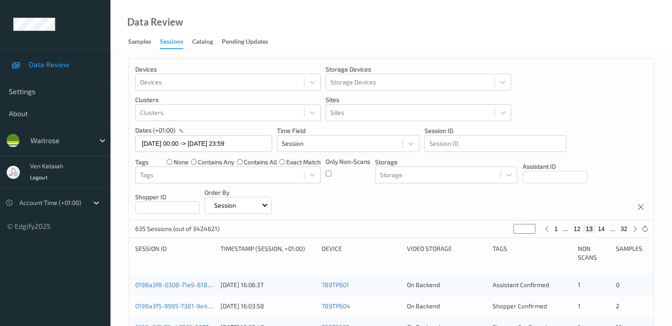
type input "**"
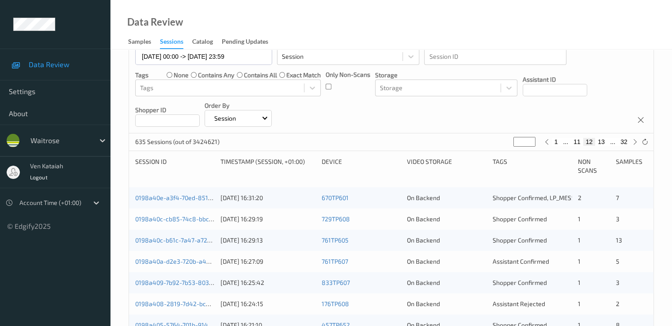
scroll to position [88, 0]
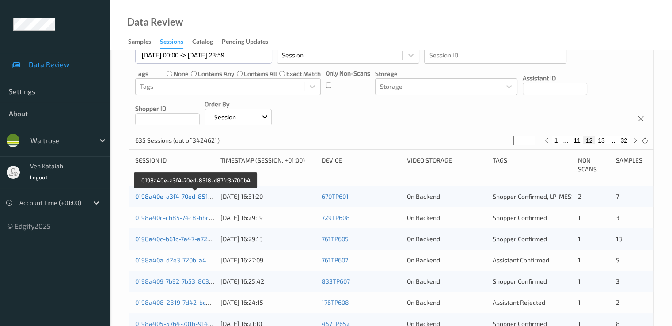
click at [190, 195] on link "0198a40e-a3f4-70ed-8518-d87fc3a700b4" at bounding box center [195, 197] width 120 height 8
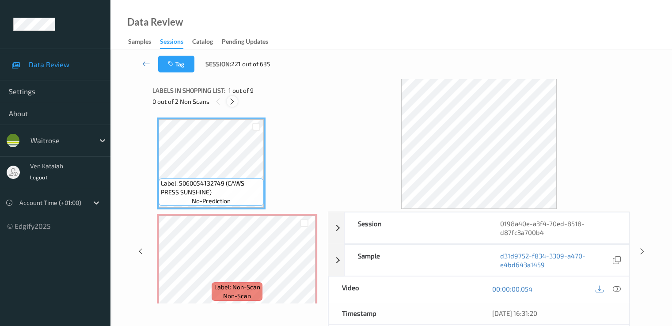
click at [232, 99] on icon at bounding box center [232, 102] width 8 height 8
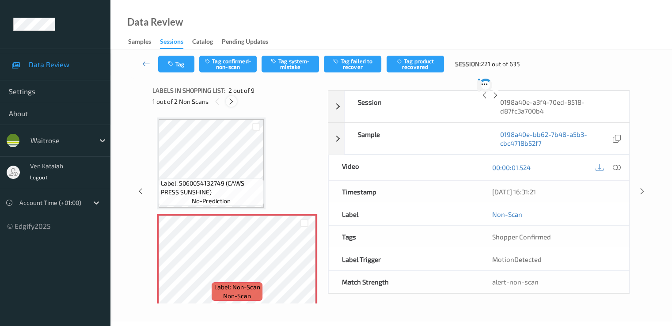
scroll to position [4, 0]
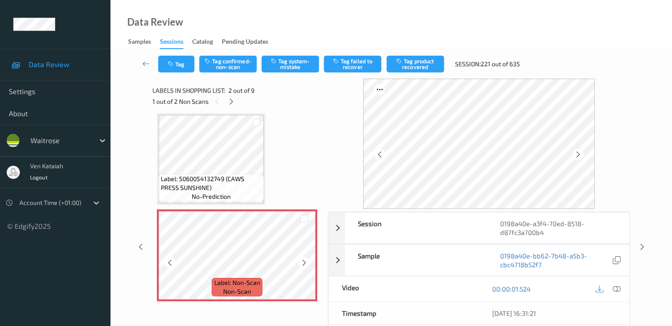
click at [306, 263] on icon at bounding box center [305, 263] width 8 height 8
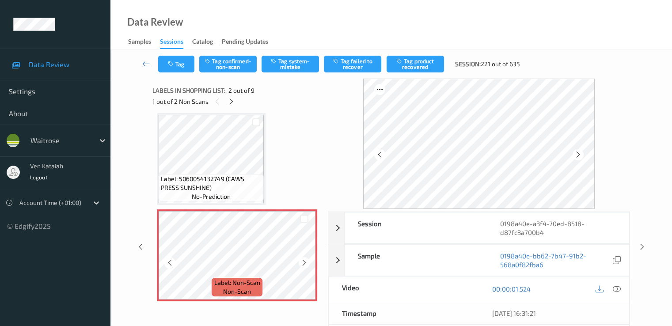
click at [306, 263] on icon at bounding box center [305, 263] width 8 height 8
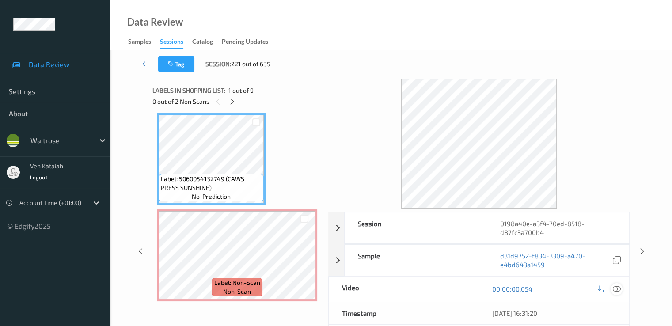
click at [617, 286] on icon at bounding box center [617, 289] width 8 height 8
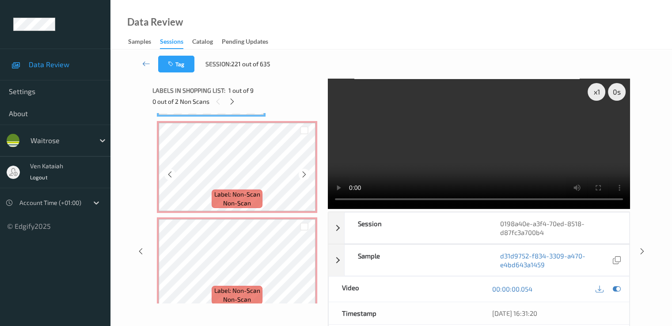
scroll to position [0, 0]
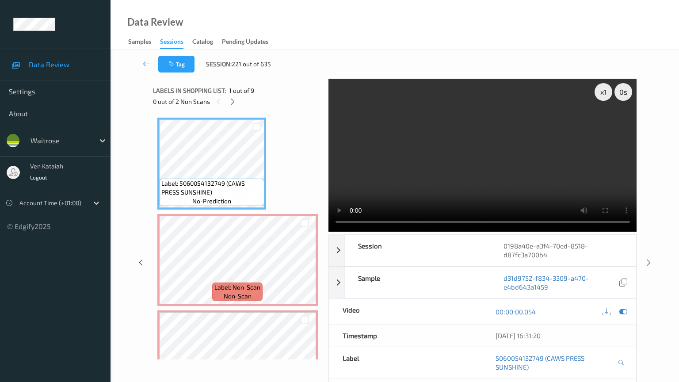
click at [328, 232] on video at bounding box center [482, 155] width 308 height 153
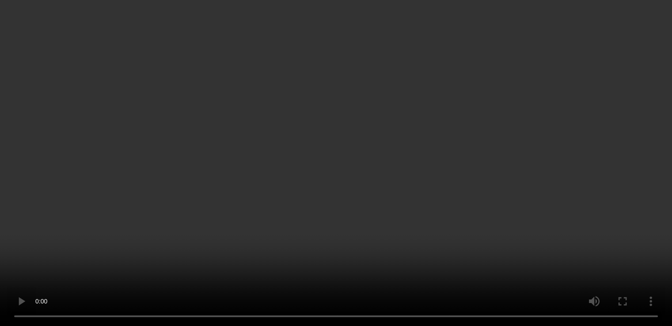
scroll to position [88, 0]
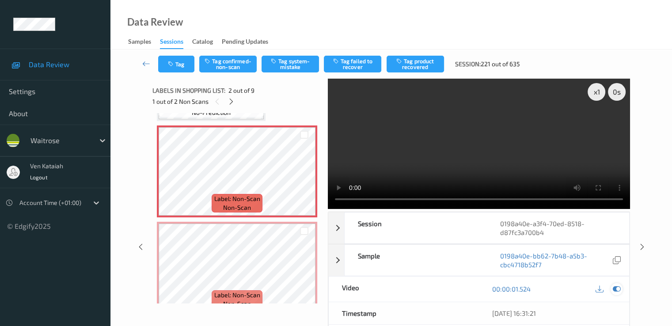
click at [615, 289] on icon at bounding box center [617, 289] width 8 height 8
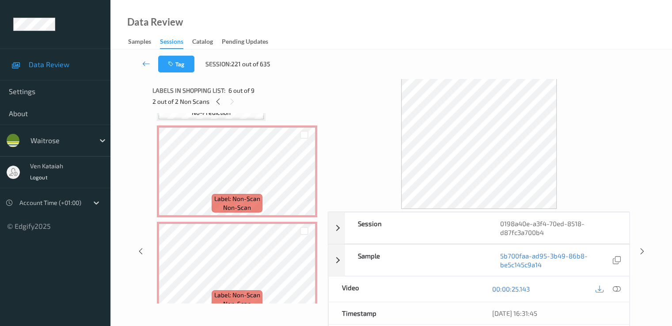
scroll to position [0, 0]
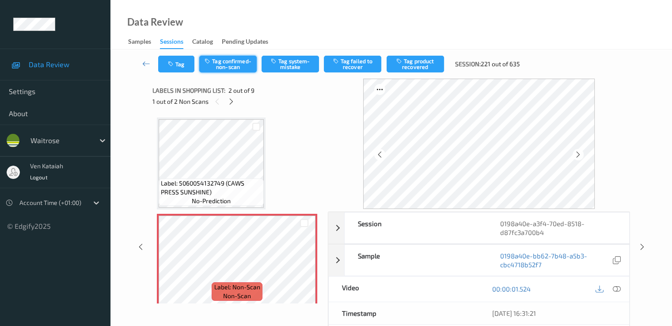
click at [215, 67] on button "Tag confirmed-non-scan" at bounding box center [227, 64] width 57 height 17
click at [422, 66] on button "Tag product recovered" at bounding box center [415, 64] width 57 height 17
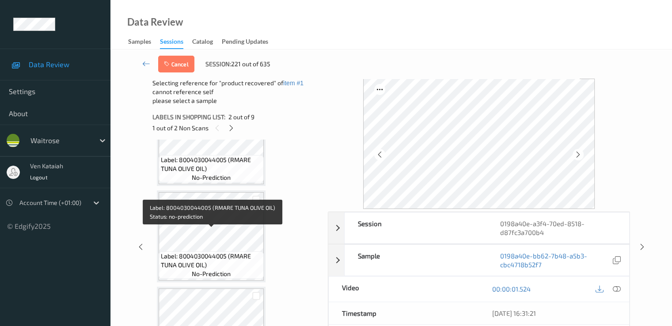
scroll to position [354, 0]
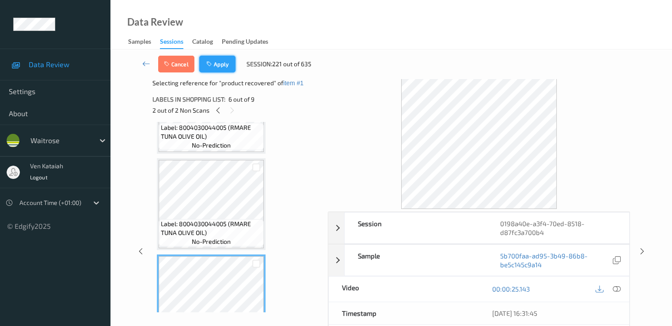
click at [224, 67] on button "Apply" at bounding box center [217, 64] width 36 height 17
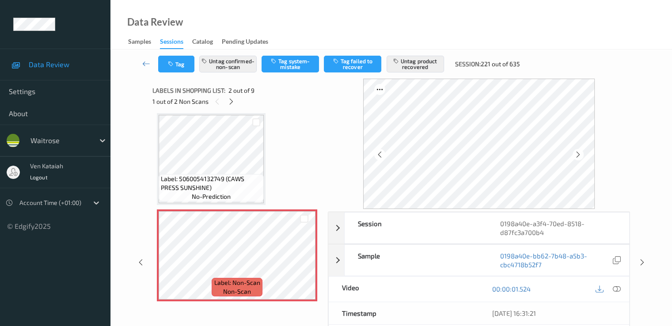
scroll to position [93, 0]
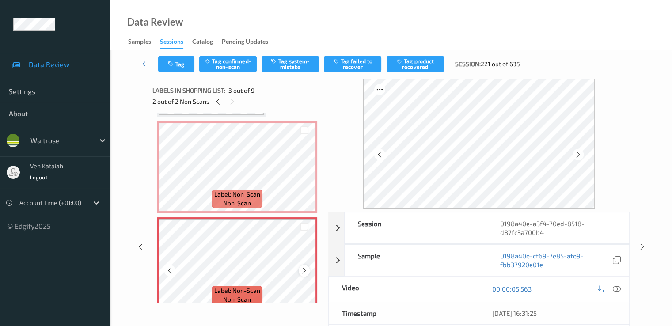
click at [308, 271] on div at bounding box center [304, 270] width 11 height 11
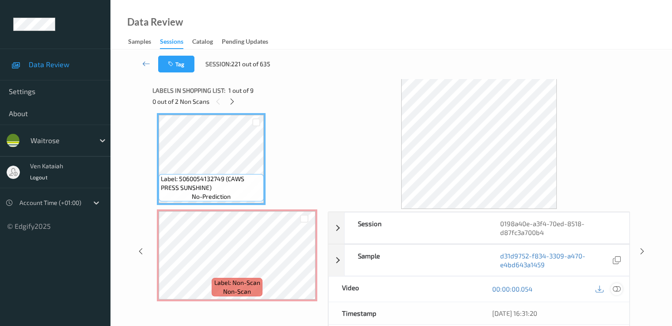
click at [616, 287] on icon at bounding box center [617, 289] width 8 height 8
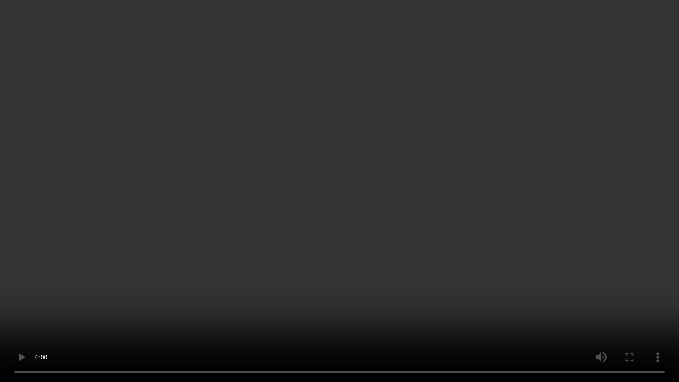
click at [145, 291] on video at bounding box center [339, 191] width 679 height 382
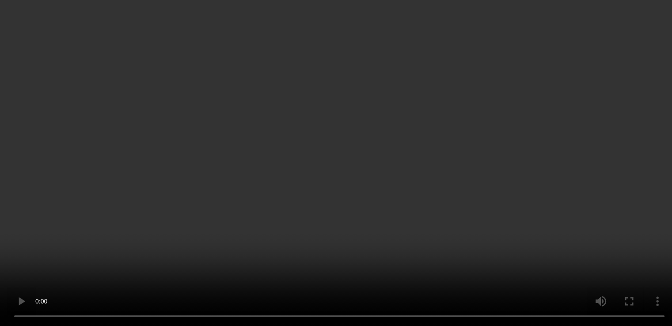
scroll to position [181, 0]
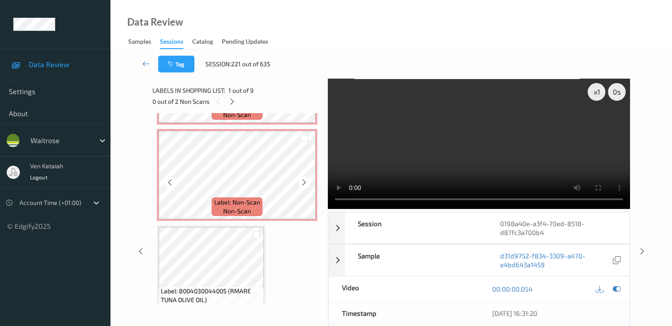
click at [213, 201] on div "Label: Non-Scan non-scan" at bounding box center [237, 207] width 50 height 19
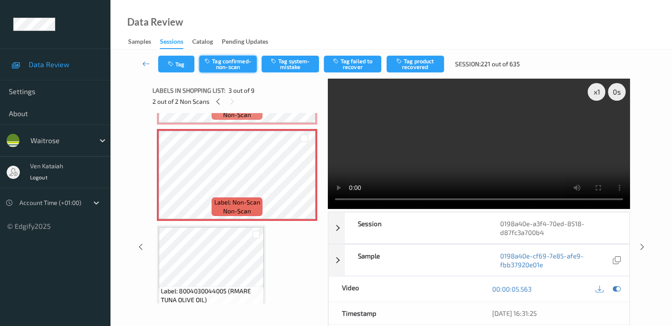
click at [233, 71] on button "Tag confirmed-non-scan" at bounding box center [227, 64] width 57 height 17
click at [425, 61] on button "Tag product recovered" at bounding box center [415, 64] width 57 height 17
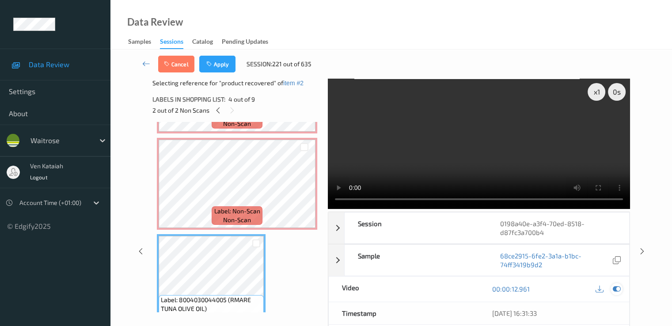
click at [621, 289] on div at bounding box center [617, 289] width 12 height 12
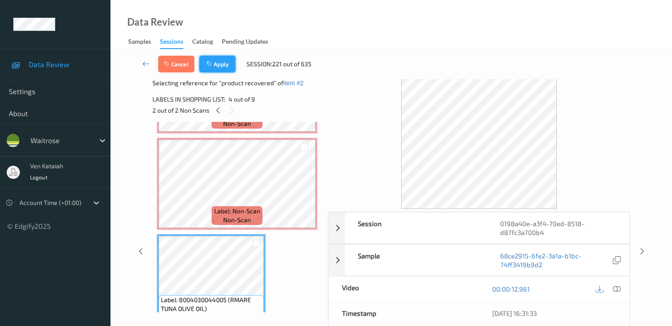
click at [223, 64] on button "Apply" at bounding box center [217, 64] width 36 height 17
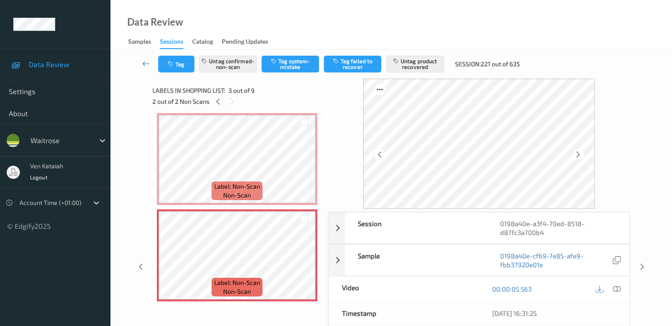
click at [141, 63] on link at bounding box center [146, 64] width 23 height 17
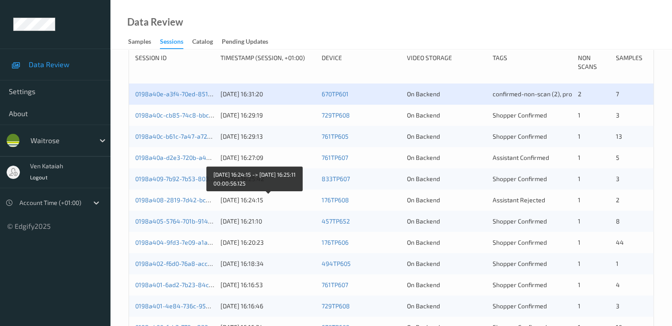
scroll to position [177, 0]
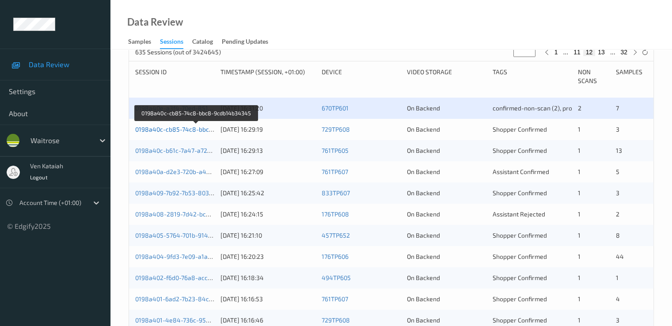
click at [185, 129] on link "0198a40c-cb85-74c8-bbc8-9cdb14b34345" at bounding box center [196, 130] width 123 height 8
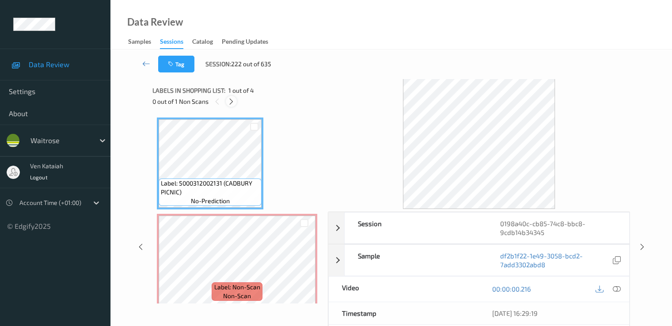
click at [232, 98] on icon at bounding box center [232, 102] width 8 height 8
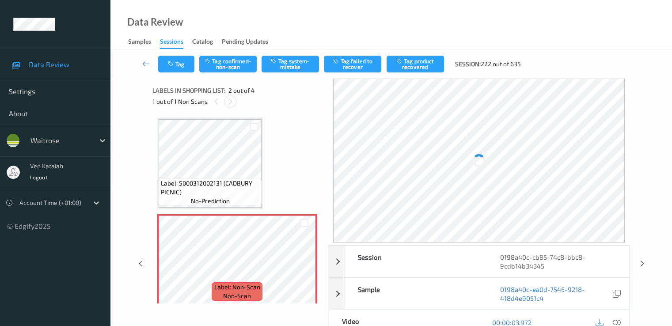
scroll to position [4, 0]
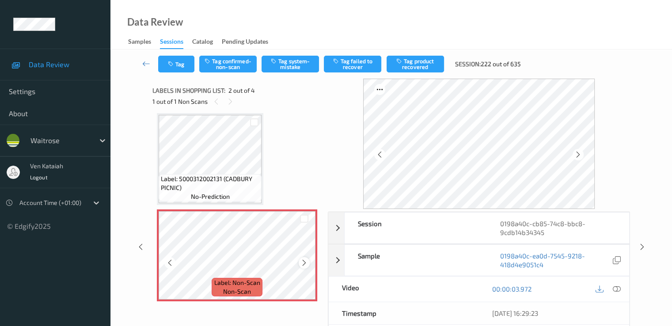
click at [302, 262] on icon at bounding box center [305, 263] width 8 height 8
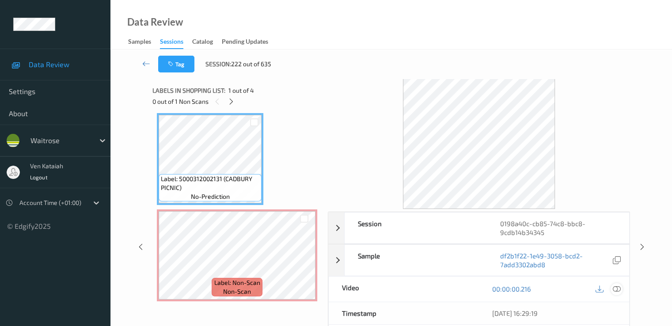
click at [619, 289] on icon at bounding box center [617, 289] width 8 height 8
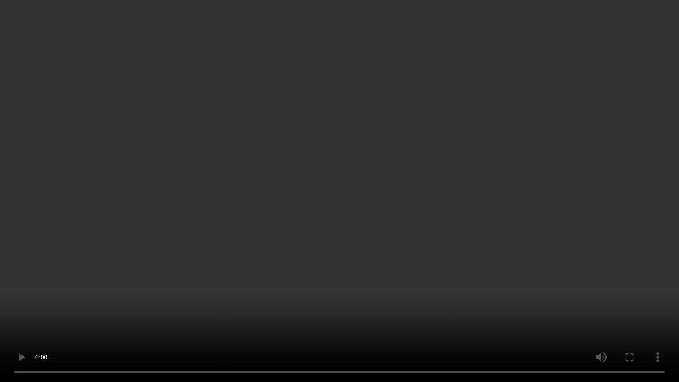
click at [32, 262] on video at bounding box center [339, 191] width 679 height 382
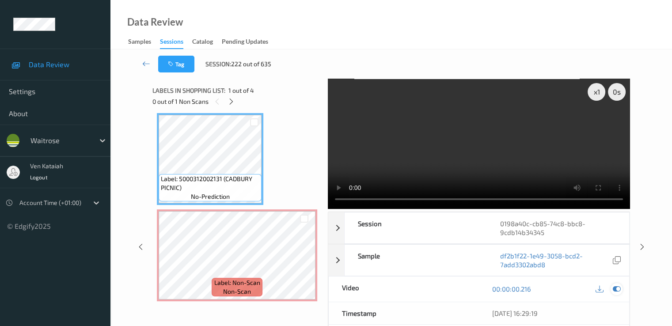
click at [614, 287] on icon at bounding box center [617, 289] width 8 height 8
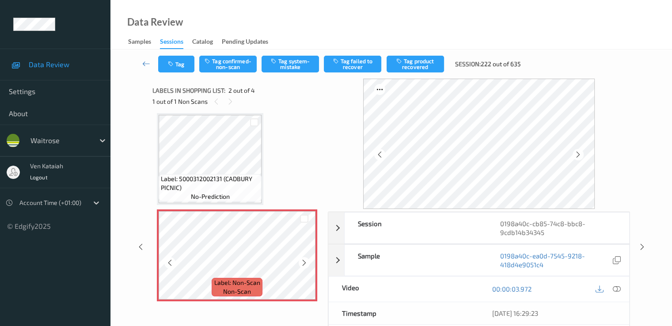
scroll to position [93, 0]
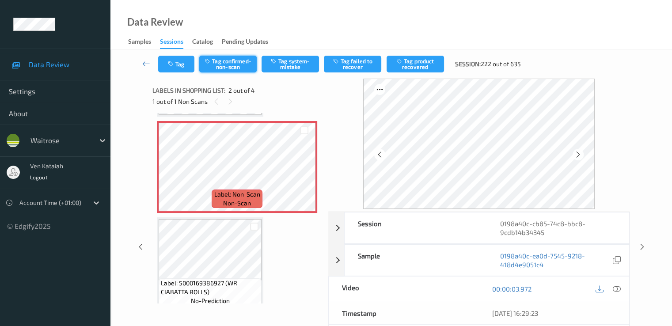
click at [228, 70] on button "Tag confirmed-non-scan" at bounding box center [227, 64] width 57 height 17
click at [415, 64] on button "Tag product recovered" at bounding box center [415, 64] width 57 height 17
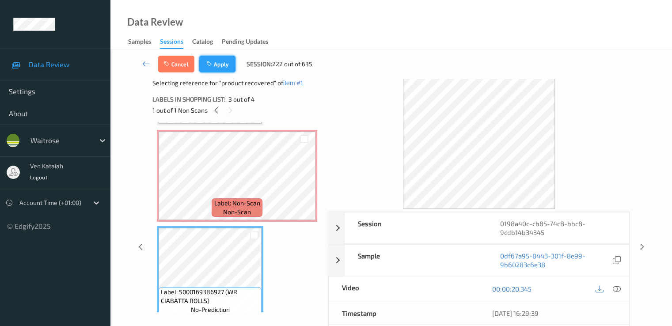
click at [223, 64] on button "Apply" at bounding box center [217, 64] width 36 height 17
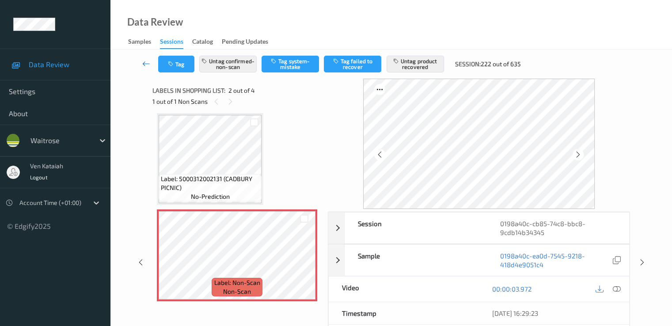
click at [145, 62] on icon at bounding box center [146, 63] width 8 height 9
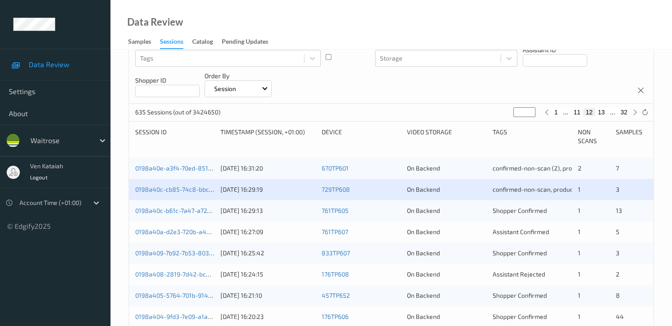
scroll to position [177, 0]
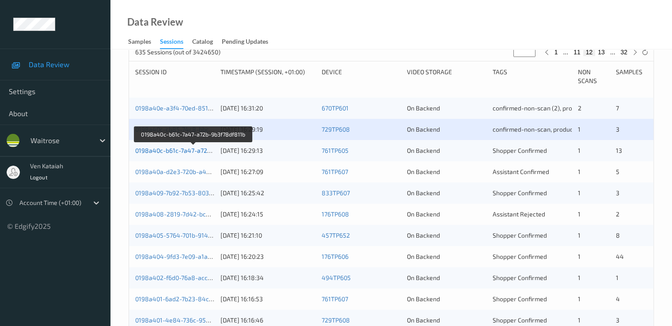
click at [183, 148] on link "0198a40c-b61c-7a47-a72b-9b3f78df811b" at bounding box center [193, 151] width 117 height 8
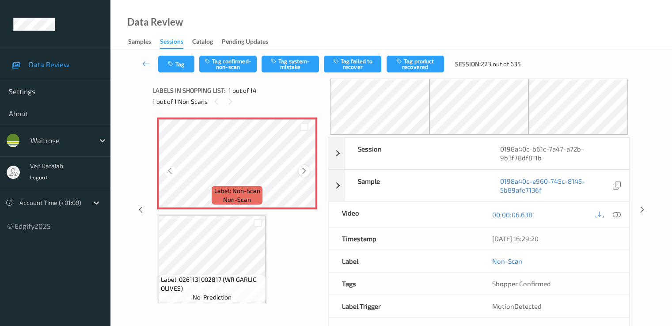
click at [307, 168] on icon at bounding box center [305, 171] width 8 height 8
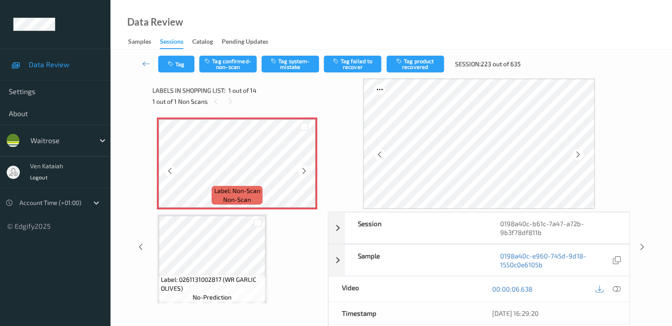
click at [307, 168] on icon at bounding box center [305, 171] width 8 height 8
click at [619, 293] on div at bounding box center [617, 289] width 12 height 12
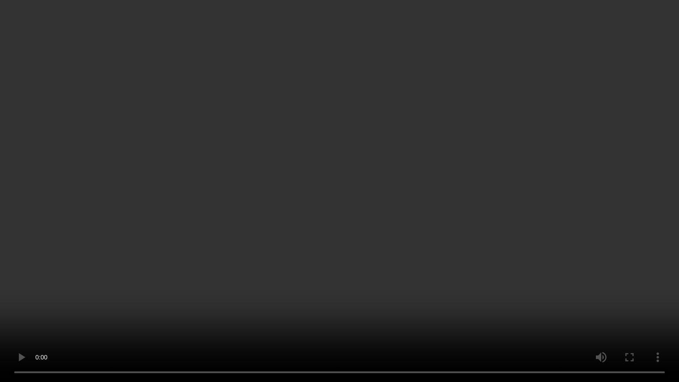
click at [46, 297] on video at bounding box center [339, 191] width 679 height 382
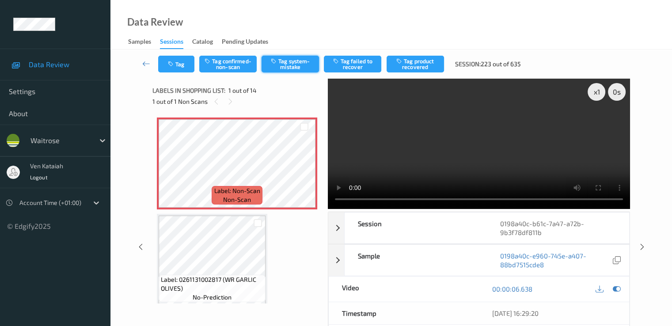
click at [298, 61] on button "Tag system-mistake" at bounding box center [290, 64] width 57 height 17
click at [147, 62] on icon at bounding box center [146, 63] width 8 height 9
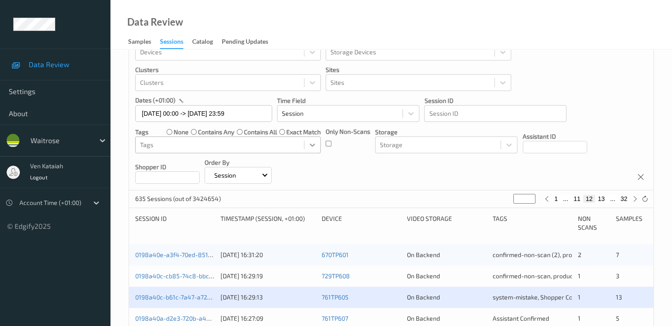
scroll to position [177, 0]
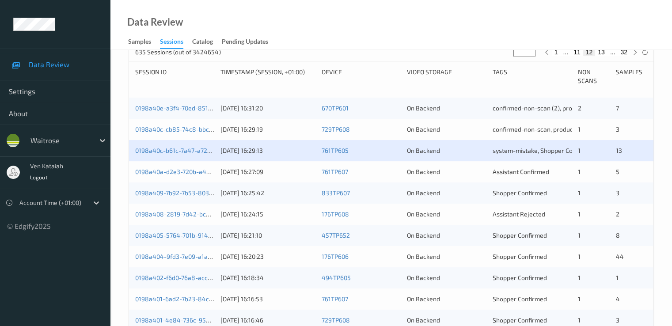
click at [194, 165] on div "0198a40a-d2e3-720b-a42e-418a80d2e9c6 13/08/2025 16:27:09 761TP607 On Backend As…" at bounding box center [391, 171] width 525 height 21
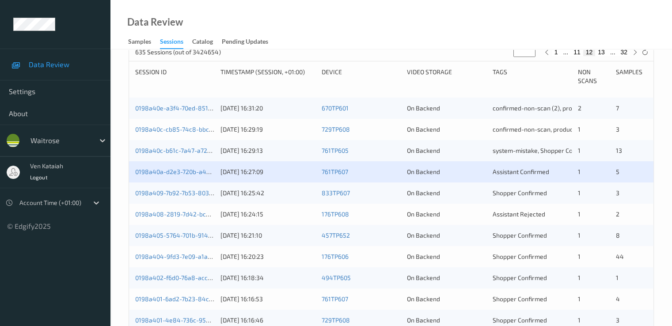
click at [193, 167] on div "0198a40a-d2e3-720b-a42e-418a80d2e9c6" at bounding box center [174, 171] width 79 height 9
click at [207, 173] on link "0198a40a-d2e3-720b-a42e-418a80d2e9c6" at bounding box center [196, 172] width 123 height 8
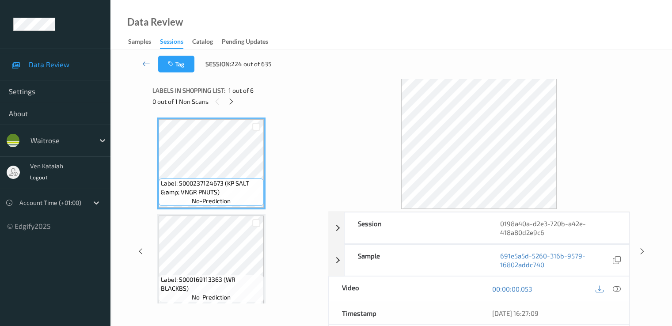
click at [225, 98] on div "0 out of 1 Non Scans" at bounding box center [236, 101] width 169 height 11
click at [230, 98] on icon at bounding box center [232, 102] width 8 height 8
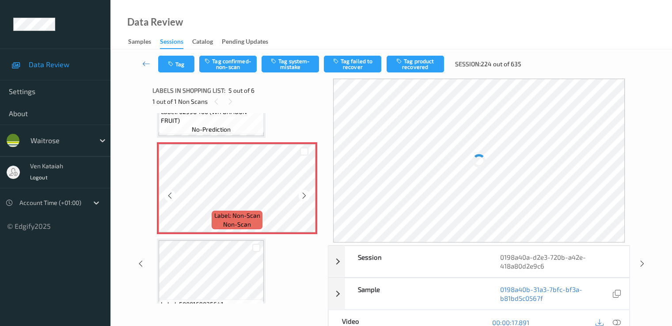
scroll to position [382, 0]
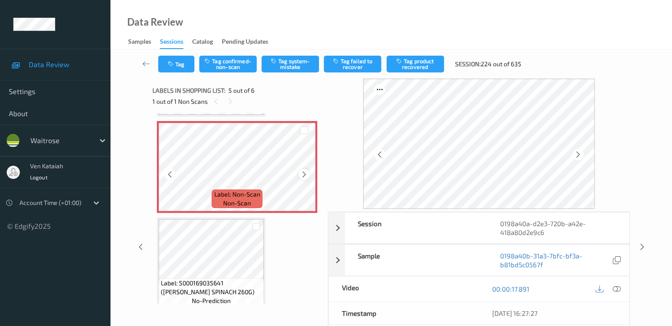
click at [305, 174] on icon at bounding box center [305, 175] width 8 height 8
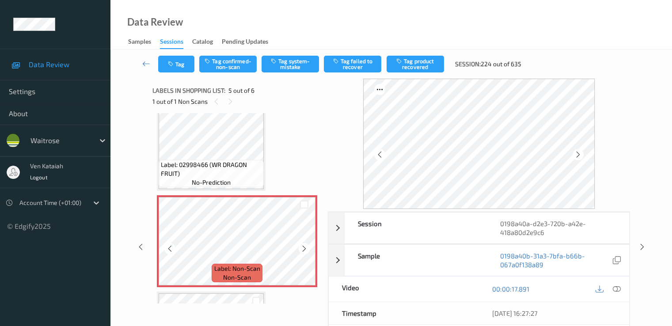
scroll to position [293, 0]
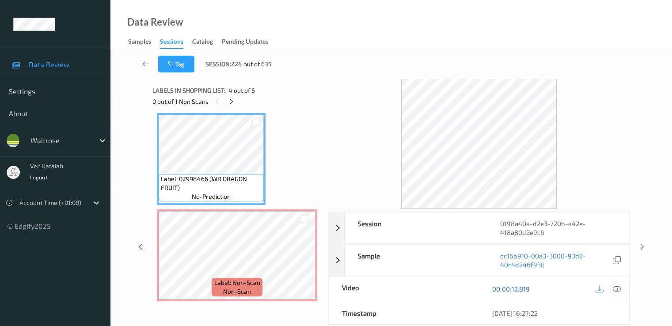
click at [617, 289] on icon at bounding box center [617, 289] width 8 height 8
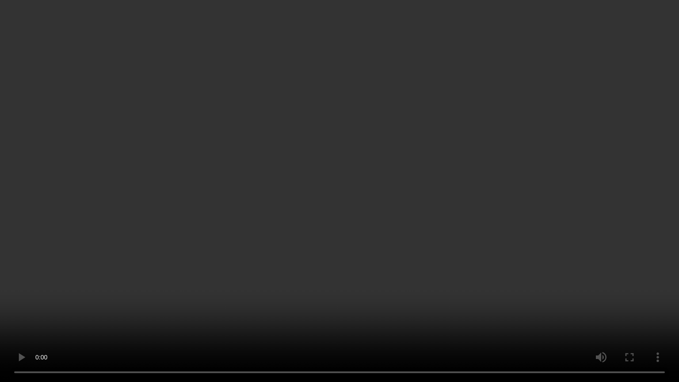
click at [145, 292] on video at bounding box center [339, 191] width 679 height 382
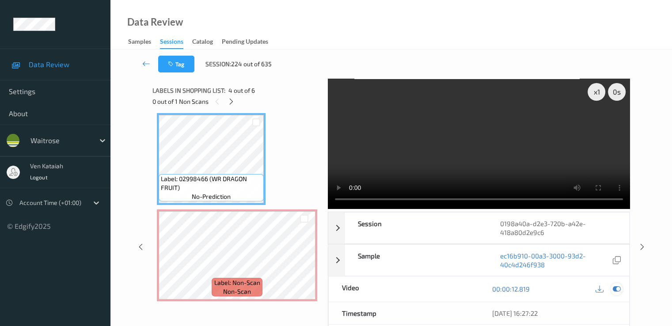
click at [615, 287] on icon at bounding box center [617, 289] width 8 height 8
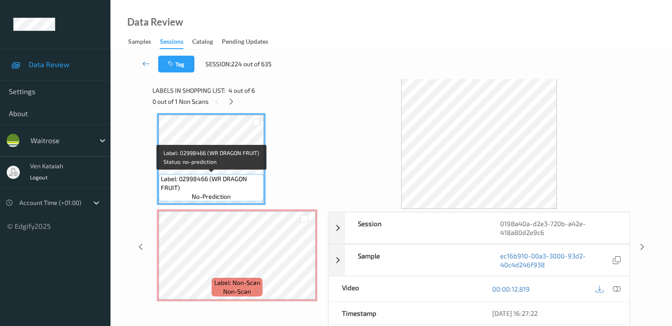
click at [254, 183] on span "Label: 02998466 (WR DRAGON FRUIT)" at bounding box center [211, 184] width 101 height 18
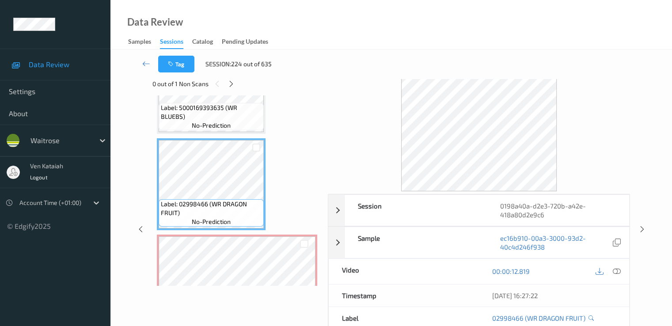
scroll to position [265, 0]
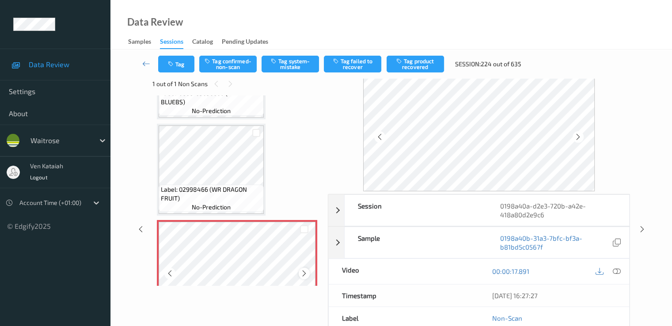
click at [306, 271] on icon at bounding box center [305, 274] width 8 height 8
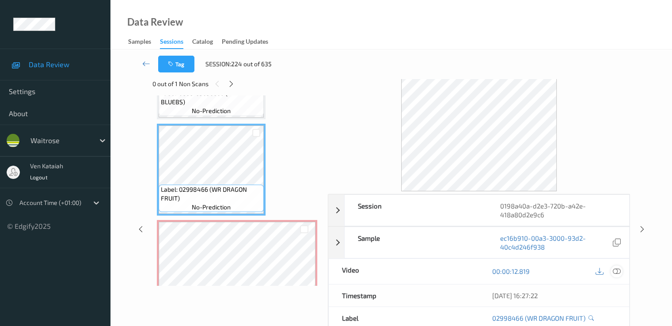
click at [617, 271] on icon at bounding box center [617, 271] width 8 height 8
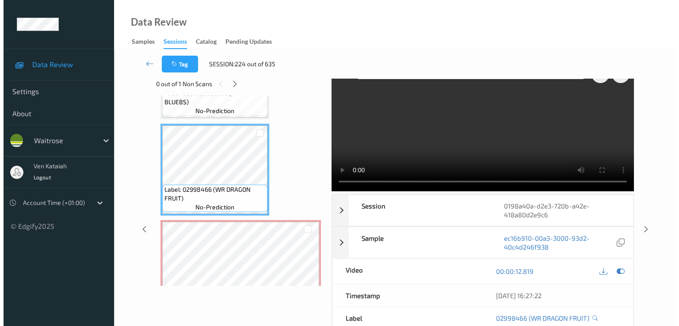
scroll to position [0, 0]
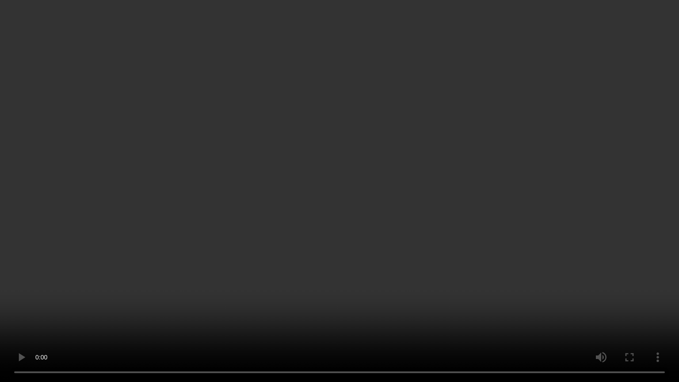
click at [8, 295] on video at bounding box center [339, 191] width 679 height 382
click at [95, 283] on video at bounding box center [339, 191] width 679 height 382
click at [95, 282] on video at bounding box center [339, 191] width 679 height 382
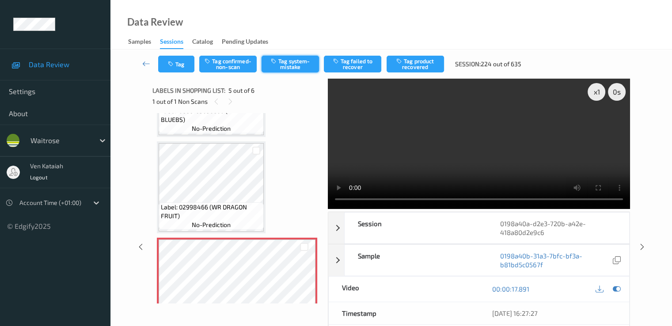
click at [273, 61] on icon "button" at bounding box center [275, 61] width 8 height 6
click at [173, 64] on icon "button" at bounding box center [172, 64] width 8 height 6
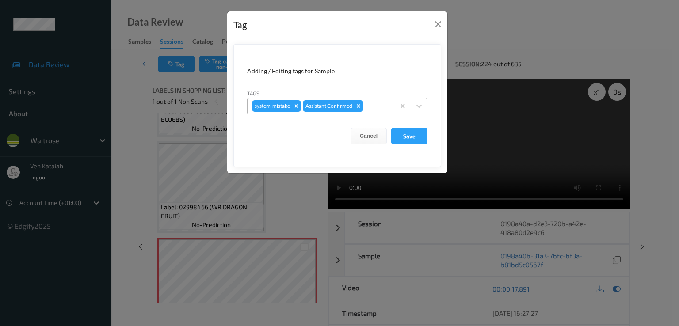
click at [378, 103] on div at bounding box center [377, 106] width 25 height 11
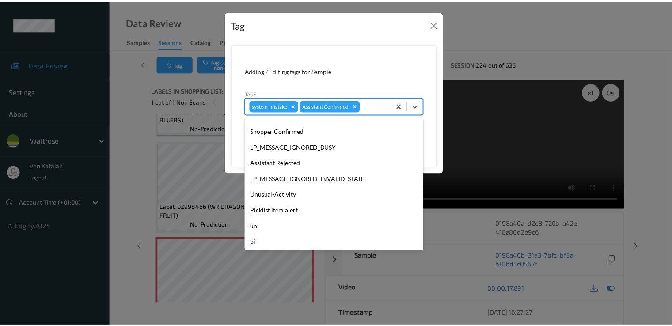
scroll to position [173, 0]
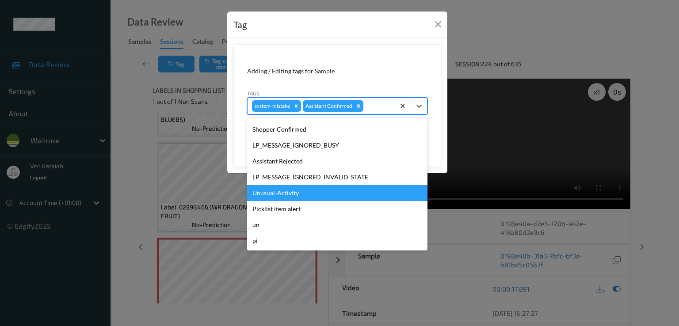
click at [282, 196] on div "Unusual-Activity" at bounding box center [337, 193] width 180 height 16
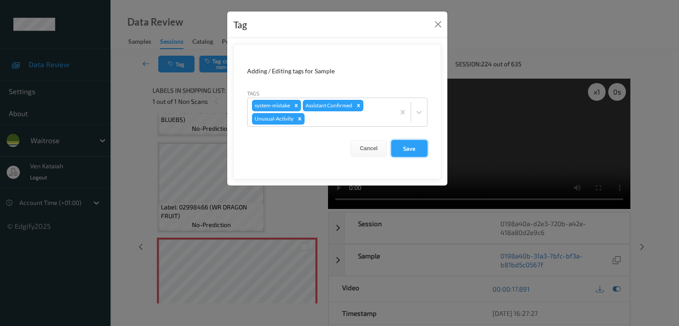
click at [411, 145] on button "Save" at bounding box center [409, 148] width 36 height 17
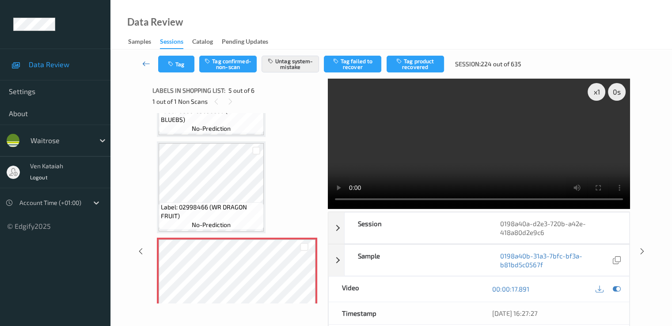
click at [134, 61] on div "Tag Tag confirmed-non-scan Untag system-mistake Tag failed to recover Tag produ…" at bounding box center [391, 63] width 525 height 29
click at [141, 62] on link at bounding box center [146, 64] width 23 height 17
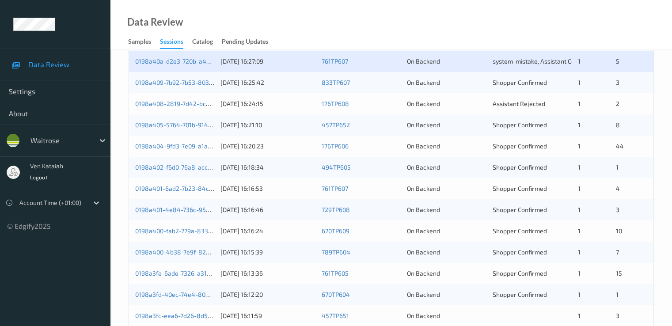
scroll to position [265, 0]
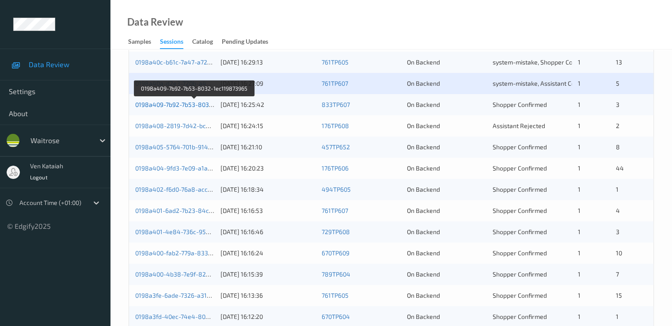
click at [190, 106] on link "0198a409-7b92-7b53-8032-1ec119873965" at bounding box center [194, 105] width 119 height 8
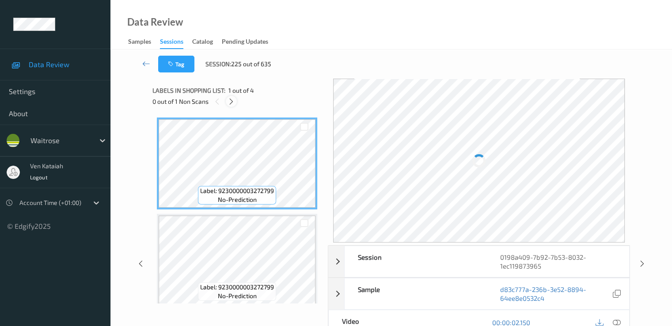
click at [232, 102] on icon at bounding box center [232, 102] width 8 height 8
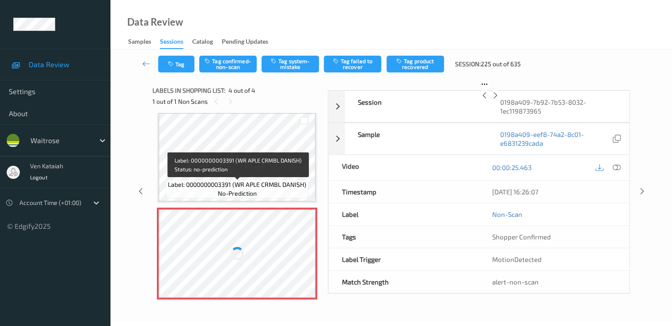
scroll to position [199, 0]
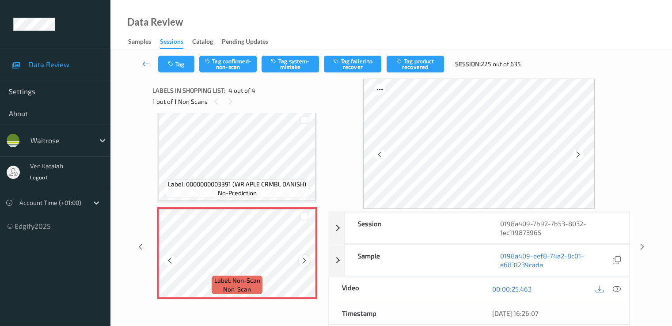
click at [308, 260] on div at bounding box center [304, 260] width 11 height 11
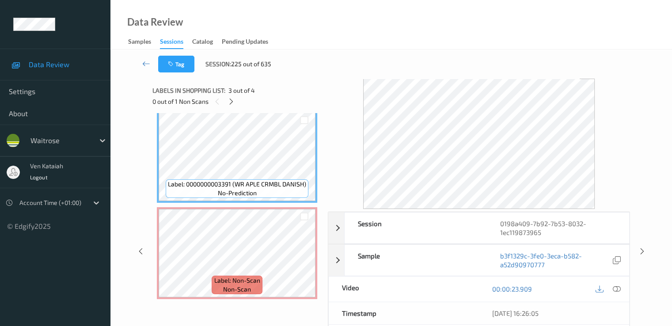
scroll to position [111, 0]
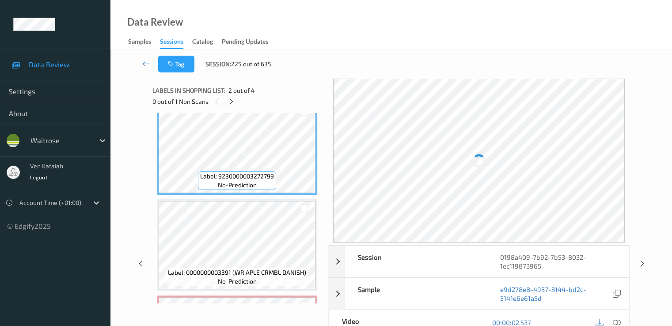
click at [613, 317] on div at bounding box center [608, 323] width 29 height 12
click at [616, 319] on icon at bounding box center [617, 323] width 8 height 8
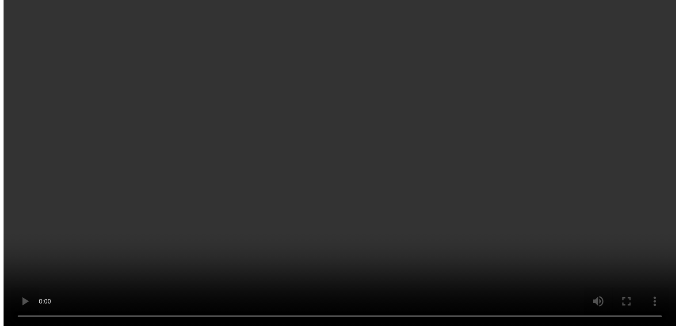
scroll to position [199, 0]
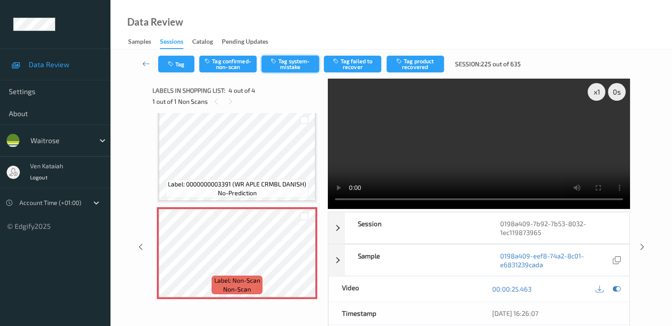
click at [279, 66] on button "Tag system-mistake" at bounding box center [290, 64] width 57 height 17
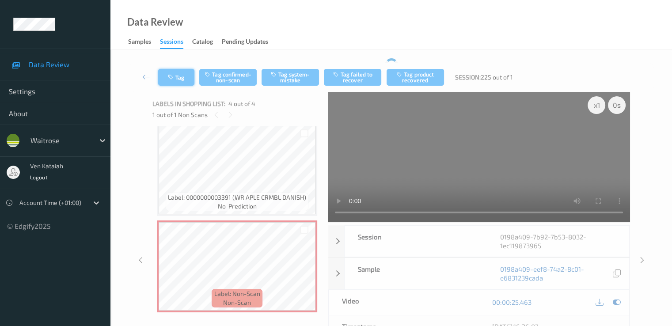
click at [184, 83] on button "Tag" at bounding box center [176, 77] width 36 height 17
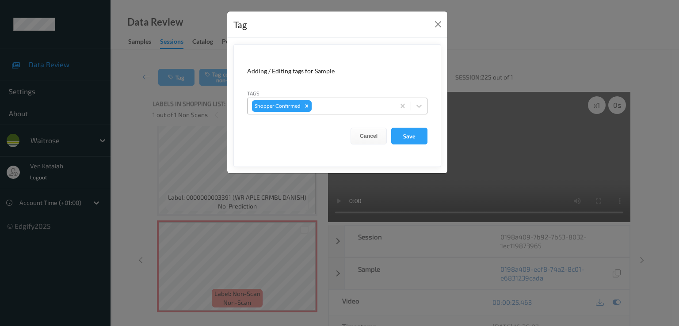
click at [329, 106] on div at bounding box center [351, 106] width 77 height 11
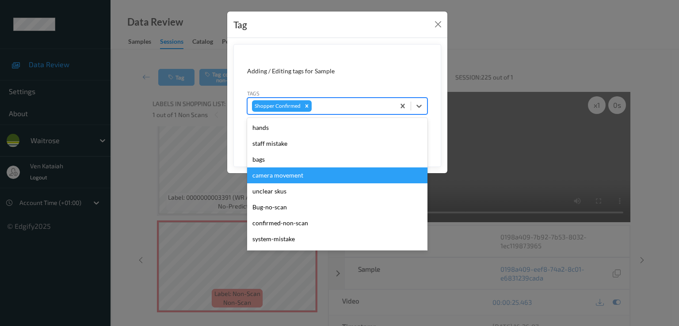
scroll to position [189, 0]
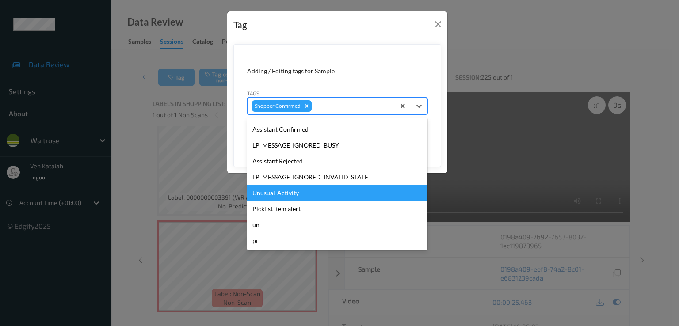
click at [301, 190] on div "Unusual-Activity" at bounding box center [337, 193] width 180 height 16
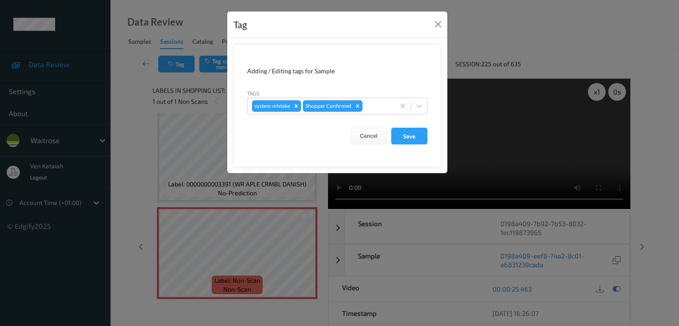
click at [399, 96] on div "Tags system-mistake Shopper Confirmed" at bounding box center [337, 102] width 180 height 26
click at [380, 107] on div at bounding box center [377, 106] width 26 height 11
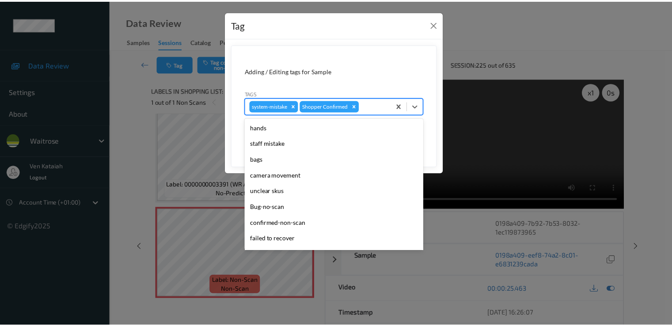
scroll to position [173, 0]
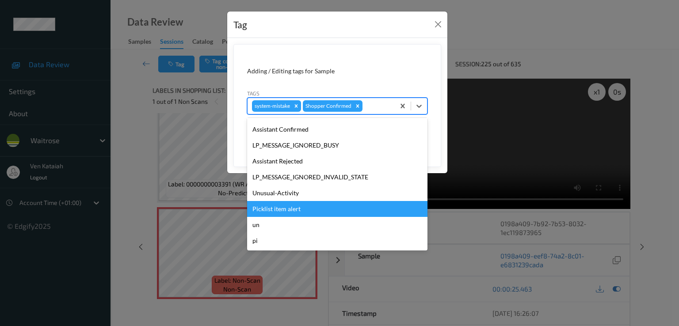
click at [299, 202] on div "Picklist item alert" at bounding box center [337, 209] width 180 height 16
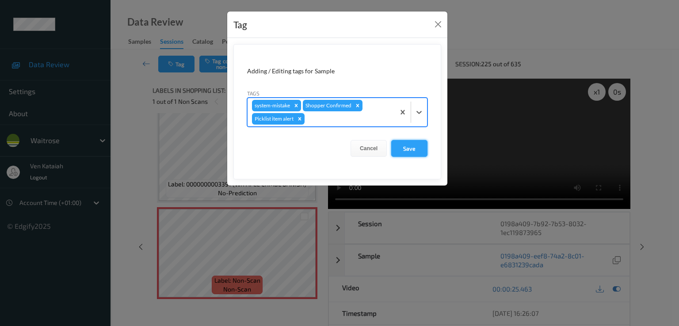
click at [412, 151] on button "Save" at bounding box center [409, 148] width 36 height 17
click at [419, 150] on button "Save" at bounding box center [409, 148] width 36 height 17
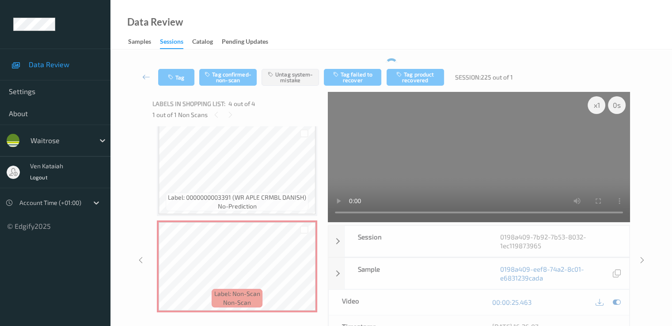
click at [144, 76] on icon at bounding box center [146, 76] width 8 height 9
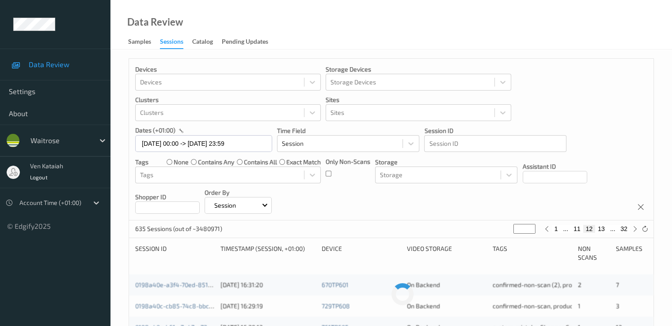
scroll to position [88, 0]
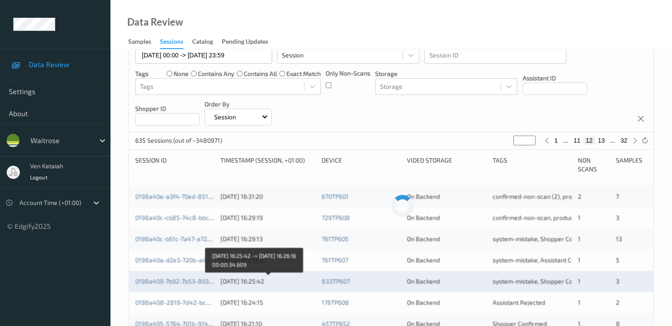
click at [246, 280] on div "13/08/2025 16:25:42" at bounding box center [268, 281] width 95 height 9
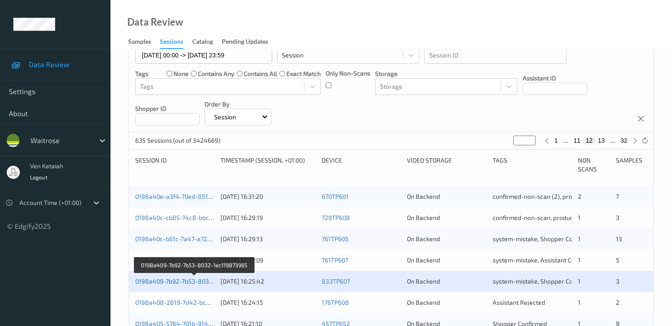
click at [192, 279] on link "0198a409-7b92-7b53-8032-1ec119873965" at bounding box center [194, 282] width 119 height 8
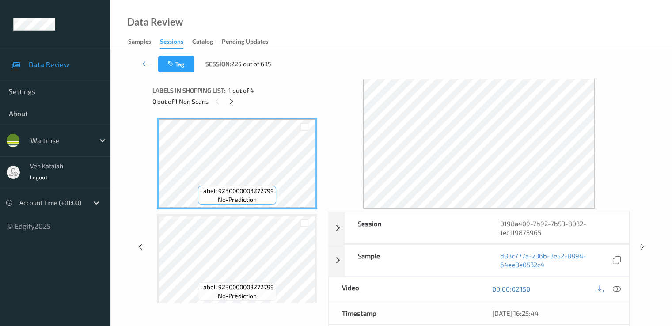
scroll to position [88, 0]
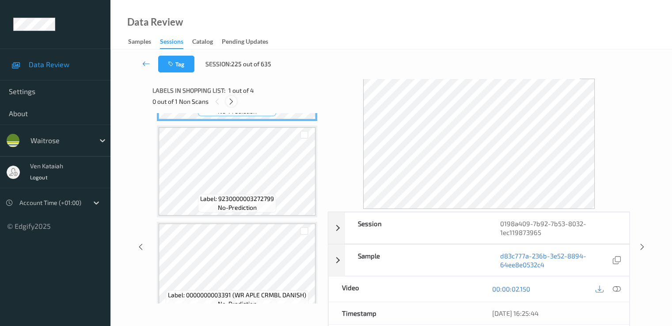
click at [230, 106] on div at bounding box center [231, 101] width 11 height 11
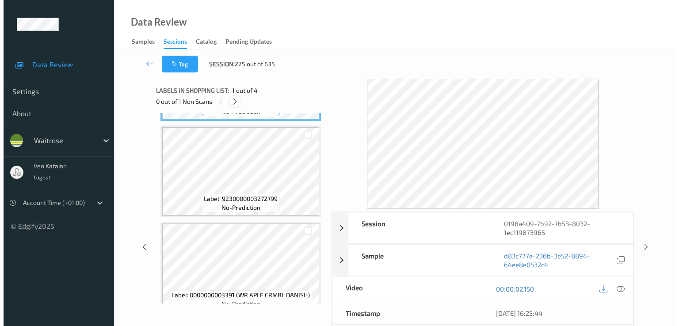
scroll to position [197, 0]
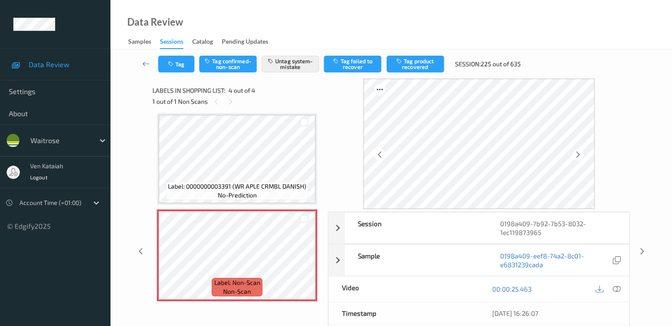
click at [177, 73] on div "Tag Tag confirmed-non-scan Untag system-mistake Tag failed to recover Tag produ…" at bounding box center [391, 63] width 525 height 29
click at [176, 66] on button "Tag" at bounding box center [176, 64] width 36 height 17
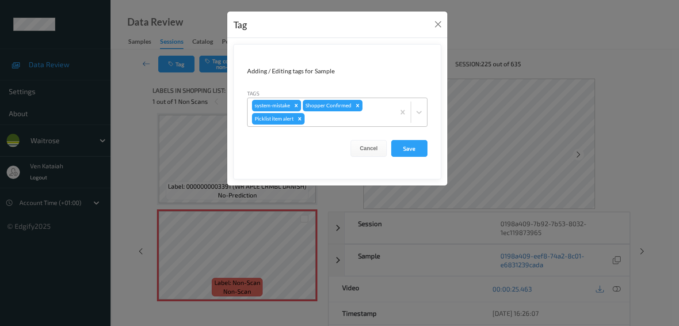
click at [325, 121] on div at bounding box center [348, 119] width 84 height 11
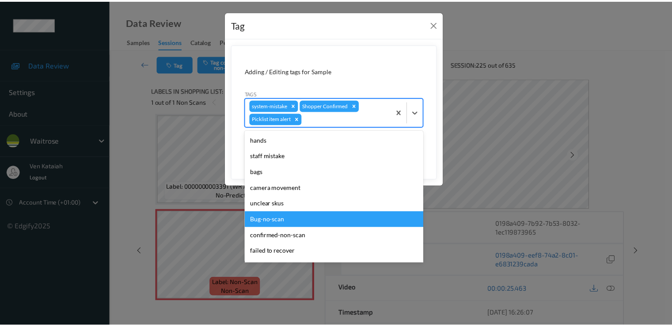
scroll to position [157, 0]
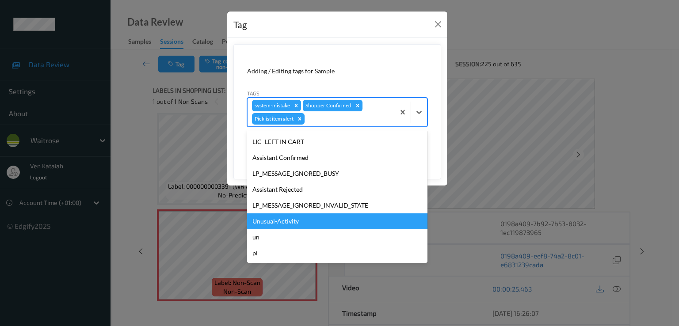
click at [284, 224] on div "Unusual-Activity" at bounding box center [337, 221] width 180 height 16
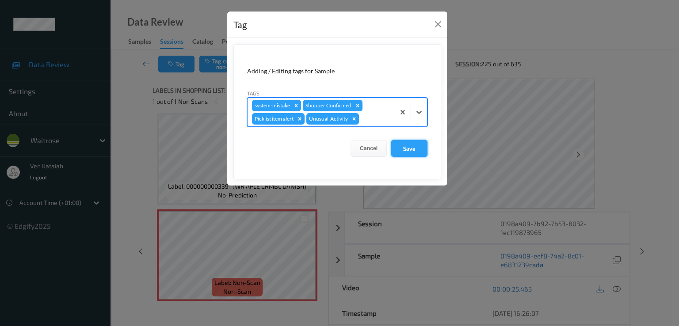
click at [396, 148] on button "Save" at bounding box center [409, 148] width 36 height 17
click at [404, 149] on button "Save" at bounding box center [409, 148] width 36 height 17
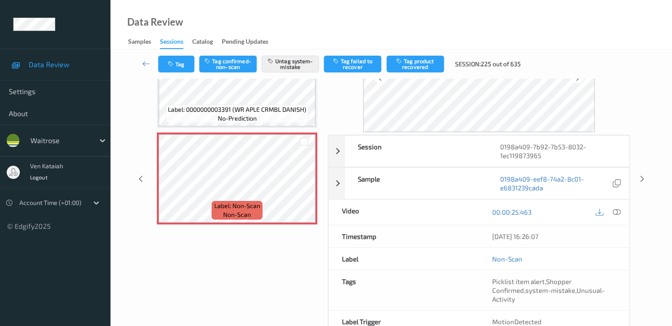
scroll to position [124, 0]
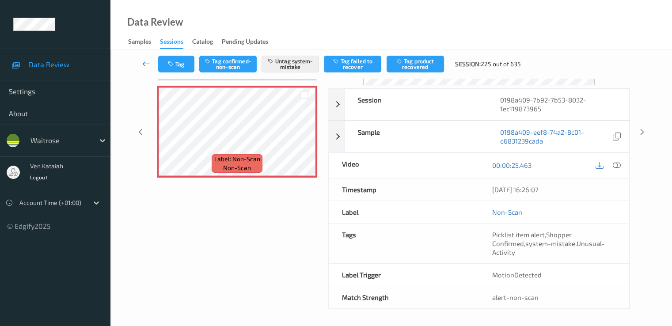
click at [141, 66] on link at bounding box center [146, 64] width 23 height 17
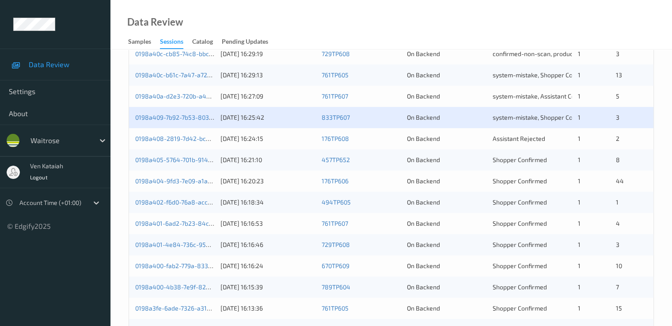
scroll to position [265, 0]
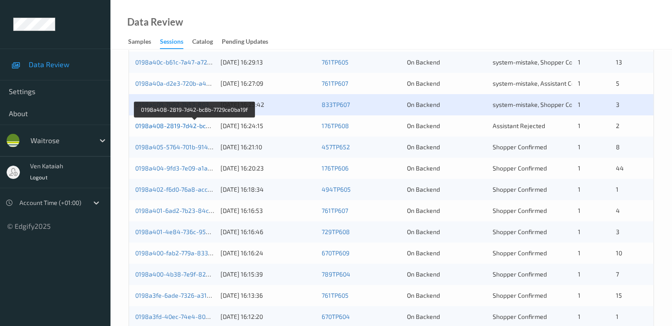
click at [200, 126] on link "0198a408-2819-7d42-bc8b-7729ce0ba19f" at bounding box center [194, 126] width 119 height 8
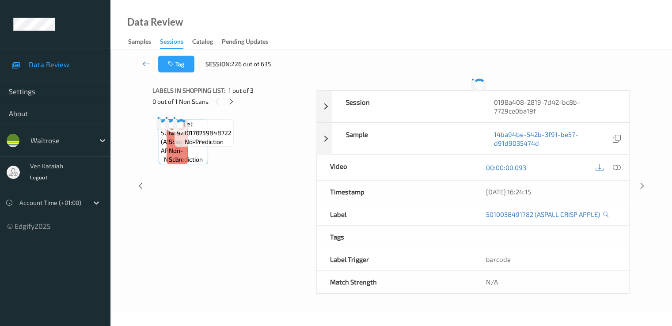
click at [188, 0] on div "Data Review Samples Sessions Catalog Pending Updates" at bounding box center [391, 24] width 562 height 49
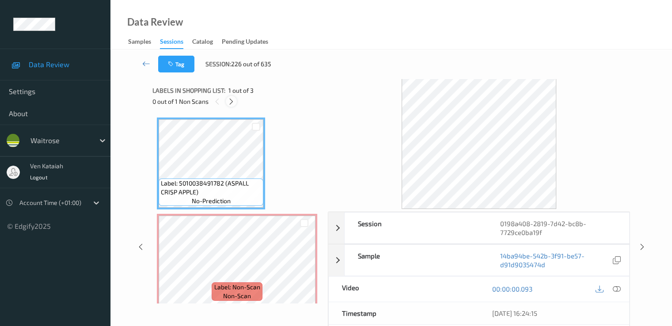
click at [231, 105] on icon at bounding box center [232, 102] width 8 height 8
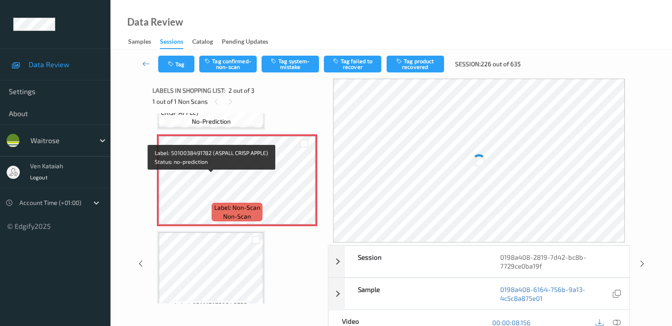
scroll to position [93, 0]
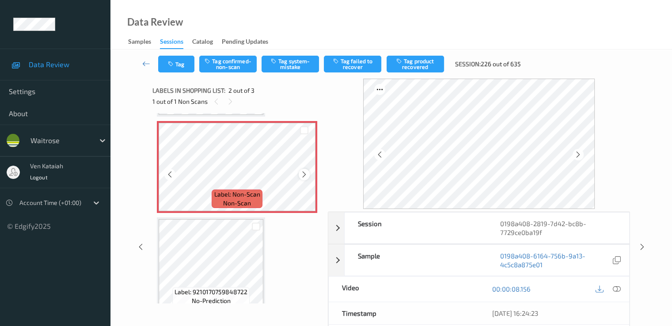
click at [302, 174] on icon at bounding box center [305, 175] width 8 height 8
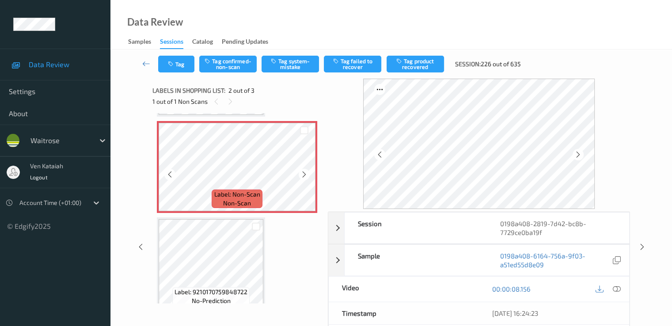
click at [302, 174] on icon at bounding box center [305, 175] width 8 height 8
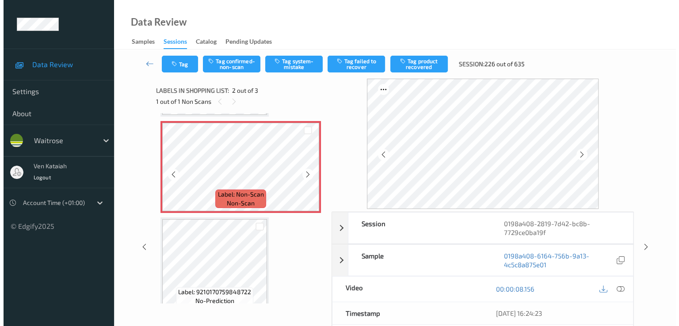
scroll to position [4, 0]
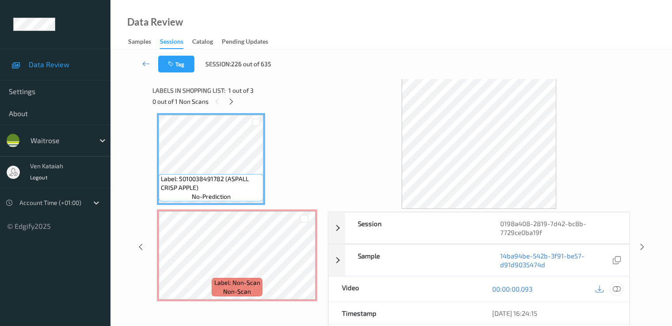
click at [621, 287] on div at bounding box center [617, 289] width 12 height 12
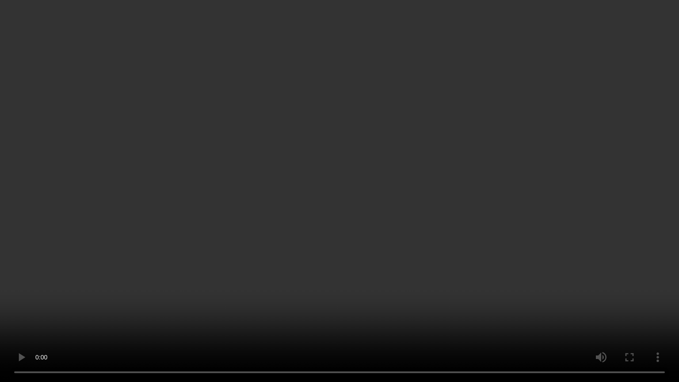
click at [475, 236] on video at bounding box center [339, 191] width 679 height 382
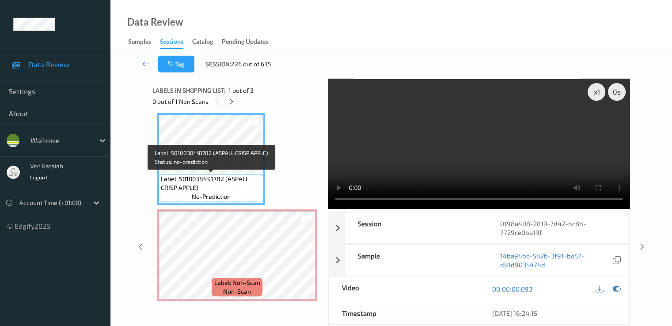
click at [171, 185] on span "Label: 5010038491782 (ASPALL CRISP APPLE)" at bounding box center [211, 184] width 100 height 18
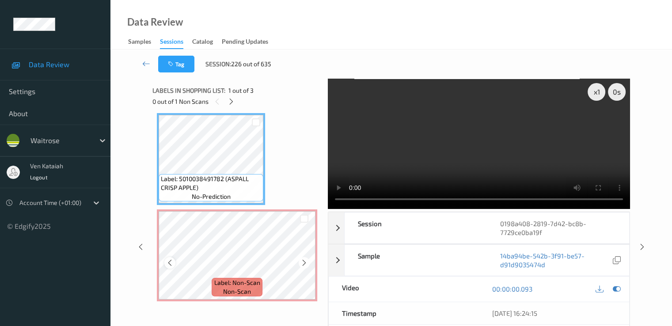
click at [172, 267] on div at bounding box center [169, 262] width 11 height 11
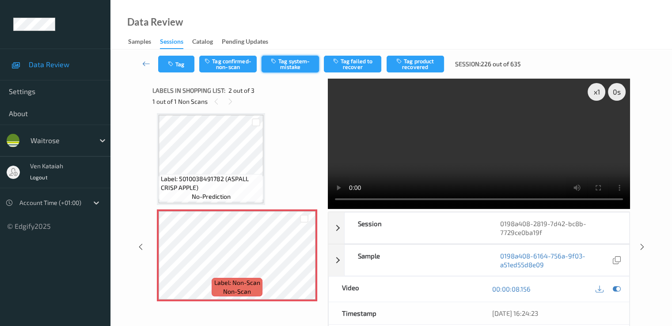
click at [307, 61] on button "Tag system-mistake" at bounding box center [290, 64] width 57 height 17
click at [173, 68] on button "Tag" at bounding box center [176, 64] width 36 height 17
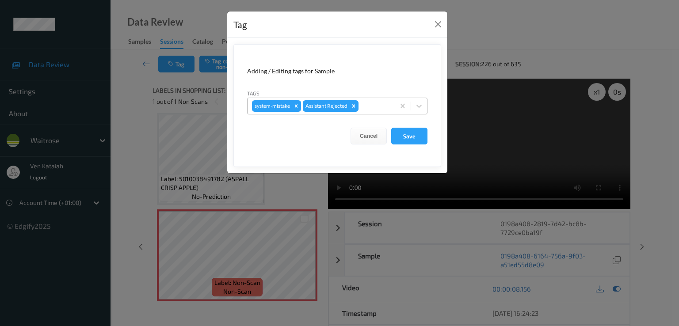
click at [360, 111] on div "system-mistake Assistant Rejected" at bounding box center [320, 106] width 147 height 15
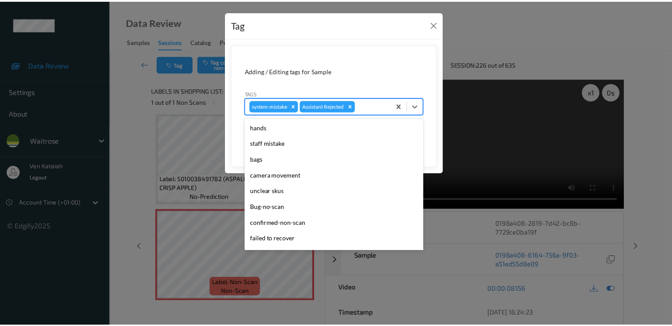
scroll to position [173, 0]
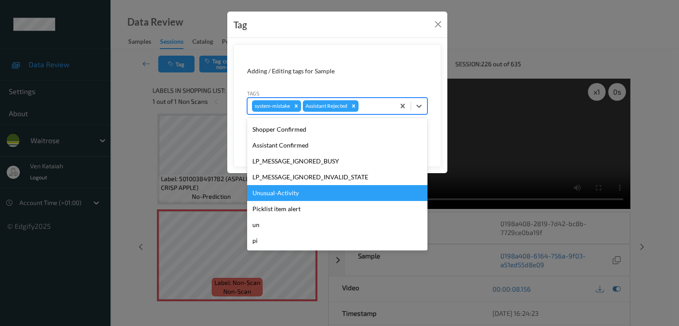
click at [280, 192] on div "Unusual-Activity" at bounding box center [337, 193] width 180 height 16
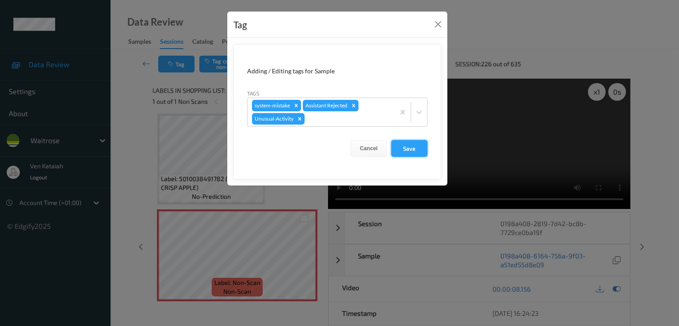
click at [405, 152] on button "Save" at bounding box center [409, 148] width 36 height 17
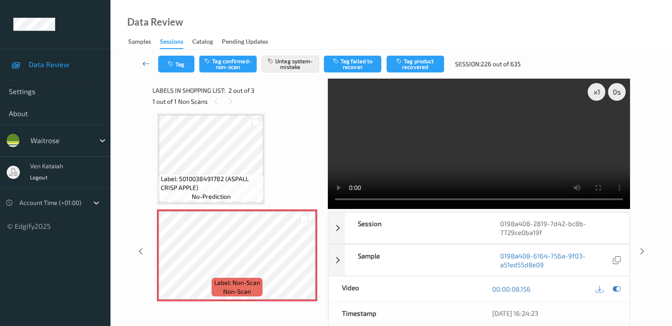
click at [151, 67] on link at bounding box center [146, 64] width 23 height 17
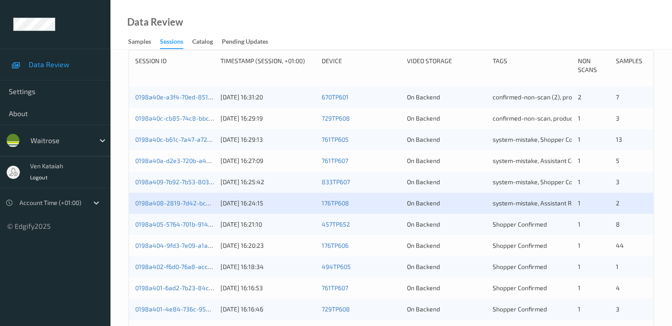
scroll to position [265, 0]
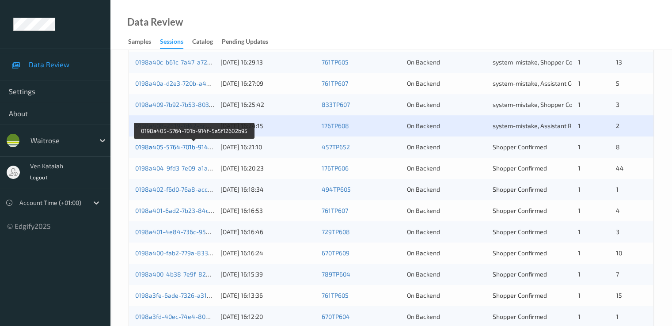
click at [176, 149] on link "0198a405-5764-701b-914f-5a5f12602b95" at bounding box center [194, 147] width 118 height 8
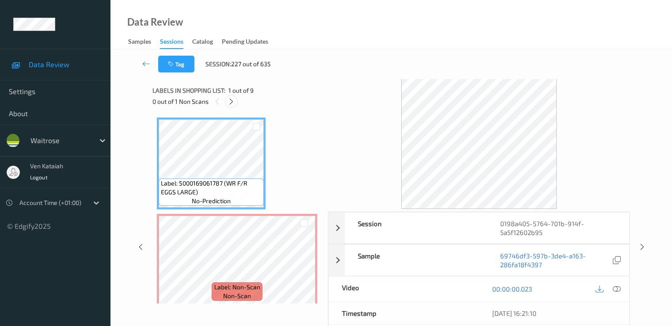
click at [235, 98] on div at bounding box center [231, 101] width 11 height 11
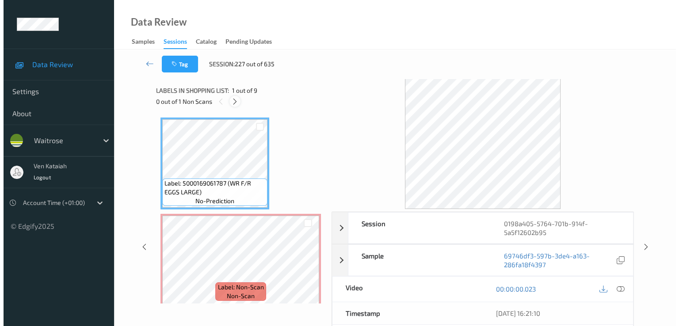
scroll to position [4, 0]
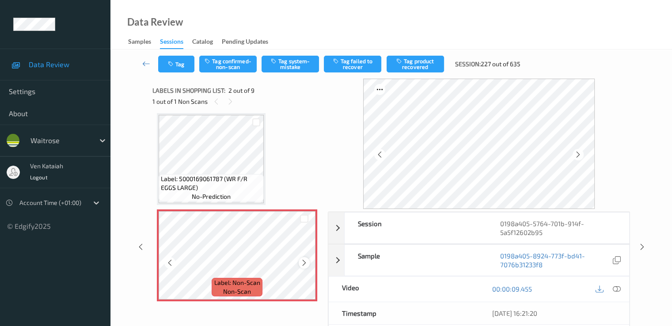
click at [300, 261] on div at bounding box center [304, 262] width 11 height 11
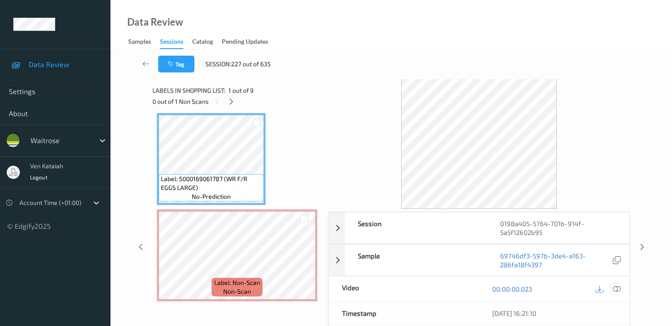
click at [619, 287] on icon at bounding box center [617, 289] width 8 height 8
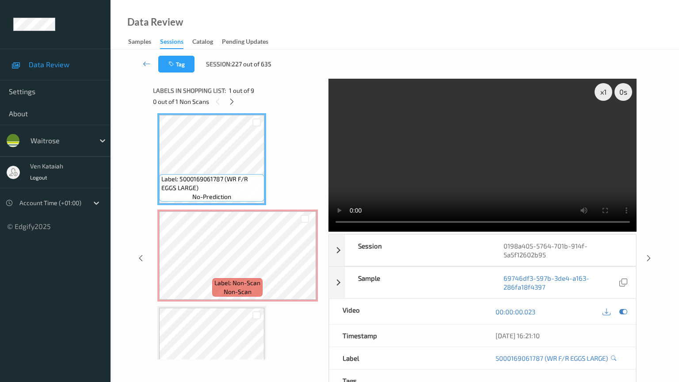
click at [328, 232] on video at bounding box center [482, 155] width 308 height 153
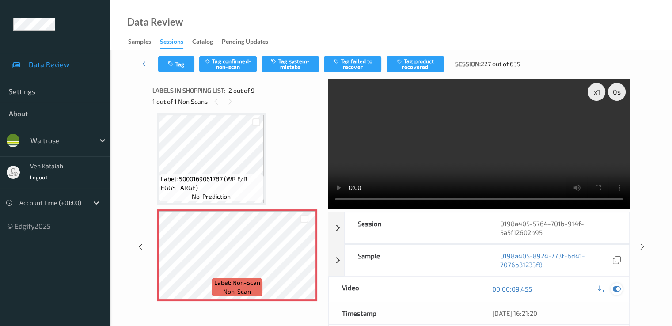
click at [616, 290] on icon at bounding box center [617, 289] width 8 height 8
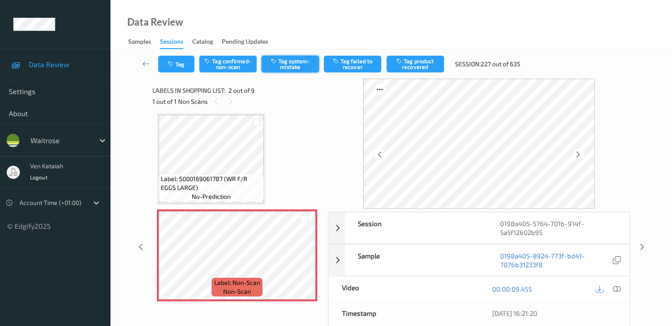
click at [292, 67] on button "Tag system-mistake" at bounding box center [290, 64] width 57 height 17
click at [175, 67] on button "Tag" at bounding box center [176, 64] width 36 height 17
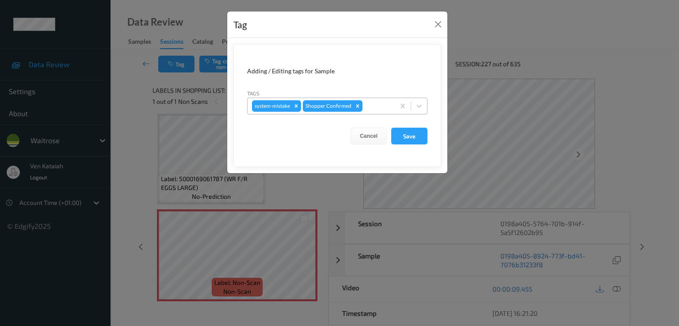
click at [366, 106] on div at bounding box center [377, 106] width 26 height 11
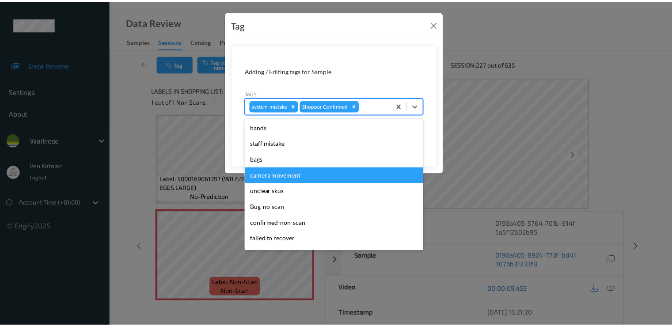
scroll to position [173, 0]
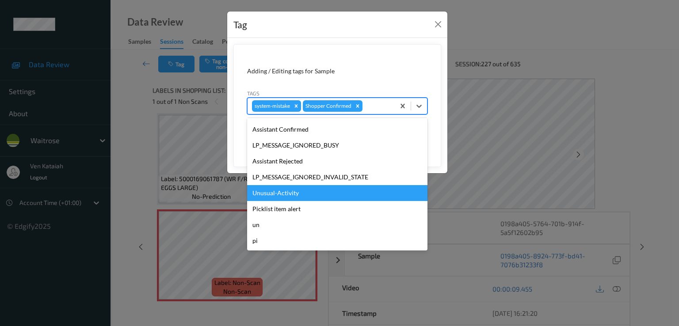
click at [306, 192] on div "Unusual-Activity" at bounding box center [337, 193] width 180 height 16
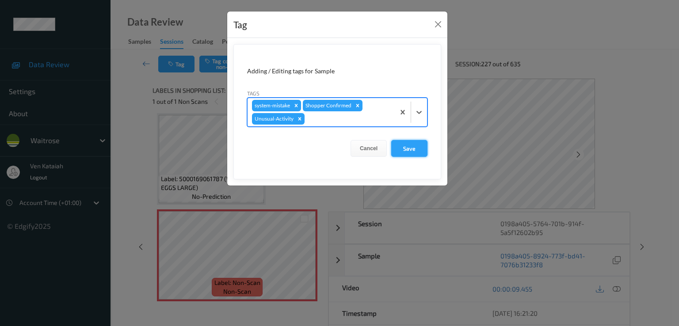
click at [407, 145] on button "Save" at bounding box center [409, 148] width 36 height 17
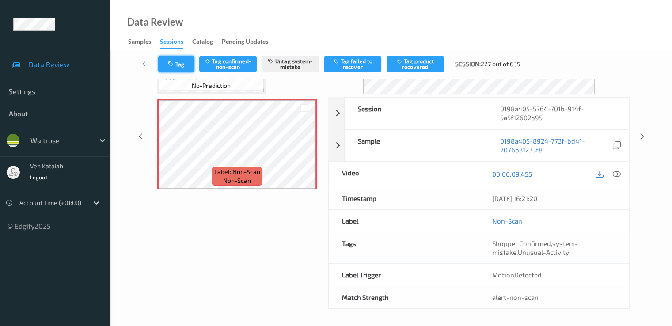
scroll to position [0, 0]
click at [142, 61] on icon at bounding box center [146, 63] width 8 height 9
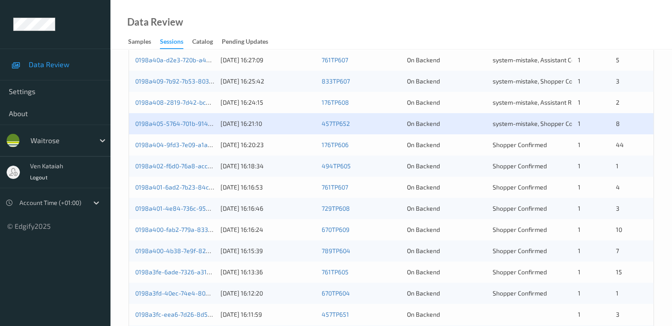
scroll to position [265, 0]
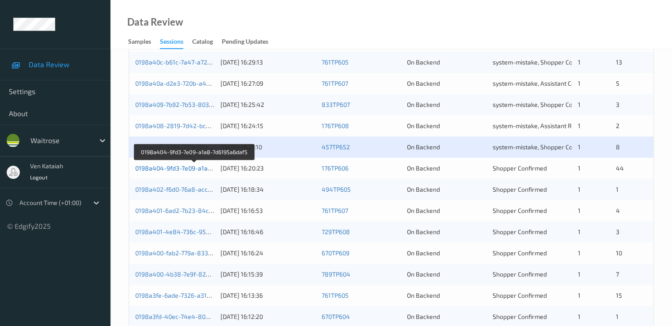
click at [179, 168] on link "0198a404-9fd3-7e09-a1a8-7d6195a6daf5" at bounding box center [194, 168] width 118 height 8
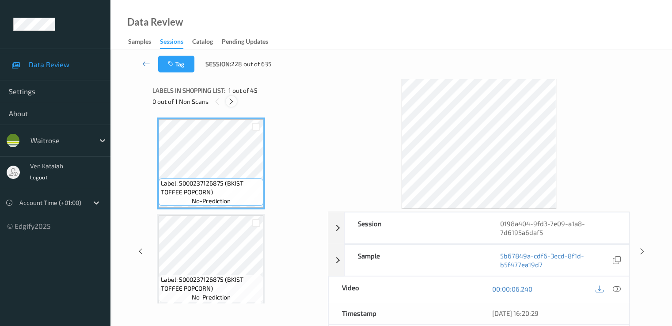
click at [229, 101] on icon at bounding box center [232, 102] width 8 height 8
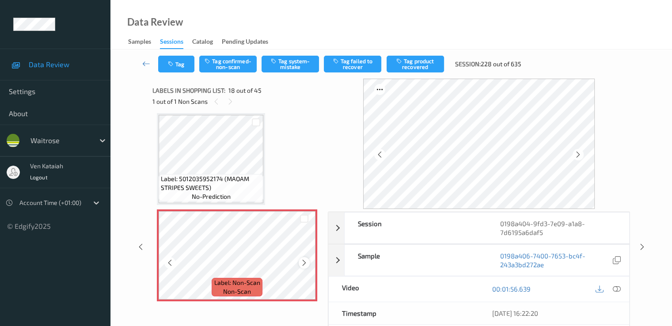
click at [304, 262] on icon at bounding box center [305, 263] width 8 height 8
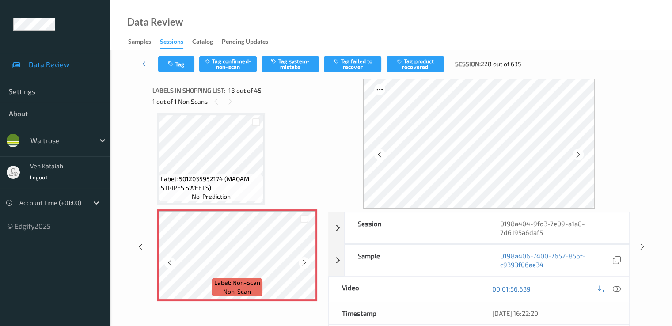
click at [304, 262] on icon at bounding box center [305, 263] width 8 height 8
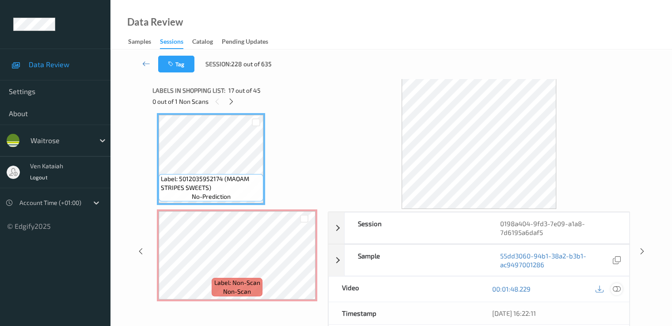
click at [615, 290] on icon at bounding box center [617, 289] width 8 height 8
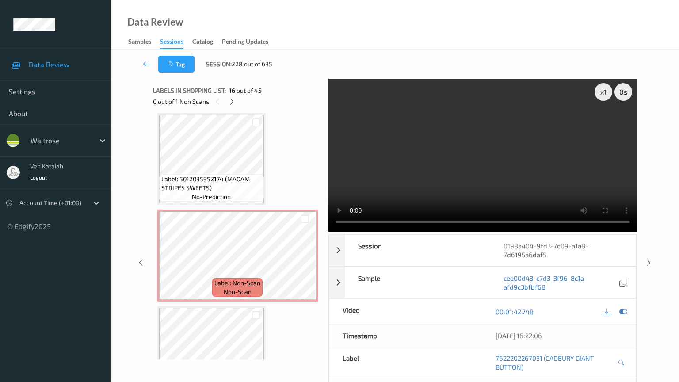
click at [328, 232] on video at bounding box center [482, 155] width 308 height 153
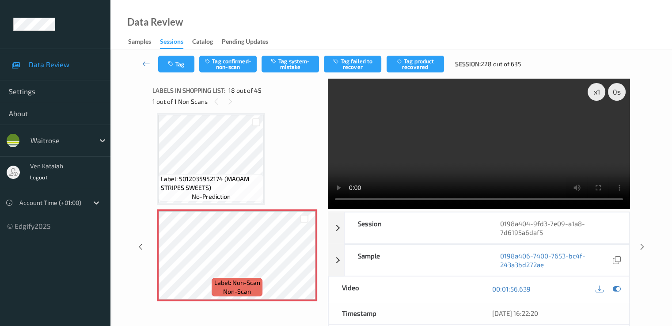
click at [233, 52] on div "Tag Tag confirmed-non-scan Tag system-mistake Tag failed to recover Tag product…" at bounding box center [391, 63] width 525 height 29
click at [227, 73] on div "Tag Tag confirmed-non-scan Tag system-mistake Tag failed to recover Tag product…" at bounding box center [391, 63] width 525 height 29
click at [228, 67] on button "Tag confirmed-non-scan" at bounding box center [227, 64] width 57 height 17
click at [422, 69] on button "Tag product recovered" at bounding box center [415, 64] width 57 height 17
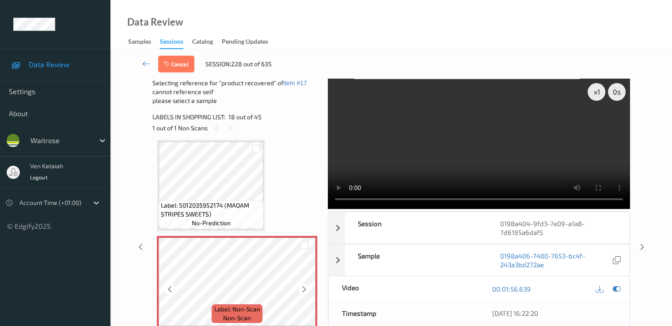
scroll to position [1634, 0]
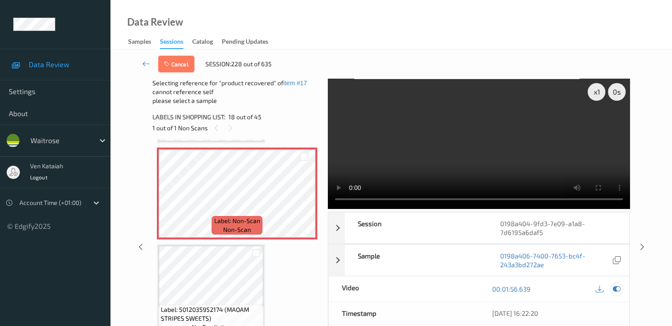
click at [616, 293] on div at bounding box center [617, 289] width 12 height 12
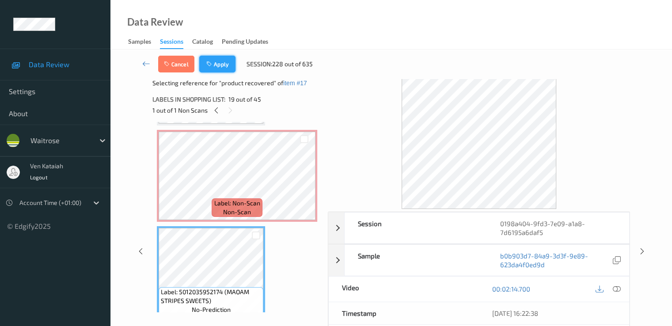
click at [214, 60] on button "Apply" at bounding box center [217, 64] width 36 height 17
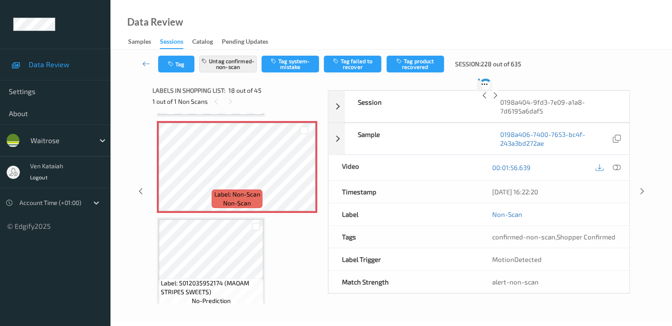
scroll to position [1546, 0]
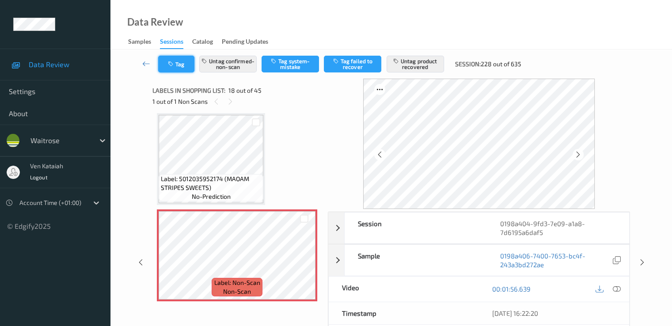
click at [170, 68] on button "Tag" at bounding box center [176, 64] width 36 height 17
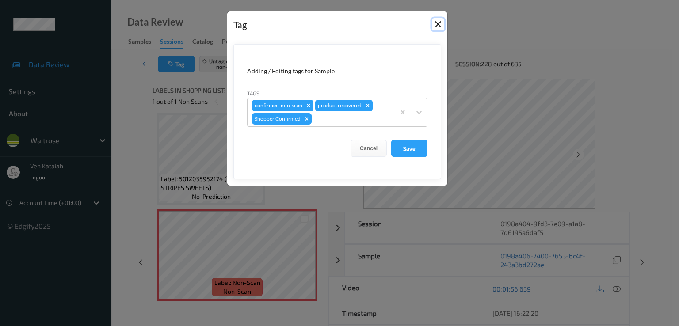
click at [437, 22] on button "Close" at bounding box center [438, 24] width 12 height 12
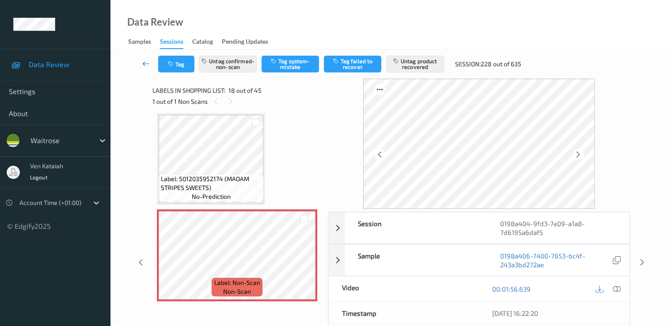
click at [142, 62] on icon at bounding box center [146, 63] width 8 height 9
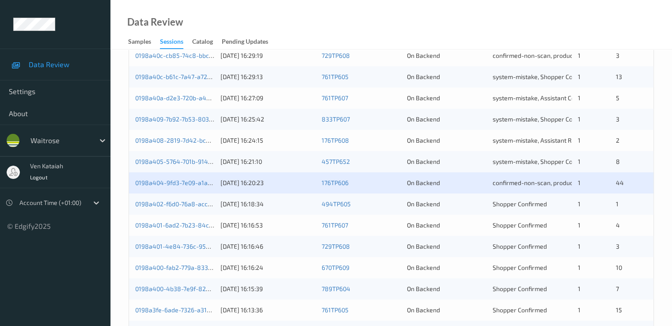
scroll to position [265, 0]
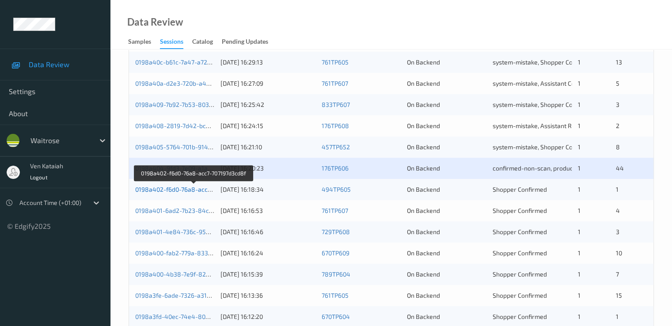
click at [183, 192] on link "0198a402-f6d0-76a8-acc7-707197d3cd8f" at bounding box center [193, 190] width 117 height 8
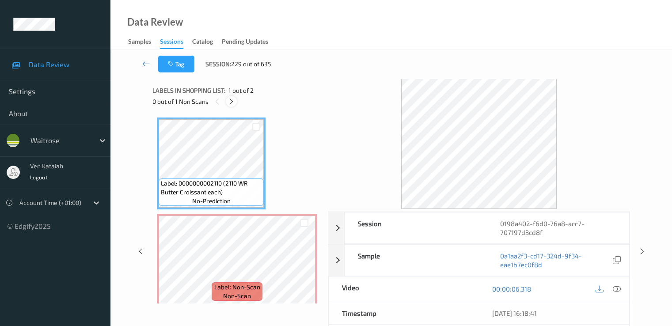
click at [236, 103] on div at bounding box center [231, 101] width 11 height 11
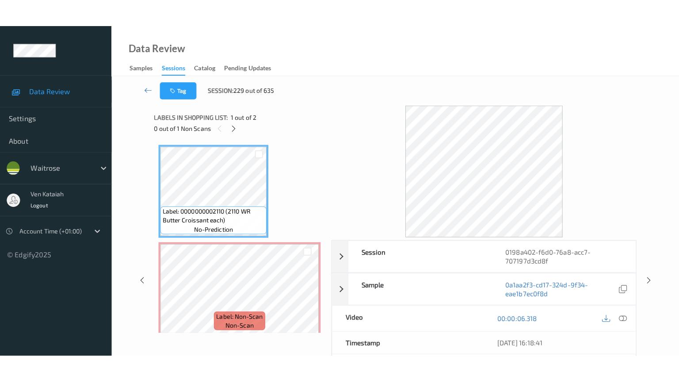
scroll to position [4, 0]
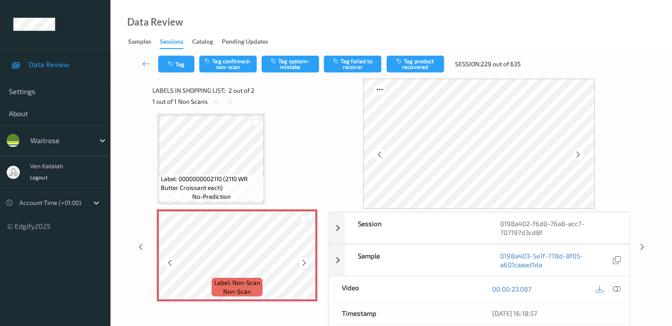
click at [302, 263] on icon at bounding box center [305, 263] width 8 height 8
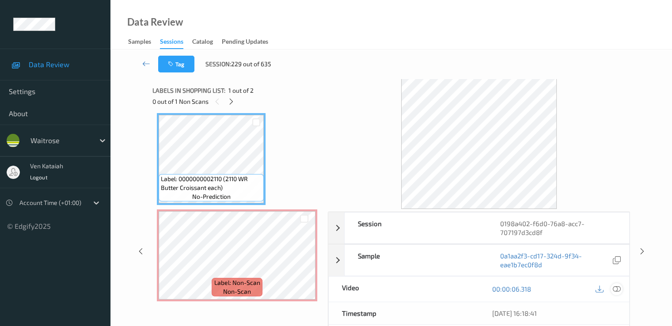
click at [613, 290] on icon at bounding box center [617, 289] width 8 height 8
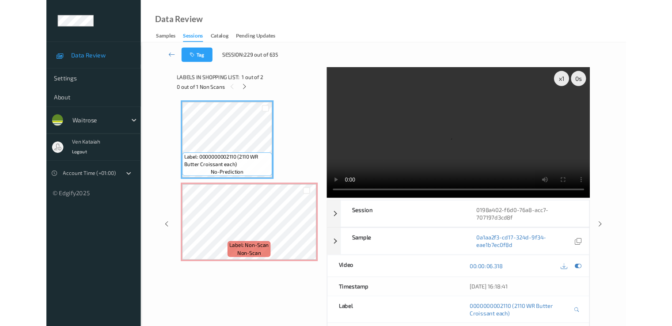
scroll to position [0, 0]
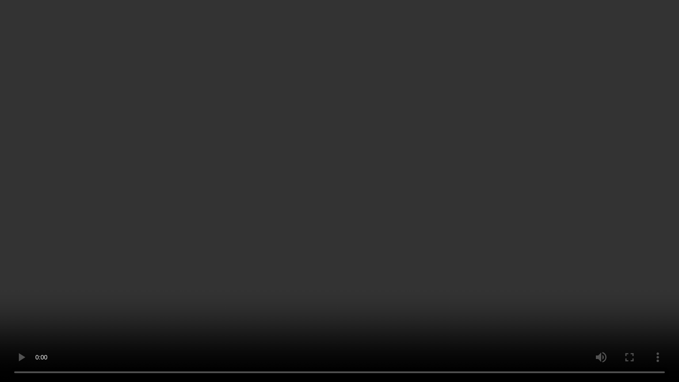
click at [66, 283] on video at bounding box center [339, 191] width 679 height 382
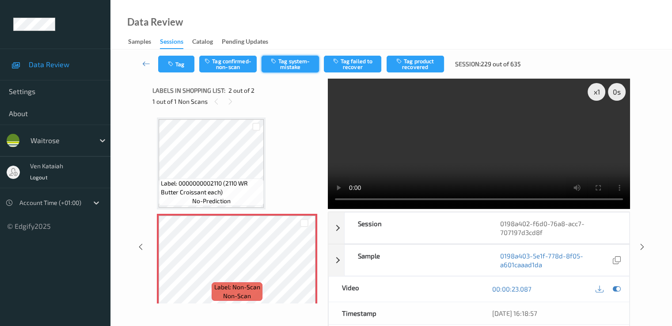
click at [289, 60] on button "Tag system-mistake" at bounding box center [290, 64] width 57 height 17
click at [168, 68] on button "Tag" at bounding box center [176, 64] width 36 height 17
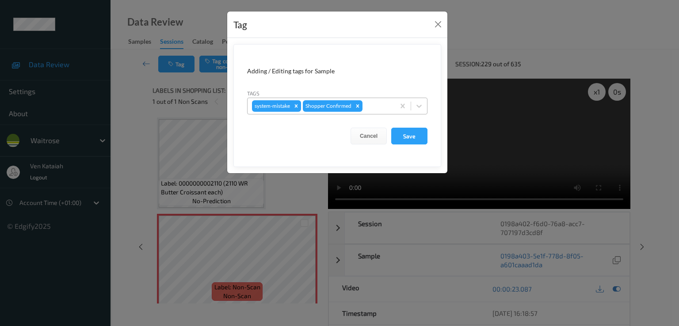
click at [381, 108] on div at bounding box center [377, 106] width 26 height 11
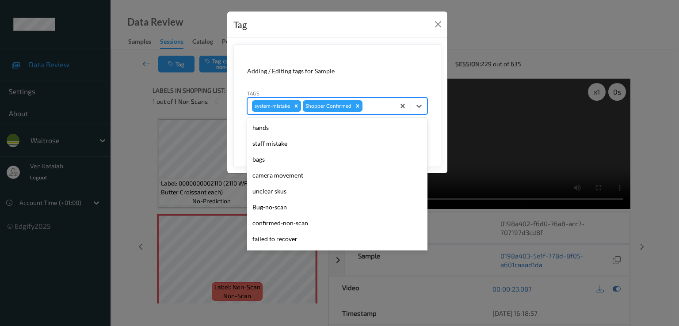
scroll to position [173, 0]
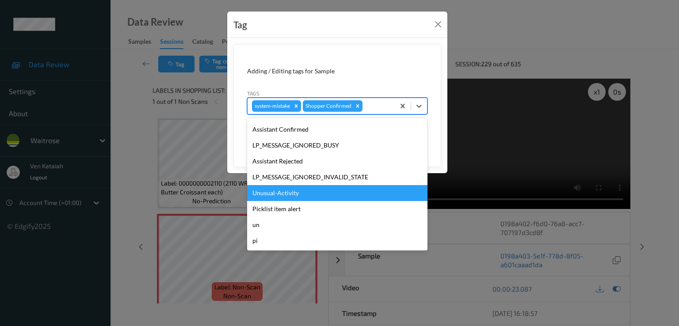
click at [283, 196] on div "Unusual-Activity" at bounding box center [337, 193] width 180 height 16
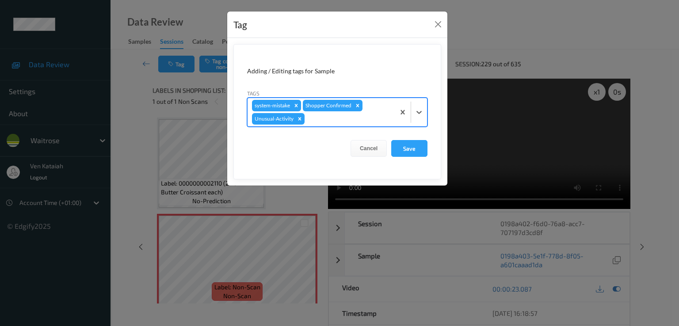
click at [346, 121] on div at bounding box center [348, 119] width 84 height 11
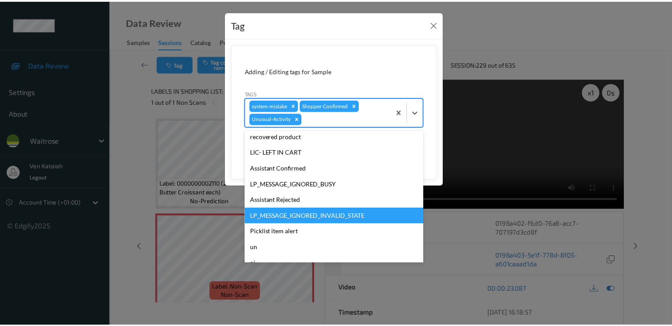
scroll to position [157, 0]
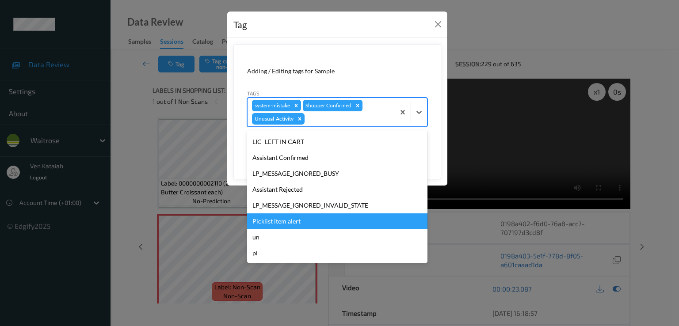
click at [292, 218] on div "Picklist item alert" at bounding box center [337, 221] width 180 height 16
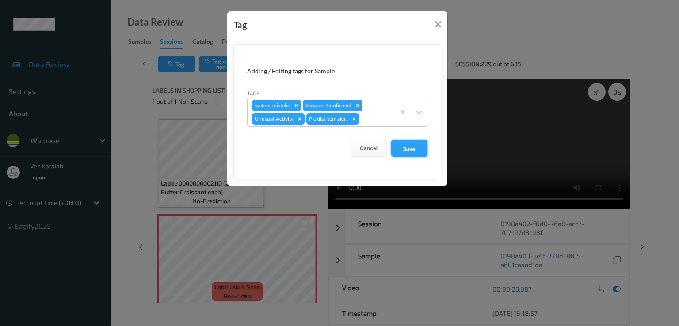
click at [410, 142] on button "Save" at bounding box center [409, 148] width 36 height 17
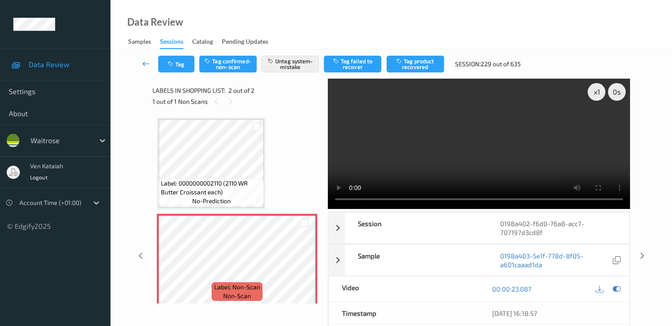
click at [147, 61] on icon at bounding box center [146, 63] width 8 height 9
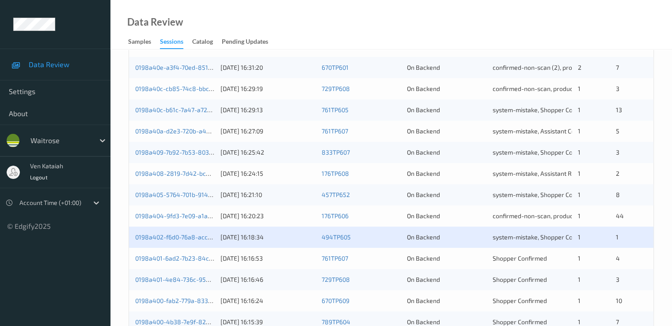
scroll to position [232, 0]
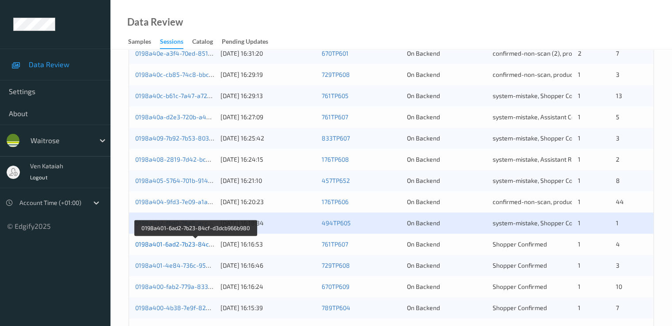
click at [192, 245] on link "0198a401-6ad2-7b23-84cf-d3dcb966b980" at bounding box center [195, 244] width 121 height 8
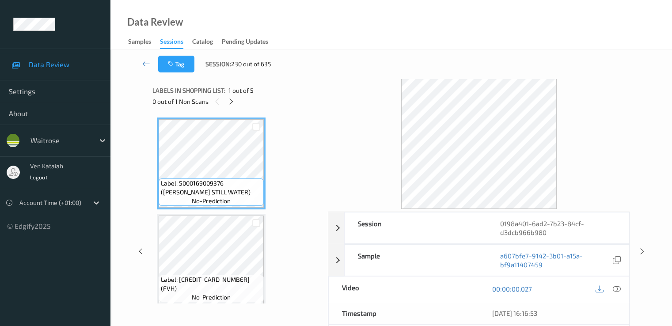
click at [237, 101] on div "0 out of 1 Non Scans" at bounding box center [236, 101] width 169 height 11
click at [232, 100] on icon at bounding box center [232, 102] width 8 height 8
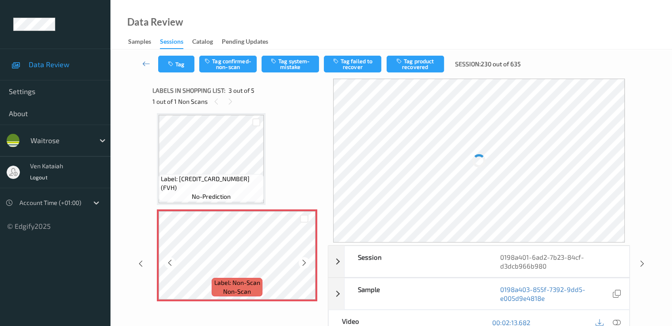
scroll to position [189, 0]
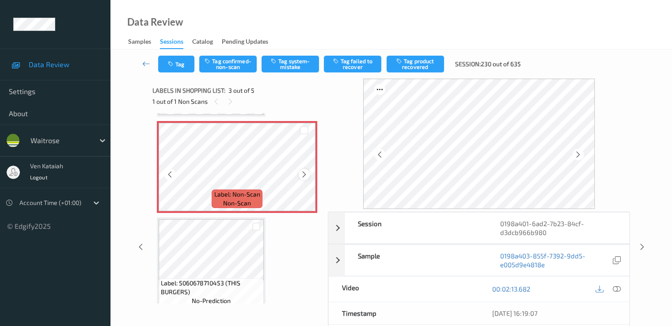
click at [302, 174] on icon at bounding box center [305, 175] width 8 height 8
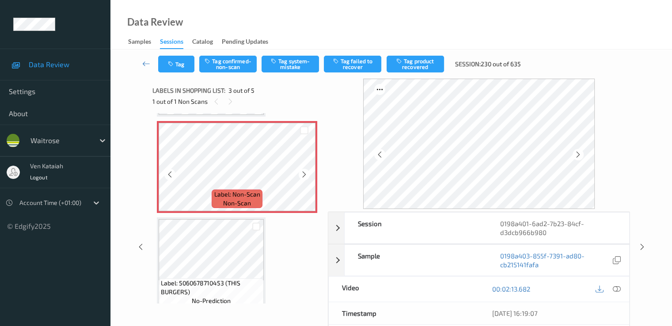
click at [302, 174] on icon at bounding box center [305, 175] width 8 height 8
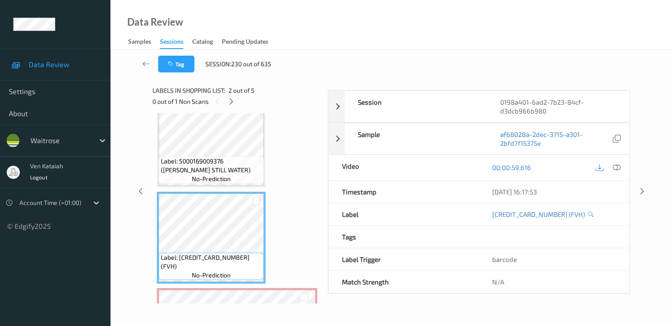
scroll to position [12, 0]
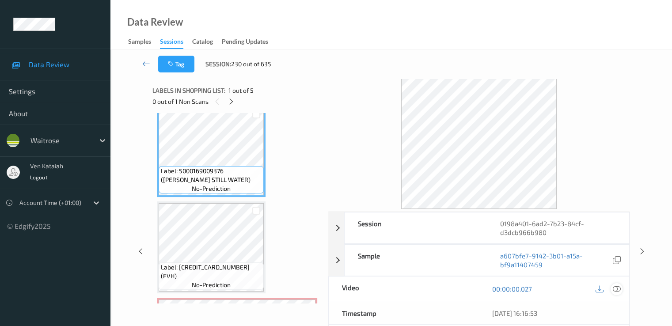
click at [619, 285] on icon at bounding box center [617, 289] width 8 height 8
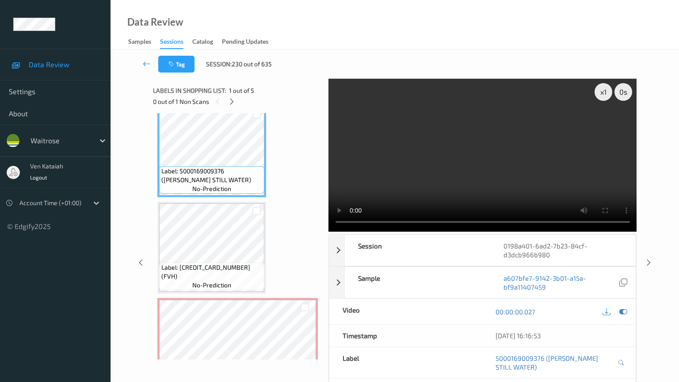
click at [368, 232] on video at bounding box center [482, 155] width 308 height 153
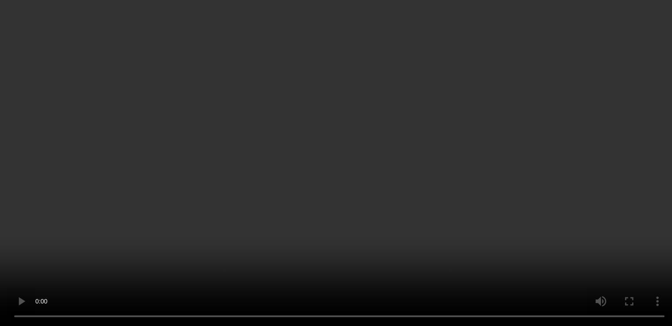
scroll to position [278, 0]
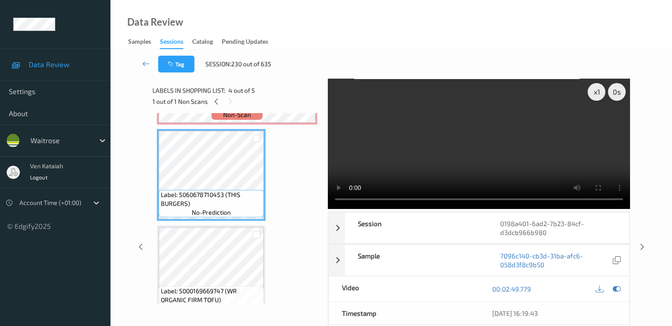
click at [625, 284] on div "00:02:49.779" at bounding box center [554, 289] width 150 height 25
click at [617, 285] on icon at bounding box center [617, 289] width 8 height 8
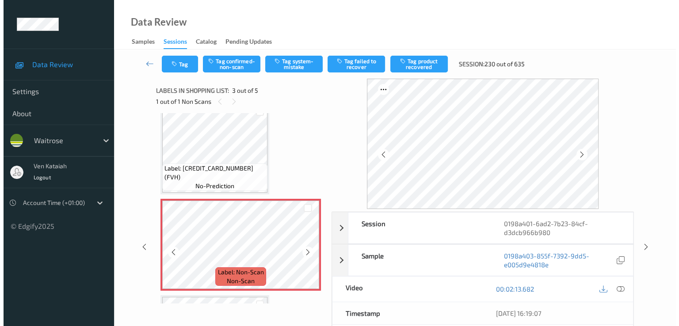
scroll to position [101, 0]
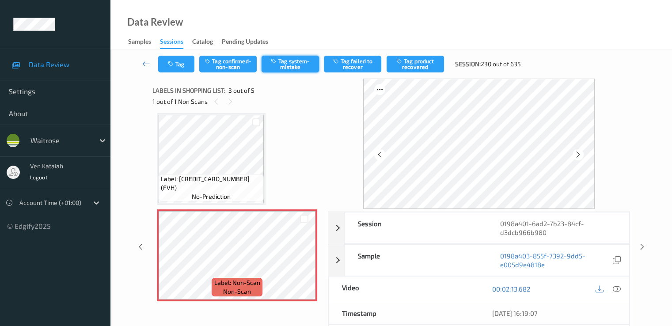
click at [291, 62] on button "Tag system-mistake" at bounding box center [290, 64] width 57 height 17
click at [162, 68] on button "Tag" at bounding box center [176, 64] width 36 height 17
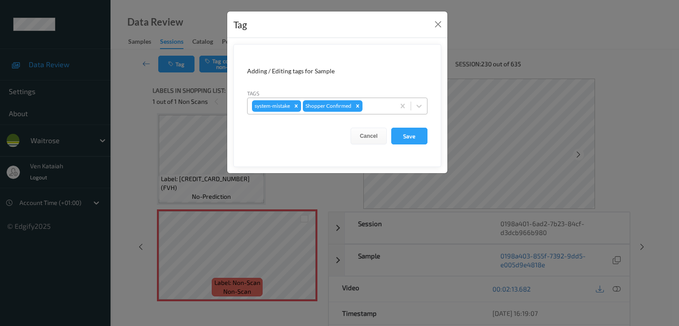
click at [373, 103] on div at bounding box center [377, 106] width 26 height 11
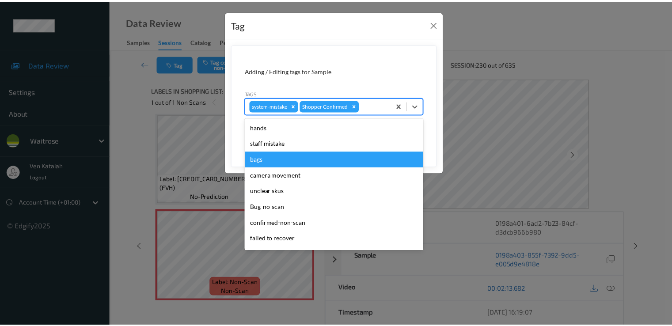
scroll to position [173, 0]
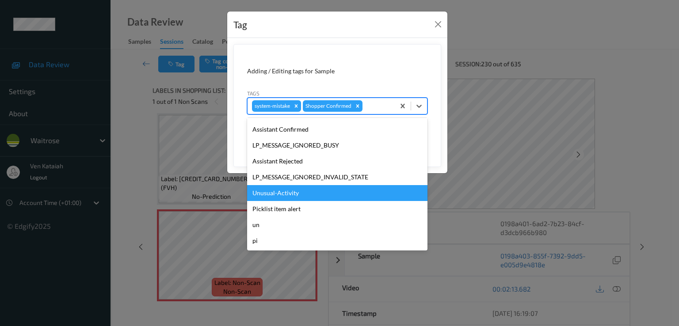
click at [286, 194] on div "Unusual-Activity" at bounding box center [337, 193] width 180 height 16
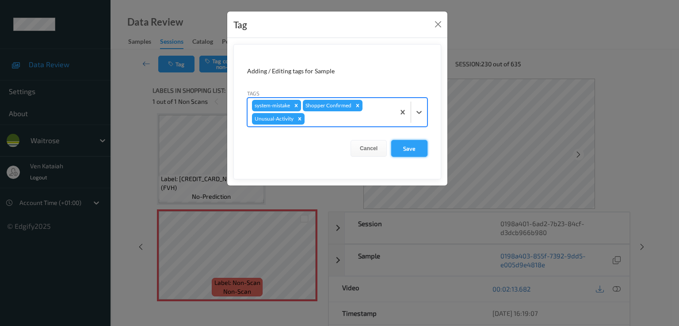
click at [422, 152] on button "Save" at bounding box center [409, 148] width 36 height 17
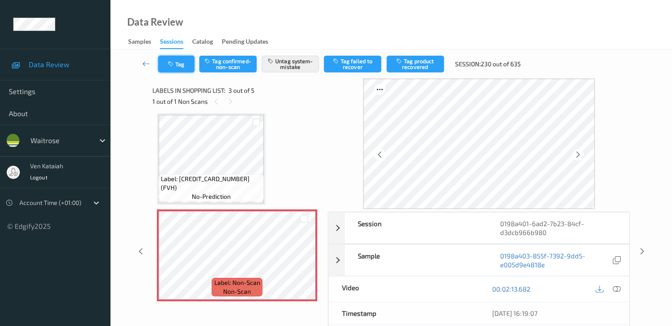
click at [182, 60] on button "Tag" at bounding box center [176, 64] width 36 height 17
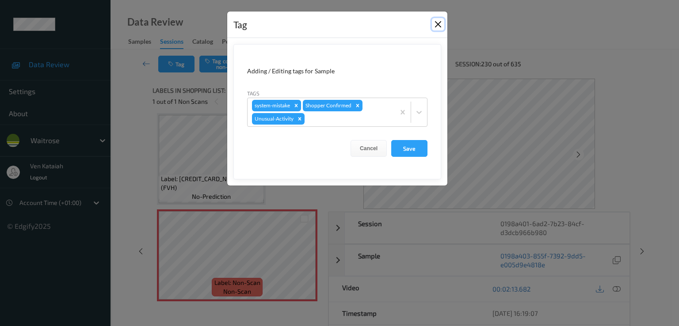
click at [432, 23] on button "Close" at bounding box center [438, 24] width 12 height 12
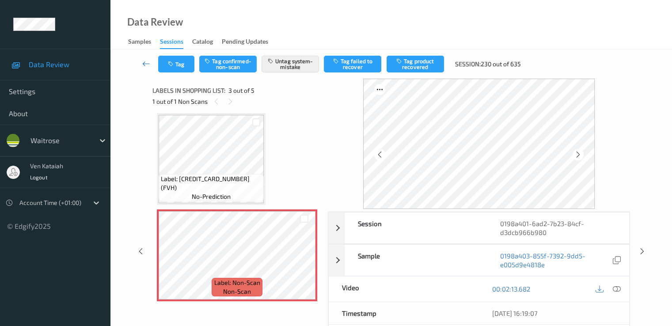
click at [138, 66] on link at bounding box center [146, 64] width 23 height 17
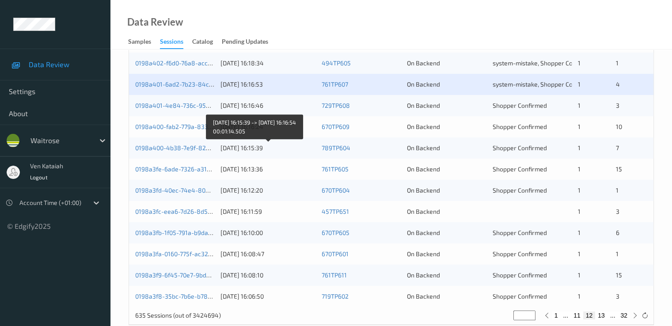
scroll to position [408, 0]
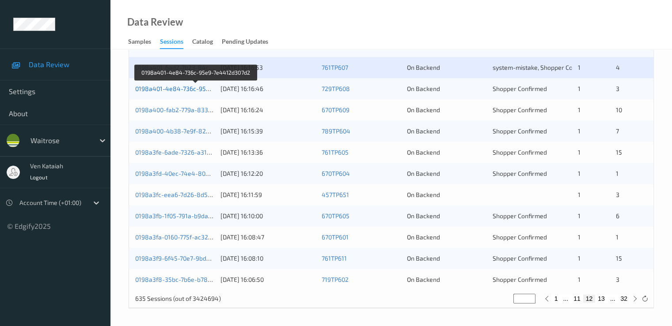
click at [184, 89] on link "0198a401-4e84-736c-95e9-7e4412d307d2" at bounding box center [196, 89] width 122 height 8
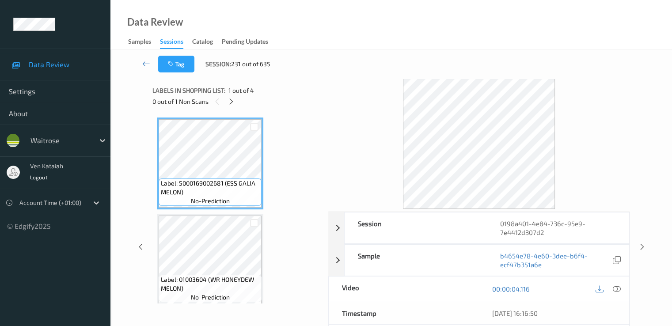
click at [228, 109] on div "Labels in shopping list: 1 out of 4 0 out of 1 Non Scans" at bounding box center [236, 96] width 169 height 34
click at [231, 101] on icon at bounding box center [232, 102] width 8 height 8
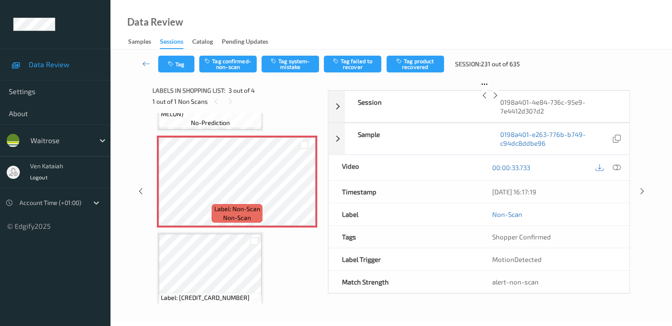
scroll to position [189, 0]
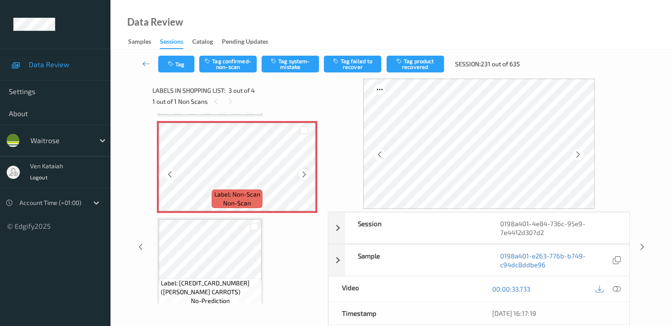
click at [302, 175] on icon at bounding box center [305, 175] width 8 height 8
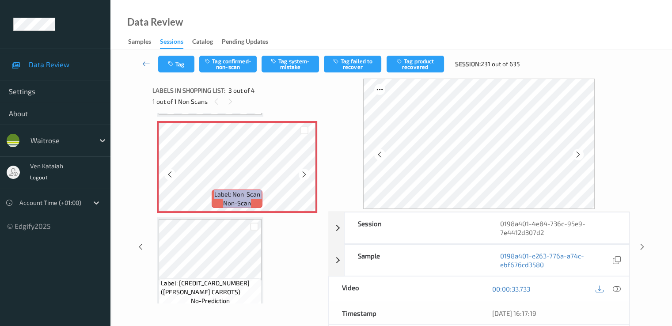
click at [302, 175] on icon at bounding box center [305, 175] width 8 height 8
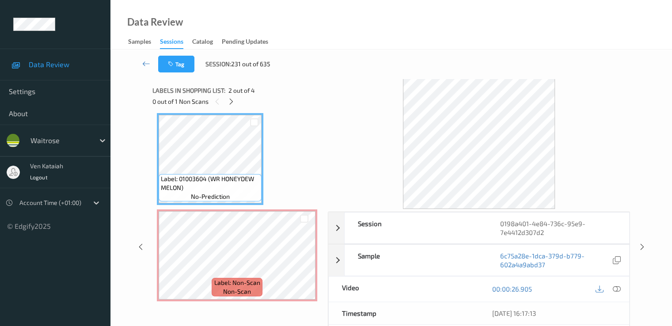
scroll to position [12, 0]
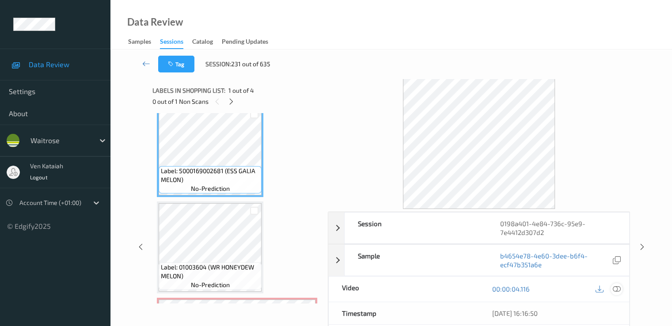
click at [611, 288] on div at bounding box center [617, 289] width 12 height 12
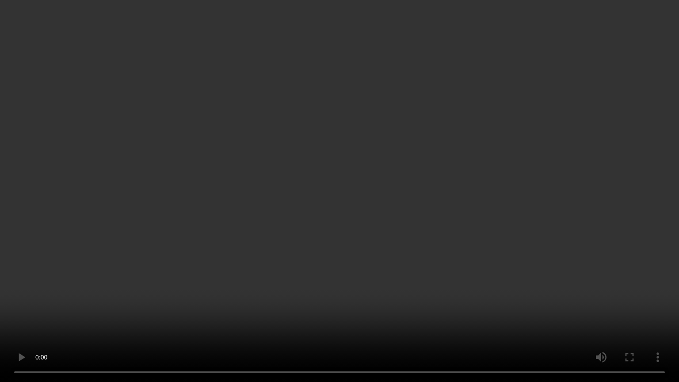
click at [346, 245] on video at bounding box center [339, 191] width 679 height 382
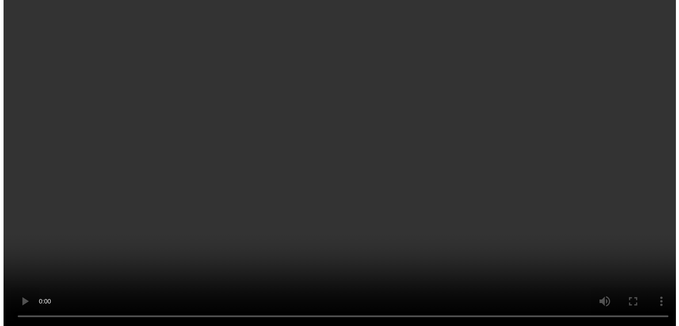
scroll to position [101, 0]
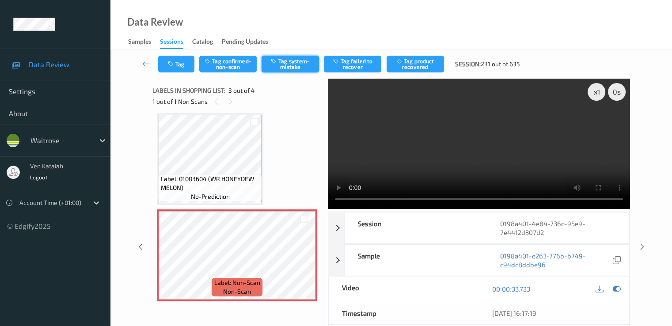
click at [286, 60] on button "Tag system-mistake" at bounding box center [290, 64] width 57 height 17
click at [177, 68] on button "Tag" at bounding box center [176, 64] width 36 height 17
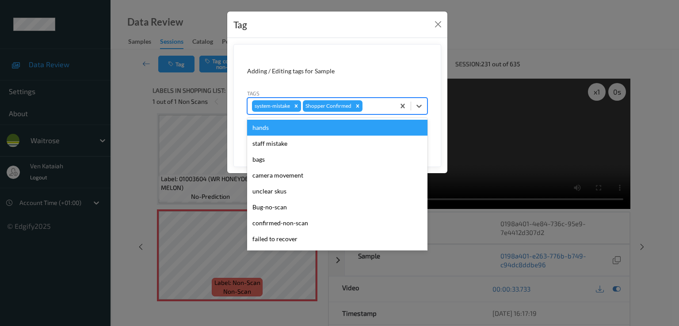
click at [363, 107] on div "system-mistake Shopper Confirmed" at bounding box center [320, 106] width 147 height 15
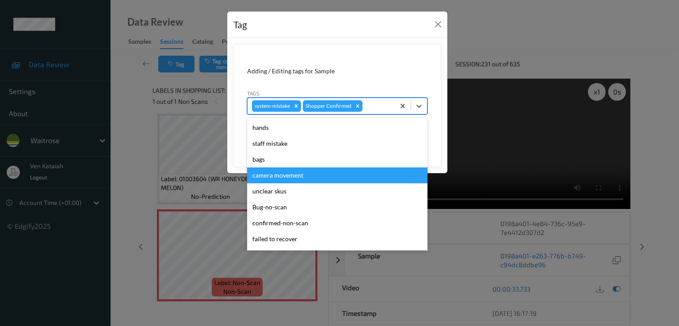
scroll to position [173, 0]
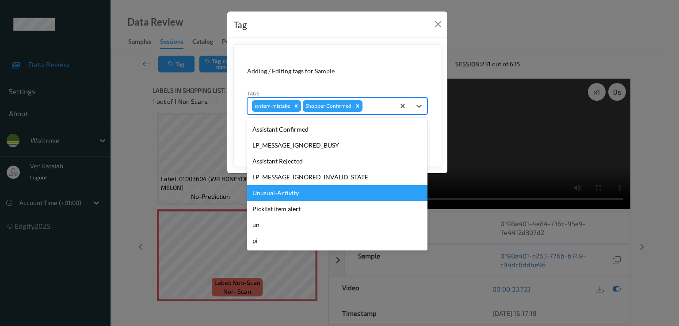
drag, startPoint x: 295, startPoint y: 196, endPoint x: 309, endPoint y: 179, distance: 22.0
click at [295, 196] on div "Unusual-Activity" at bounding box center [337, 193] width 180 height 16
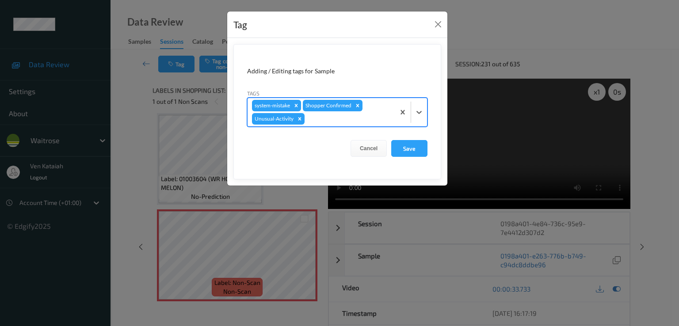
click at [377, 114] on div at bounding box center [348, 119] width 84 height 11
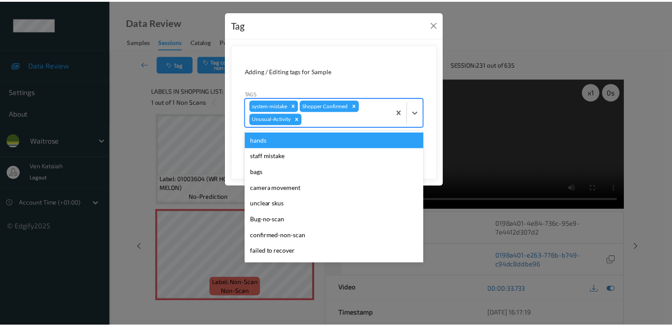
scroll to position [157, 0]
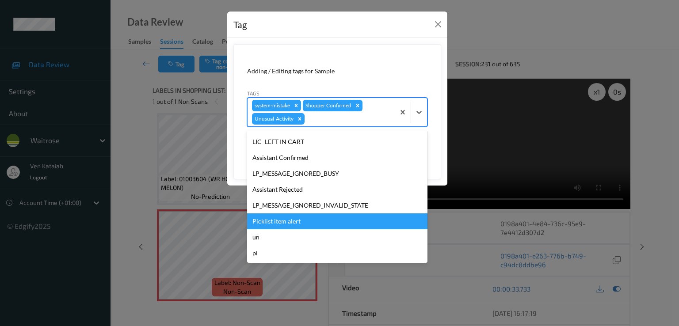
click at [281, 225] on div "Picklist item alert" at bounding box center [337, 221] width 180 height 16
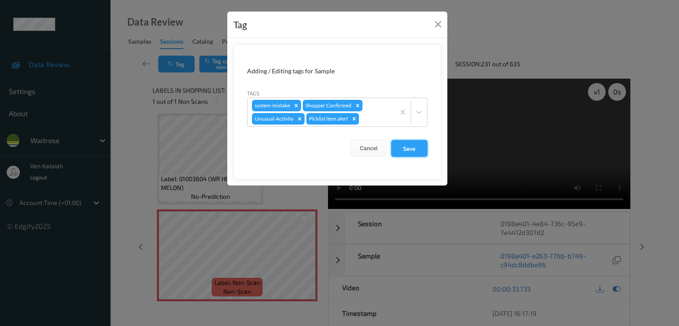
click at [403, 144] on button "Save" at bounding box center [409, 148] width 36 height 17
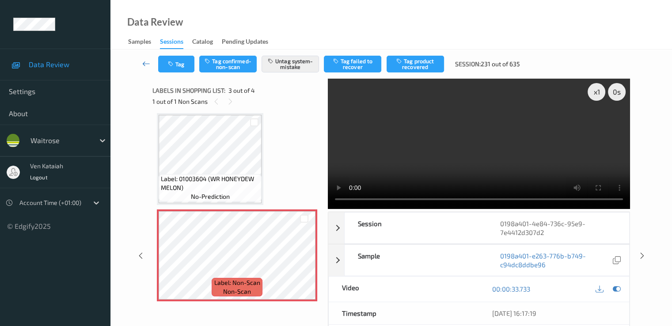
click at [139, 63] on link at bounding box center [146, 64] width 23 height 17
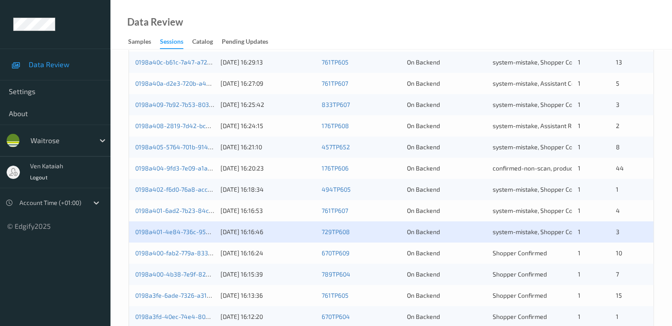
scroll to position [354, 0]
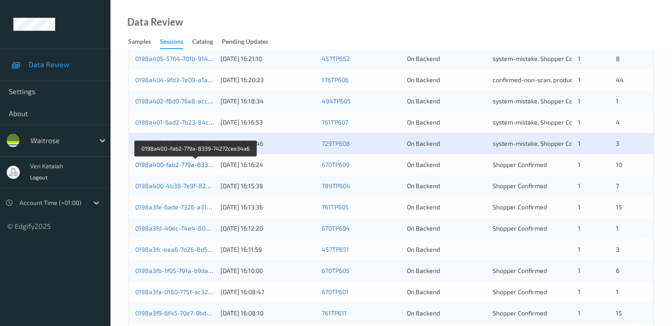
click at [192, 167] on link "0198a400-fab2-779a-8339-74272cee34a6" at bounding box center [195, 165] width 121 height 8
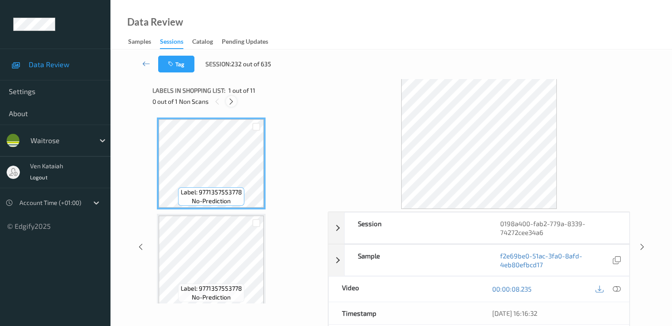
click at [230, 101] on icon at bounding box center [232, 102] width 8 height 8
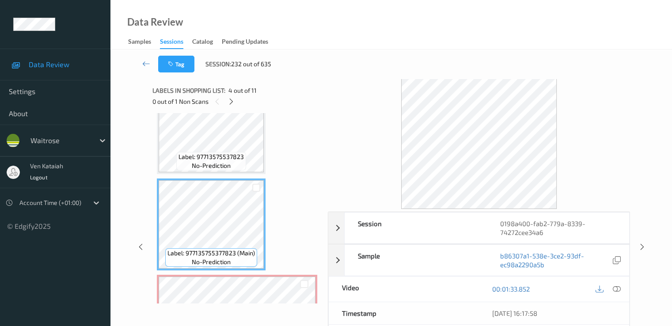
scroll to position [205, 0]
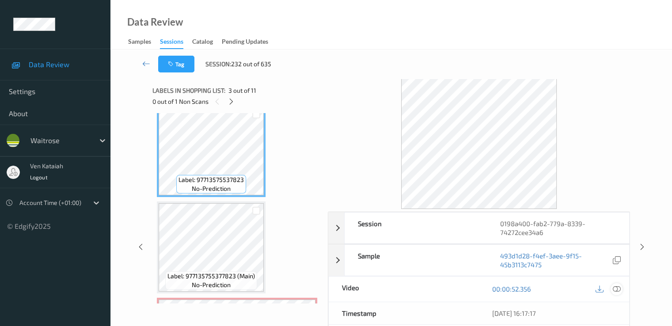
click at [617, 287] on icon at bounding box center [617, 289] width 8 height 8
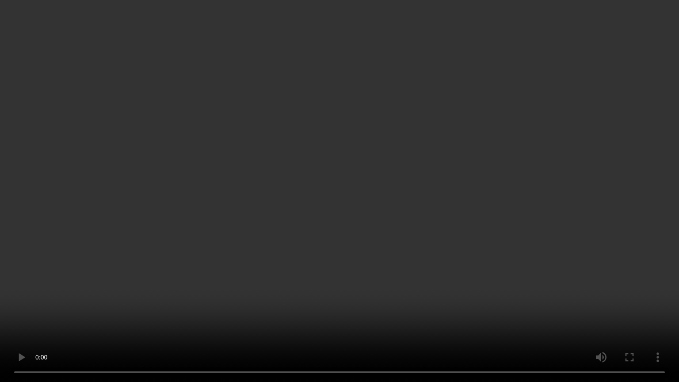
click at [204, 278] on video at bounding box center [339, 191] width 679 height 382
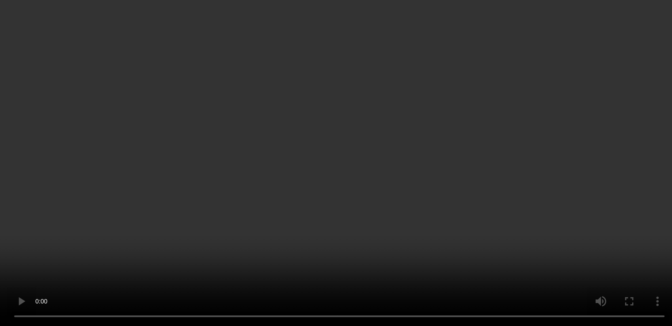
scroll to position [117, 0]
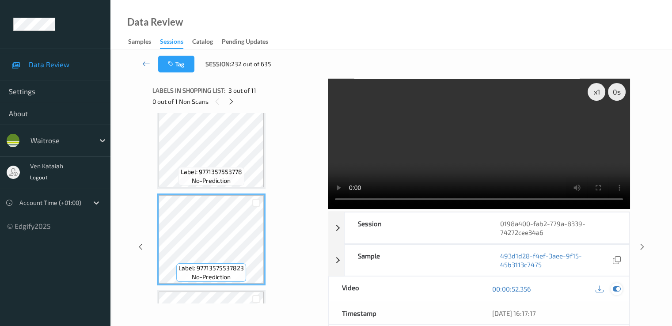
click at [616, 292] on icon at bounding box center [617, 289] width 8 height 8
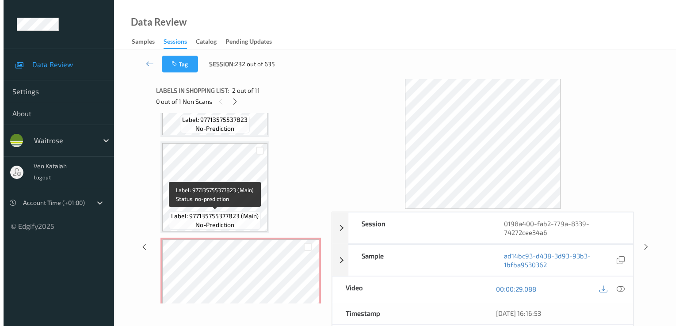
scroll to position [354, 0]
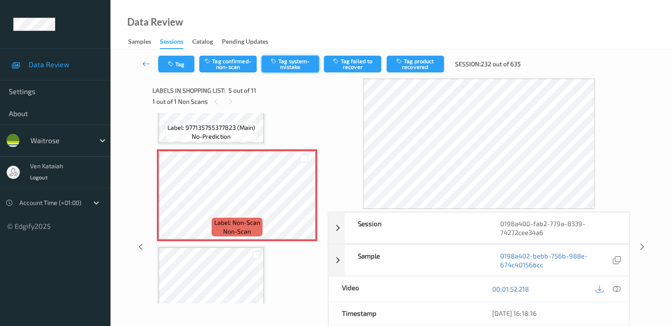
click at [274, 60] on icon "button" at bounding box center [275, 61] width 8 height 6
click at [170, 82] on div "Labels in shopping list: 5 out of 11 1 out of 1 Non Scans" at bounding box center [236, 96] width 169 height 34
click at [179, 60] on button "Tag" at bounding box center [176, 64] width 36 height 17
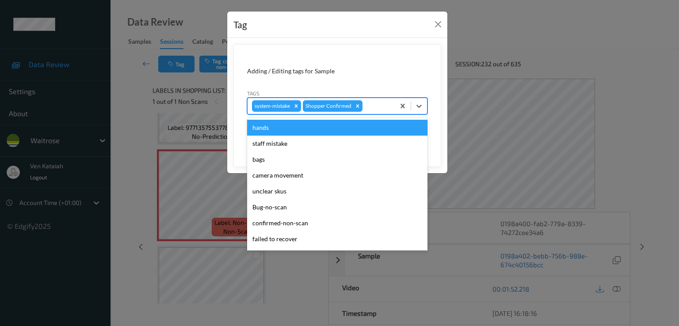
click at [381, 107] on div at bounding box center [377, 106] width 26 height 11
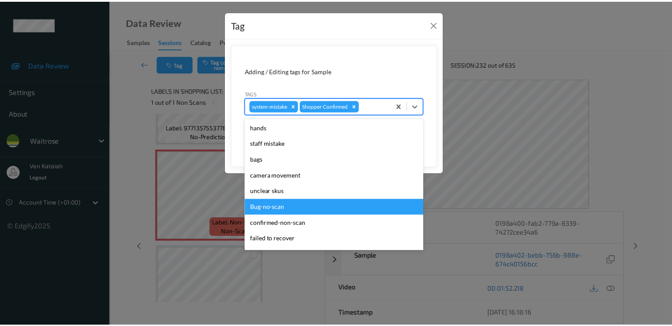
scroll to position [173, 0]
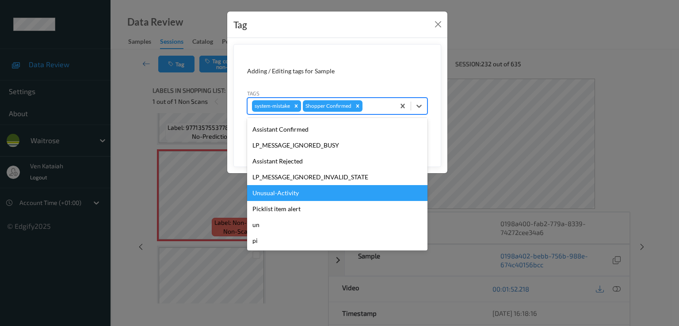
click at [278, 190] on div "Unusual-Activity" at bounding box center [337, 193] width 180 height 16
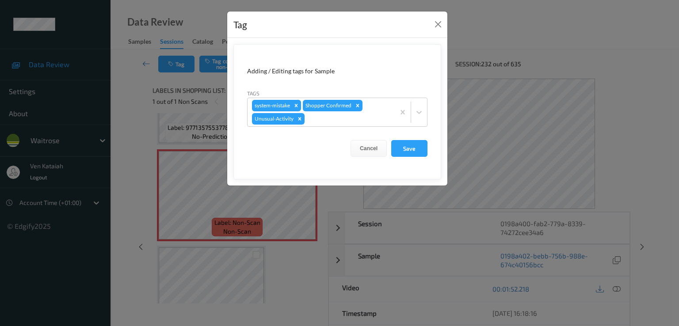
click at [406, 157] on form "Adding / Editing tags for Sample Tags system-mistake Shopper Confirmed Unusual-…" at bounding box center [337, 111] width 208 height 135
click at [406, 150] on button "Save" at bounding box center [409, 148] width 36 height 17
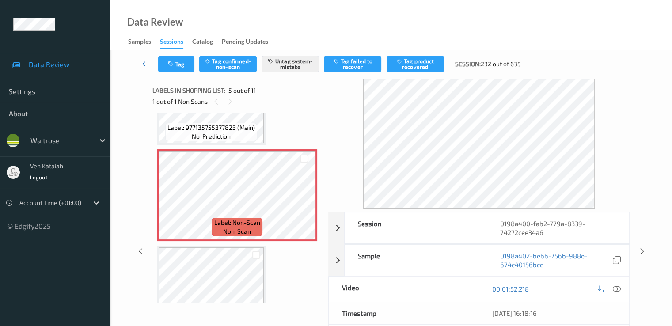
click at [142, 61] on icon at bounding box center [146, 63] width 8 height 9
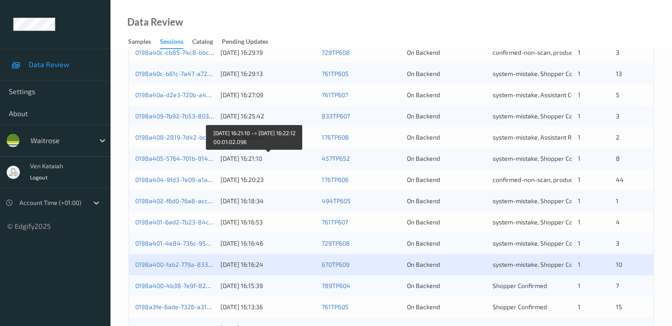
scroll to position [265, 0]
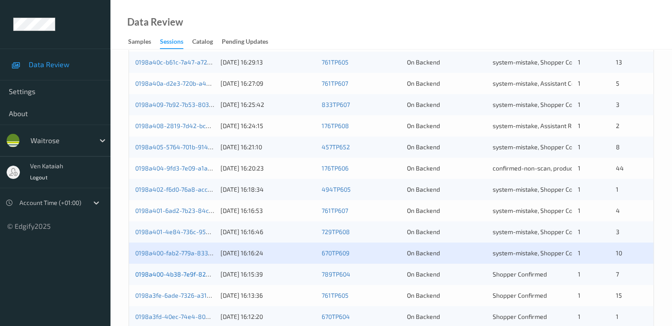
click at [194, 271] on link "0198a400-4b38-7e9f-8206-6df43d937655" at bounding box center [196, 274] width 122 height 8
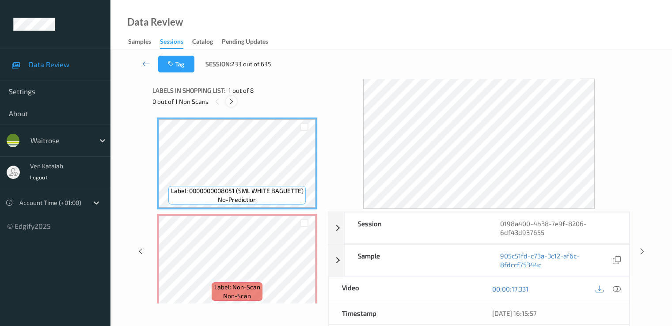
click at [235, 99] on div at bounding box center [231, 101] width 11 height 11
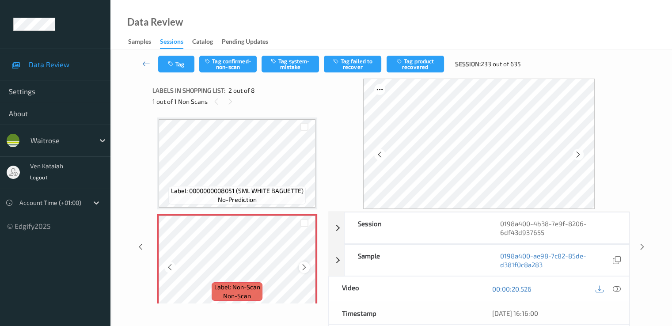
click at [304, 268] on icon at bounding box center [305, 267] width 8 height 8
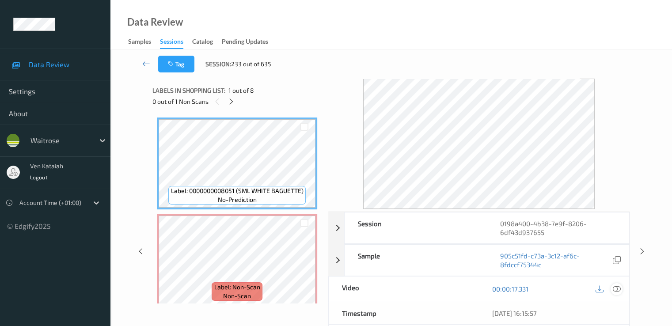
click at [614, 287] on icon at bounding box center [617, 289] width 8 height 8
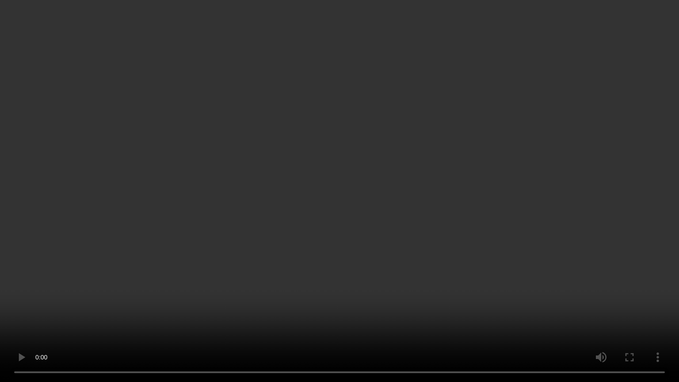
click at [58, 281] on video at bounding box center [339, 191] width 679 height 382
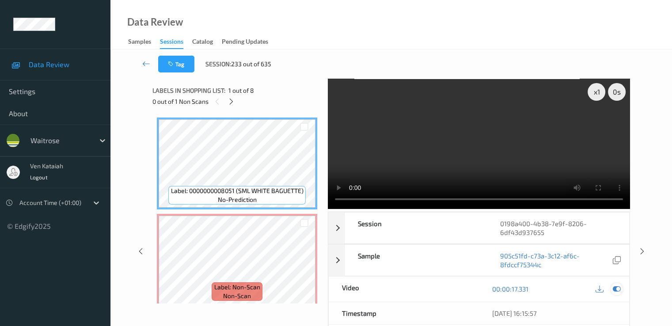
click at [613, 289] on icon at bounding box center [617, 289] width 8 height 8
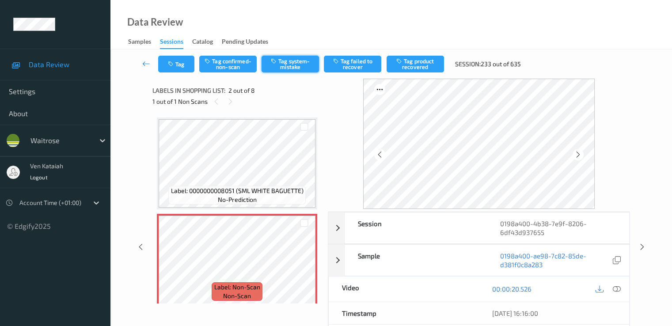
click at [288, 58] on button "Tag system-mistake" at bounding box center [290, 64] width 57 height 17
click at [176, 69] on button "Tag" at bounding box center [176, 64] width 36 height 17
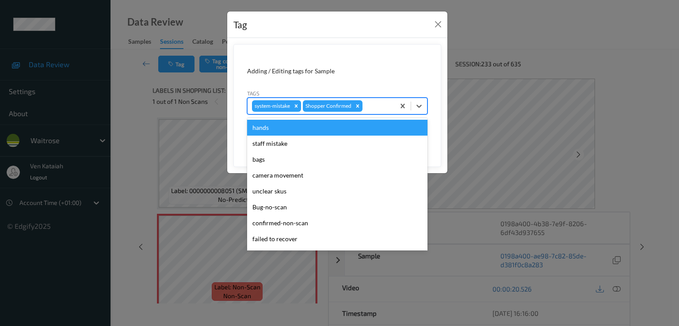
click at [373, 103] on div at bounding box center [377, 106] width 26 height 11
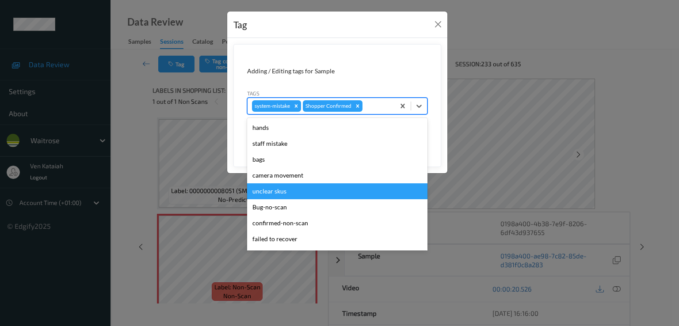
scroll to position [173, 0]
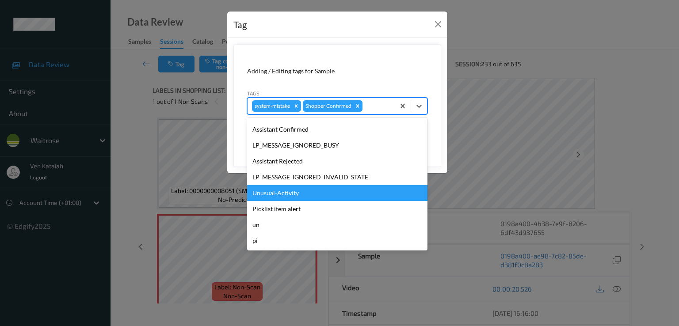
click at [287, 197] on div "Unusual-Activity" at bounding box center [337, 193] width 180 height 16
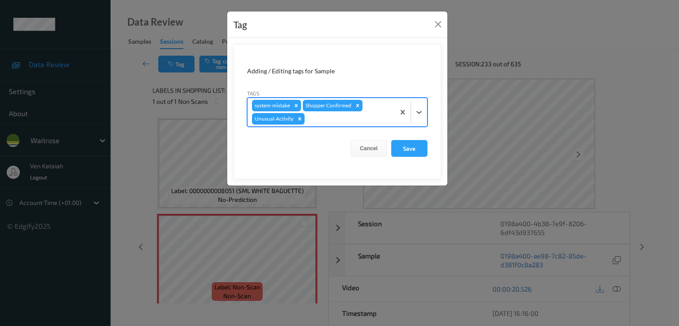
click at [345, 119] on div at bounding box center [348, 119] width 84 height 11
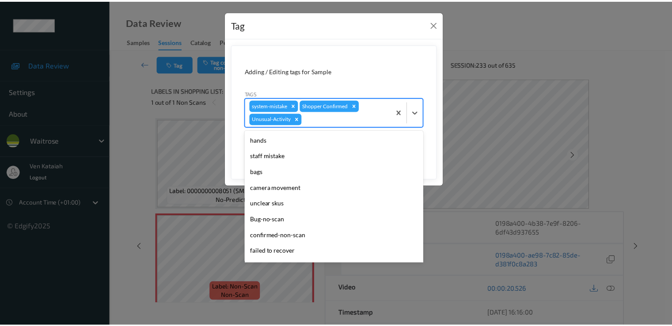
scroll to position [157, 0]
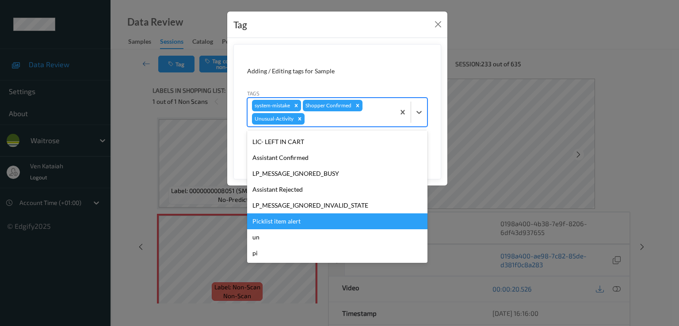
click at [283, 218] on div "Picklist item alert" at bounding box center [337, 221] width 180 height 16
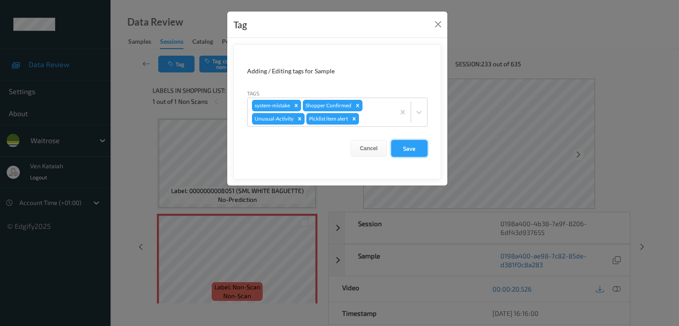
click at [418, 151] on button "Save" at bounding box center [409, 148] width 36 height 17
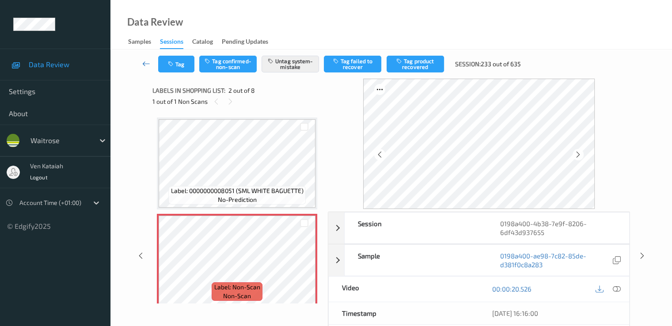
click at [145, 60] on icon at bounding box center [146, 63] width 8 height 9
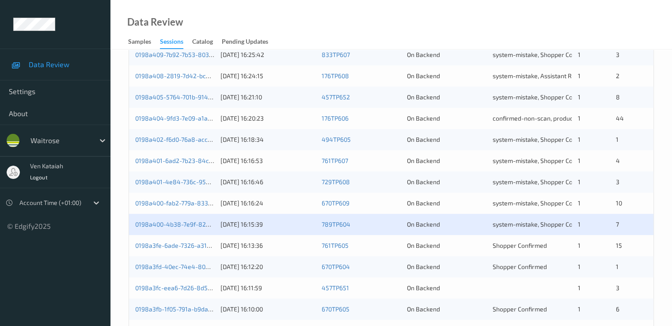
scroll to position [354, 0]
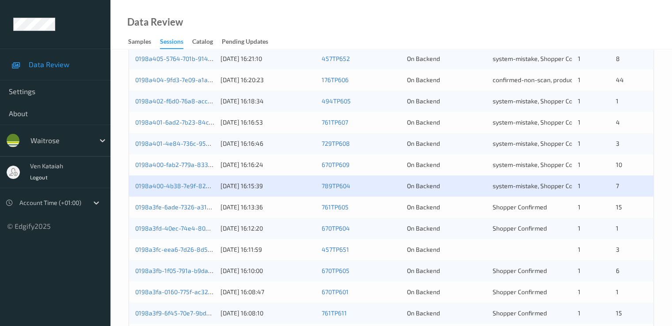
click at [182, 211] on div "0198a3fe-6ade-7326-a313-0f2be7834842" at bounding box center [174, 207] width 79 height 9
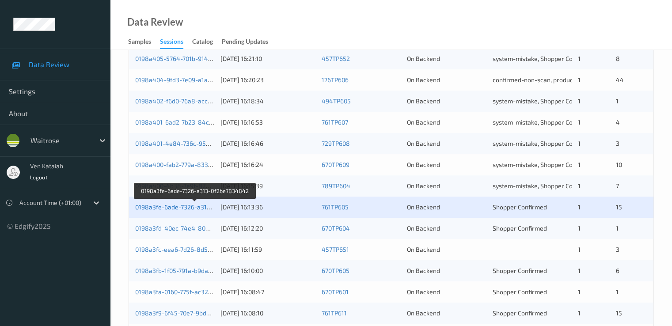
click at [182, 207] on link "0198a3fe-6ade-7326-a313-0f2be7834842" at bounding box center [195, 207] width 120 height 8
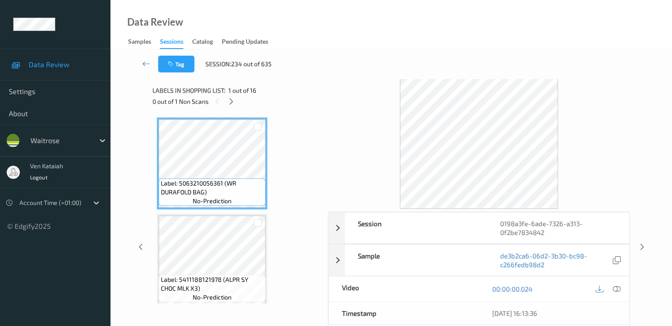
click at [237, 100] on div "0 out of 1 Non Scans" at bounding box center [236, 101] width 169 height 11
click at [223, 99] on div "0 out of 1 Non Scans" at bounding box center [236, 101] width 169 height 11
click at [234, 100] on icon at bounding box center [232, 102] width 8 height 8
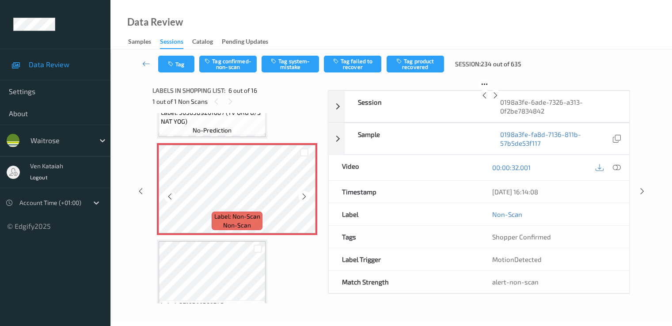
scroll to position [478, 0]
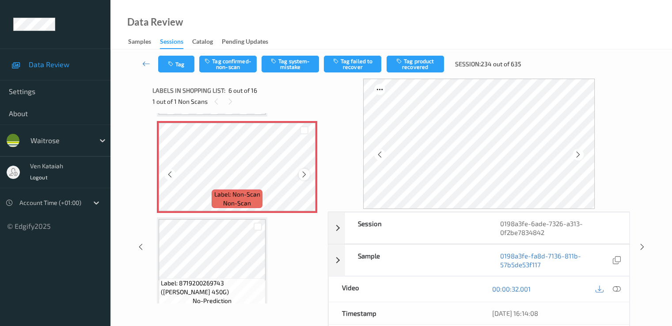
click at [300, 175] on div at bounding box center [304, 174] width 11 height 11
click at [301, 175] on icon at bounding box center [305, 175] width 8 height 8
click at [301, 174] on icon at bounding box center [305, 175] width 8 height 8
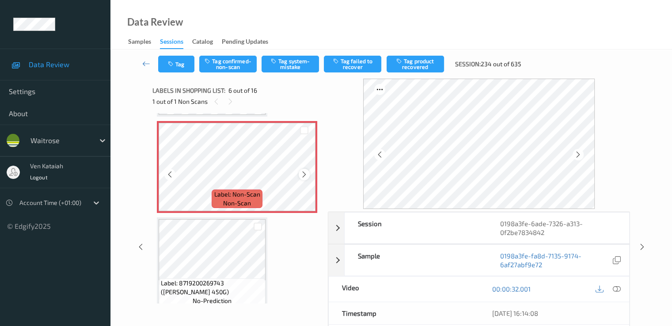
click at [301, 173] on icon at bounding box center [305, 175] width 8 height 8
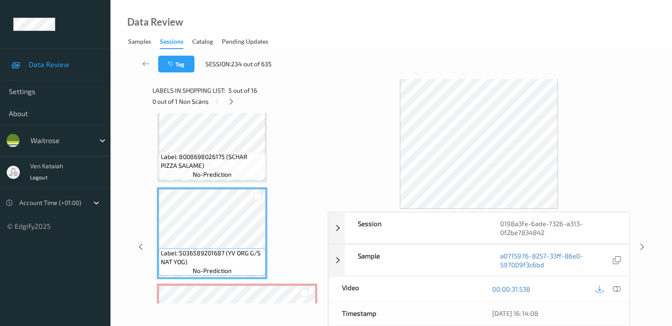
scroll to position [301, 0]
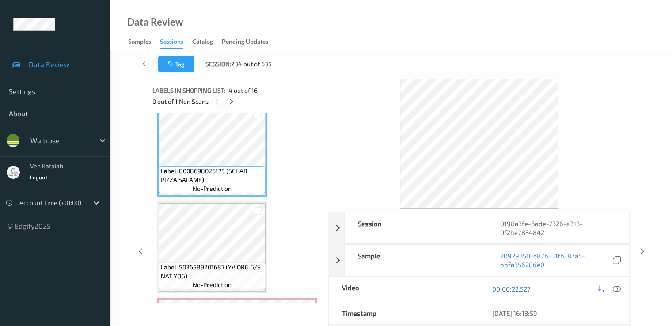
click at [612, 278] on div "00:00:22.527" at bounding box center [554, 289] width 150 height 25
click at [615, 285] on icon at bounding box center [617, 289] width 8 height 8
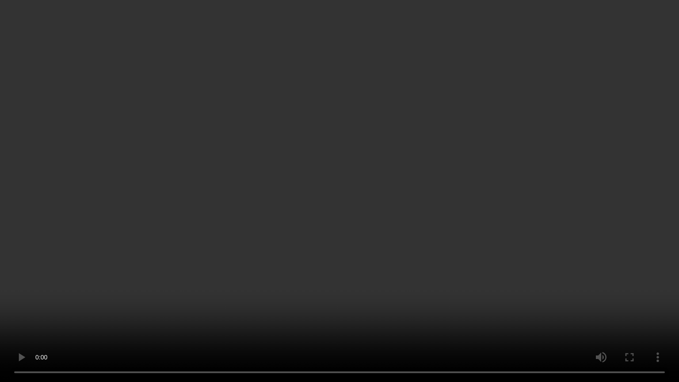
click at [274, 264] on video at bounding box center [339, 191] width 679 height 382
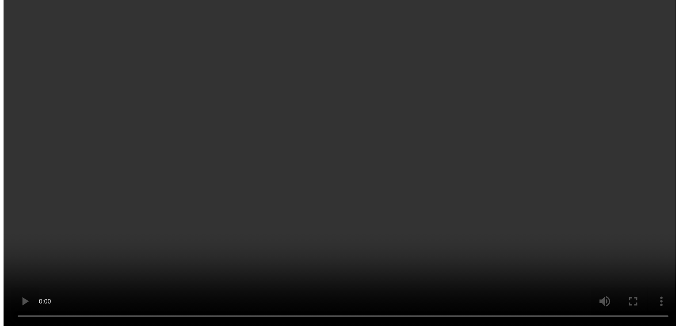
scroll to position [478, 0]
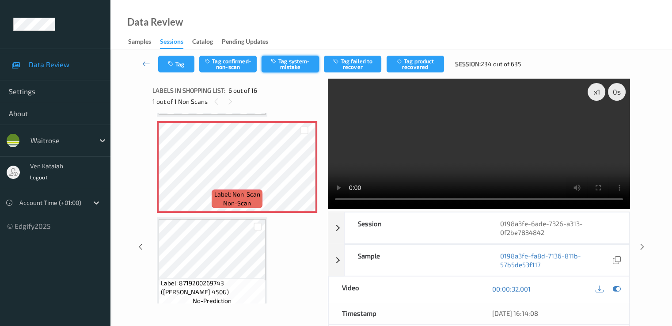
click at [291, 64] on button "Tag system-mistake" at bounding box center [290, 64] width 57 height 17
click at [177, 62] on button "Tag" at bounding box center [176, 64] width 36 height 17
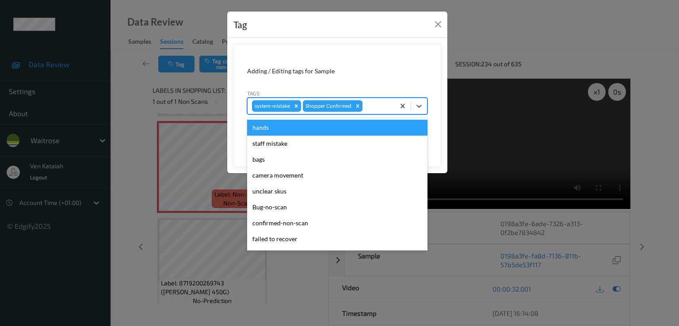
click at [362, 104] on div "system-mistake Shopper Confirmed" at bounding box center [320, 106] width 147 height 15
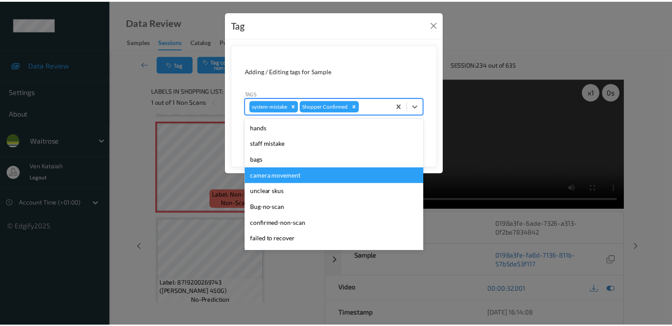
scroll to position [173, 0]
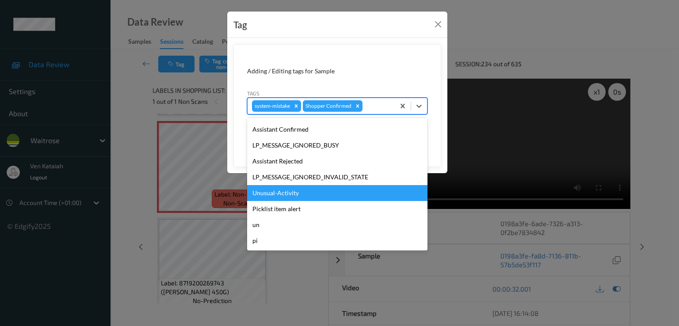
click at [284, 195] on div "Unusual-Activity" at bounding box center [337, 193] width 180 height 16
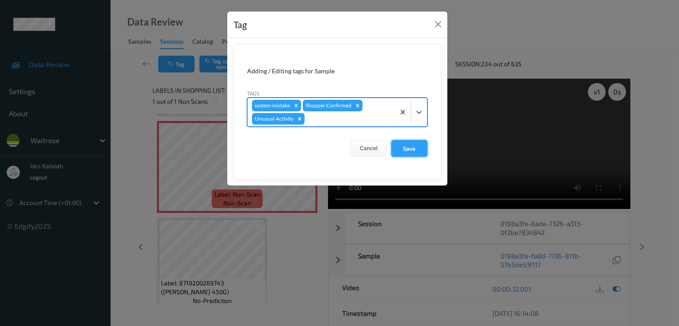
click at [412, 148] on button "Save" at bounding box center [409, 148] width 36 height 17
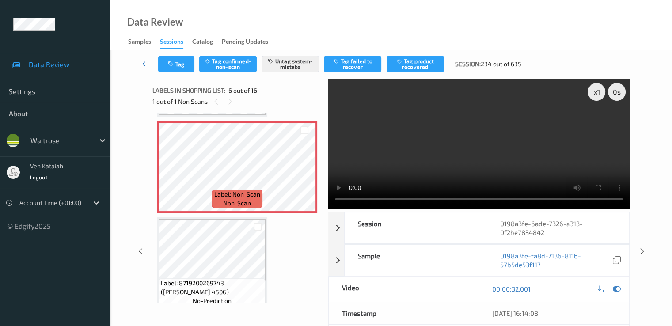
click at [137, 66] on link at bounding box center [146, 64] width 23 height 17
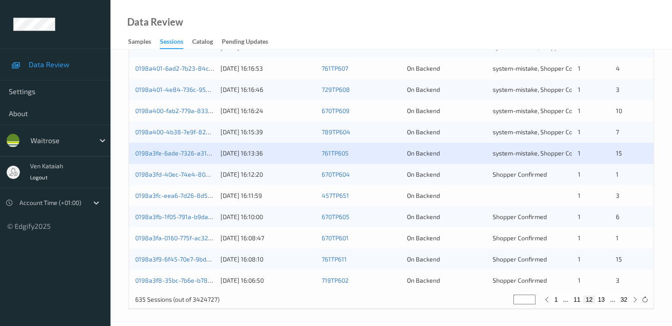
scroll to position [408, 0]
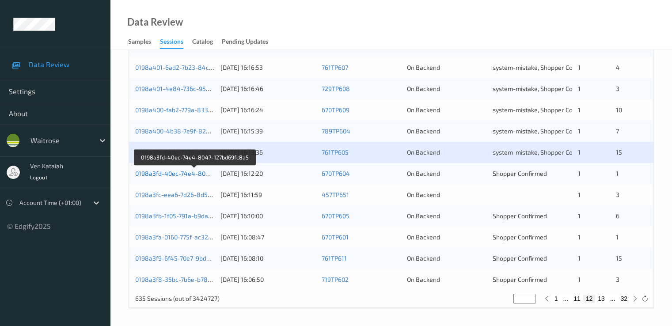
click at [195, 177] on link "0198a3fd-40ec-74e4-8047-127bd69fc8a5" at bounding box center [195, 174] width 120 height 8
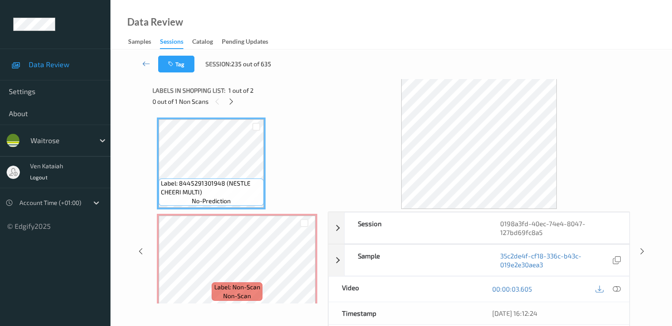
click at [238, 99] on div "0 out of 1 Non Scans" at bounding box center [236, 101] width 169 height 11
click at [233, 102] on icon at bounding box center [232, 102] width 8 height 8
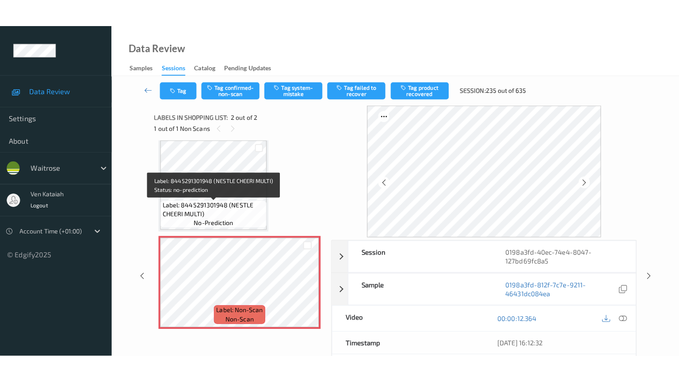
scroll to position [7, 0]
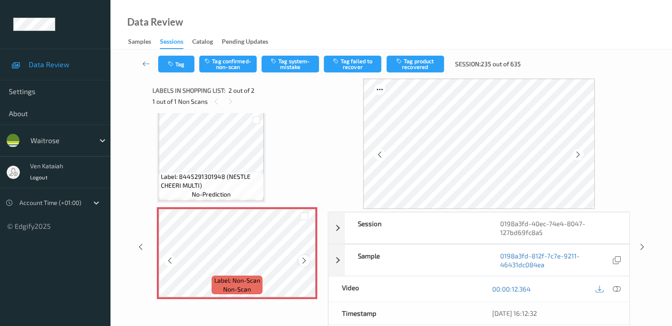
click at [308, 262] on div at bounding box center [304, 260] width 11 height 11
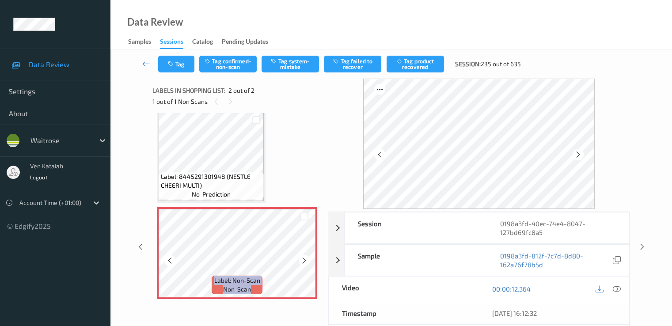
click at [308, 262] on div at bounding box center [304, 260] width 11 height 11
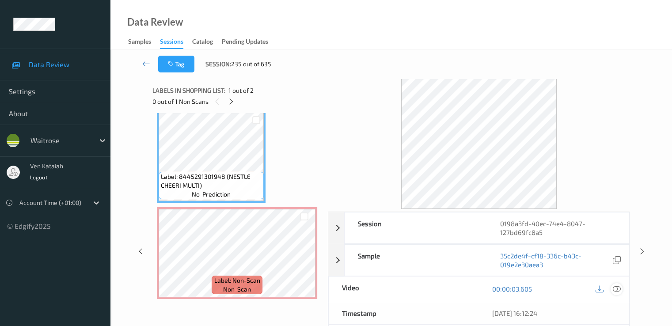
click at [620, 289] on div at bounding box center [617, 289] width 12 height 12
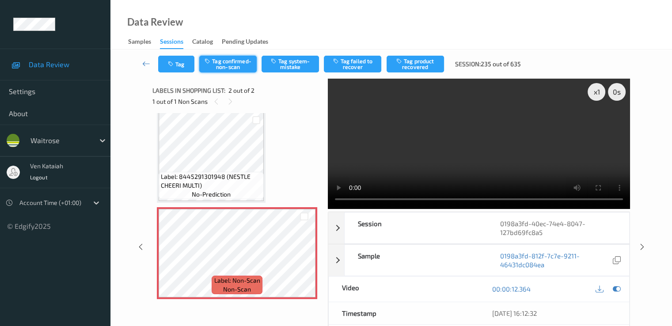
click at [221, 65] on button "Tag confirmed-non-scan" at bounding box center [227, 64] width 57 height 17
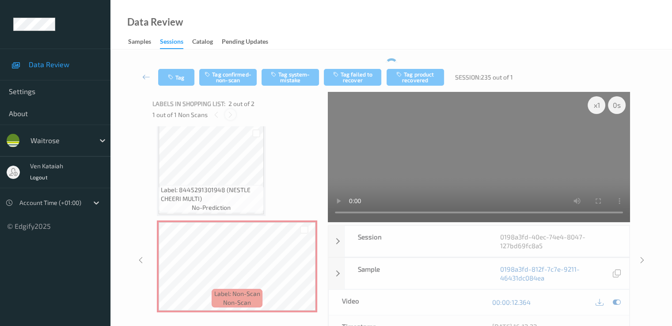
drag, startPoint x: 221, startPoint y: 65, endPoint x: 233, endPoint y: 103, distance: 40.0
click at [233, 103] on div "Tag Tag confirmed-non-scan Tag system-mistake Tag failed to recover Tag product…" at bounding box center [391, 246] width 525 height 366
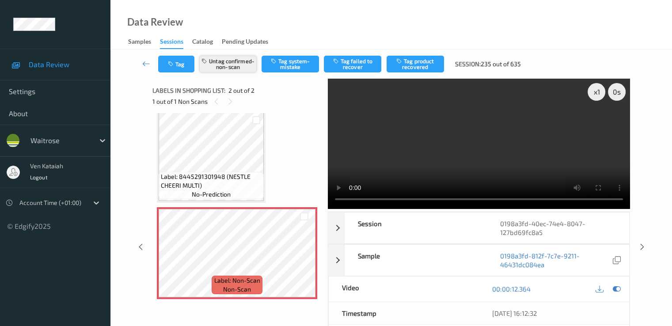
click at [236, 61] on button "Untag confirmed-non-scan" at bounding box center [227, 64] width 57 height 17
click at [293, 64] on button "Tag system-mistake" at bounding box center [290, 64] width 57 height 17
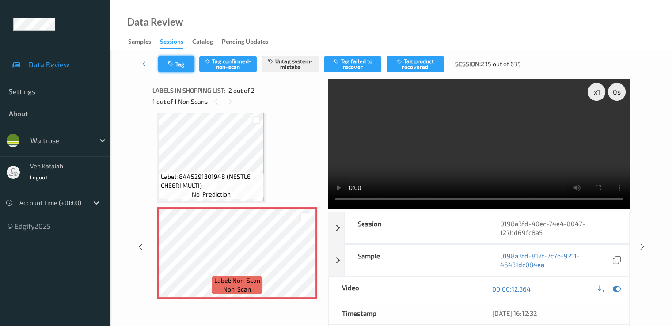
click at [179, 66] on button "Tag" at bounding box center [176, 64] width 36 height 17
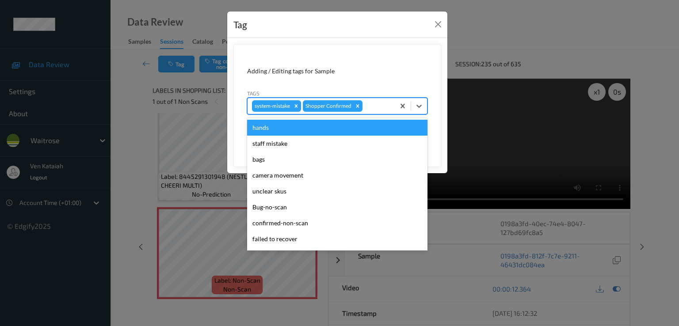
click at [389, 101] on div at bounding box center [377, 106] width 26 height 11
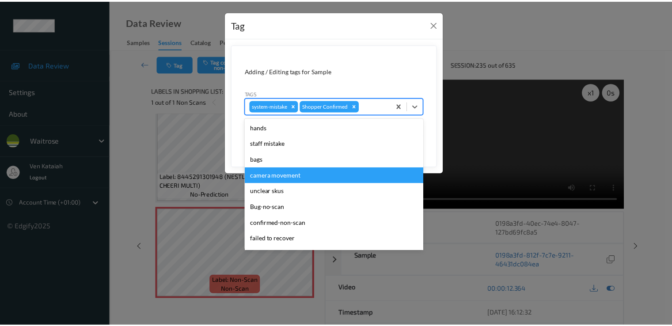
scroll to position [173, 0]
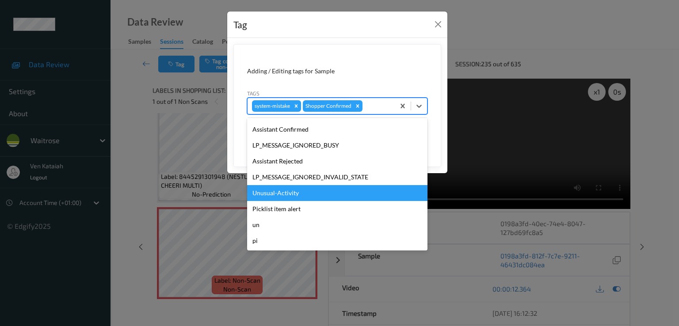
click at [283, 198] on div "Unusual-Activity" at bounding box center [337, 193] width 180 height 16
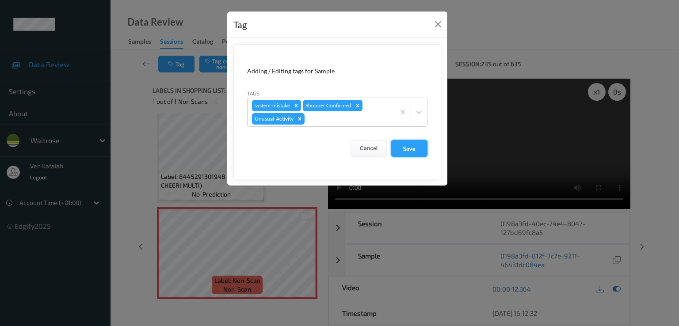
click at [409, 144] on button "Save" at bounding box center [409, 148] width 36 height 17
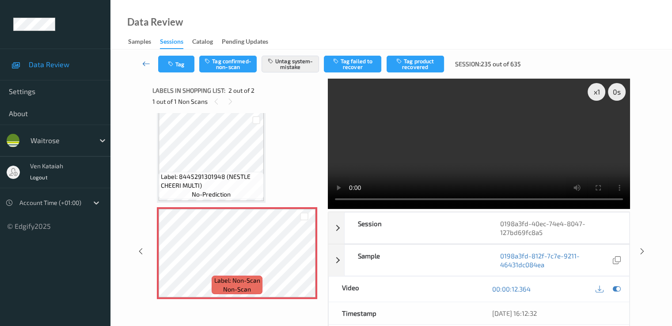
click at [146, 59] on icon at bounding box center [146, 63] width 8 height 9
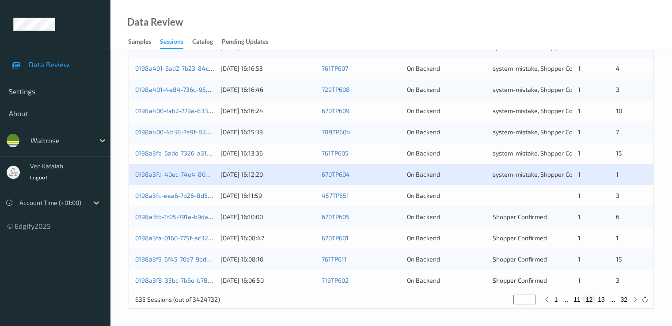
scroll to position [408, 0]
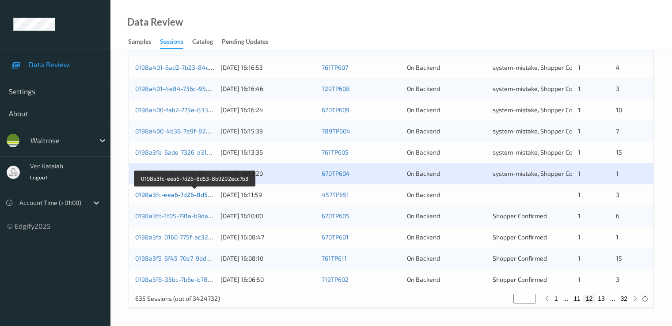
click at [208, 194] on link "0198a3fc-eea6-7d26-8d53-8b9202ecc7b3" at bounding box center [195, 195] width 120 height 8
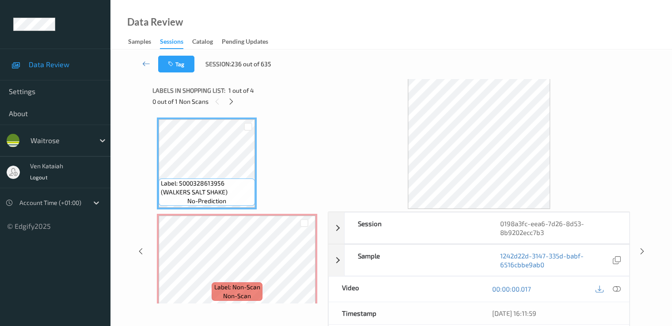
click at [237, 99] on div "0 out of 1 Non Scans" at bounding box center [236, 101] width 169 height 11
click at [232, 100] on icon at bounding box center [232, 102] width 8 height 8
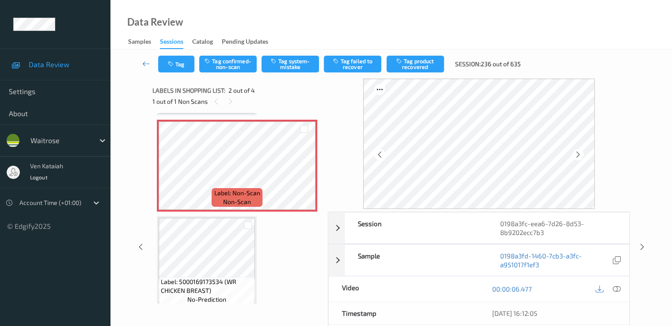
scroll to position [4, 0]
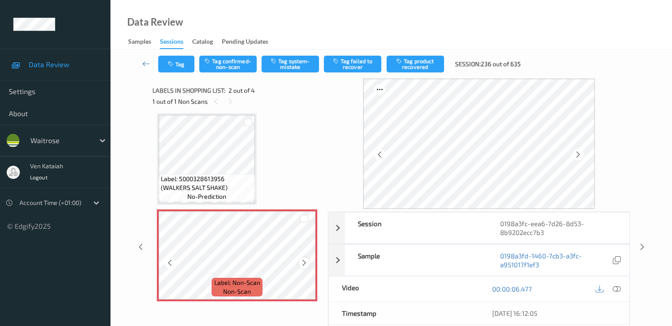
click at [305, 264] on icon at bounding box center [305, 263] width 8 height 8
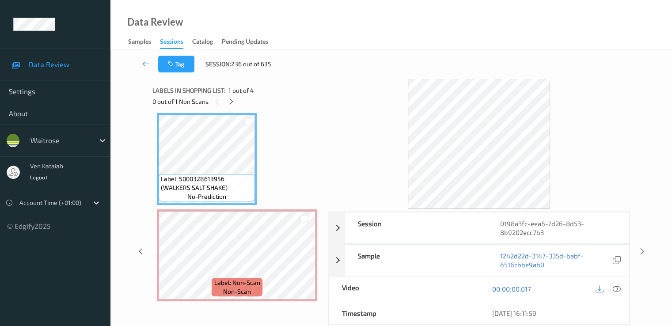
click at [615, 289] on icon at bounding box center [617, 289] width 8 height 8
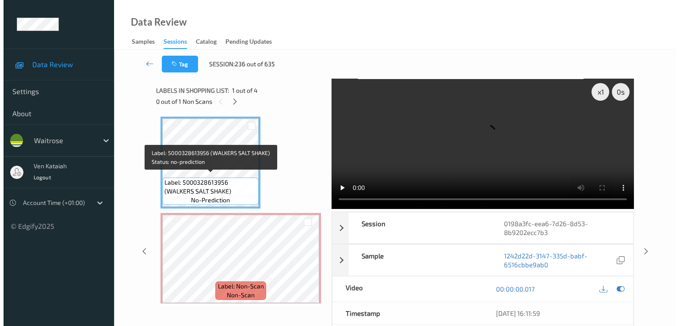
scroll to position [0, 0]
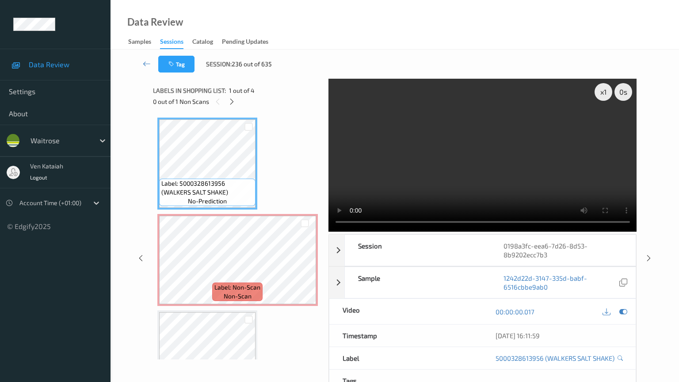
click at [328, 166] on video at bounding box center [482, 155] width 308 height 153
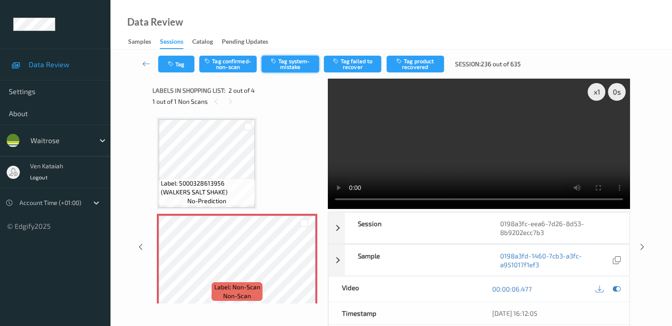
click at [288, 61] on button "Tag system-mistake" at bounding box center [290, 64] width 57 height 17
click at [617, 302] on div "13/08/2025 16:12:05" at bounding box center [554, 313] width 150 height 22
click at [618, 289] on icon at bounding box center [617, 289] width 8 height 8
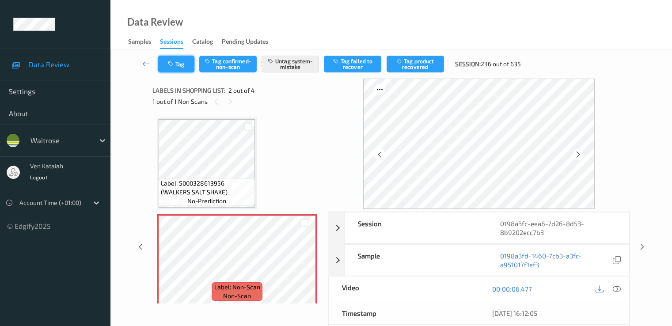
click at [178, 62] on button "Tag" at bounding box center [176, 64] width 36 height 17
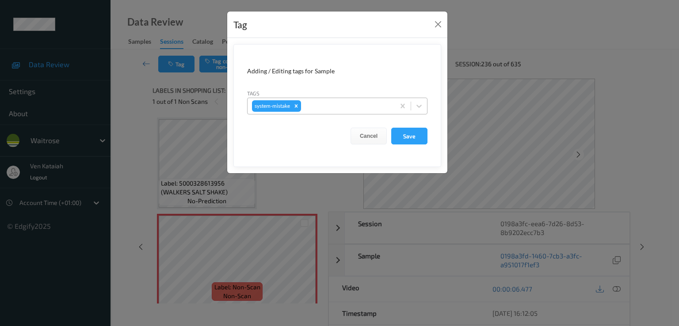
click at [331, 107] on div at bounding box center [347, 106] width 88 height 11
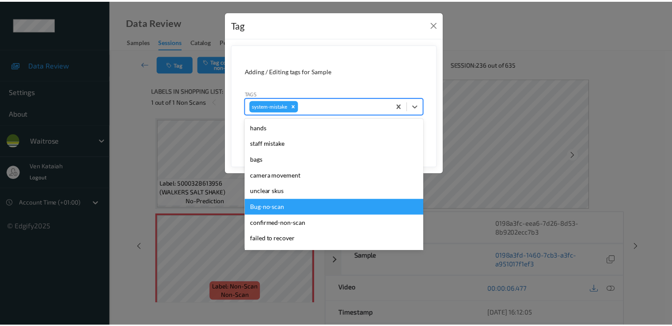
scroll to position [189, 0]
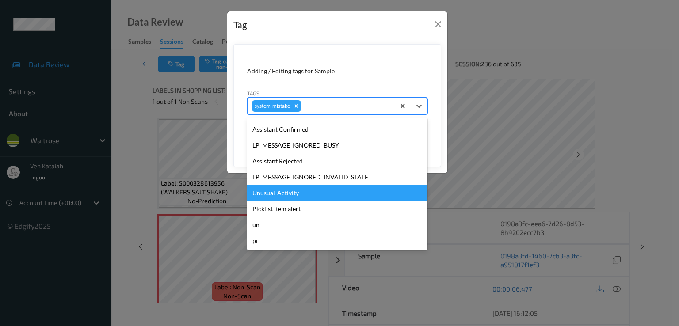
click at [292, 195] on div "Unusual-Activity" at bounding box center [337, 193] width 180 height 16
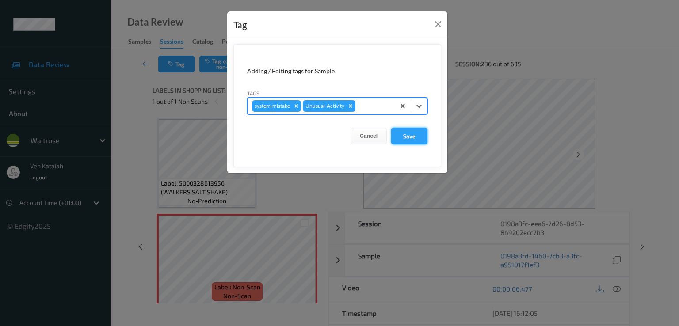
click at [403, 142] on button "Save" at bounding box center [409, 136] width 36 height 17
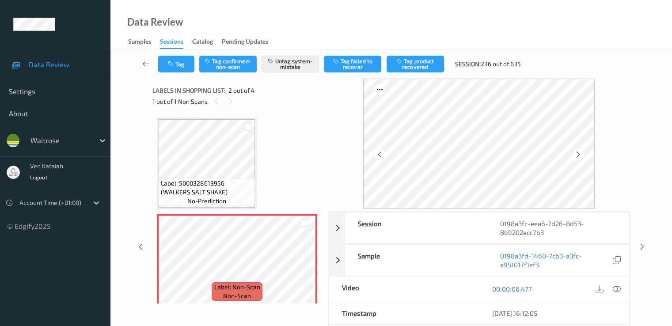
click at [148, 62] on icon at bounding box center [146, 63] width 8 height 9
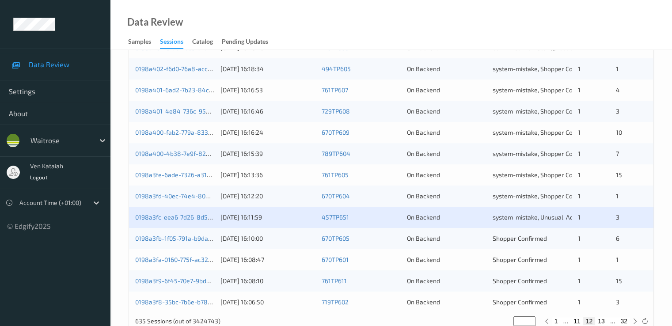
scroll to position [408, 0]
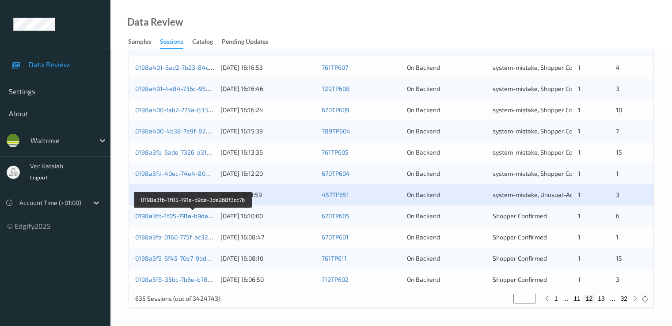
click at [197, 216] on link "0198a3fb-1f05-791a-b9da-3de268f3cc7b" at bounding box center [193, 216] width 116 height 8
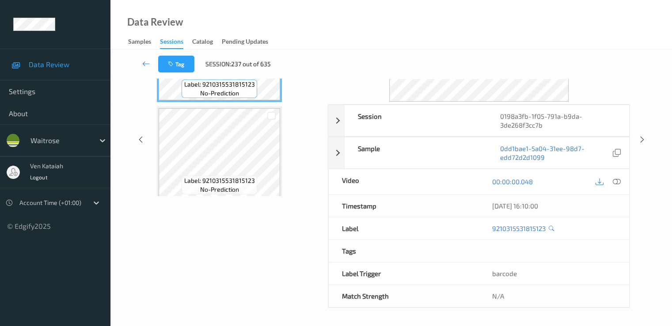
scroll to position [106, 0]
click at [141, 66] on link at bounding box center [146, 64] width 23 height 17
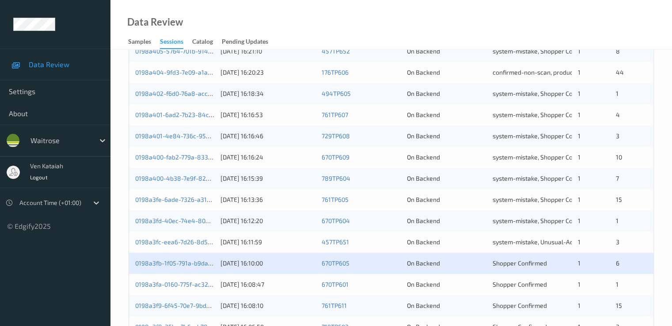
scroll to position [408, 0]
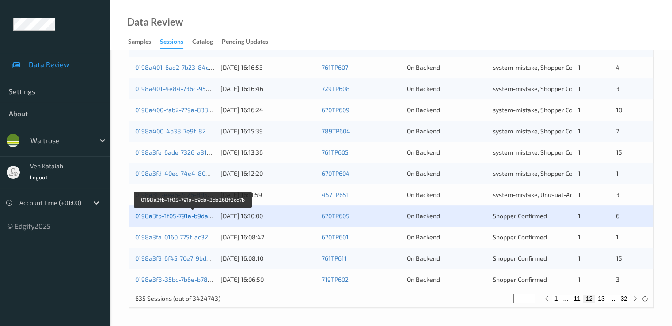
click at [188, 214] on link "0198a3fb-1f05-791a-b9da-3de268f3cc7b" at bounding box center [193, 216] width 116 height 8
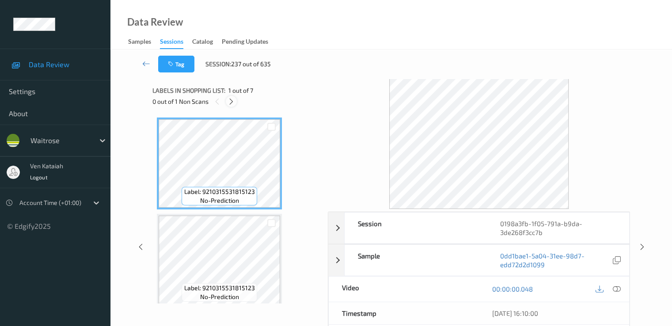
click at [230, 101] on icon at bounding box center [232, 102] width 8 height 8
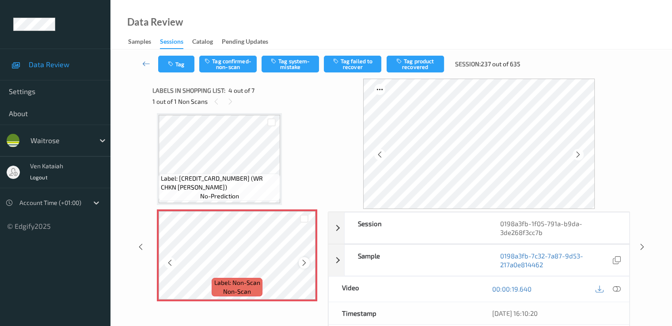
click at [301, 264] on icon at bounding box center [305, 263] width 8 height 8
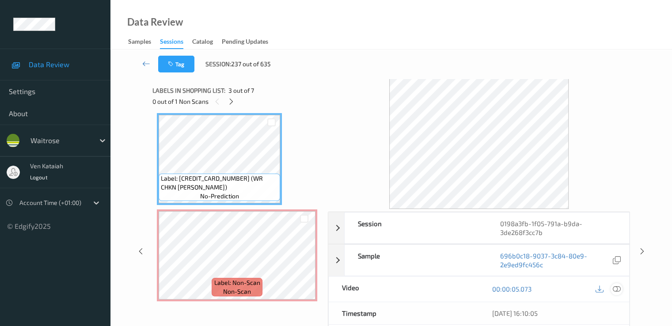
click at [616, 286] on icon at bounding box center [617, 289] width 8 height 8
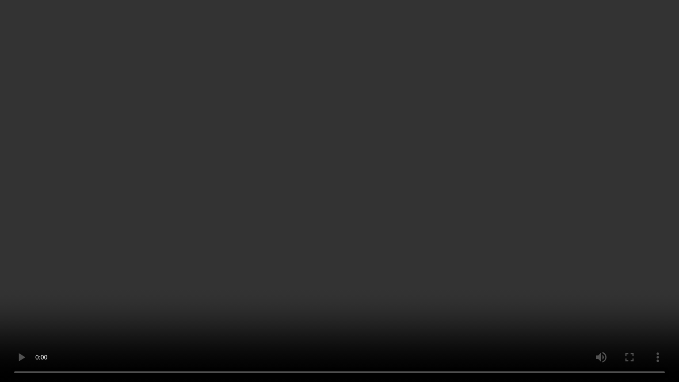
click at [164, 213] on video at bounding box center [339, 191] width 679 height 382
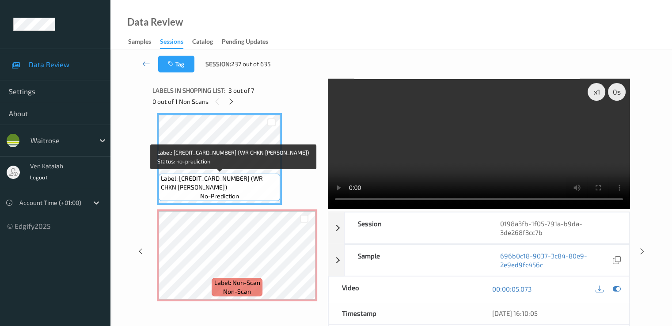
click at [221, 175] on span "Label: 5000169247082 (WR CHKN TIKKA MASALA)" at bounding box center [219, 183] width 117 height 18
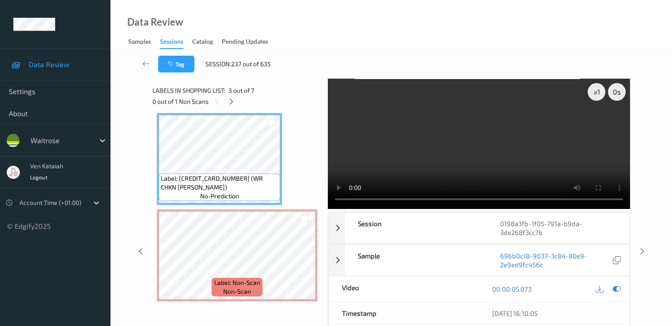
click at [620, 287] on div at bounding box center [617, 289] width 12 height 12
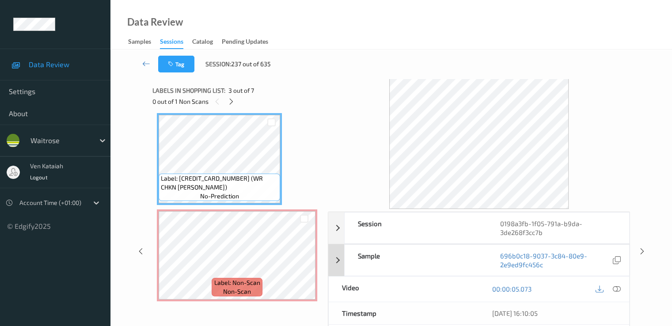
click at [385, 251] on div "Sample" at bounding box center [416, 260] width 142 height 31
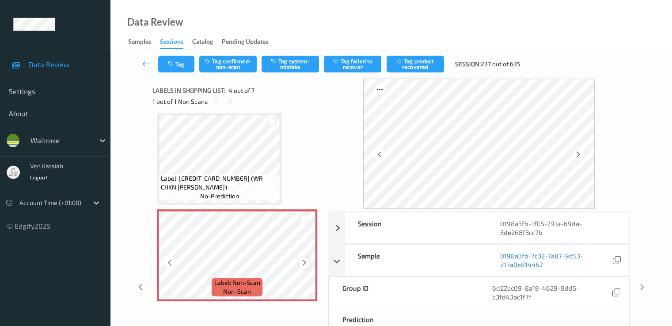
click at [301, 264] on icon at bounding box center [305, 263] width 8 height 8
click at [282, 65] on button "Tag system-mistake" at bounding box center [290, 64] width 57 height 17
click at [169, 72] on button "Tag" at bounding box center [176, 64] width 36 height 17
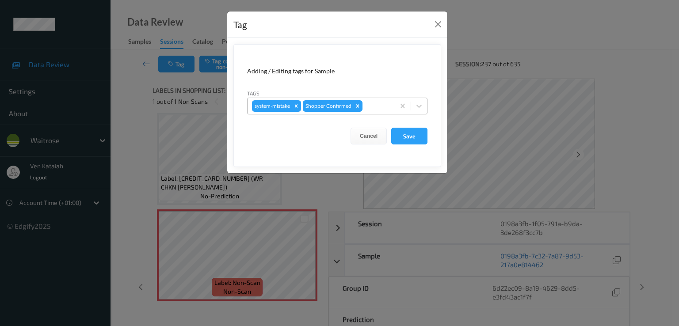
click at [375, 102] on div at bounding box center [377, 106] width 26 height 11
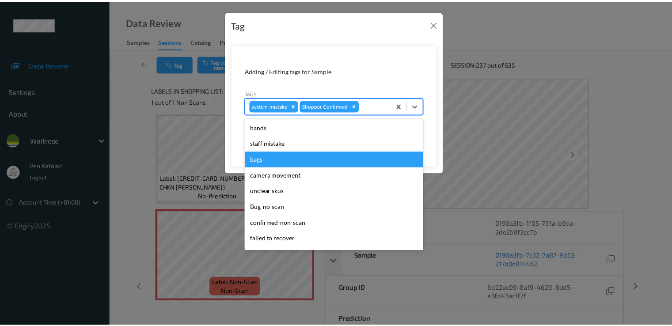
scroll to position [173, 0]
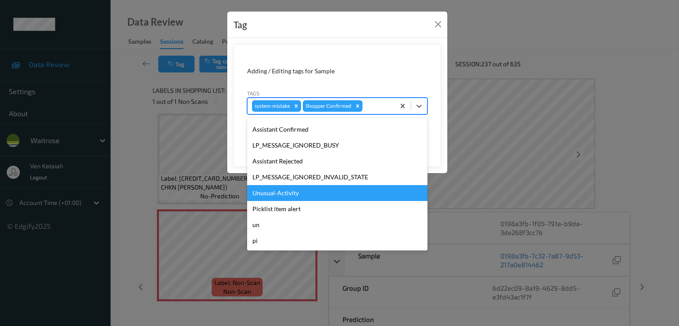
click at [308, 198] on div "Unusual-Activity" at bounding box center [337, 193] width 180 height 16
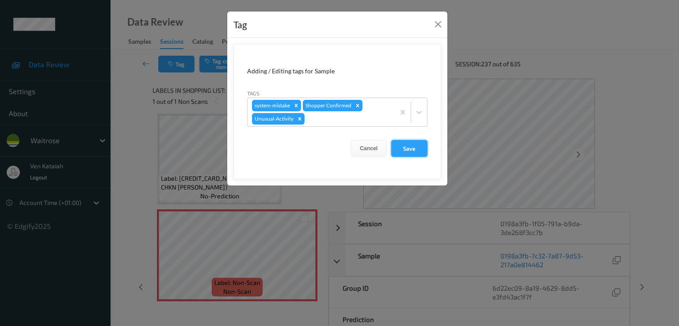
click at [402, 146] on button "Save" at bounding box center [409, 148] width 36 height 17
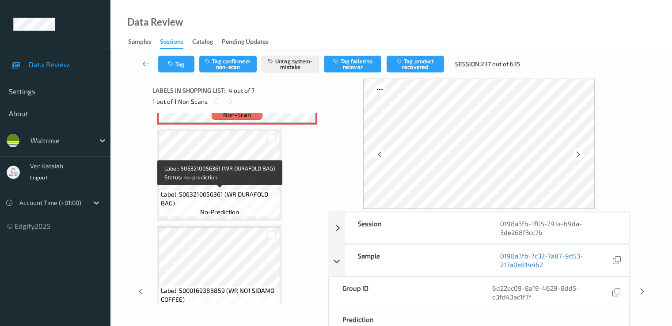
scroll to position [488, 0]
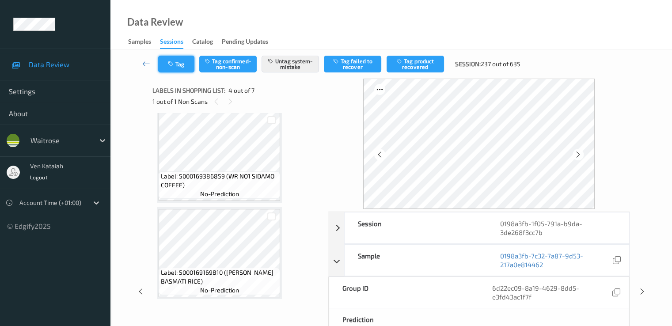
click at [168, 66] on icon "button" at bounding box center [172, 64] width 8 height 6
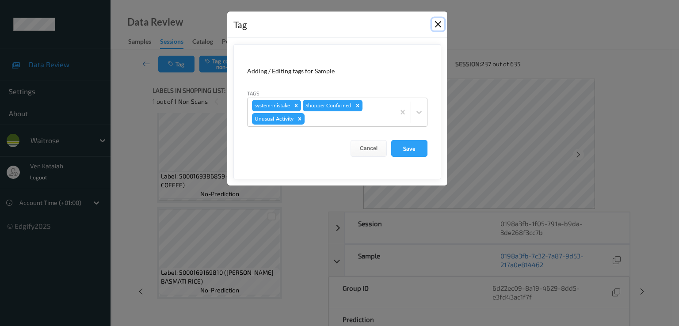
click at [432, 19] on button "Close" at bounding box center [438, 24] width 12 height 12
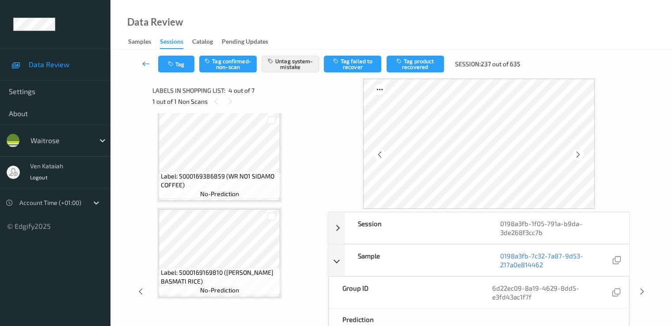
click at [144, 65] on icon at bounding box center [146, 63] width 8 height 9
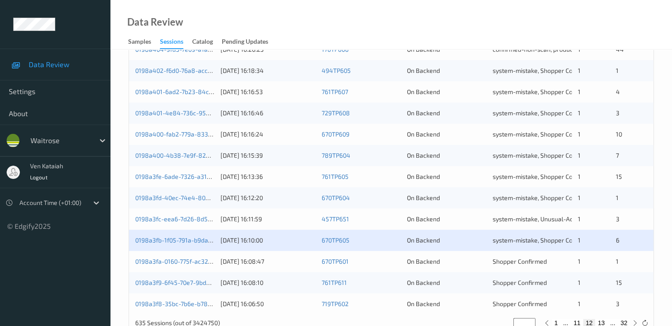
scroll to position [408, 0]
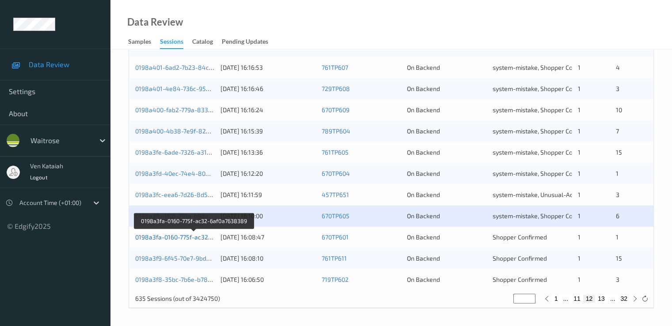
click at [197, 236] on link "0198a3fa-0160-775f-ac32-6af0a7638389" at bounding box center [193, 237] width 117 height 8
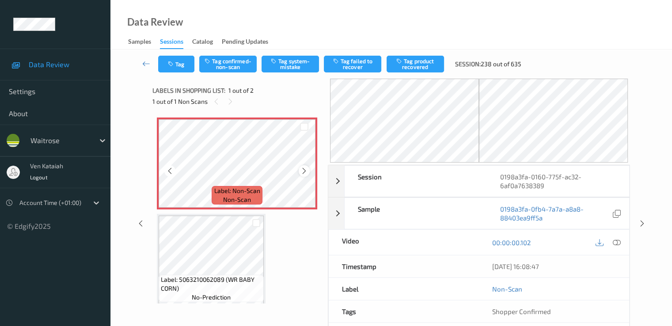
click at [309, 174] on div at bounding box center [304, 170] width 11 height 11
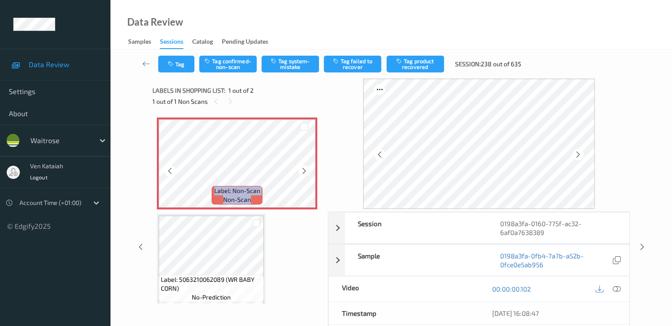
click at [309, 174] on div at bounding box center [304, 170] width 11 height 11
click at [300, 171] on div at bounding box center [304, 170] width 11 height 11
click at [616, 287] on icon at bounding box center [617, 289] width 8 height 8
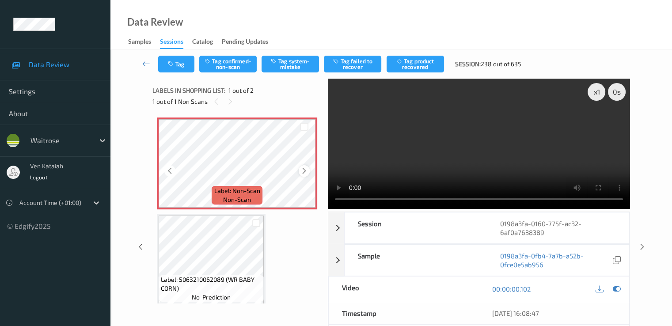
click at [301, 171] on icon at bounding box center [305, 171] width 8 height 8
click at [280, 58] on button "Tag system-mistake" at bounding box center [290, 64] width 57 height 17
click at [157, 65] on link at bounding box center [146, 64] width 23 height 17
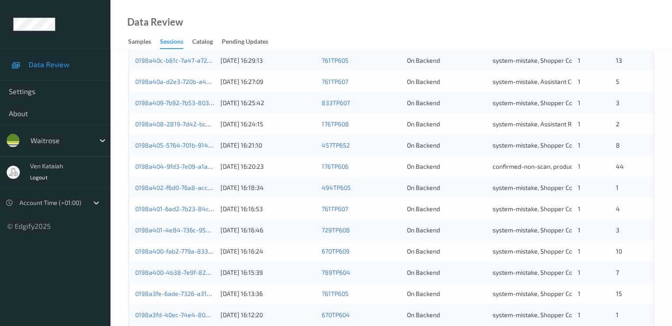
scroll to position [408, 0]
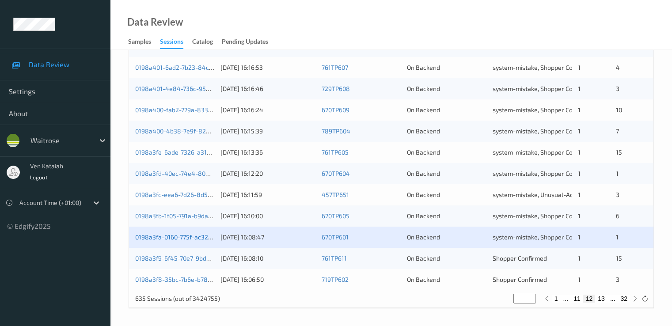
click at [186, 236] on link "0198a3fa-0160-775f-ac32-6af0a7638389" at bounding box center [193, 237] width 117 height 8
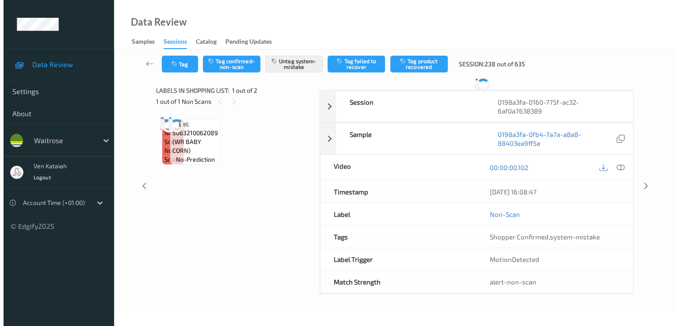
scroll to position [60, 0]
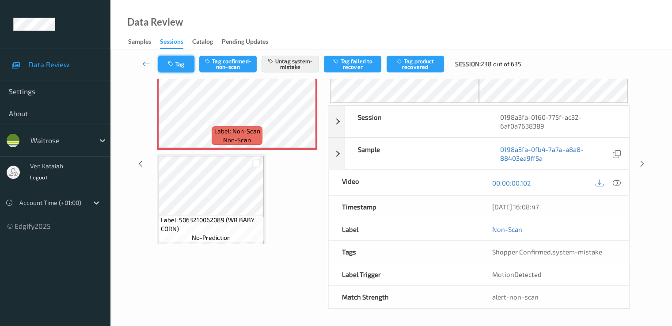
click at [180, 69] on button "Tag" at bounding box center [176, 64] width 36 height 17
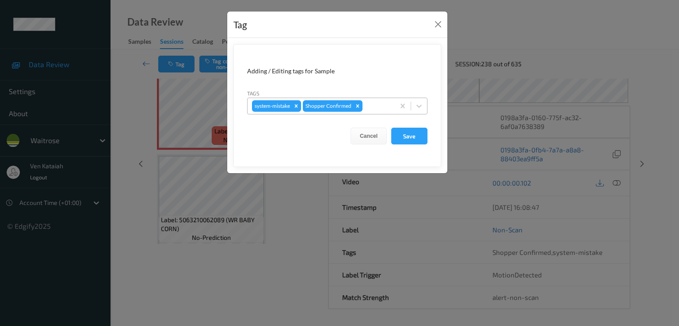
click at [371, 102] on div at bounding box center [377, 106] width 26 height 11
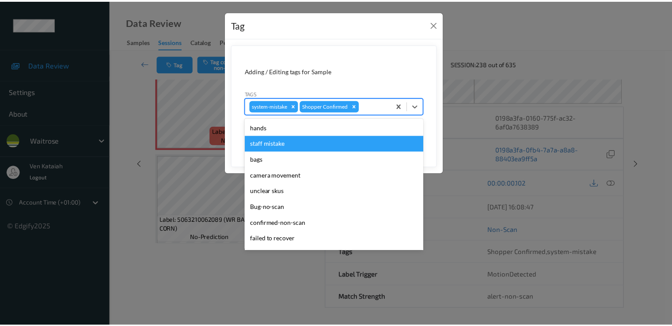
scroll to position [173, 0]
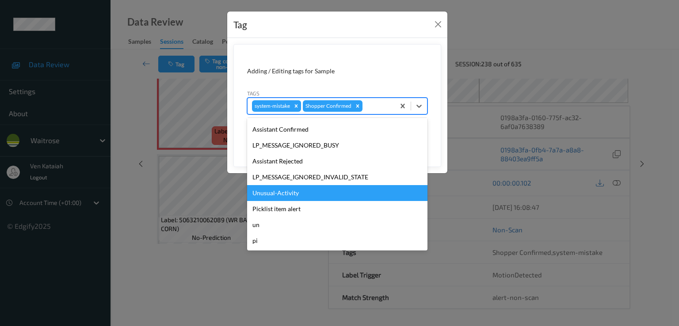
click at [278, 200] on div "Unusual-Activity" at bounding box center [337, 193] width 180 height 16
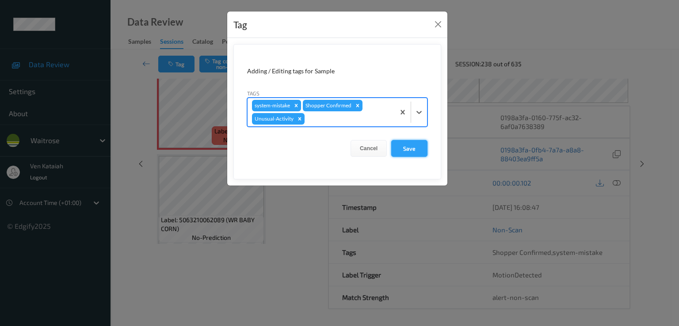
click at [413, 150] on button "Save" at bounding box center [409, 148] width 36 height 17
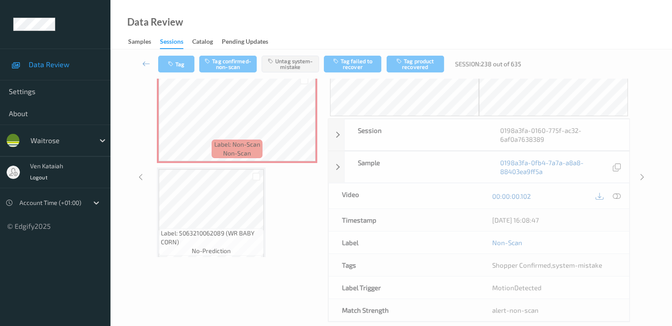
click at [136, 62] on link at bounding box center [146, 64] width 23 height 17
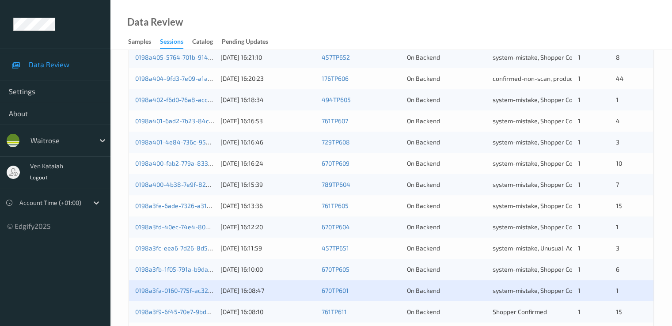
scroll to position [408, 0]
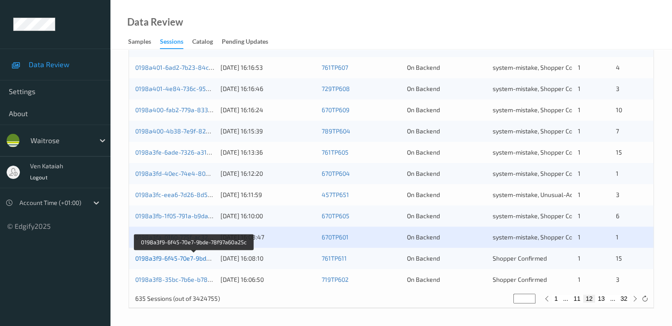
click at [175, 258] on link "0198a3f9-6f45-70e7-9bde-78f97a60a25c" at bounding box center [193, 259] width 117 height 8
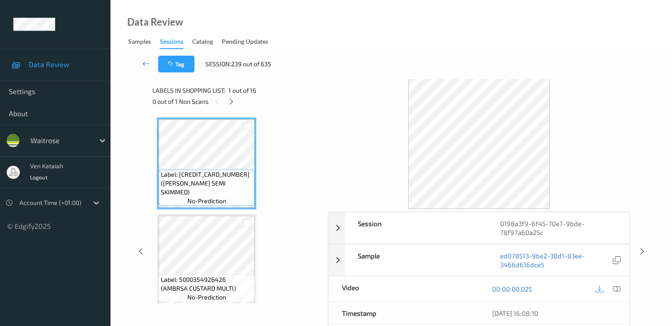
click at [237, 106] on div "0 out of 1 Non Scans" at bounding box center [236, 101] width 169 height 11
click at [236, 103] on div at bounding box center [231, 101] width 11 height 11
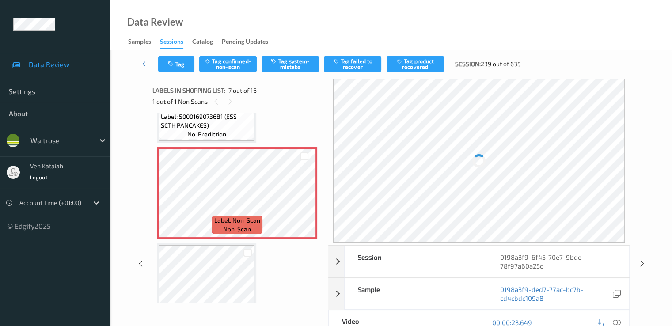
scroll to position [575, 0]
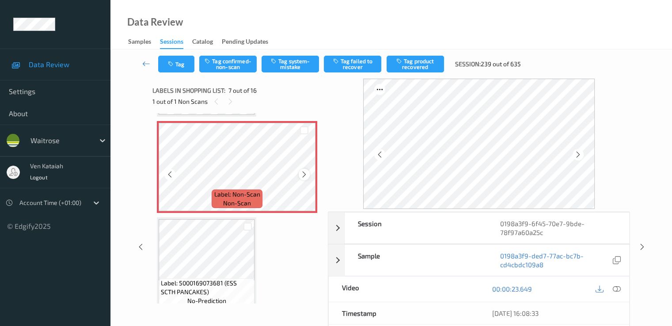
click at [302, 176] on icon at bounding box center [305, 175] width 8 height 8
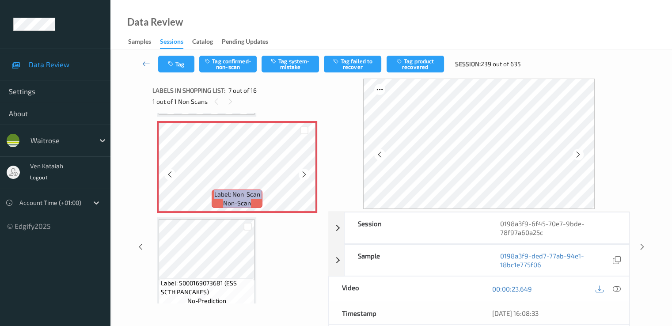
click at [302, 176] on icon at bounding box center [305, 175] width 8 height 8
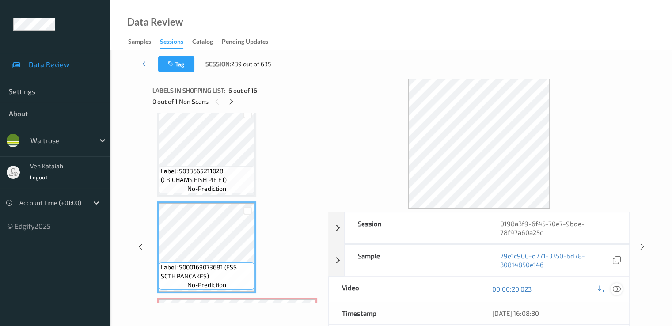
click at [617, 283] on div at bounding box center [617, 289] width 12 height 12
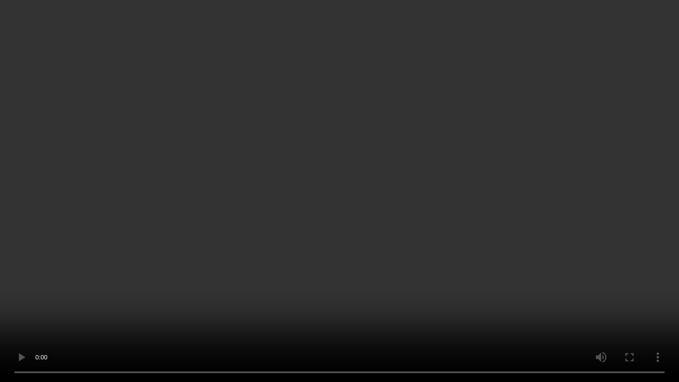
click at [145, 268] on video at bounding box center [339, 191] width 679 height 382
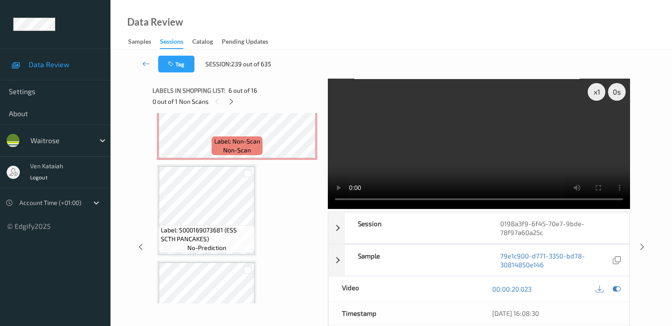
scroll to position [663, 0]
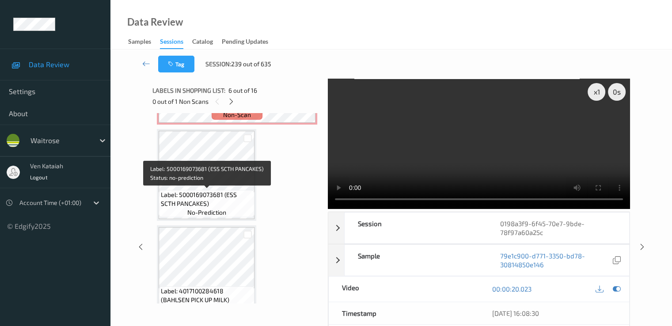
click at [232, 198] on span "Label: 5000169073681 (ESS SCTH PANCAKES)" at bounding box center [206, 199] width 91 height 18
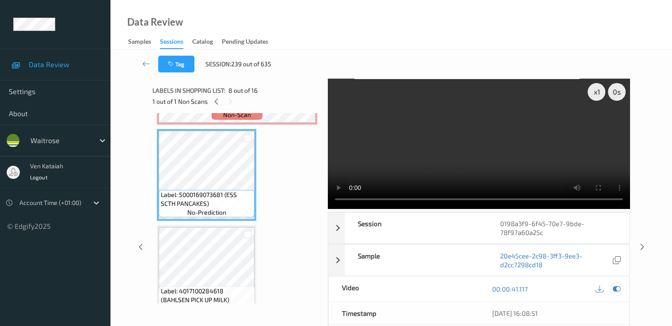
click at [618, 287] on icon at bounding box center [617, 289] width 8 height 8
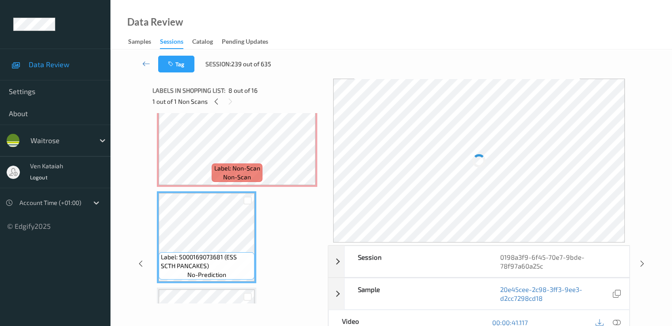
scroll to position [575, 0]
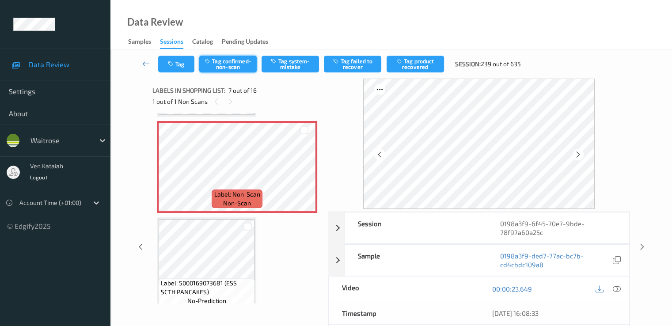
click at [218, 63] on button "Tag confirmed-non-scan" at bounding box center [227, 64] width 57 height 17
click at [237, 65] on button "Tag confirmed-non-scan" at bounding box center [227, 64] width 57 height 17
click at [405, 57] on button "Tag product recovered" at bounding box center [415, 64] width 57 height 17
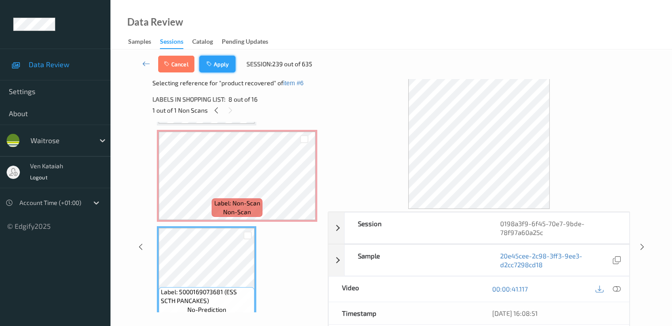
click at [213, 66] on icon "button" at bounding box center [210, 64] width 8 height 6
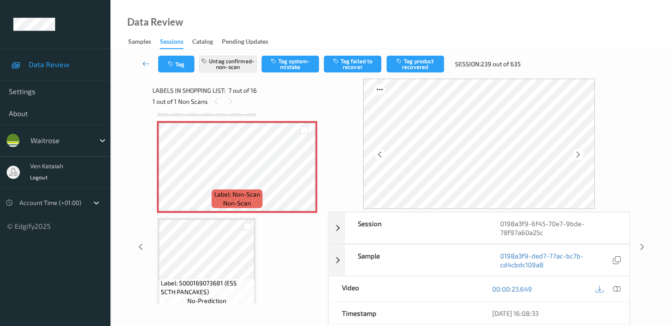
scroll to position [486, 0]
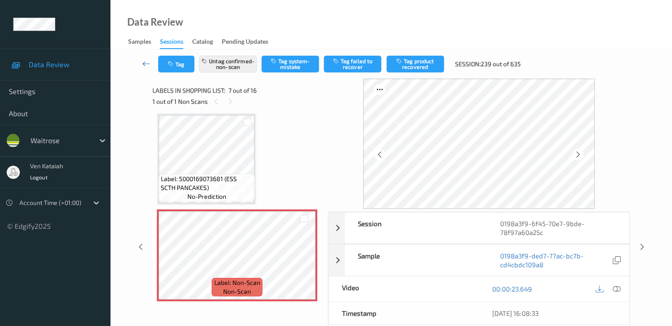
click at [150, 65] on link at bounding box center [146, 64] width 23 height 17
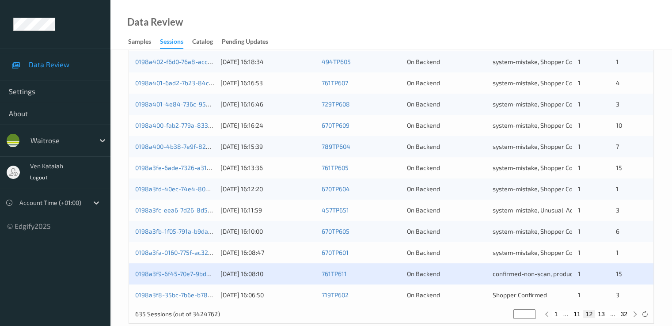
scroll to position [408, 0]
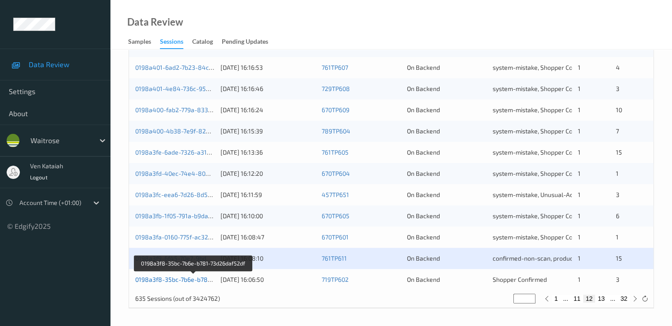
click at [190, 282] on link "0198a3f8-35bc-7b6e-b781-73d26daf52df" at bounding box center [193, 280] width 117 height 8
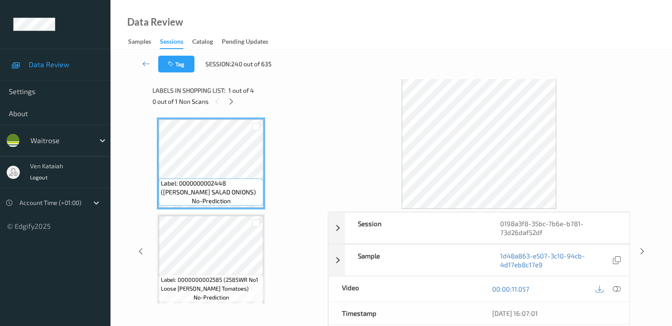
click at [236, 107] on div "Labels in shopping list: 1 out of 4 0 out of 1 Non Scans" at bounding box center [236, 96] width 169 height 34
click at [232, 101] on icon at bounding box center [232, 102] width 8 height 8
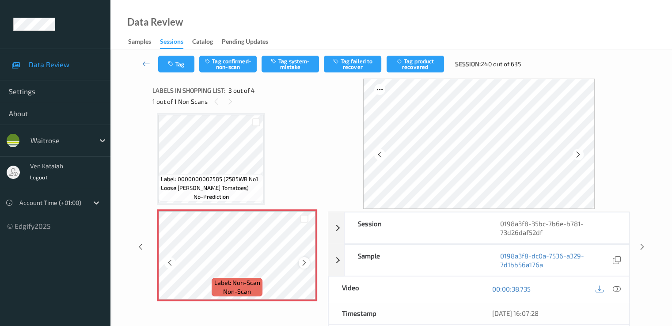
click at [303, 263] on icon at bounding box center [305, 263] width 8 height 8
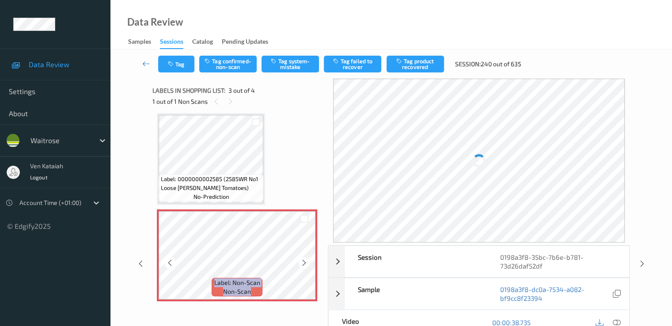
click at [303, 263] on icon at bounding box center [305, 263] width 8 height 8
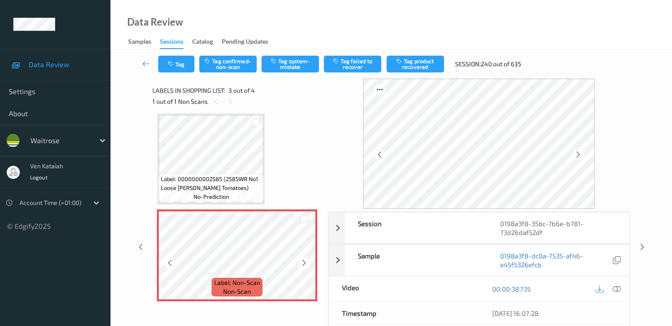
click at [303, 263] on icon at bounding box center [305, 263] width 8 height 8
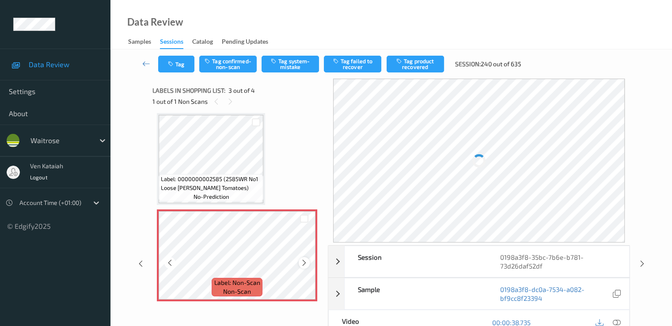
click at [303, 263] on icon at bounding box center [305, 263] width 8 height 8
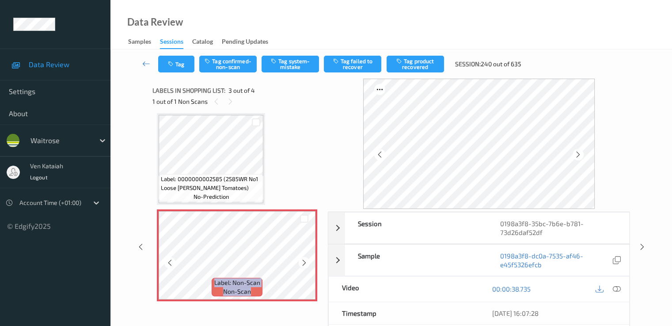
click at [303, 263] on icon at bounding box center [305, 263] width 8 height 8
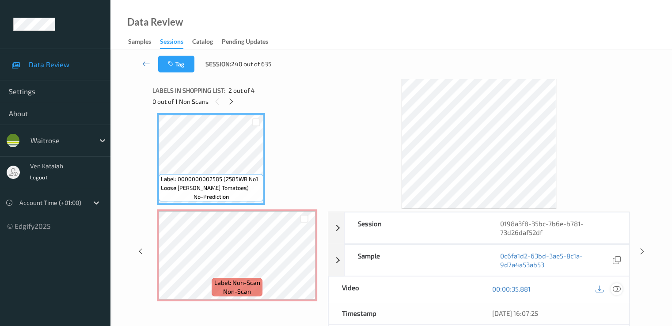
click at [618, 289] on icon at bounding box center [617, 289] width 8 height 8
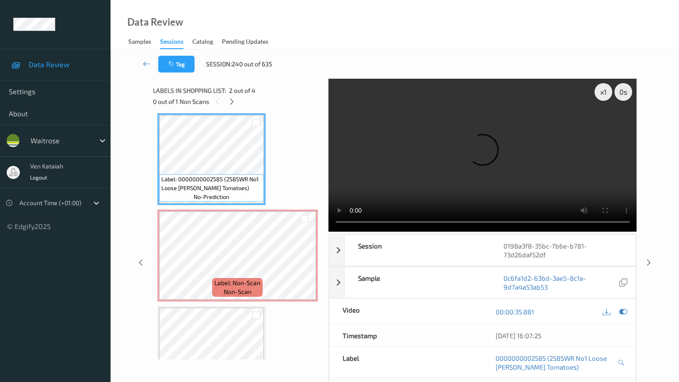
click at [328, 232] on video at bounding box center [482, 155] width 308 height 153
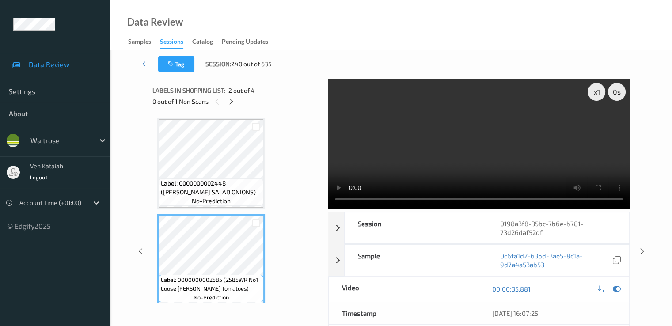
scroll to position [177, 0]
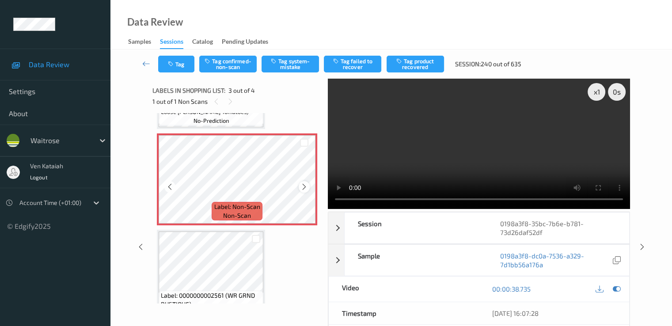
click at [309, 189] on div at bounding box center [304, 186] width 11 height 11
click at [613, 283] on div at bounding box center [608, 289] width 29 height 12
click at [614, 287] on icon at bounding box center [617, 289] width 8 height 8
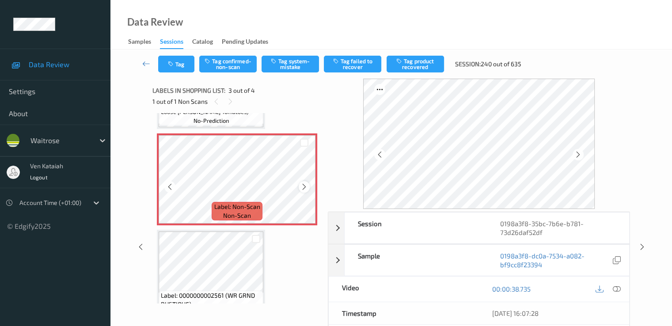
click at [305, 188] on icon at bounding box center [305, 187] width 8 height 8
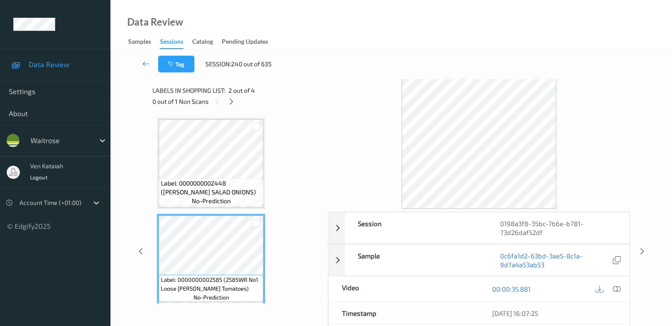
scroll to position [88, 0]
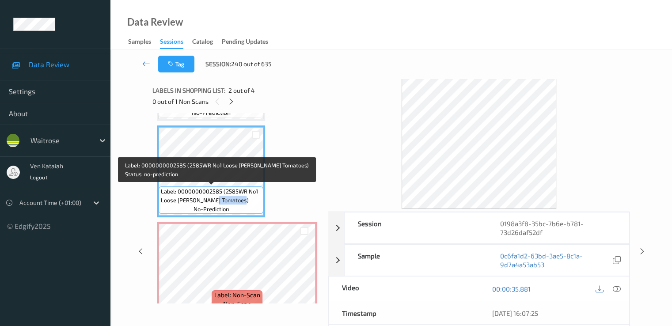
drag, startPoint x: 211, startPoint y: 197, endPoint x: 255, endPoint y: 198, distance: 43.8
click at [255, 198] on span "Label: 0000000002585 (2585WR No1 Loose Jack Hawkins Tomatoes)" at bounding box center [211, 196] width 100 height 18
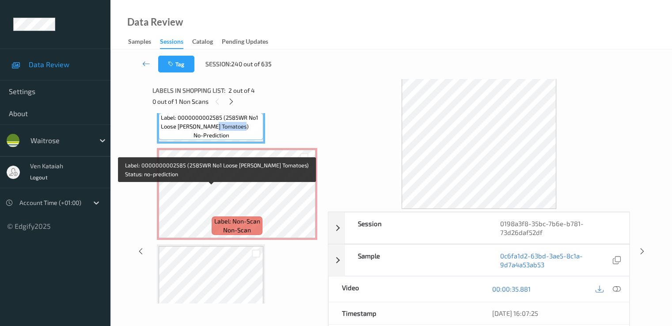
scroll to position [199, 0]
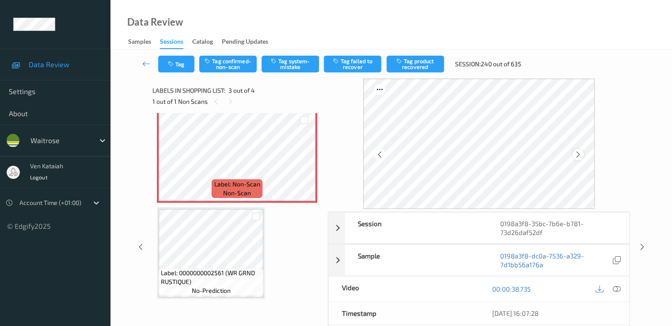
click at [578, 157] on icon at bounding box center [579, 155] width 8 height 8
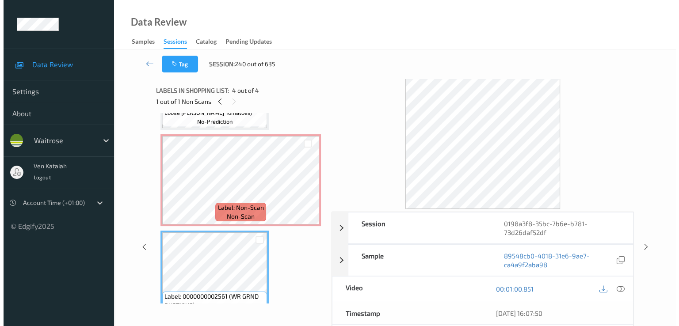
scroll to position [177, 0]
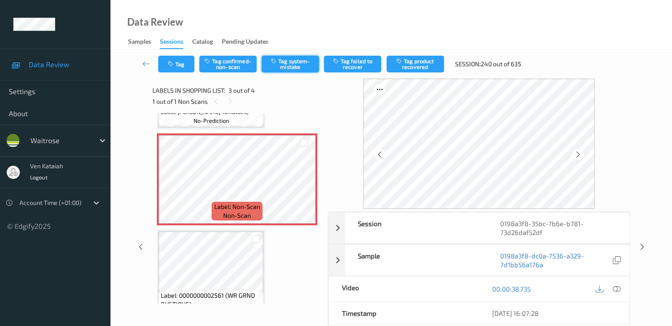
click at [286, 61] on button "Tag system-mistake" at bounding box center [290, 64] width 57 height 17
click at [181, 58] on button "Tag" at bounding box center [176, 64] width 36 height 17
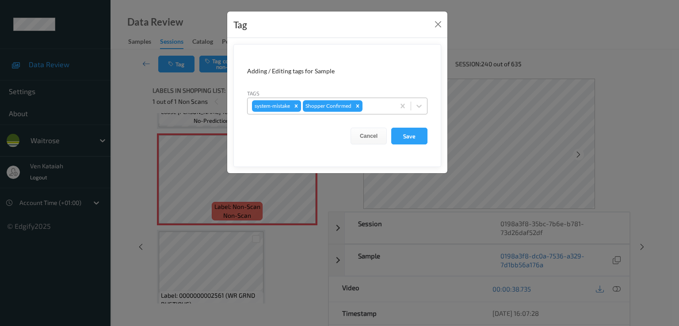
click at [377, 107] on div at bounding box center [377, 106] width 26 height 11
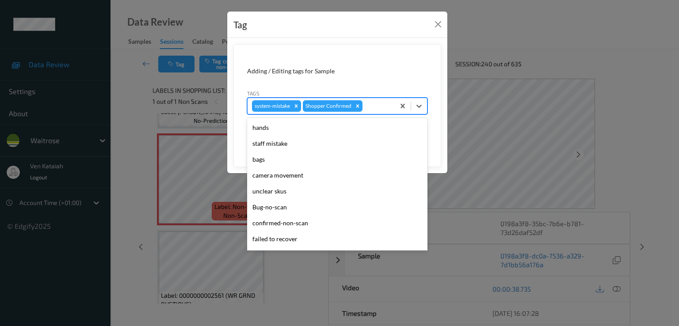
scroll to position [173, 0]
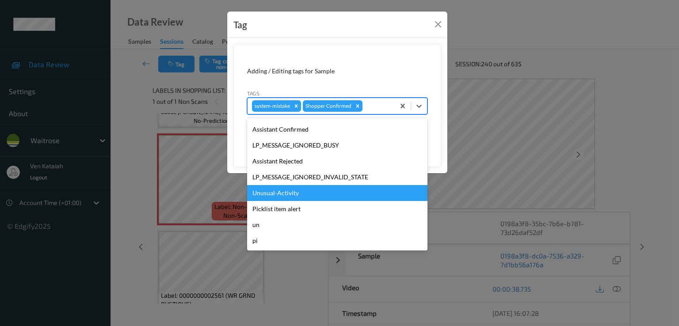
click at [293, 192] on div "Unusual-Activity" at bounding box center [337, 193] width 180 height 16
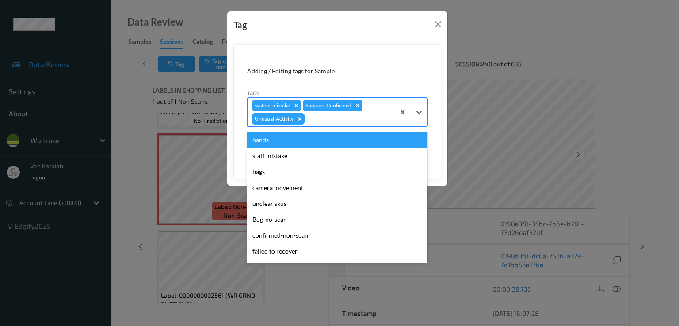
click at [335, 114] on div at bounding box center [348, 119] width 84 height 11
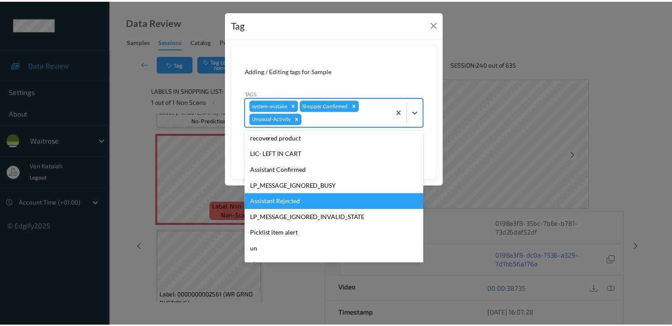
scroll to position [157, 0]
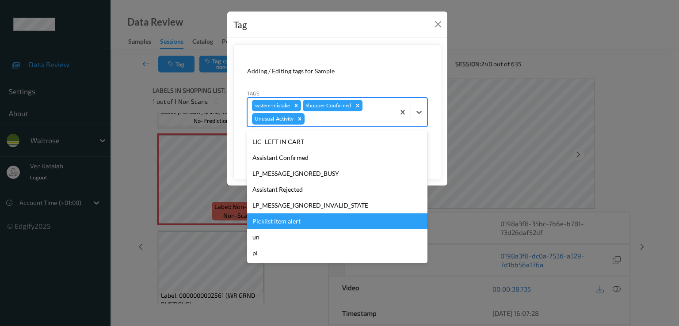
click at [281, 215] on div "Picklist item alert" at bounding box center [337, 221] width 180 height 16
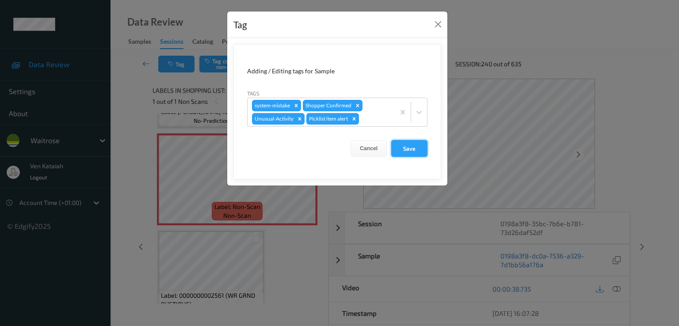
click at [412, 148] on button "Save" at bounding box center [409, 148] width 36 height 17
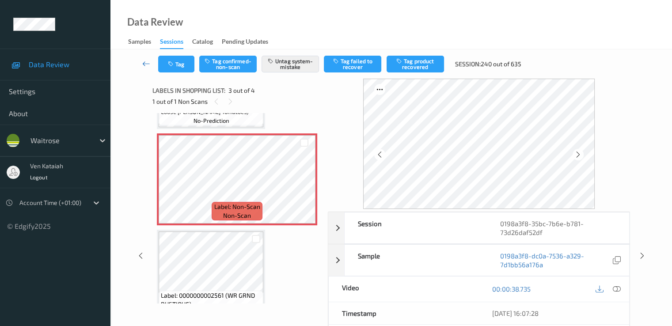
click at [148, 62] on icon at bounding box center [146, 63] width 8 height 9
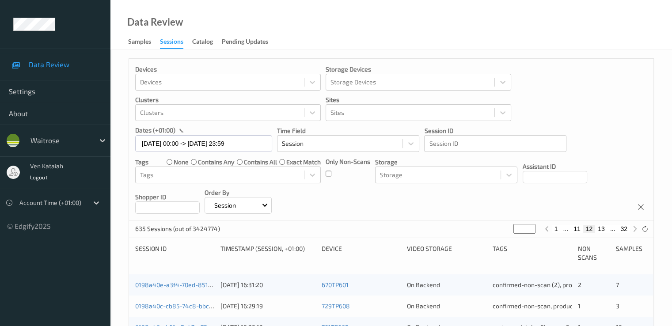
click at [604, 231] on button "13" at bounding box center [601, 229] width 12 height 8
type input "**"
click at [604, 230] on button "14" at bounding box center [601, 229] width 12 height 8
type input "**"
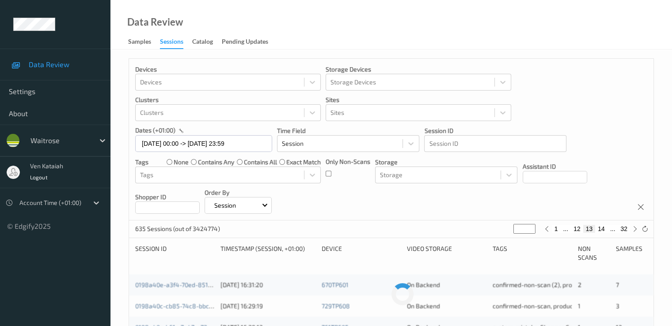
type input "**"
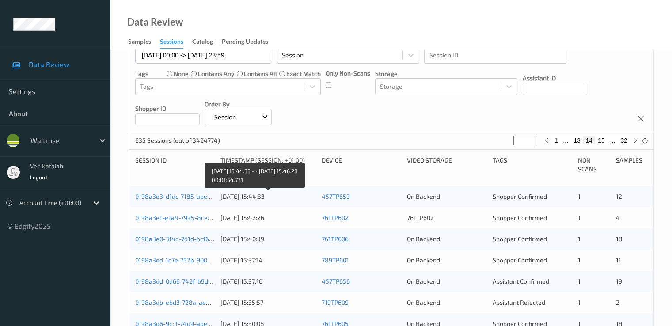
scroll to position [177, 0]
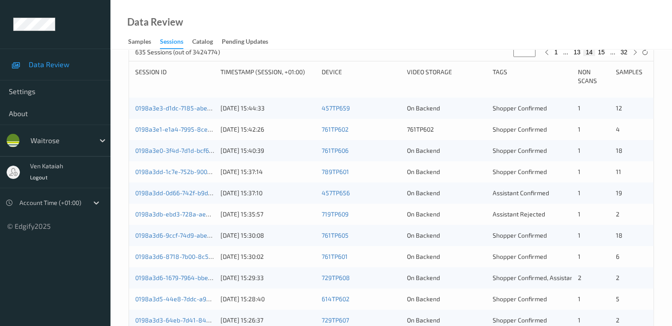
click at [185, 104] on div "0198a3e3-d1dc-7185-abec-cd124f0b7178" at bounding box center [174, 108] width 79 height 9
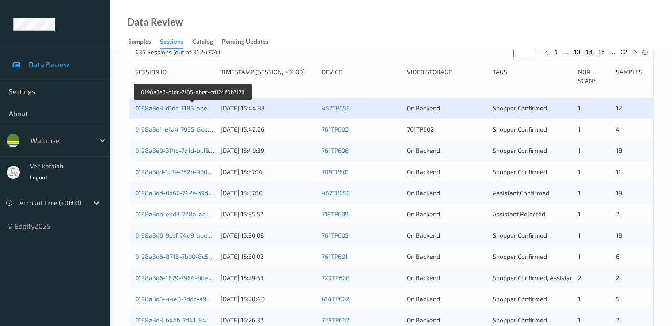
click at [183, 110] on link "0198a3e3-d1dc-7185-abec-cd124f0b7178" at bounding box center [193, 108] width 117 height 8
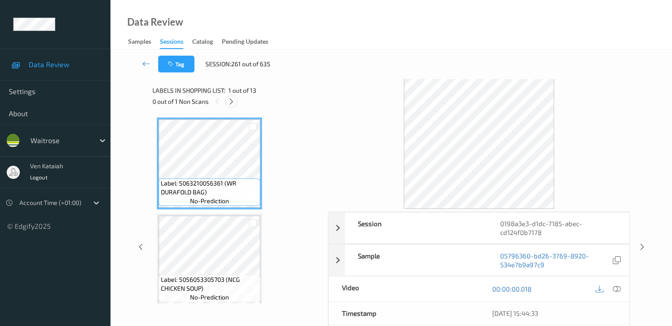
click at [234, 102] on icon at bounding box center [232, 102] width 8 height 8
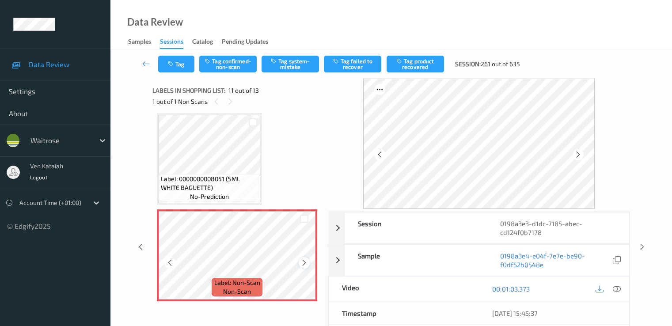
scroll to position [960, 0]
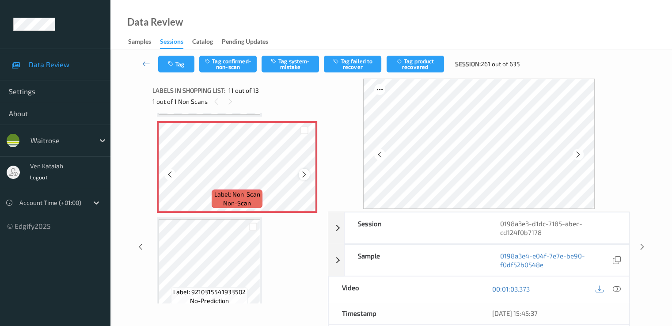
click at [302, 177] on icon at bounding box center [305, 175] width 8 height 8
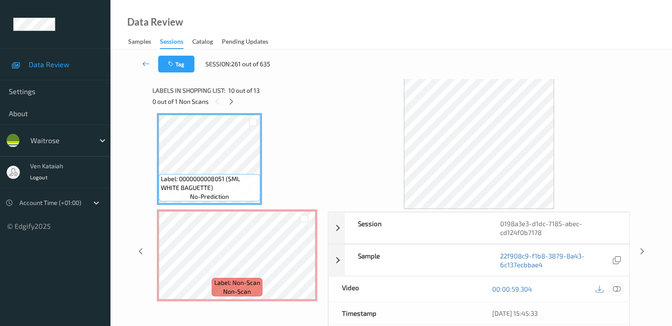
click at [616, 285] on icon at bounding box center [617, 289] width 8 height 8
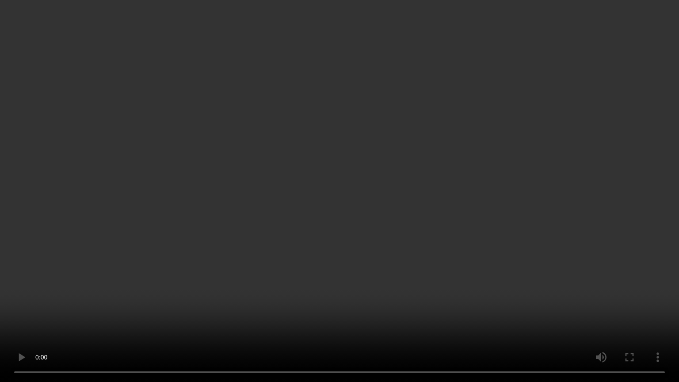
click at [159, 233] on video at bounding box center [339, 191] width 679 height 382
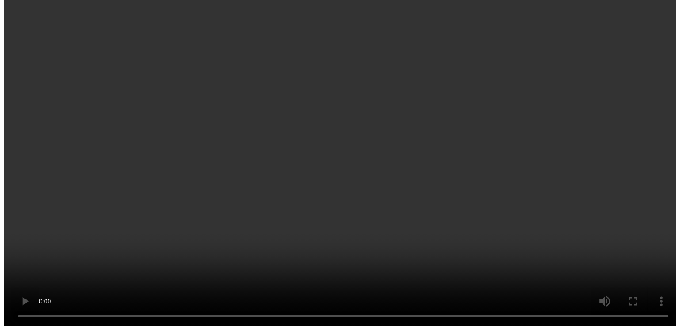
scroll to position [960, 0]
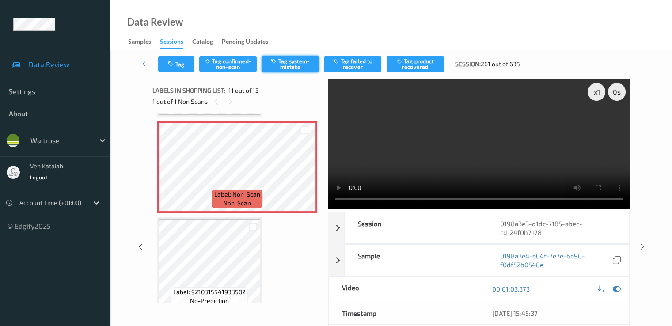
click at [287, 67] on button "Tag system-mistake" at bounding box center [290, 64] width 57 height 17
click at [179, 74] on div "Tag Tag confirmed-non-scan Untag system-mistake Tag failed to recover Tag produ…" at bounding box center [391, 63] width 525 height 29
click at [186, 65] on button "Tag" at bounding box center [176, 64] width 36 height 17
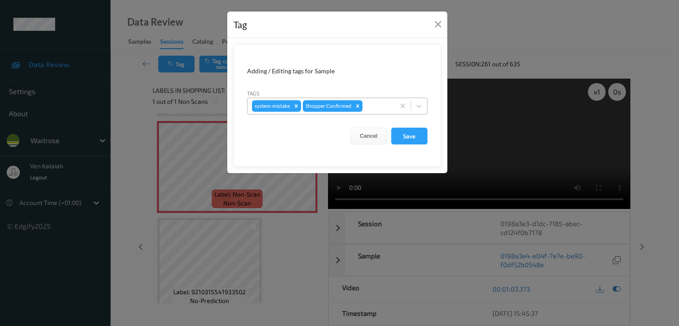
click at [380, 105] on div at bounding box center [377, 106] width 26 height 11
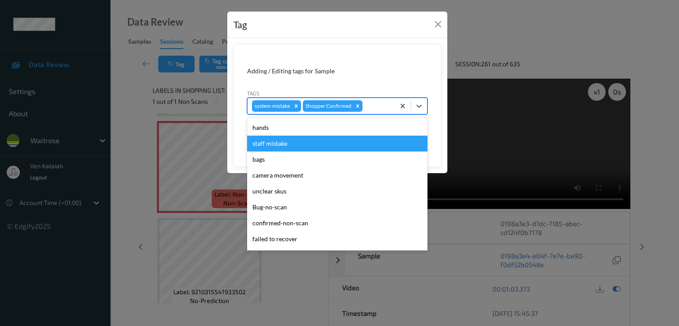
scroll to position [173, 0]
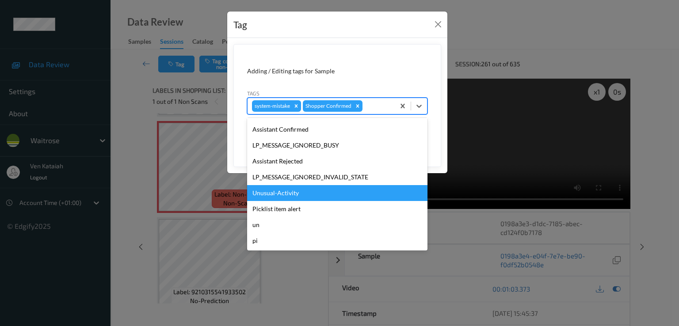
click at [278, 195] on div "Unusual-Activity" at bounding box center [337, 193] width 180 height 16
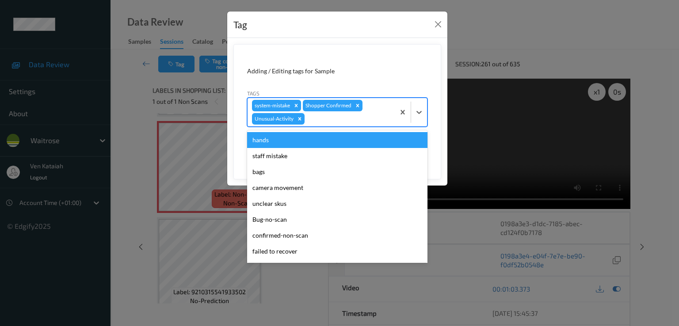
click at [345, 123] on div at bounding box center [348, 119] width 84 height 11
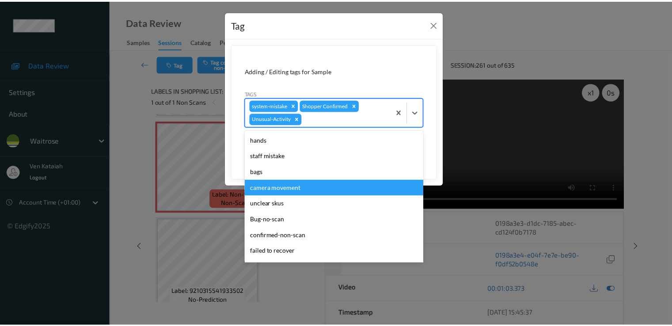
scroll to position [157, 0]
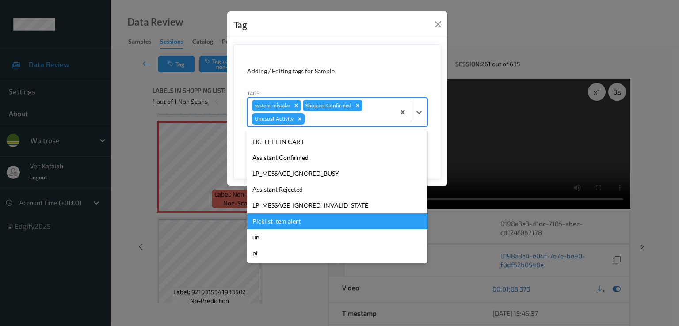
click at [273, 227] on div "Picklist item alert" at bounding box center [337, 221] width 180 height 16
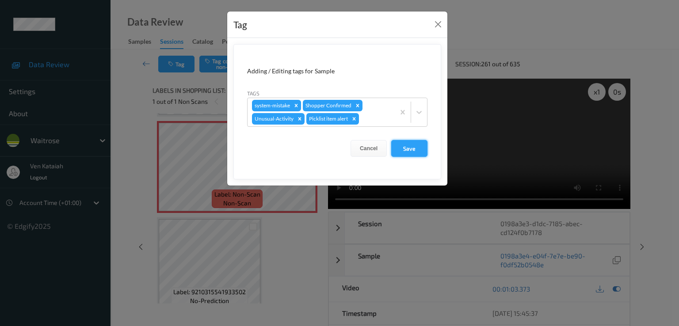
click at [404, 151] on button "Save" at bounding box center [409, 148] width 36 height 17
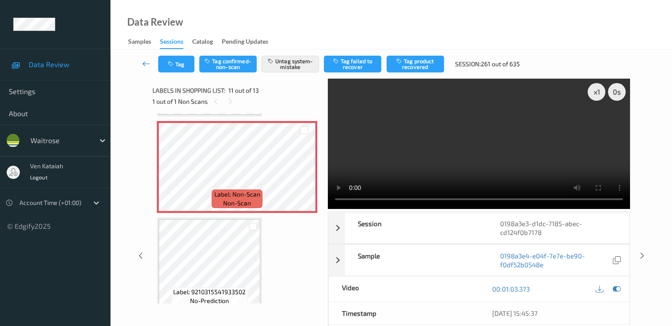
click at [148, 62] on icon at bounding box center [146, 63] width 8 height 9
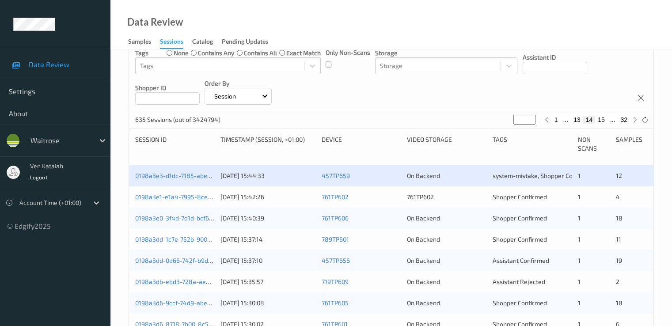
scroll to position [177, 0]
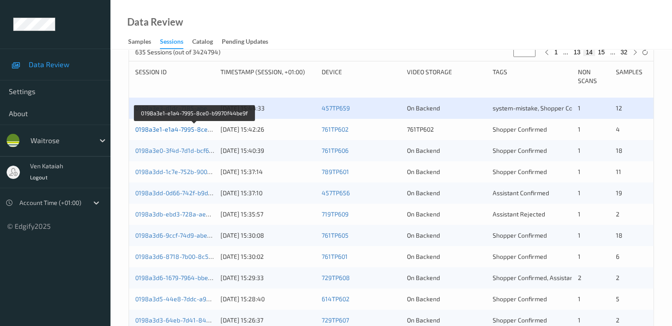
click at [184, 130] on link "0198a3e1-e1a4-7995-8ce0-b9970f44be9f" at bounding box center [194, 130] width 119 height 8
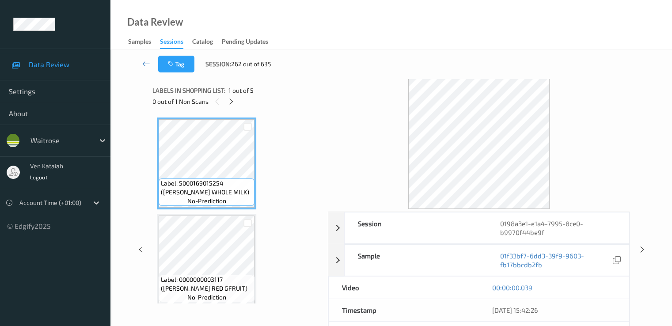
click at [227, 94] on div "Labels in shopping list: 1 out of 5" at bounding box center [236, 90] width 169 height 11
click at [228, 96] on div "0 out of 1 Non Scans" at bounding box center [236, 101] width 169 height 11
click at [232, 103] on icon at bounding box center [232, 102] width 8 height 8
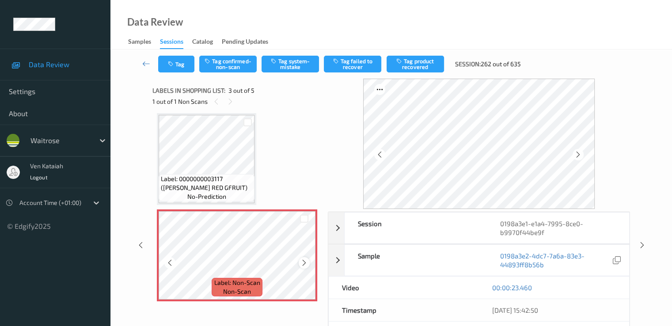
click at [302, 265] on icon at bounding box center [305, 263] width 8 height 8
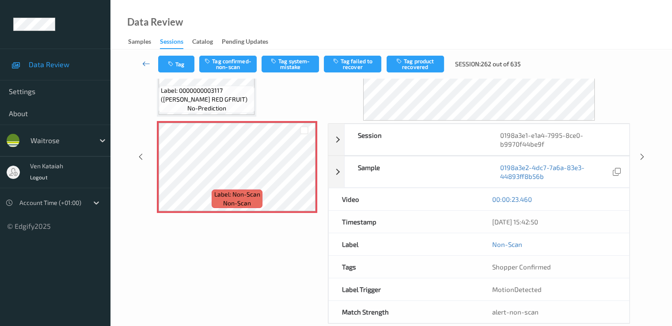
click at [151, 63] on link at bounding box center [146, 64] width 23 height 17
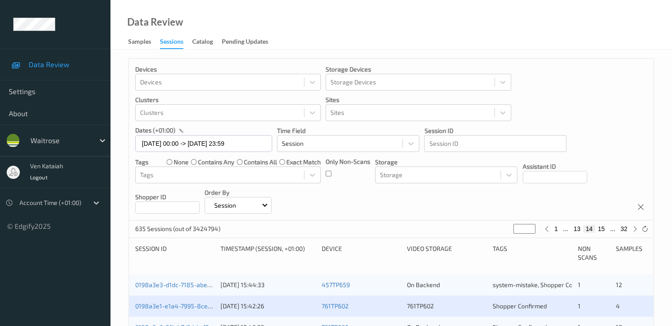
scroll to position [88, 0]
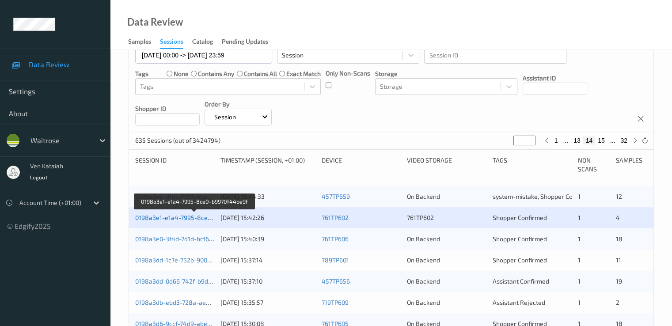
click at [174, 216] on link "0198a3e1-e1a4-7995-8ce0-b9970f44be9f" at bounding box center [194, 218] width 119 height 8
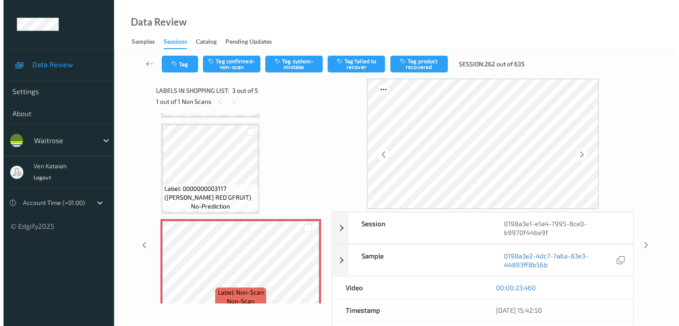
scroll to position [88, 0]
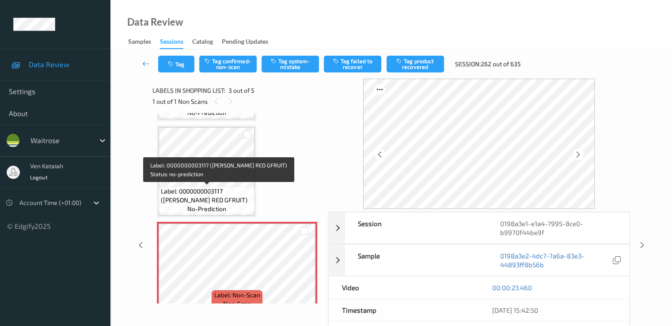
click at [205, 188] on span "Label: 0000000003117 (WR ESS RED GFRUIT)" at bounding box center [206, 196] width 91 height 18
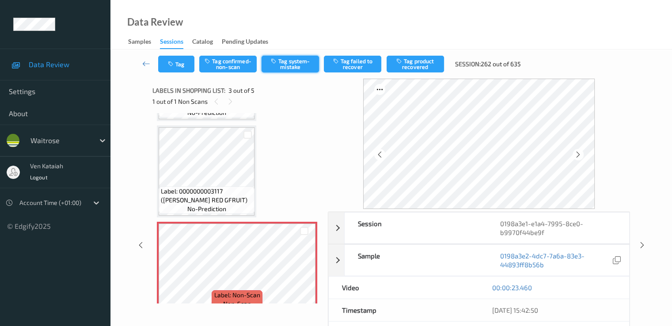
click at [283, 64] on button "Tag system-mistake" at bounding box center [290, 64] width 57 height 17
click at [176, 65] on button "Tag" at bounding box center [176, 64] width 36 height 17
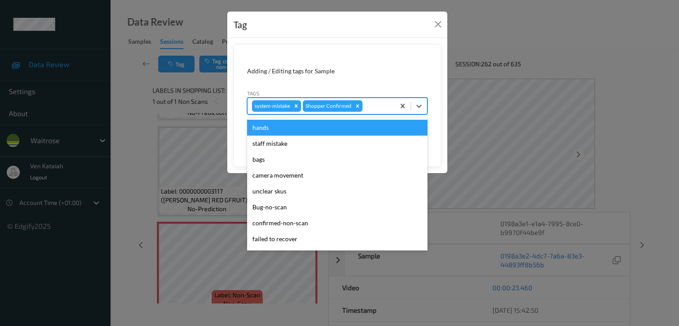
click at [391, 106] on div "system-mistake Shopper Confirmed" at bounding box center [320, 106] width 147 height 15
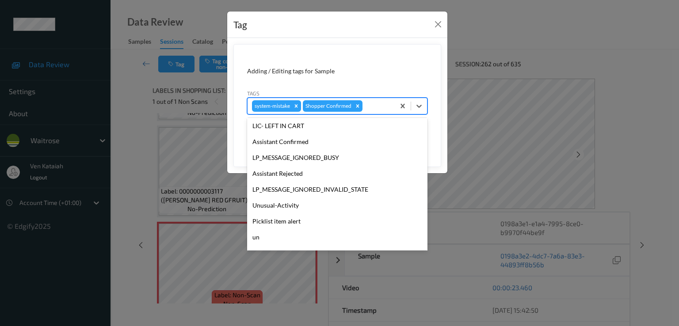
scroll to position [173, 0]
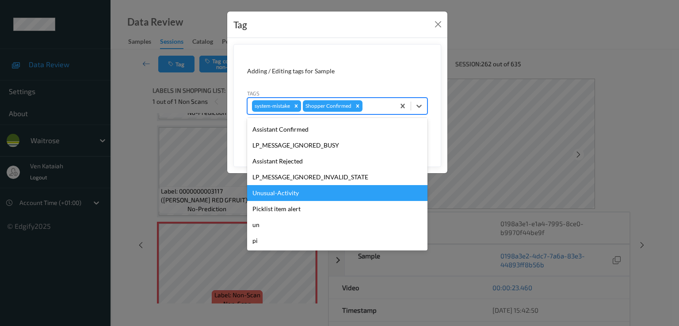
click at [286, 189] on div "Unusual-Activity" at bounding box center [337, 193] width 180 height 16
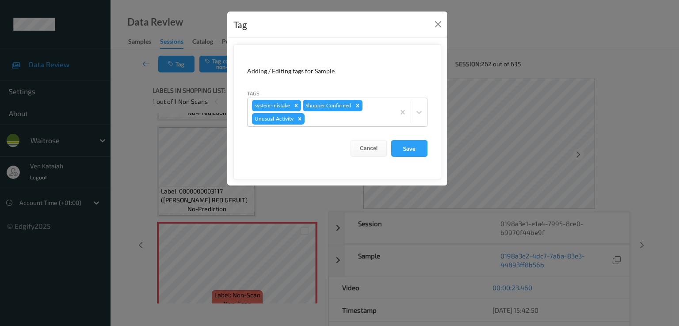
click at [339, 127] on form "Adding / Editing tags for Sample Tags system-mistake Shopper Confirmed Unusual-…" at bounding box center [337, 111] width 208 height 135
click at [339, 126] on div "system-mistake Shopper Confirmed Unusual-Activity" at bounding box center [337, 112] width 180 height 29
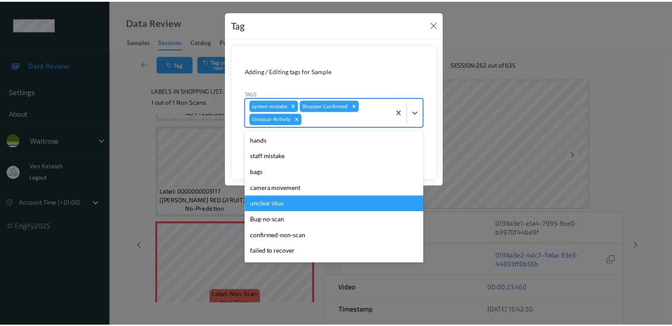
scroll to position [157, 0]
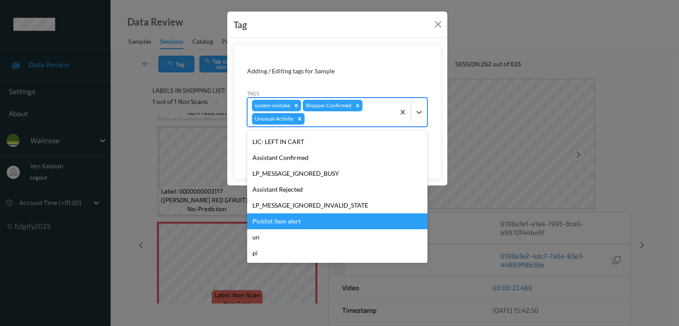
click at [296, 225] on div "Picklist item alert" at bounding box center [337, 221] width 180 height 16
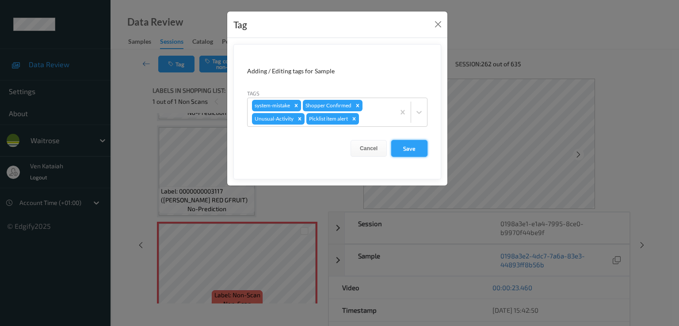
click at [406, 145] on button "Save" at bounding box center [409, 148] width 36 height 17
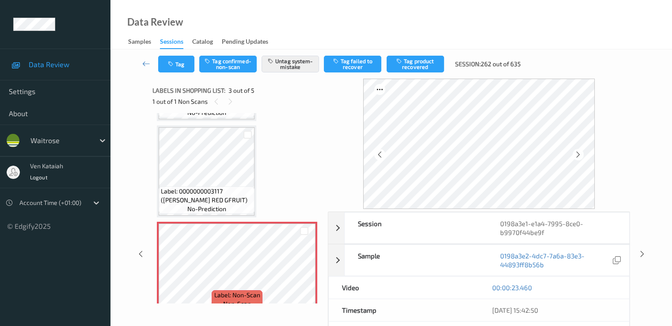
scroll to position [265, 0]
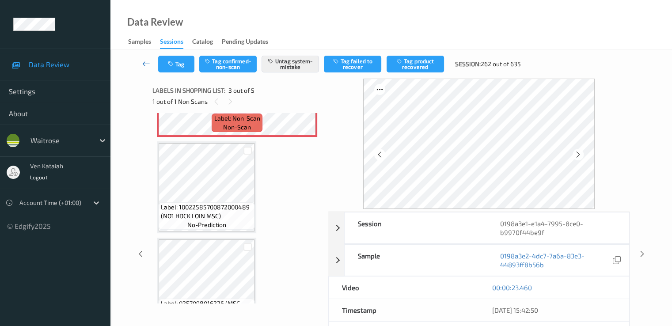
click at [140, 66] on link at bounding box center [146, 64] width 23 height 17
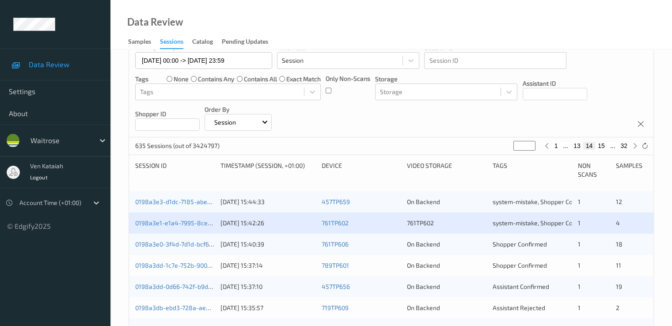
scroll to position [177, 0]
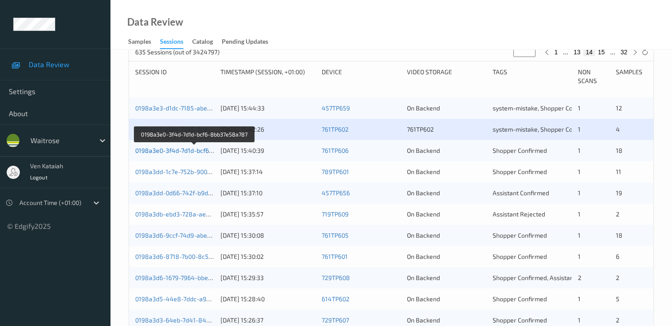
click at [195, 148] on link "0198a3e0-3f4d-7d1d-bcf6-8bb37e58a787" at bounding box center [194, 151] width 119 height 8
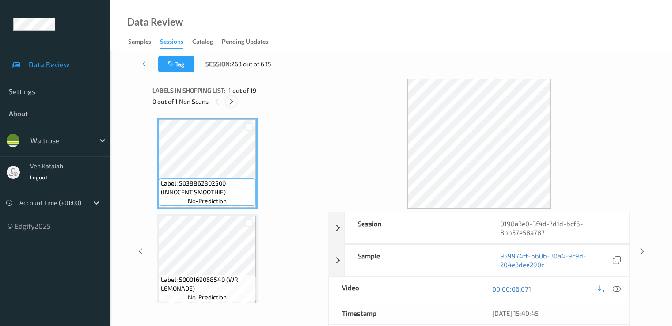
click at [230, 105] on div at bounding box center [231, 101] width 11 height 11
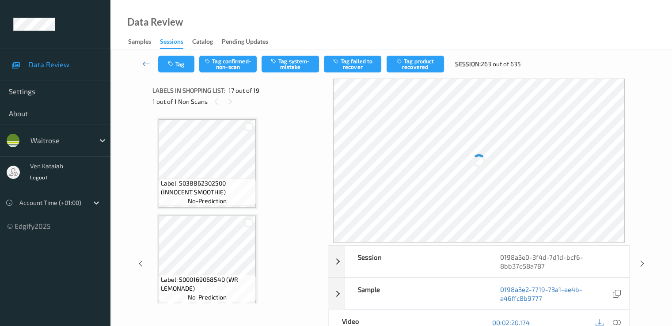
scroll to position [1450, 0]
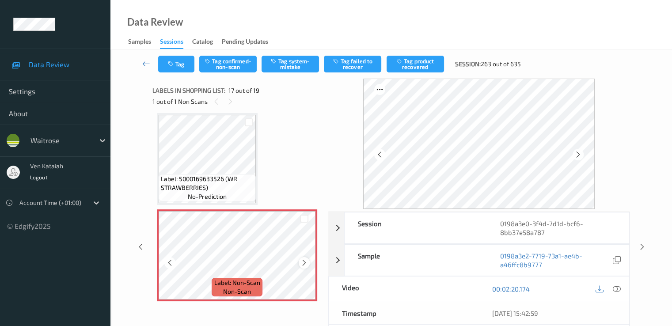
click at [304, 266] on icon at bounding box center [305, 263] width 8 height 8
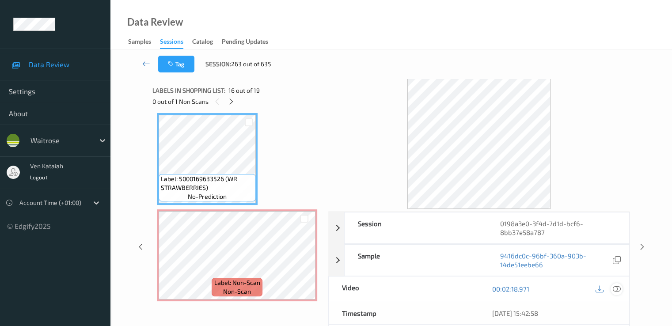
click at [616, 291] on icon at bounding box center [617, 289] width 8 height 8
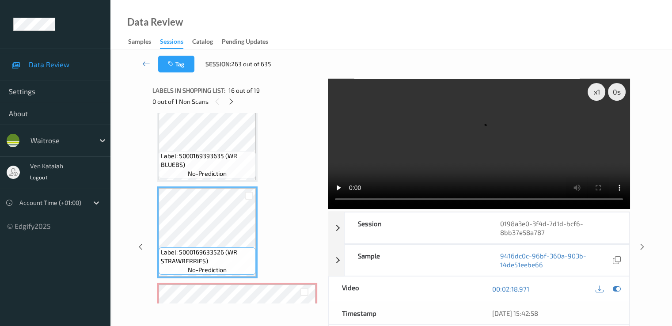
scroll to position [1361, 0]
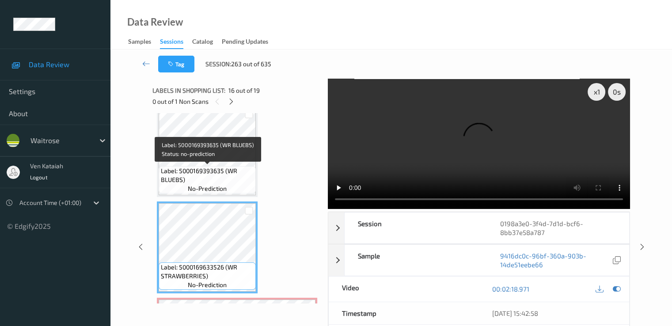
click at [228, 183] on span "Label: 5000169393635 (WR BLUEBS)" at bounding box center [207, 176] width 93 height 18
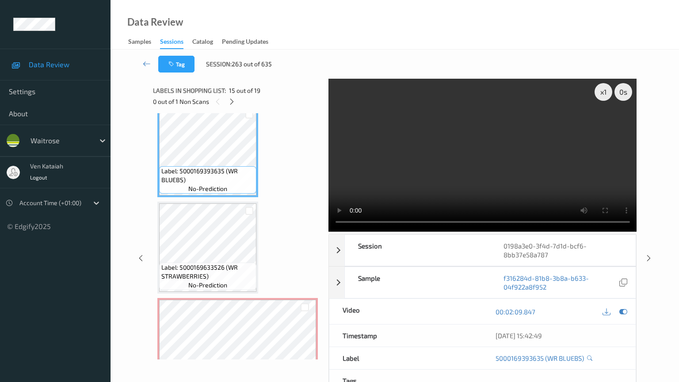
click at [374, 232] on video at bounding box center [482, 155] width 308 height 153
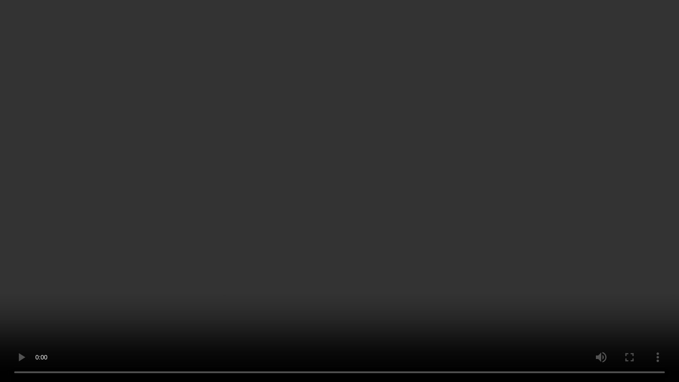
click at [618, 277] on video at bounding box center [339, 191] width 679 height 382
click at [606, 318] on video at bounding box center [339, 191] width 679 height 382
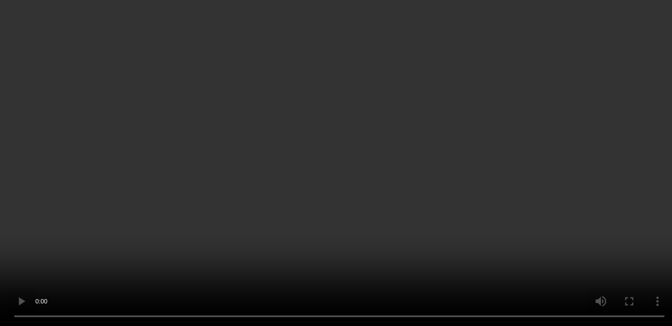
scroll to position [1450, 0]
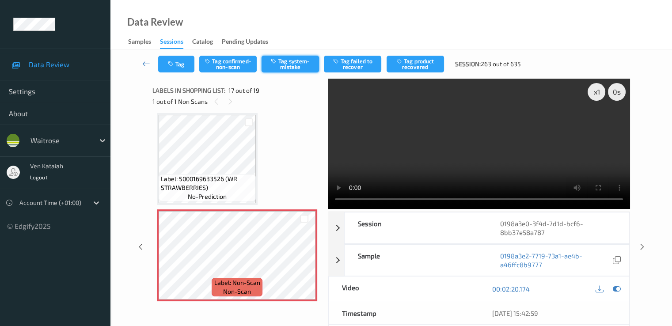
click at [290, 68] on button "Tag system-mistake" at bounding box center [290, 64] width 57 height 17
click at [150, 68] on link at bounding box center [146, 64] width 23 height 17
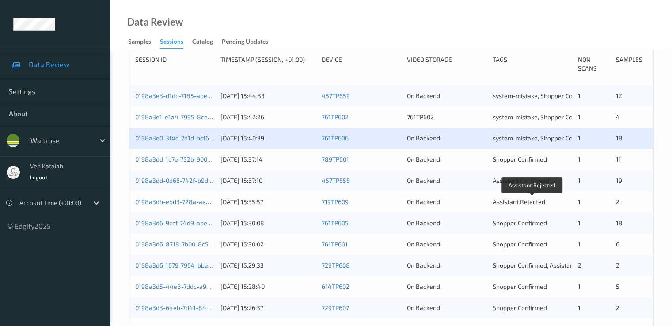
scroll to position [177, 0]
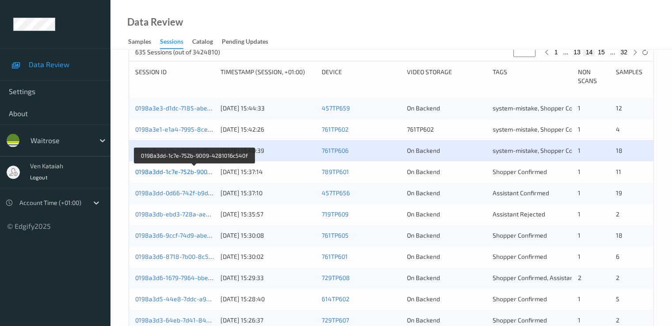
click at [179, 173] on link "0198a3dd-1c7e-752b-9009-4281016c540f" at bounding box center [194, 172] width 118 height 8
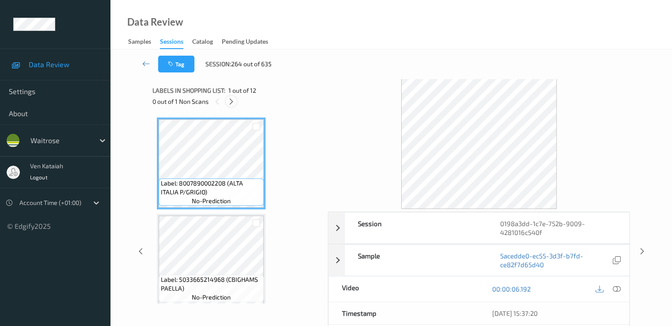
click at [233, 100] on icon at bounding box center [232, 102] width 8 height 8
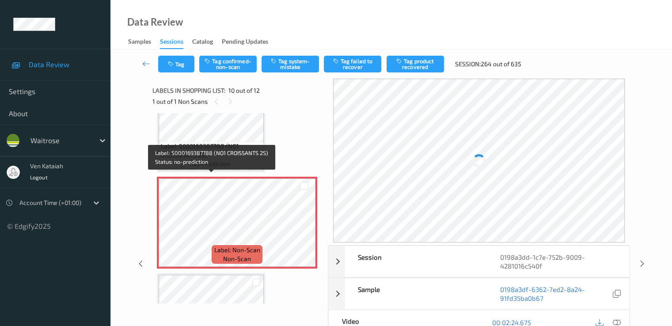
scroll to position [864, 0]
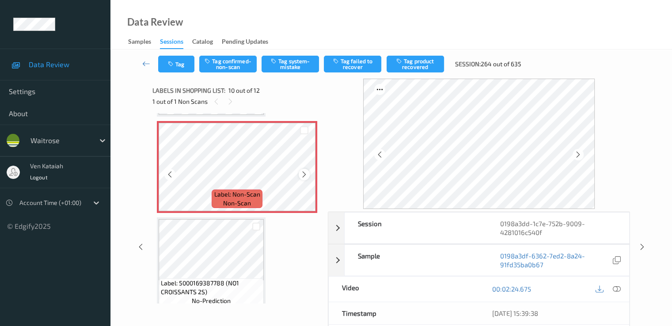
click at [304, 175] on icon at bounding box center [305, 175] width 8 height 8
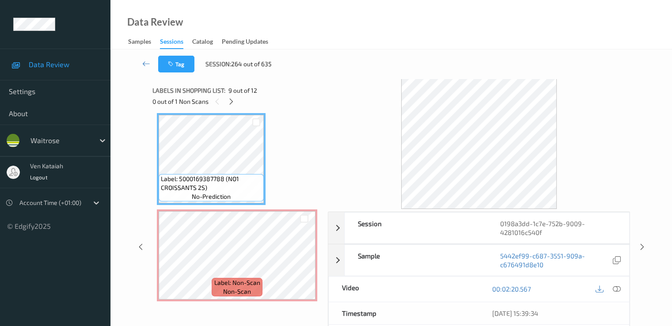
scroll to position [687, 0]
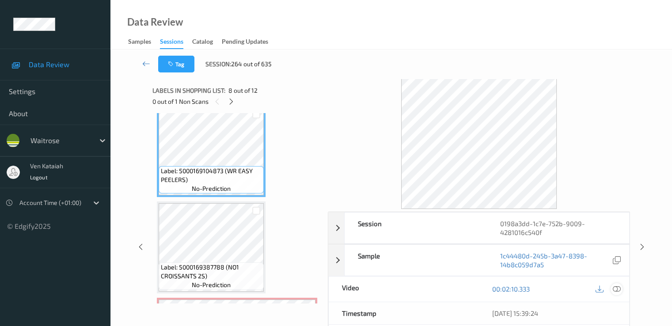
click at [617, 285] on icon at bounding box center [617, 289] width 8 height 8
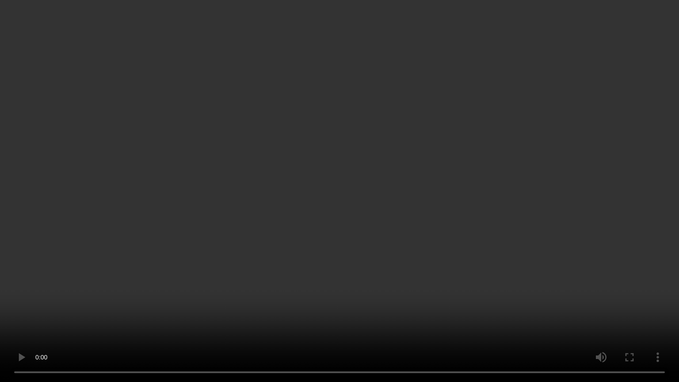
click at [268, 236] on video at bounding box center [339, 191] width 679 height 382
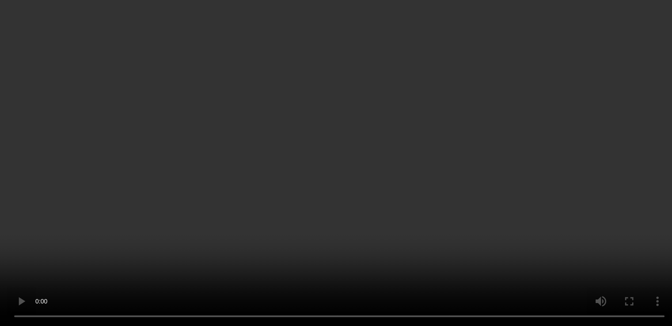
scroll to position [775, 0]
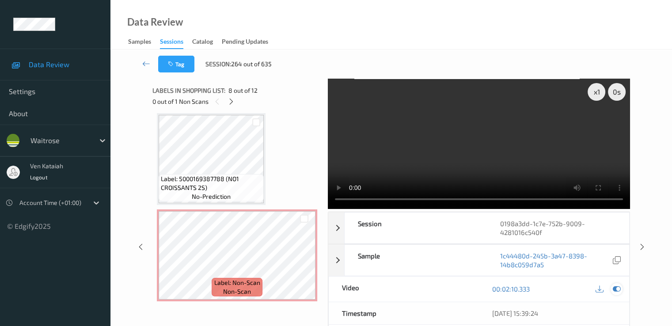
click at [619, 289] on icon at bounding box center [617, 289] width 8 height 8
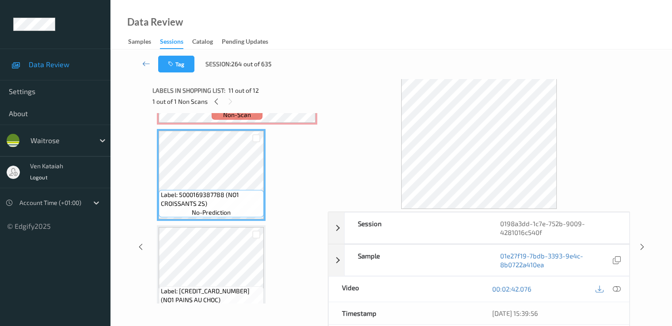
scroll to position [864, 0]
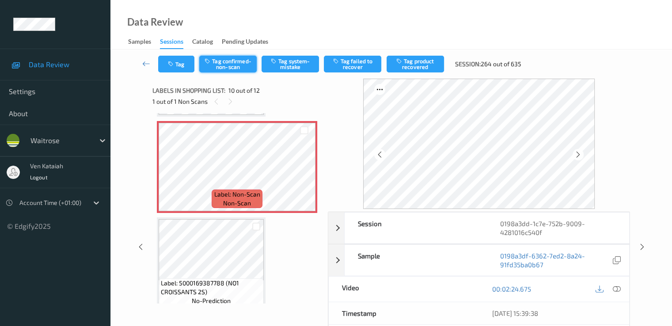
click at [234, 58] on button "Tag confirmed-non-scan" at bounding box center [227, 64] width 57 height 17
click at [400, 65] on button "Tag product recovered" at bounding box center [415, 64] width 57 height 17
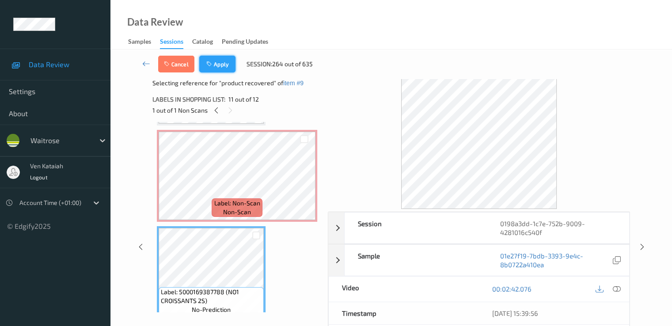
click at [219, 62] on button "Apply" at bounding box center [217, 64] width 36 height 17
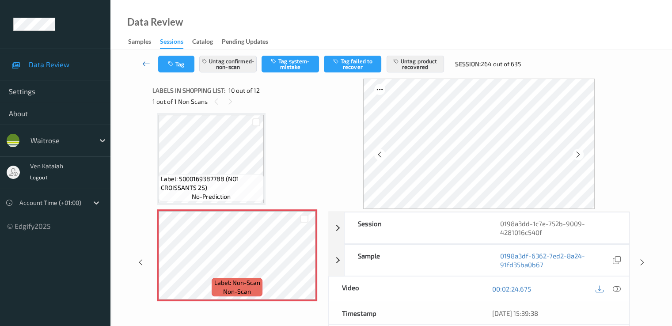
click at [143, 78] on div "Tag Untag confirmed-non-scan Tag system-mistake Tag failed to recover Untag pro…" at bounding box center [391, 63] width 525 height 29
click at [145, 61] on icon at bounding box center [146, 63] width 8 height 9
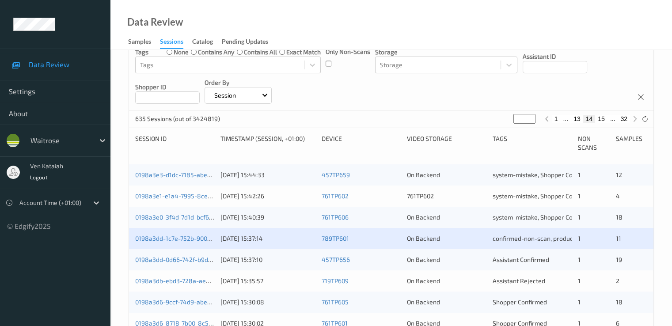
scroll to position [177, 0]
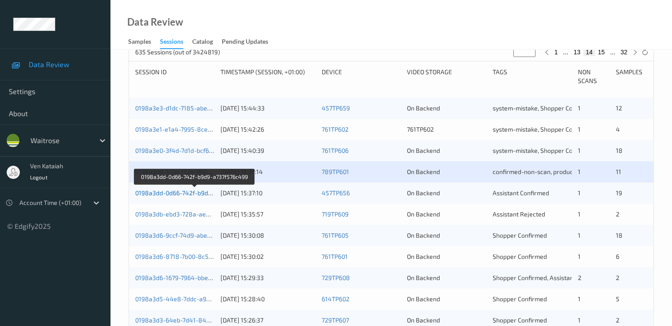
click at [197, 191] on link "0198a3dd-0d66-742f-b9d9-a737f576c499" at bounding box center [194, 193] width 119 height 8
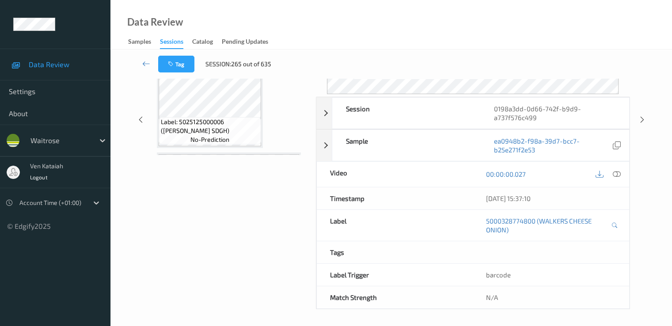
scroll to position [115, 0]
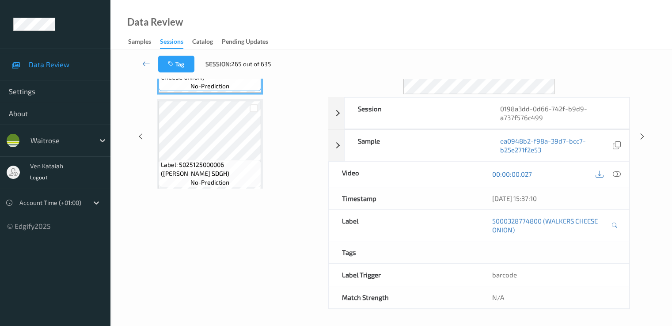
click at [217, 15] on div "Data Review Samples Sessions Catalog Pending Updates" at bounding box center [391, 24] width 562 height 49
click at [122, 89] on div "Tag Session: 265 out of 635 Session 0198a3dd-0d66-742f-b9d9-a737f576c499 Sessio…" at bounding box center [391, 131] width 562 height 393
click at [142, 64] on icon at bounding box center [146, 63] width 8 height 9
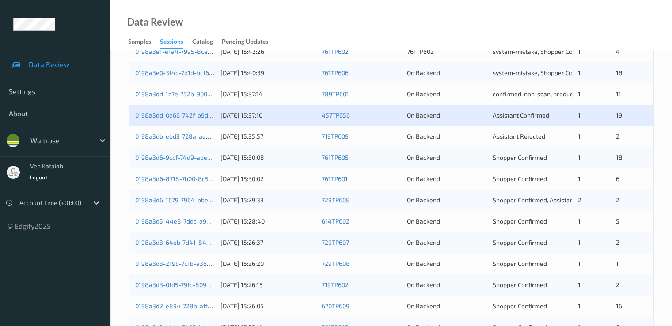
scroll to position [273, 0]
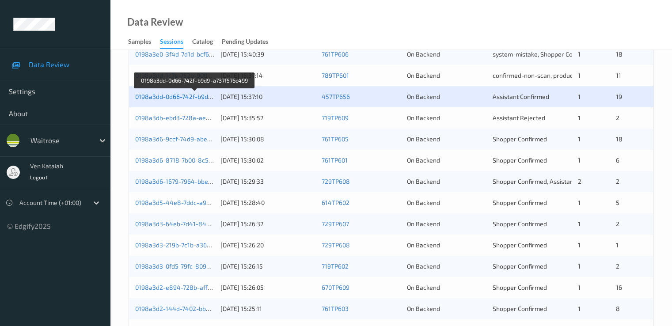
click at [194, 95] on link "0198a3dd-0d66-742f-b9d9-a737f576c499" at bounding box center [194, 97] width 119 height 8
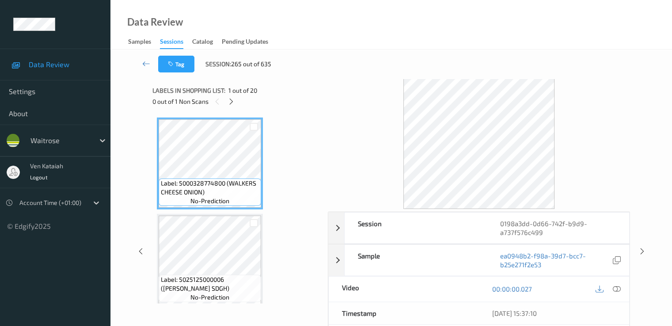
click at [225, 99] on div "0 out of 1 Non Scans" at bounding box center [236, 101] width 169 height 11
click at [233, 101] on icon at bounding box center [232, 102] width 8 height 8
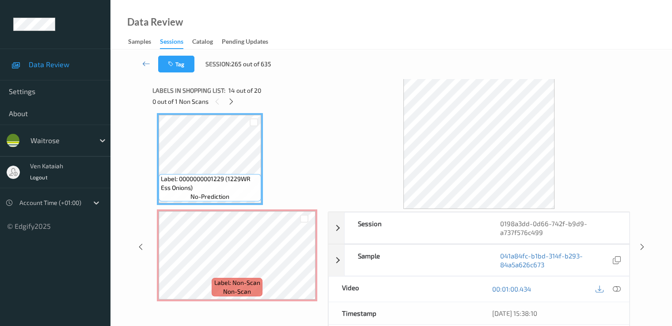
scroll to position [1168, 0]
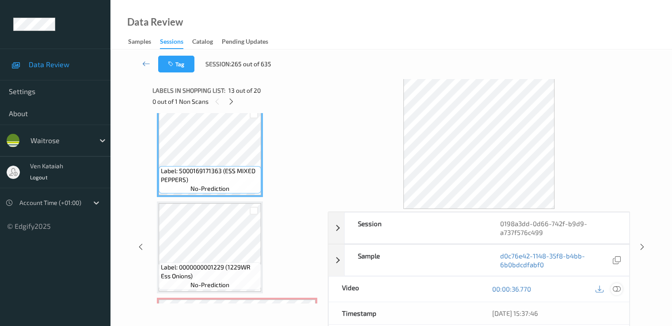
click at [620, 288] on icon at bounding box center [617, 289] width 8 height 8
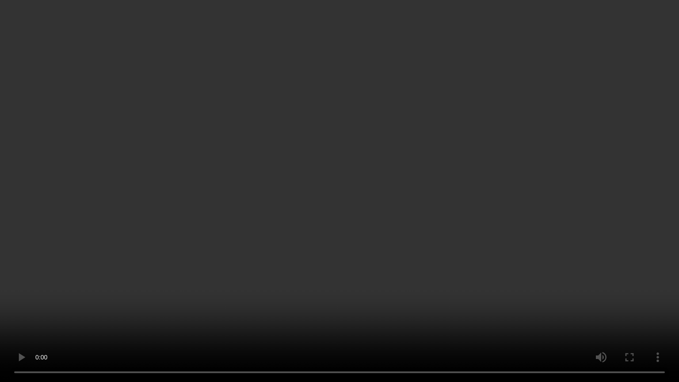
click at [301, 258] on video at bounding box center [339, 191] width 679 height 382
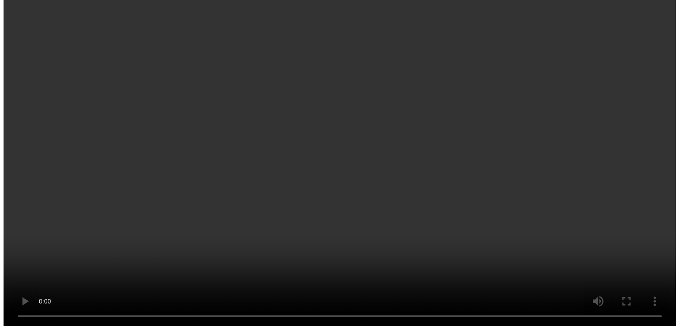
scroll to position [1345, 0]
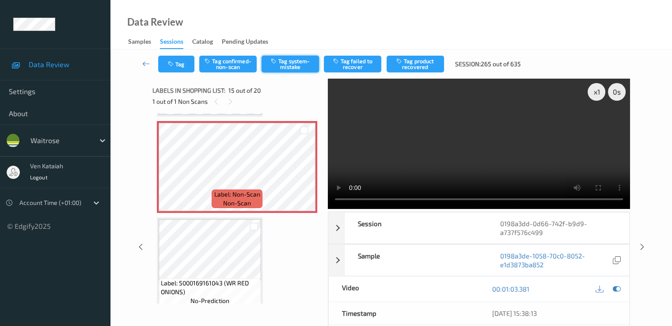
click at [302, 61] on button "Tag system-mistake" at bounding box center [290, 64] width 57 height 17
click at [184, 64] on button "Tag" at bounding box center [176, 64] width 36 height 17
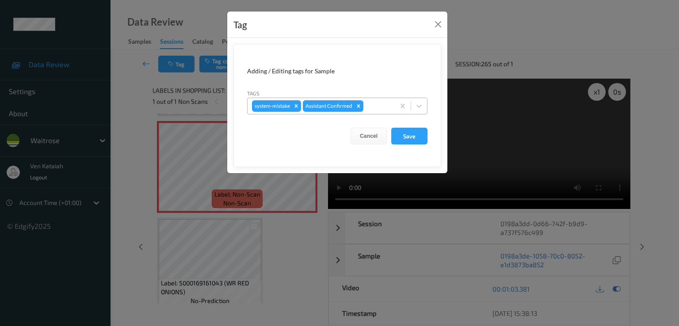
click at [381, 107] on div at bounding box center [377, 106] width 25 height 11
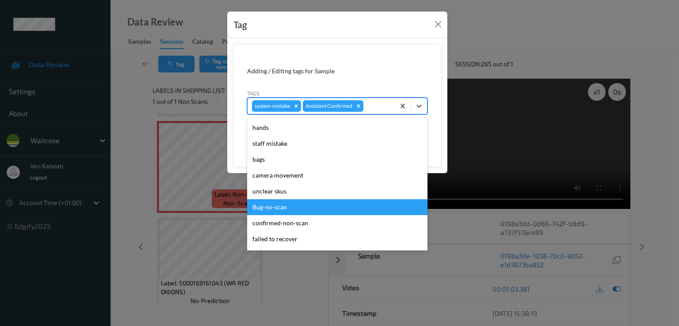
scroll to position [173, 0]
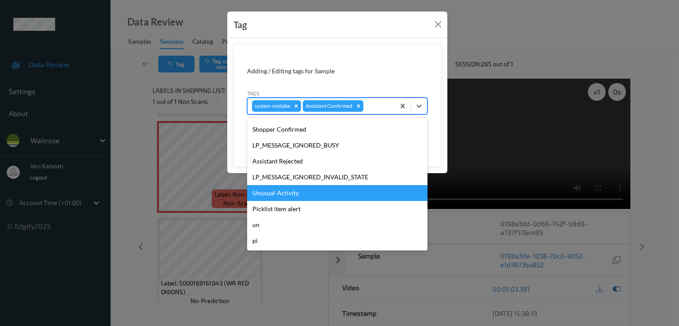
click at [286, 187] on div "Unusual-Activity" at bounding box center [337, 193] width 180 height 16
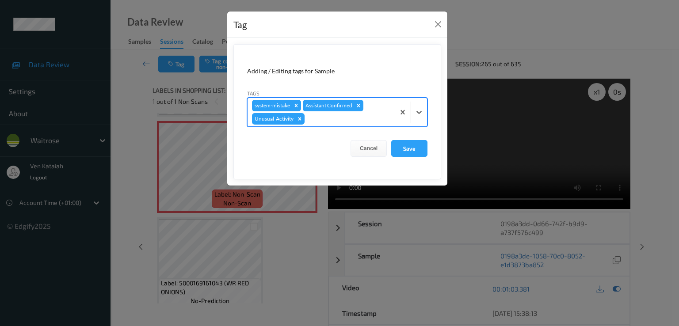
click at [345, 121] on div at bounding box center [348, 119] width 84 height 11
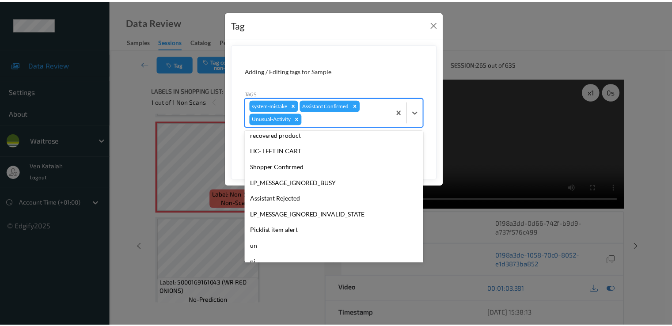
scroll to position [157, 0]
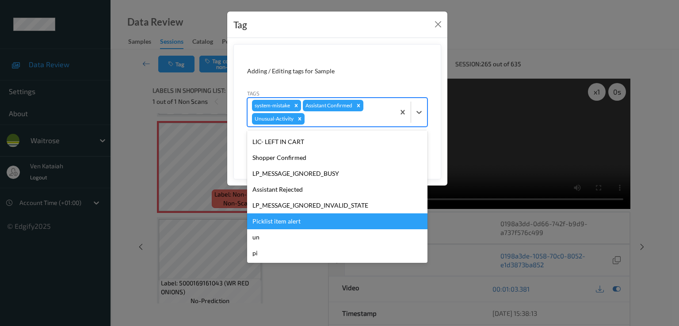
click at [281, 219] on div "Picklist item alert" at bounding box center [337, 221] width 180 height 16
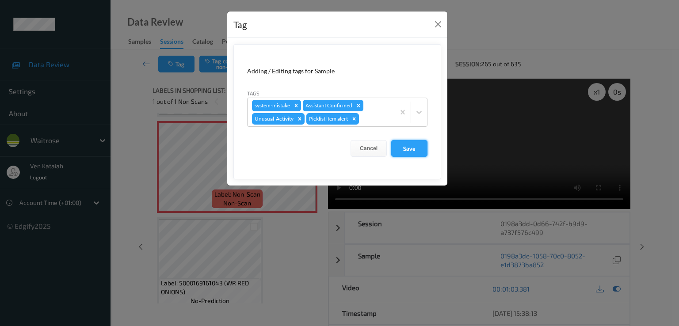
click at [420, 144] on button "Save" at bounding box center [409, 148] width 36 height 17
click at [618, 289] on div "Tag Adding / Editing tags for Sample Tags system-mistake Assistant Confirmed Un…" at bounding box center [339, 163] width 679 height 326
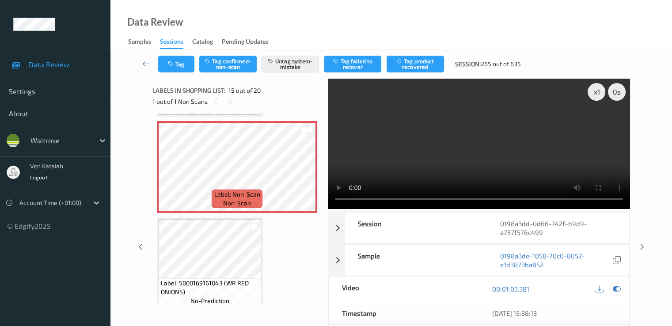
click at [616, 288] on icon at bounding box center [617, 289] width 8 height 8
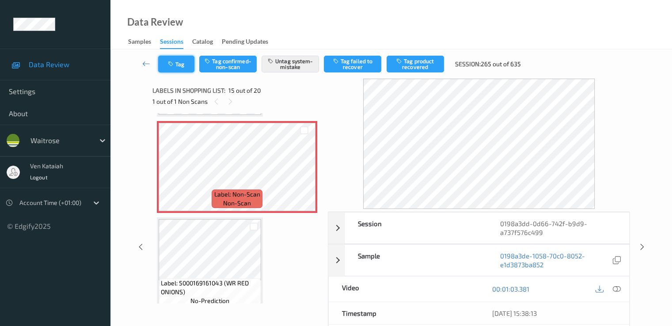
click at [168, 59] on button "Tag" at bounding box center [176, 64] width 36 height 17
click at [164, 61] on button "Tag" at bounding box center [176, 64] width 36 height 17
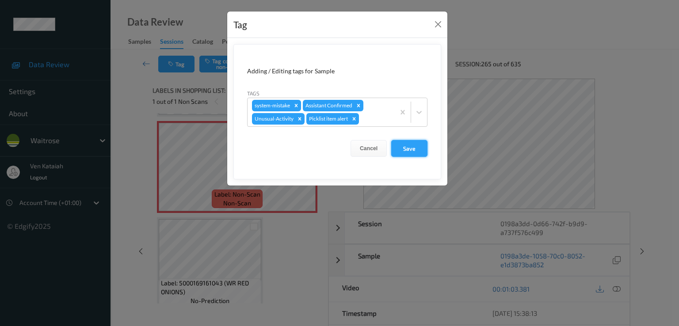
click at [420, 144] on button "Save" at bounding box center [409, 148] width 36 height 17
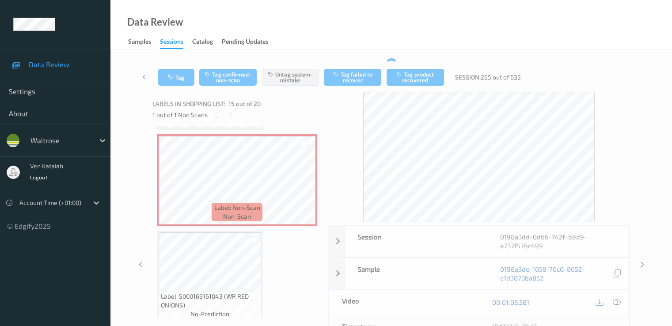
click at [144, 76] on icon at bounding box center [146, 76] width 8 height 9
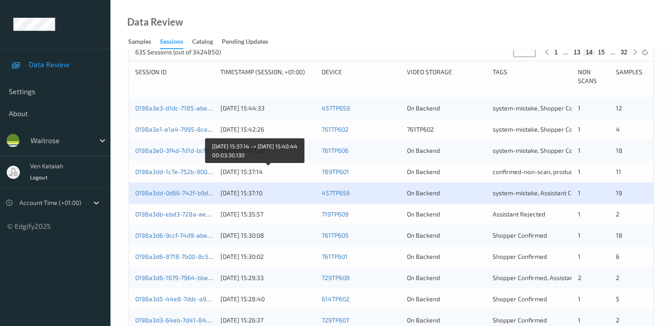
scroll to position [265, 0]
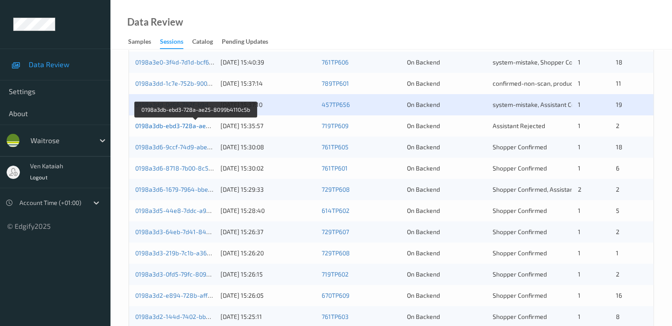
click at [199, 127] on link "0198a3db-ebd3-728a-ae25-8099b4110c5b" at bounding box center [196, 126] width 122 height 8
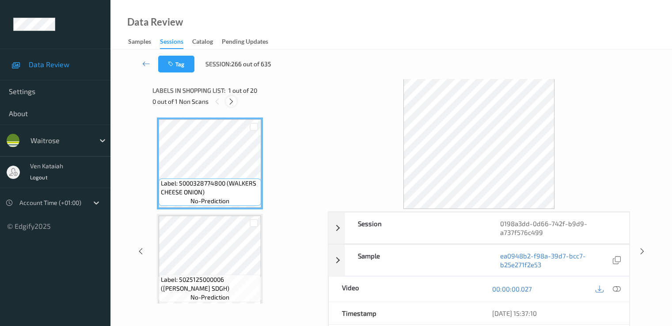
click at [228, 103] on icon at bounding box center [232, 102] width 8 height 8
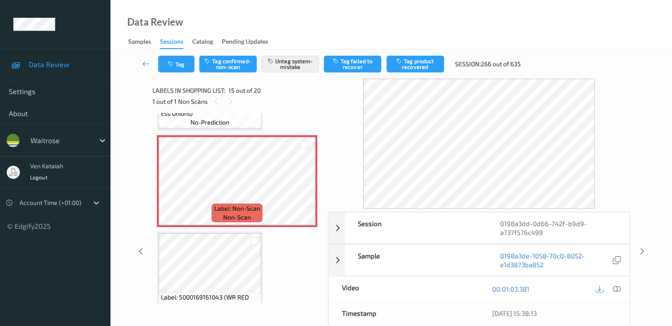
scroll to position [1345, 0]
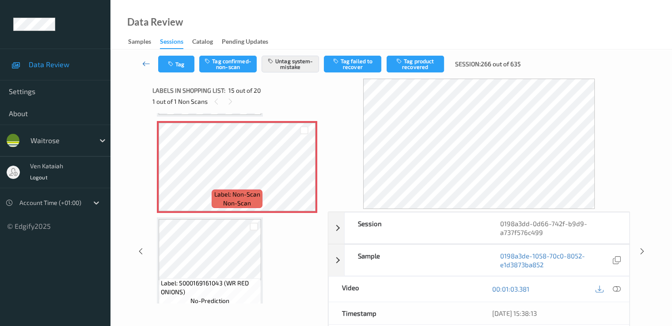
click at [142, 61] on icon at bounding box center [146, 63] width 8 height 9
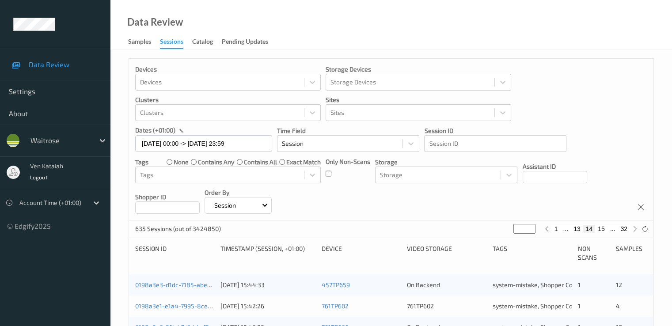
scroll to position [265, 0]
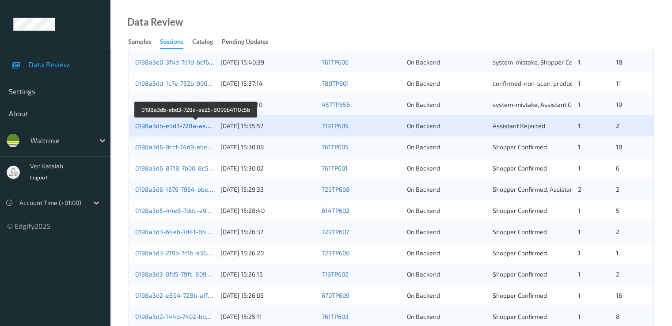
click at [193, 124] on link "0198a3db-ebd3-728a-ae25-8099b4110c5b" at bounding box center [196, 126] width 122 height 8
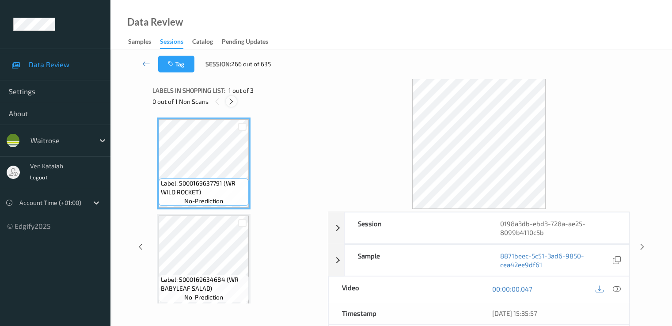
click at [233, 99] on icon at bounding box center [232, 102] width 8 height 8
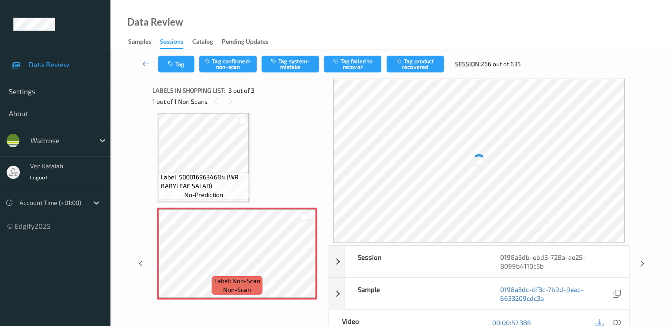
scroll to position [103, 0]
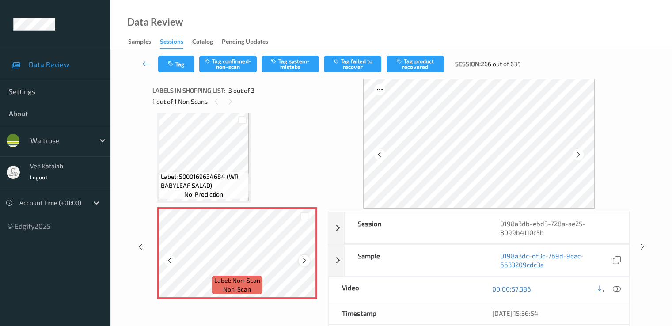
click at [304, 260] on icon at bounding box center [305, 261] width 8 height 8
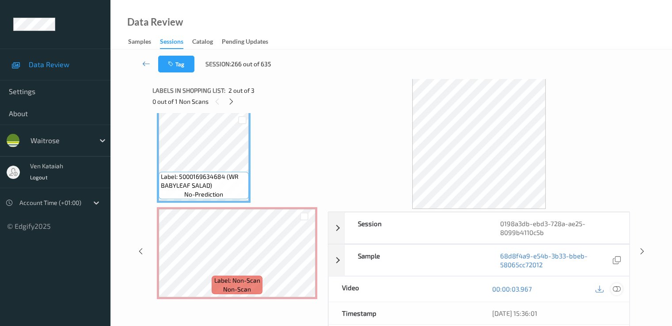
click at [619, 287] on icon at bounding box center [617, 289] width 8 height 8
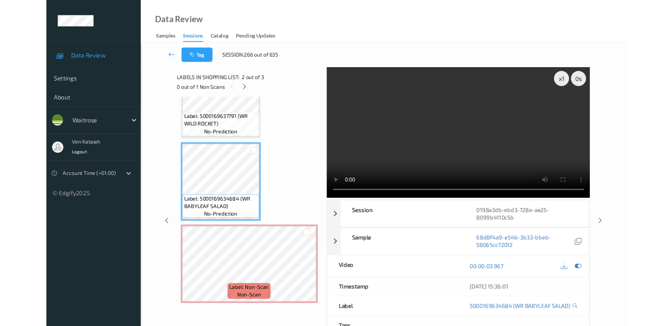
scroll to position [47, 0]
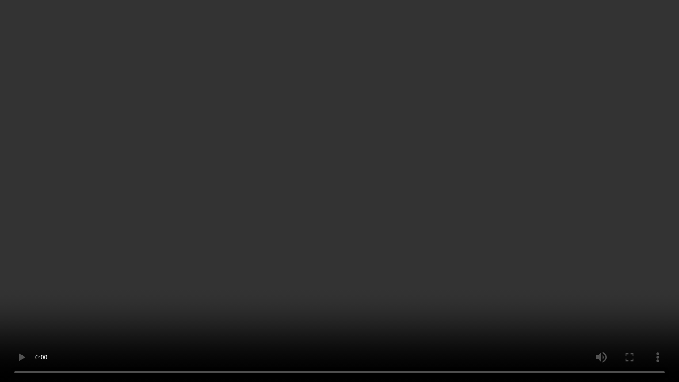
click at [177, 274] on video at bounding box center [339, 191] width 679 height 382
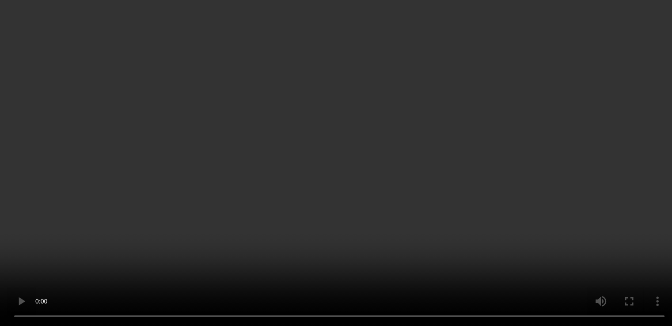
scroll to position [103, 0]
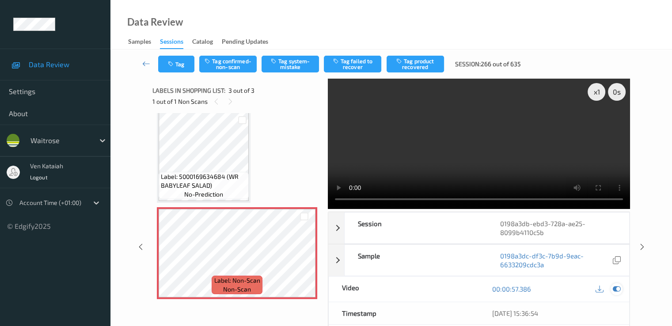
click at [615, 290] on icon at bounding box center [617, 289] width 8 height 8
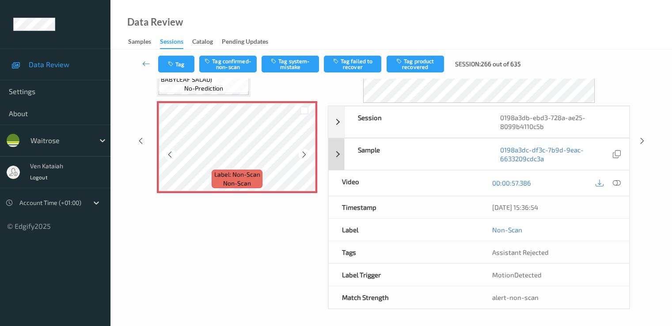
scroll to position [0, 0]
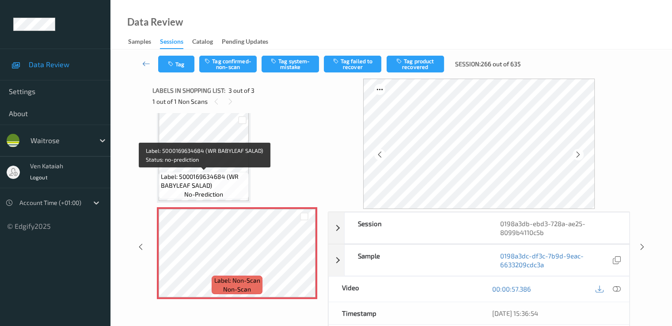
click at [215, 183] on span "Label: 5000169634684 (WR BABYLEAF SALAD)" at bounding box center [204, 181] width 86 height 18
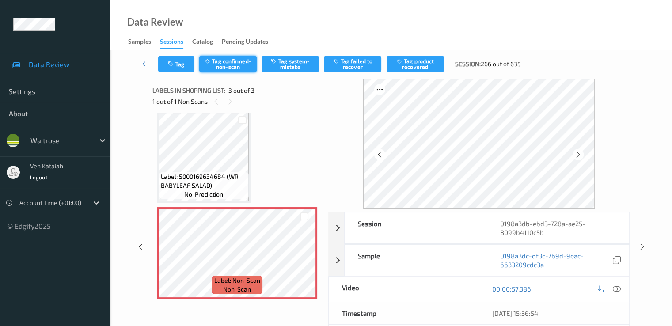
click at [235, 68] on button "Tag confirmed-non-scan" at bounding box center [227, 64] width 57 height 17
click at [144, 62] on icon at bounding box center [146, 63] width 8 height 9
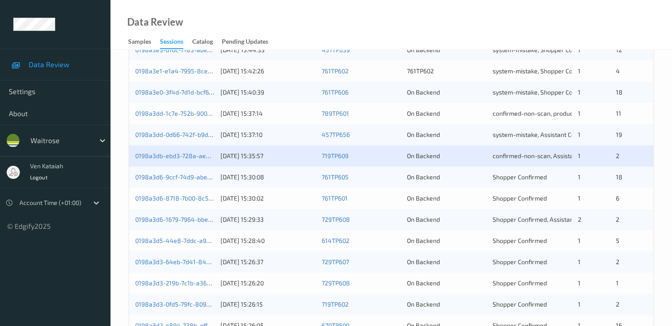
scroll to position [232, 0]
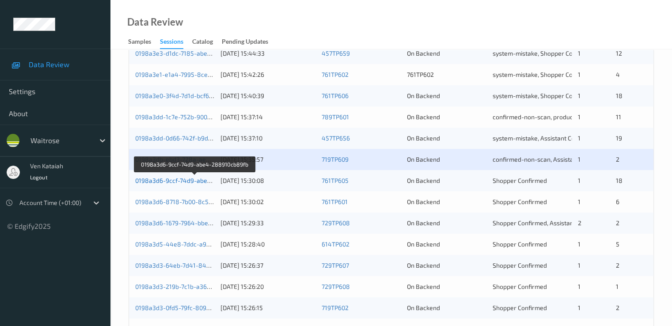
click at [186, 183] on link "0198a3d6-9ccf-74d9-abe4-288910cb89fb" at bounding box center [195, 181] width 120 height 8
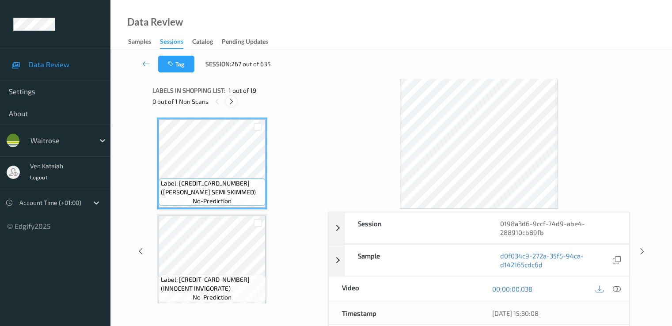
click at [232, 103] on icon at bounding box center [232, 102] width 8 height 8
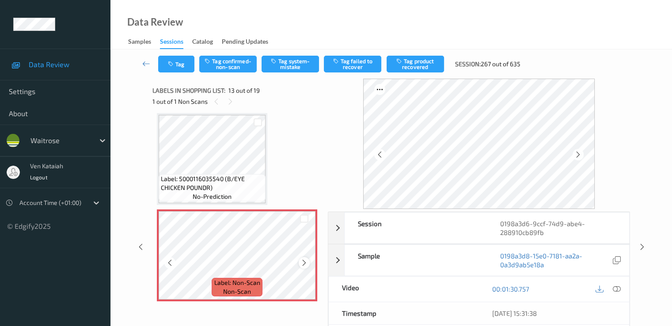
click at [303, 264] on icon at bounding box center [305, 263] width 8 height 8
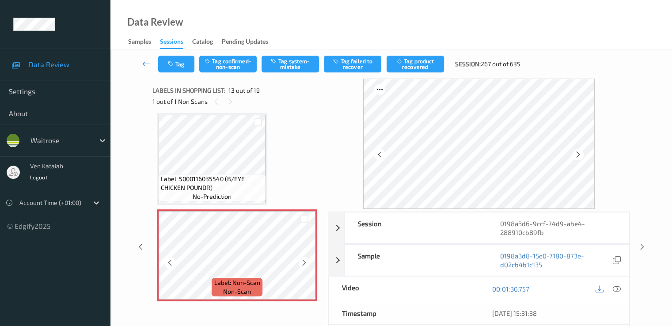
click at [303, 264] on icon at bounding box center [305, 263] width 8 height 8
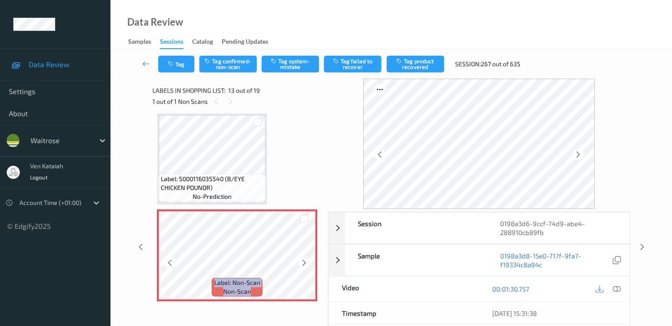
click at [303, 264] on icon at bounding box center [305, 263] width 8 height 8
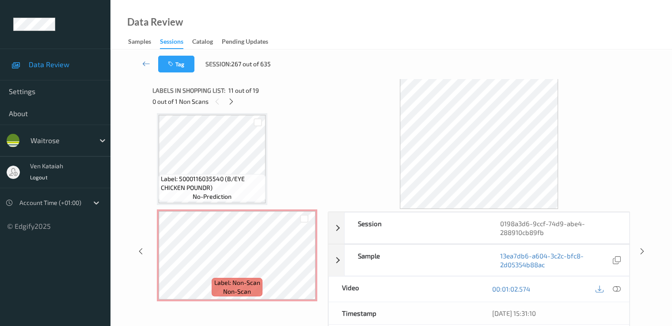
scroll to position [1153, 0]
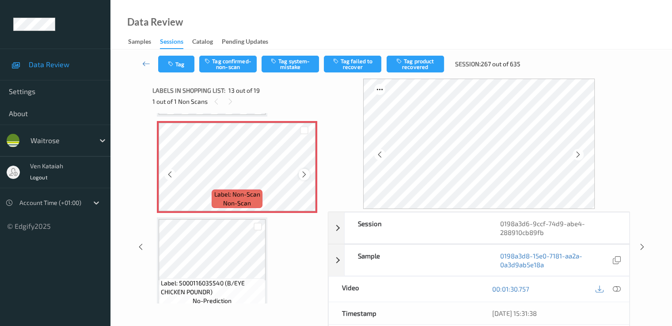
click at [308, 171] on div at bounding box center [304, 174] width 11 height 11
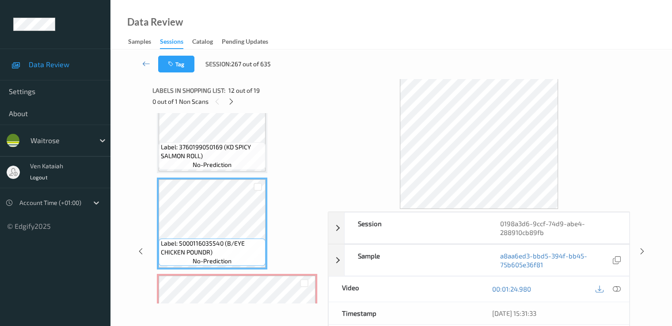
scroll to position [976, 0]
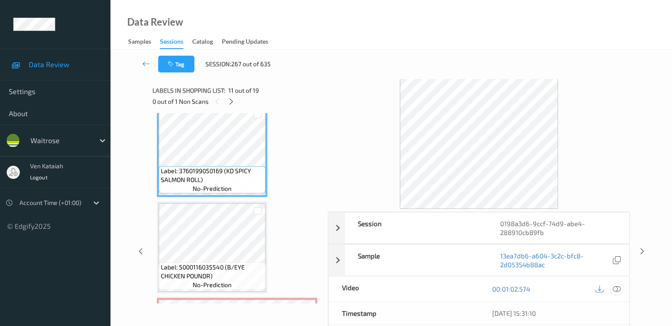
click at [620, 289] on icon at bounding box center [617, 289] width 8 height 8
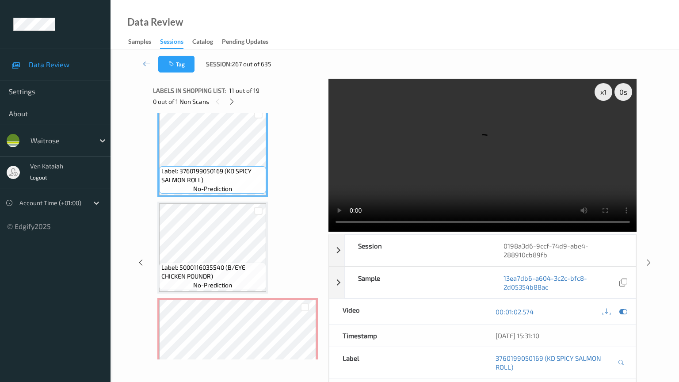
click at [328, 232] on video at bounding box center [482, 155] width 308 height 153
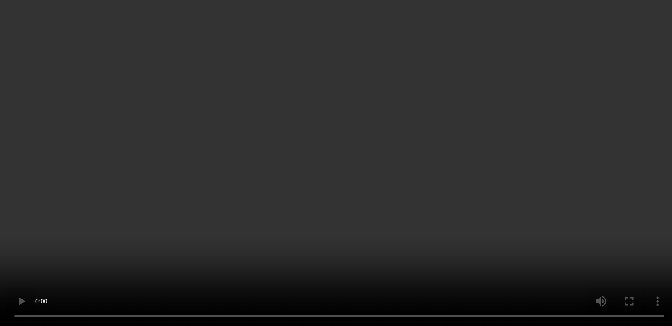
scroll to position [1064, 0]
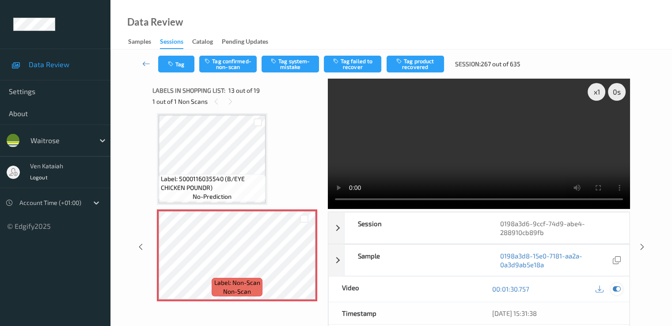
click at [618, 285] on icon at bounding box center [617, 289] width 8 height 8
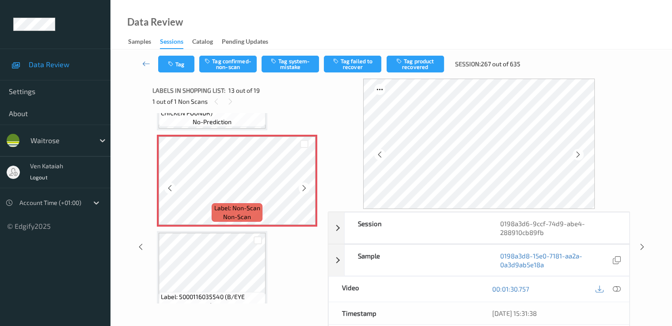
scroll to position [1153, 0]
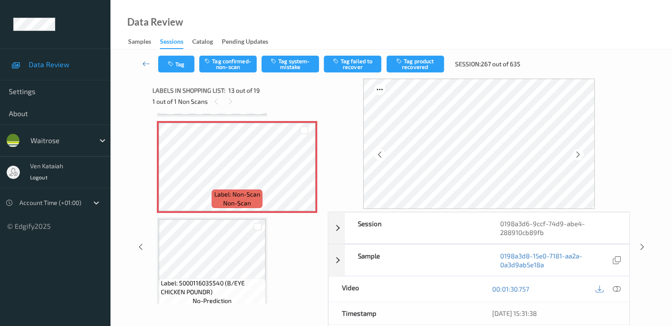
click at [219, 64] on button "Tag confirmed-non-scan" at bounding box center [227, 64] width 57 height 17
click at [401, 62] on icon "button" at bounding box center [400, 61] width 8 height 6
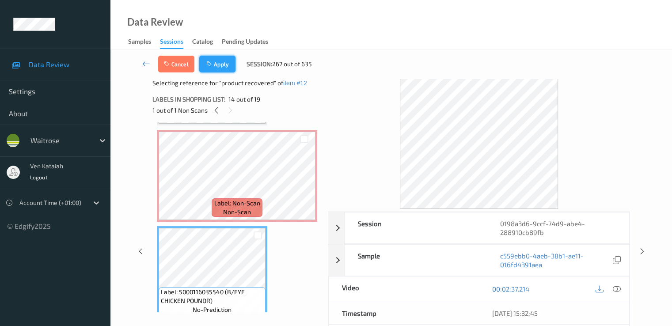
click at [215, 68] on button "Apply" at bounding box center [217, 64] width 36 height 17
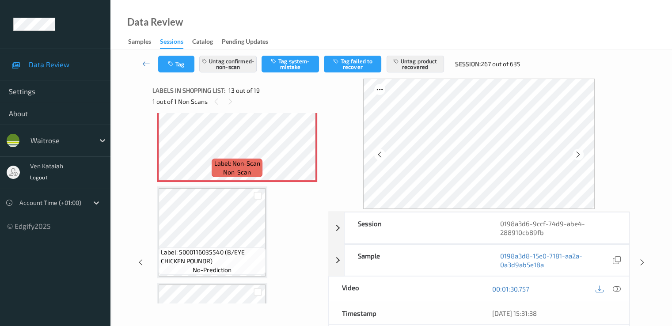
scroll to position [1418, 0]
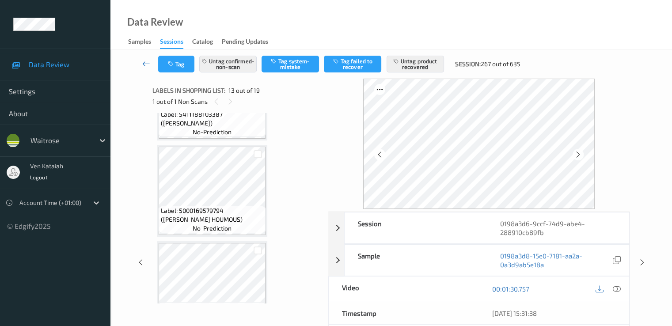
click at [136, 57] on link at bounding box center [146, 64] width 23 height 17
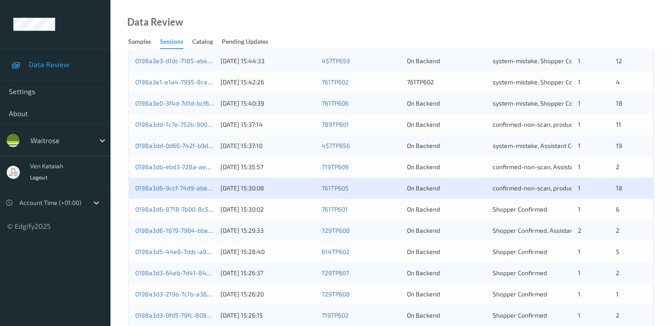
scroll to position [354, 0]
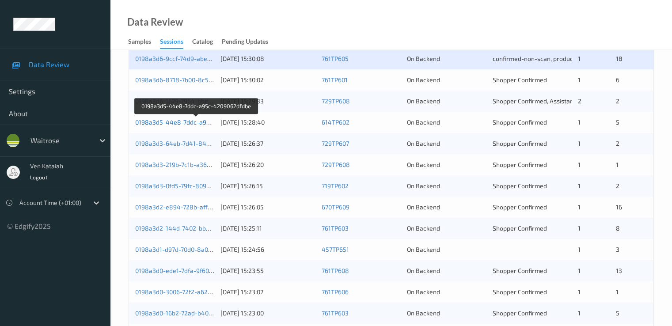
click at [201, 121] on link "0198a3d5-44e8-7ddc-a95c-4209062dfdbe" at bounding box center [196, 122] width 122 height 8
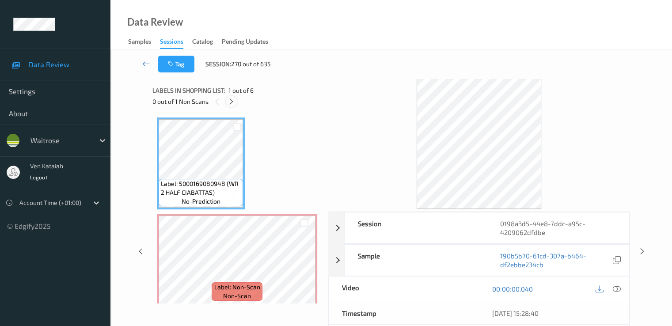
click at [228, 97] on div at bounding box center [231, 101] width 11 height 11
click at [622, 287] on div at bounding box center [617, 289] width 12 height 12
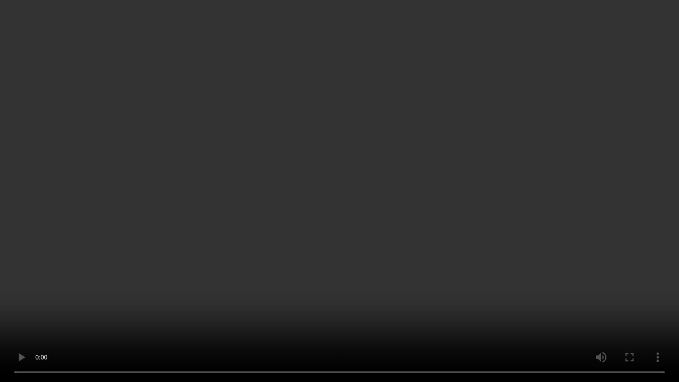
click at [288, 230] on video at bounding box center [339, 191] width 679 height 382
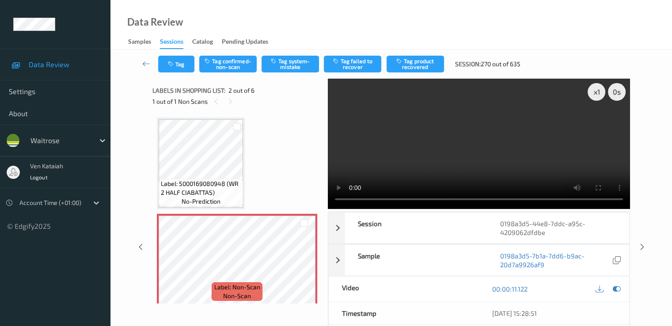
click at [292, 74] on div "Tag Tag confirmed-non-scan Tag system-mistake Tag failed to recover Tag product…" at bounding box center [391, 63] width 525 height 29
click at [292, 68] on button "Tag system-mistake" at bounding box center [290, 64] width 57 height 17
click at [182, 67] on button "Tag" at bounding box center [176, 64] width 36 height 17
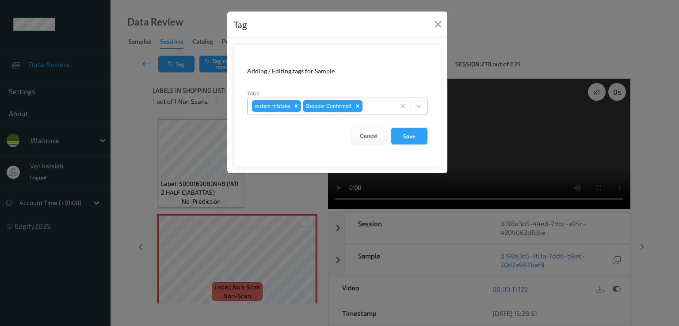
click at [380, 108] on div at bounding box center [377, 106] width 26 height 11
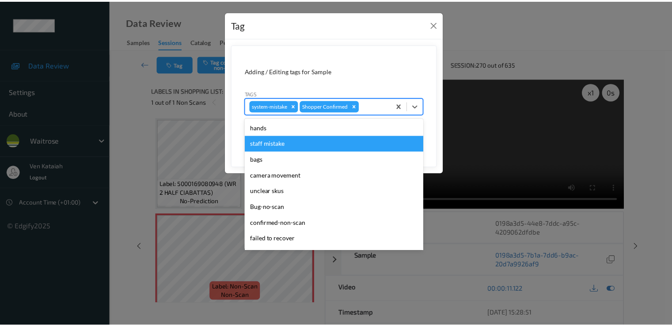
scroll to position [173, 0]
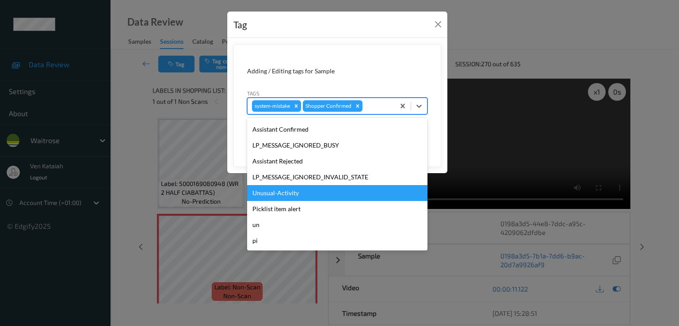
click at [279, 193] on div "Unusual-Activity" at bounding box center [337, 193] width 180 height 16
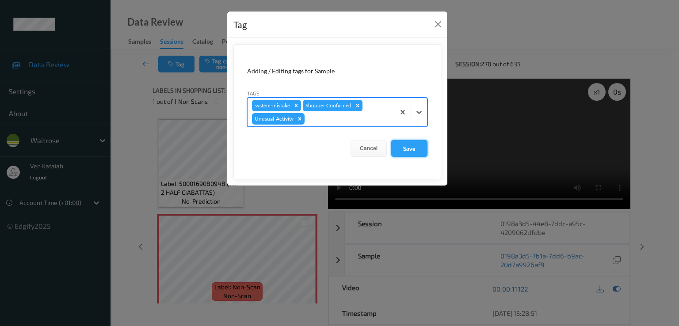
click at [424, 145] on button "Save" at bounding box center [409, 148] width 36 height 17
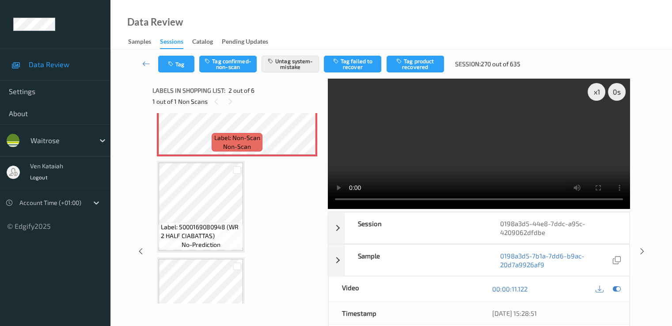
scroll to position [354, 0]
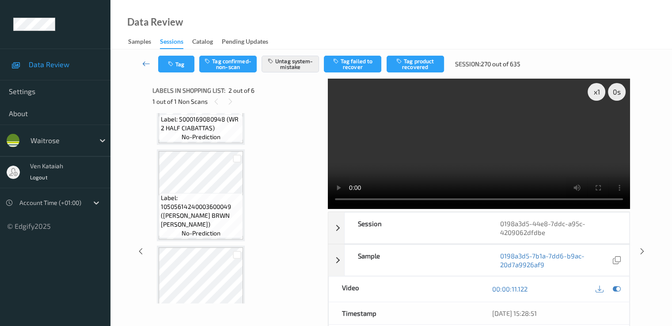
click at [148, 61] on icon at bounding box center [146, 63] width 8 height 9
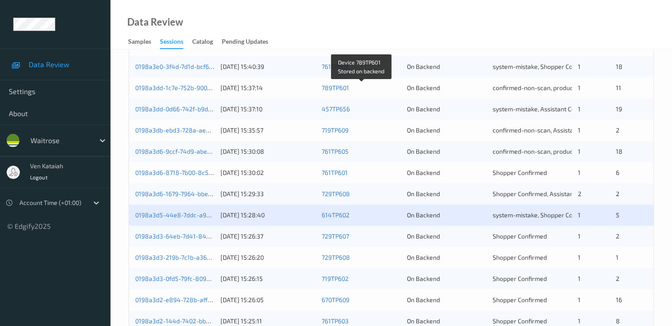
scroll to position [265, 0]
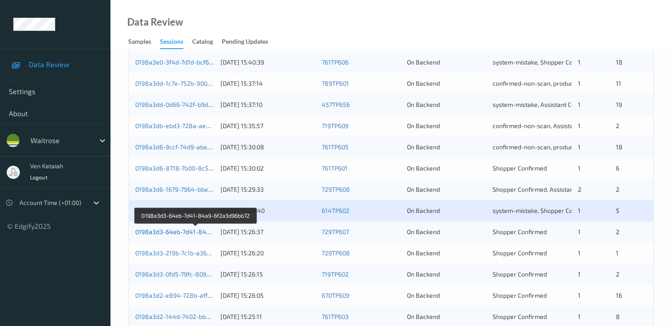
click at [191, 229] on link "0198a3d3-64eb-7d41-84a9-6f2a3d96bb72" at bounding box center [196, 232] width 122 height 8
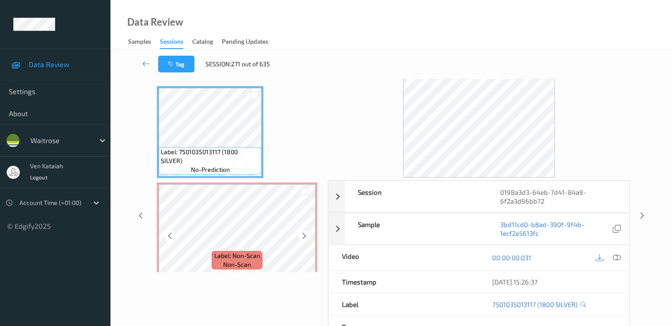
scroll to position [18, 0]
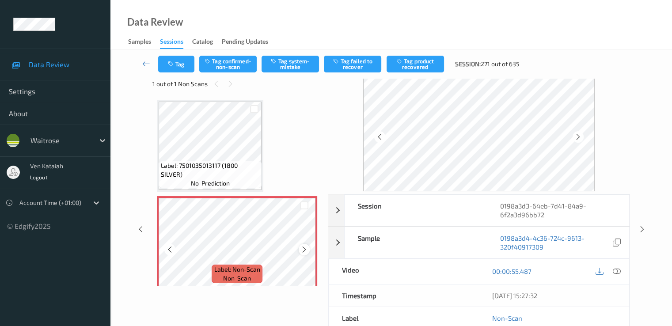
click at [301, 251] on icon at bounding box center [305, 250] width 8 height 8
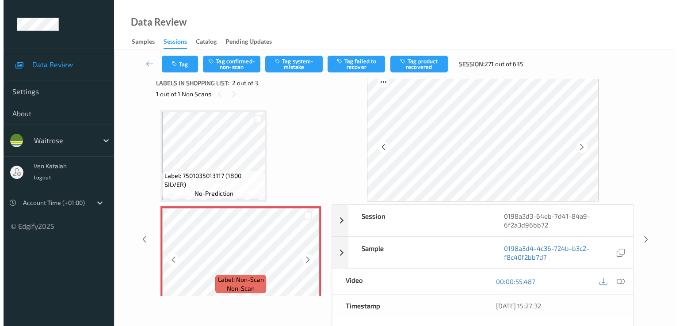
scroll to position [0, 0]
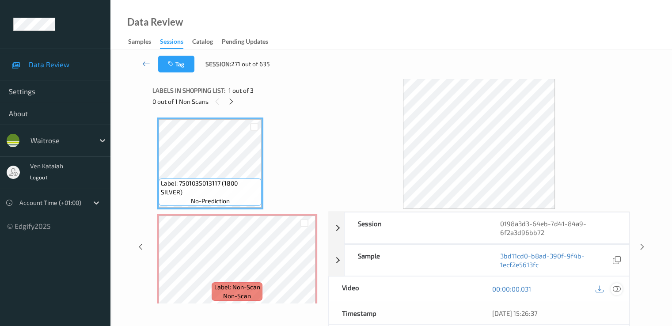
click at [619, 287] on icon at bounding box center [617, 289] width 8 height 8
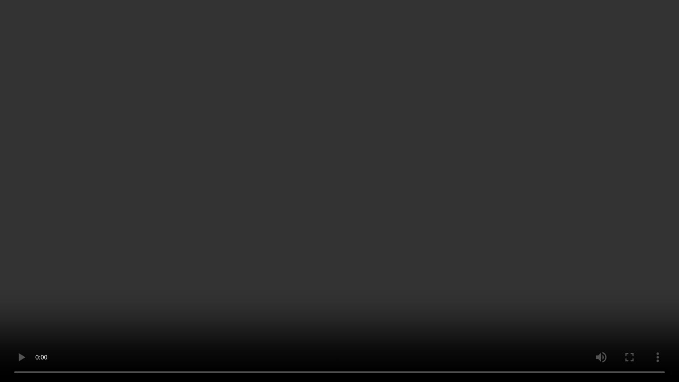
click at [308, 250] on video at bounding box center [339, 191] width 679 height 382
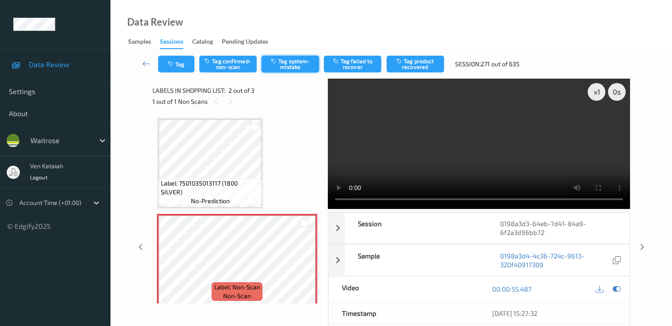
click at [291, 61] on button "Tag system-mistake" at bounding box center [290, 64] width 57 height 17
click at [286, 66] on button "Tag system-mistake" at bounding box center [290, 64] width 57 height 17
click at [160, 61] on button "Tag" at bounding box center [176, 64] width 36 height 17
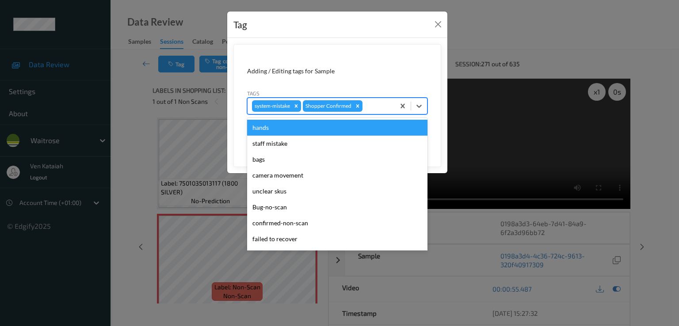
click at [364, 98] on div "system-mistake Shopper Confirmed" at bounding box center [337, 106] width 180 height 17
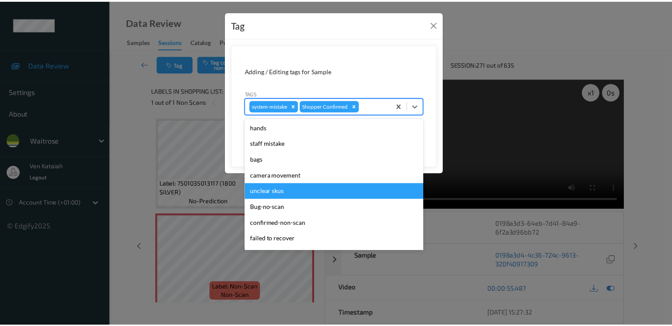
scroll to position [173, 0]
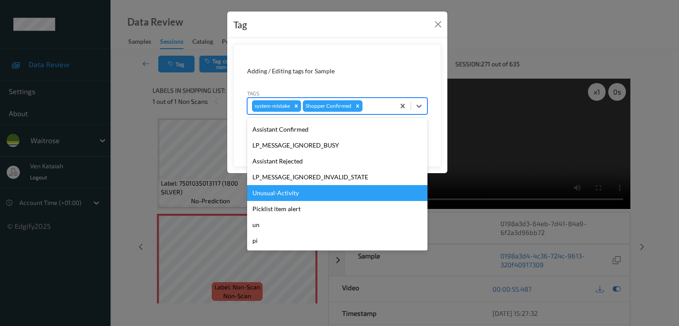
click at [265, 198] on div "Unusual-Activity" at bounding box center [337, 193] width 180 height 16
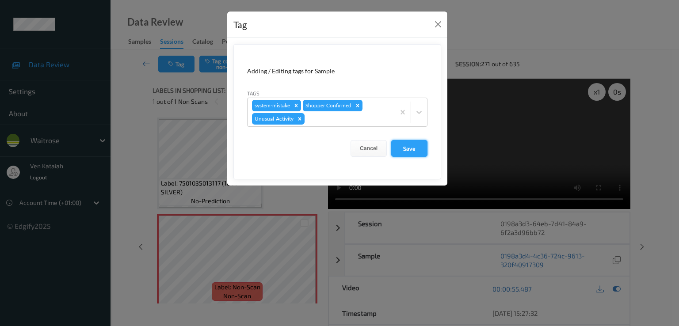
click at [400, 151] on button "Save" at bounding box center [409, 148] width 36 height 17
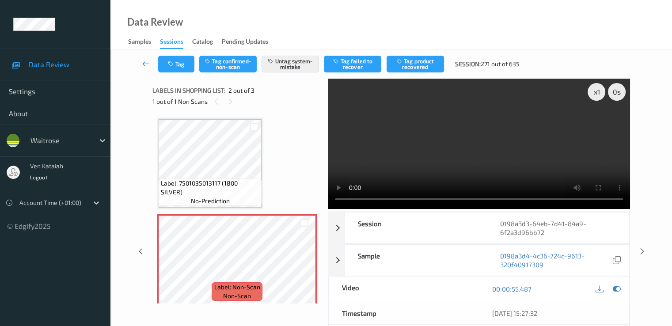
click at [148, 69] on link at bounding box center [146, 64] width 23 height 17
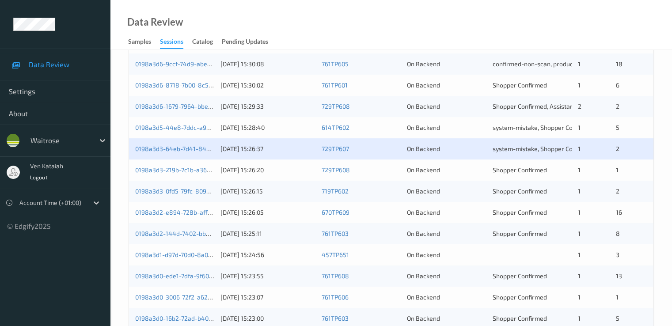
scroll to position [408, 0]
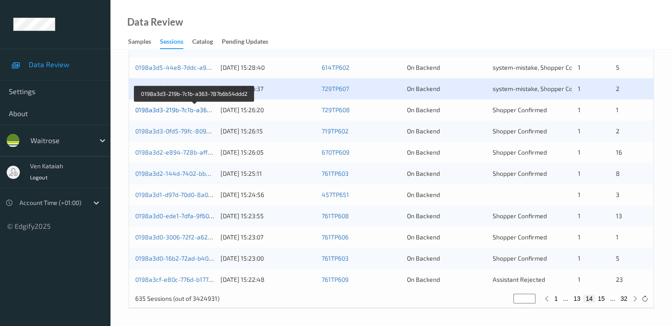
click at [189, 112] on link "0198a3d3-219b-7c1b-a363-787b6b54ddd2" at bounding box center [195, 110] width 120 height 8
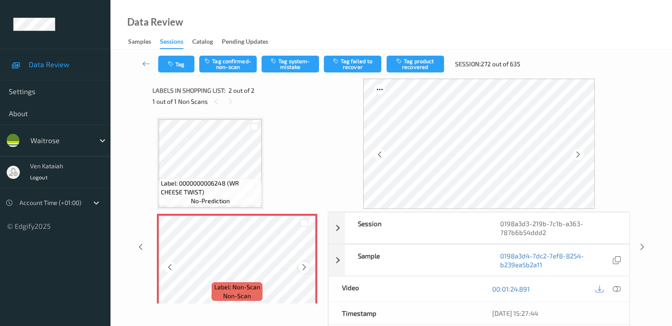
click at [301, 269] on icon at bounding box center [305, 267] width 8 height 8
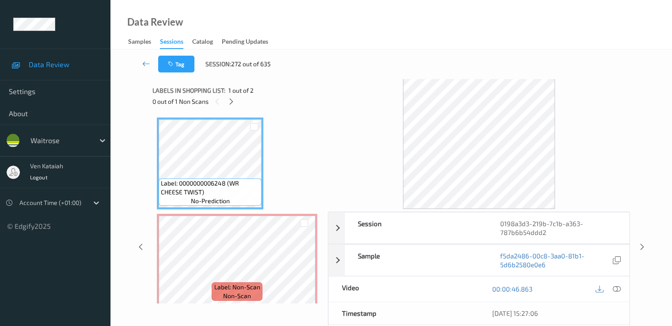
click at [620, 283] on div at bounding box center [617, 289] width 12 height 12
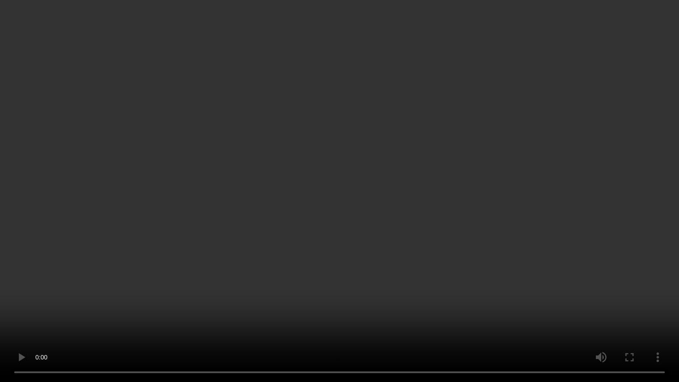
click at [266, 323] on video at bounding box center [339, 191] width 679 height 382
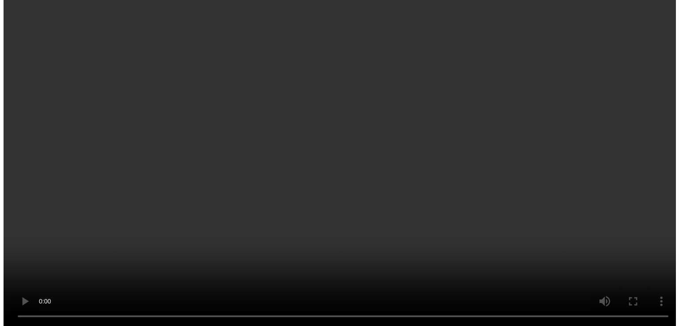
scroll to position [7, 0]
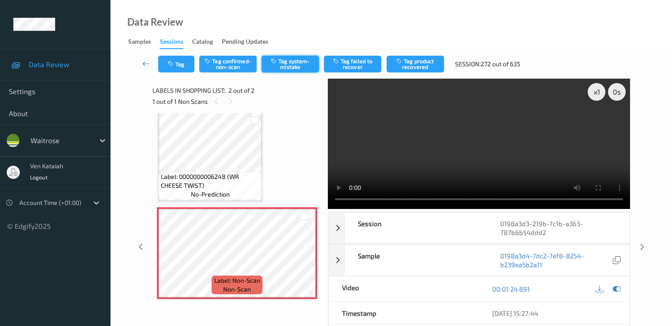
click at [293, 61] on button "Tag system-mistake" at bounding box center [290, 64] width 57 height 17
click at [179, 65] on button "Tag" at bounding box center [176, 64] width 36 height 17
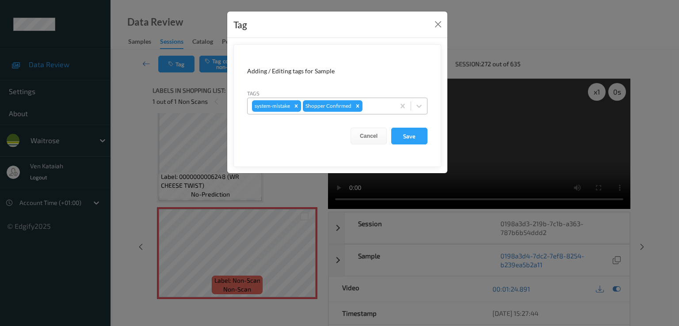
click at [385, 111] on div "system-mistake Shopper Confirmed" at bounding box center [320, 106] width 147 height 15
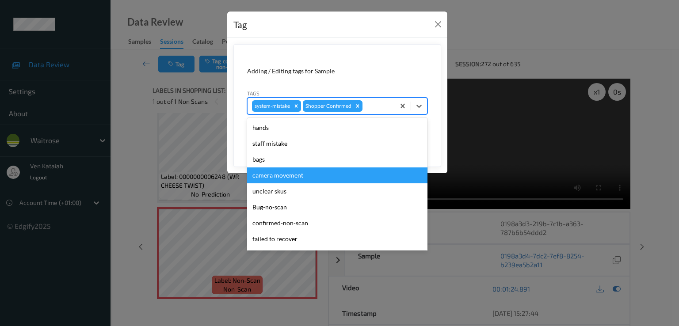
scroll to position [173, 0]
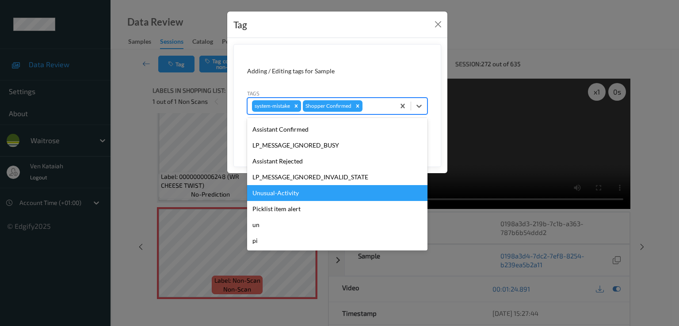
click at [284, 198] on div "Unusual-Activity" at bounding box center [337, 193] width 180 height 16
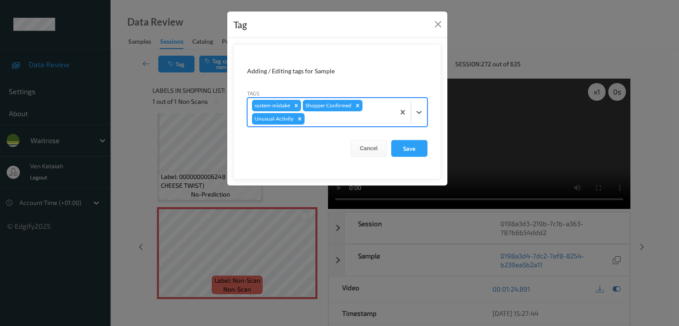
click at [366, 103] on div "system-mistake Shopper Confirmed Unusual-Activity" at bounding box center [320, 112] width 147 height 28
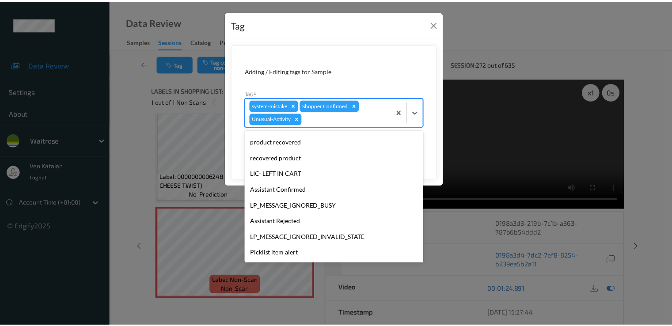
scroll to position [157, 0]
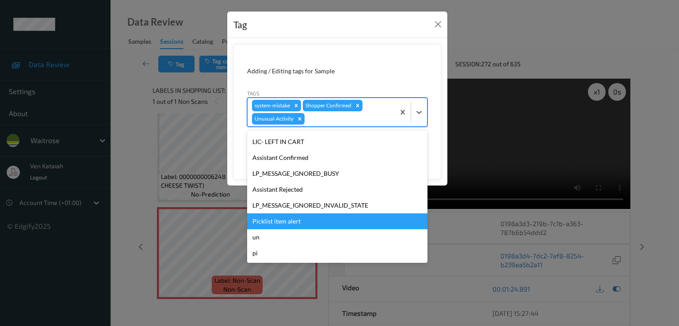
click at [286, 228] on div "Picklist item alert" at bounding box center [337, 221] width 180 height 16
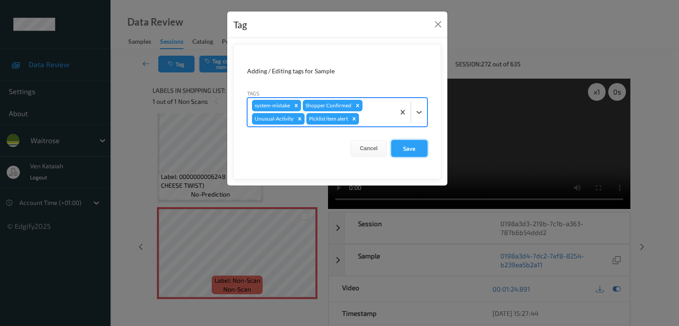
click at [418, 146] on button "Save" at bounding box center [409, 148] width 36 height 17
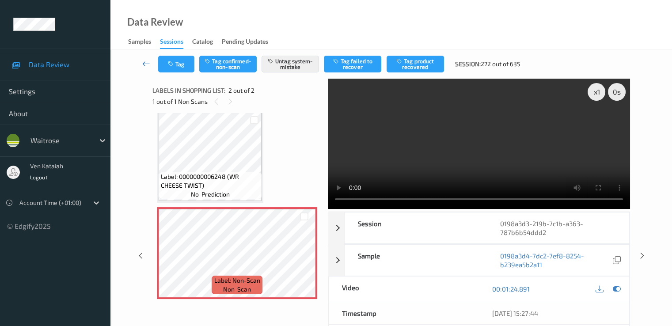
click at [145, 65] on icon at bounding box center [146, 63] width 8 height 9
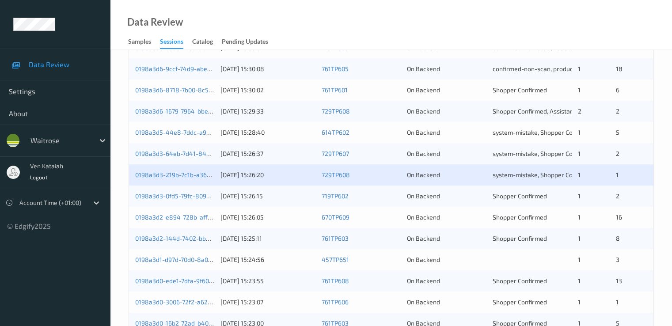
scroll to position [354, 0]
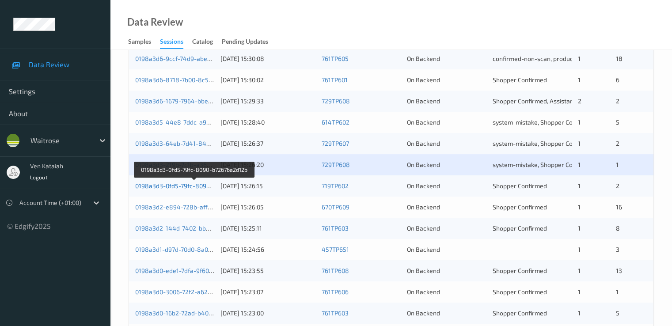
click at [179, 187] on link "0198a3d3-0fd5-79fc-8090-b72676a2d12b" at bounding box center [194, 186] width 118 height 8
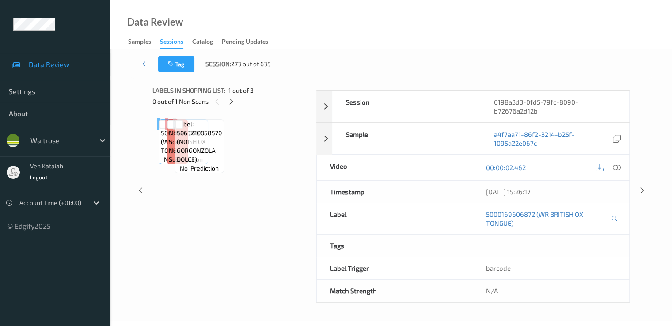
scroll to position [115, 0]
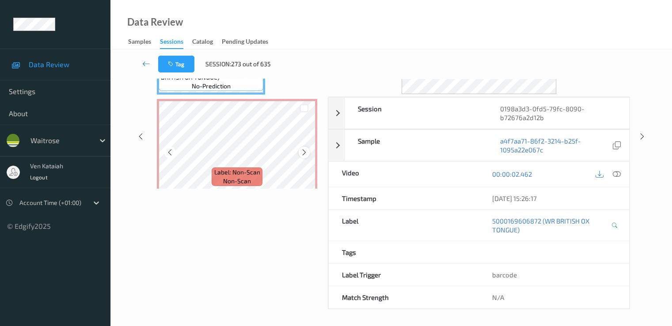
click at [303, 147] on div at bounding box center [304, 152] width 11 height 11
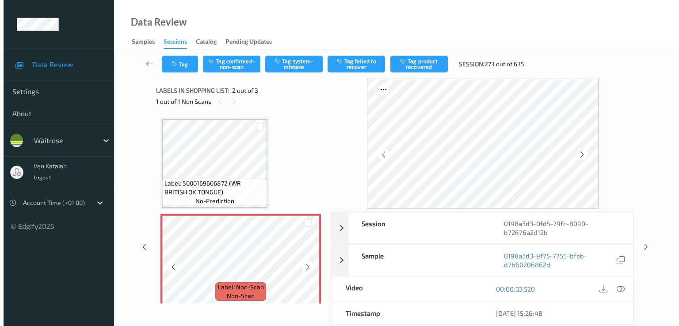
scroll to position [0, 0]
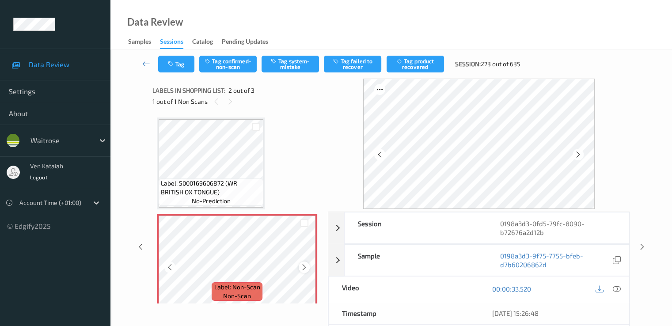
click at [304, 264] on icon at bounding box center [305, 267] width 8 height 8
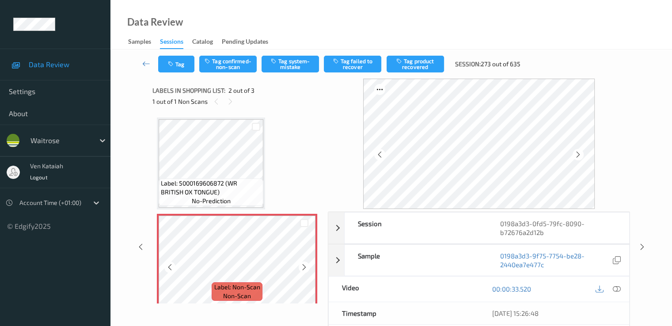
click at [304, 264] on icon at bounding box center [305, 267] width 8 height 8
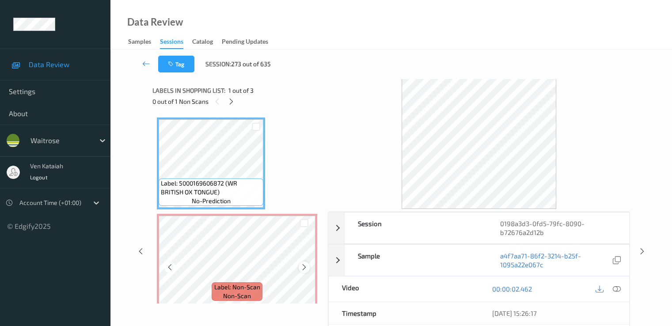
click at [306, 267] on icon at bounding box center [305, 267] width 8 height 8
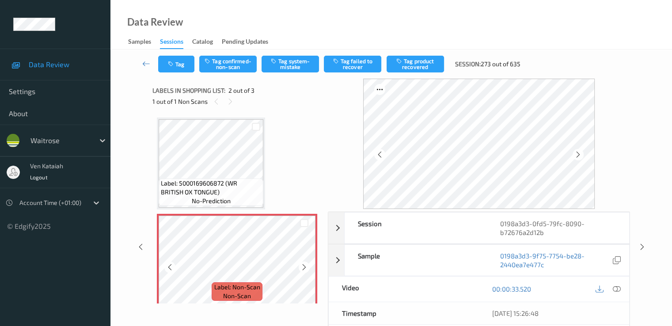
click at [306, 267] on icon at bounding box center [305, 267] width 8 height 8
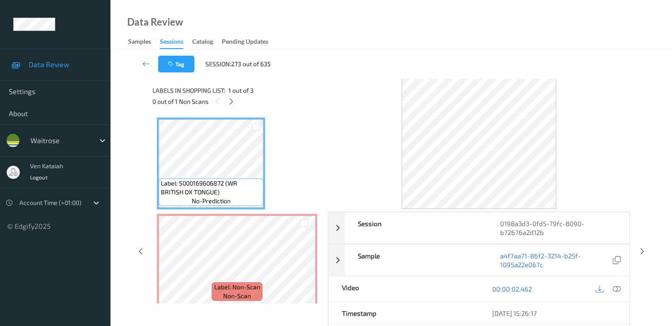
click at [619, 287] on icon at bounding box center [617, 289] width 8 height 8
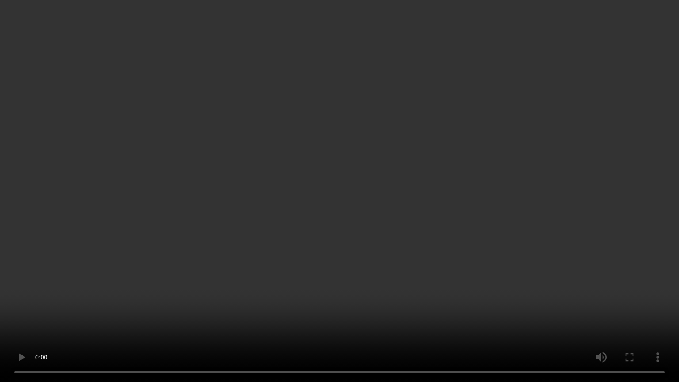
click at [32, 272] on video at bounding box center [339, 191] width 679 height 382
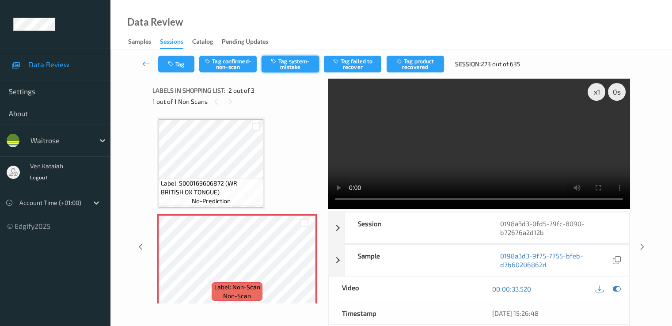
click at [285, 57] on button "Tag system-mistake" at bounding box center [290, 64] width 57 height 17
click at [181, 64] on button "Tag" at bounding box center [176, 64] width 36 height 17
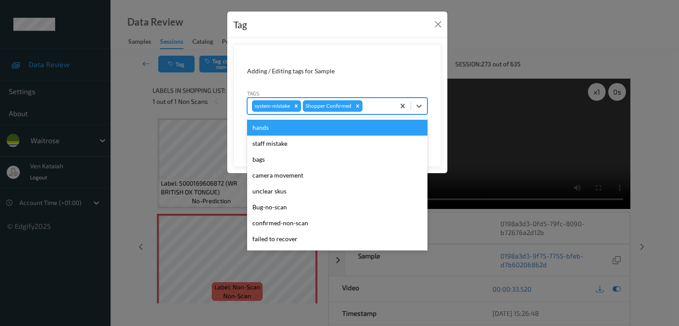
click at [371, 109] on div at bounding box center [377, 106] width 26 height 11
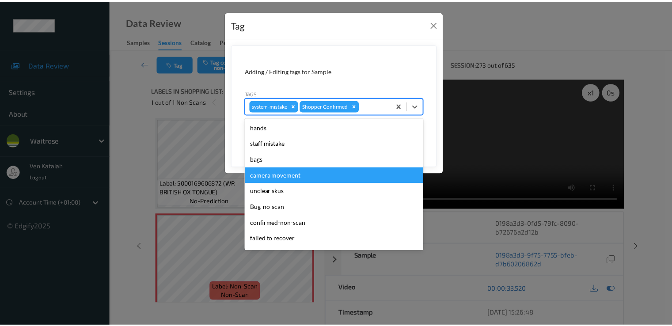
scroll to position [173, 0]
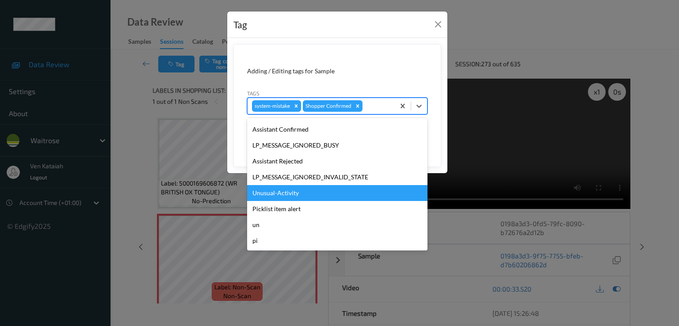
click at [306, 189] on div "Unusual-Activity" at bounding box center [337, 193] width 180 height 16
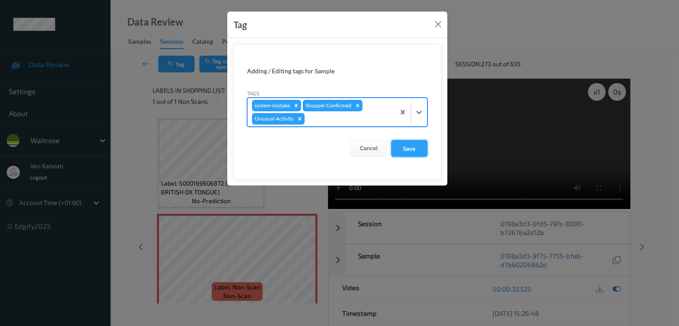
click at [402, 145] on button "Save" at bounding box center [409, 148] width 36 height 17
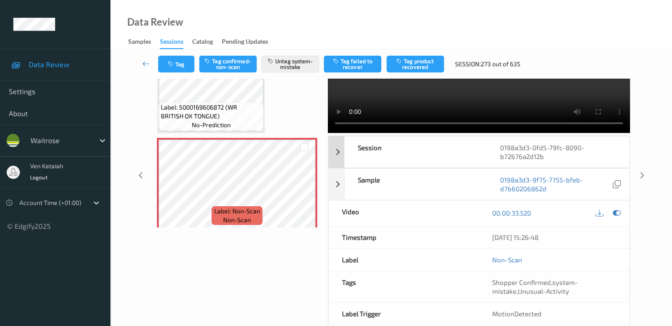
scroll to position [115, 0]
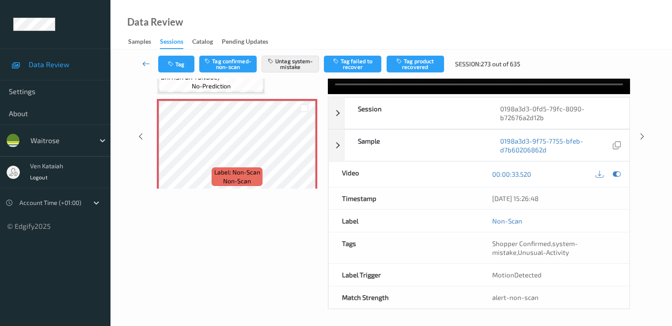
click at [147, 64] on icon at bounding box center [146, 63] width 8 height 9
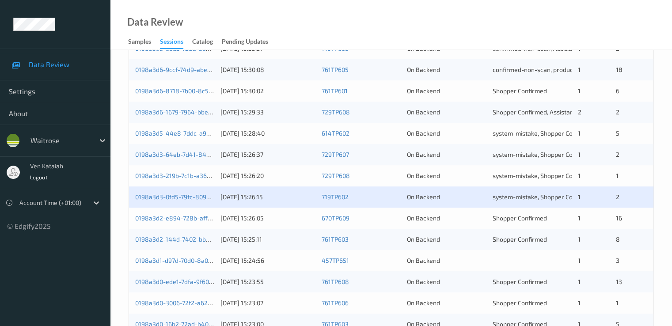
scroll to position [354, 0]
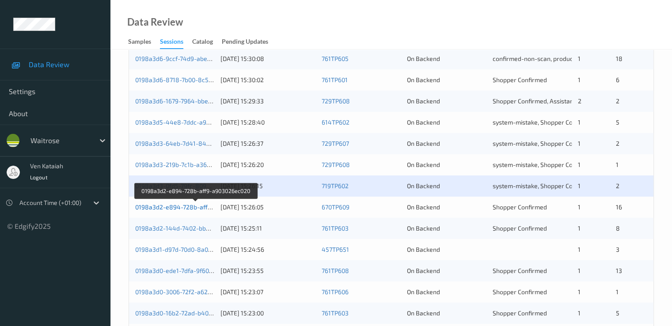
click at [173, 207] on link "0198a3d2-e894-728b-aff9-a903026ec020" at bounding box center [195, 207] width 121 height 8
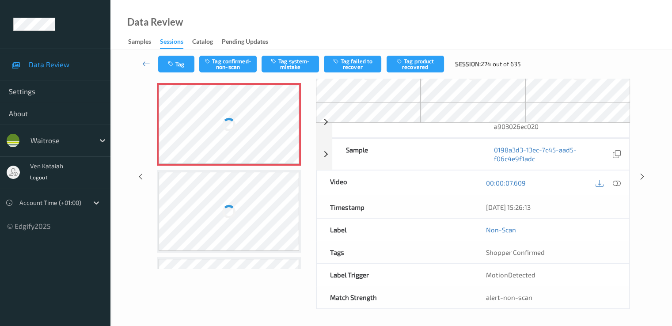
scroll to position [32, 0]
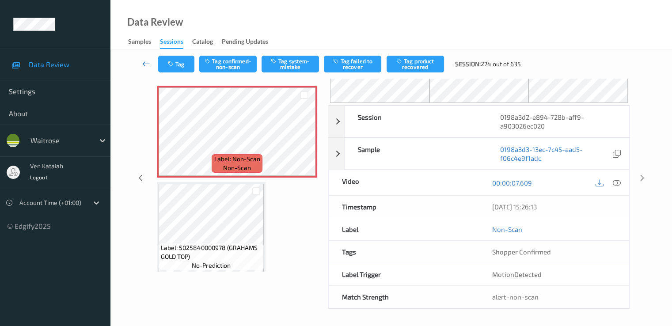
click at [148, 59] on icon at bounding box center [146, 63] width 8 height 9
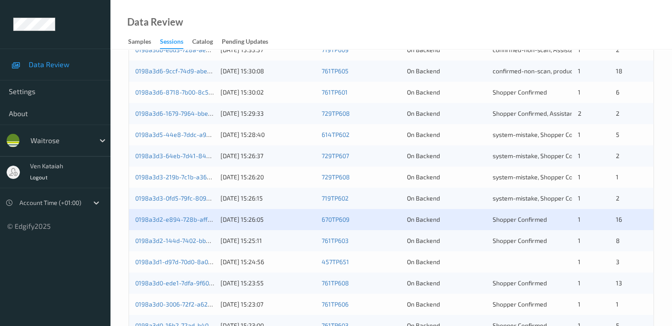
scroll to position [354, 0]
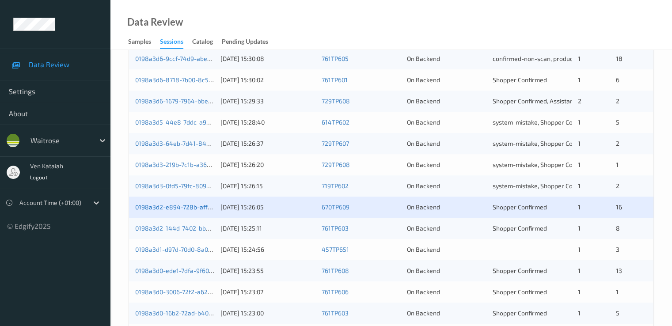
click at [186, 209] on link "0198a3d2-e894-728b-aff9-a903026ec020" at bounding box center [195, 207] width 121 height 8
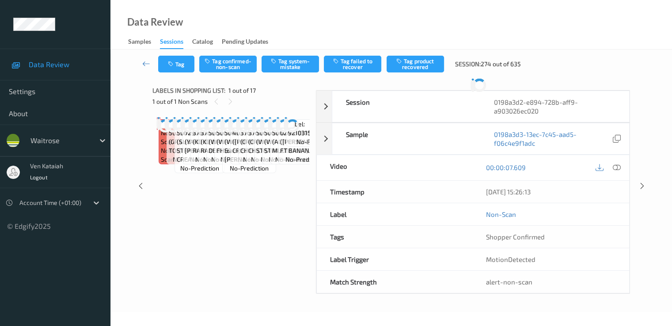
scroll to position [32, 0]
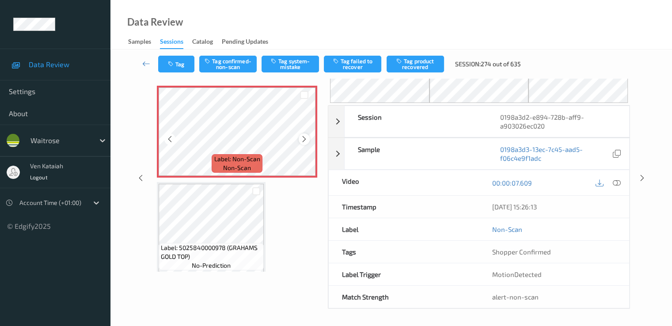
click at [301, 140] on icon at bounding box center [305, 139] width 8 height 8
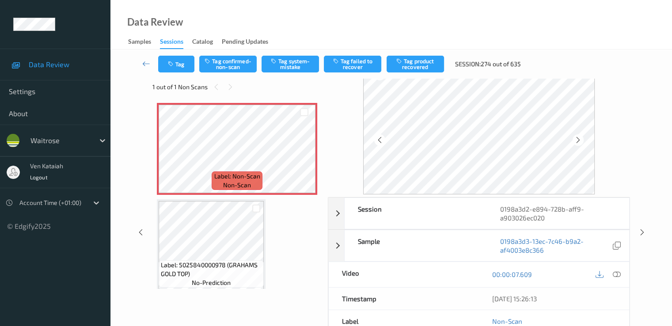
scroll to position [0, 0]
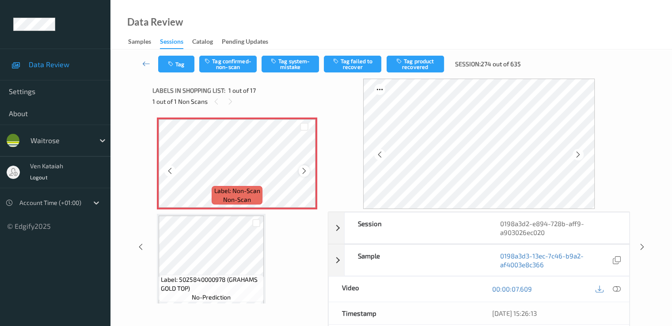
click at [306, 170] on icon at bounding box center [305, 171] width 8 height 8
click at [617, 287] on icon at bounding box center [617, 289] width 8 height 8
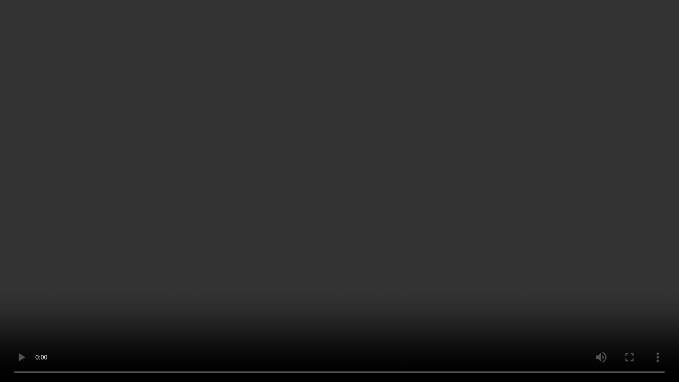
click at [207, 269] on video at bounding box center [339, 191] width 679 height 382
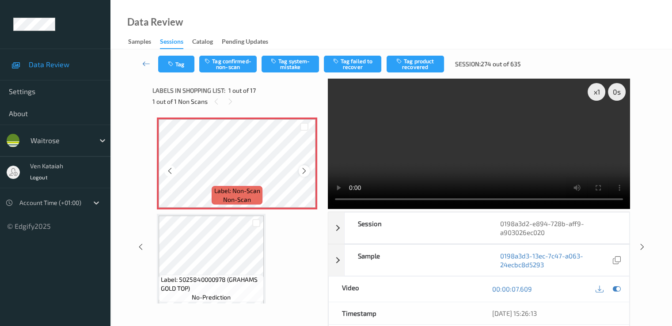
click at [309, 172] on div at bounding box center [304, 170] width 11 height 11
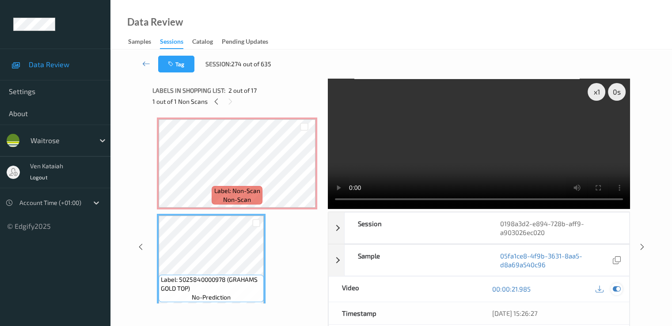
click at [616, 290] on icon at bounding box center [617, 289] width 8 height 8
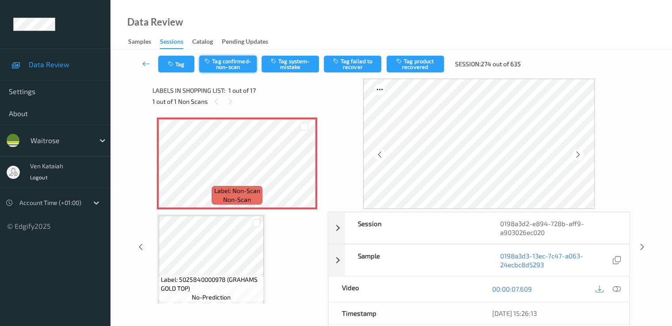
click at [226, 64] on button "Tag confirmed-non-scan" at bounding box center [227, 64] width 57 height 17
click at [417, 69] on button "Tag product recovered" at bounding box center [415, 64] width 57 height 17
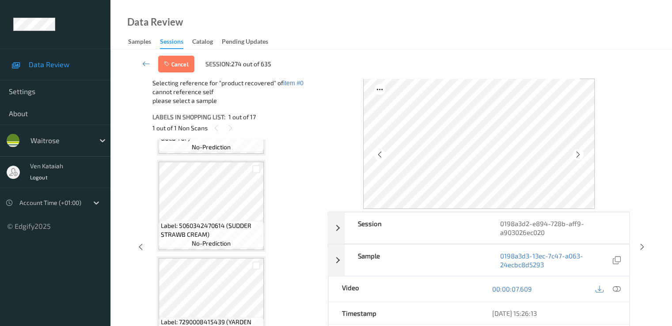
scroll to position [88, 0]
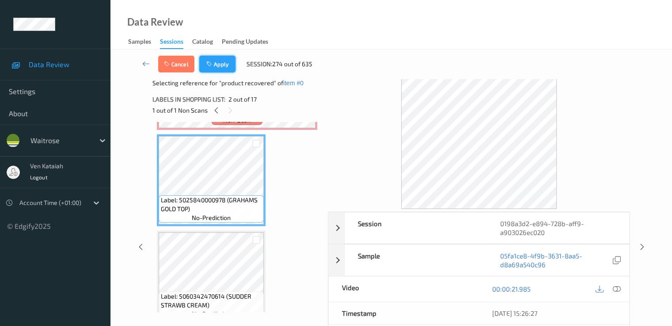
click at [223, 64] on button "Apply" at bounding box center [217, 64] width 36 height 17
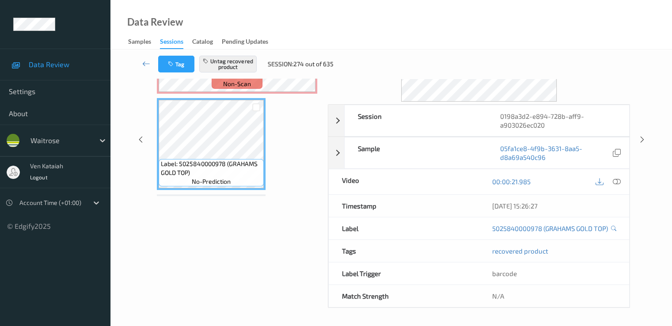
scroll to position [0, 0]
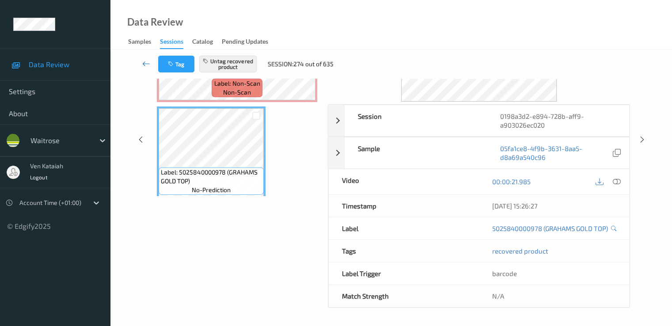
click at [144, 64] on icon at bounding box center [146, 63] width 8 height 9
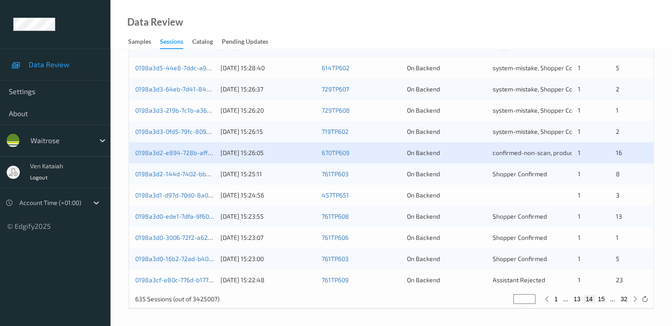
scroll to position [408, 0]
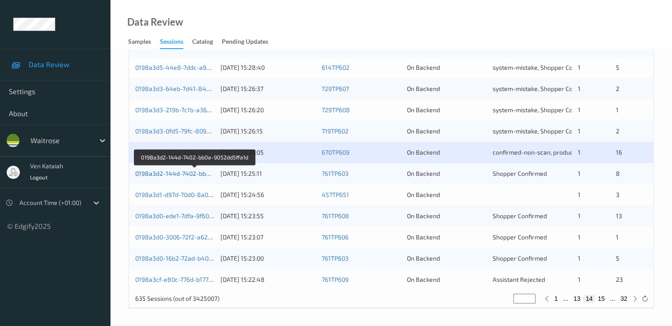
click at [161, 173] on link "0198a3d2-144d-7402-bb0e-9052dd5ffa1d" at bounding box center [194, 174] width 119 height 8
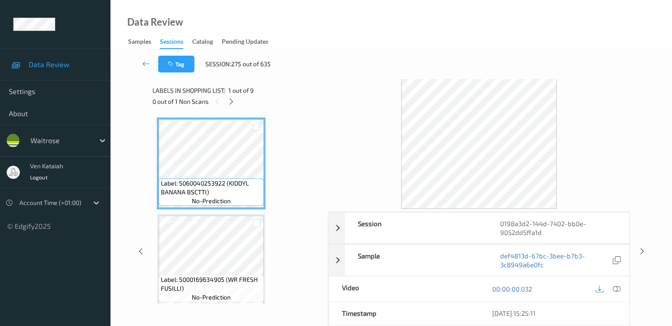
click at [239, 100] on div "0 out of 1 Non Scans" at bounding box center [236, 101] width 169 height 11
click at [233, 99] on icon at bounding box center [232, 102] width 8 height 8
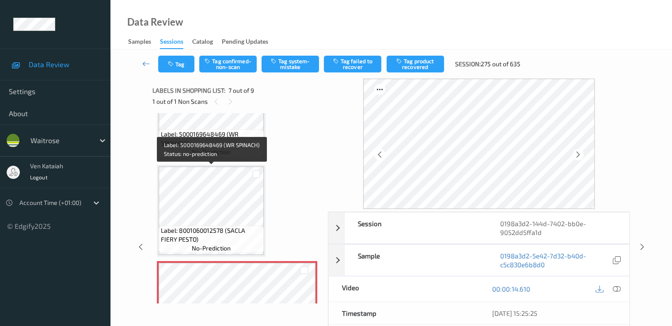
scroll to position [575, 0]
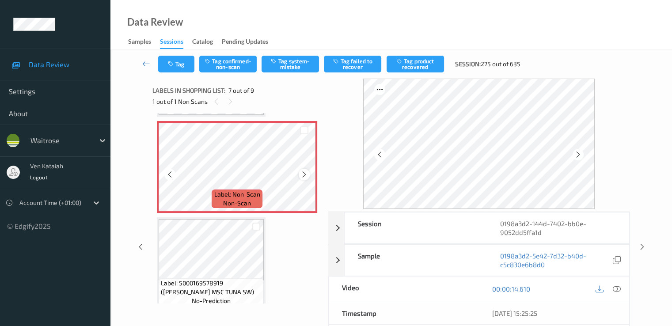
click at [303, 178] on icon at bounding box center [305, 175] width 8 height 8
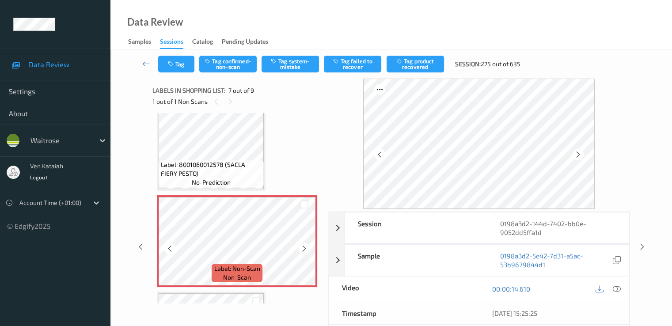
scroll to position [486, 0]
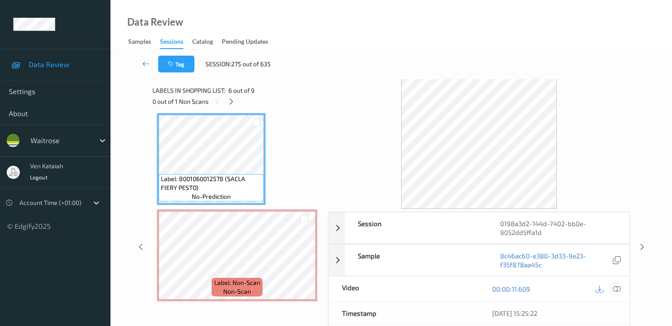
click at [617, 293] on div at bounding box center [617, 289] width 12 height 12
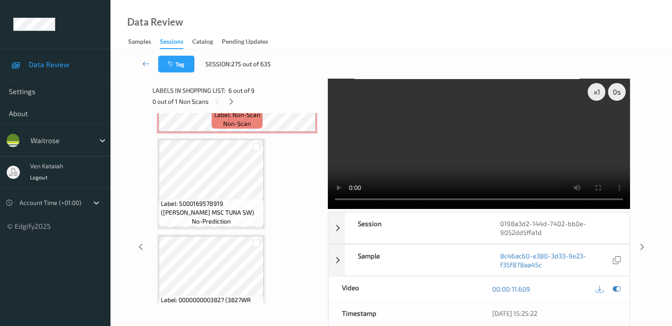
scroll to position [663, 0]
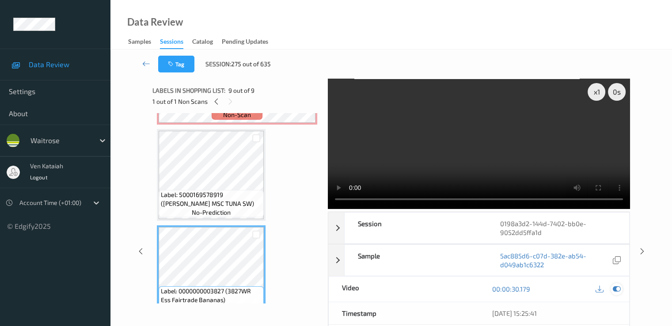
click at [613, 286] on icon at bounding box center [617, 289] width 8 height 8
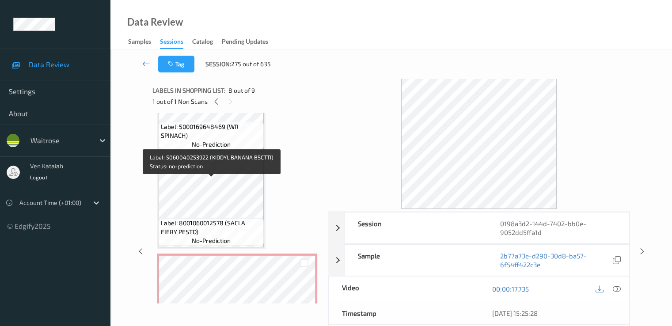
scroll to position [619, 0]
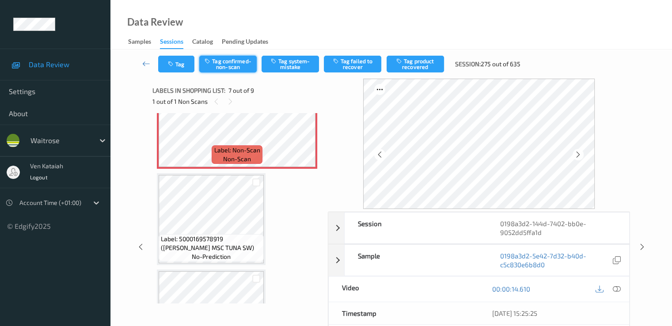
click at [230, 60] on button "Tag confirmed-non-scan" at bounding box center [227, 64] width 57 height 17
click at [347, 68] on button "Tag failed to recover" at bounding box center [352, 64] width 57 height 17
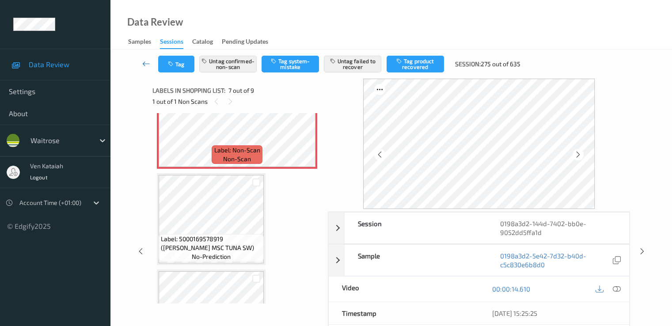
click at [149, 64] on icon at bounding box center [146, 63] width 8 height 9
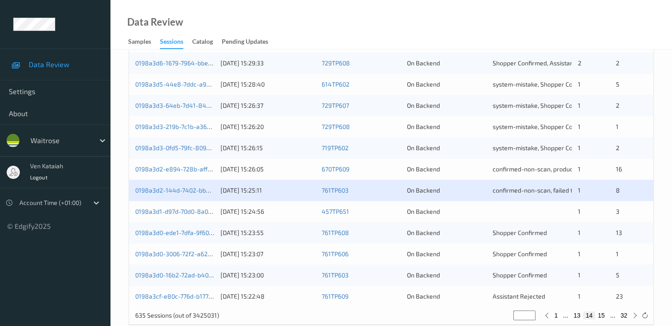
scroll to position [408, 0]
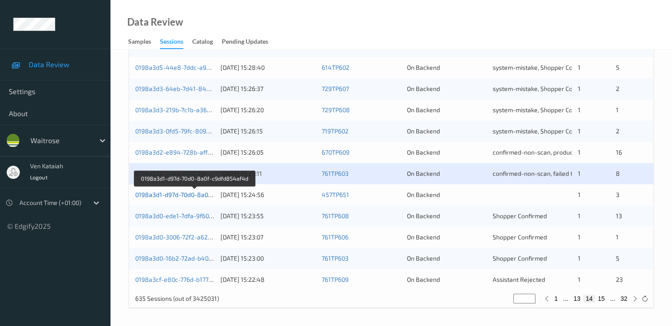
click at [190, 193] on link "0198a3d1-d97d-70d0-8a0f-c9dfd854af4d" at bounding box center [194, 195] width 118 height 8
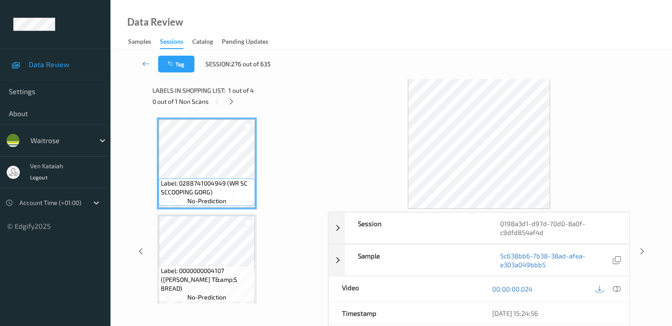
click at [236, 104] on div "0 out of 1 Non Scans" at bounding box center [236, 101] width 169 height 11
click at [235, 101] on icon at bounding box center [232, 102] width 8 height 8
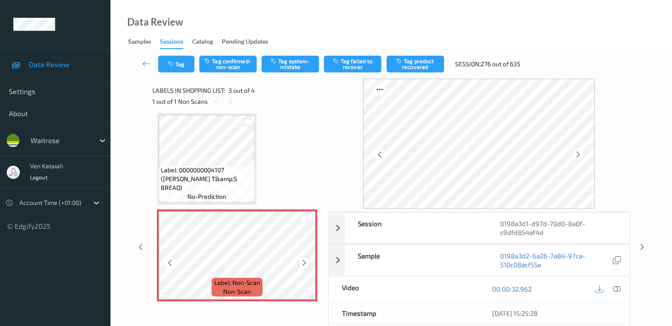
click at [304, 263] on icon at bounding box center [305, 263] width 8 height 8
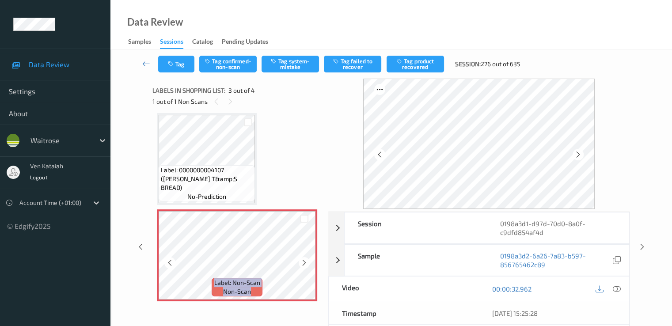
click at [304, 263] on icon at bounding box center [305, 263] width 8 height 8
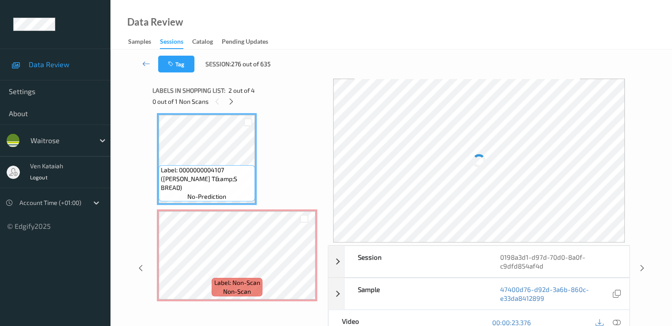
scroll to position [12, 0]
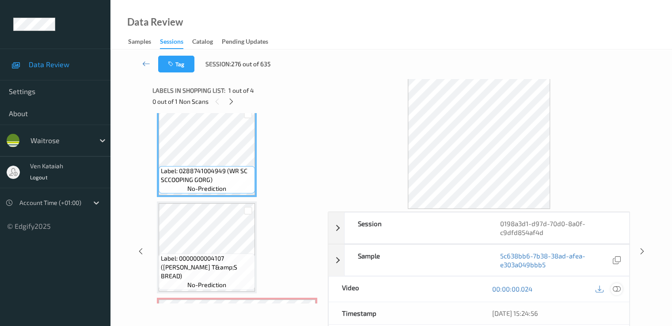
click at [617, 290] on icon at bounding box center [617, 289] width 8 height 8
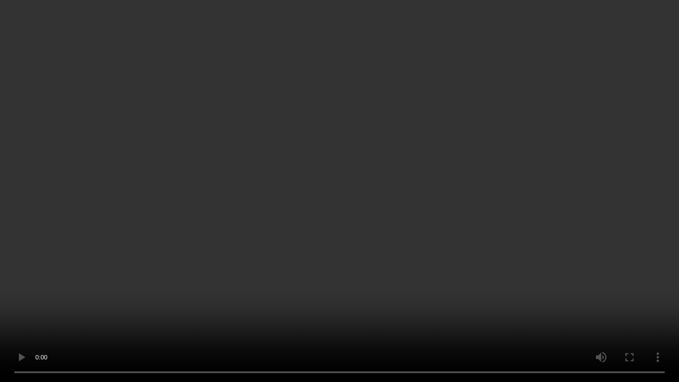
click at [199, 259] on video at bounding box center [339, 191] width 679 height 382
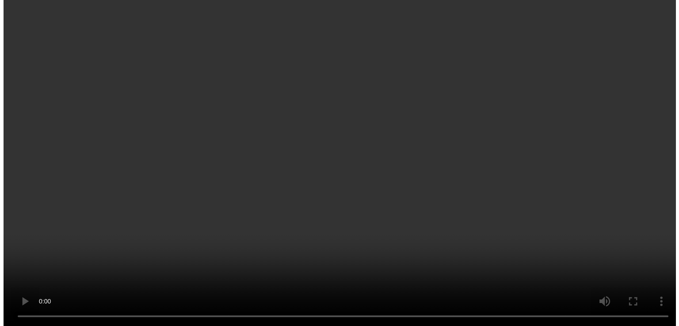
scroll to position [189, 0]
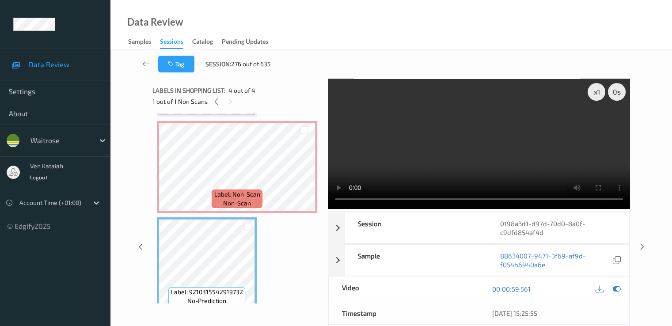
click at [615, 290] on icon at bounding box center [617, 289] width 8 height 8
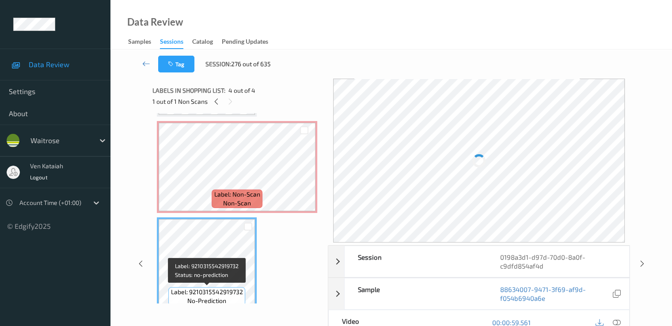
click at [191, 289] on span "Label: 9210315542919732" at bounding box center [207, 292] width 72 height 9
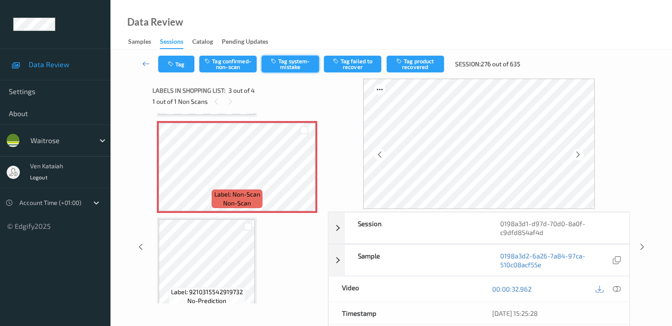
click at [281, 61] on button "Tag system-mistake" at bounding box center [290, 64] width 57 height 17
click at [295, 65] on button "Tag system-mistake" at bounding box center [290, 64] width 57 height 17
click at [180, 57] on button "Tag" at bounding box center [176, 64] width 36 height 17
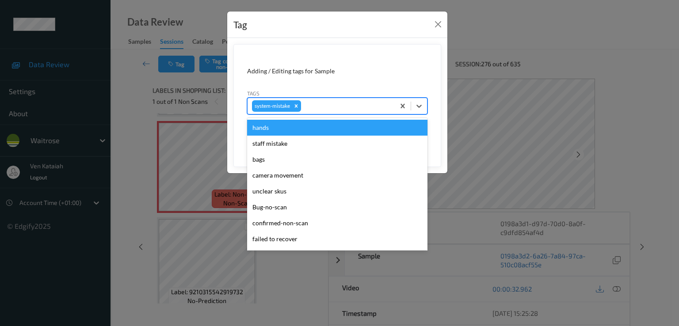
click at [330, 102] on div at bounding box center [347, 106] width 88 height 11
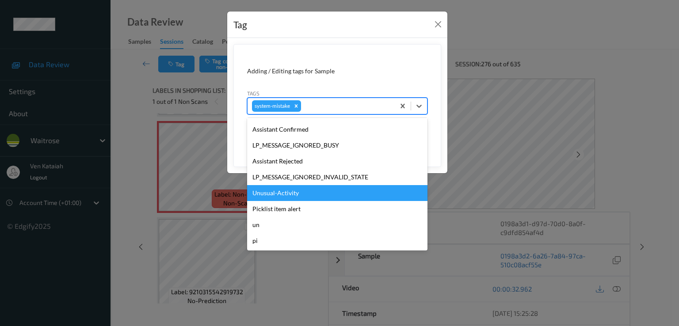
click at [271, 188] on div "Unusual-Activity" at bounding box center [337, 193] width 180 height 16
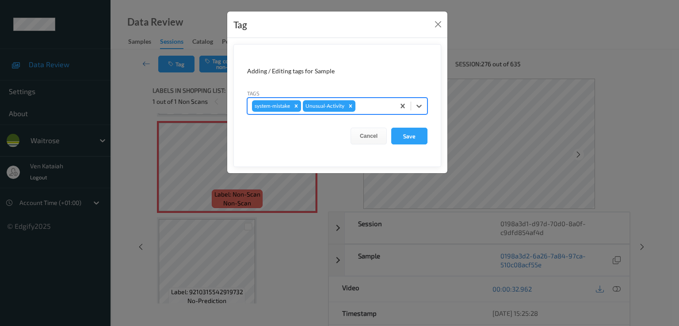
click at [370, 105] on div at bounding box center [373, 106] width 33 height 11
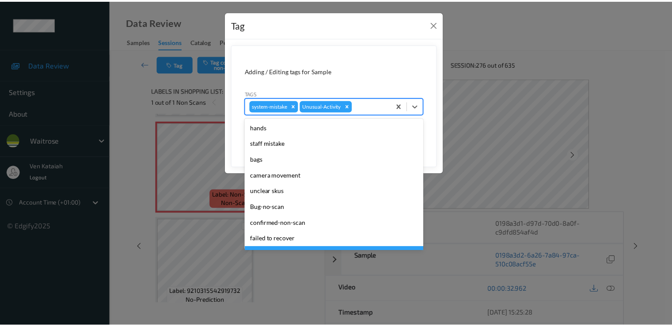
scroll to position [173, 0]
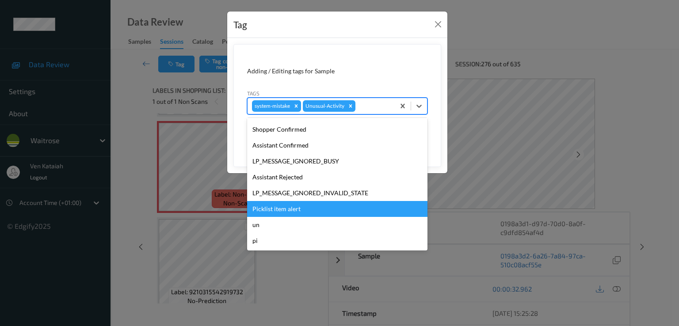
click at [285, 214] on div "Picklist item alert" at bounding box center [337, 209] width 180 height 16
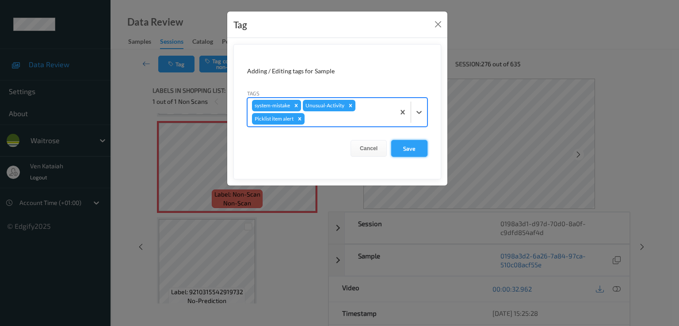
click at [396, 148] on button "Save" at bounding box center [409, 148] width 36 height 17
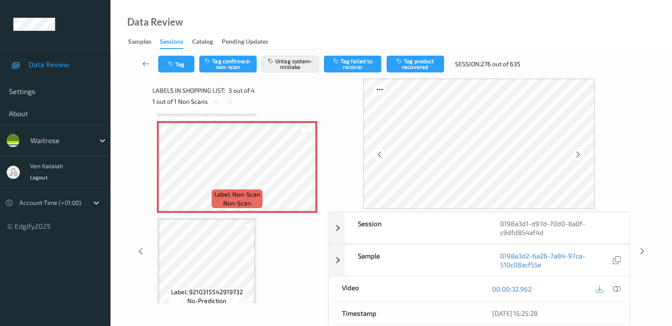
click at [145, 64] on icon at bounding box center [146, 63] width 8 height 9
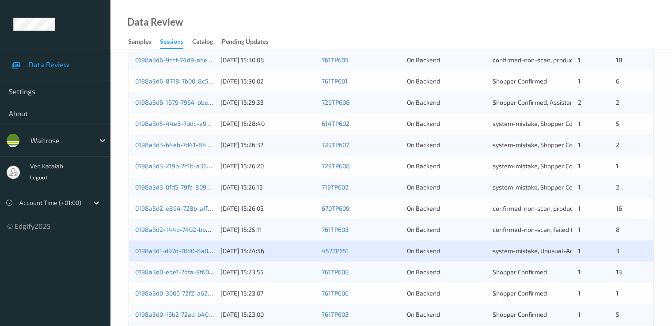
scroll to position [408, 0]
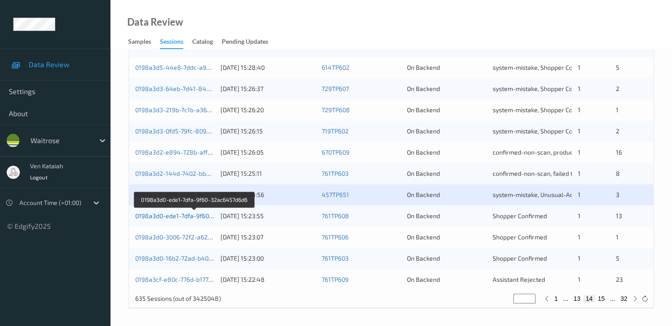
click at [189, 214] on link "0198a3d0-ede1-7dfa-9f60-32ac6457d6d6" at bounding box center [194, 216] width 118 height 8
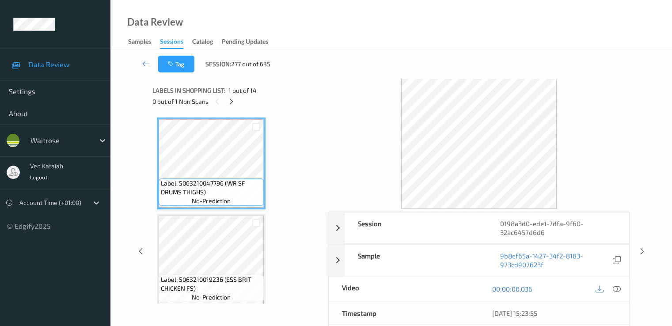
click at [225, 104] on div "0 out of 1 Non Scans" at bounding box center [236, 101] width 169 height 11
click at [235, 107] on div "0 out of 1 Non Scans" at bounding box center [236, 101] width 169 height 11
click at [232, 107] on div at bounding box center [231, 101] width 11 height 11
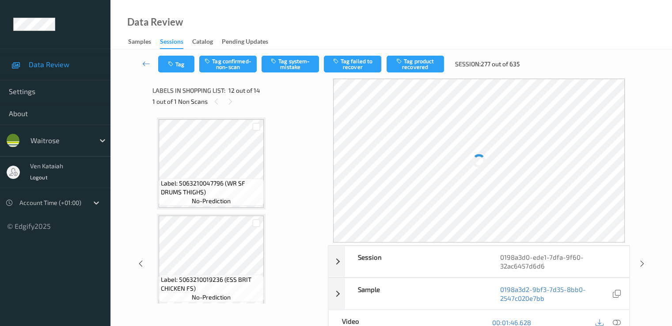
scroll to position [968, 0]
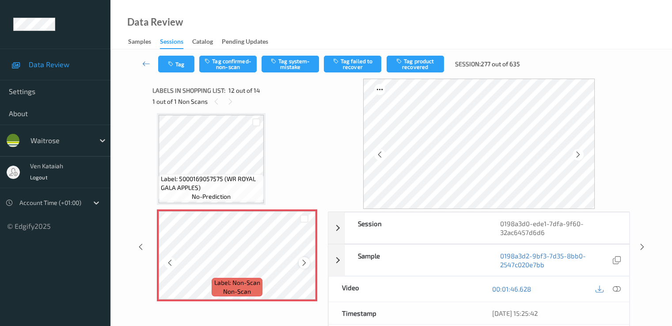
click at [305, 263] on icon at bounding box center [305, 263] width 8 height 8
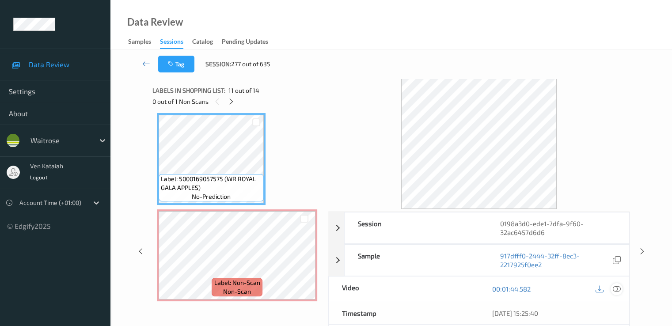
click at [619, 290] on icon at bounding box center [617, 289] width 8 height 8
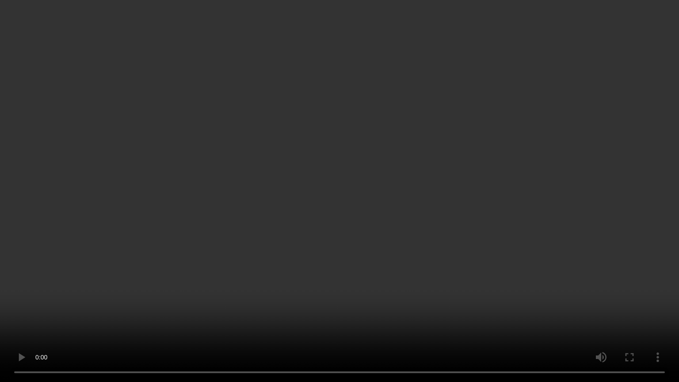
click at [256, 265] on video at bounding box center [339, 191] width 679 height 382
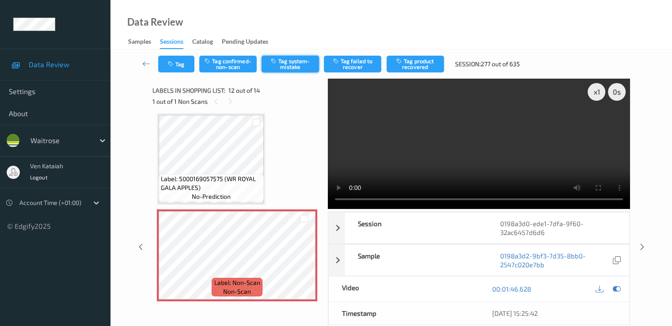
click at [281, 61] on button "Tag system-mistake" at bounding box center [290, 64] width 57 height 17
click at [179, 71] on button "Tag" at bounding box center [176, 64] width 36 height 17
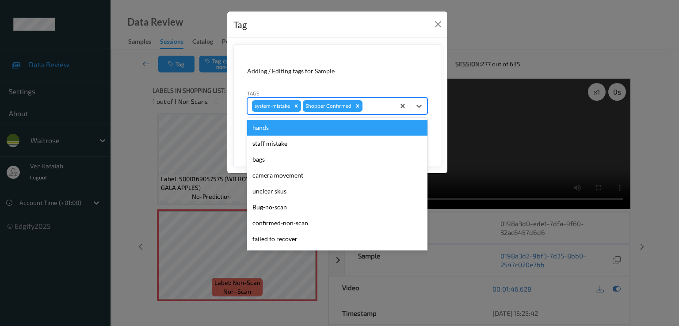
click at [365, 104] on div at bounding box center [377, 106] width 26 height 11
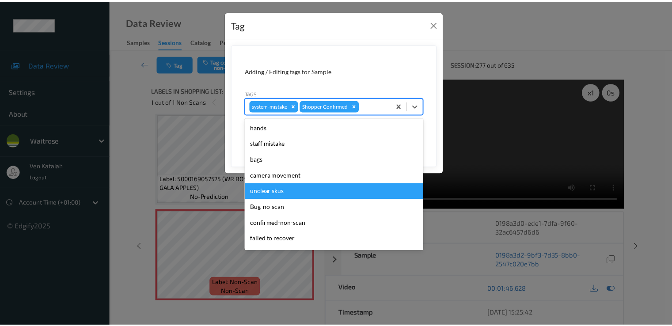
scroll to position [173, 0]
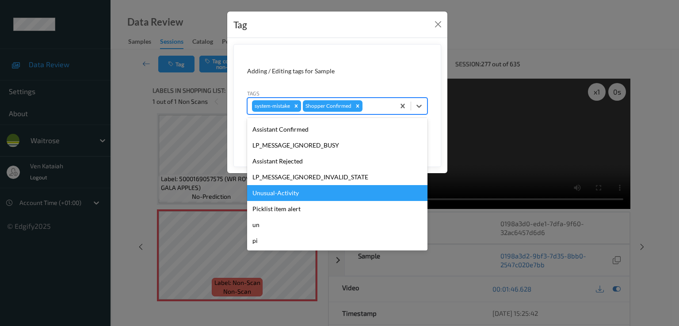
click at [309, 192] on div "Unusual-Activity" at bounding box center [337, 193] width 180 height 16
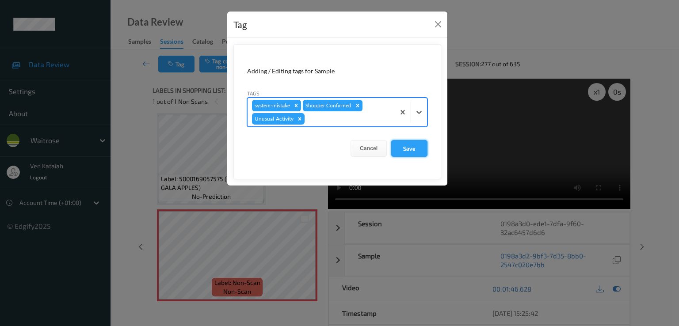
click at [399, 151] on button "Save" at bounding box center [409, 148] width 36 height 17
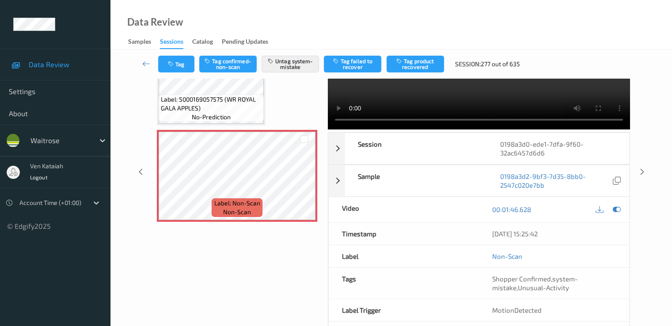
scroll to position [115, 0]
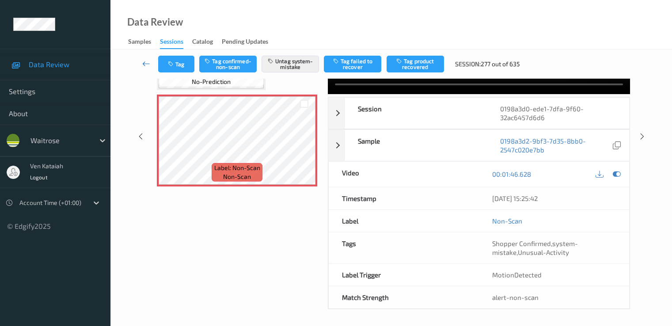
click at [145, 68] on icon at bounding box center [146, 63] width 8 height 9
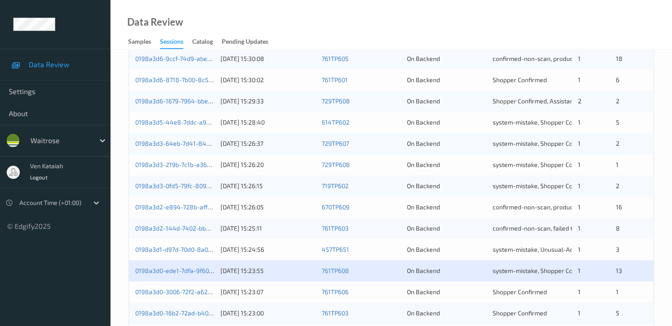
scroll to position [408, 0]
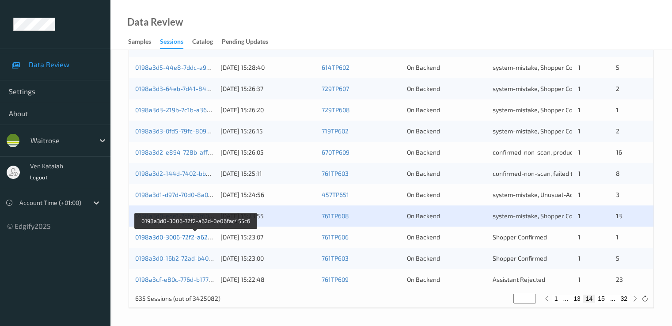
click at [198, 238] on link "0198a3d0-3006-72f2-a62d-0e06fac455c6" at bounding box center [194, 237] width 119 height 8
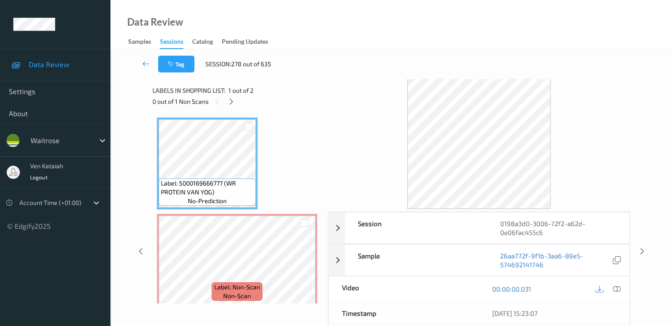
click at [230, 95] on div "Labels in shopping list: 1 out of 2" at bounding box center [236, 90] width 169 height 11
click at [228, 104] on icon at bounding box center [232, 102] width 8 height 8
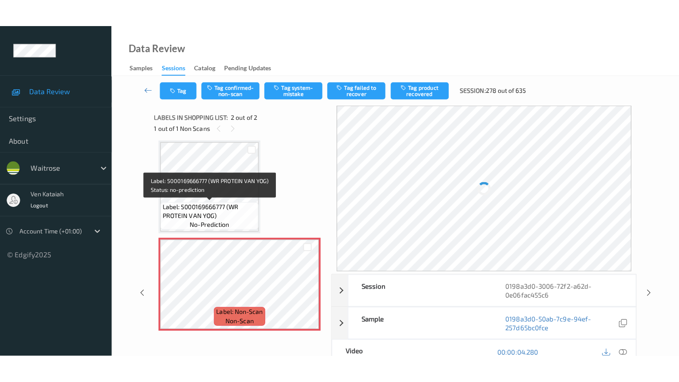
scroll to position [7, 0]
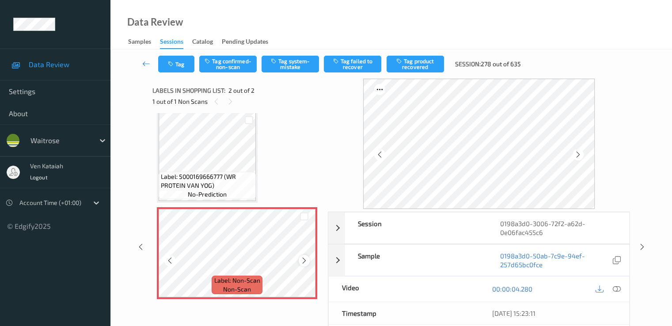
click at [302, 260] on icon at bounding box center [305, 261] width 8 height 8
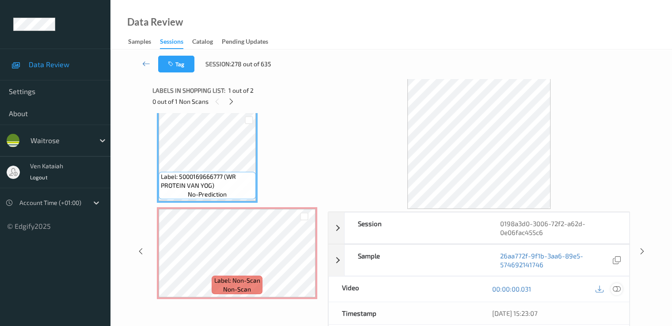
click at [616, 287] on icon at bounding box center [617, 289] width 8 height 8
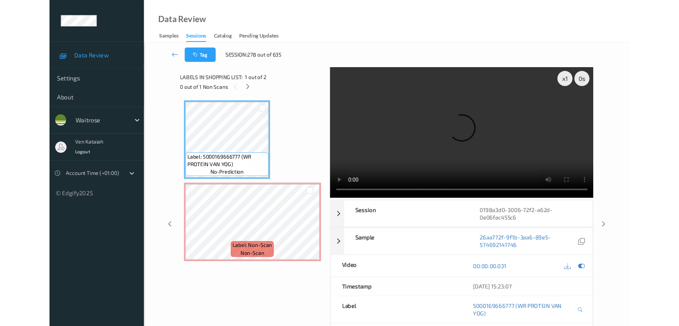
scroll to position [0, 0]
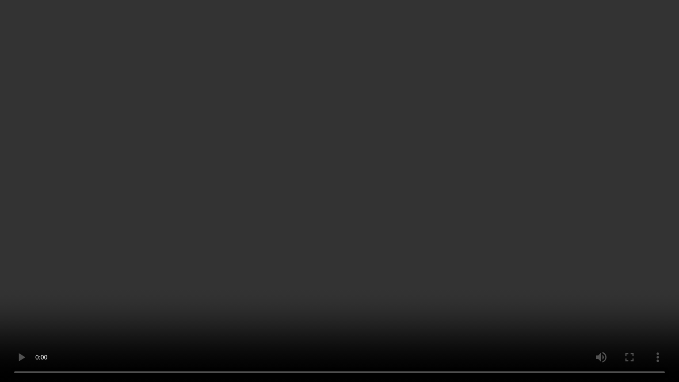
click at [261, 286] on video at bounding box center [339, 191] width 679 height 382
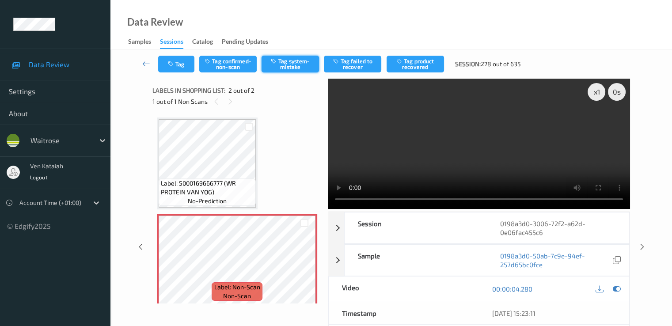
click at [276, 64] on icon "button" at bounding box center [275, 61] width 8 height 6
click at [187, 75] on div "Tag Tag confirmed-non-scan Untag system-mistake Tag failed to recover Tag produ…" at bounding box center [391, 63] width 525 height 29
click at [186, 67] on button "Tag" at bounding box center [176, 64] width 36 height 17
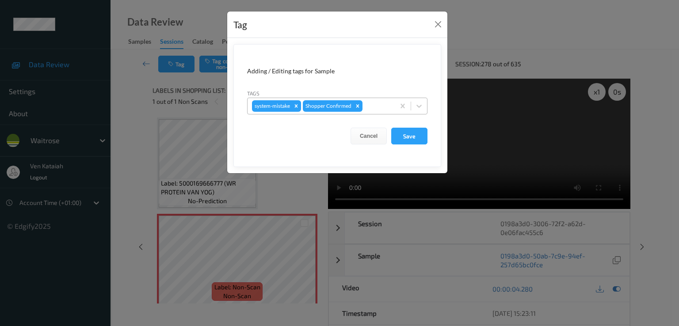
click at [380, 111] on div "system-mistake Shopper Confirmed" at bounding box center [320, 106] width 147 height 15
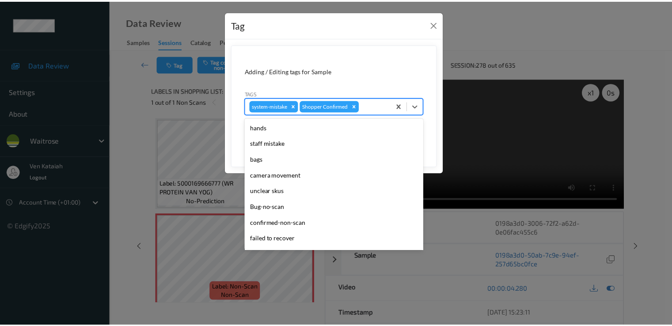
scroll to position [173, 0]
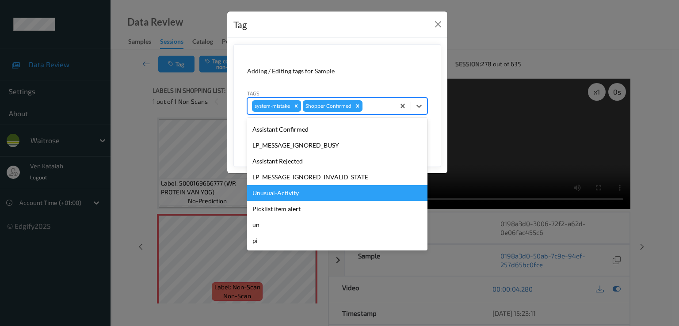
click at [303, 194] on div "Unusual-Activity" at bounding box center [337, 193] width 180 height 16
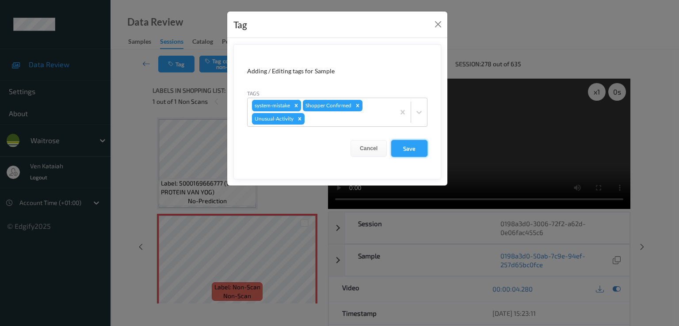
click at [416, 147] on button "Save" at bounding box center [409, 148] width 36 height 17
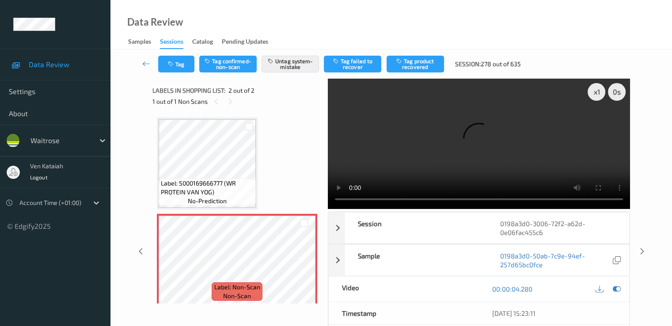
scroll to position [7, 0]
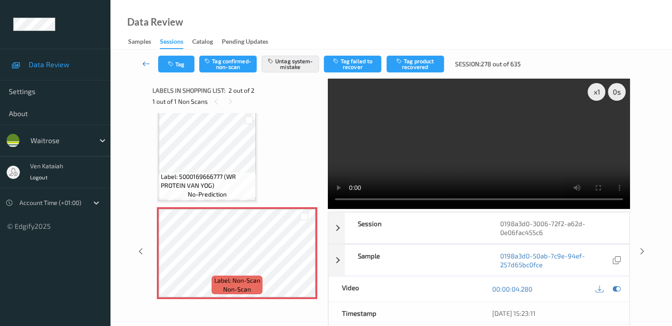
click at [141, 62] on link at bounding box center [146, 64] width 23 height 17
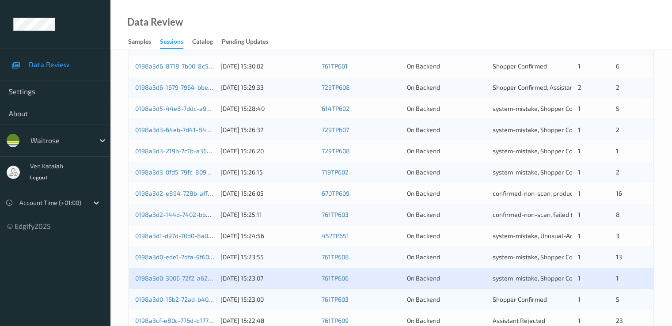
scroll to position [408, 0]
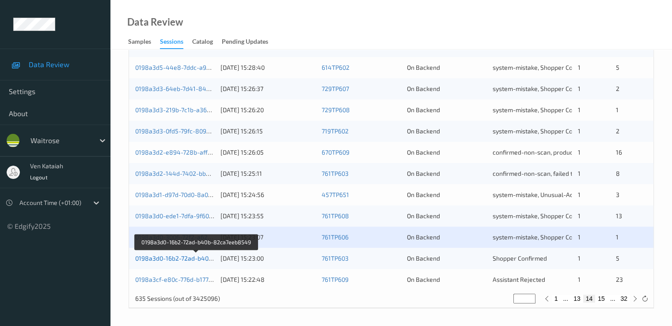
click at [186, 259] on link "0198a3d0-16b2-72ad-b40b-82ca7eeb8549" at bounding box center [196, 259] width 122 height 8
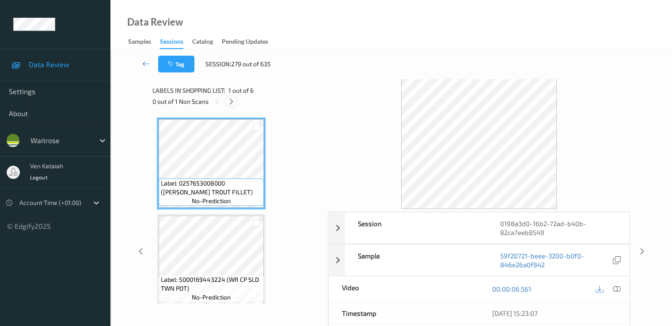
click at [230, 100] on icon at bounding box center [232, 102] width 8 height 8
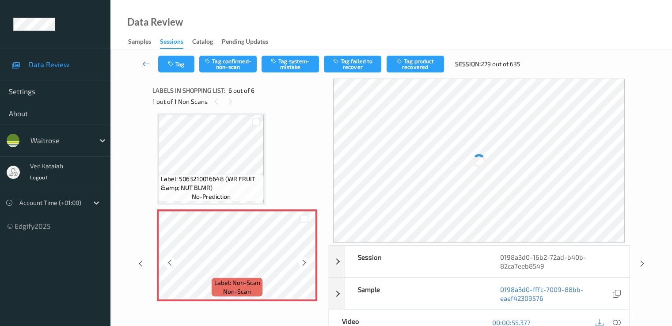
scroll to position [392, 0]
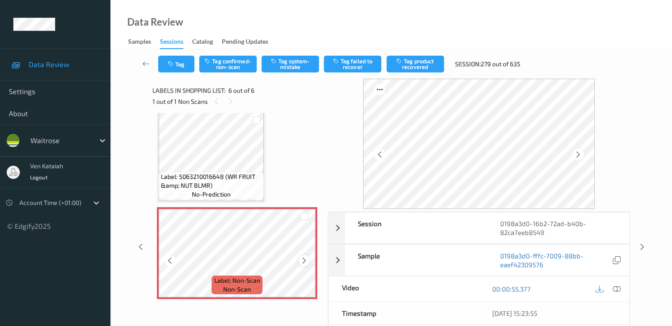
click at [306, 258] on icon at bounding box center [305, 261] width 8 height 8
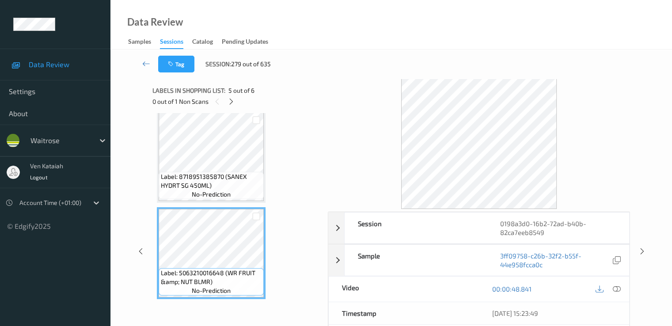
scroll to position [304, 0]
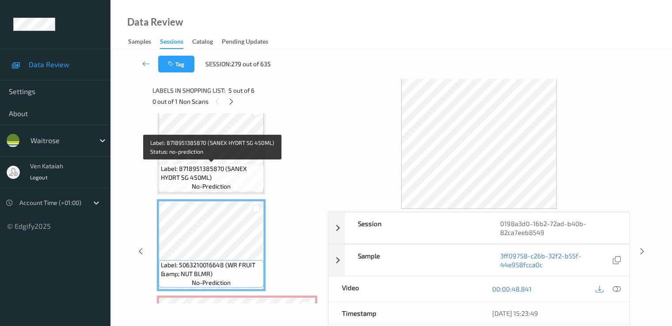
click at [230, 167] on span "Label: 8718951385870 (SANEX HYDRT SG 450ML)" at bounding box center [211, 173] width 101 height 18
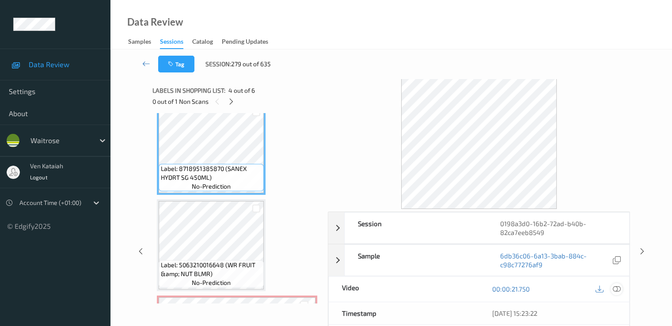
click at [619, 287] on icon at bounding box center [617, 289] width 8 height 8
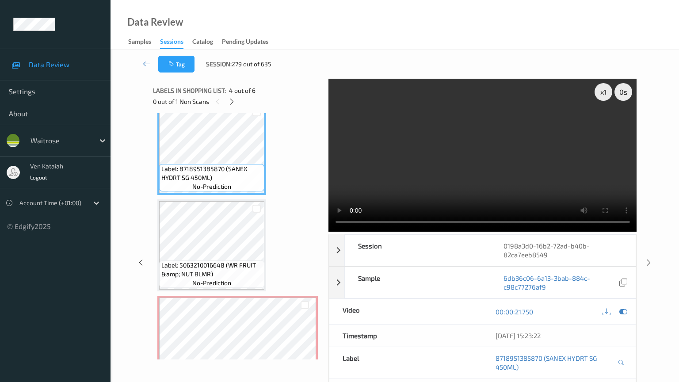
click at [415, 232] on video at bounding box center [482, 155] width 308 height 153
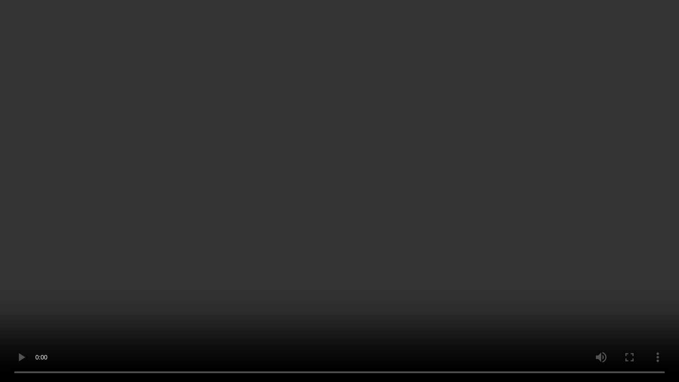
drag, startPoint x: 638, startPoint y: 272, endPoint x: 645, endPoint y: 328, distance: 56.1
click at [638, 275] on video at bounding box center [339, 191] width 679 height 382
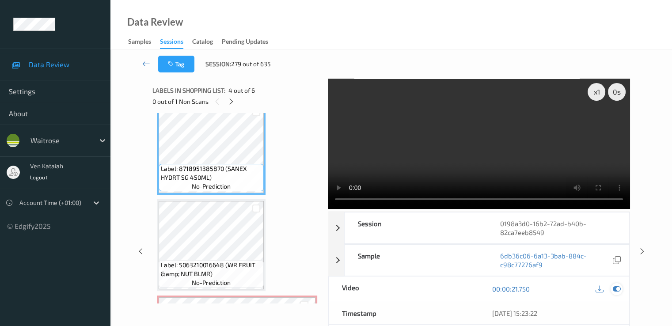
click at [612, 285] on div at bounding box center [617, 289] width 12 height 12
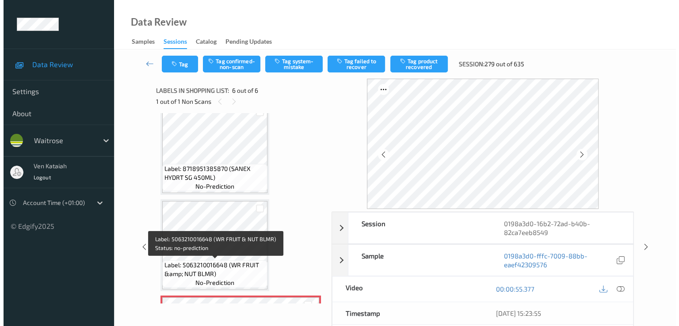
scroll to position [392, 0]
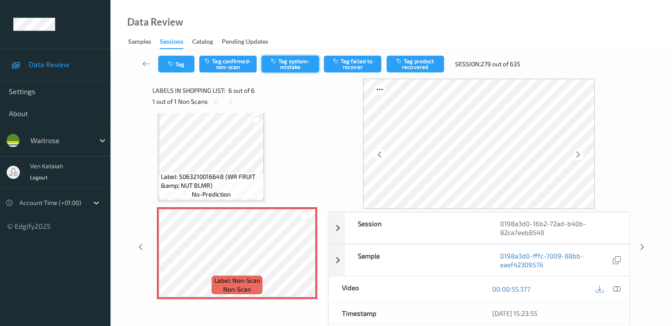
click at [304, 61] on button "Tag system-mistake" at bounding box center [290, 64] width 57 height 17
click at [178, 69] on button "Tag" at bounding box center [176, 64] width 36 height 17
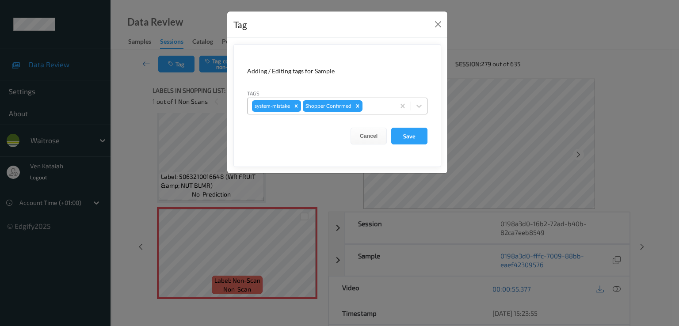
click at [373, 107] on div at bounding box center [377, 106] width 26 height 11
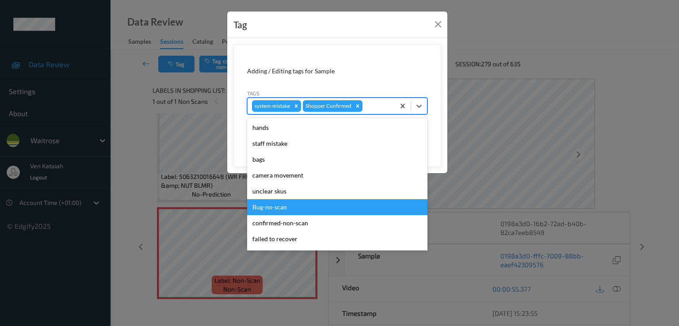
scroll to position [173, 0]
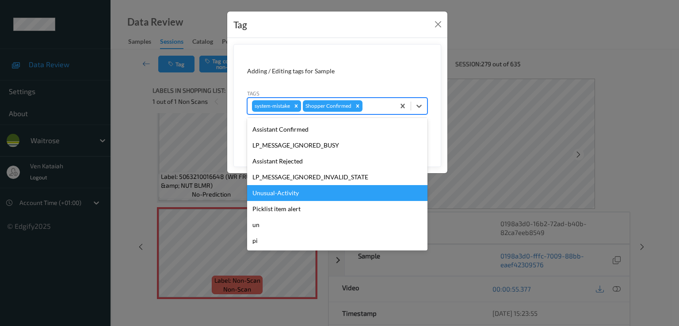
click at [287, 197] on div "Unusual-Activity" at bounding box center [337, 193] width 180 height 16
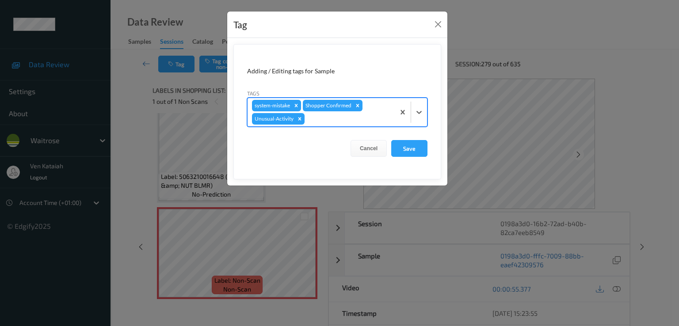
click at [362, 122] on div at bounding box center [348, 119] width 84 height 11
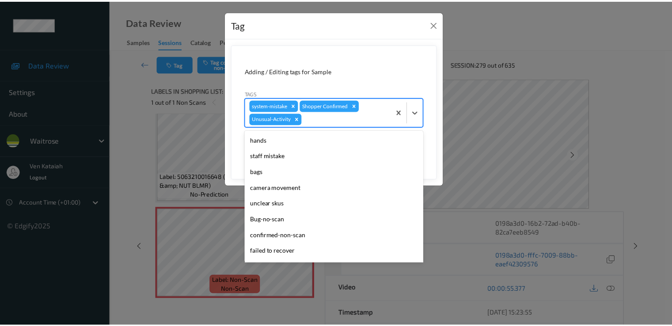
scroll to position [157, 0]
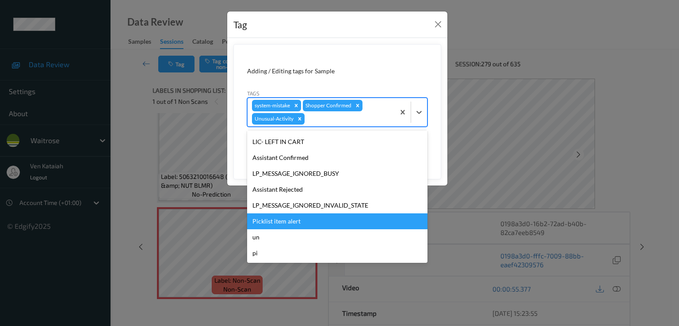
click at [284, 219] on div "Picklist item alert" at bounding box center [337, 221] width 180 height 16
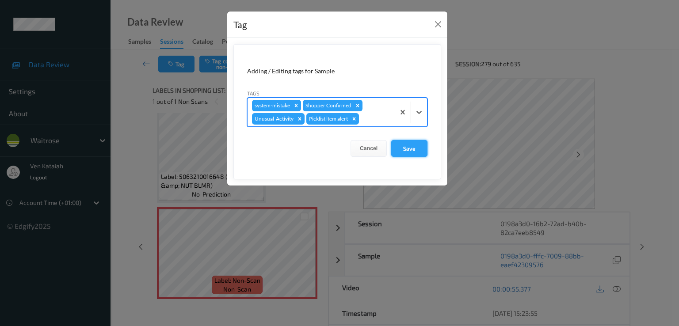
click at [399, 146] on button "Save" at bounding box center [409, 148] width 36 height 17
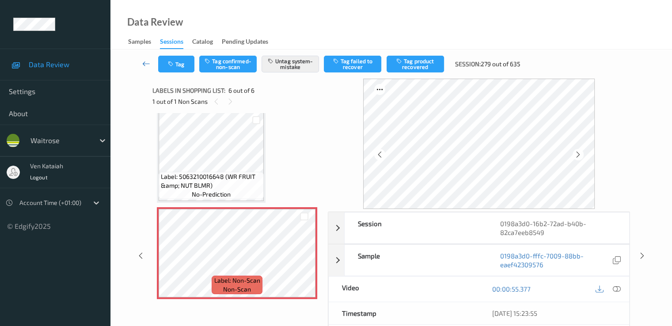
click at [147, 62] on icon at bounding box center [146, 63] width 8 height 9
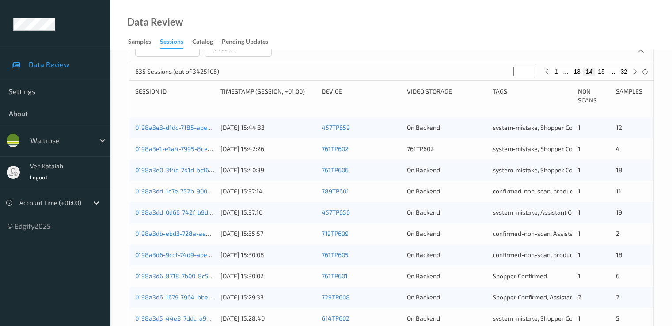
scroll to position [143, 0]
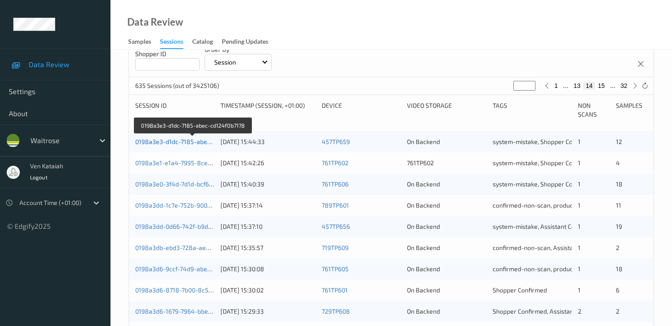
click at [179, 144] on link "0198a3e3-d1dc-7185-abec-cd124f0b7178" at bounding box center [193, 142] width 117 height 8
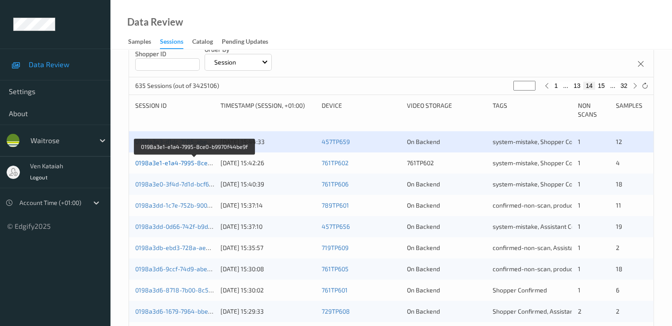
click at [180, 162] on link "0198a3e1-e1a4-7995-8ce0-b9970f44be9f" at bounding box center [194, 163] width 119 height 8
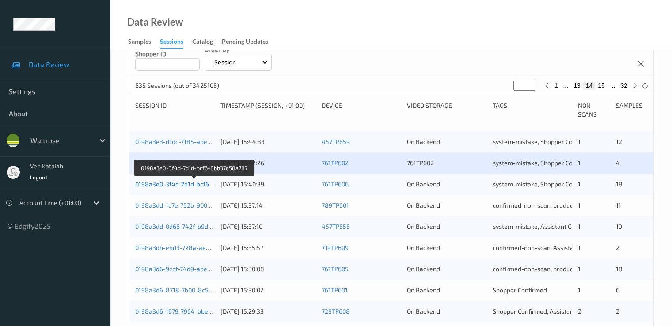
click at [175, 185] on link "0198a3e0-3f4d-7d1d-bcf6-8bb37e58a787" at bounding box center [194, 184] width 119 height 8
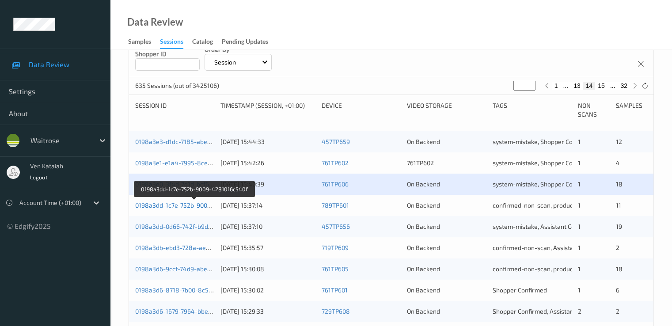
click at [171, 202] on link "0198a3dd-1c7e-752b-9009-4281016c540f" at bounding box center [194, 206] width 118 height 8
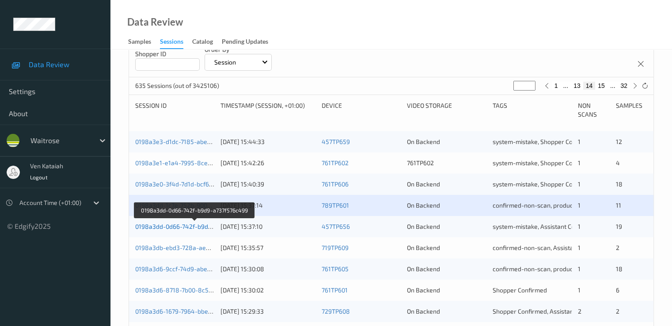
click at [166, 226] on link "0198a3dd-0d66-742f-b9d9-a737f576c499" at bounding box center [194, 227] width 119 height 8
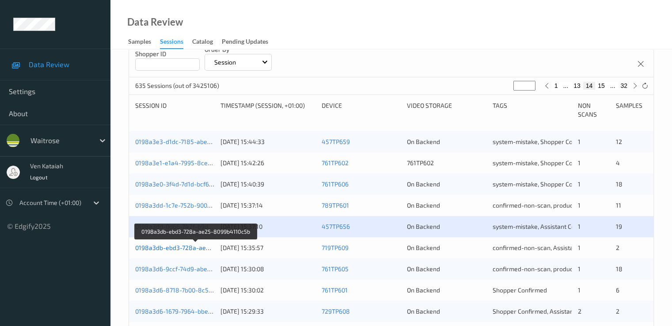
click at [164, 249] on link "0198a3db-ebd3-728a-ae25-8099b4110c5b" at bounding box center [196, 248] width 122 height 8
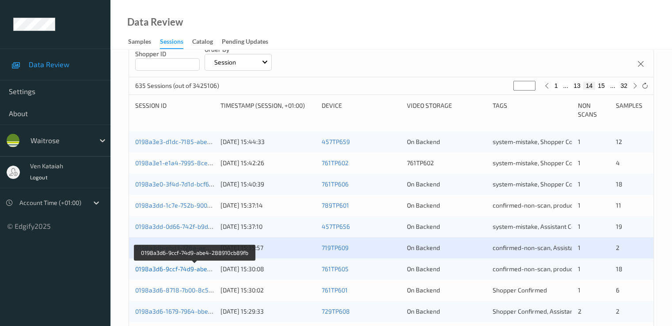
click at [164, 269] on link "0198a3d6-9ccf-74d9-abe4-288910cb89fb" at bounding box center [195, 269] width 120 height 8
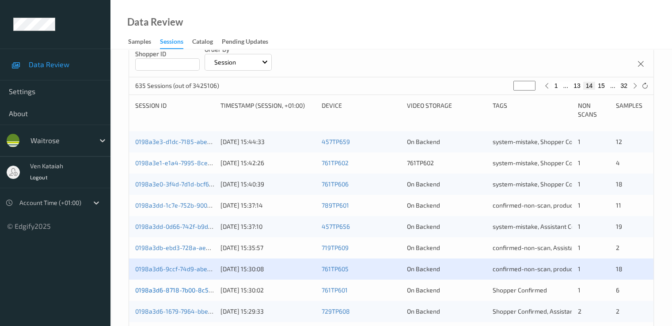
click at [163, 288] on link "0198a3d6-8718-7b00-8c55-bc8b93c6c791" at bounding box center [195, 290] width 120 height 8
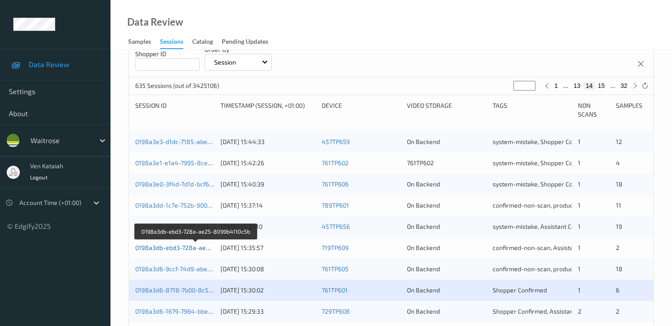
scroll to position [232, 0]
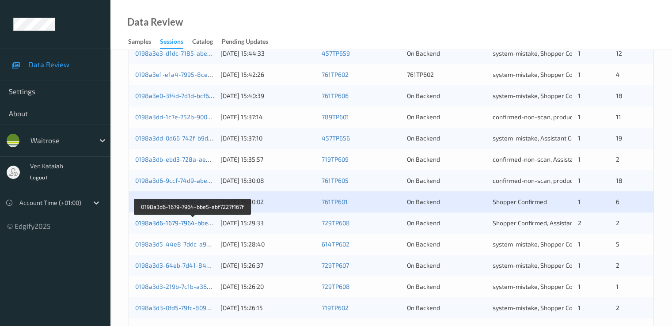
click at [182, 225] on link "0198a3d6-1679-7964-bbe5-abf7227f167f" at bounding box center [192, 223] width 115 height 8
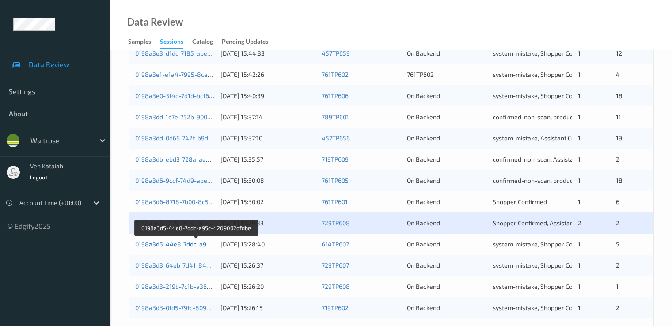
click at [183, 244] on link "0198a3d5-44e8-7ddc-a95c-4209062dfdbe" at bounding box center [196, 244] width 122 height 8
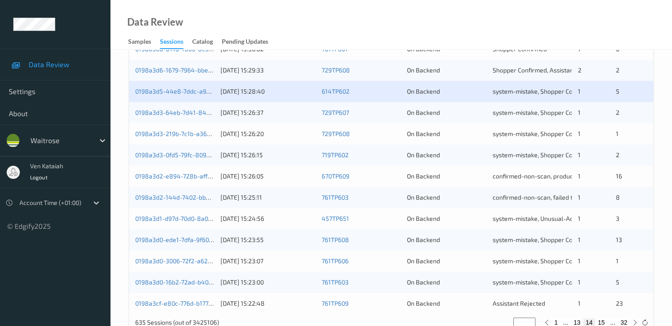
scroll to position [408, 0]
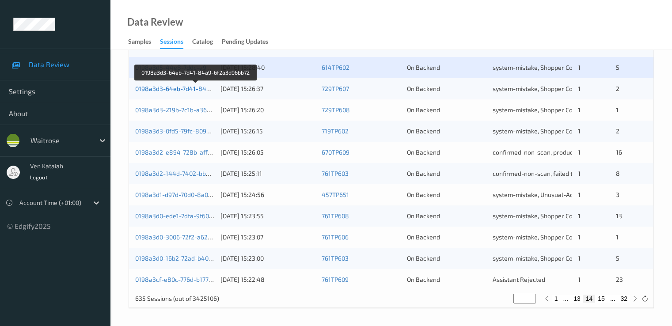
click at [190, 91] on link "0198a3d3-64eb-7d41-84a9-6f2a3d96bb72" at bounding box center [196, 89] width 122 height 8
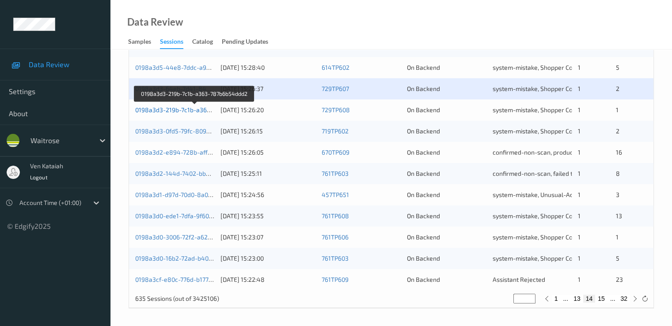
click at [186, 112] on link "0198a3d3-219b-7c1b-a363-787b6b54ddd2" at bounding box center [195, 110] width 120 height 8
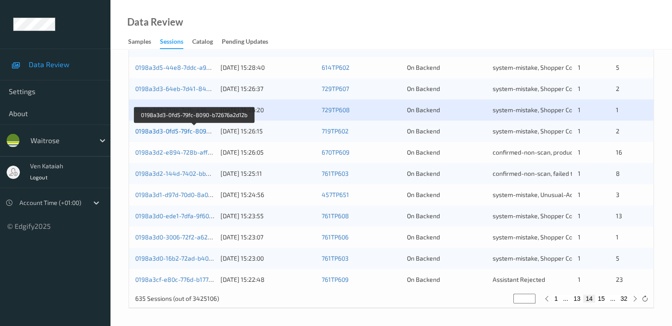
click at [187, 130] on link "0198a3d3-0fd5-79fc-8090-b72676a2d12b" at bounding box center [194, 131] width 118 height 8
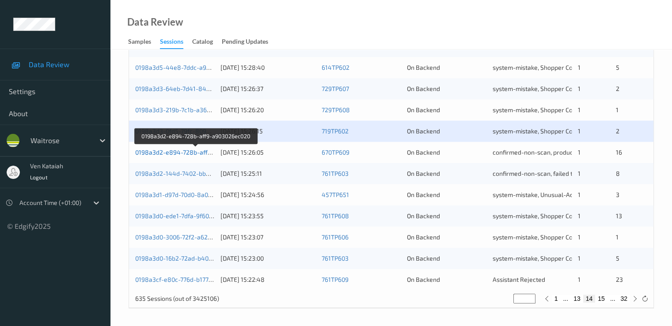
click at [189, 154] on link "0198a3d2-e894-728b-aff9-a903026ec020" at bounding box center [195, 152] width 121 height 8
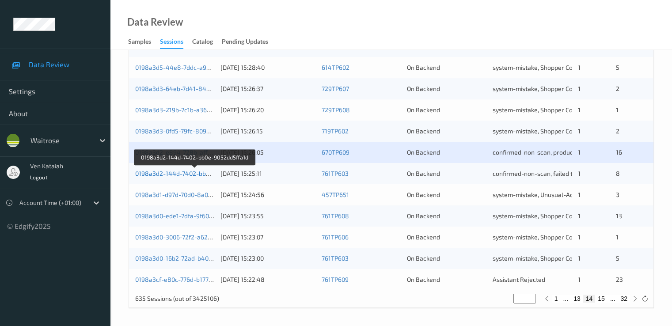
click at [187, 172] on link "0198a3d2-144d-7402-bb0e-9052dd5ffa1d" at bounding box center [194, 174] width 119 height 8
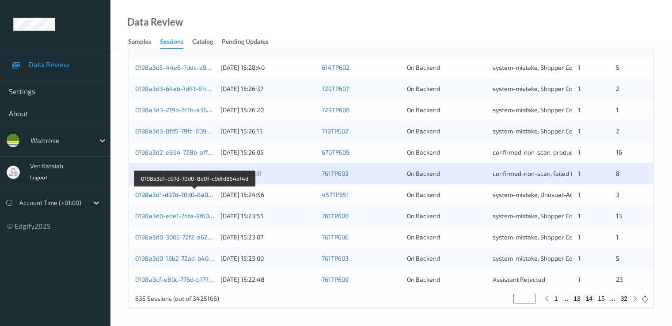
click at [188, 191] on link "0198a3d1-d97d-70d0-8a0f-c9dfd854af4d" at bounding box center [194, 195] width 118 height 8
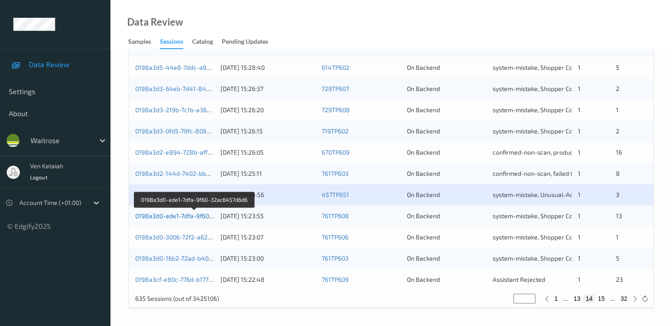
click at [191, 212] on link "0198a3d0-ede1-7dfa-9f60-32ac6457d6d6" at bounding box center [194, 216] width 118 height 8
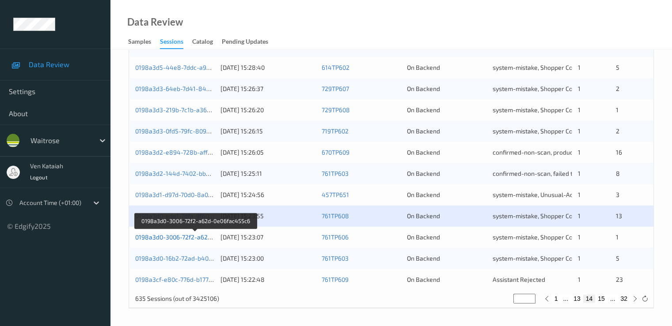
click at [190, 239] on link "0198a3d0-3006-72f2-a62d-0e06fac455c6" at bounding box center [194, 237] width 119 height 8
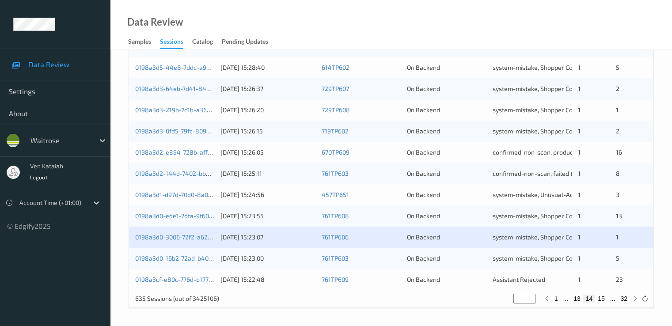
click at [189, 262] on div "0198a3d0-16b2-72ad-b40b-82ca7eeb8549" at bounding box center [174, 258] width 79 height 9
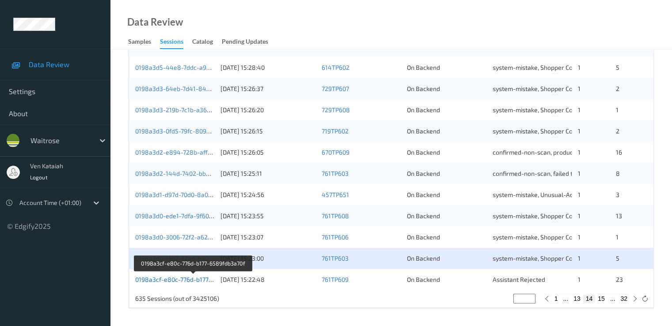
click at [190, 280] on link "0198a3cf-e80c-776d-b177-6589fdb3a70f" at bounding box center [193, 280] width 116 height 8
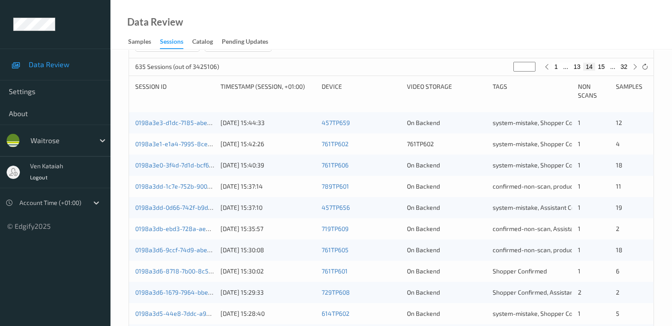
scroll to position [177, 0]
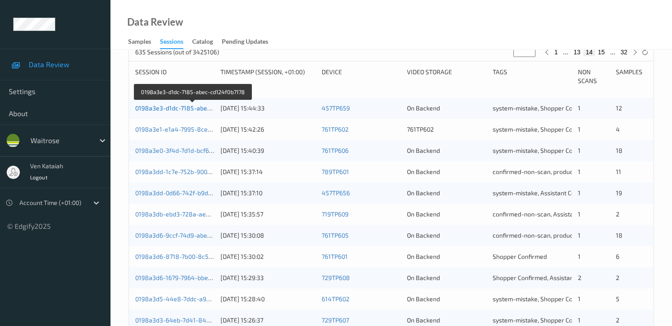
click at [196, 110] on link "0198a3e3-d1dc-7185-abec-cd124f0b7178" at bounding box center [193, 108] width 117 height 8
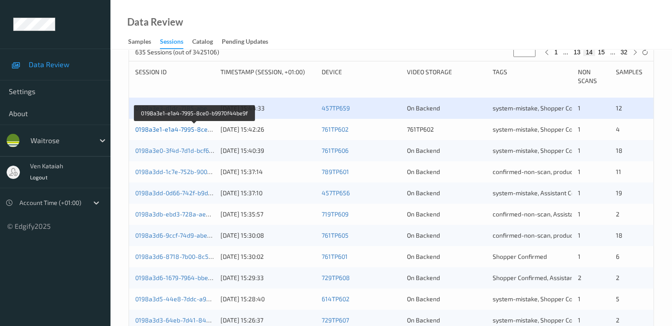
click at [195, 131] on link "0198a3e1-e1a4-7995-8ce0-b9970f44be9f" at bounding box center [194, 130] width 119 height 8
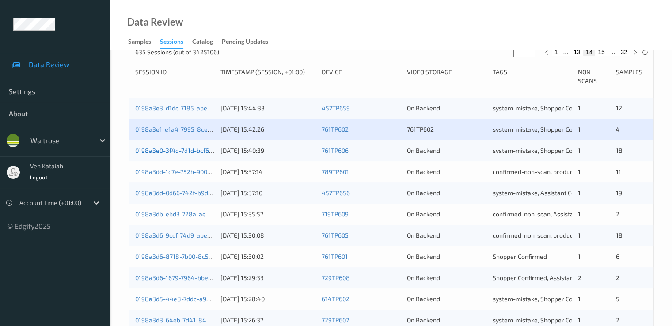
click at [195, 154] on link "0198a3e0-3f4d-7d1d-bcf6-8bb37e58a787" at bounding box center [194, 151] width 119 height 8
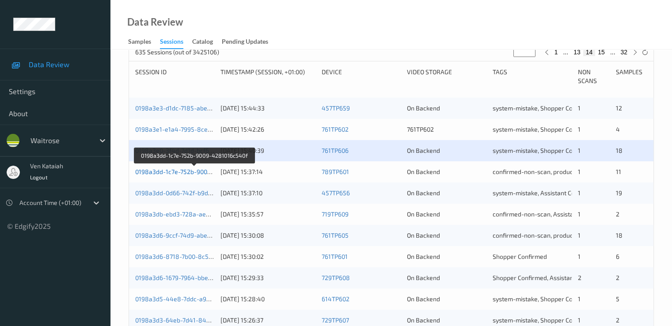
click at [199, 175] on link "0198a3dd-1c7e-752b-9009-4281016c540f" at bounding box center [194, 172] width 118 height 8
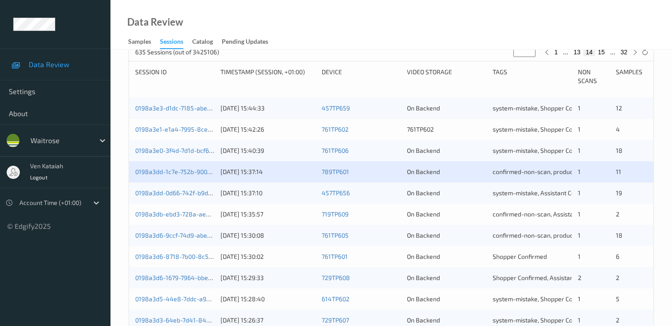
click at [198, 198] on div "0198a3dd-0d66-742f-b9d9-a737f576c499 13/08/2025 15:37:10 457TP656 On Backend sy…" at bounding box center [391, 193] width 525 height 21
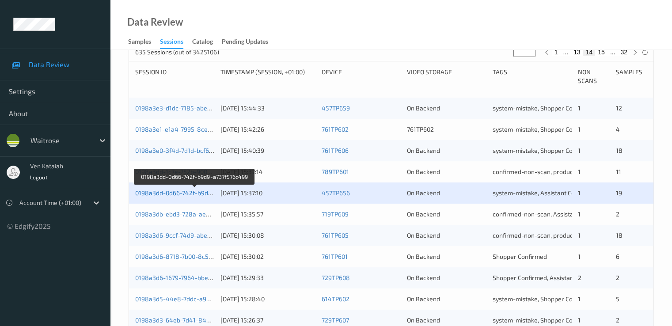
click at [194, 189] on link "0198a3dd-0d66-742f-b9d9-a737f576c499" at bounding box center [194, 193] width 119 height 8
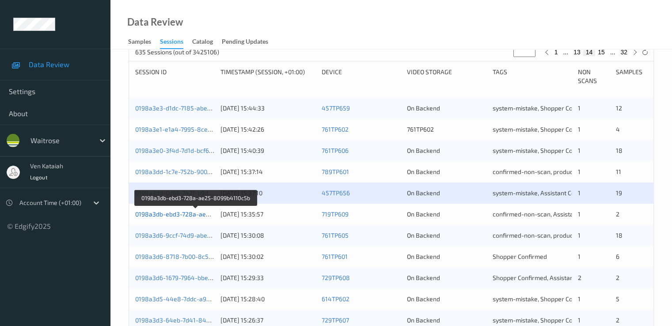
click at [193, 213] on link "0198a3db-ebd3-728a-ae25-8099b4110c5b" at bounding box center [196, 214] width 122 height 8
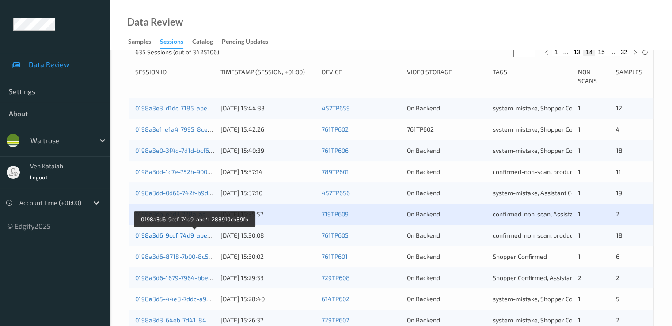
click at [190, 238] on link "0198a3d6-9ccf-74d9-abe4-288910cb89fb" at bounding box center [195, 236] width 120 height 8
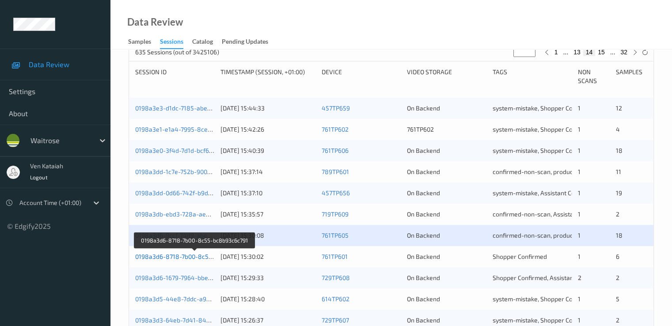
click at [184, 259] on link "0198a3d6-8718-7b00-8c55-bc8b93c6c791" at bounding box center [195, 257] width 120 height 8
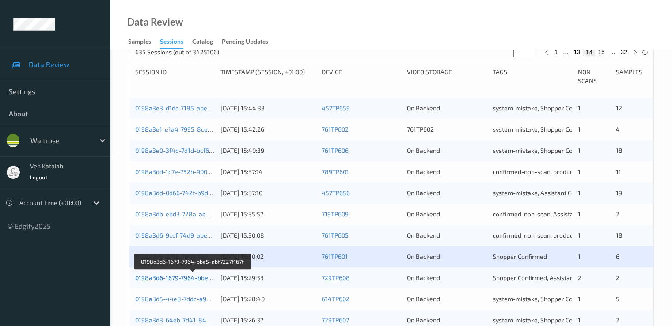
click at [189, 280] on link "0198a3d6-1679-7964-bbe5-abf7227f167f" at bounding box center [192, 278] width 115 height 8
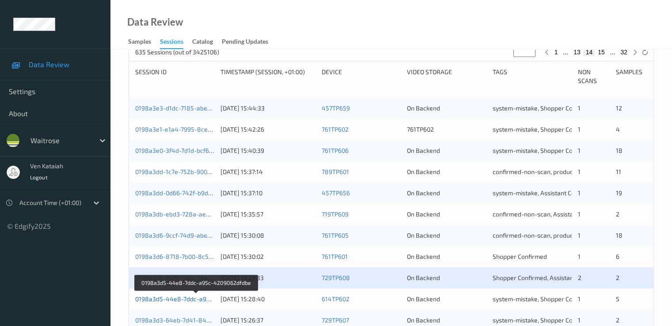
click at [190, 297] on link "0198a3d5-44e8-7ddc-a95c-4209062dfdbe" at bounding box center [196, 299] width 122 height 8
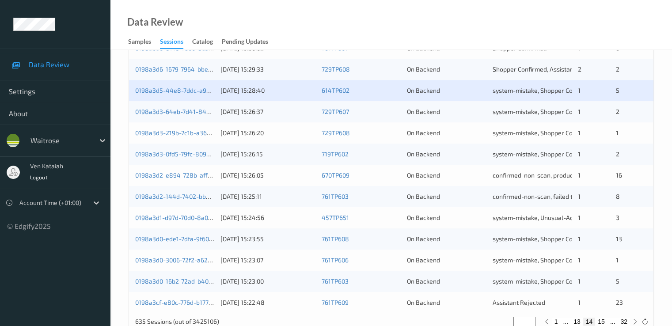
scroll to position [408, 0]
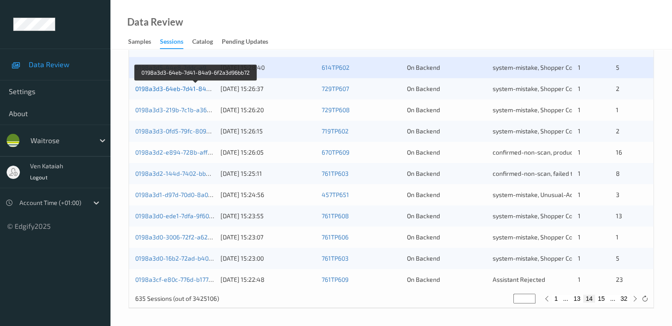
click at [207, 86] on link "0198a3d3-64eb-7d41-84a9-6f2a3d96bb72" at bounding box center [196, 89] width 122 height 8
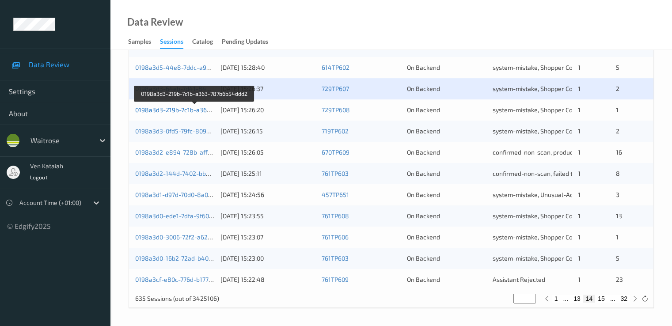
click at [199, 113] on link "0198a3d3-219b-7c1b-a363-787b6b54ddd2" at bounding box center [195, 110] width 120 height 8
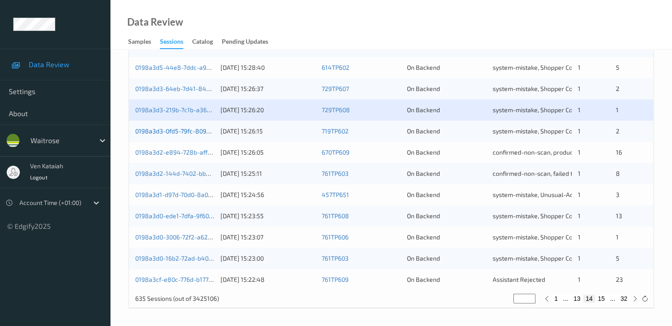
click at [198, 129] on link "0198a3d3-0fd5-79fc-8090-b72676a2d12b" at bounding box center [194, 131] width 118 height 8
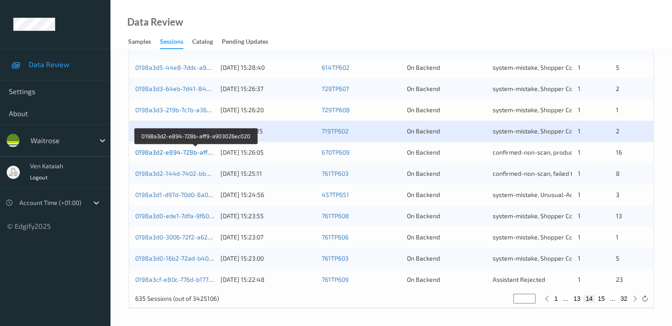
click at [199, 150] on link "0198a3d2-e894-728b-aff9-a903026ec020" at bounding box center [195, 152] width 121 height 8
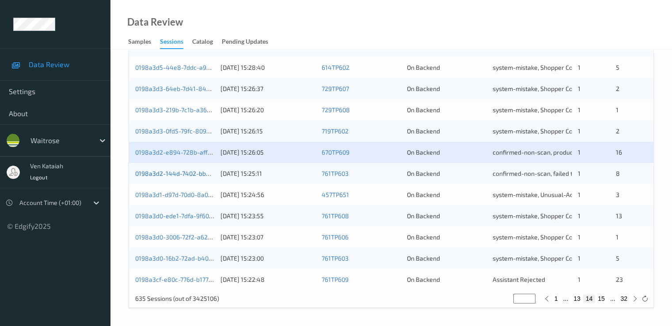
click at [198, 173] on link "0198a3d2-144d-7402-bb0e-9052dd5ffa1d" at bounding box center [194, 174] width 119 height 8
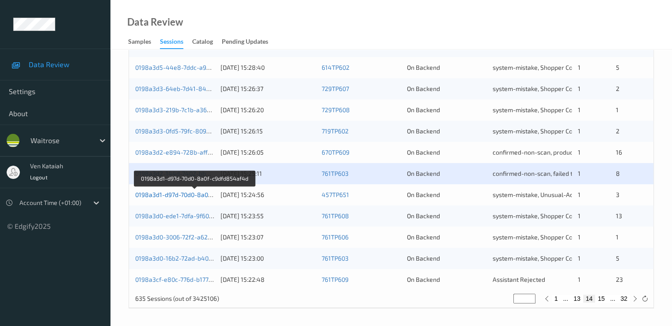
click at [194, 193] on link "0198a3d1-d97d-70d0-8a0f-c9dfd854af4d" at bounding box center [194, 195] width 118 height 8
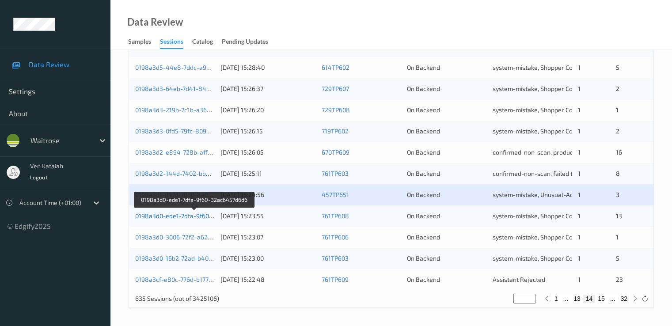
click at [187, 217] on link "0198a3d0-ede1-7dfa-9f60-32ac6457d6d6" at bounding box center [194, 216] width 118 height 8
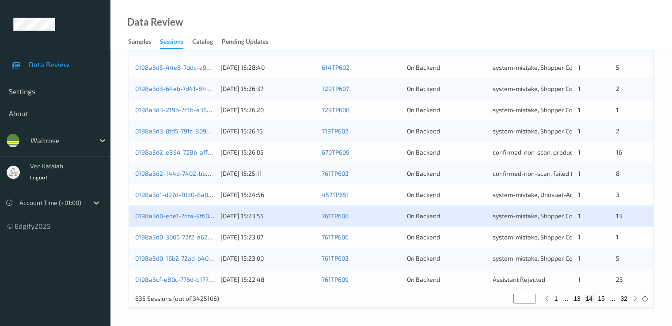
click at [190, 241] on div "0198a3d0-3006-72f2-a62d-0e06fac455c6 13/08/2025 15:23:07 761TP606 On Backend sy…" at bounding box center [391, 237] width 525 height 21
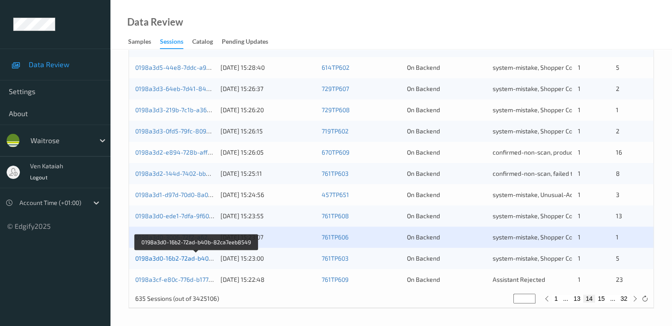
click at [190, 258] on link "0198a3d0-16b2-72ad-b40b-82ca7eeb8549" at bounding box center [196, 259] width 122 height 8
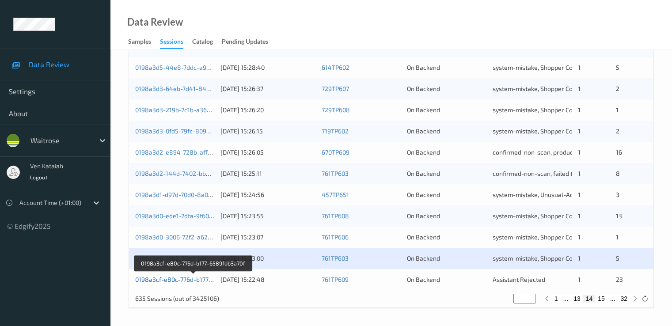
click at [189, 280] on link "0198a3cf-e80c-776d-b177-6589fdb3a70f" at bounding box center [193, 280] width 116 height 8
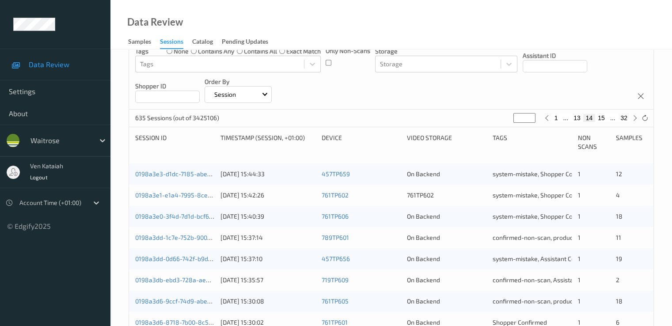
scroll to position [177, 0]
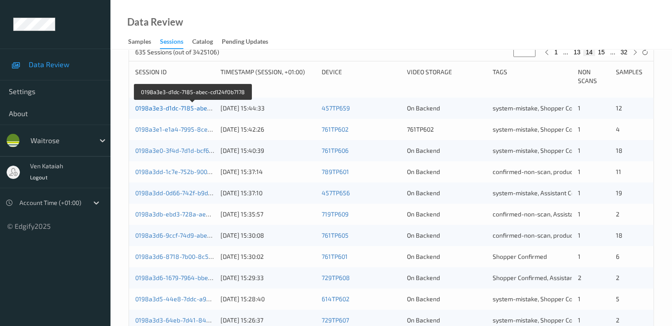
click at [184, 108] on link "0198a3e3-d1dc-7185-abec-cd124f0b7178" at bounding box center [193, 108] width 117 height 8
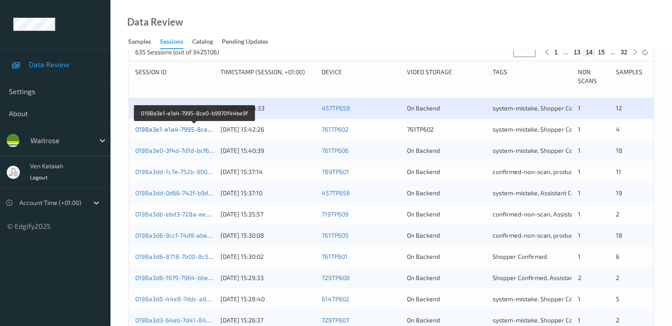
click at [186, 129] on link "0198a3e1-e1a4-7995-8ce0-b9970f44be9f" at bounding box center [194, 130] width 119 height 8
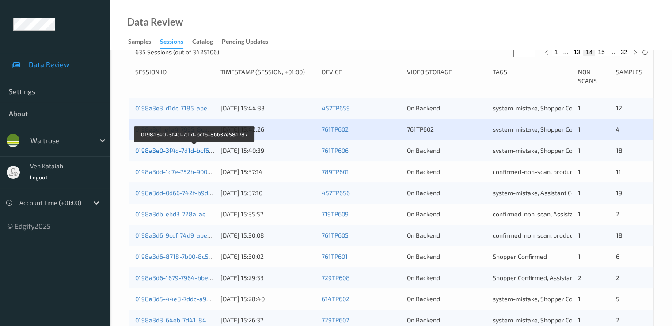
click at [192, 150] on link "0198a3e0-3f4d-7d1d-bcf6-8bb37e58a787" at bounding box center [194, 151] width 119 height 8
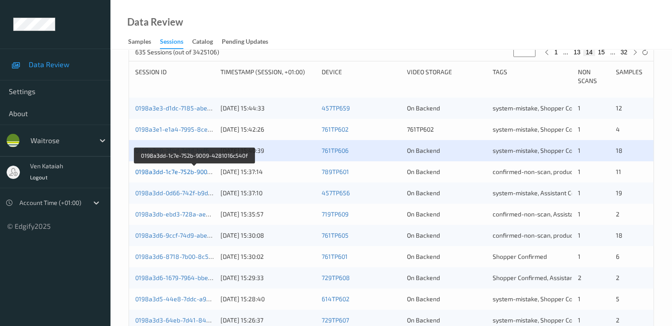
click at [195, 172] on link "0198a3dd-1c7e-752b-9009-4281016c540f" at bounding box center [194, 172] width 118 height 8
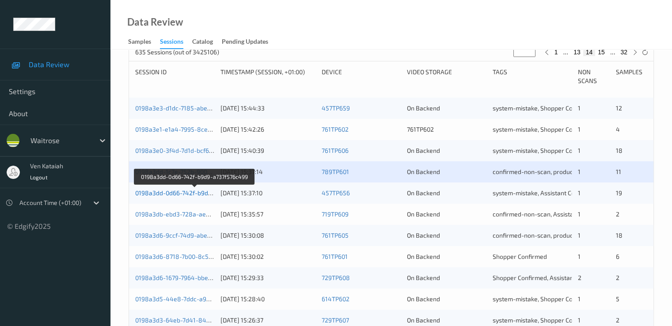
click at [192, 192] on link "0198a3dd-0d66-742f-b9d9-a737f576c499" at bounding box center [194, 193] width 119 height 8
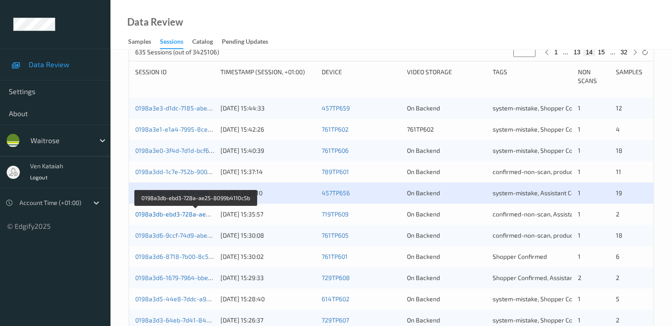
click at [183, 213] on link "0198a3db-ebd3-728a-ae25-8099b4110c5b" at bounding box center [196, 214] width 122 height 8
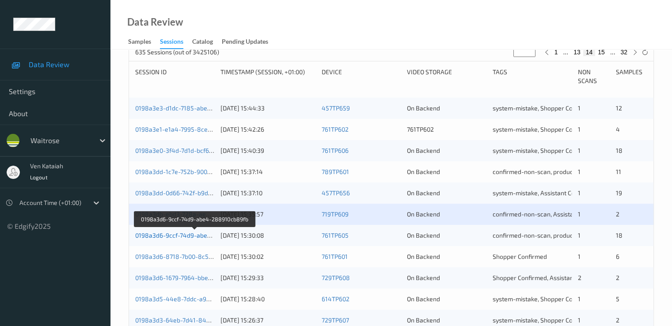
click at [187, 234] on link "0198a3d6-9ccf-74d9-abe4-288910cb89fb" at bounding box center [195, 236] width 120 height 8
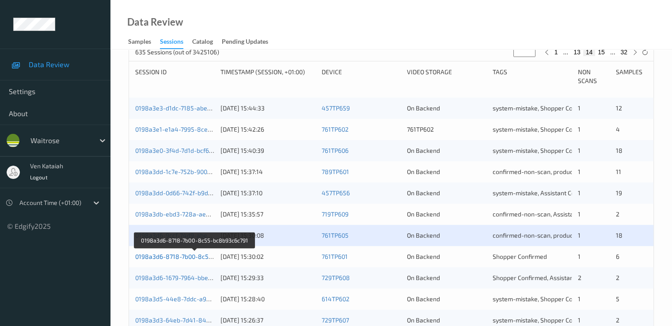
click at [185, 257] on link "0198a3d6-8718-7b00-8c55-bc8b93c6c791" at bounding box center [195, 257] width 120 height 8
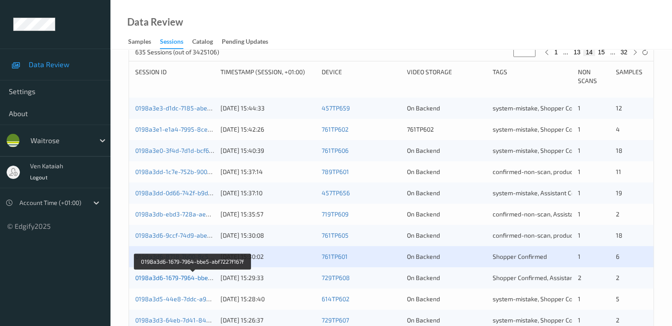
click at [188, 279] on link "0198a3d6-1679-7964-bbe5-abf7227f167f" at bounding box center [192, 278] width 115 height 8
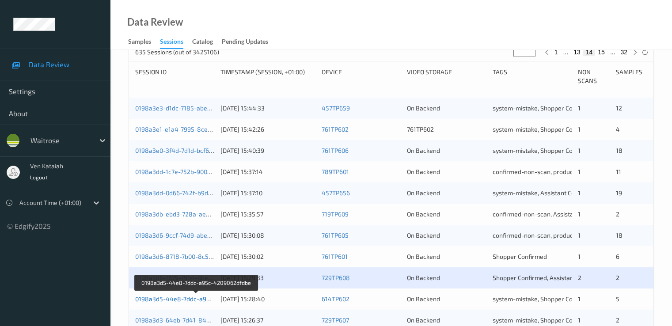
click at [188, 297] on link "0198a3d5-44e8-7ddc-a95c-4209062dfdbe" at bounding box center [196, 299] width 122 height 8
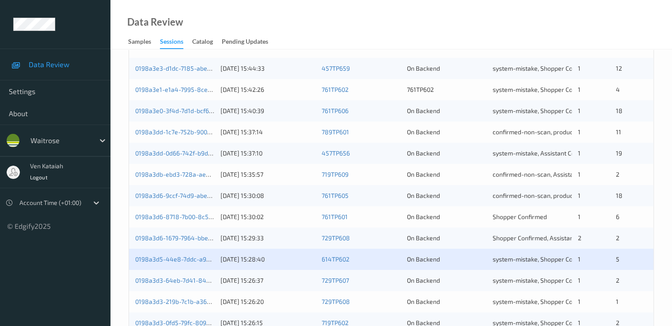
scroll to position [232, 0]
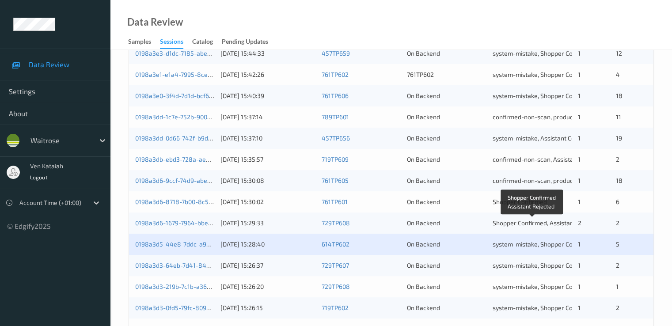
click at [549, 222] on span "Shopper Confirmed, Assistant Rejected" at bounding box center [548, 223] width 110 height 8
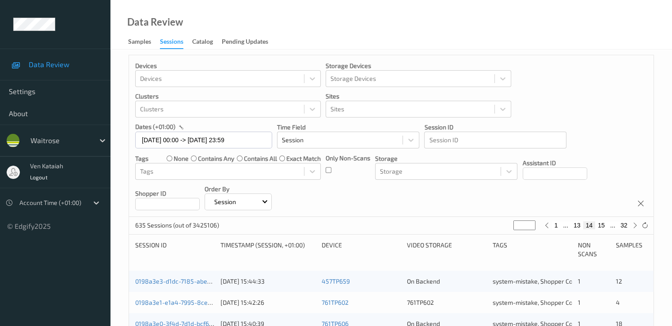
scroll to position [0, 0]
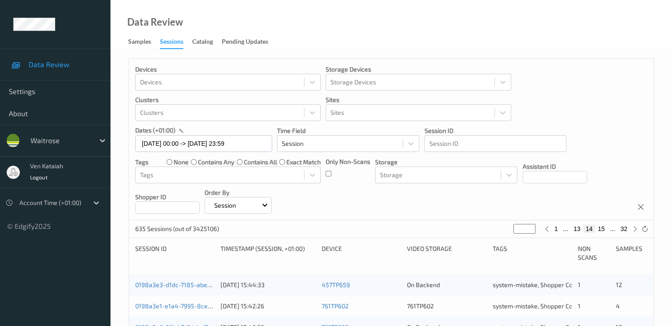
click at [601, 227] on button "15" at bounding box center [601, 229] width 12 height 8
type input "**"
click at [578, 229] on button "14" at bounding box center [577, 229] width 12 height 8
type input "**"
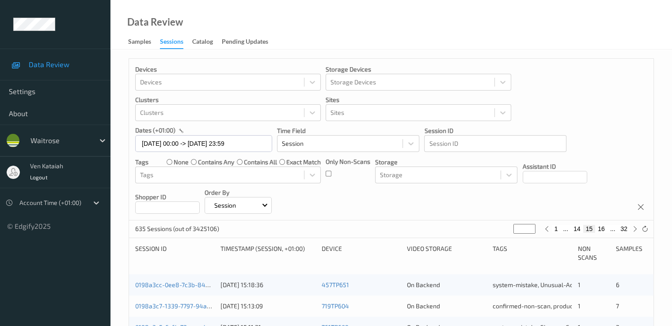
type input "**"
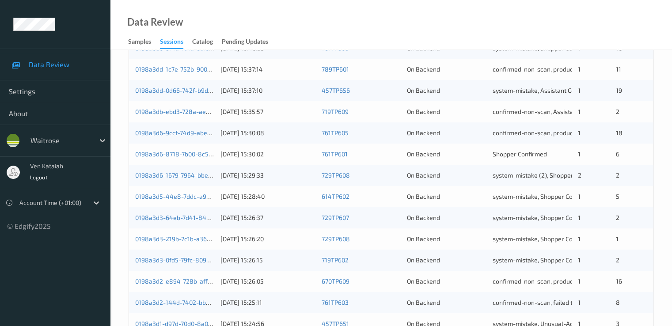
scroll to position [265, 0]
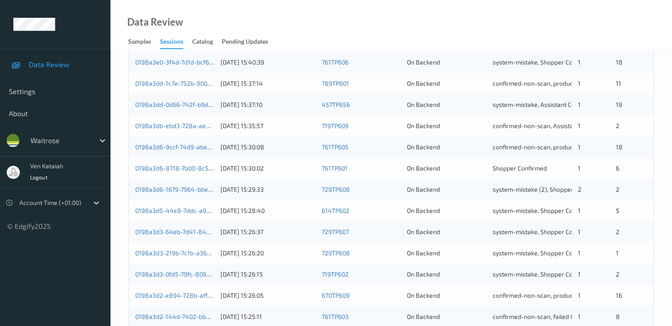
click at [585, 211] on div "1" at bounding box center [594, 210] width 32 height 9
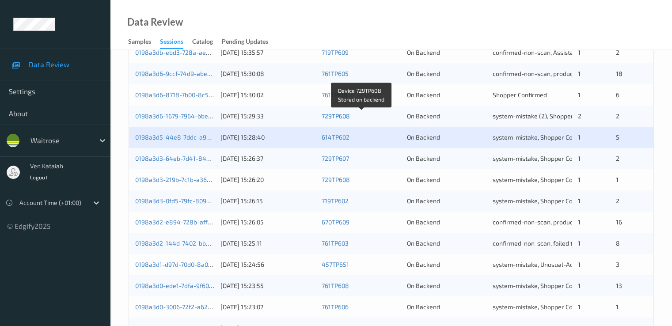
scroll to position [354, 0]
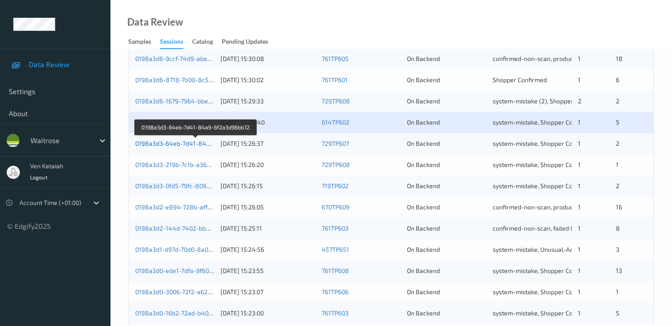
click at [200, 144] on link "0198a3d3-64eb-7d41-84a9-6f2a3d96bb72" at bounding box center [196, 144] width 122 height 8
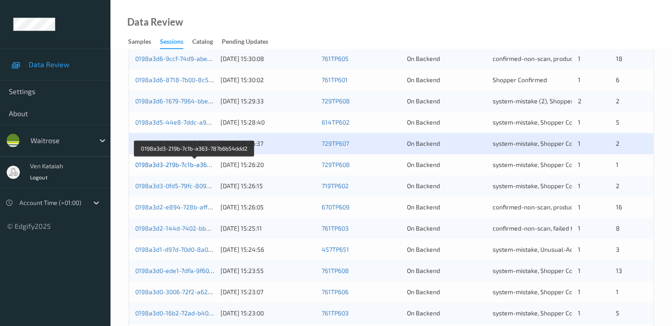
click at [194, 165] on link "0198a3d3-219b-7c1b-a363-787b6b54ddd2" at bounding box center [195, 165] width 120 height 8
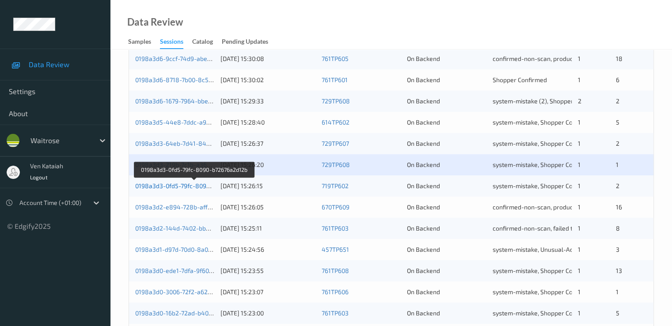
click at [193, 186] on link "0198a3d3-0fd5-79fc-8090-b72676a2d12b" at bounding box center [194, 186] width 118 height 8
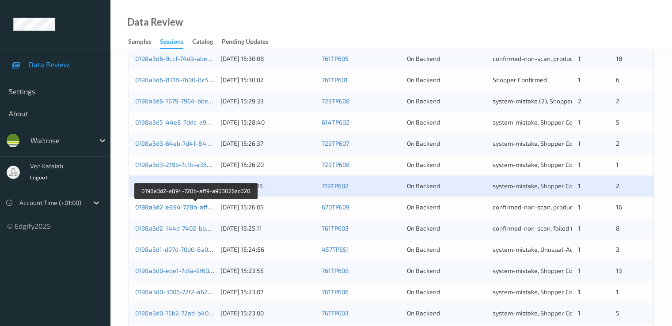
click at [190, 208] on link "0198a3d2-e894-728b-aff9-a903026ec020" at bounding box center [195, 207] width 121 height 8
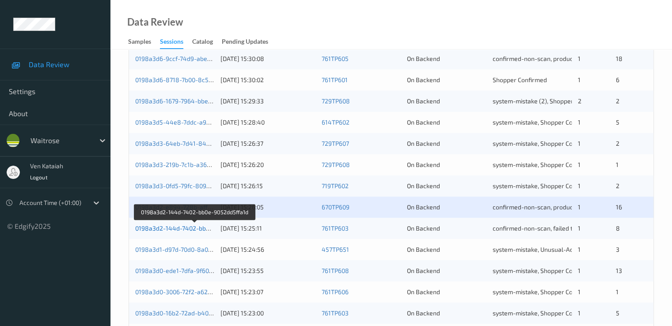
click at [191, 230] on link "0198a3d2-144d-7402-bb0e-9052dd5ffa1d" at bounding box center [194, 229] width 119 height 8
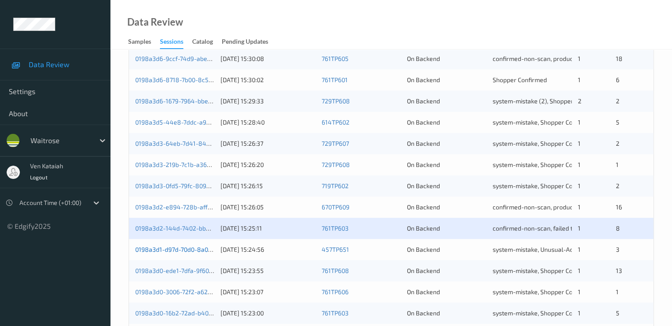
click at [194, 253] on link "0198a3d1-d97d-70d0-8a0f-c9dfd854af4d" at bounding box center [194, 250] width 118 height 8
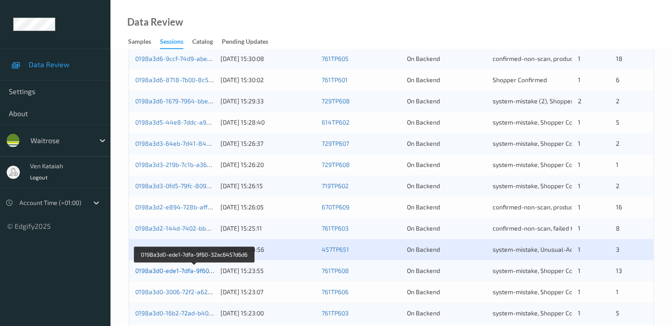
click at [198, 271] on link "0198a3d0-ede1-7dfa-9f60-32ac6457d6d6" at bounding box center [194, 271] width 118 height 8
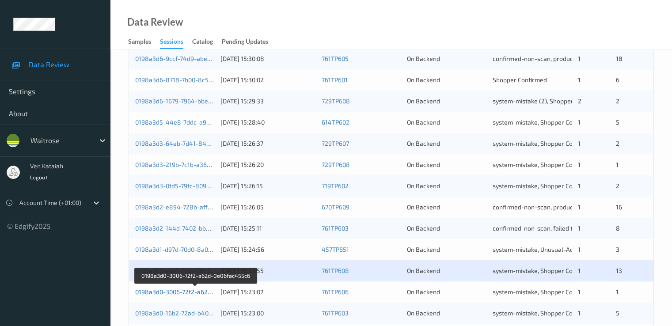
click at [194, 292] on link "0198a3d0-3006-72f2-a62d-0e06fac455c6" at bounding box center [194, 292] width 119 height 8
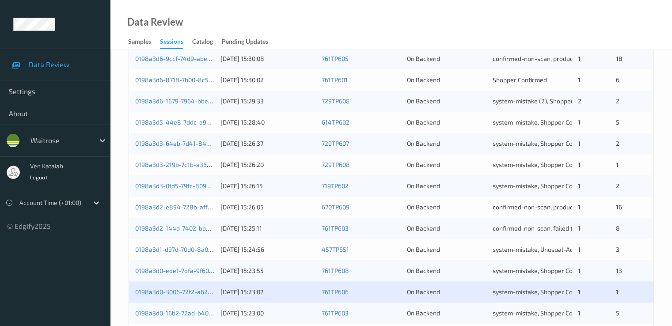
scroll to position [408, 0]
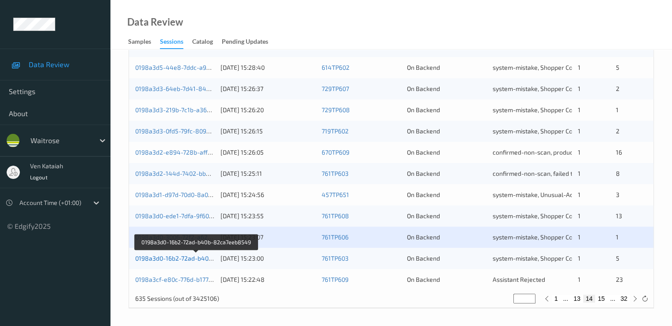
click at [191, 260] on link "0198a3d0-16b2-72ad-b40b-82ca7eeb8549" at bounding box center [196, 259] width 122 height 8
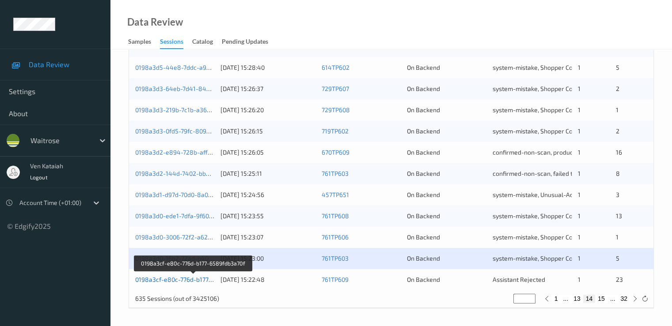
click at [195, 280] on link "0198a3cf-e80c-776d-b177-6589fdb3a70f" at bounding box center [193, 280] width 116 height 8
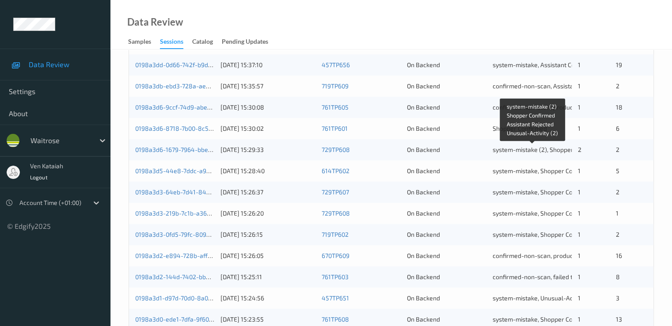
scroll to position [320, 0]
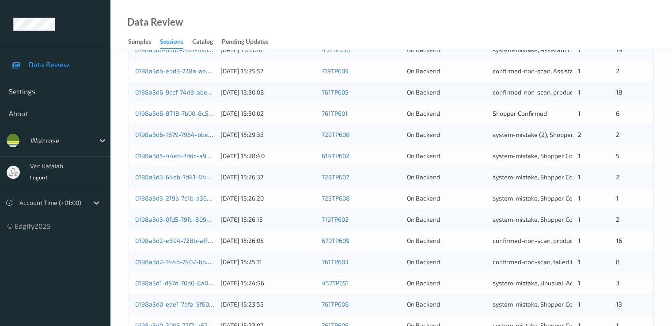
click at [594, 158] on div "1" at bounding box center [594, 156] width 32 height 9
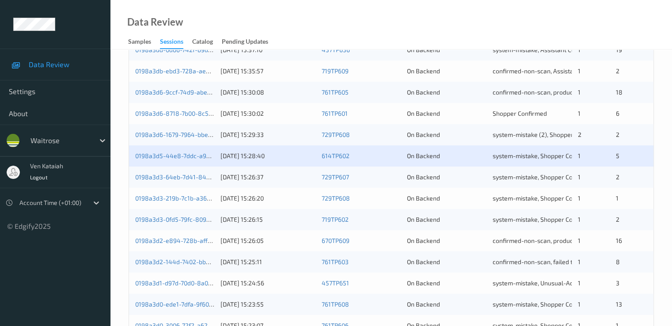
click at [588, 179] on div "1" at bounding box center [594, 177] width 32 height 9
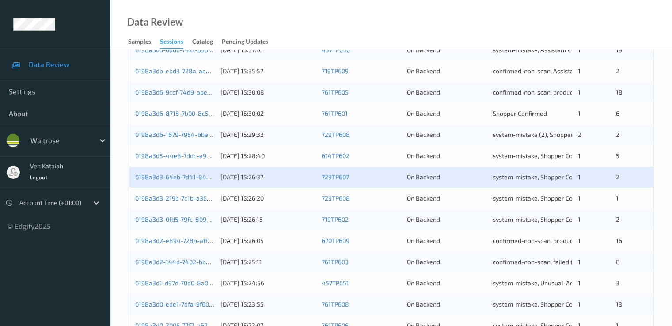
click at [591, 193] on div "0198a3d3-219b-7c1b-a363-787b6b54ddd2 13/08/2025 15:26:20 729TP608 On Backend sy…" at bounding box center [391, 198] width 525 height 21
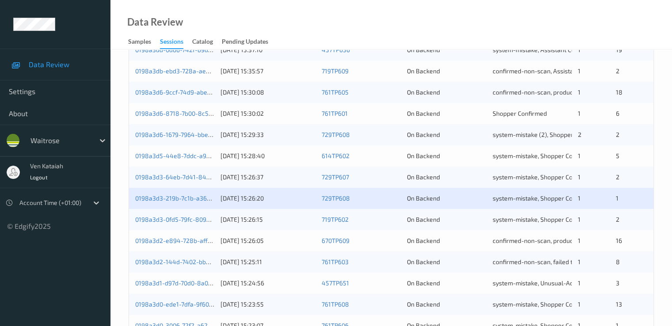
scroll to position [408, 0]
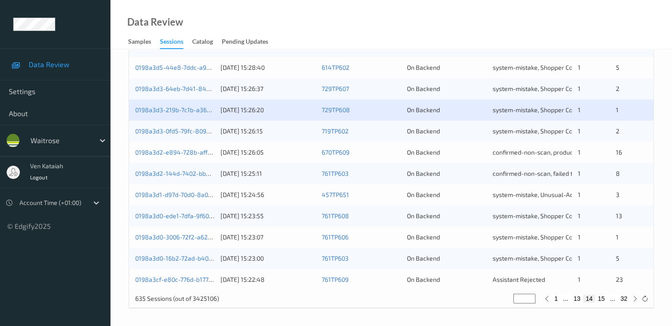
click at [582, 196] on div "1" at bounding box center [594, 194] width 32 height 9
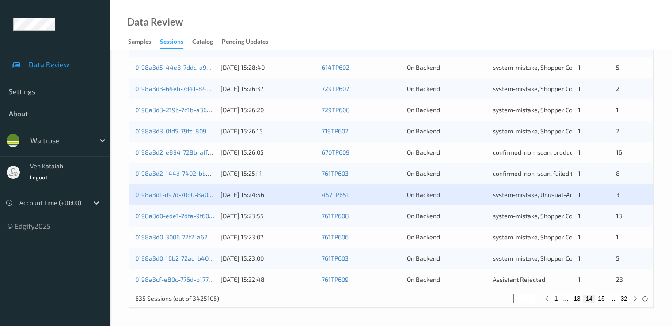
click at [586, 210] on div "0198a3d0-ede1-7dfa-9f60-32ac6457d6d6 13/08/2025 15:23:55 761TP608 On Backend sy…" at bounding box center [391, 215] width 525 height 21
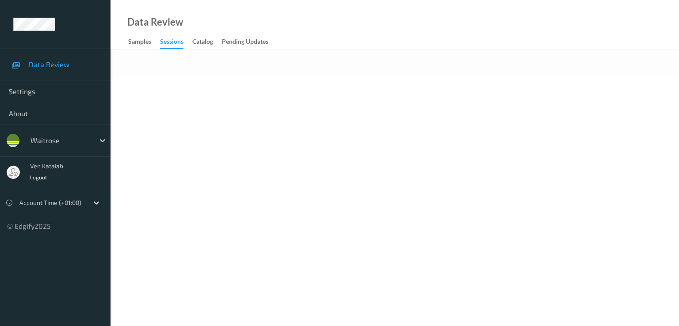
click at [333, 113] on body "Data Review Settings About waitrose ven kataiah Logout Account Time (+01:00) © …" at bounding box center [339, 163] width 679 height 326
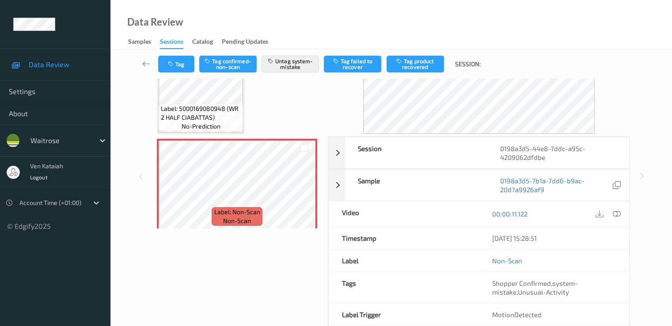
scroll to position [115, 0]
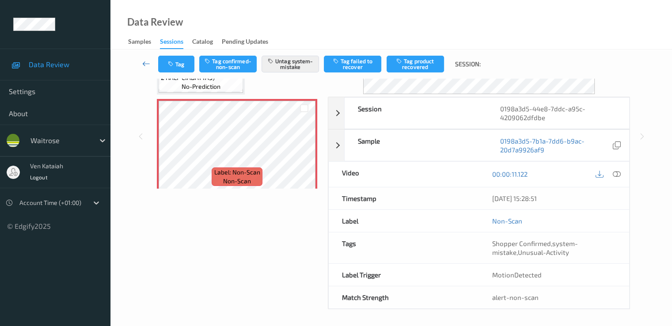
click at [143, 63] on icon at bounding box center [146, 63] width 8 height 9
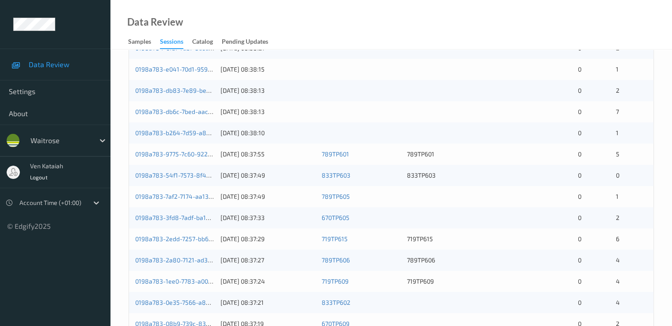
scroll to position [265, 0]
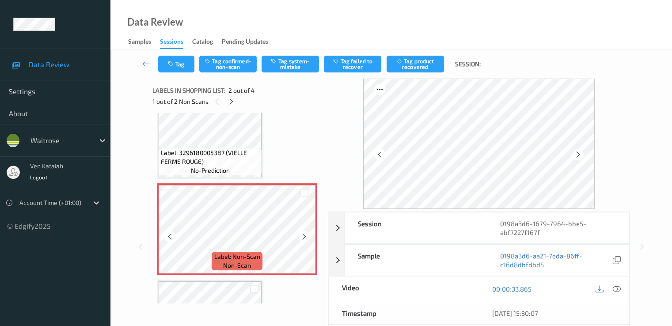
scroll to position [23, 0]
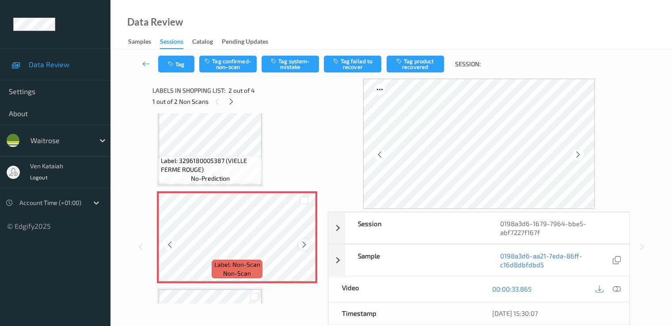
click at [302, 245] on icon at bounding box center [305, 245] width 8 height 8
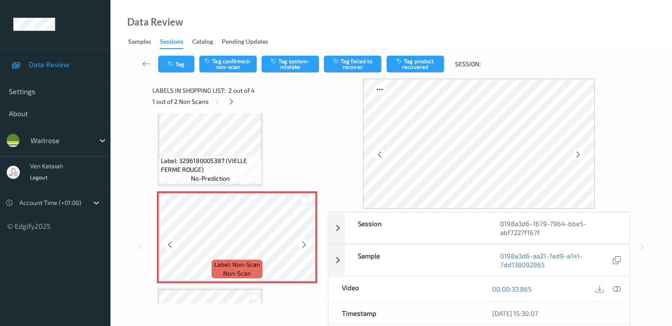
click at [302, 245] on icon at bounding box center [305, 245] width 8 height 8
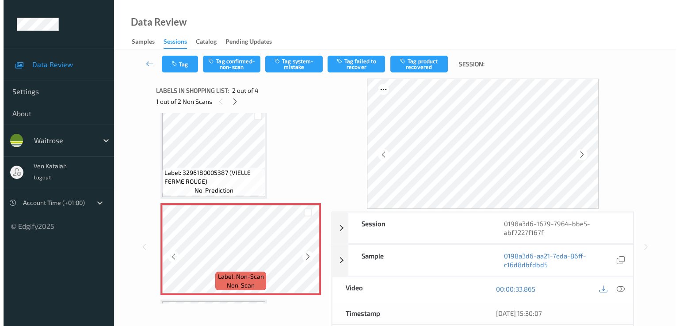
scroll to position [0, 0]
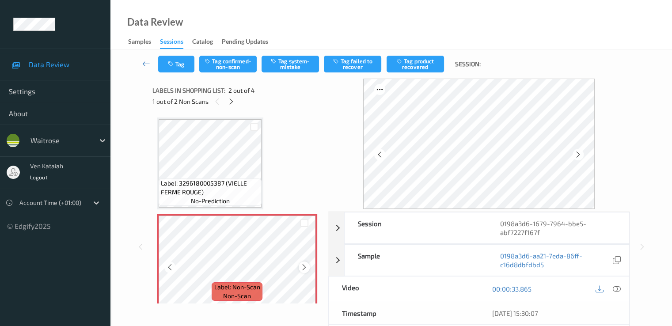
click at [302, 265] on icon at bounding box center [305, 267] width 8 height 8
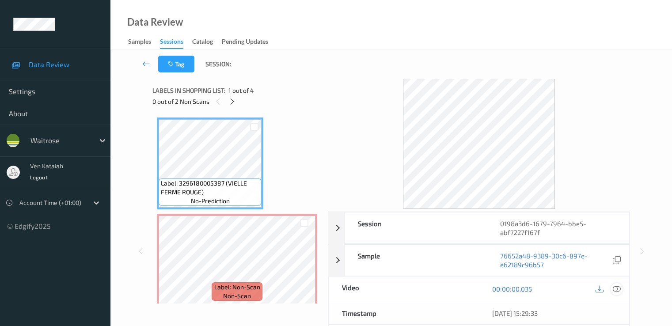
click at [617, 288] on icon at bounding box center [617, 289] width 8 height 8
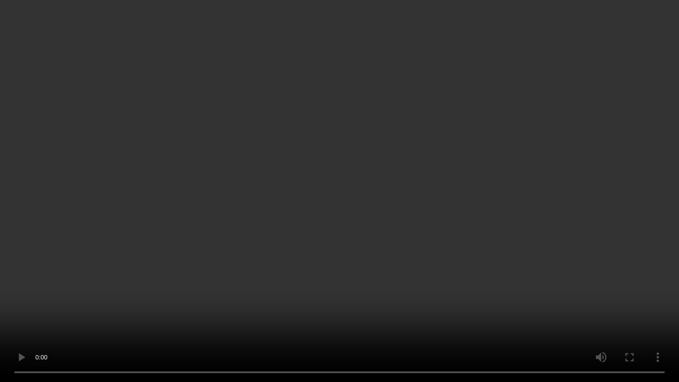
click at [345, 238] on video at bounding box center [339, 191] width 679 height 382
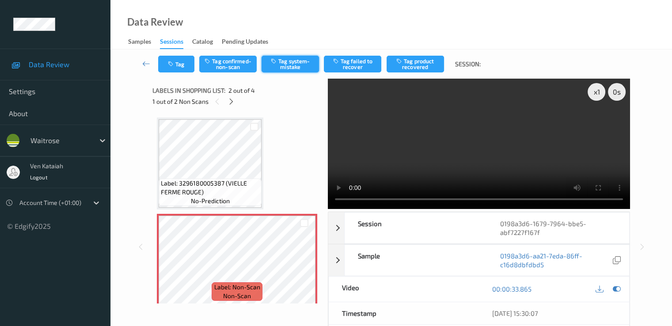
click at [285, 65] on button "Tag system-mistake" at bounding box center [290, 64] width 57 height 17
click at [179, 68] on button "Tag" at bounding box center [176, 64] width 36 height 17
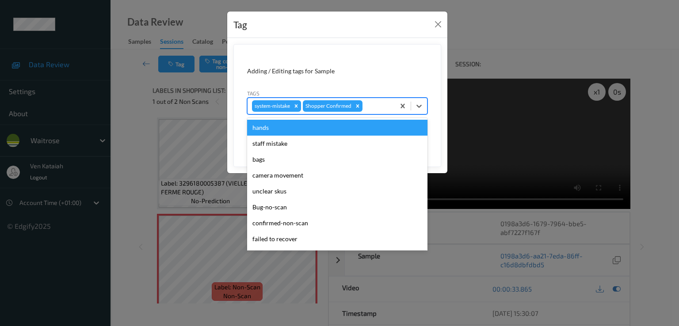
click at [379, 107] on div at bounding box center [377, 106] width 26 height 11
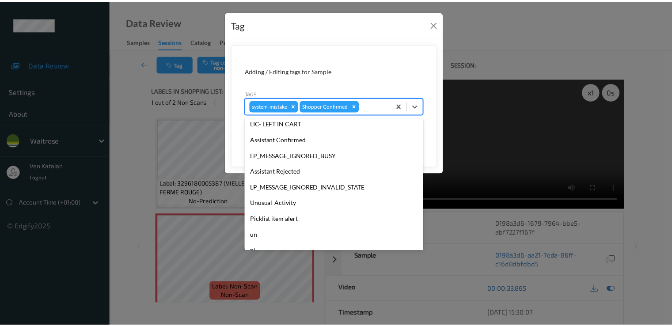
scroll to position [173, 0]
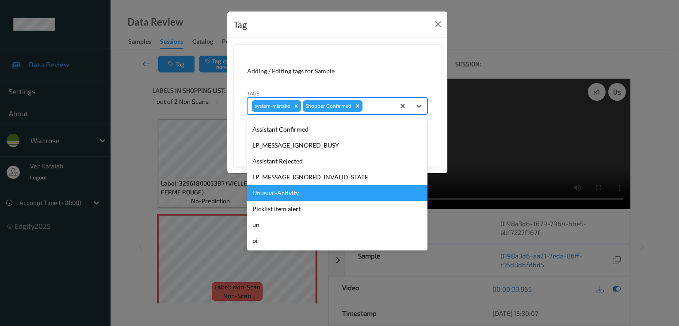
click at [293, 197] on div "Unusual-Activity" at bounding box center [337, 193] width 180 height 16
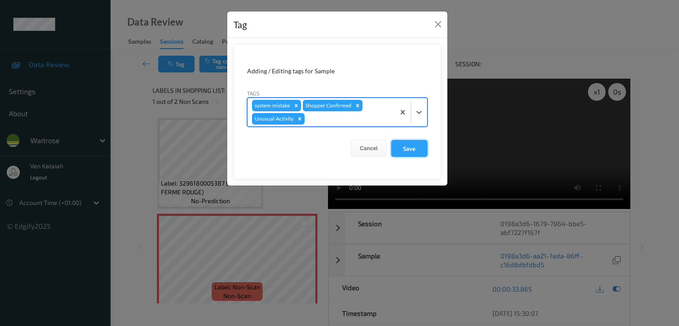
click at [394, 149] on button "Save" at bounding box center [409, 148] width 36 height 17
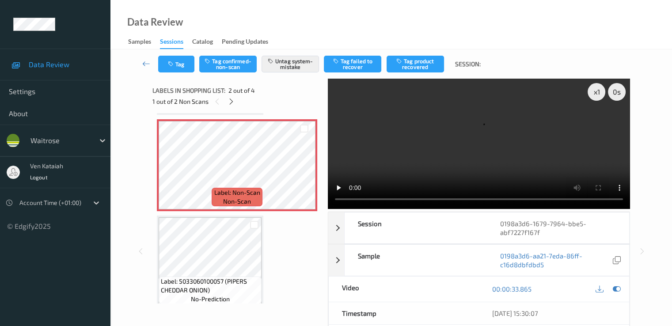
scroll to position [177, 0]
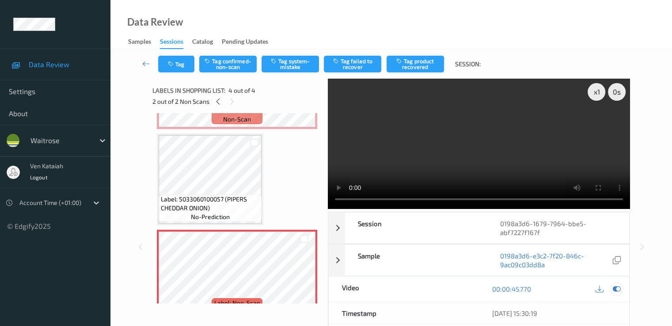
click at [613, 289] on icon at bounding box center [617, 289] width 8 height 8
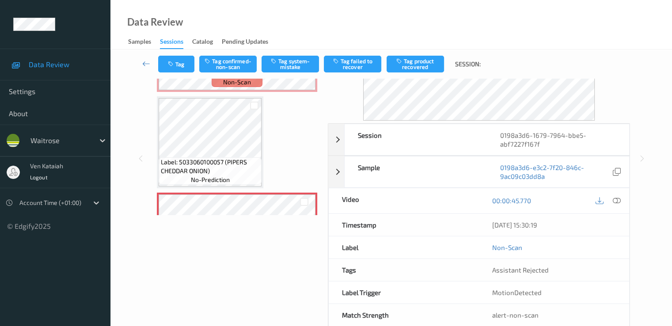
scroll to position [111, 0]
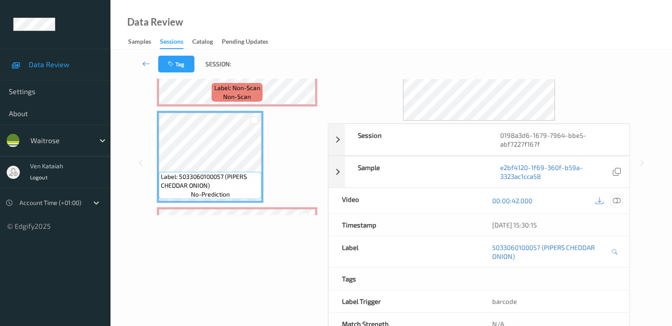
click at [613, 200] on icon at bounding box center [617, 201] width 8 height 8
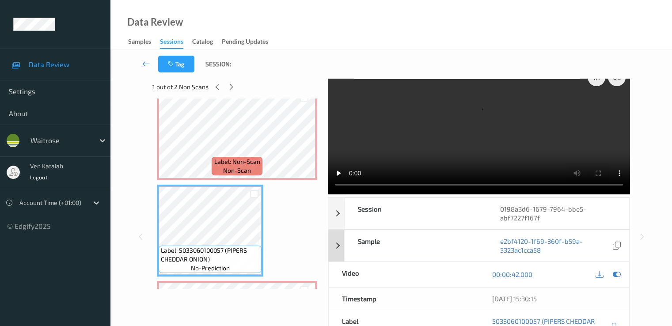
scroll to position [0, 0]
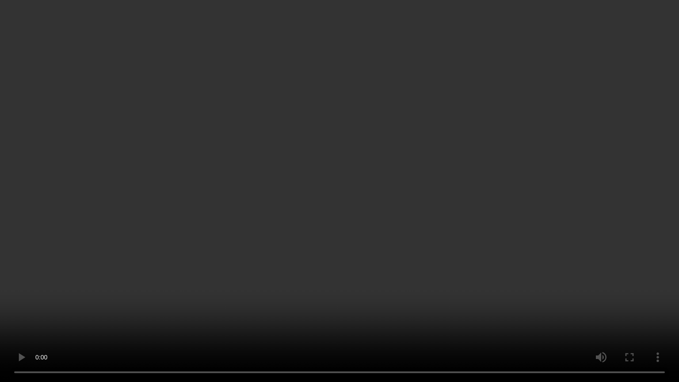
click at [540, 237] on video at bounding box center [339, 191] width 679 height 382
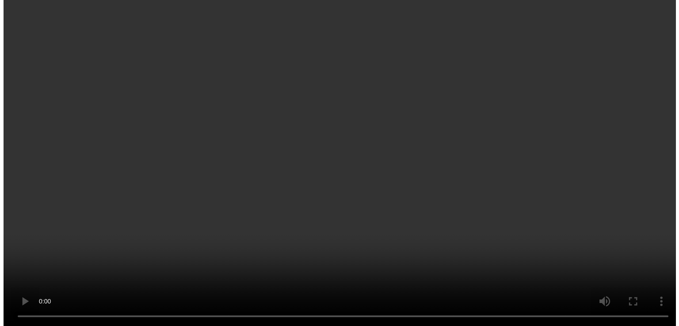
scroll to position [199, 0]
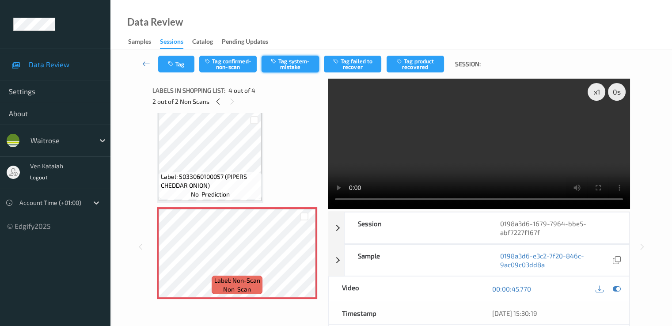
click at [283, 71] on button "Tag system-mistake" at bounding box center [290, 64] width 57 height 17
click at [177, 69] on button "Tag" at bounding box center [176, 64] width 36 height 17
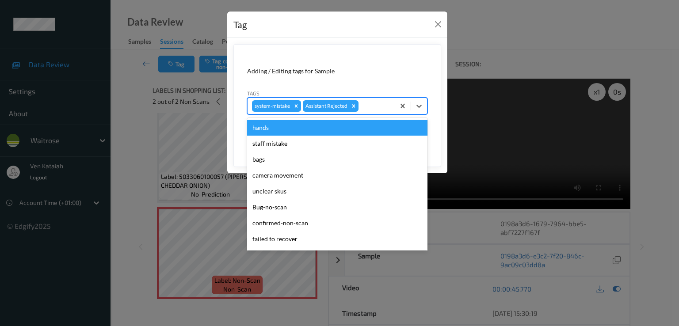
click at [381, 111] on div "system-mistake Assistant Rejected" at bounding box center [320, 106] width 147 height 15
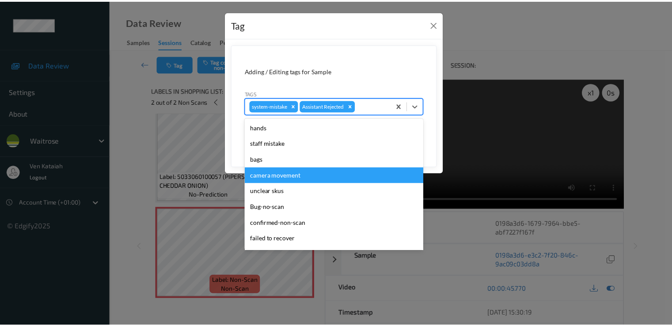
scroll to position [173, 0]
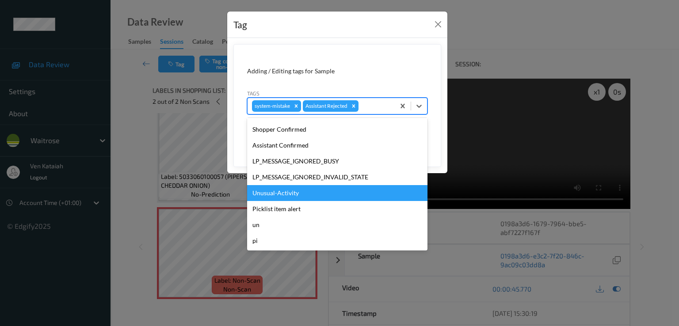
click at [284, 195] on div "Unusual-Activity" at bounding box center [337, 193] width 180 height 16
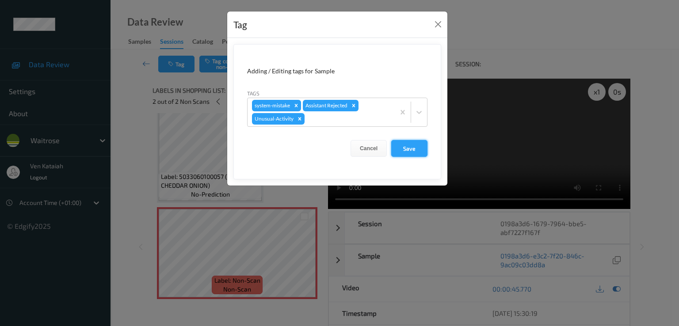
click at [411, 144] on button "Save" at bounding box center [409, 148] width 36 height 17
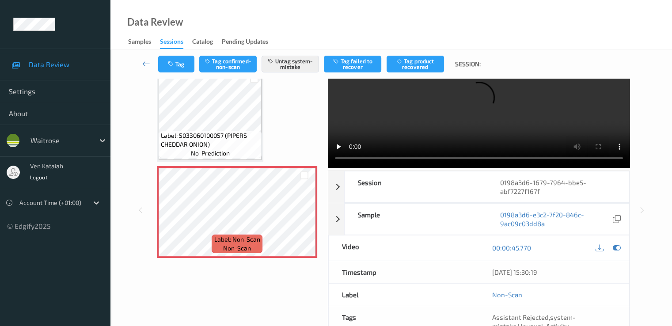
scroll to position [0, 0]
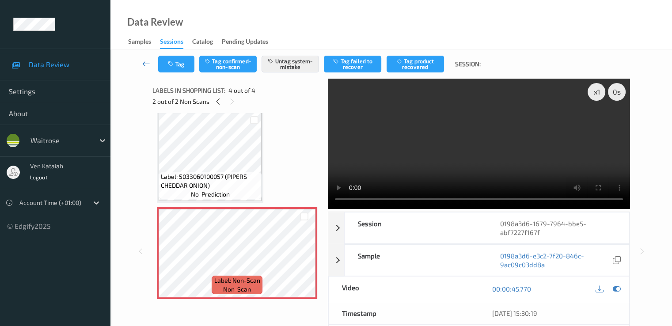
click at [147, 60] on icon at bounding box center [146, 63] width 8 height 9
